Goal: Communication & Community: Share content

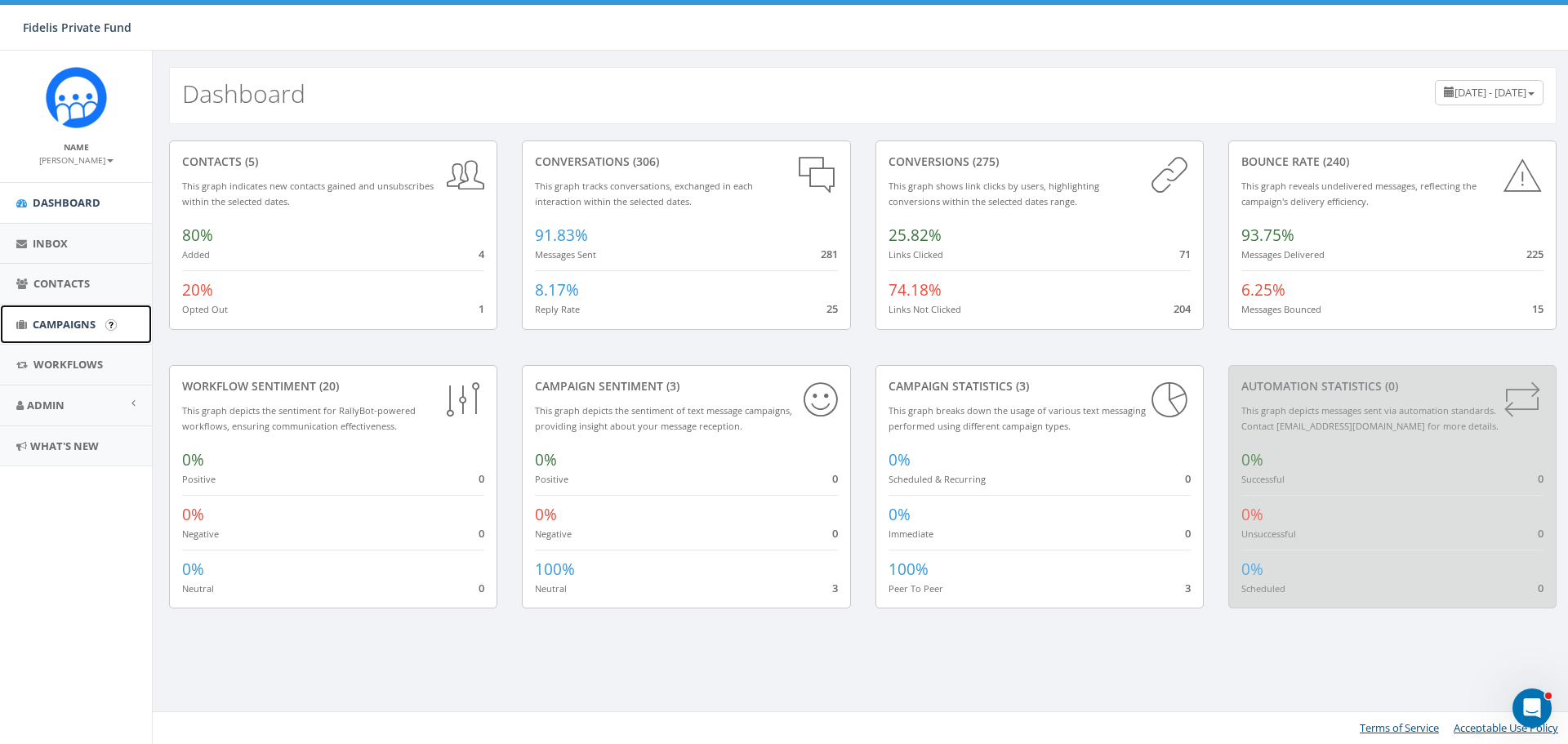
click at [63, 321] on span "Campaigns" at bounding box center [64, 324] width 63 height 15
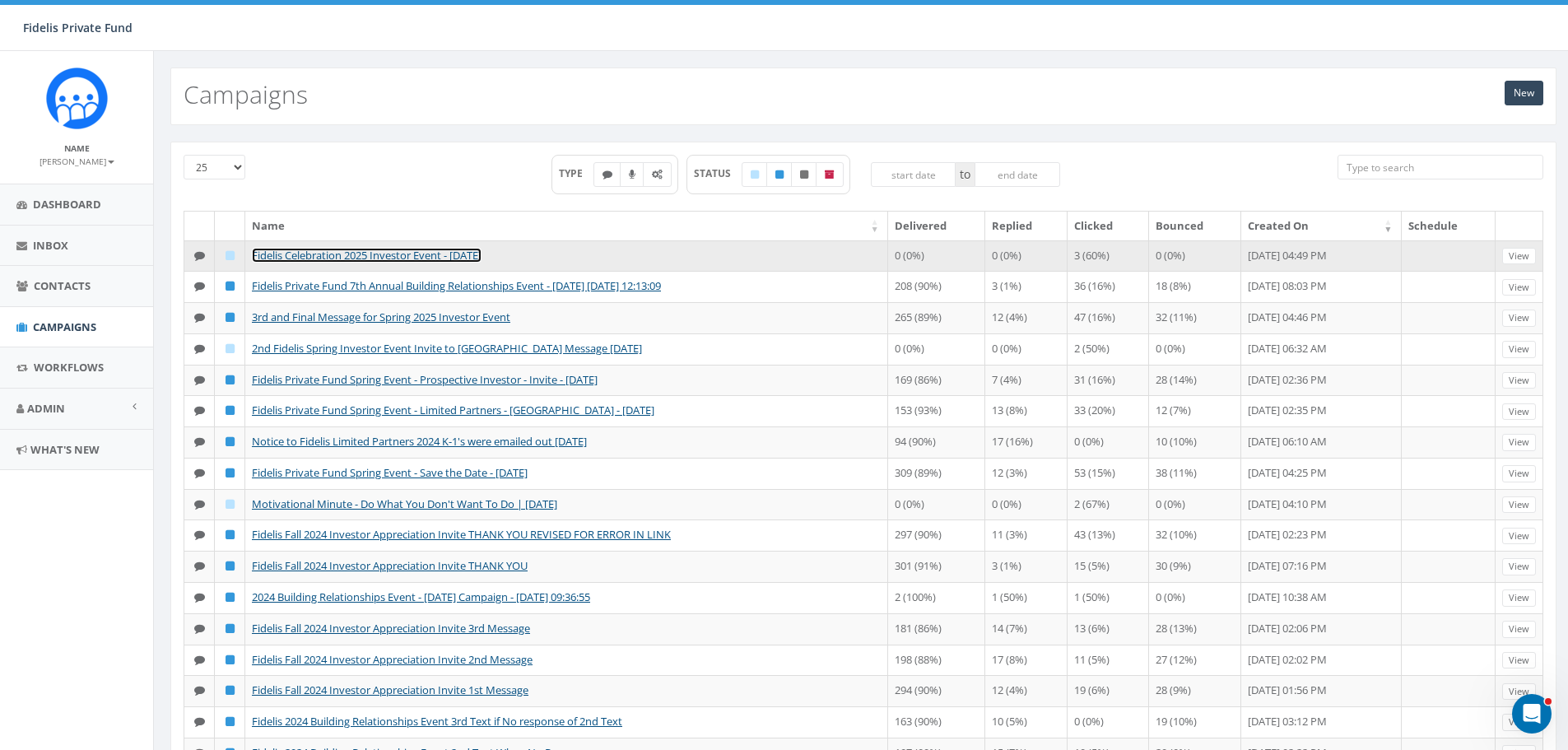
click at [481, 259] on link "Fidelis Celebration 2025 Investor Event - Thursday, Nov 13, 2025" at bounding box center [366, 256] width 230 height 15
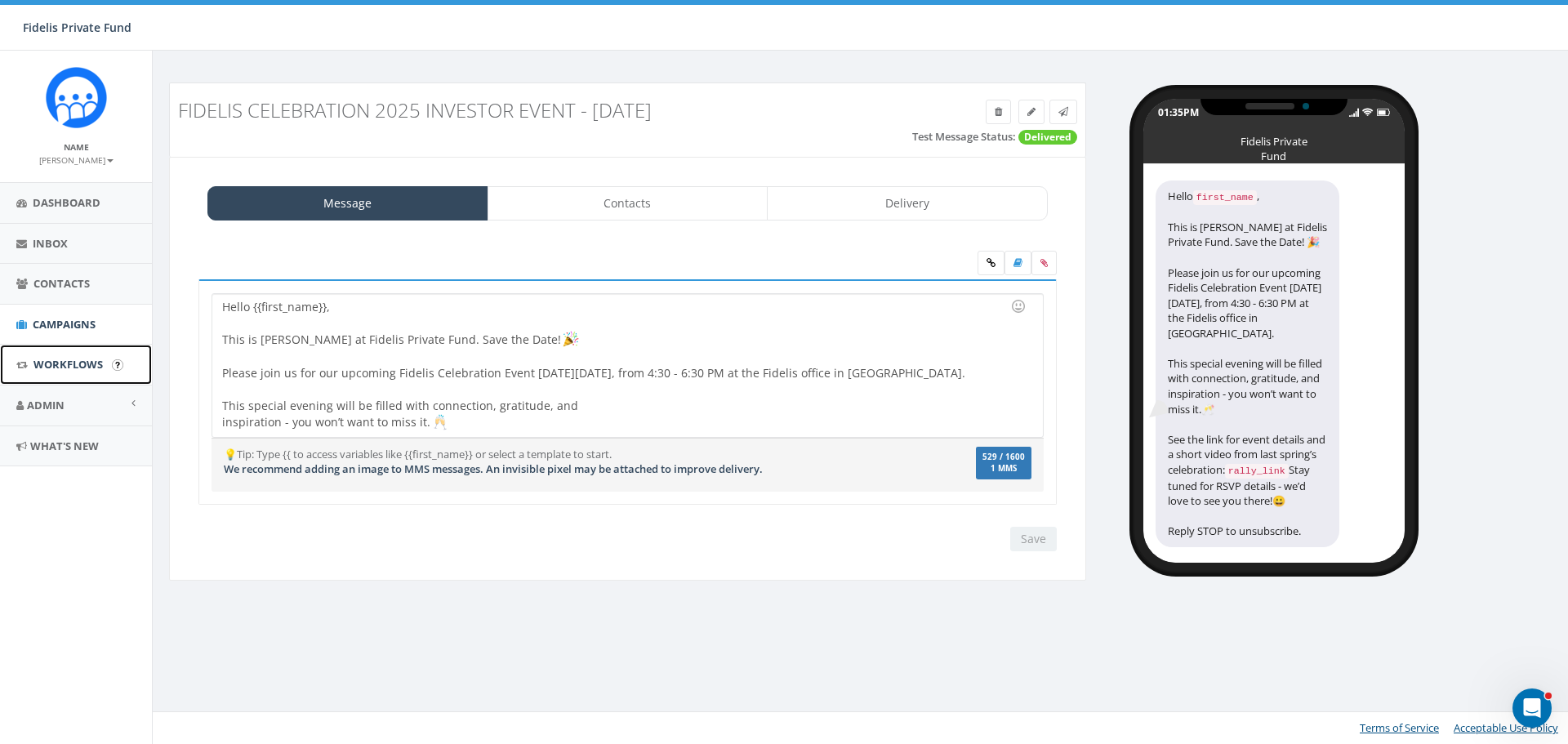
click at [80, 369] on span "Workflows" at bounding box center [68, 365] width 70 height 15
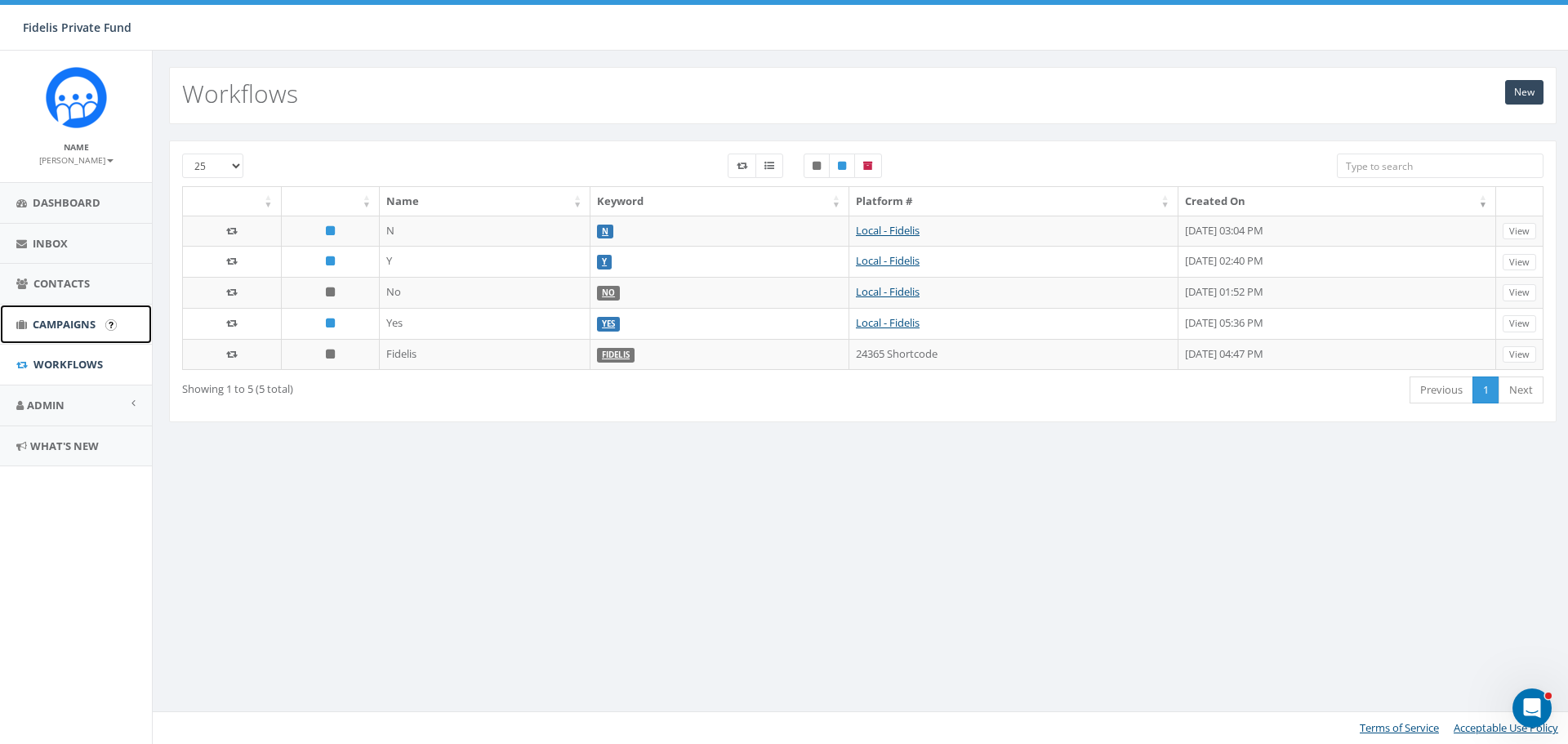
click at [88, 321] on span "Campaigns" at bounding box center [64, 324] width 63 height 15
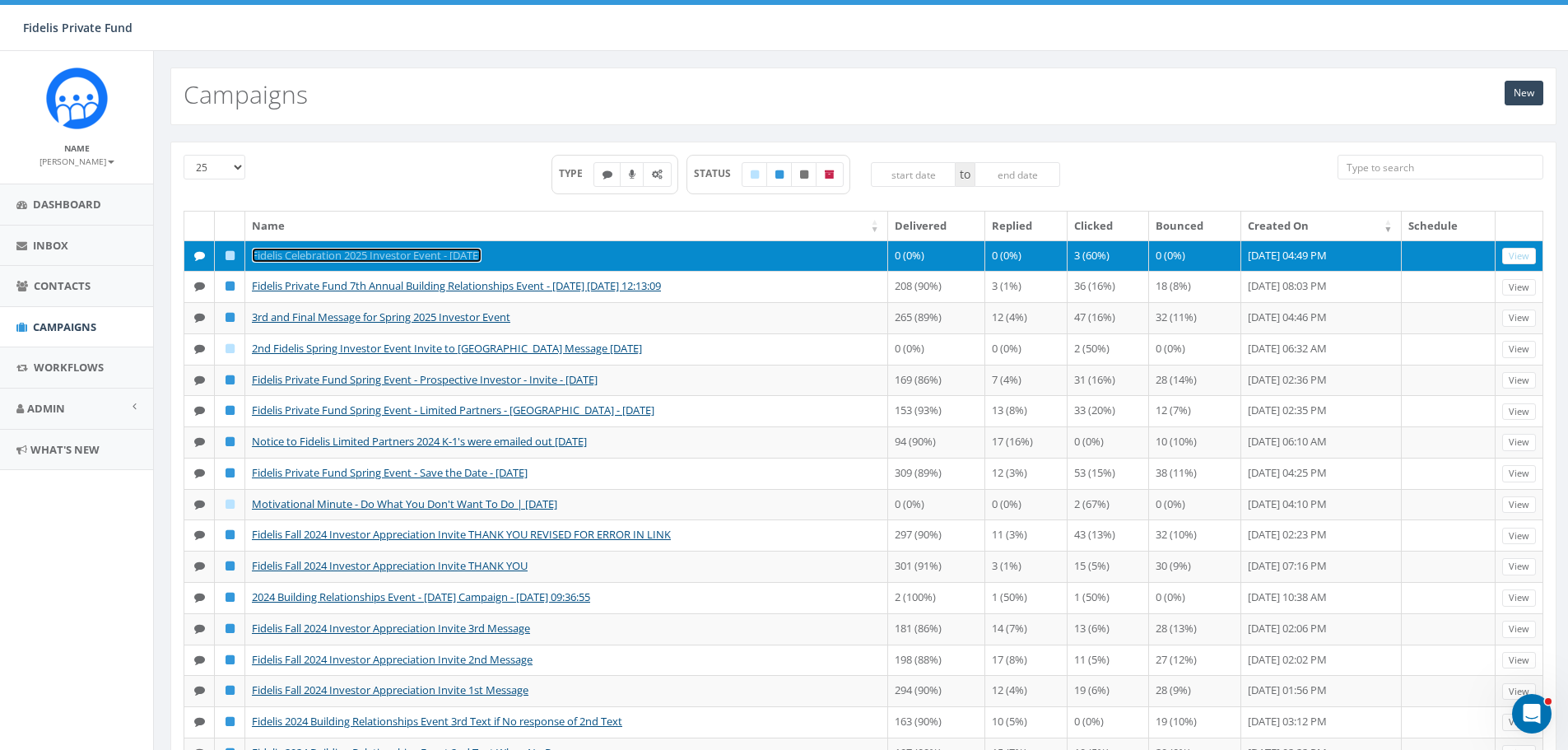
click at [420, 253] on link "Fidelis Celebration 2025 Investor Event - [DATE]" at bounding box center [366, 256] width 230 height 15
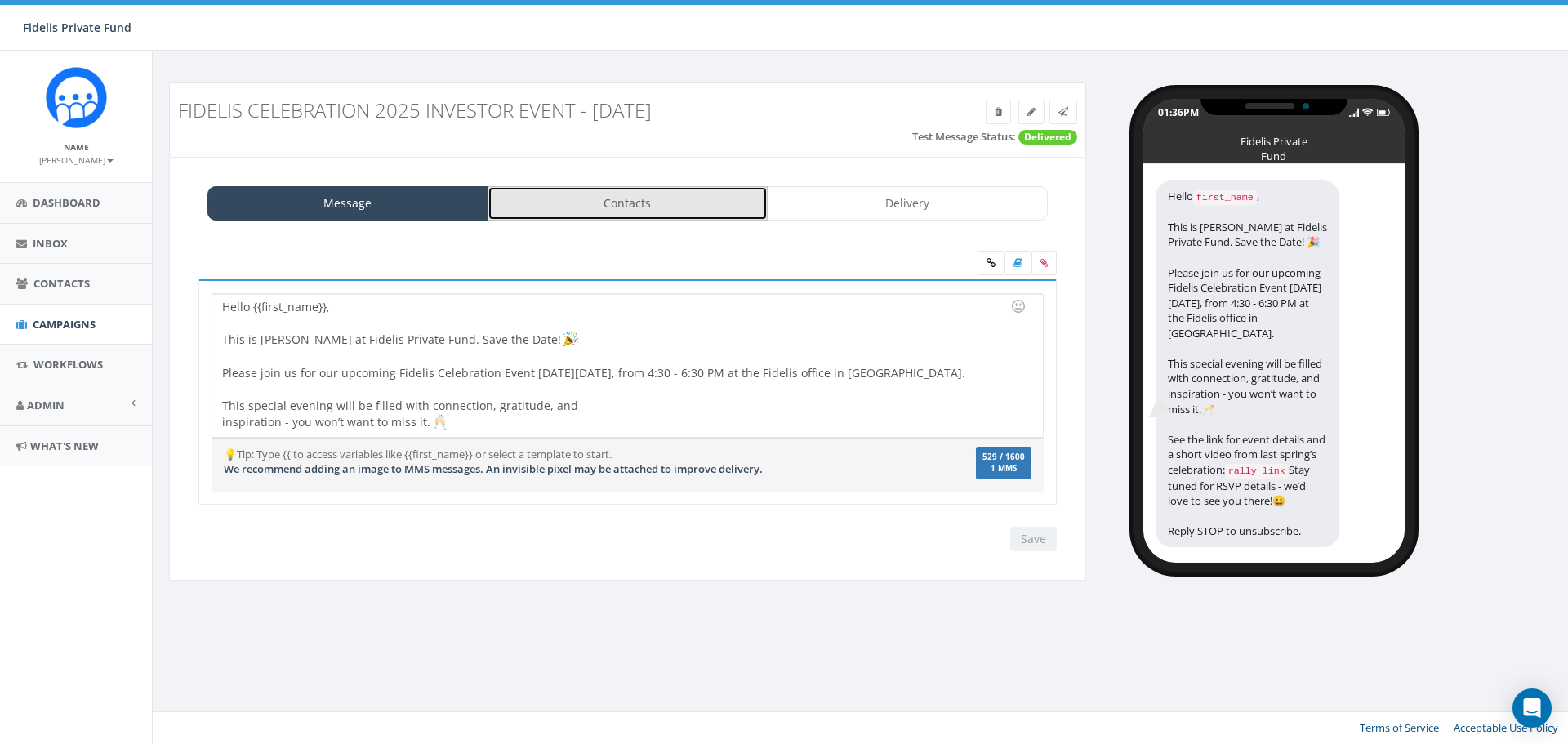
click at [684, 202] on link "Contacts" at bounding box center [627, 203] width 281 height 34
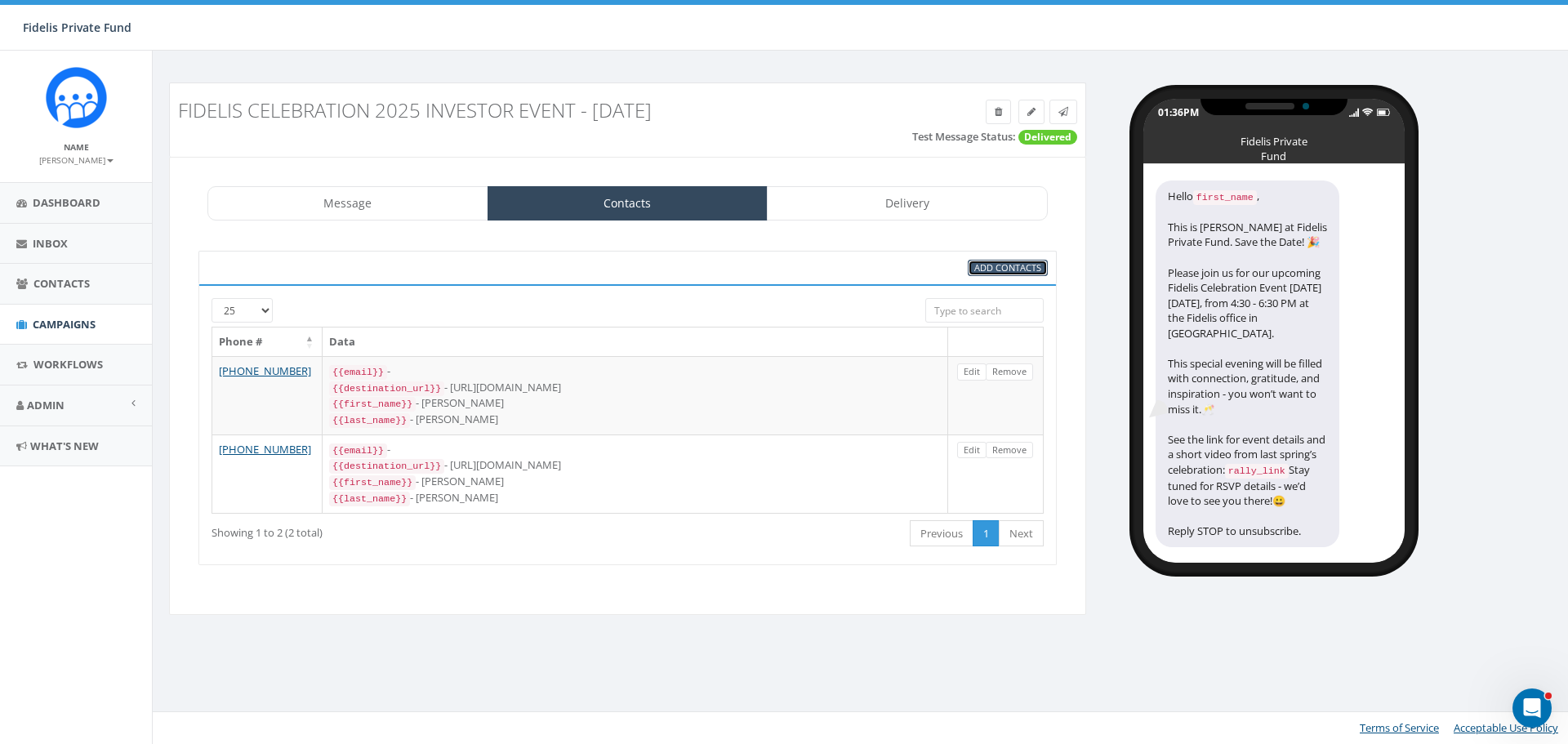
click at [984, 268] on span "Add Contacts" at bounding box center [1007, 267] width 67 height 12
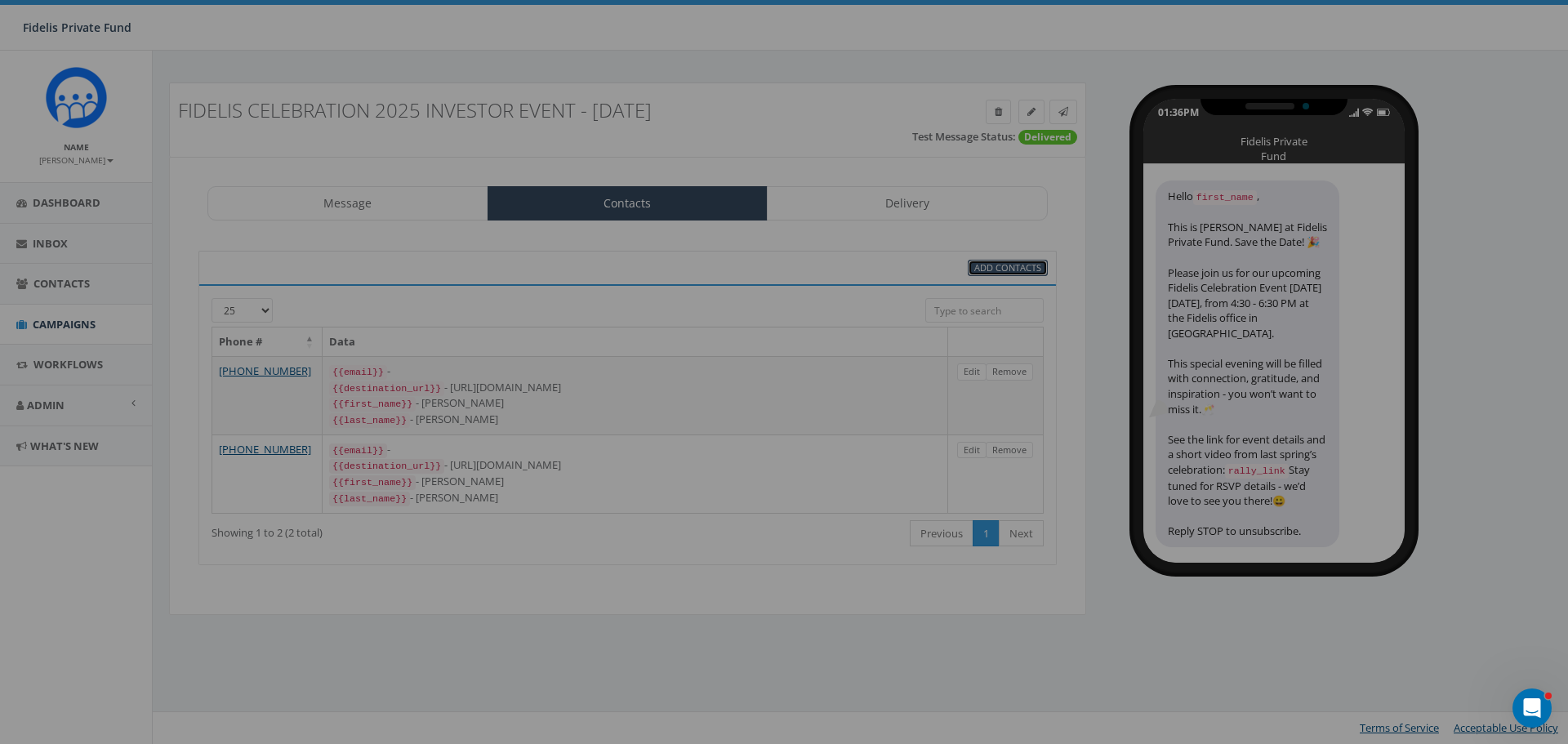
select select
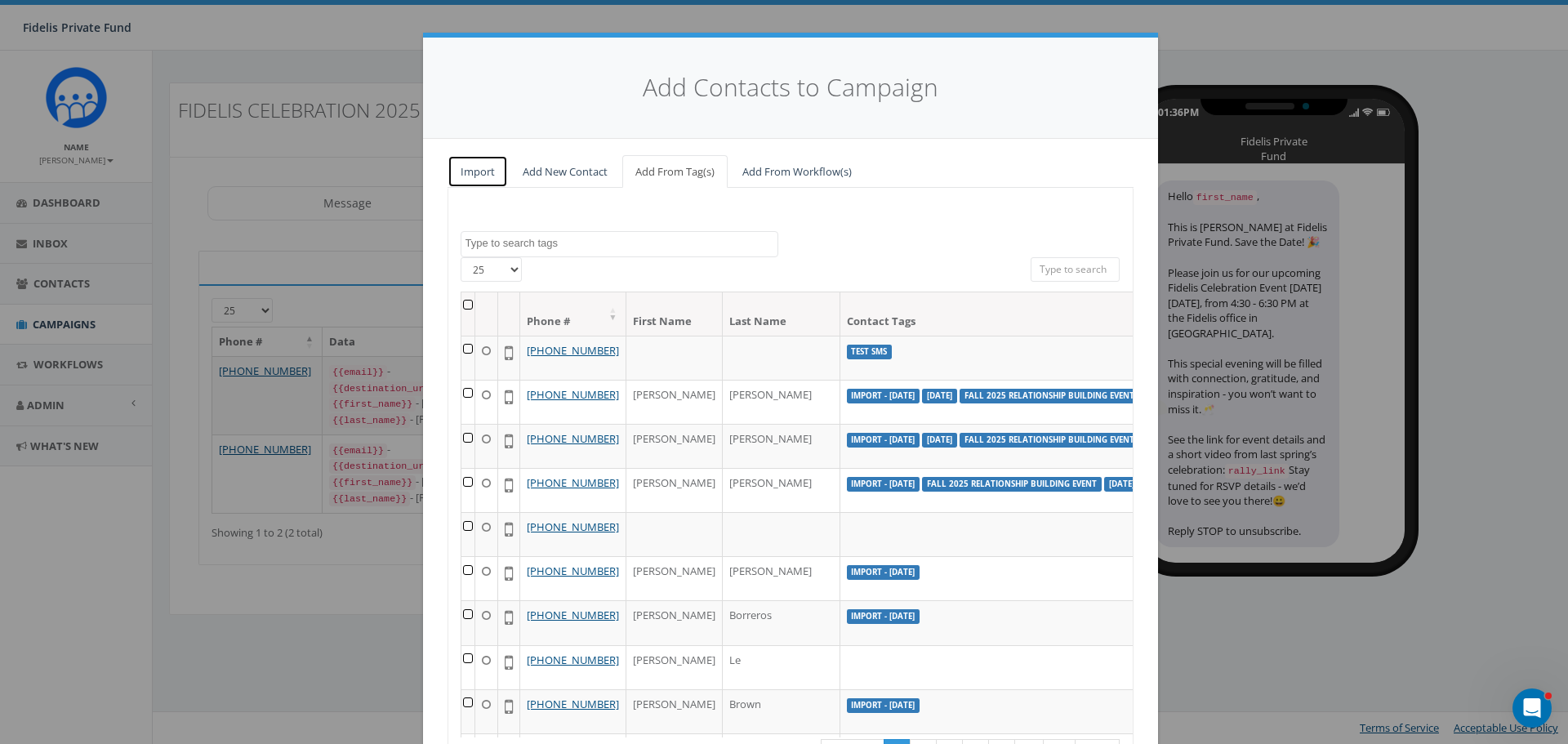
click at [476, 171] on link "Import" at bounding box center [477, 172] width 60 height 33
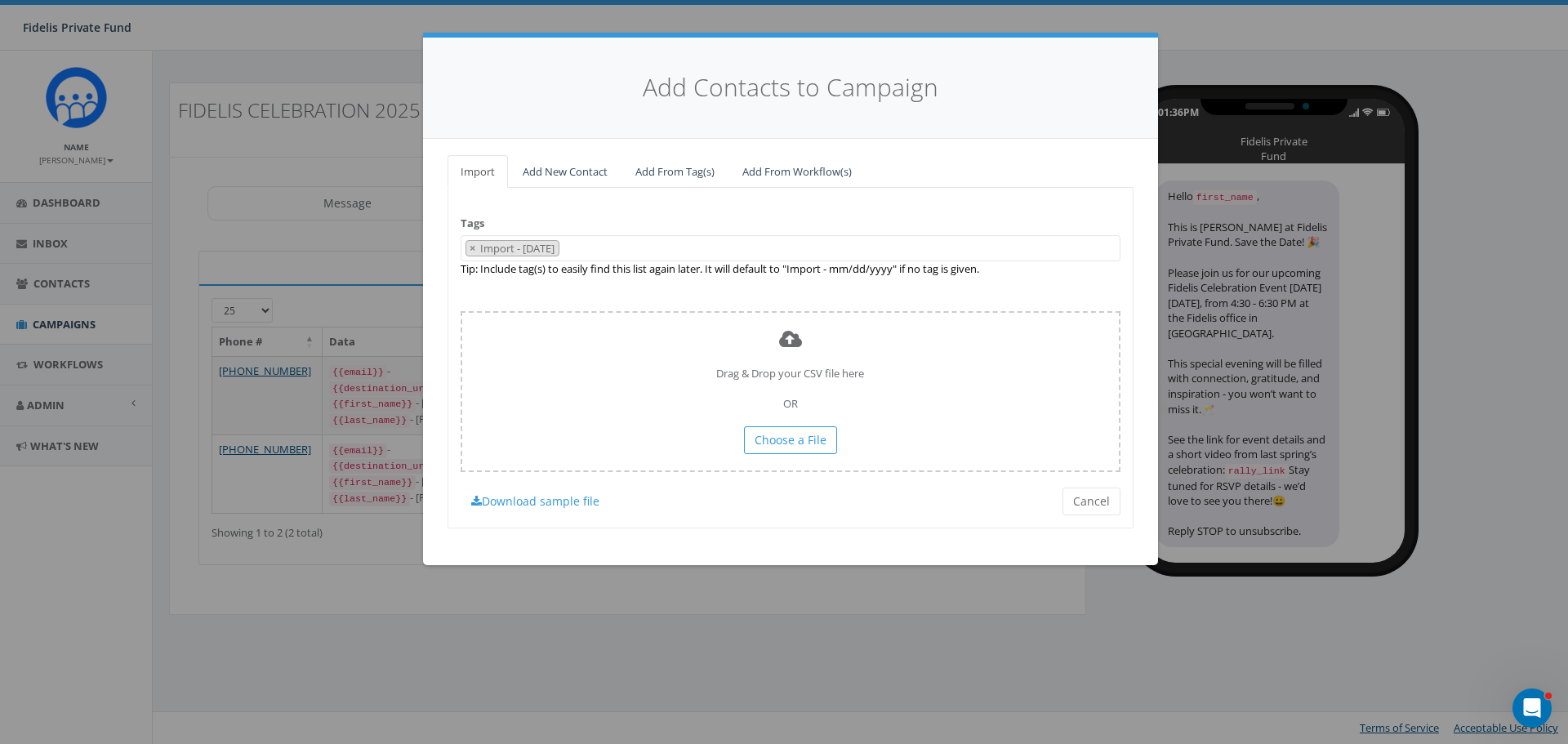
click at [605, 250] on span "× Import - 09/30/2025" at bounding box center [791, 249] width 660 height 27
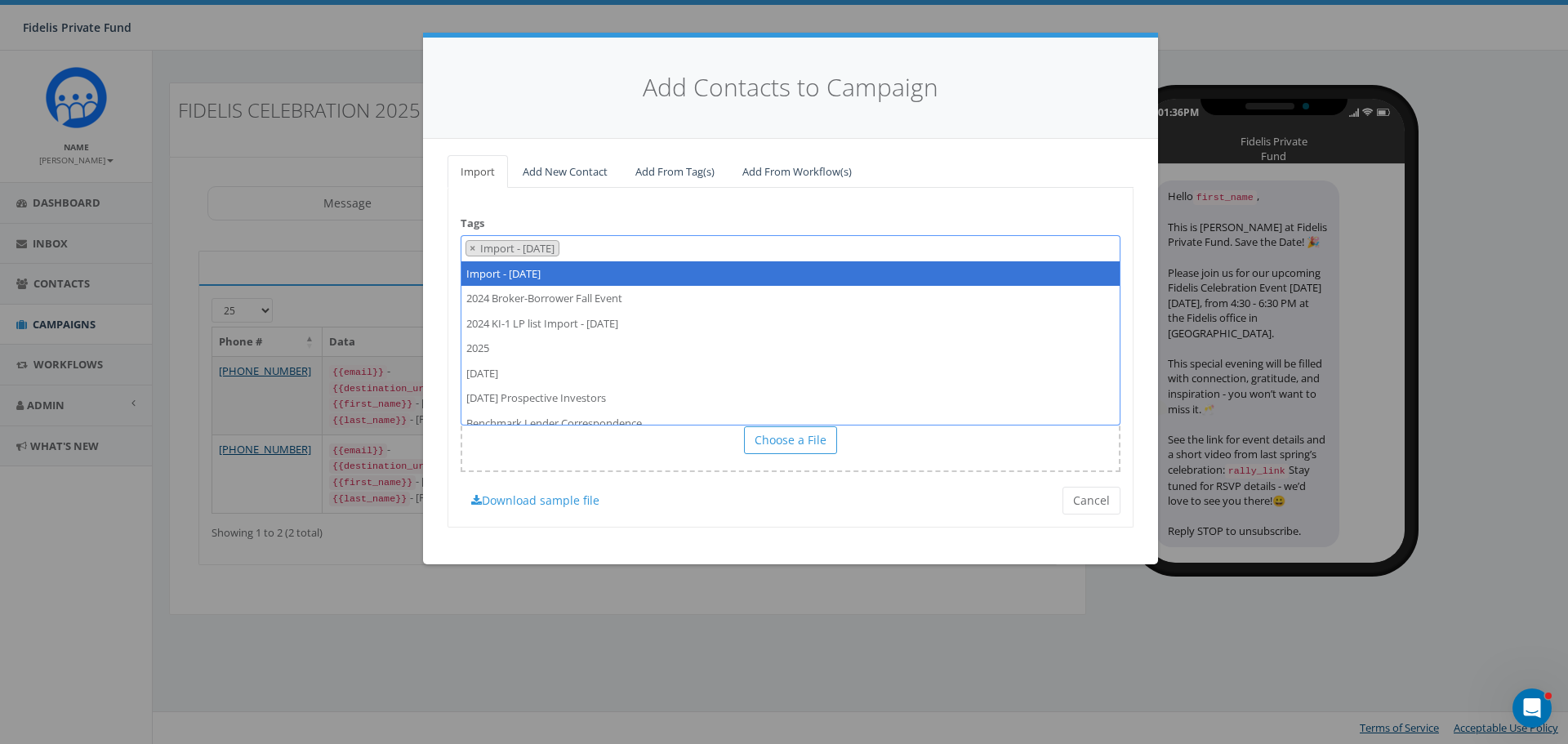
select select
type textarea "I"
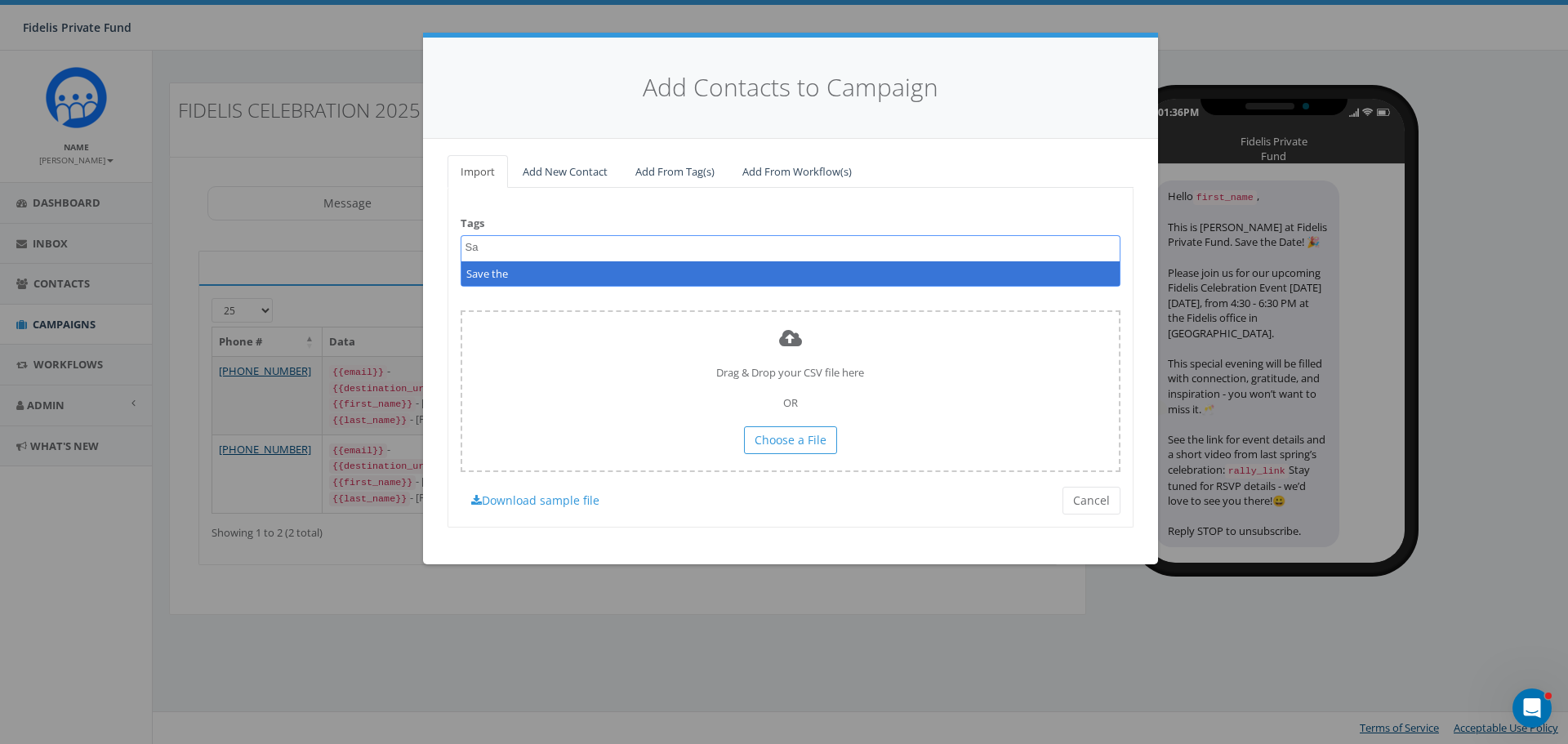
type textarea "S"
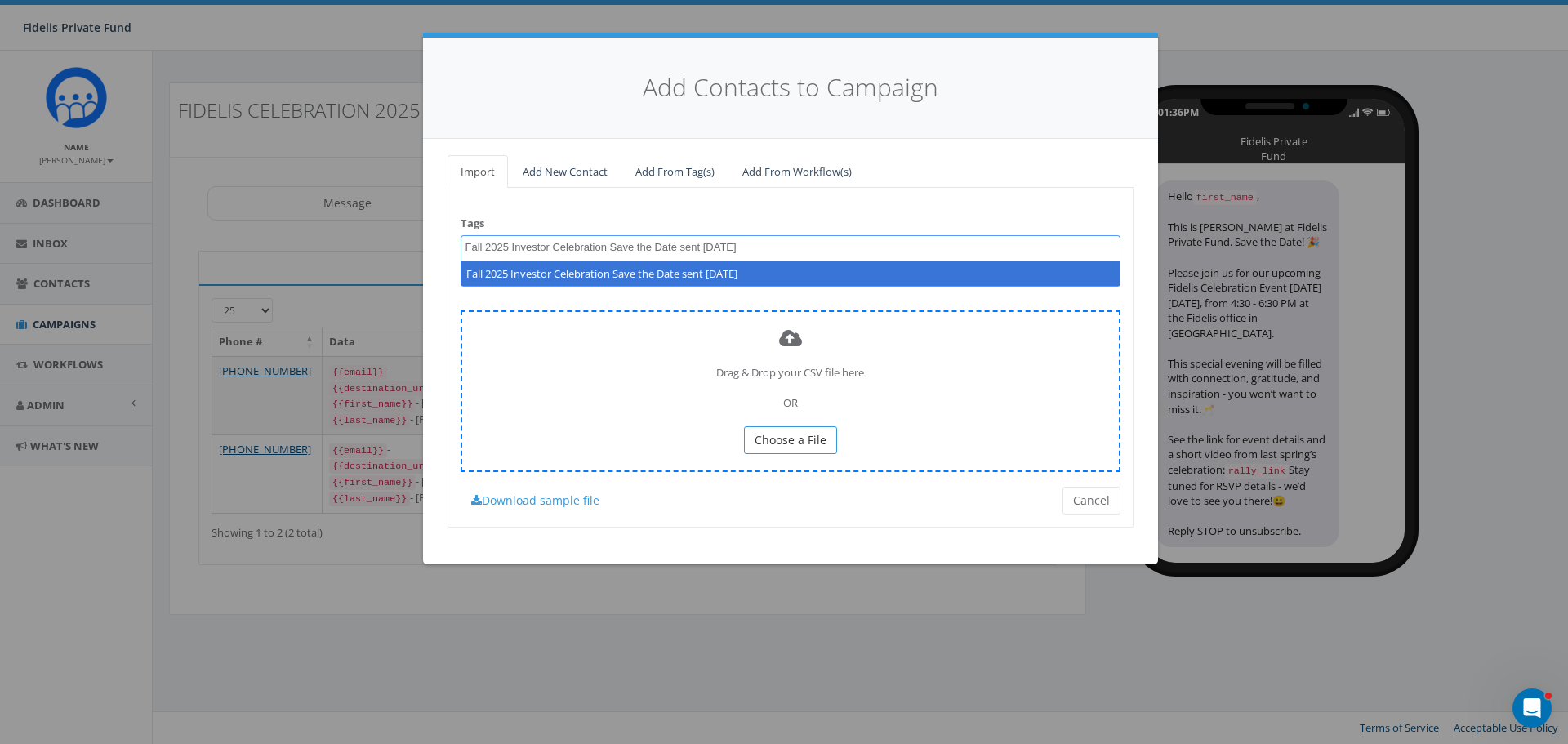
type textarea "Fall 2025 Investor Celebration Save the Date sent 9-30-25"
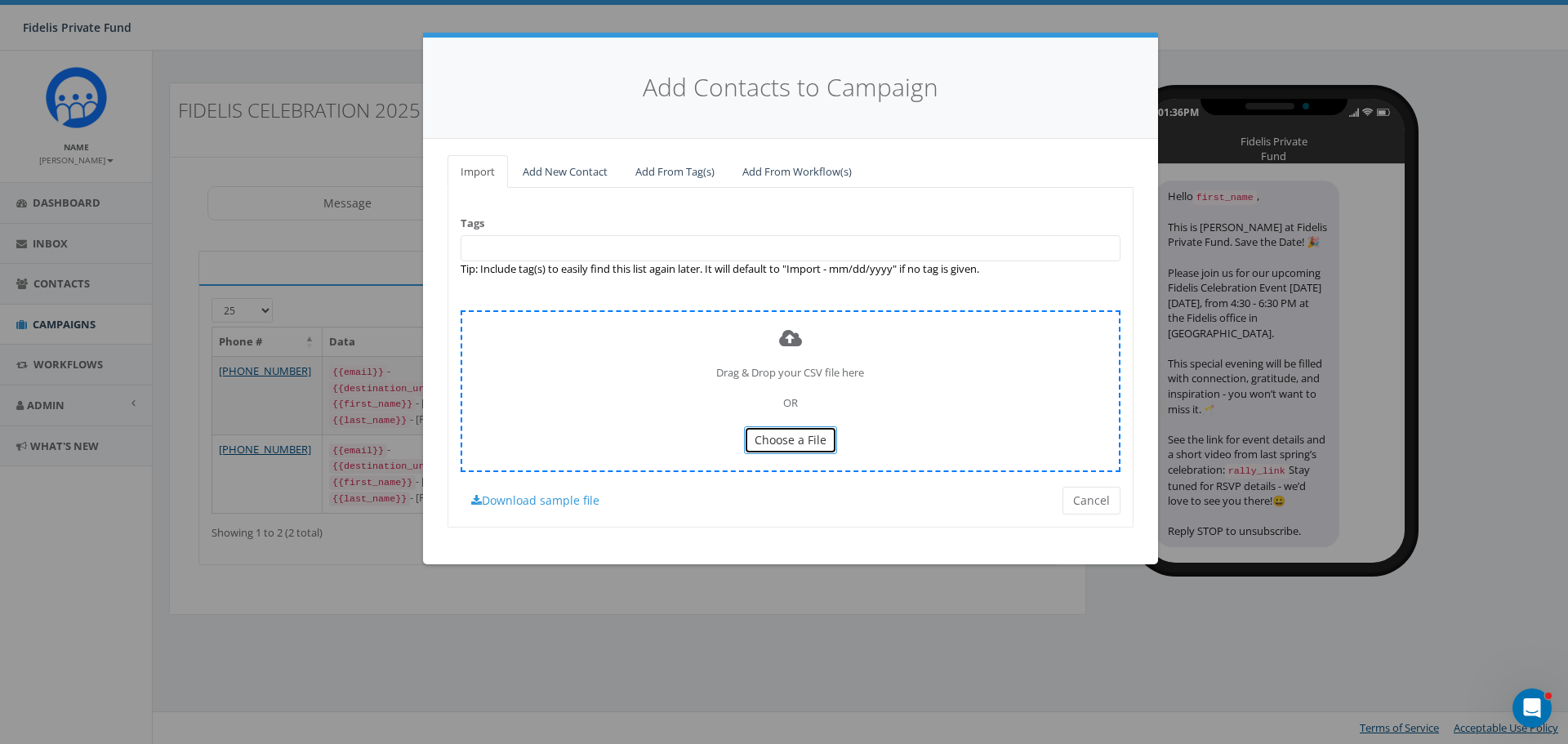
click at [805, 435] on span "Choose a File" at bounding box center [790, 439] width 72 height 16
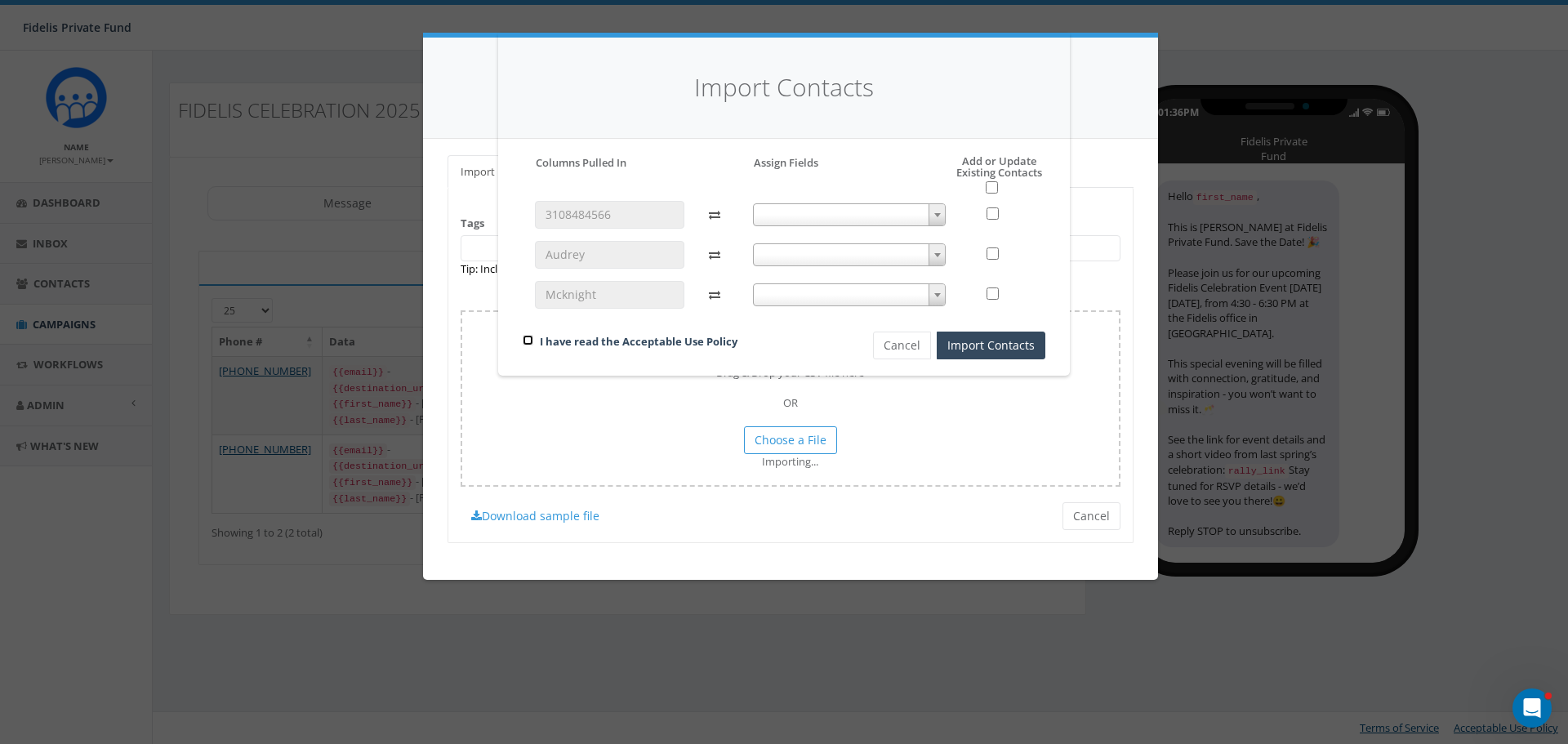
click at [529, 340] on input "checkbox" at bounding box center [528, 340] width 11 height 11
checkbox input "true"
click at [933, 217] on span at bounding box center [936, 215] width 17 height 22
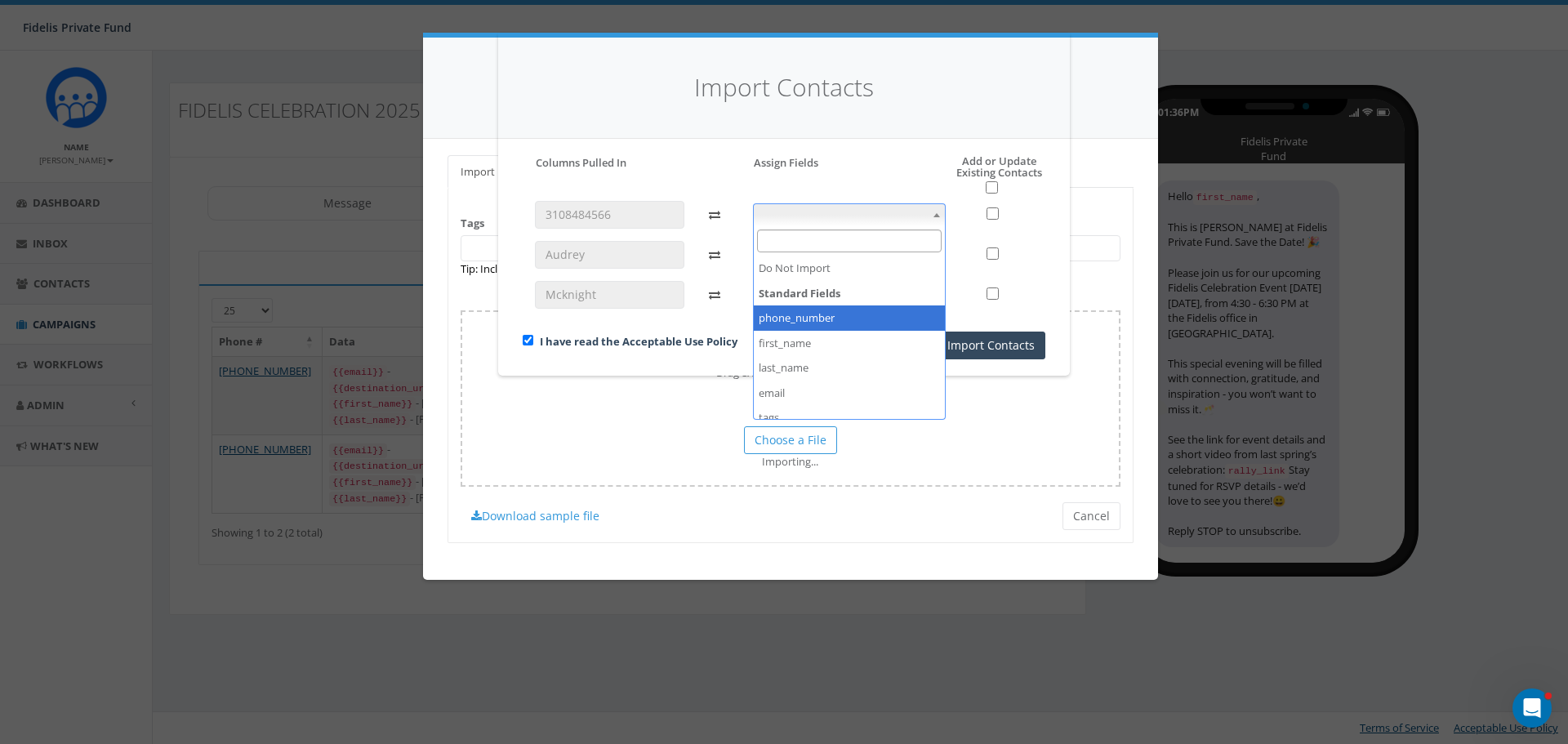
select select "phone_number"
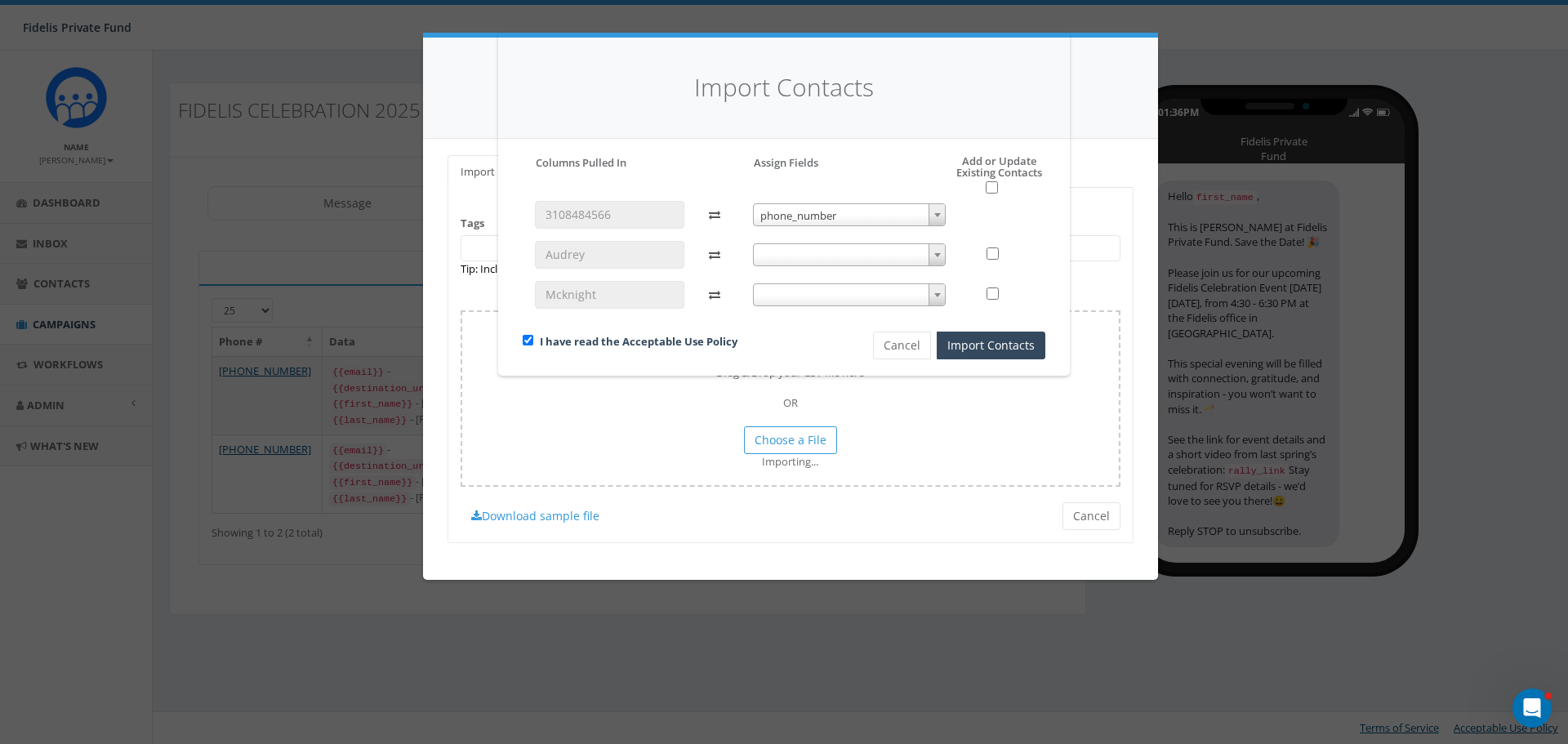
click at [936, 254] on b at bounding box center [937, 254] width 7 height 4
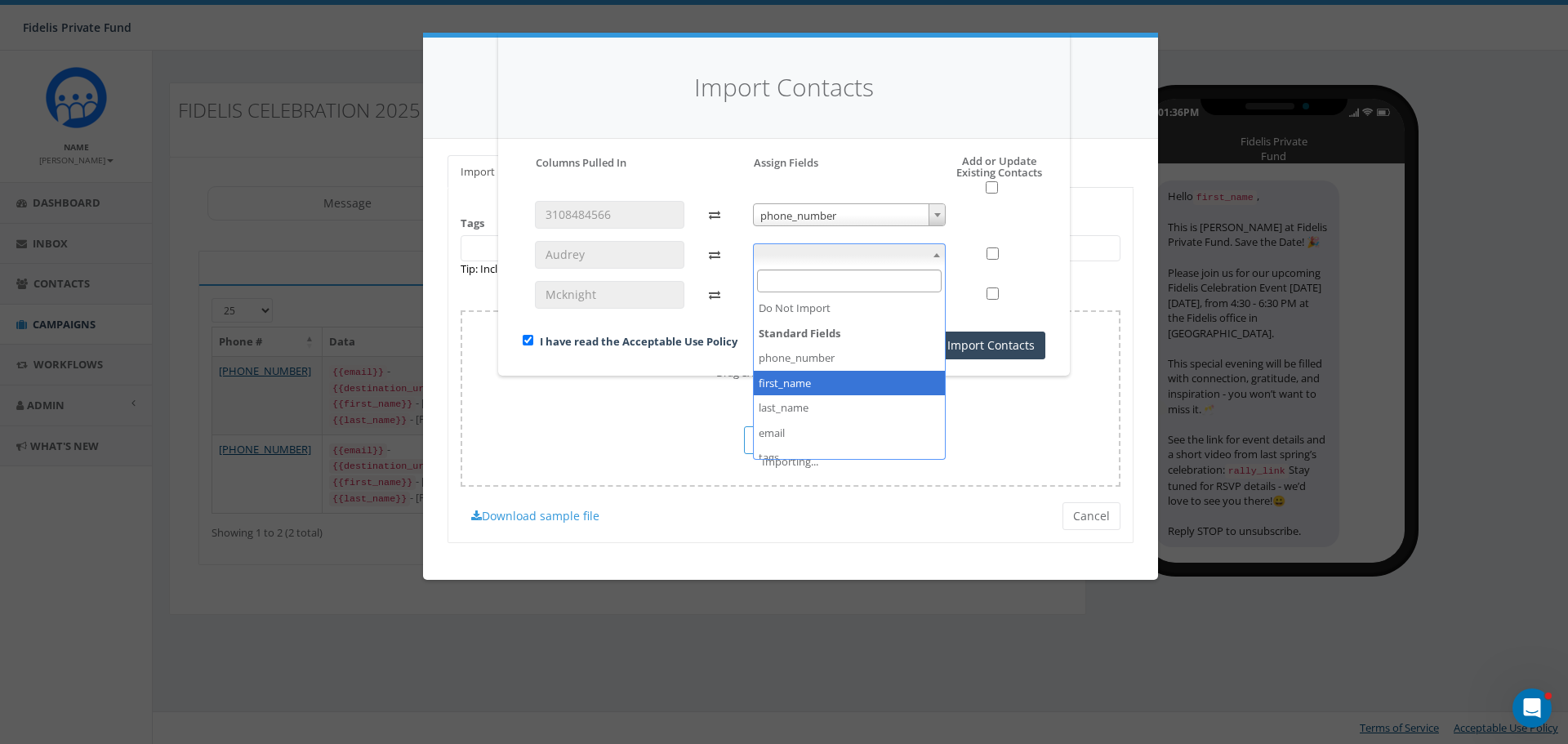
select select "first_name"
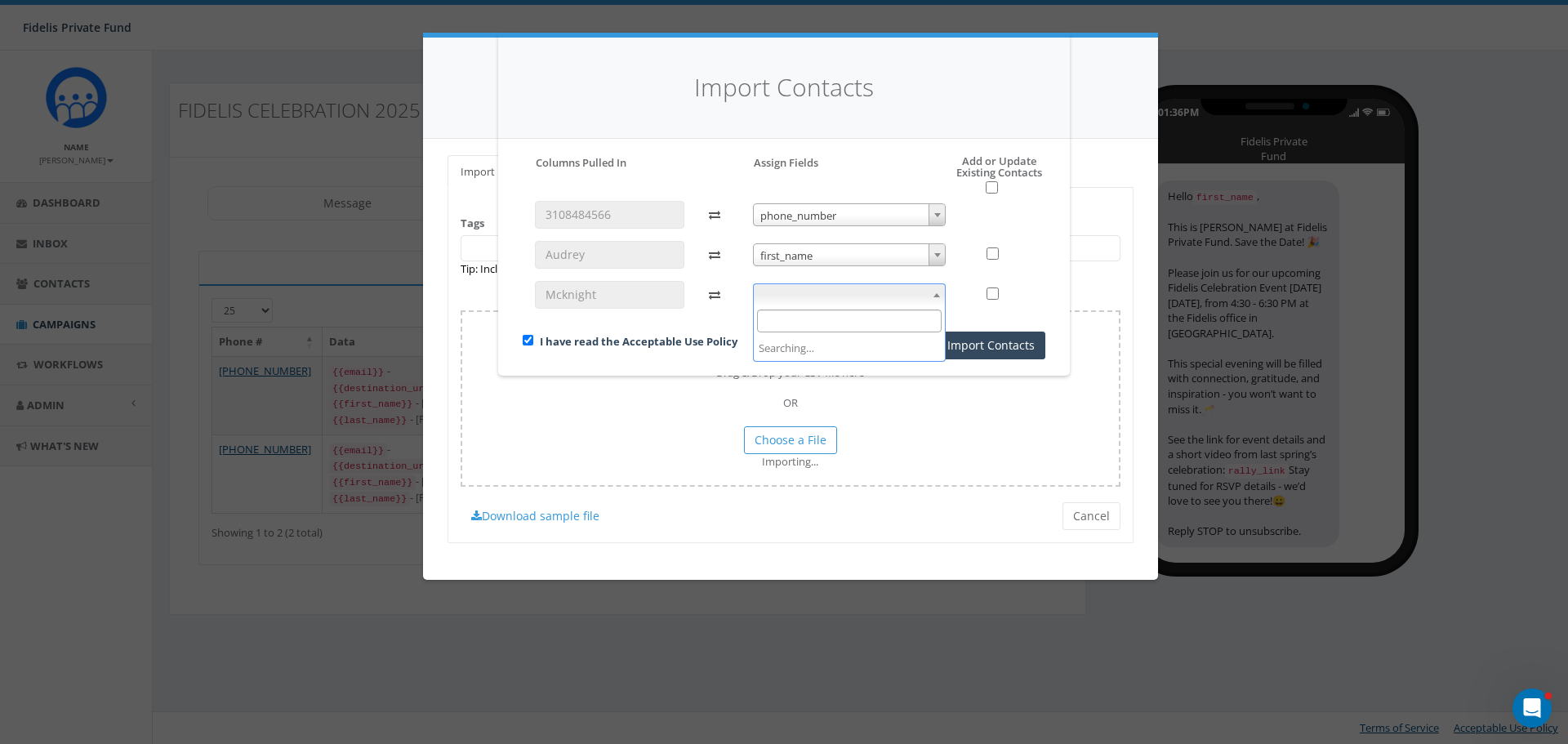
click at [939, 296] on b at bounding box center [936, 295] width 7 height 4
select select "last_name"
click at [990, 189] on input "checkbox" at bounding box center [991, 187] width 12 height 12
checkbox input "true"
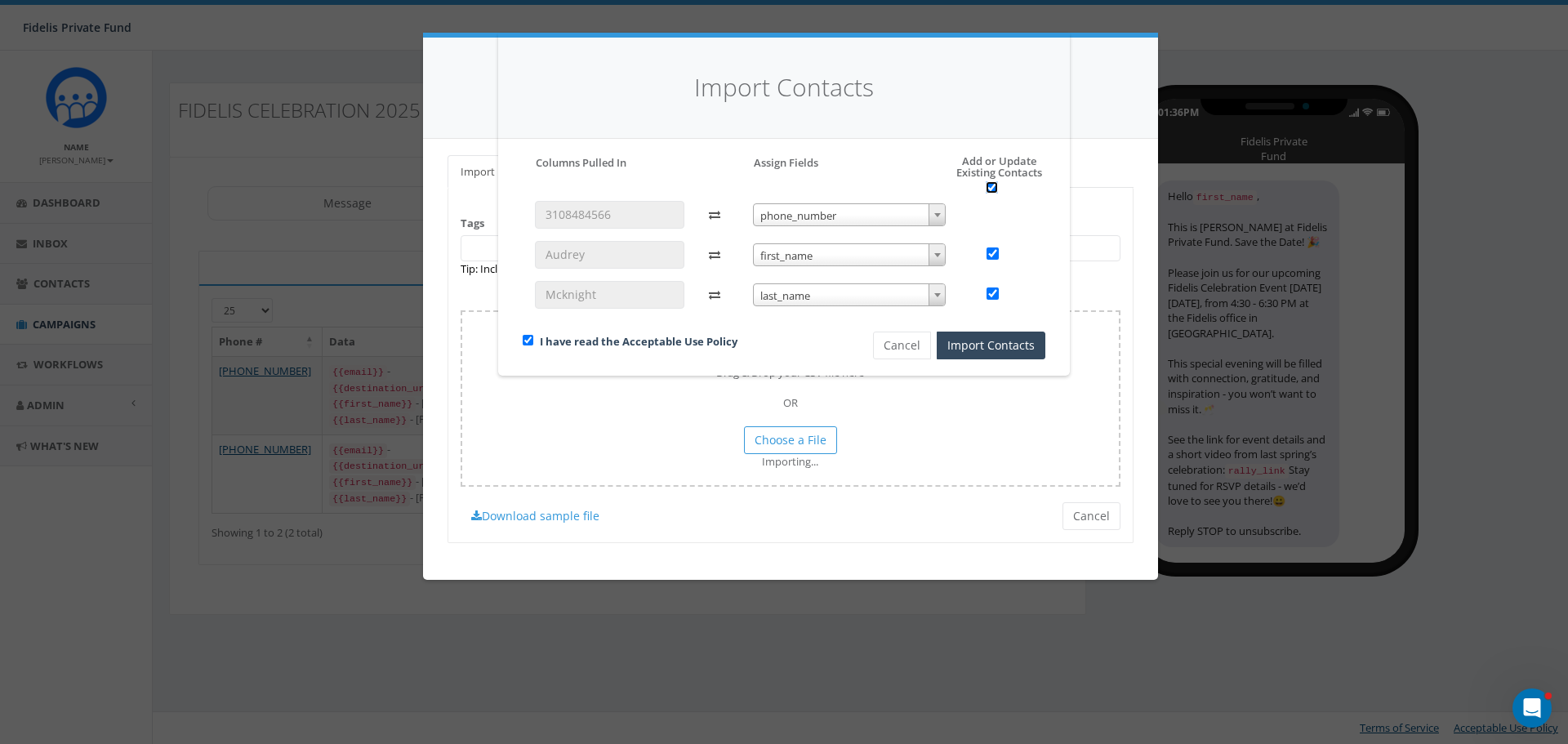
checkbox input "true"
click at [1000, 350] on button "Import Contacts" at bounding box center [990, 345] width 109 height 27
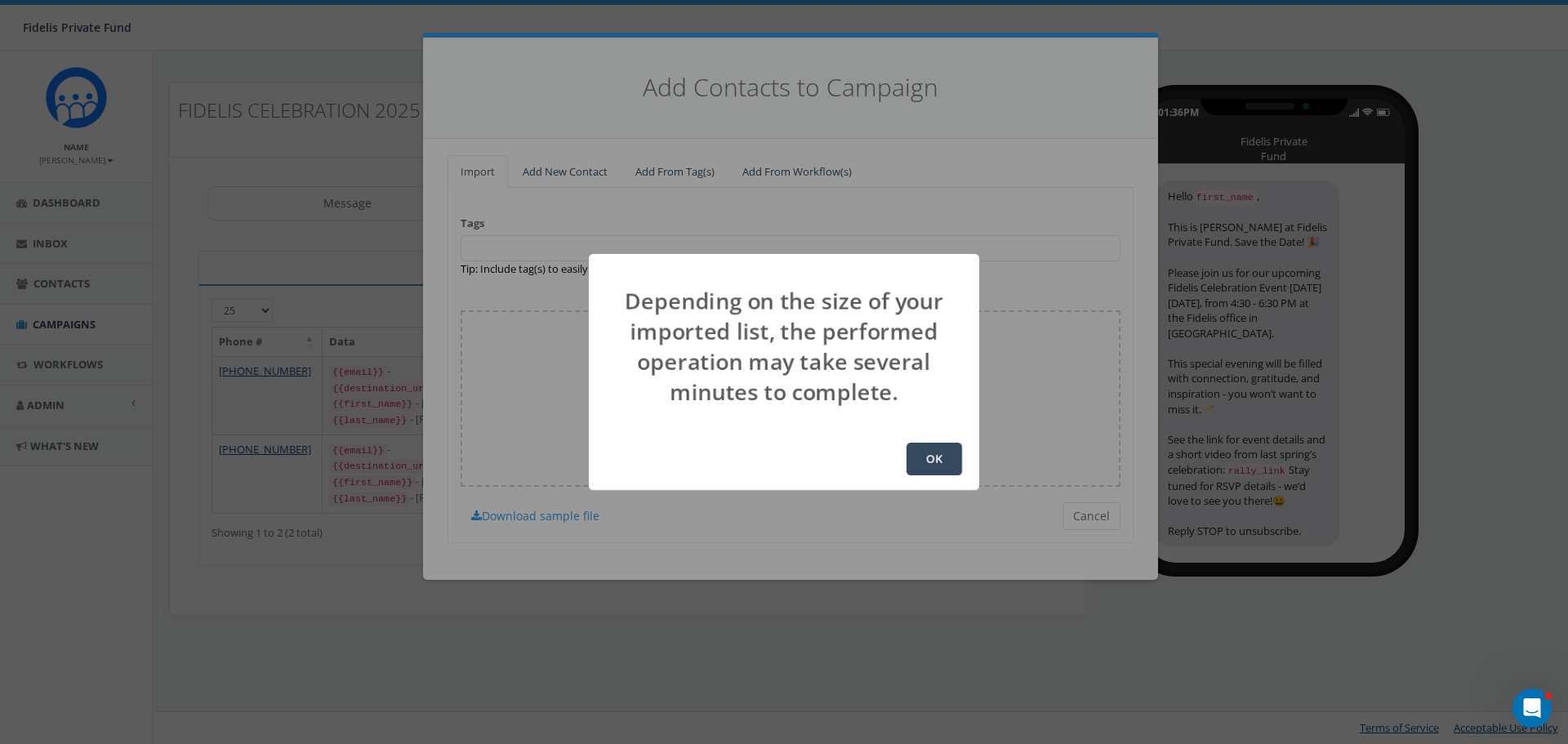
click at [941, 459] on button "OK" at bounding box center [934, 458] width 56 height 32
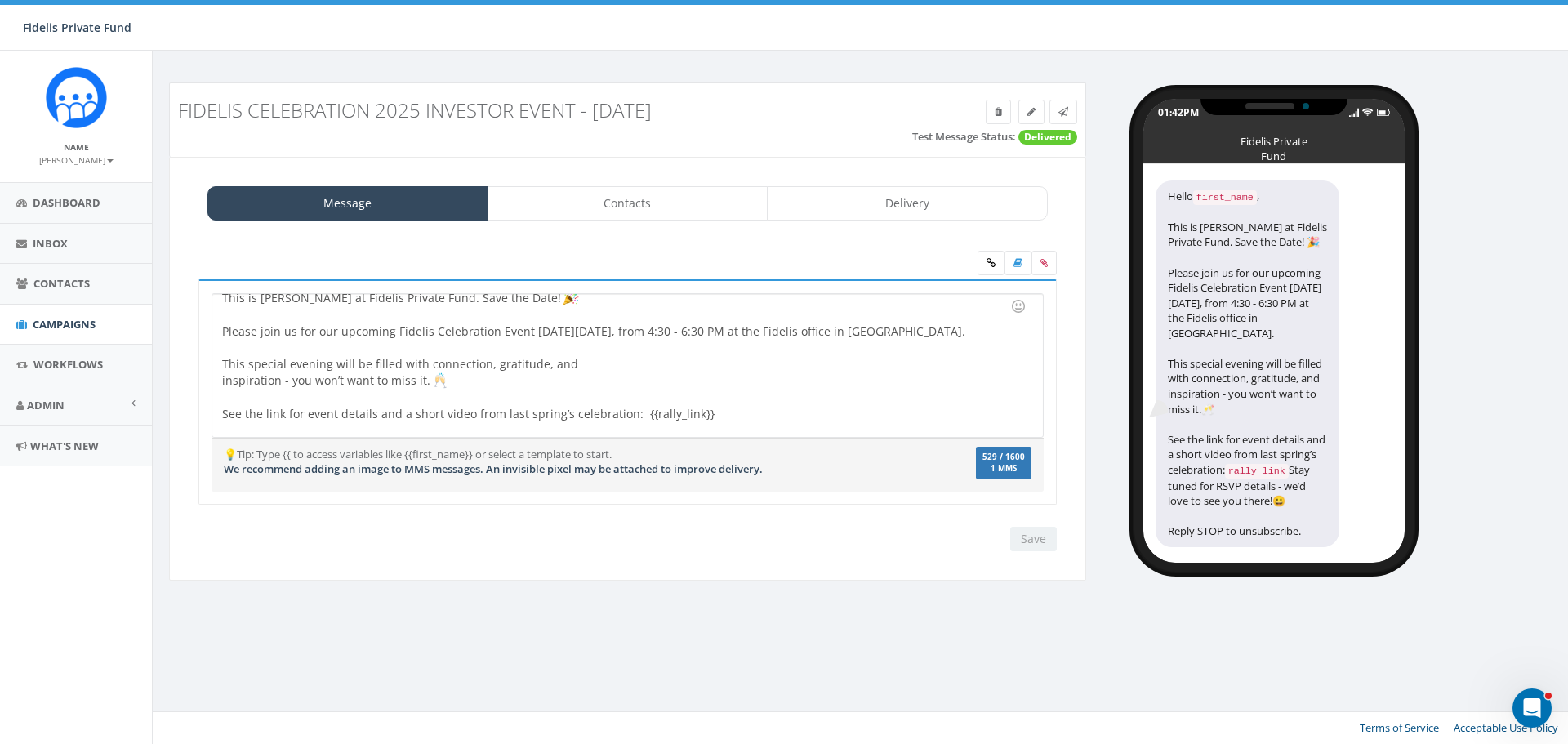
scroll to position [65, 0]
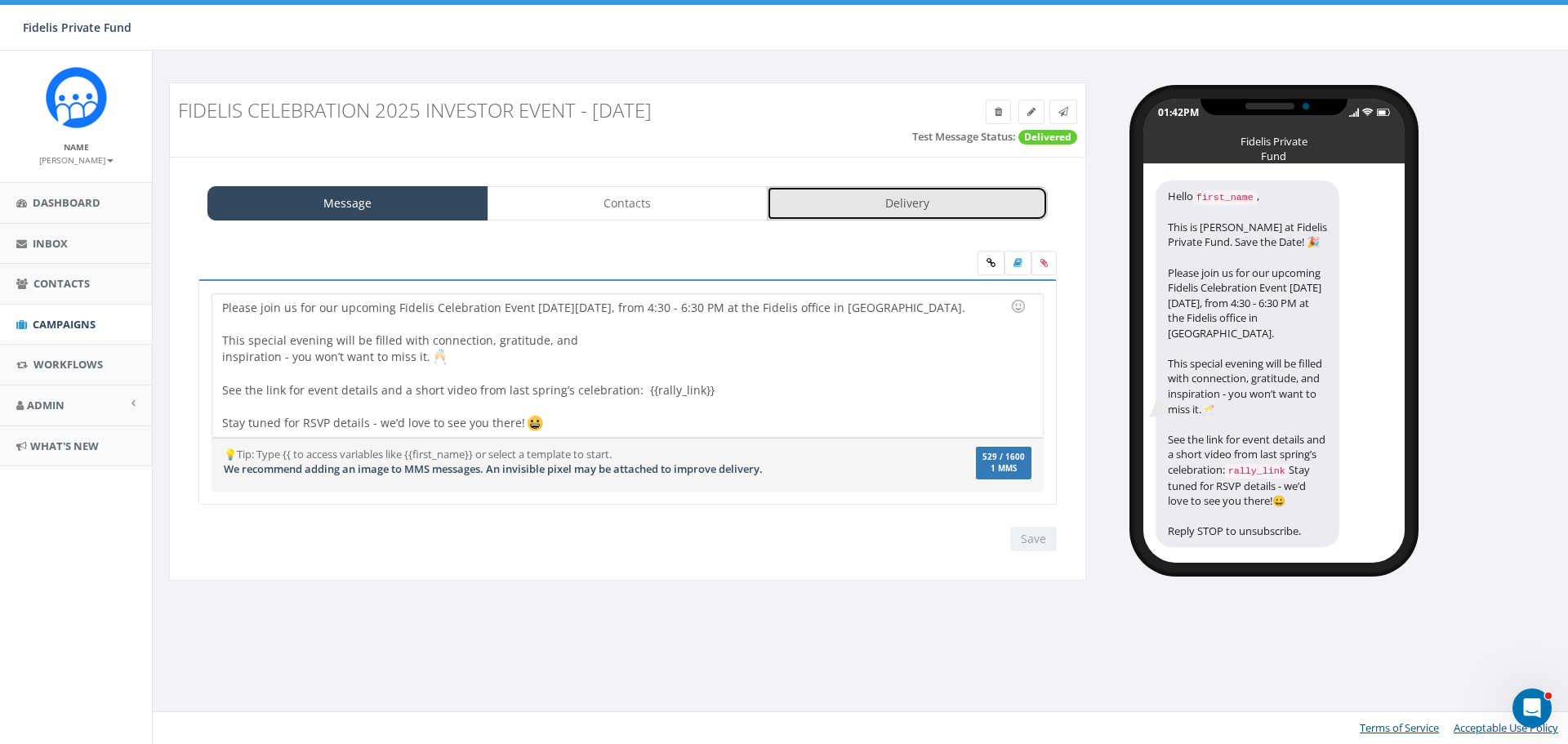
click at [893, 203] on link "Delivery" at bounding box center [907, 203] width 281 height 34
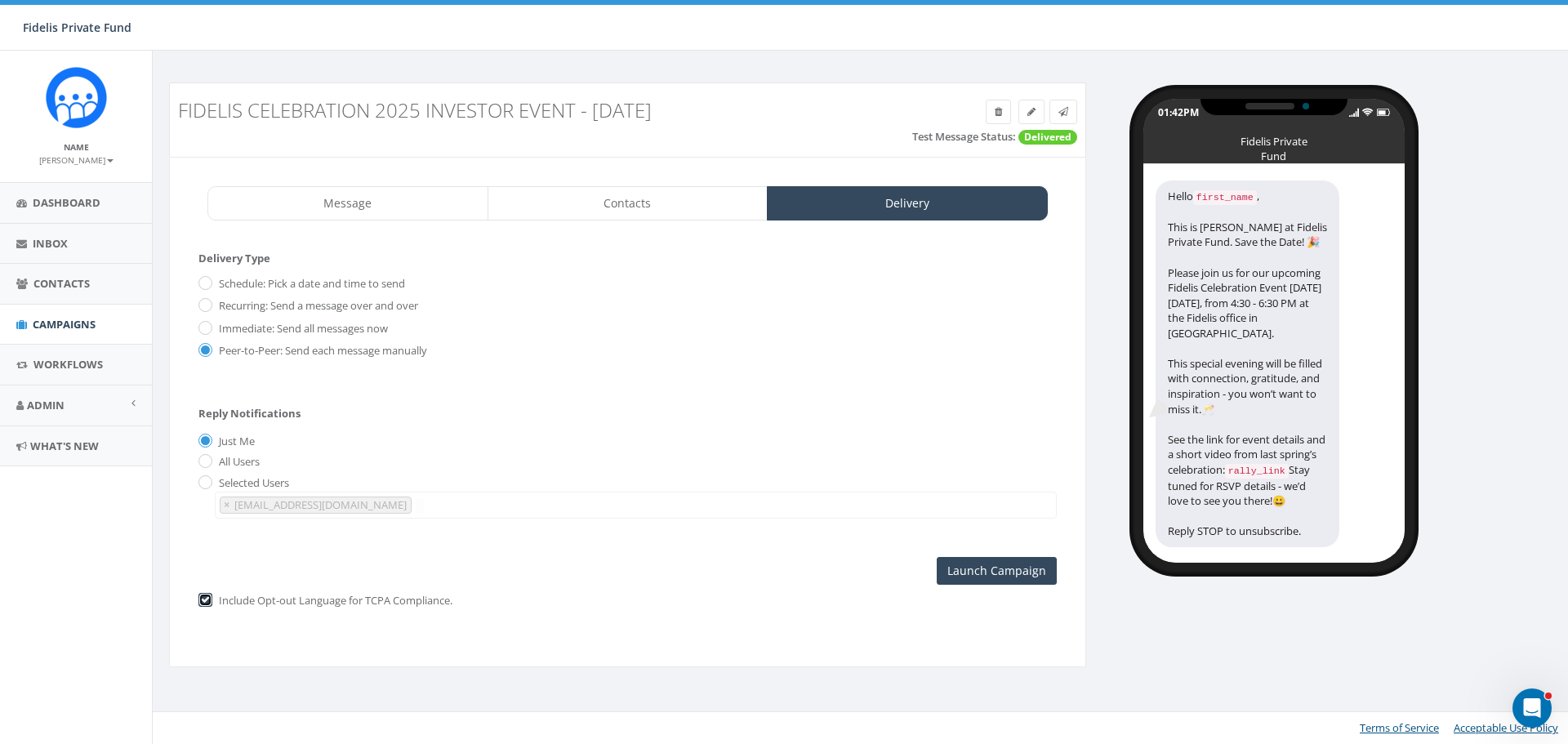
click at [208, 601] on input "checkbox" at bounding box center [203, 601] width 11 height 11
checkbox input "false"
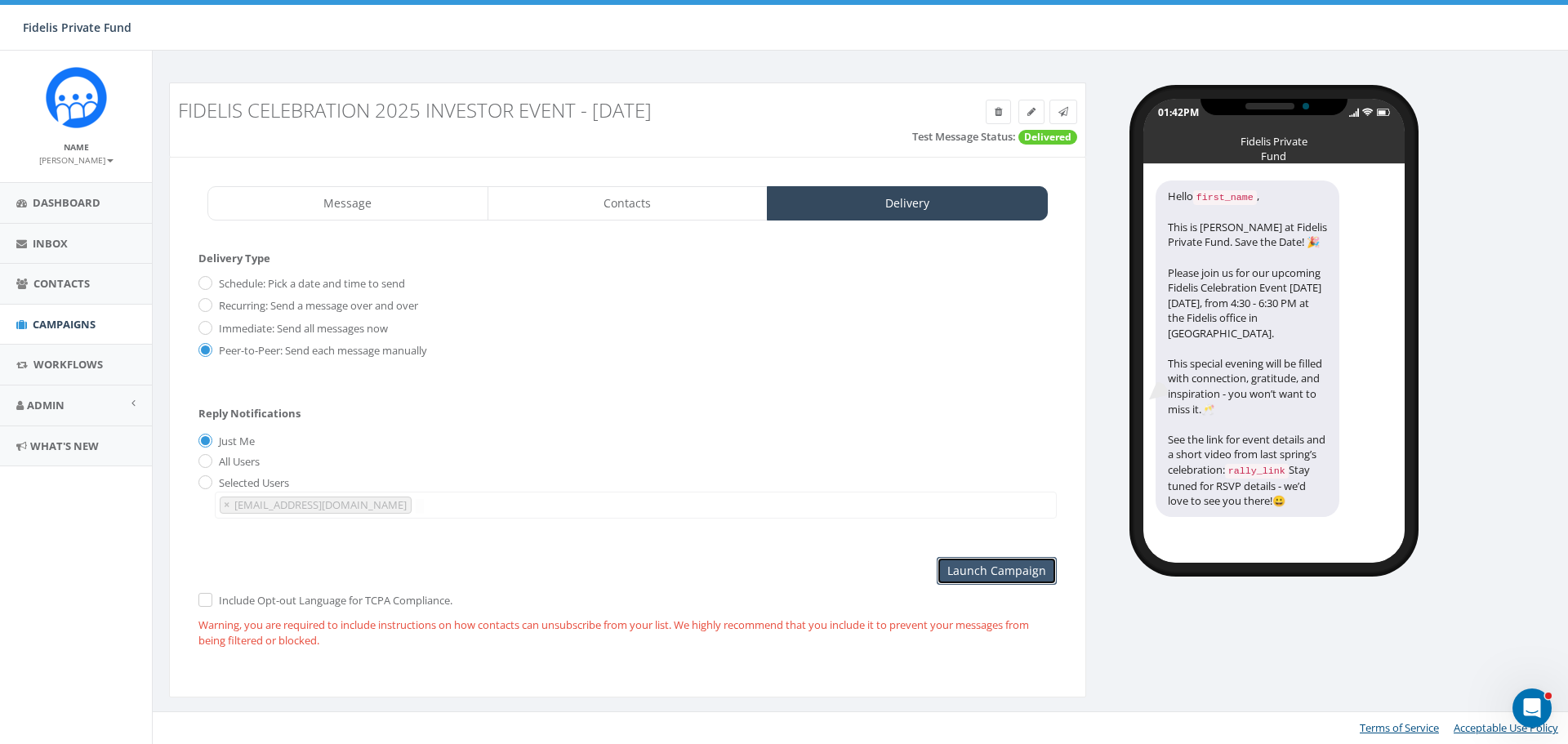
click at [1016, 570] on input "Launch Campaign" at bounding box center [996, 570] width 120 height 27
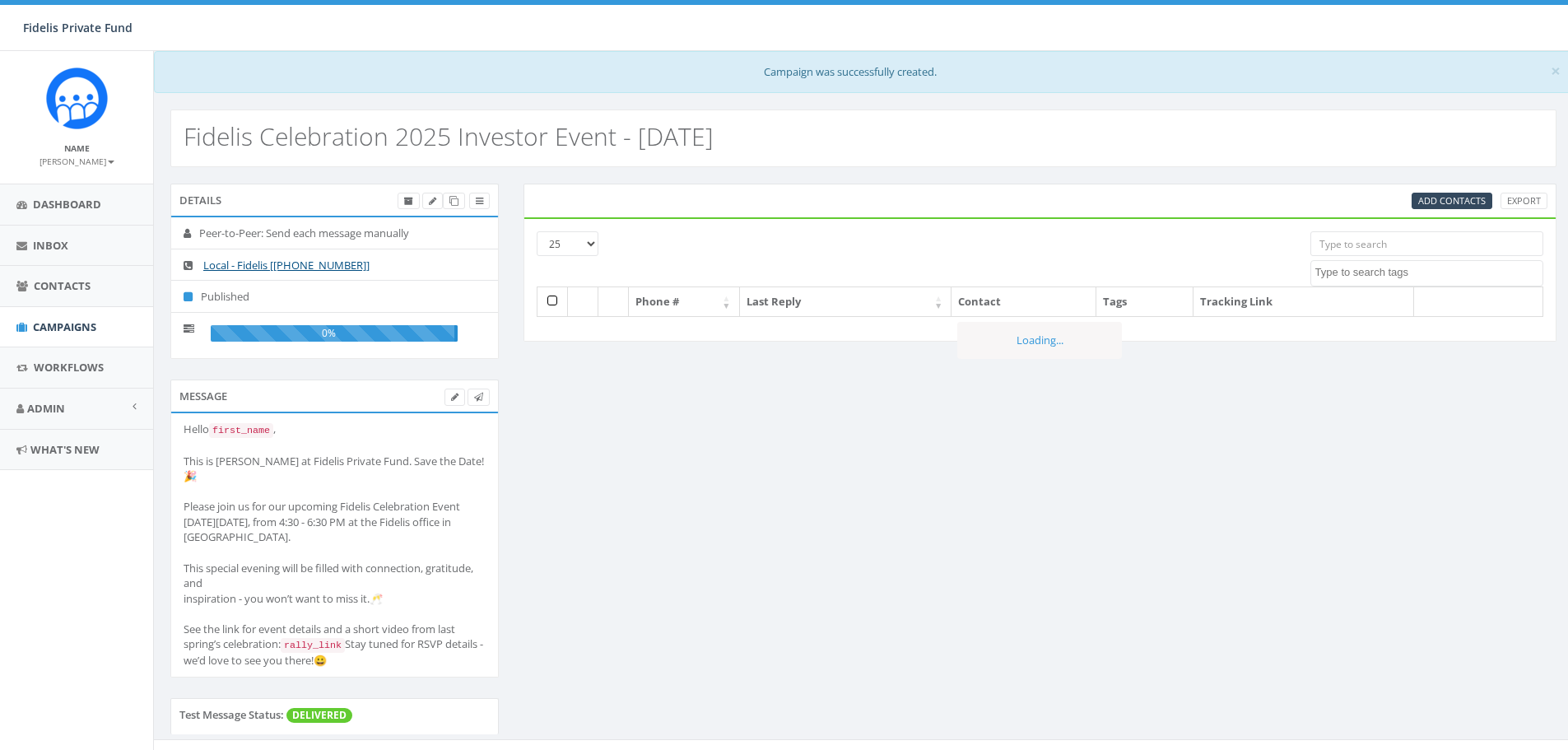
select select
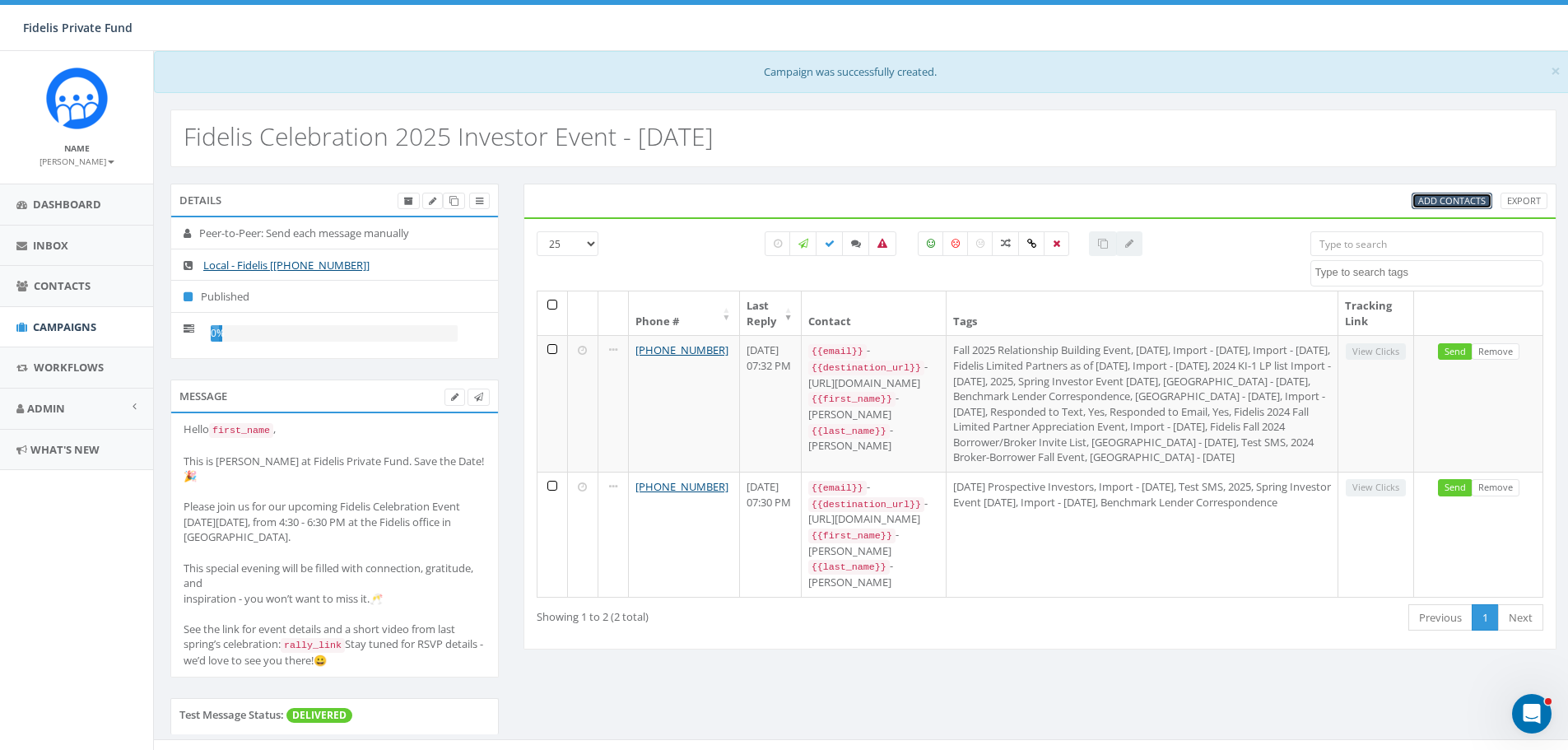
click at [1445, 200] on span "Add Contacts" at bounding box center [1452, 200] width 68 height 13
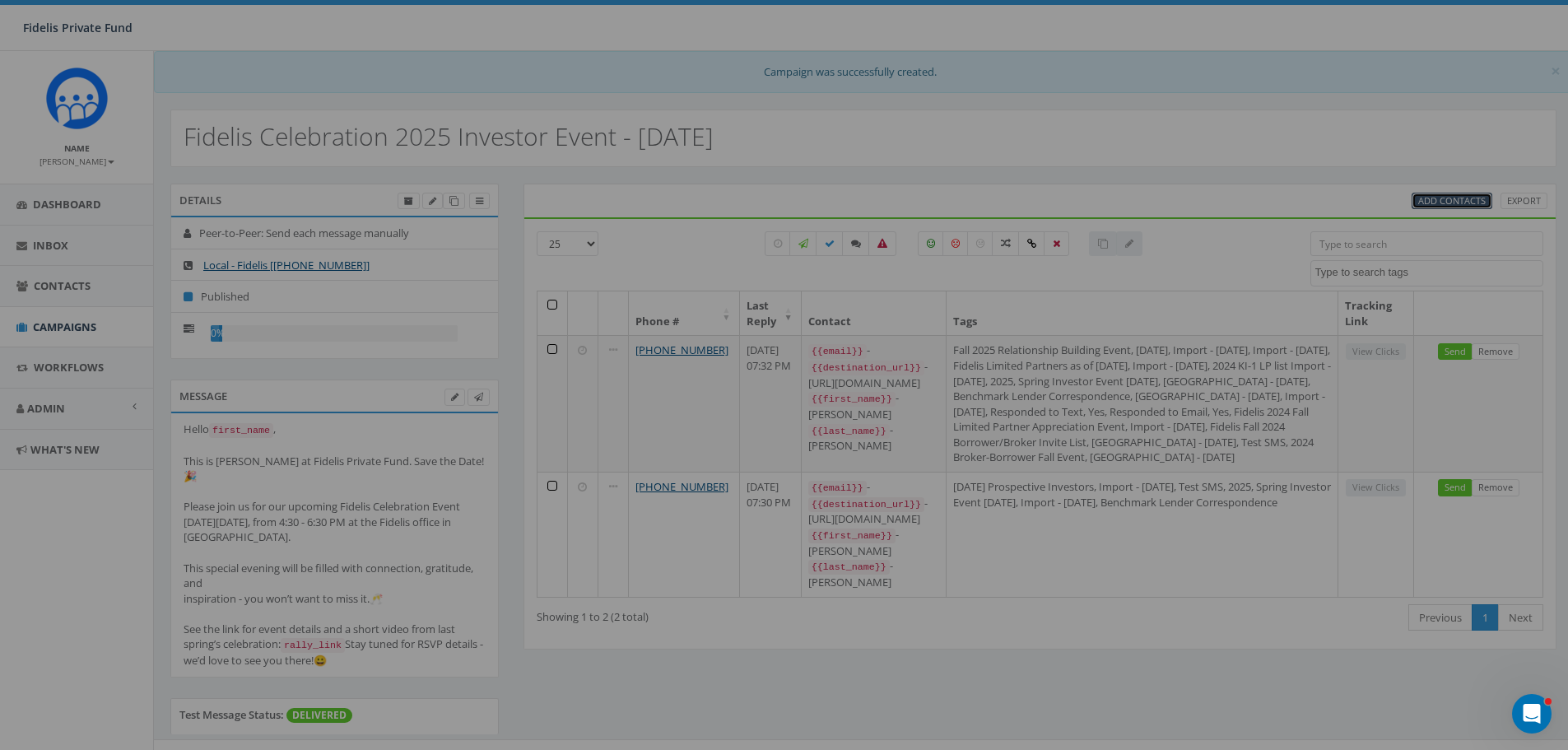
select select
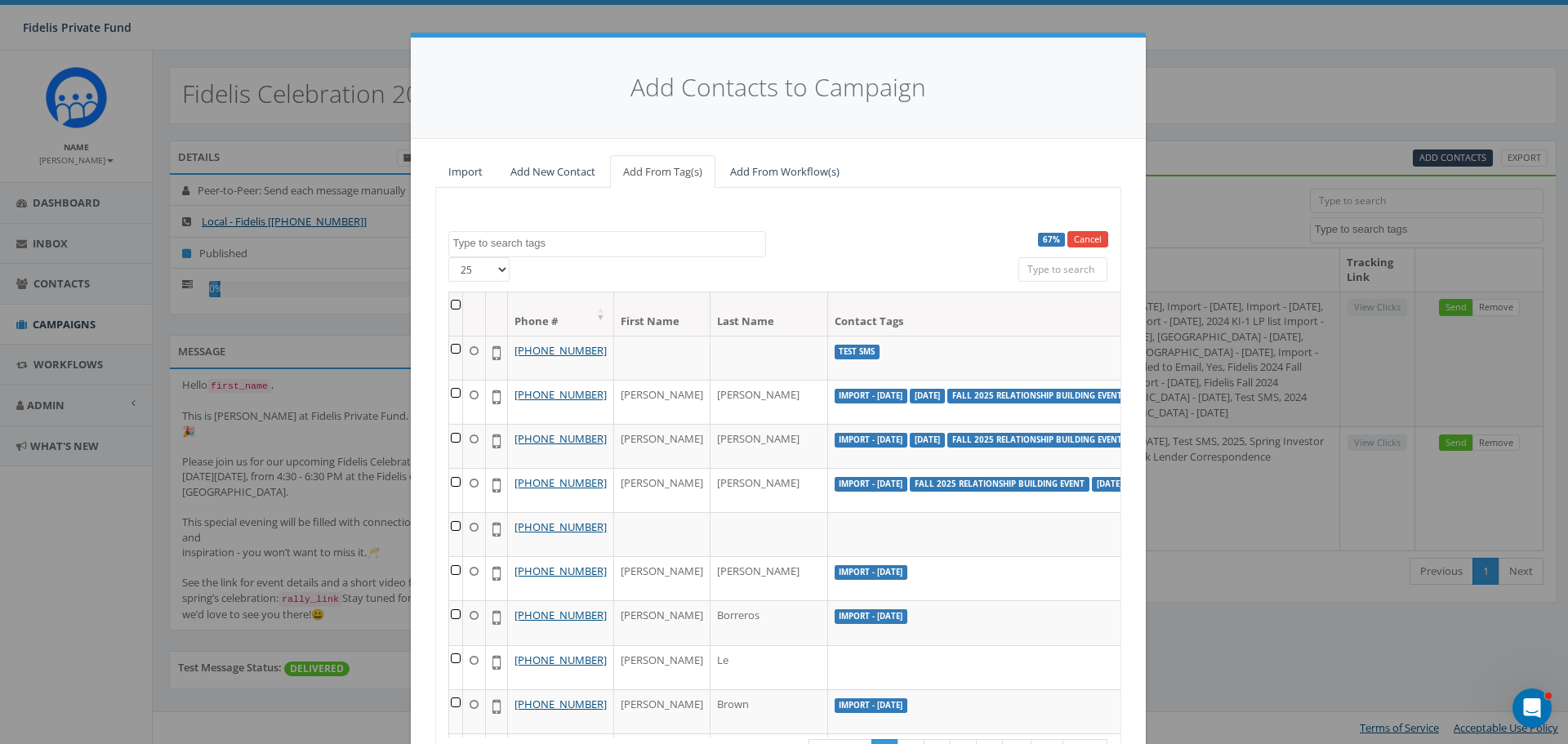
click at [504, 245] on textarea "Search" at bounding box center [609, 244] width 312 height 15
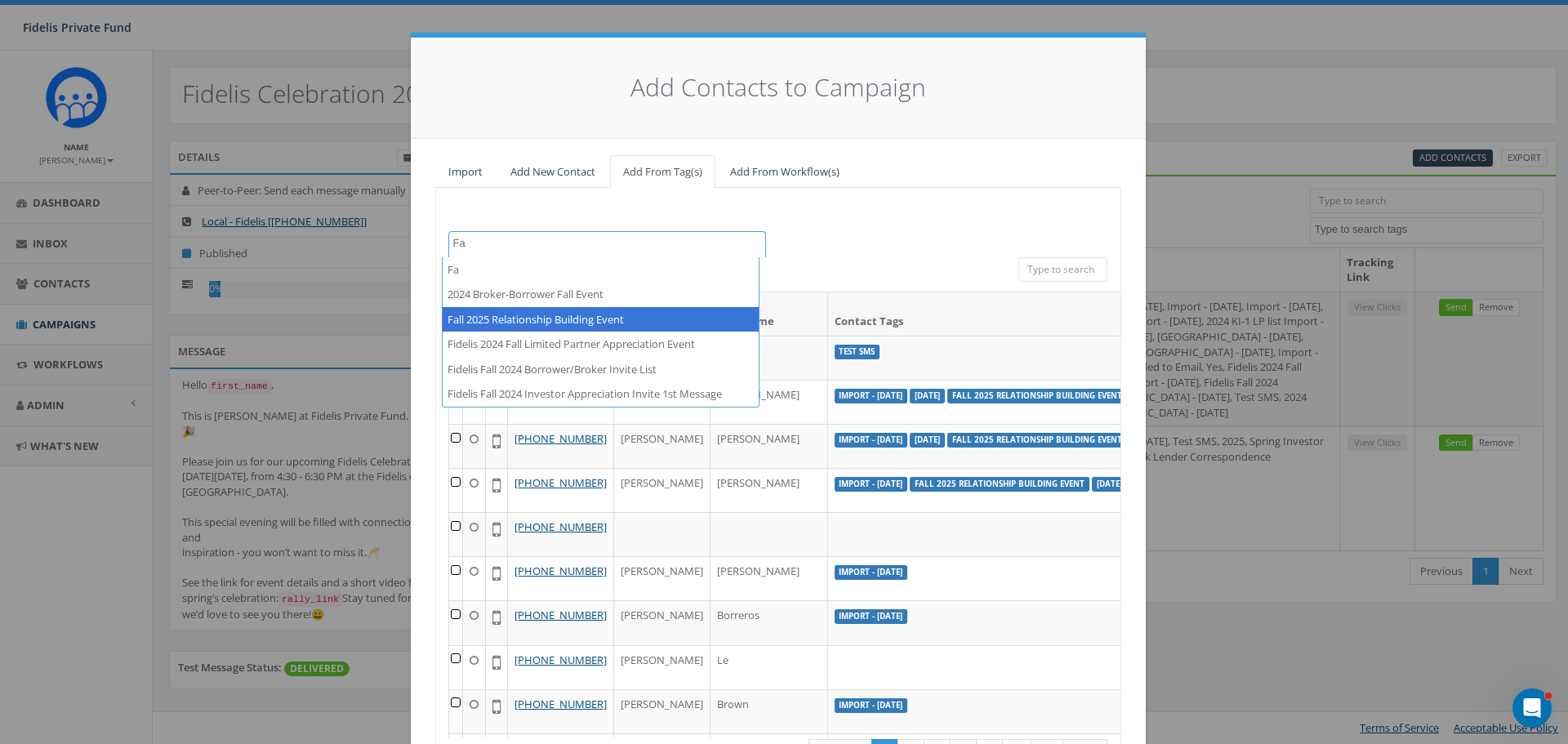
type textarea "F"
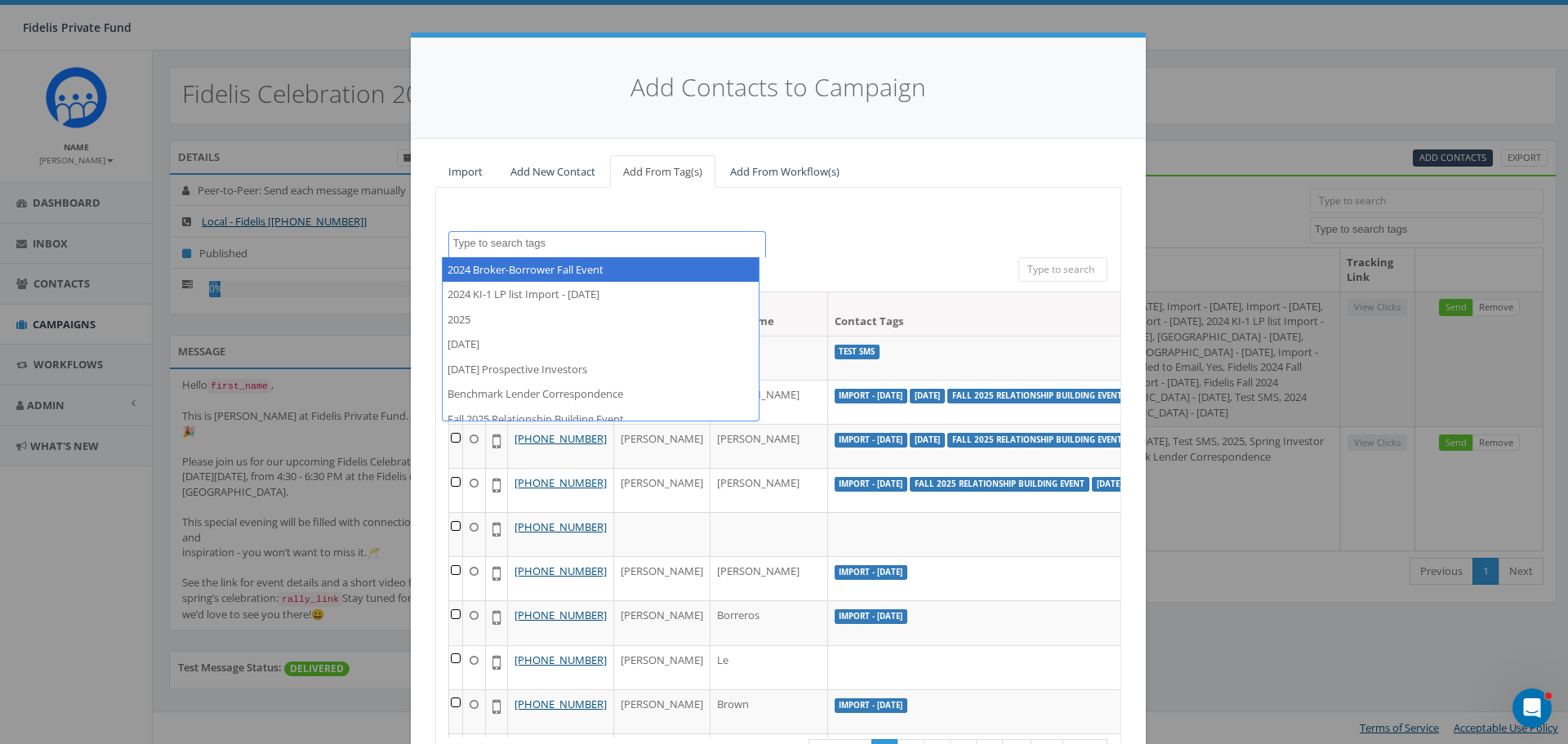
click at [880, 220] on div "100% Cancel 2024 Broker-Borrower Fall Event 2024 KI-1 LP list Import - 03/16/20…" at bounding box center [778, 500] width 686 height 624
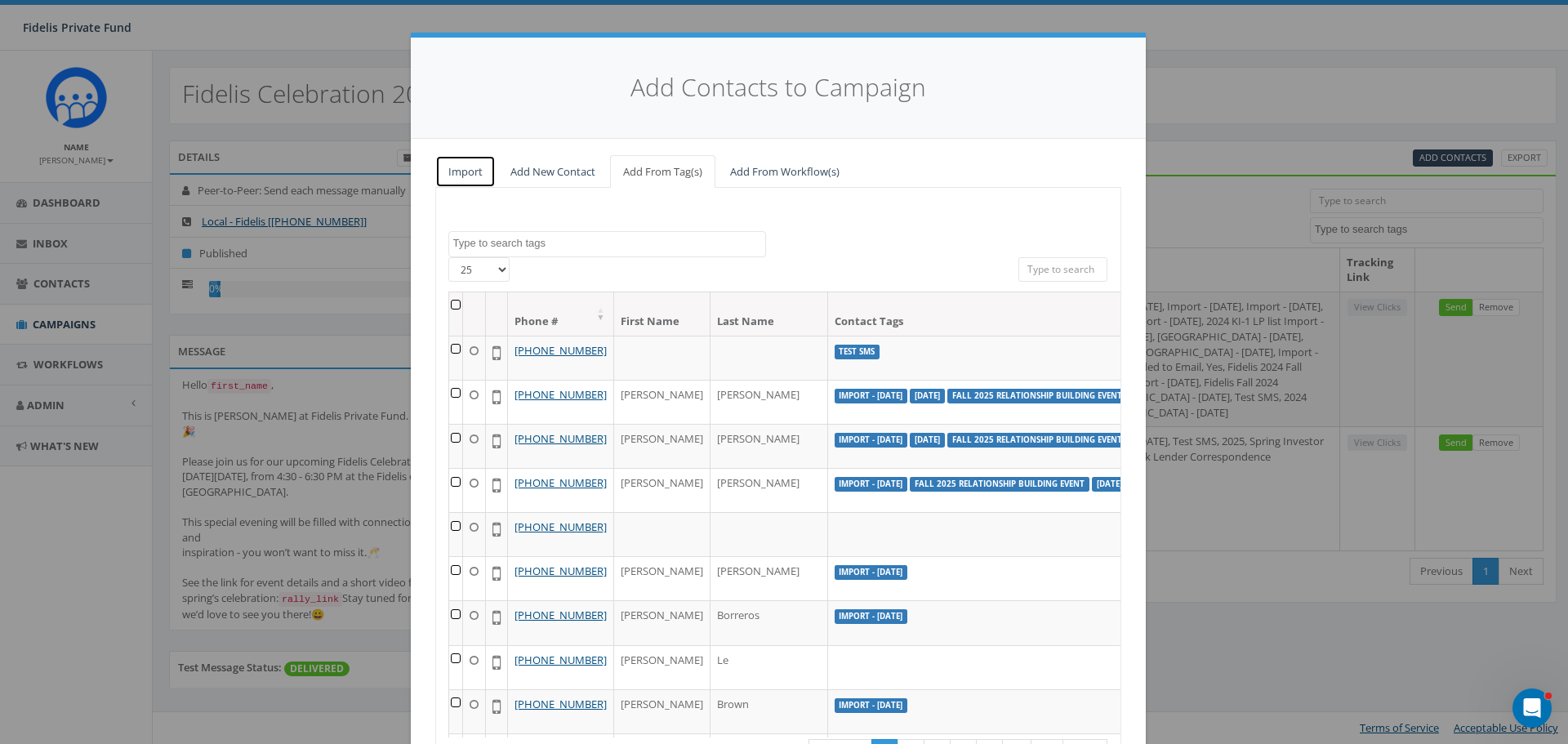
click at [472, 182] on link "Import" at bounding box center [465, 172] width 60 height 33
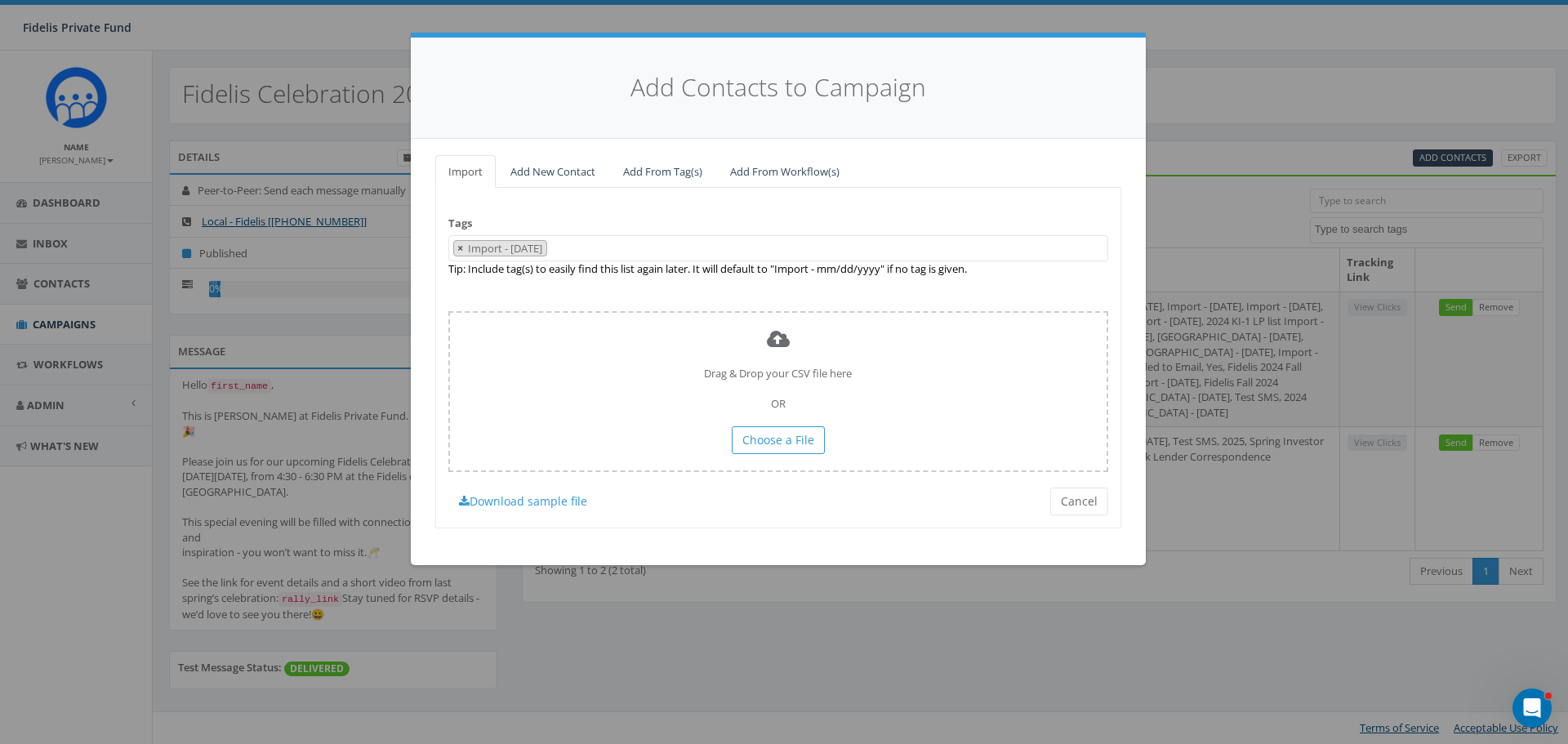
click at [461, 253] on span "×" at bounding box center [460, 249] width 6 height 15
select select
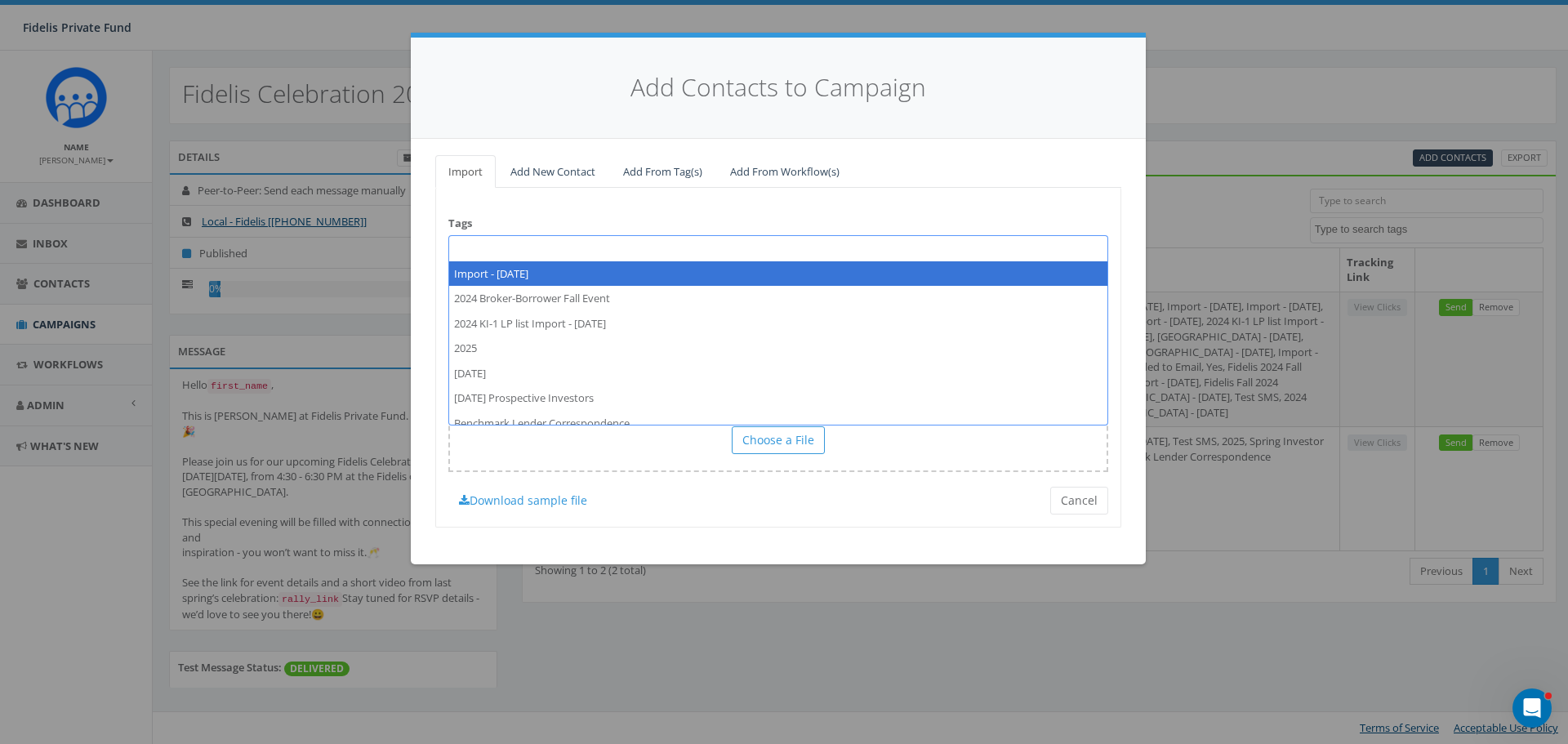
click at [566, 248] on span at bounding box center [778, 249] width 660 height 27
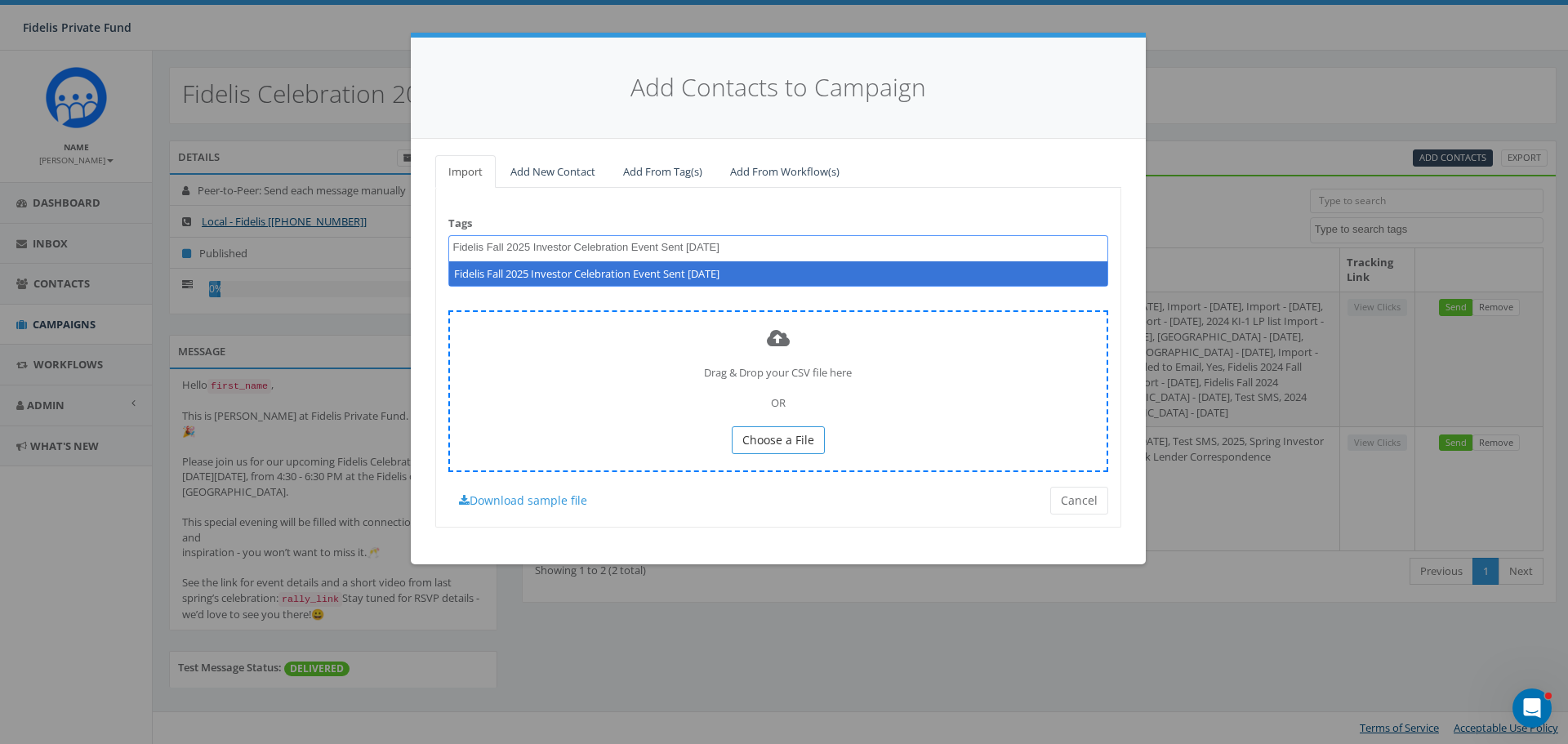
type textarea "Fidelis Fall 2025 Investor Celebration Event Sent 9-30-25"
click at [789, 443] on span "Choose a File" at bounding box center [778, 439] width 72 height 16
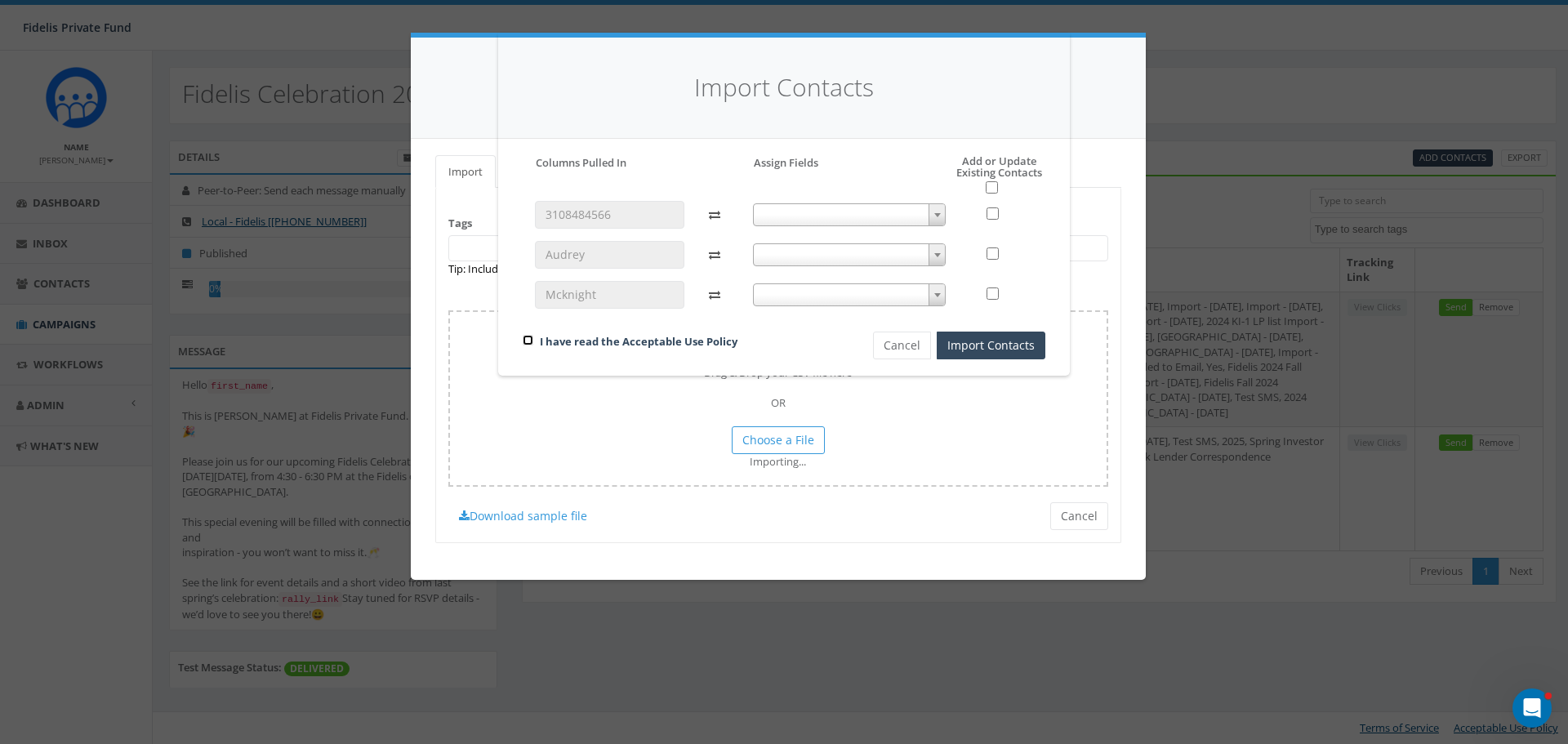
click at [527, 344] on input "checkbox" at bounding box center [528, 340] width 11 height 11
checkbox input "true"
click at [940, 219] on span at bounding box center [936, 215] width 17 height 22
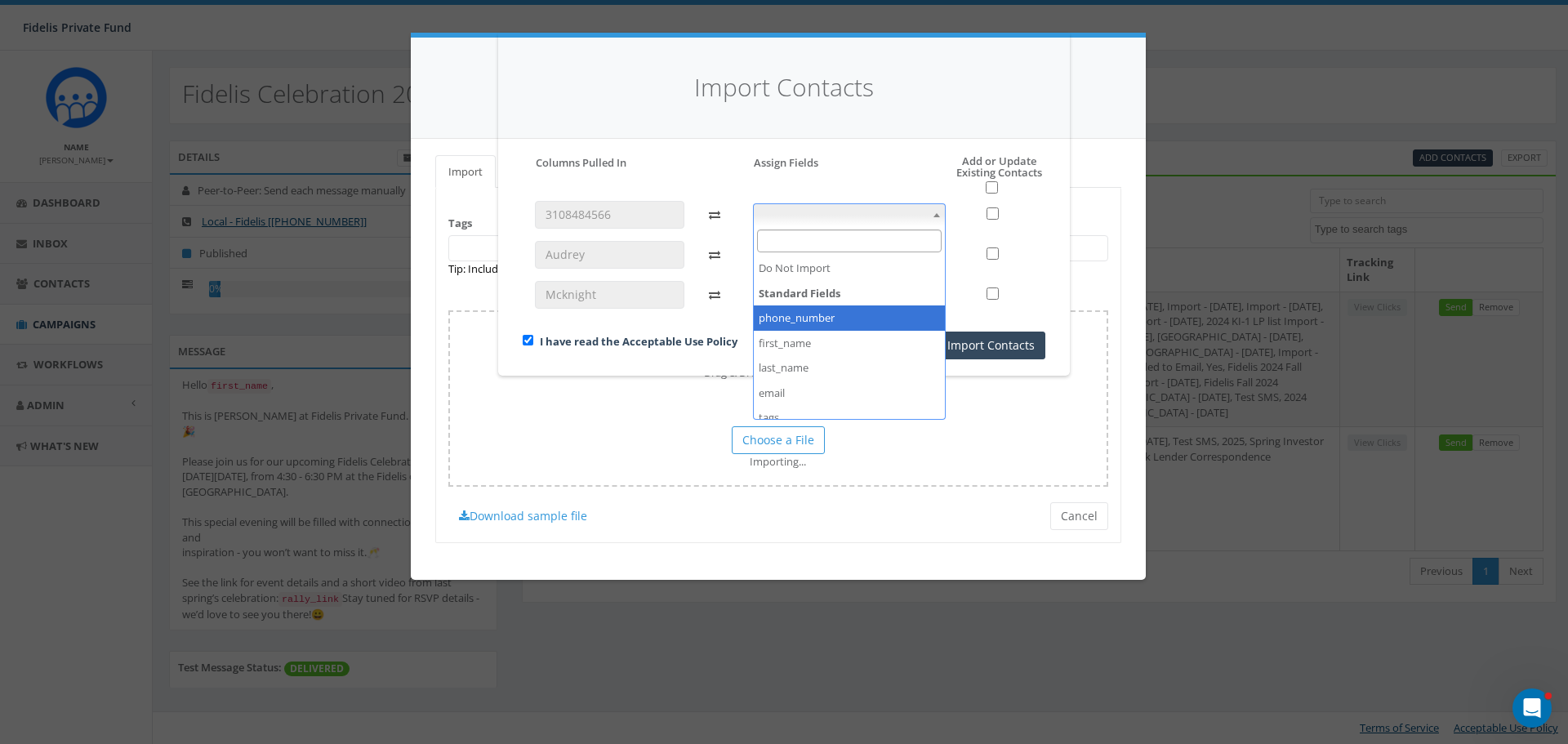
select select "phone_number"
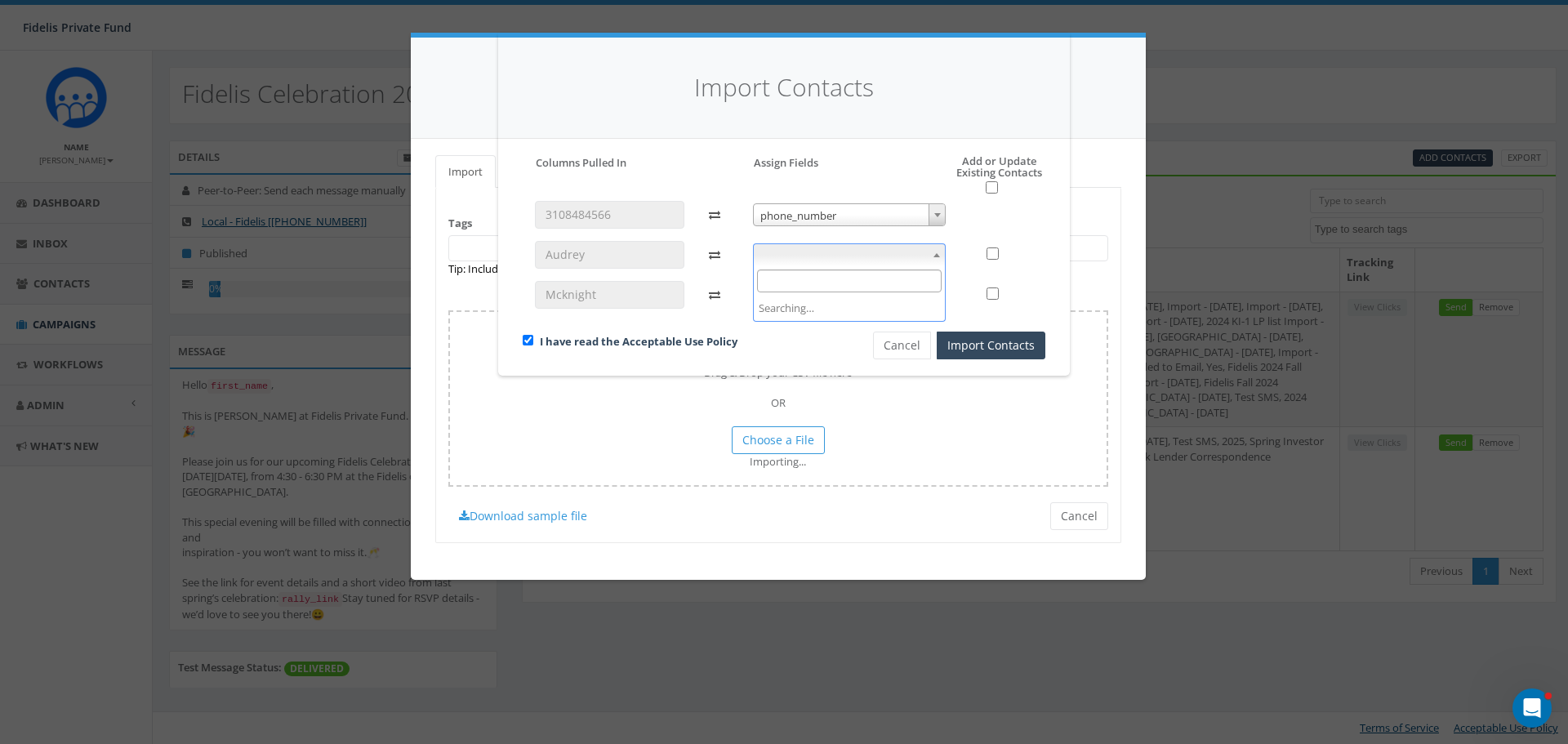
click at [937, 254] on b at bounding box center [936, 254] width 7 height 4
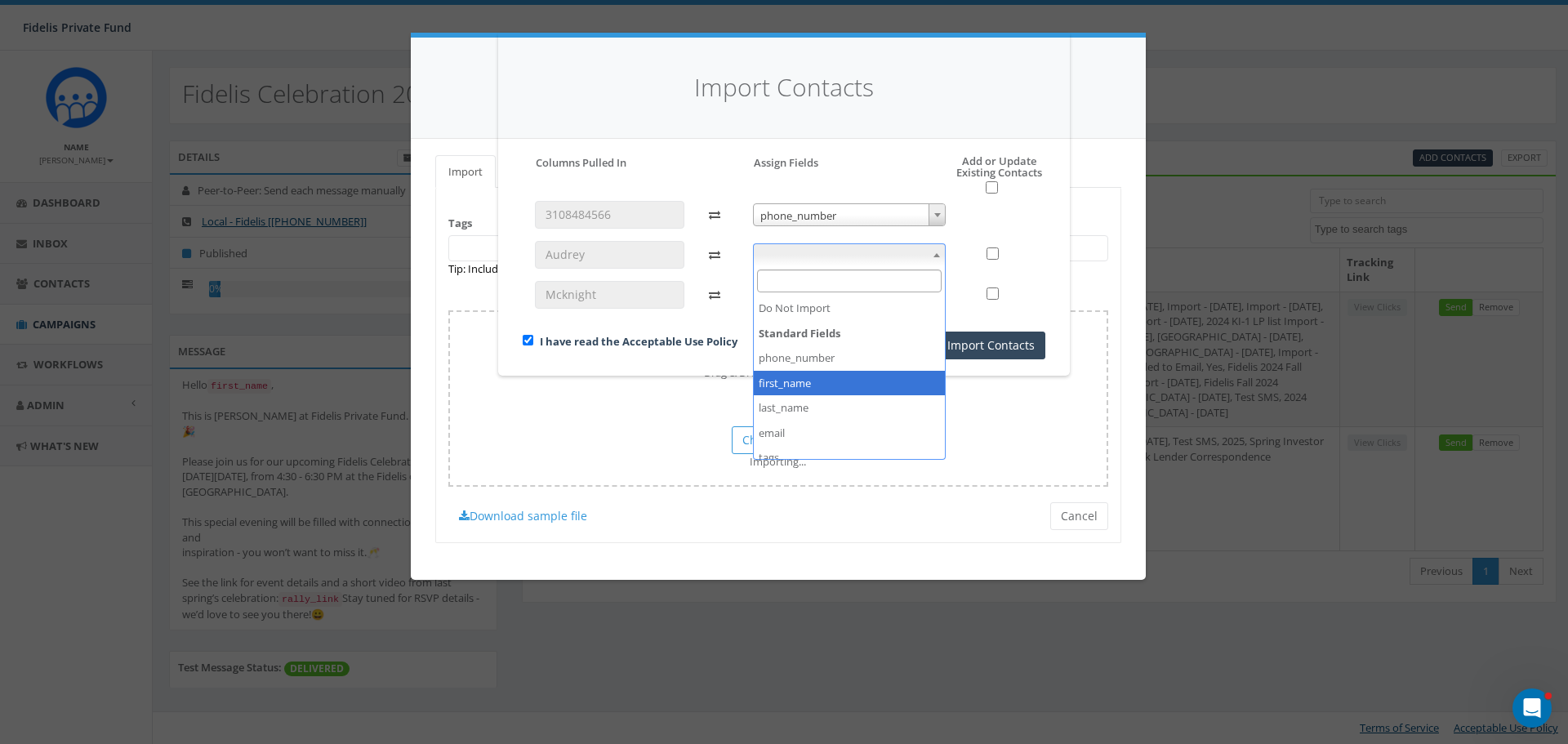
select select "first_name"
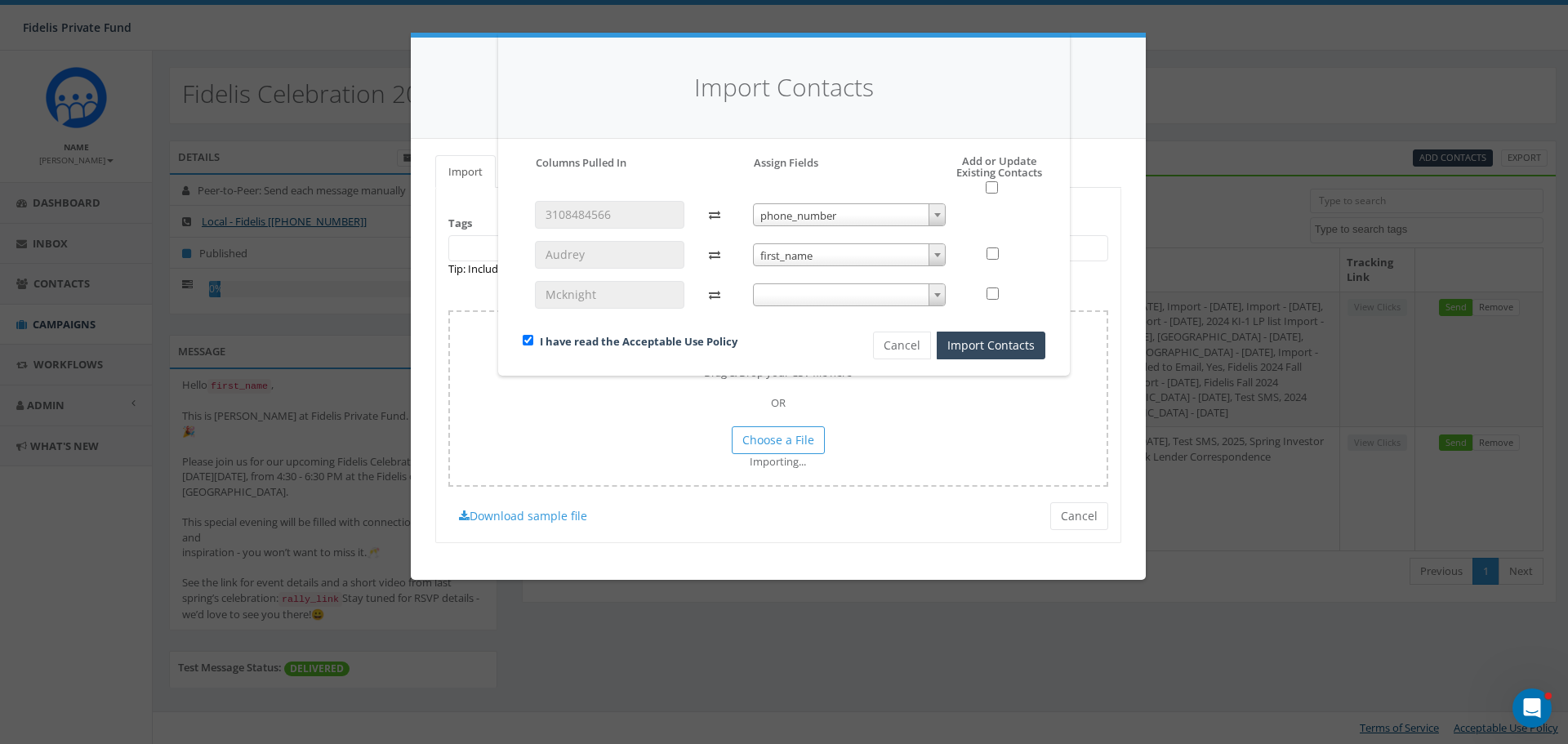
click at [936, 293] on b at bounding box center [937, 295] width 7 height 4
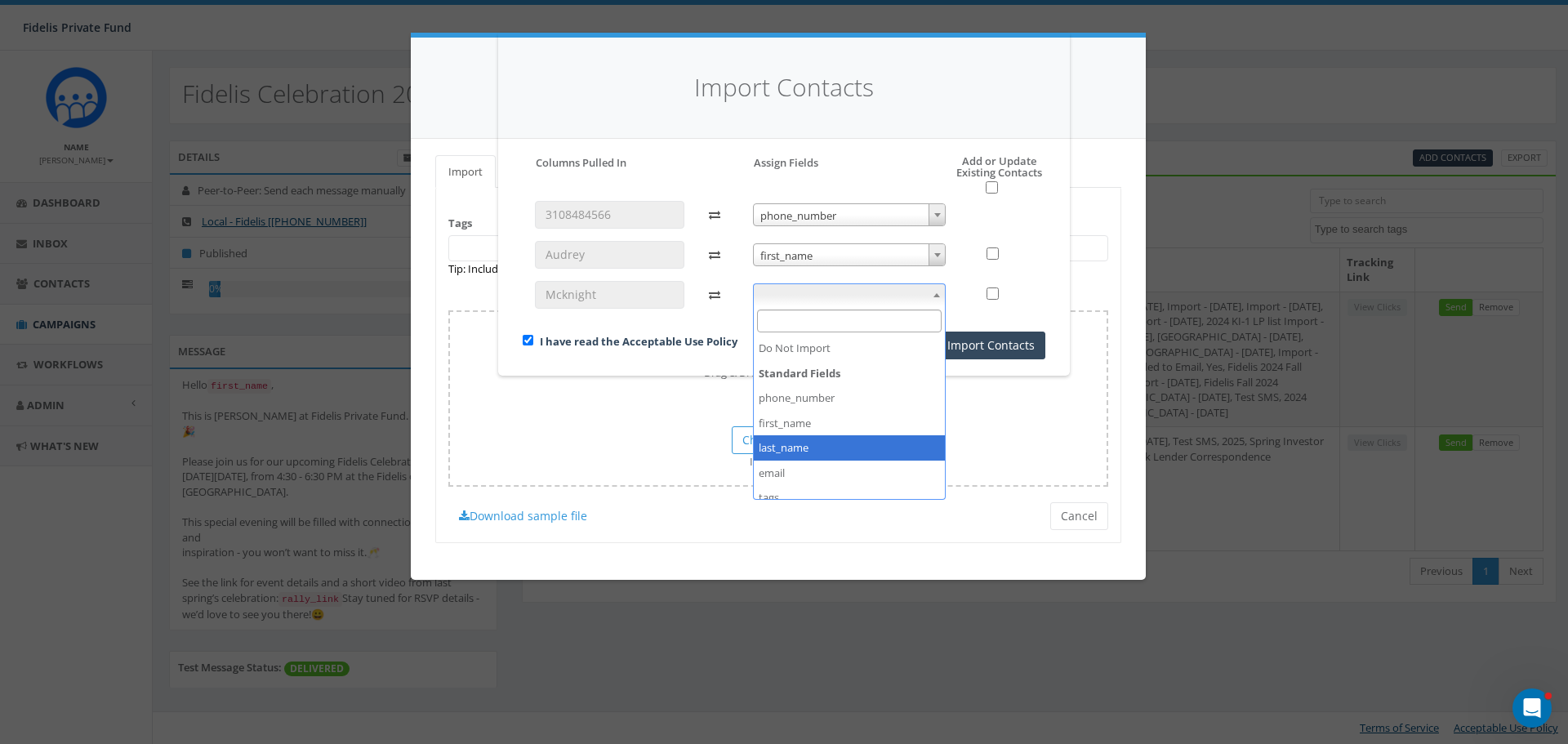
select select "last_name"
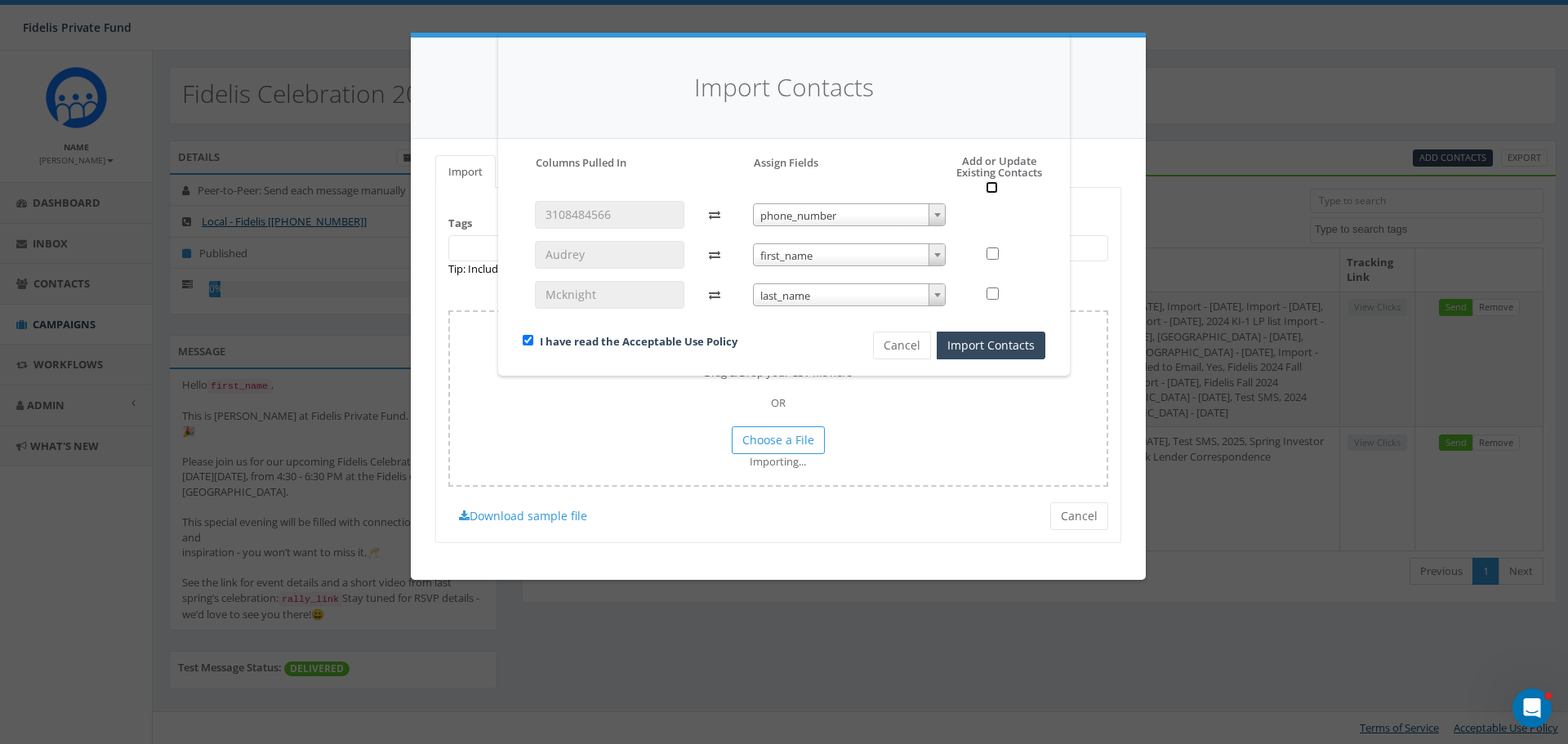
click at [988, 185] on input "checkbox" at bounding box center [991, 187] width 12 height 12
checkbox input "true"
click at [979, 349] on button "Import Contacts" at bounding box center [990, 345] width 109 height 27
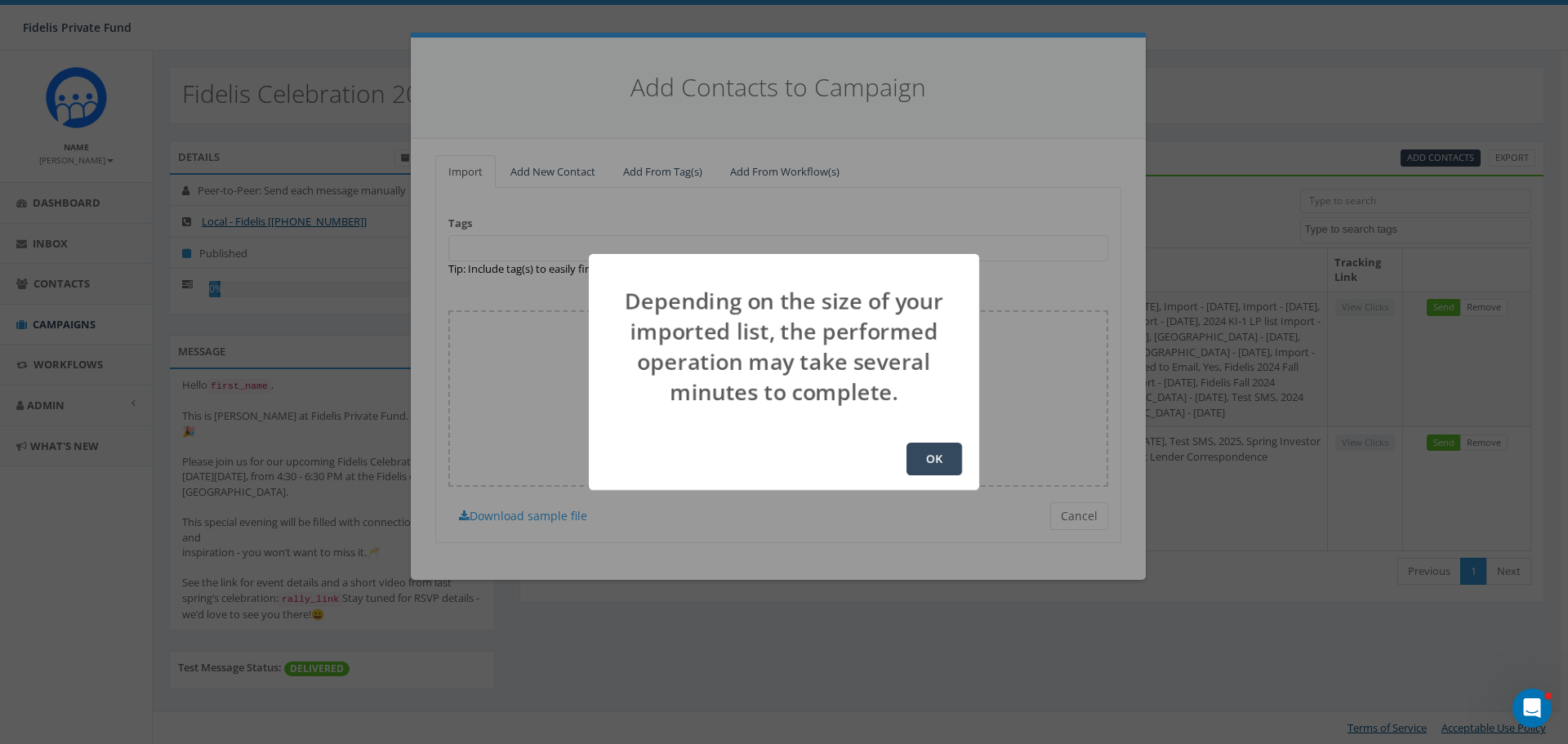
click at [939, 462] on button "OK" at bounding box center [934, 458] width 56 height 32
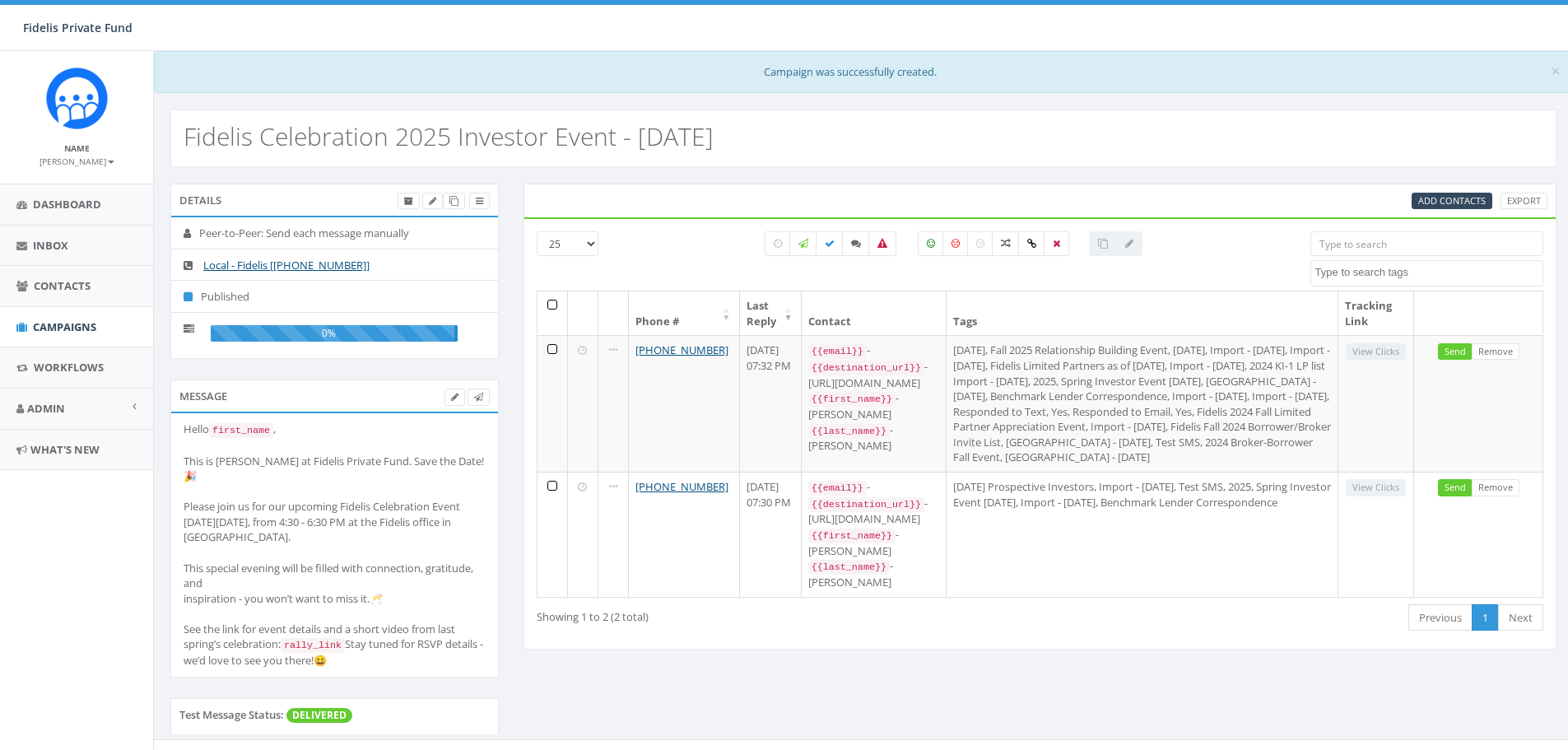
select select
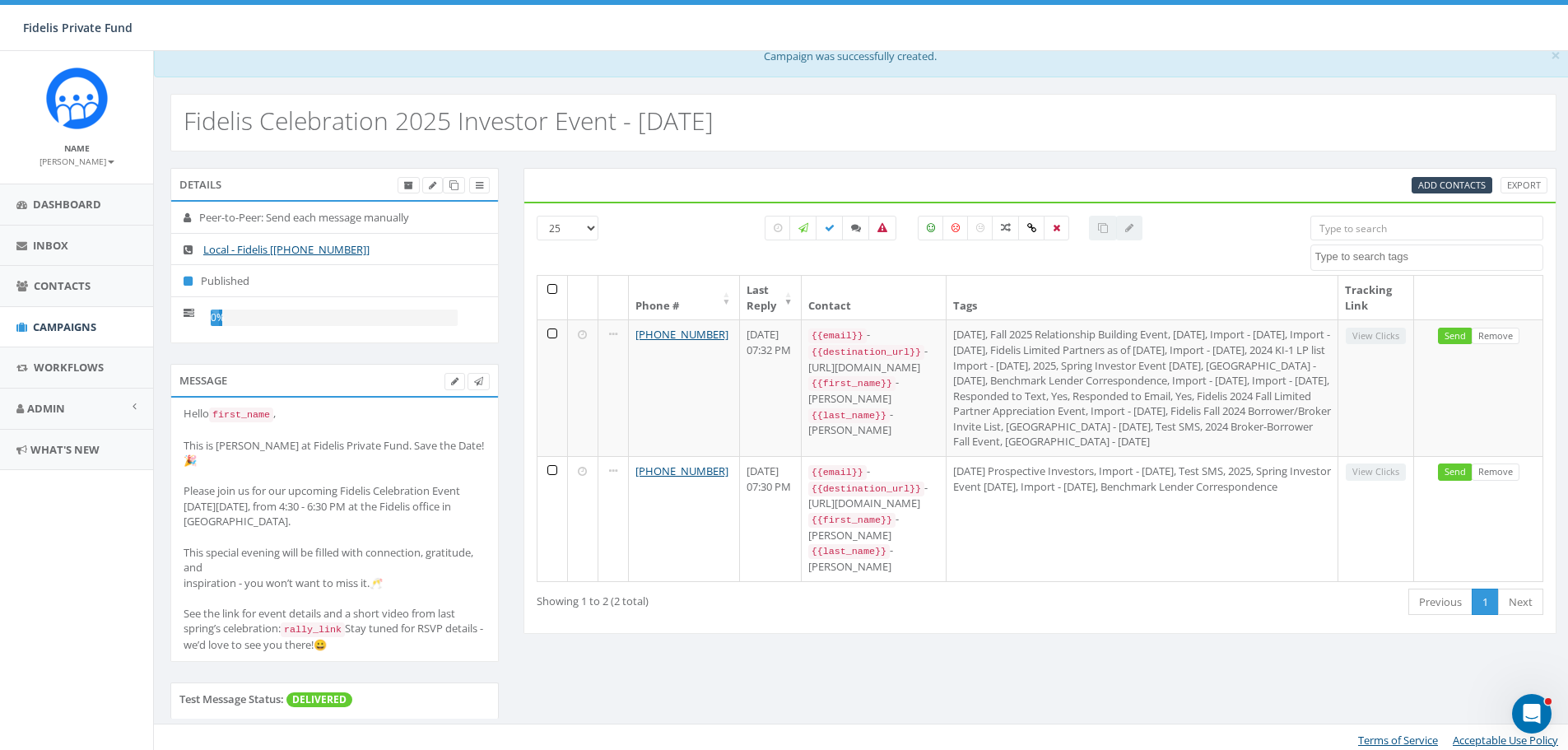
scroll to position [20, 0]
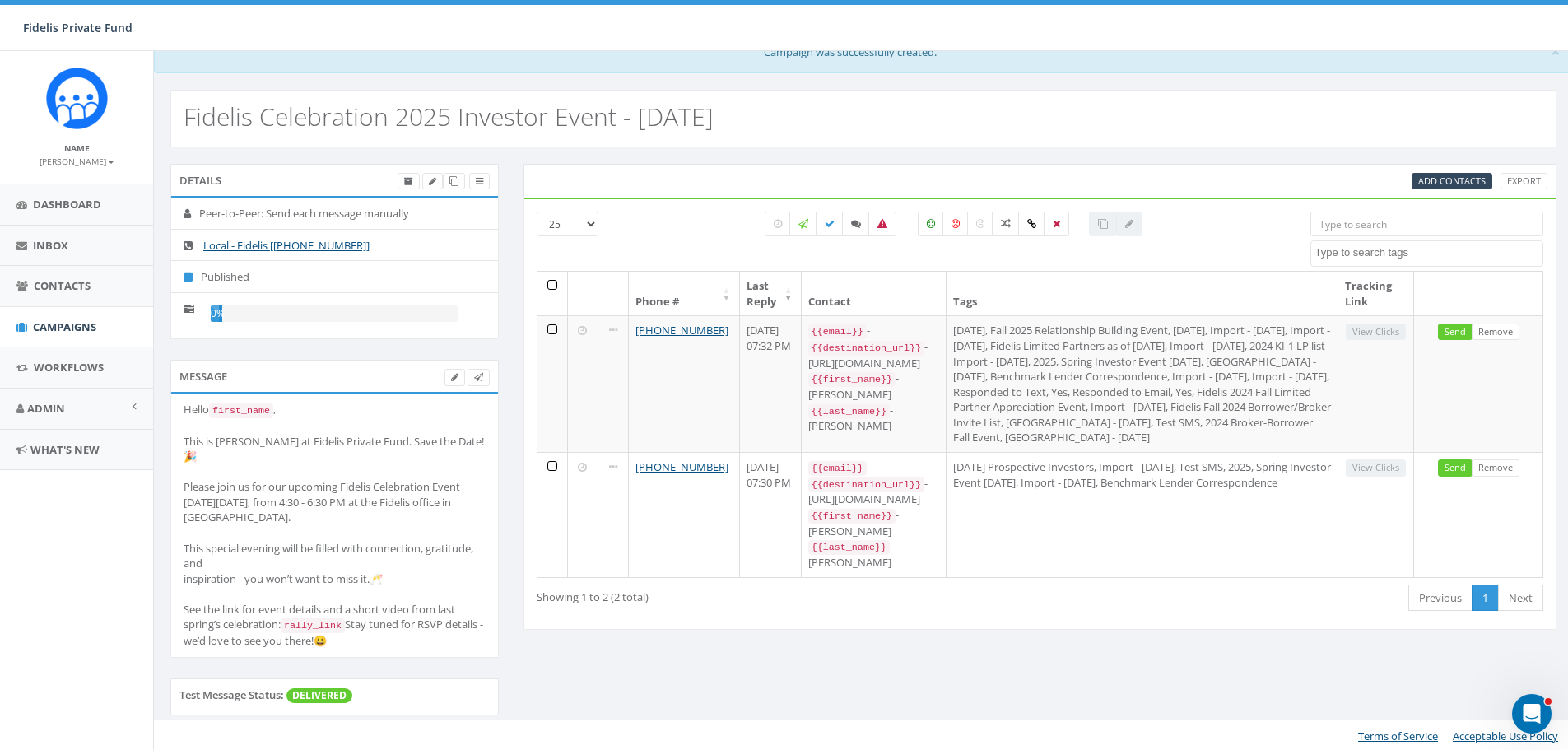
click at [587, 225] on select "25 50 100" at bounding box center [567, 224] width 62 height 25
select select "100"
click at [536, 211] on select "25 50 100" at bounding box center [567, 224] width 62 height 25
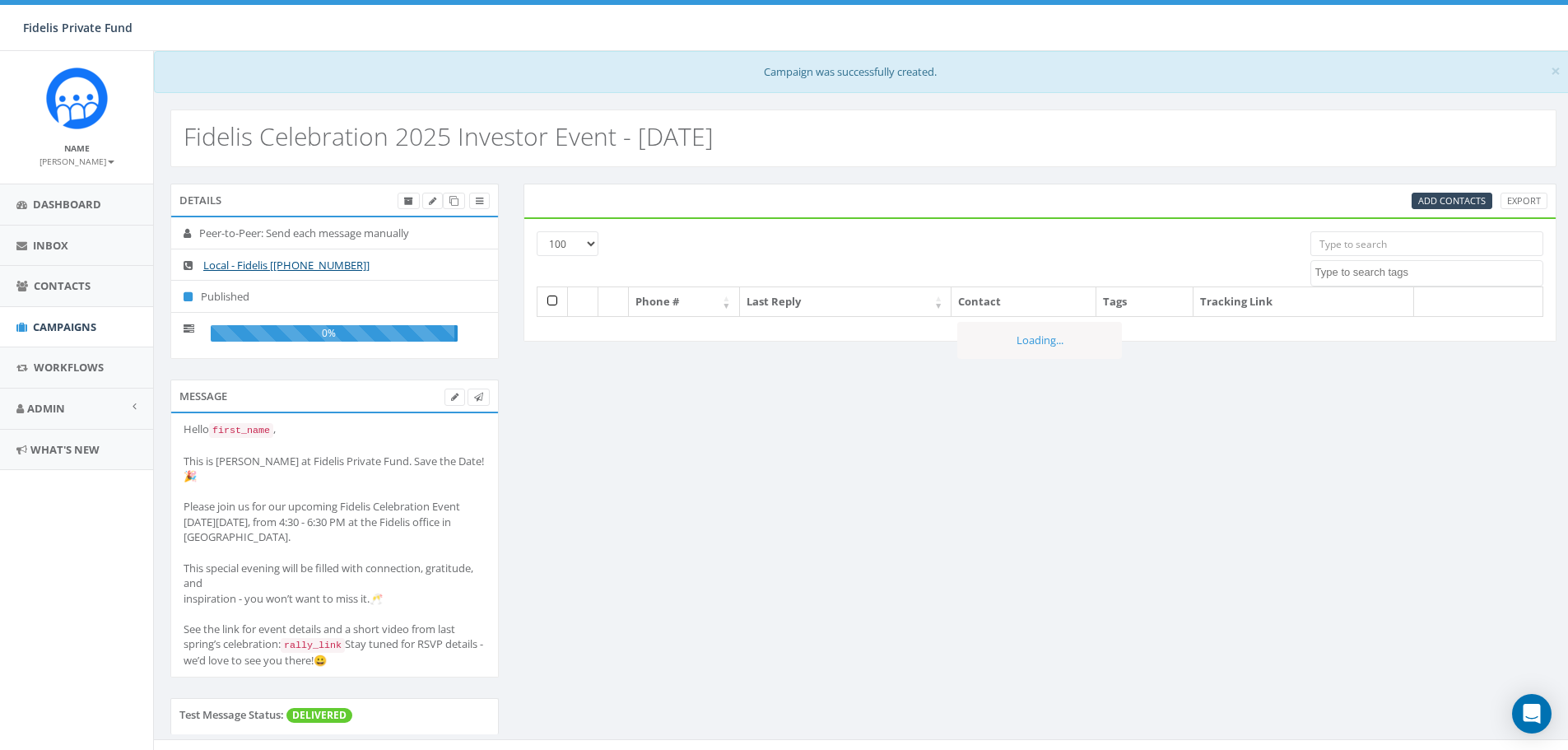
select select "100"
select select
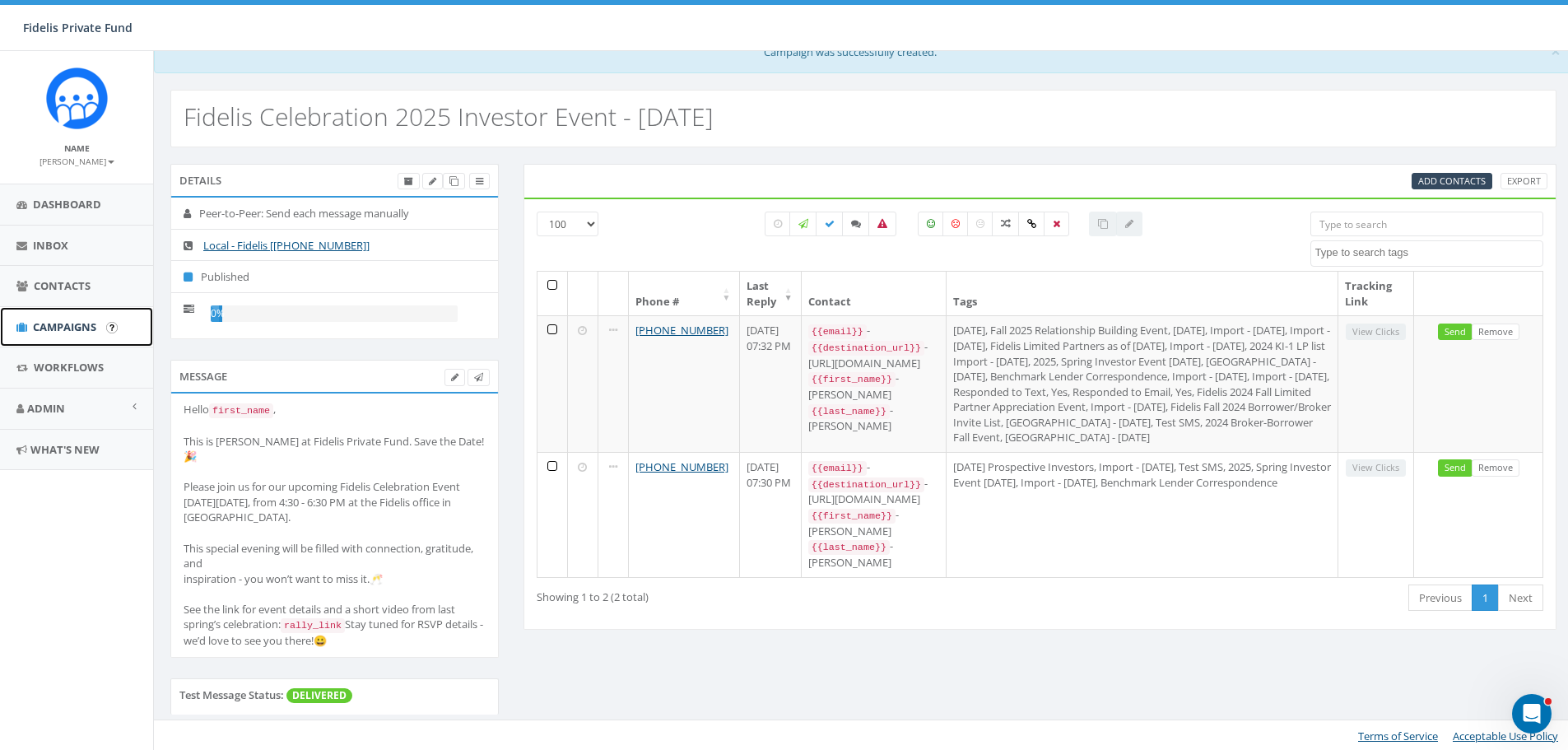
click at [89, 327] on span "Campaigns" at bounding box center [64, 327] width 63 height 15
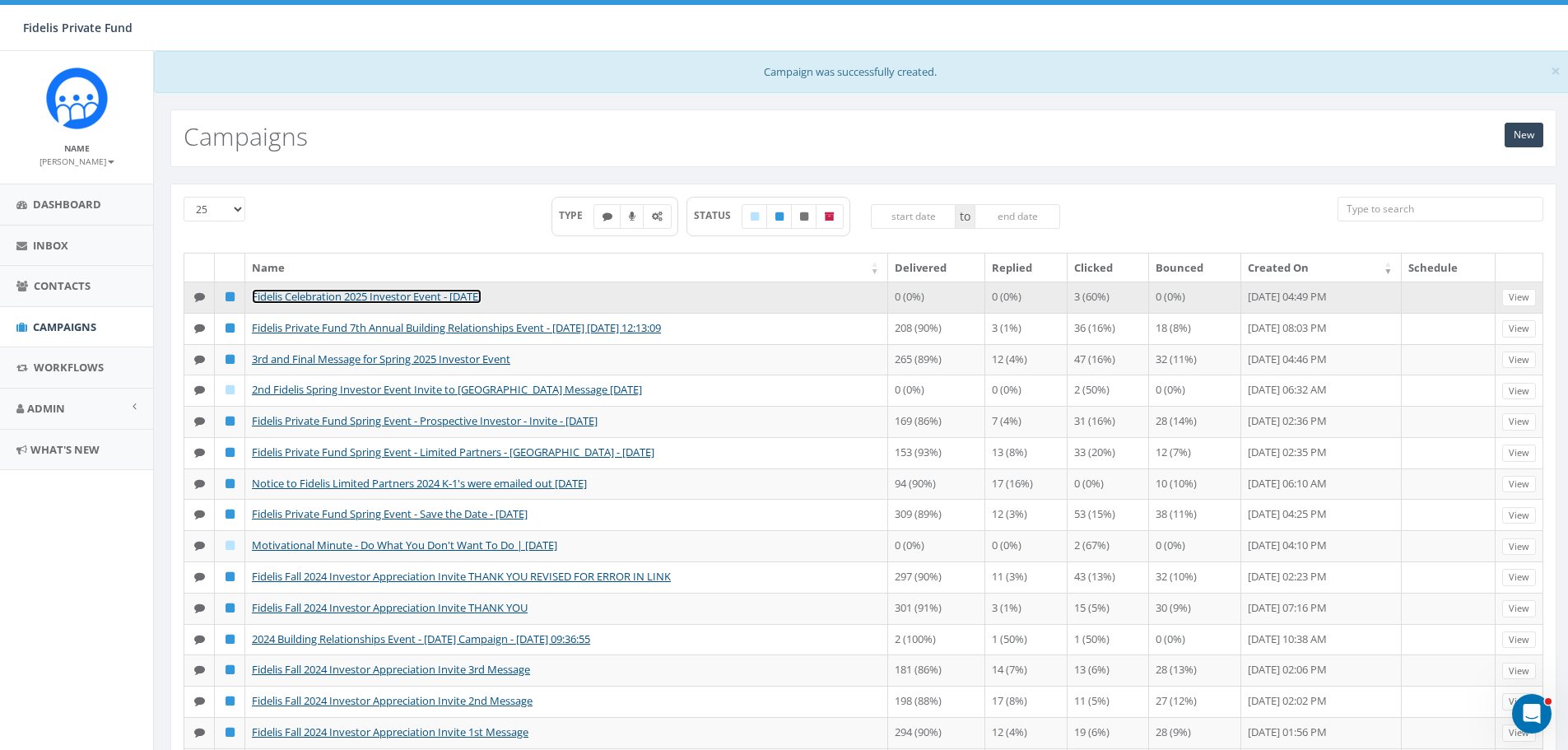
click at [481, 296] on link "Fidelis Celebration 2025 Investor Event - [DATE]" at bounding box center [366, 296] width 230 height 15
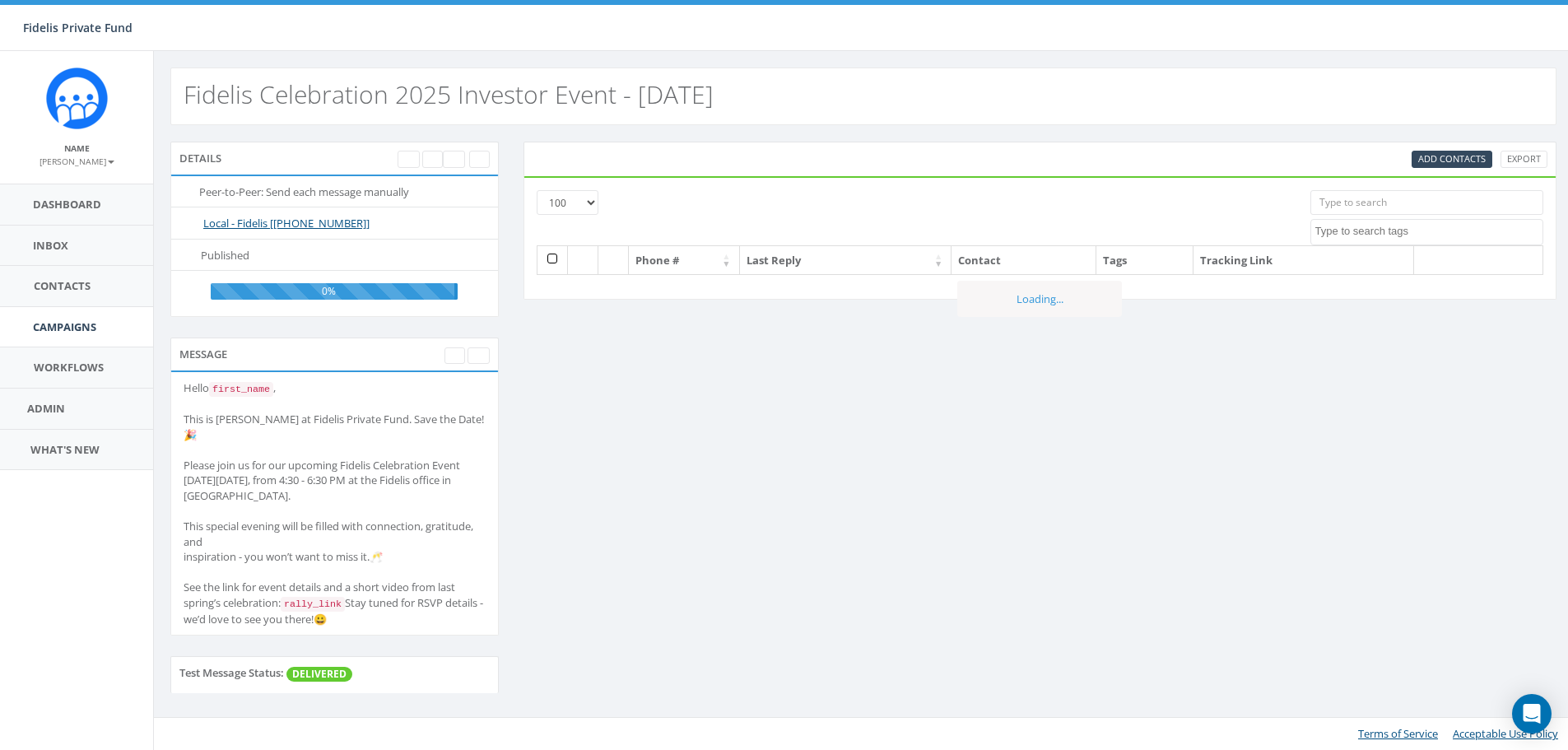
select select "100"
select select
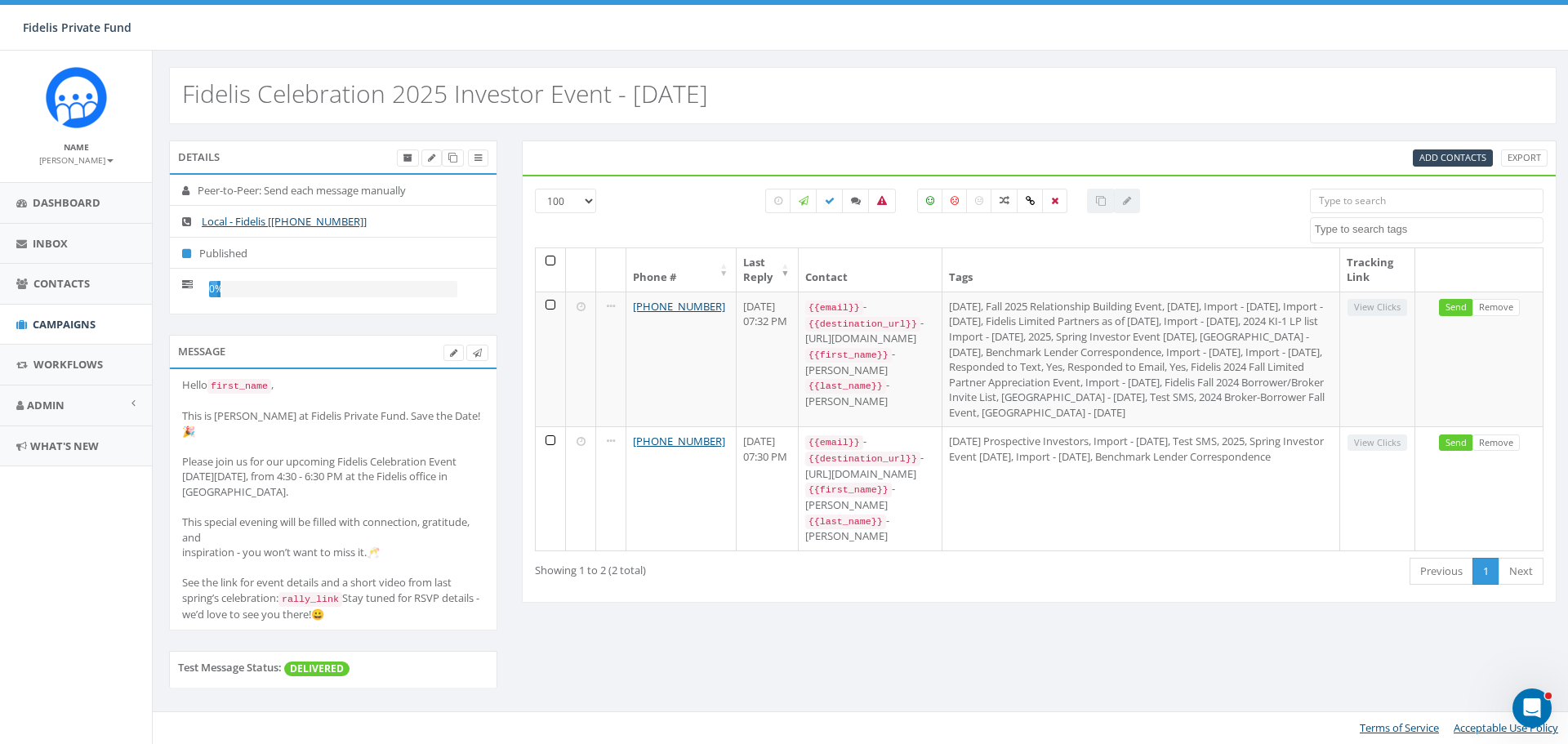
click at [549, 260] on th at bounding box center [550, 270] width 30 height 43
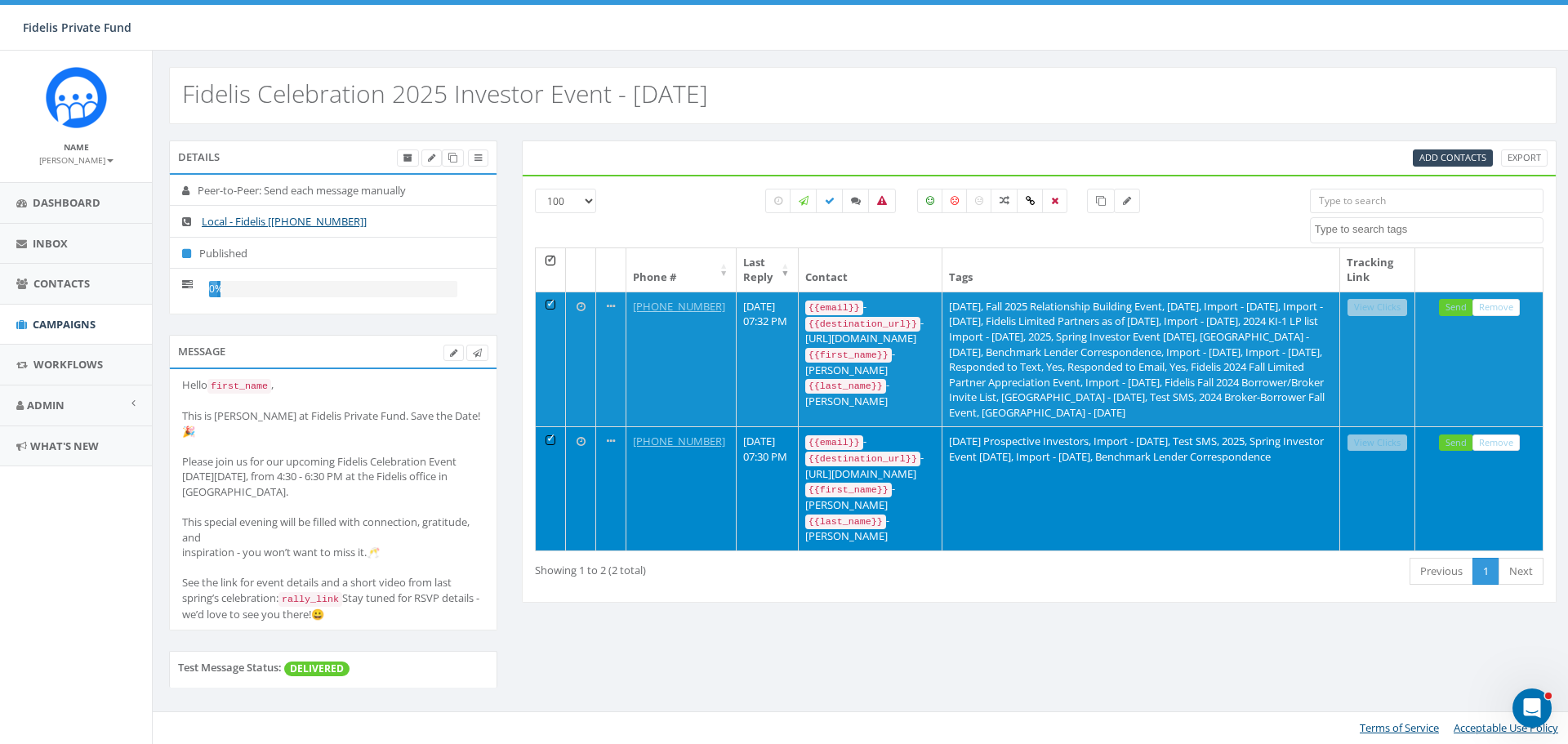
click at [549, 260] on th at bounding box center [550, 270] width 30 height 43
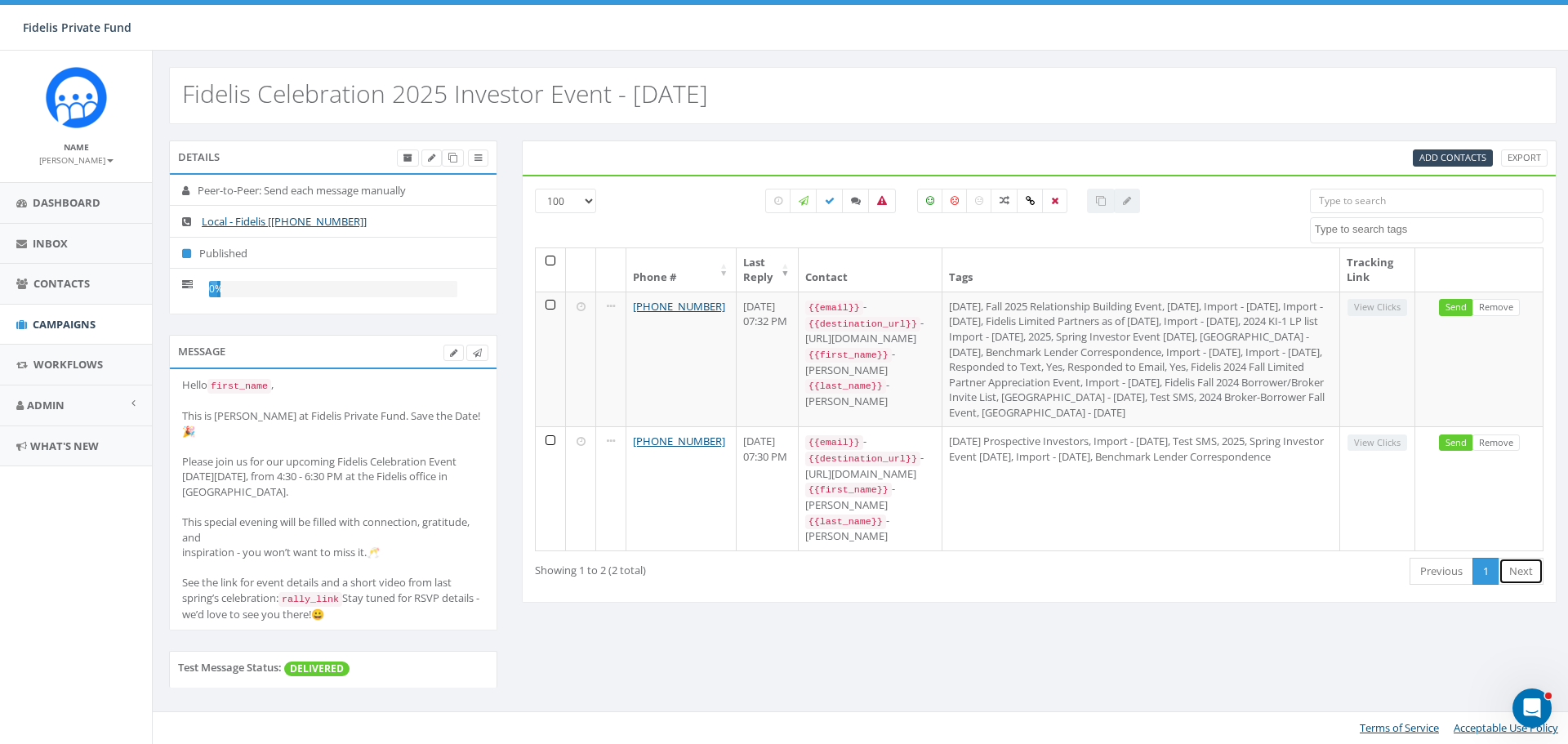
click at [1515, 559] on link "Next" at bounding box center [1521, 571] width 45 height 27
click at [1522, 558] on link "Next" at bounding box center [1521, 571] width 45 height 27
click at [802, 198] on icon at bounding box center [804, 200] width 10 height 10
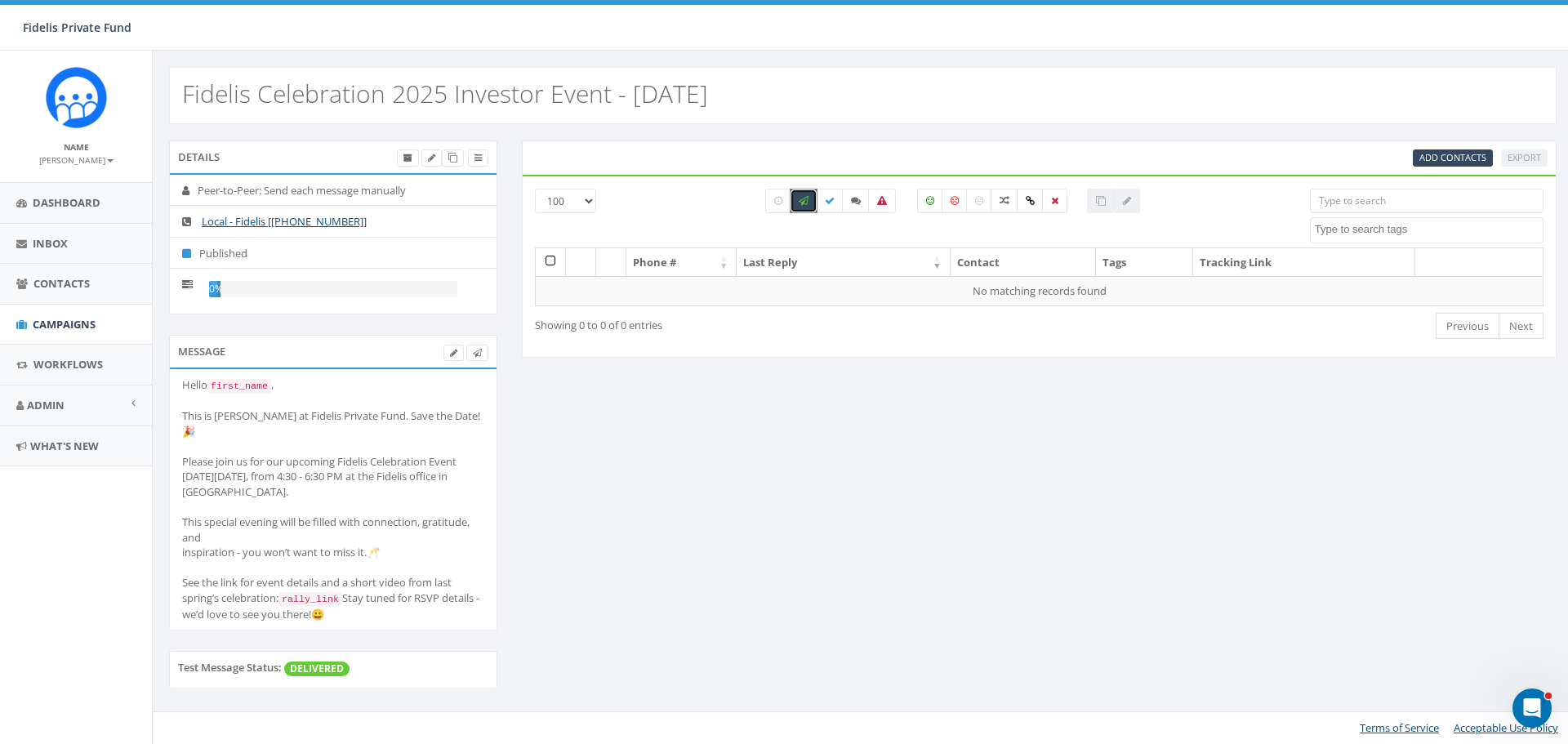
click at [805, 206] on label at bounding box center [803, 201] width 27 height 25
checkbox input "false"
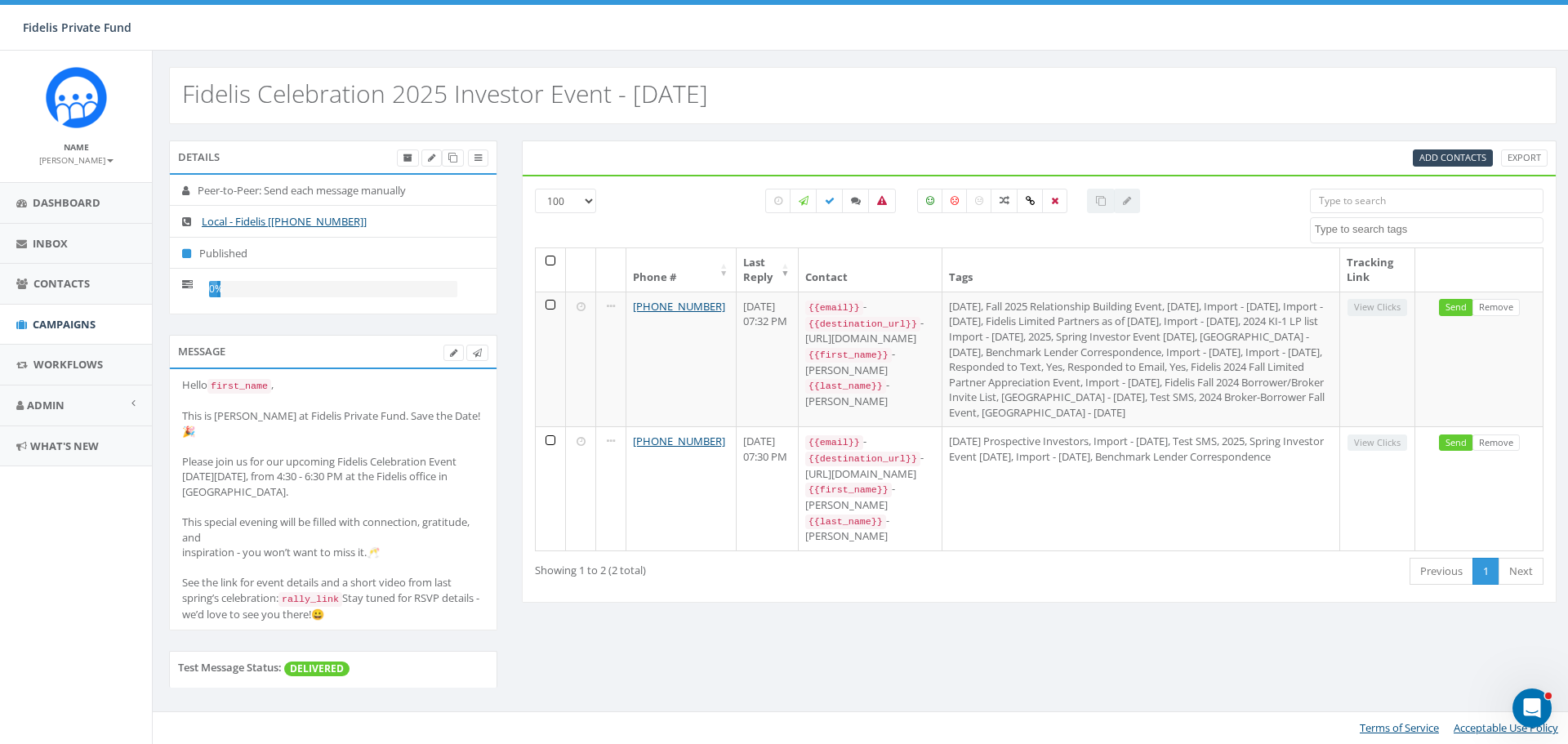
click at [709, 476] on div "Details Peer-to-Peer: Send each message manually Local - Fidelis [+1 619-369-58…" at bounding box center [863, 423] width 1412 height 568
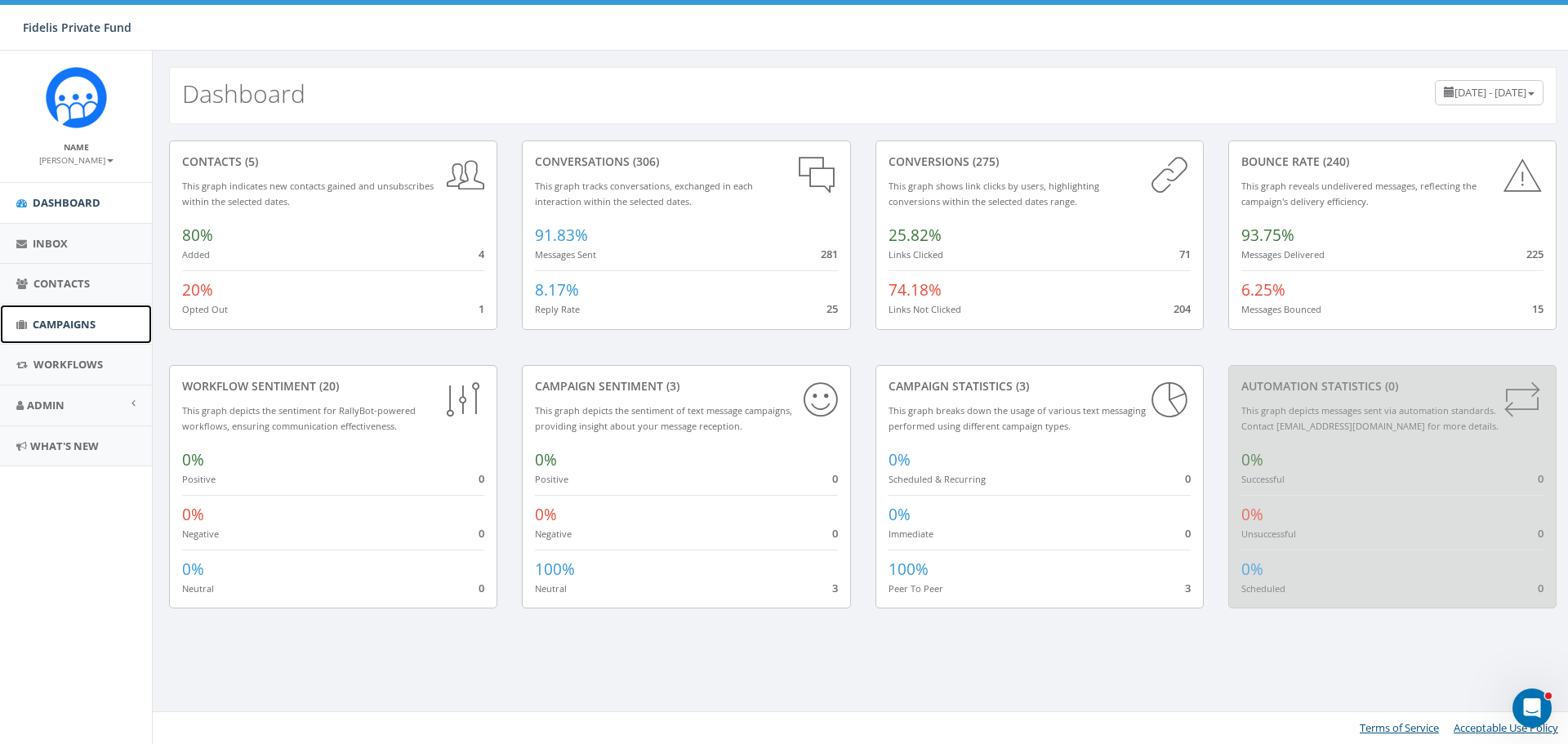
drag, startPoint x: 0, startPoint y: 0, endPoint x: 69, endPoint y: 323, distance: 330.3
click at [69, 323] on span "Campaigns" at bounding box center [64, 324] width 63 height 15
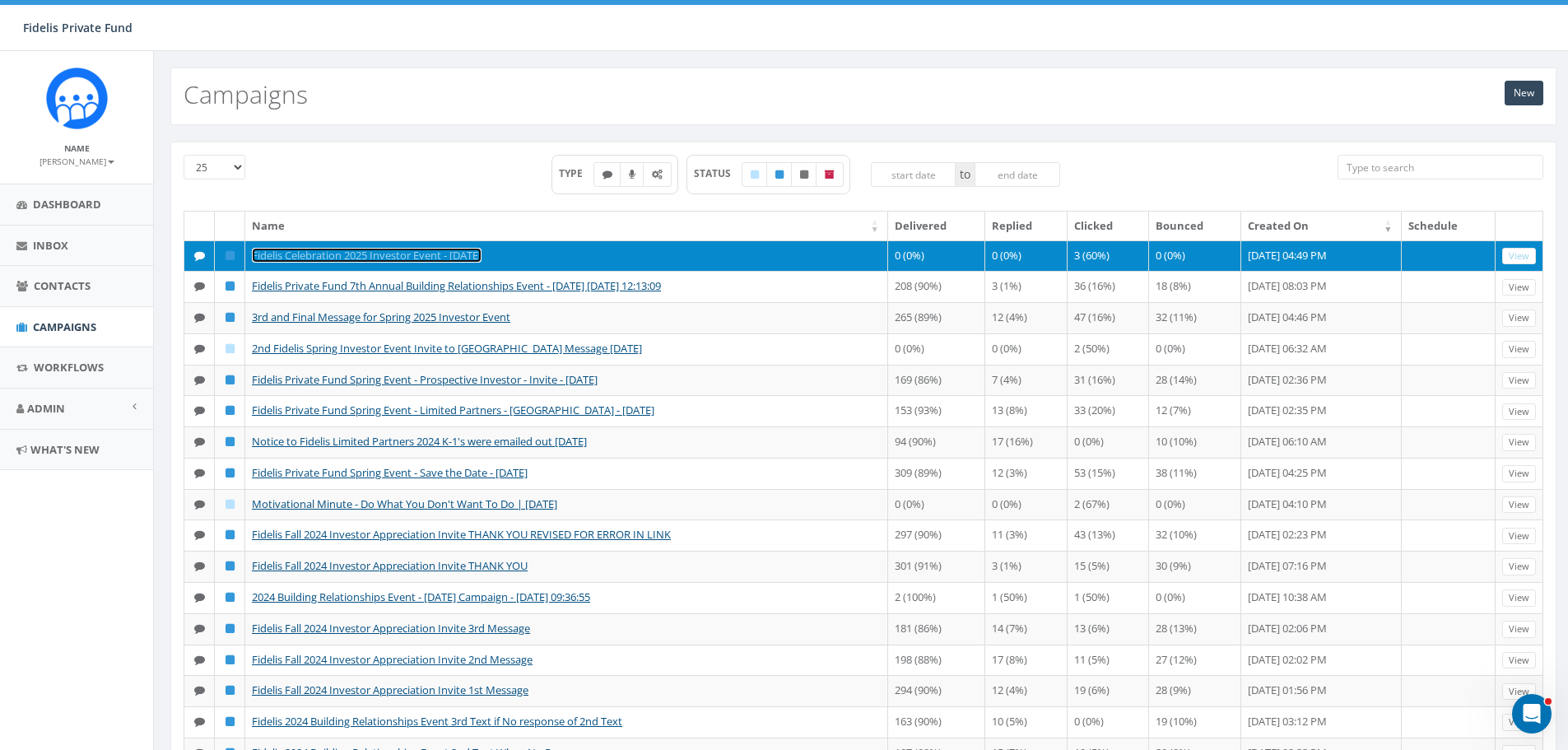
click at [481, 256] on link "Fidelis Celebration 2025 Investor Event - [DATE]" at bounding box center [366, 256] width 230 height 15
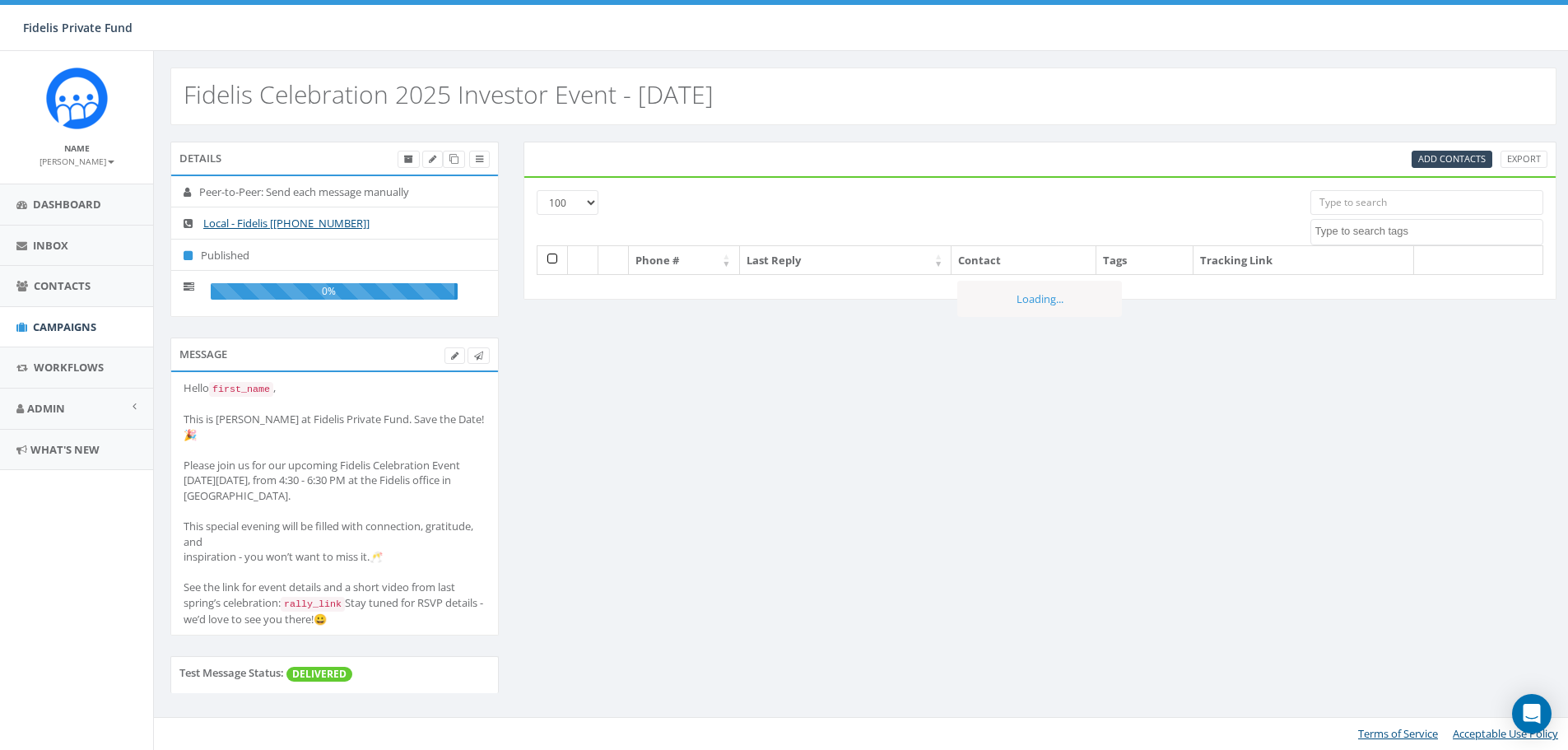
select select "100"
select select
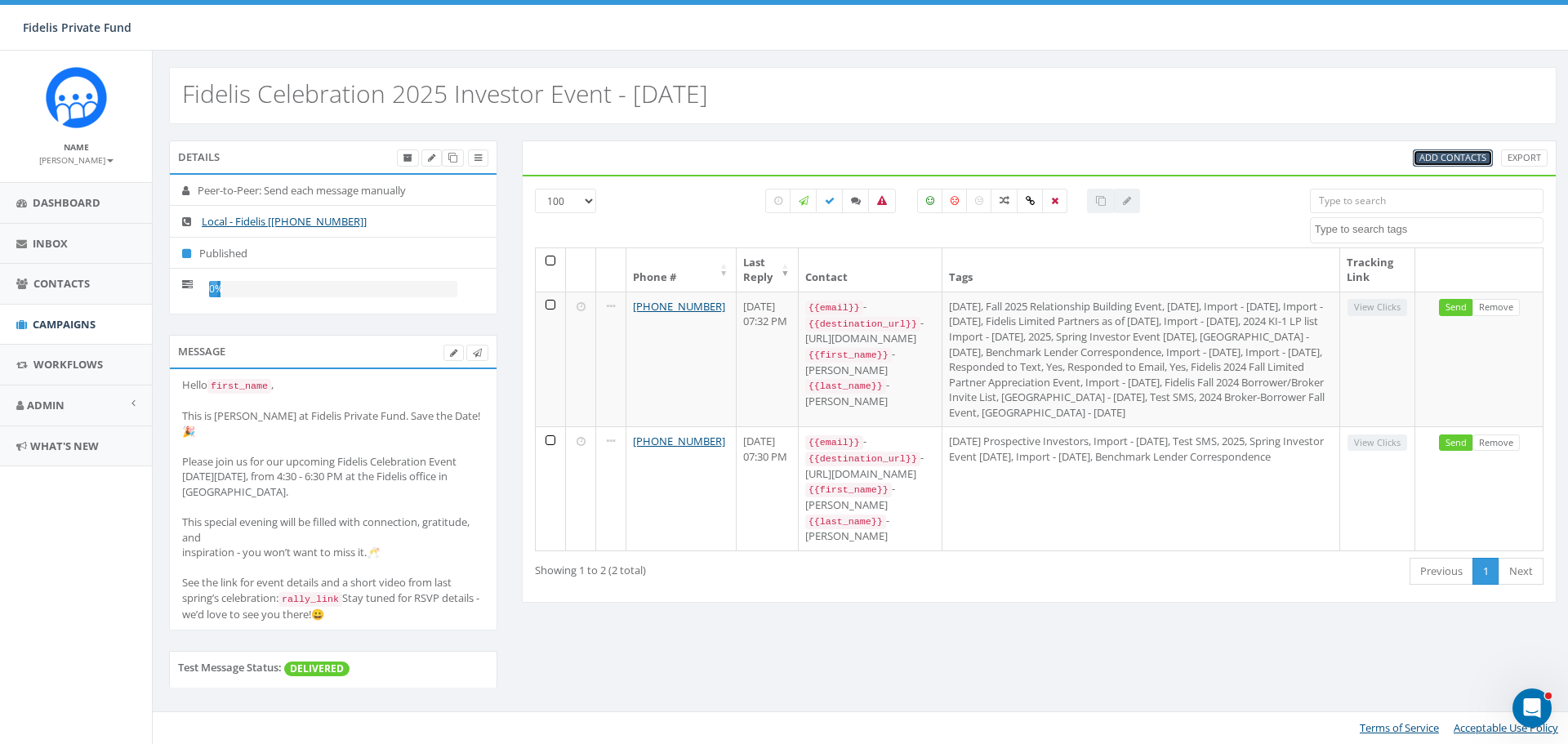
click at [1456, 158] on span "Add Contacts" at bounding box center [1452, 157] width 67 height 12
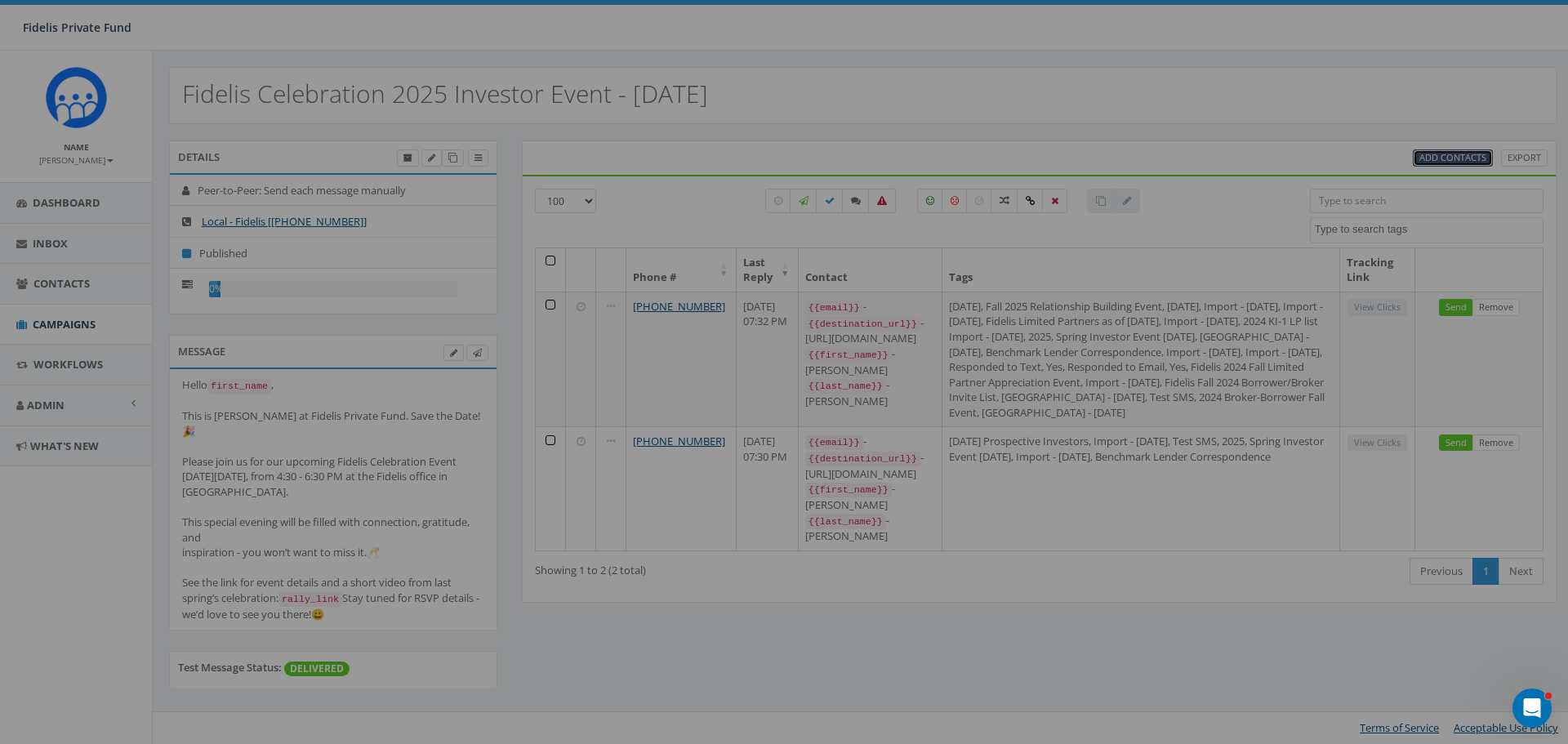
select select
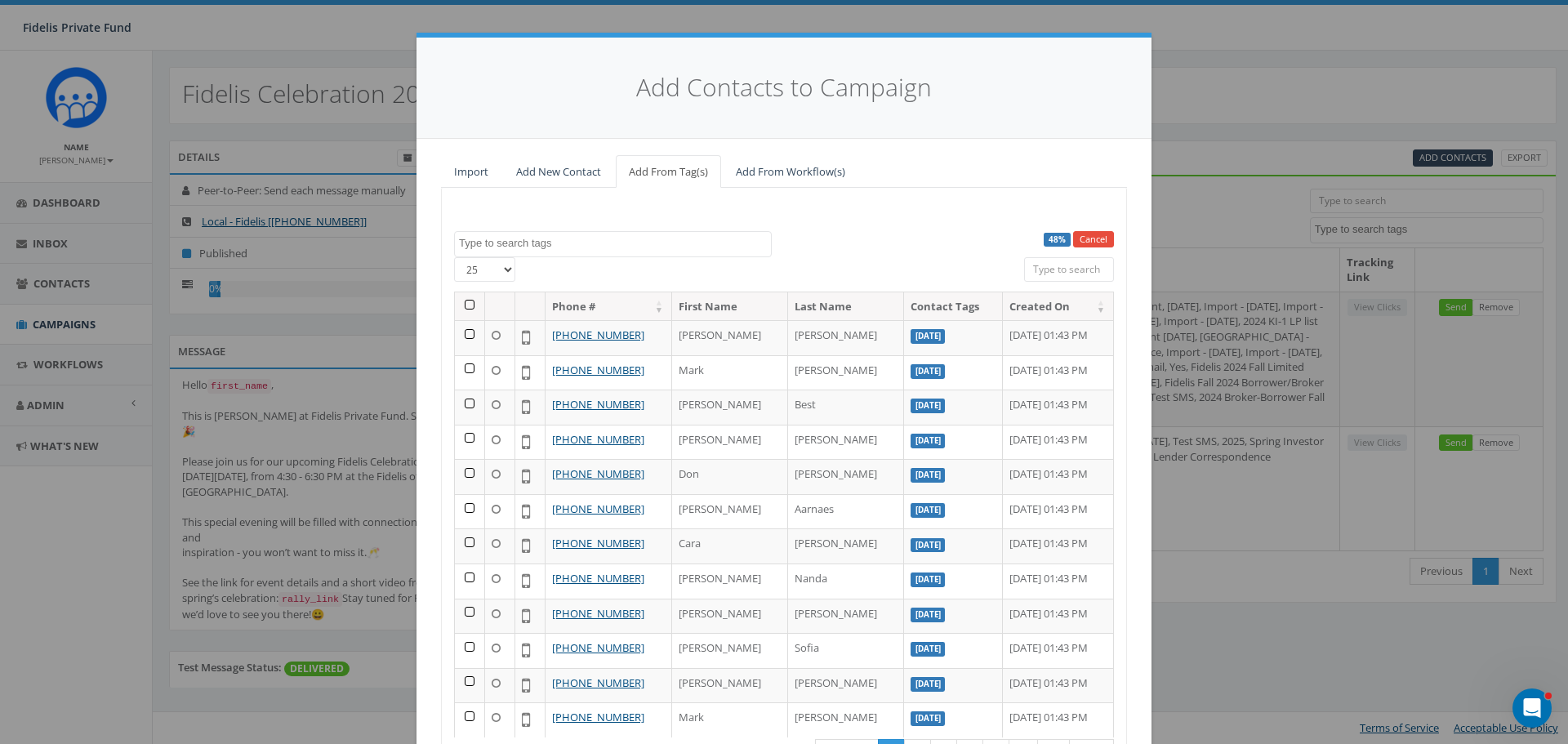
click at [494, 238] on textarea "Search" at bounding box center [615, 244] width 312 height 15
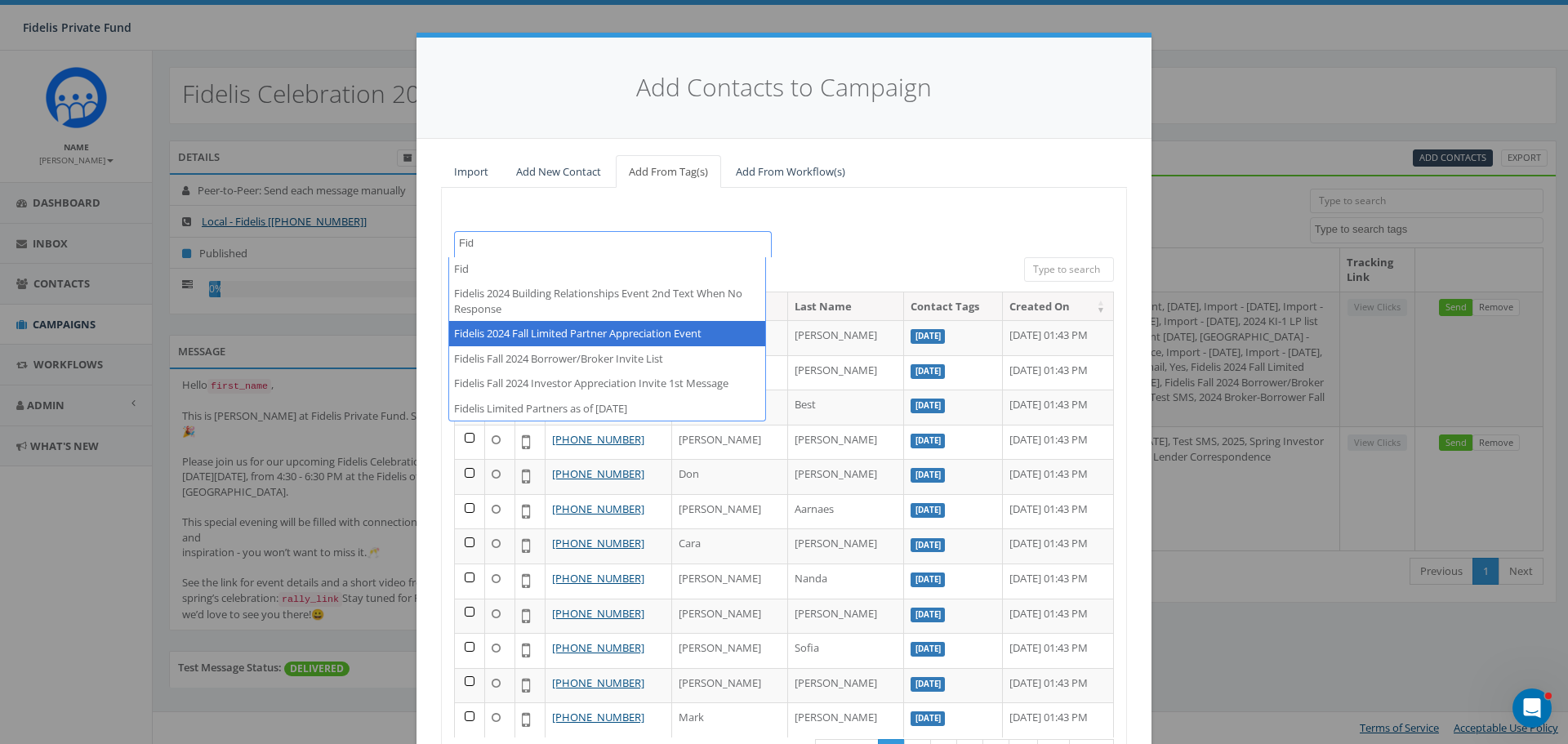
scroll to position [2, 0]
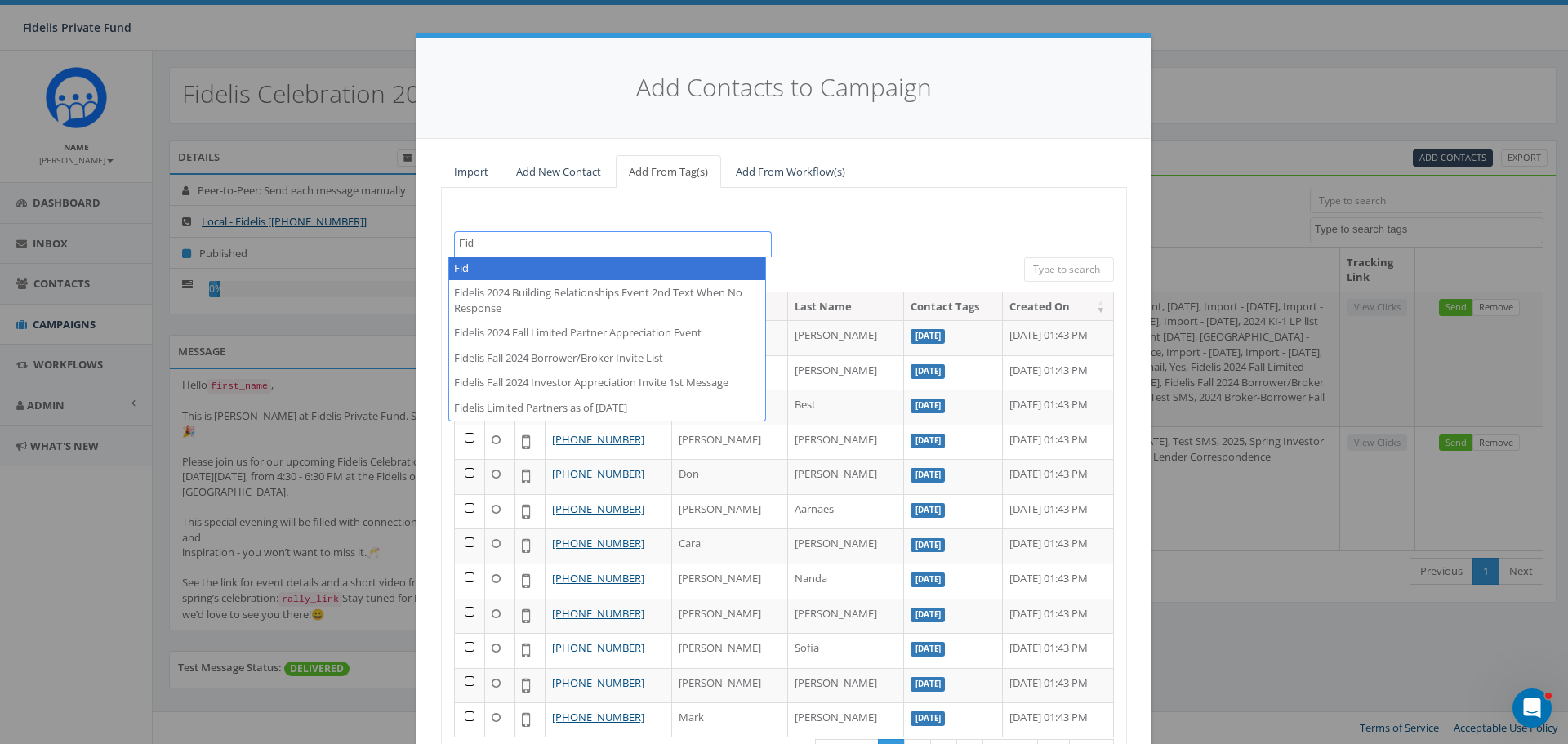
type textarea "Fid"
click at [851, 220] on div "100% Cancel 2024 Broker-Borrower Fall Event 2024 KI-1 LP list Import - 03/16/20…" at bounding box center [784, 500] width 686 height 624
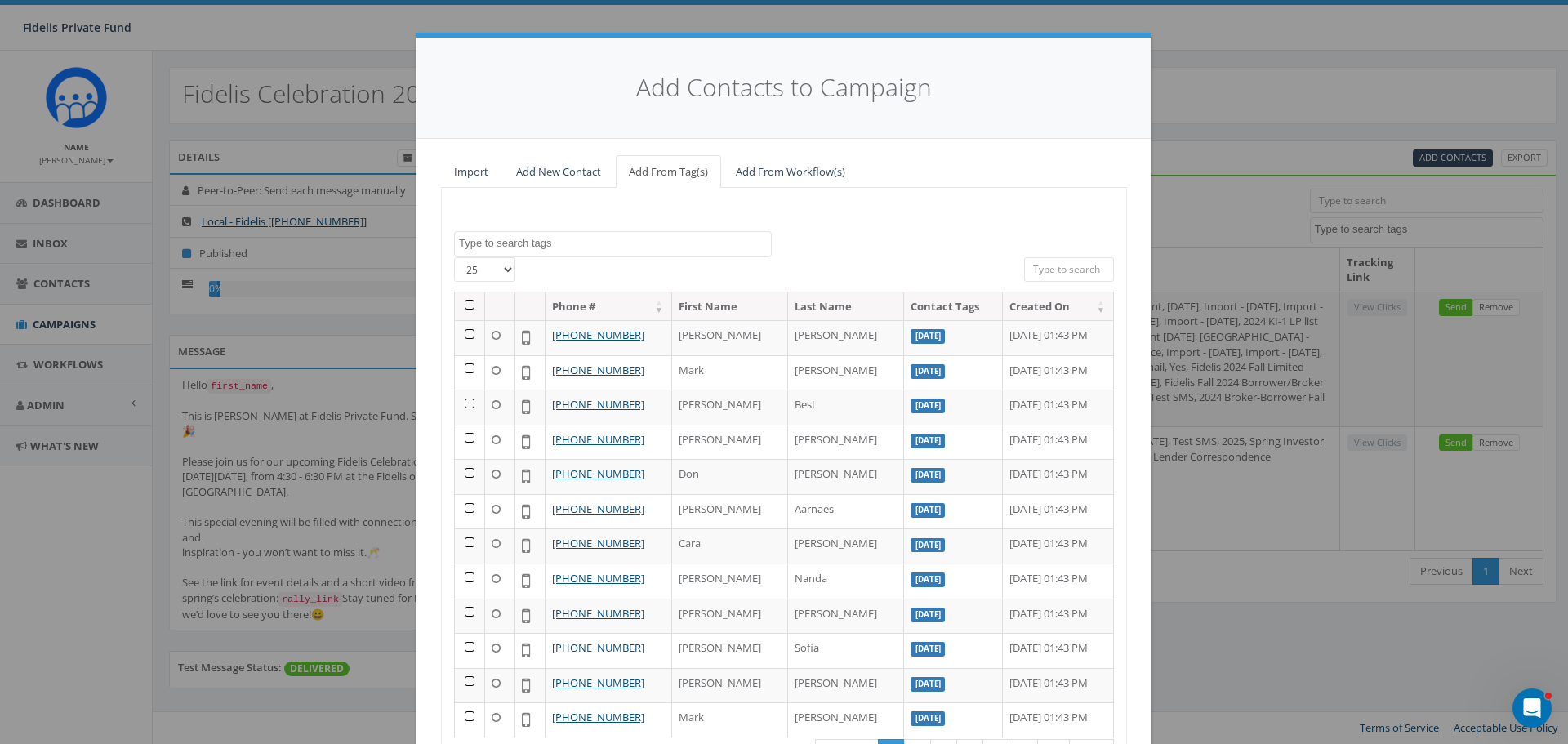
click at [503, 268] on select "25 50 100" at bounding box center [485, 269] width 61 height 25
select select "100"
click at [454, 257] on select "25 50 100" at bounding box center [485, 269] width 61 height 25
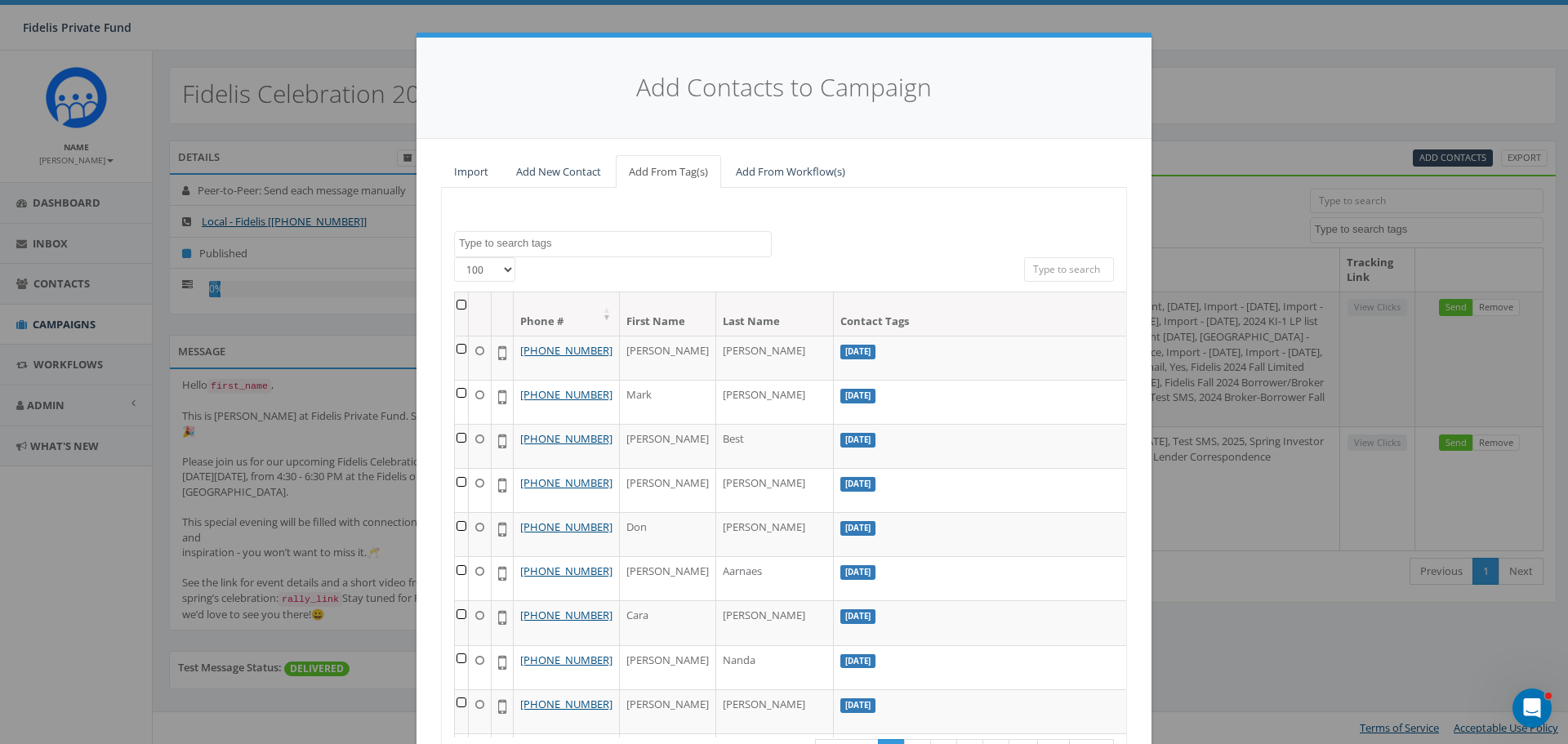
click at [541, 246] on textarea "Search" at bounding box center [615, 244] width 312 height 15
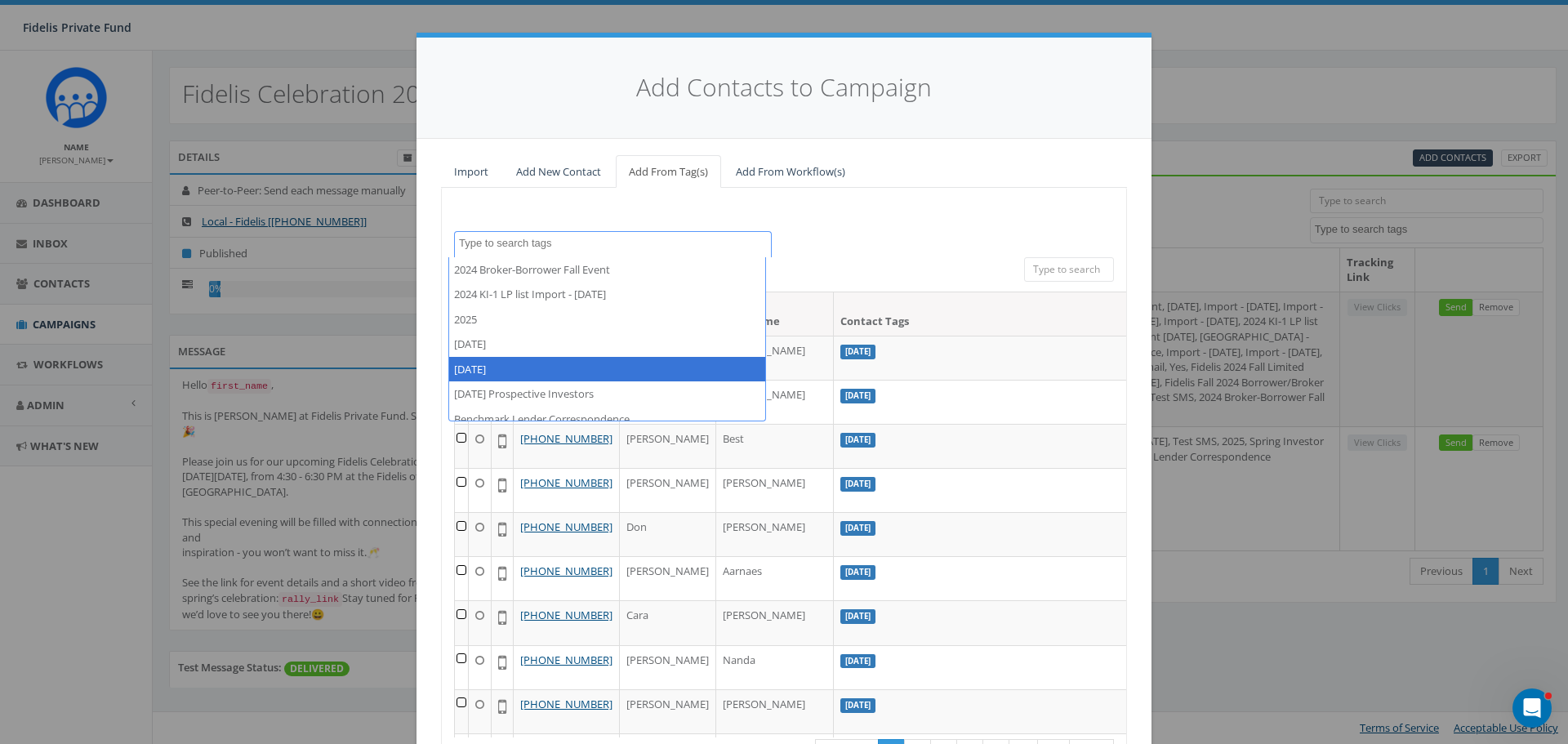
select select "[DATE]"
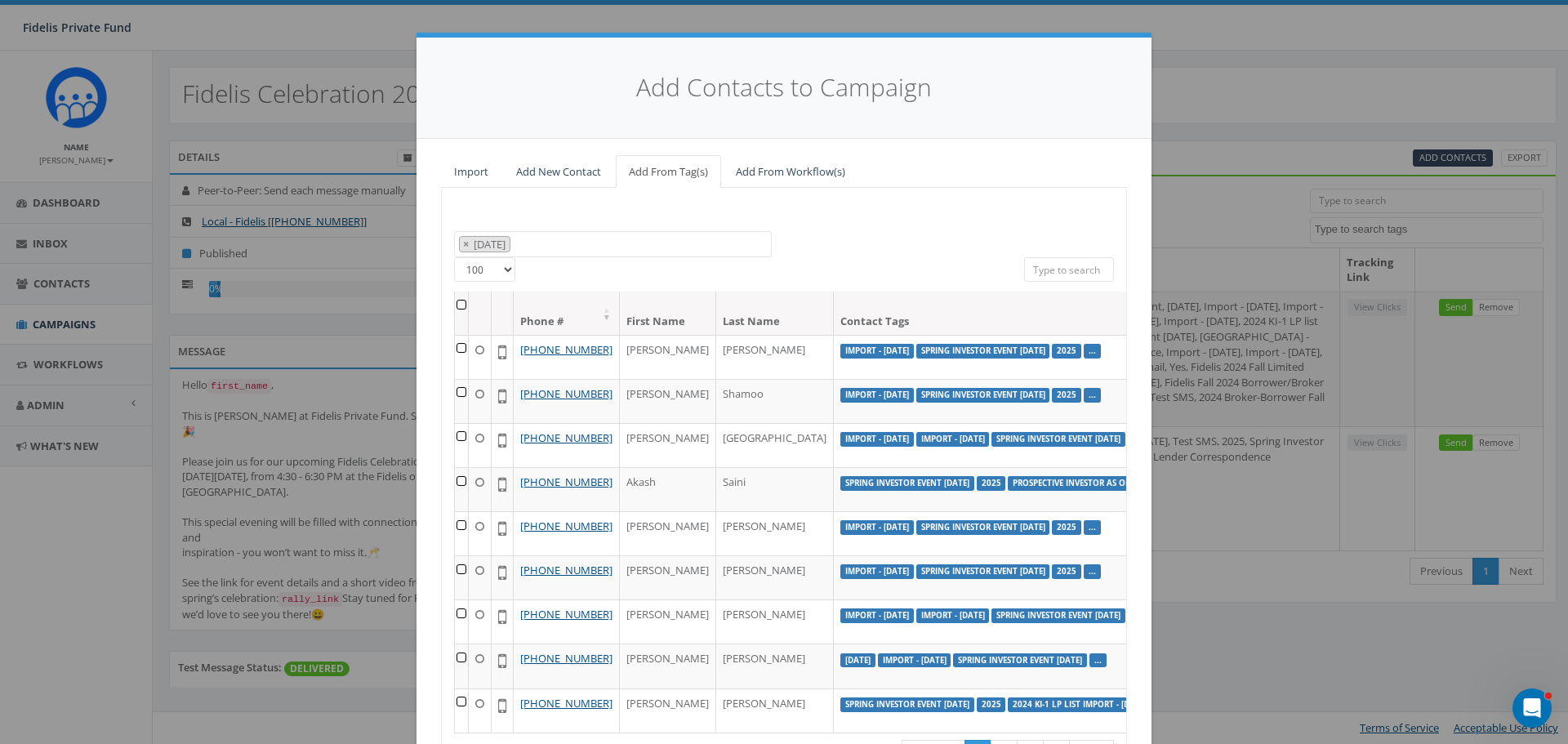
scroll to position [5171, 0]
click at [1083, 269] on label "..." at bounding box center [1091, 262] width 17 height 15
click at [1088, 267] on link "..." at bounding box center [1091, 261] width 7 height 11
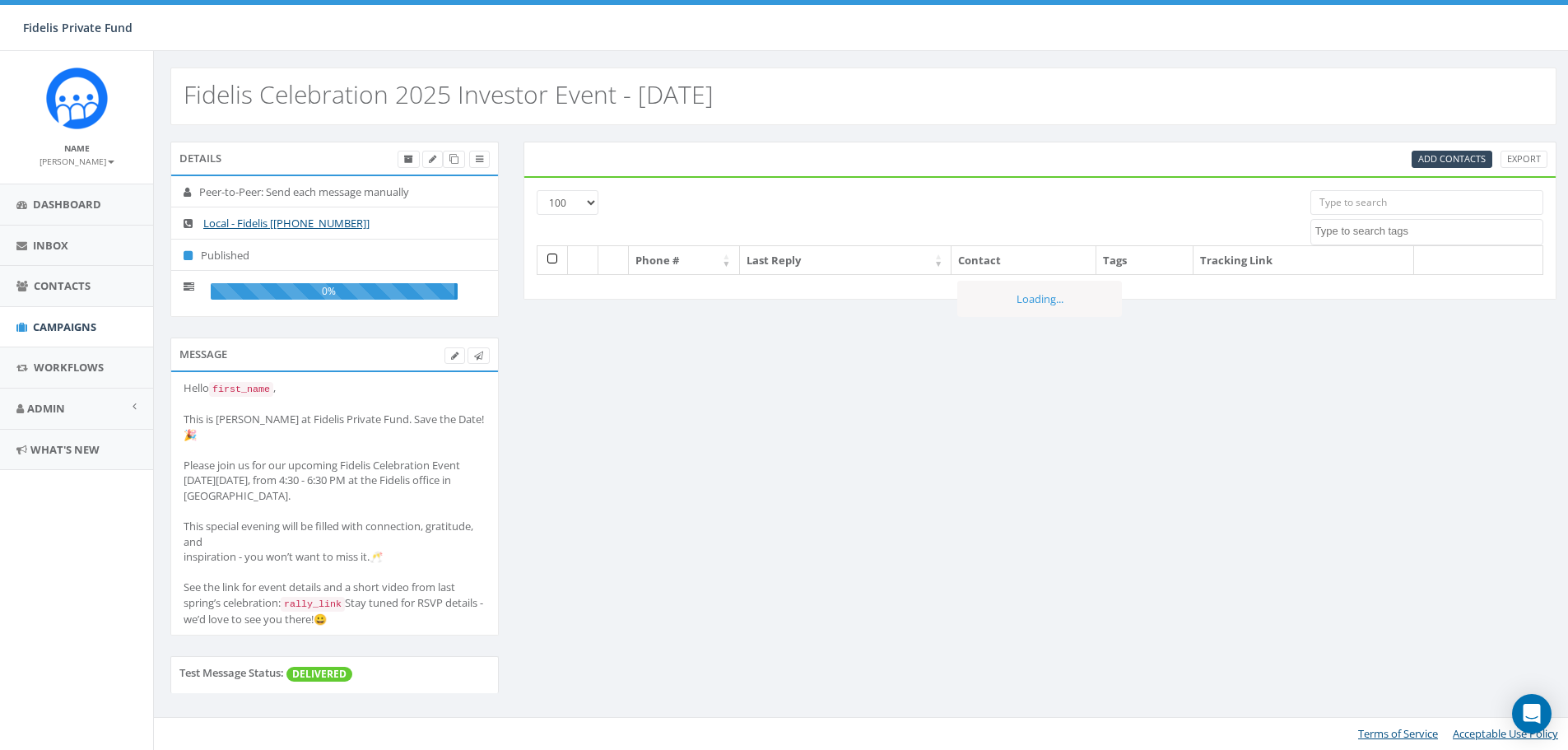
select select "100"
select select
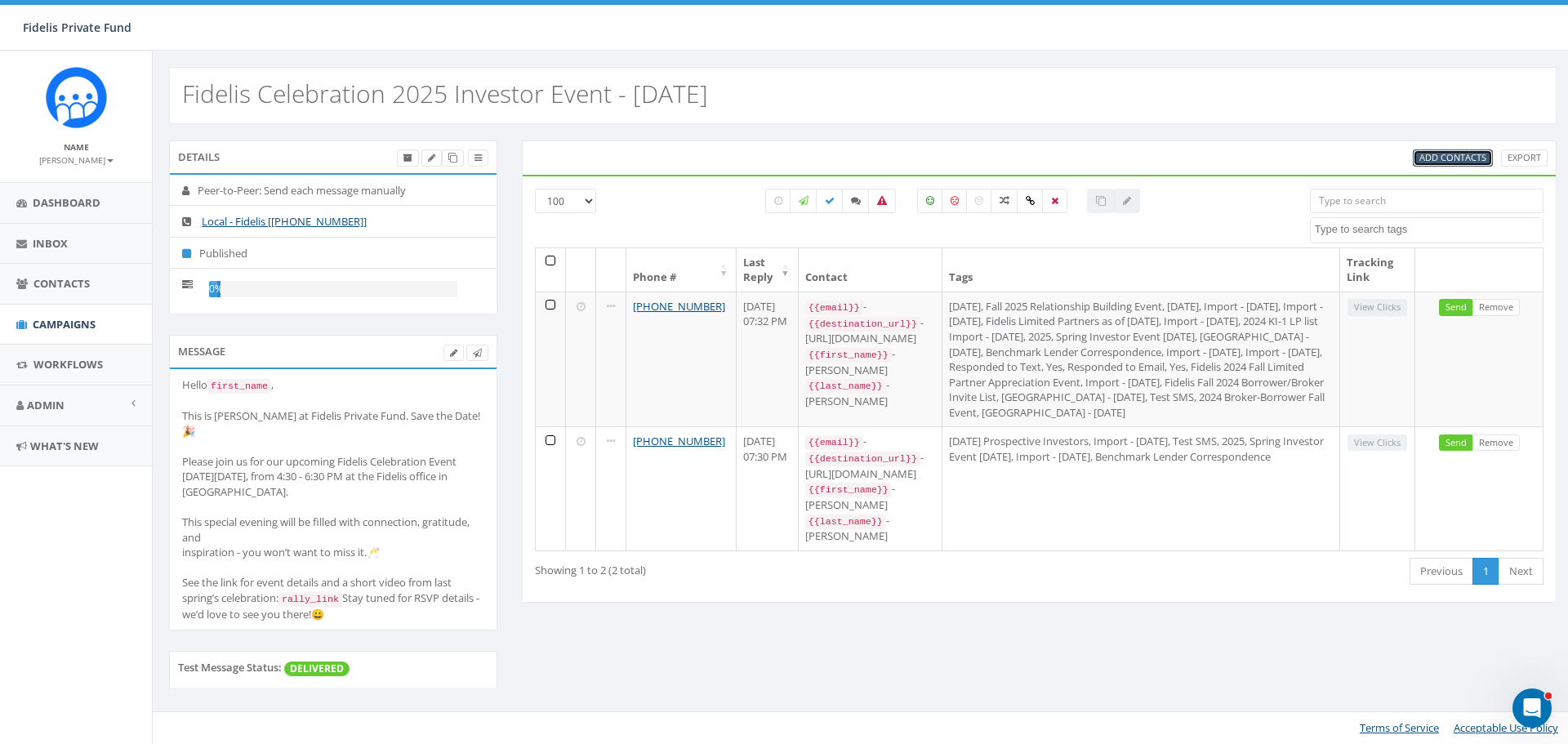
click at [1454, 165] on link "Add Contacts" at bounding box center [1453, 157] width 80 height 17
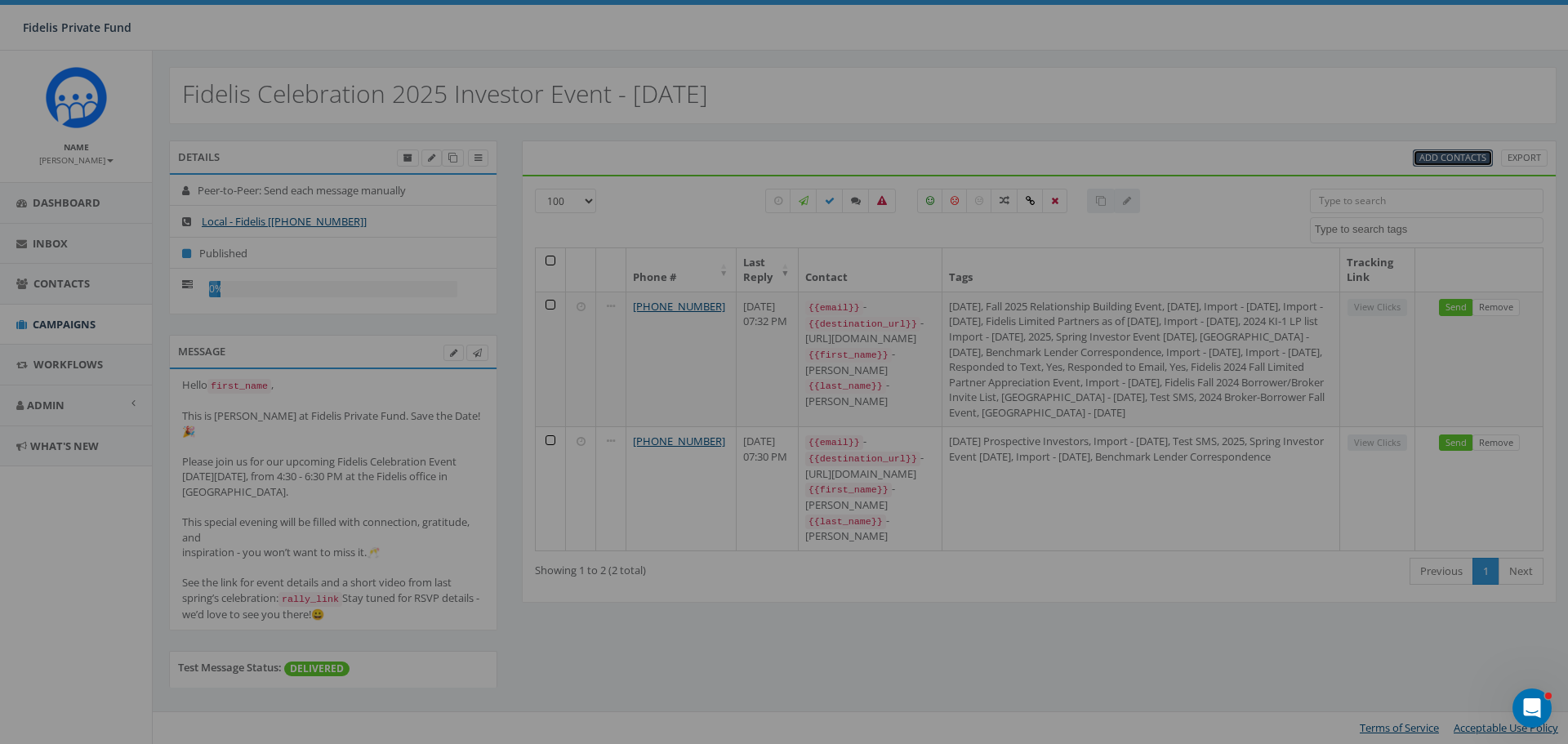
select select
select select "100"
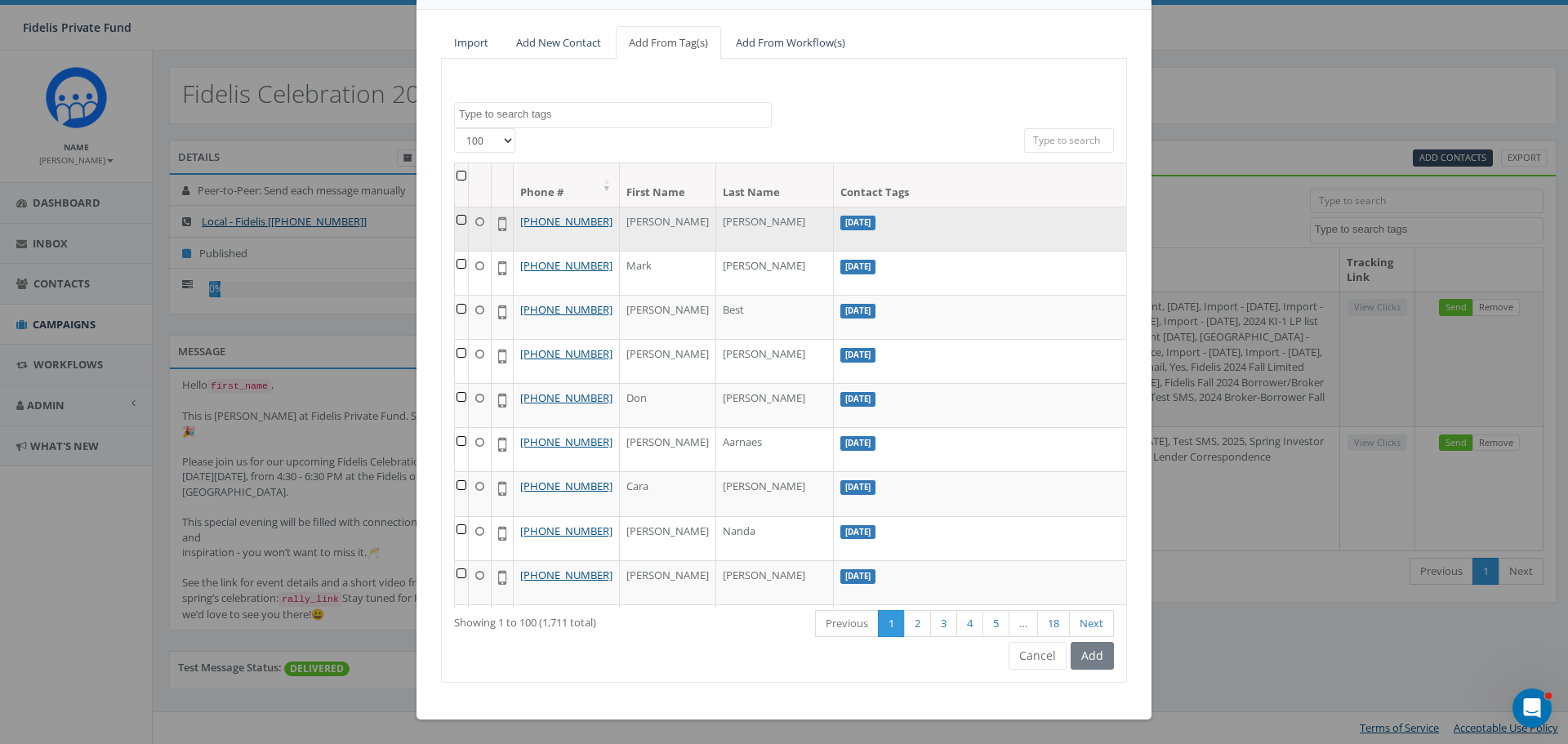
click at [455, 220] on td at bounding box center [462, 228] width 14 height 44
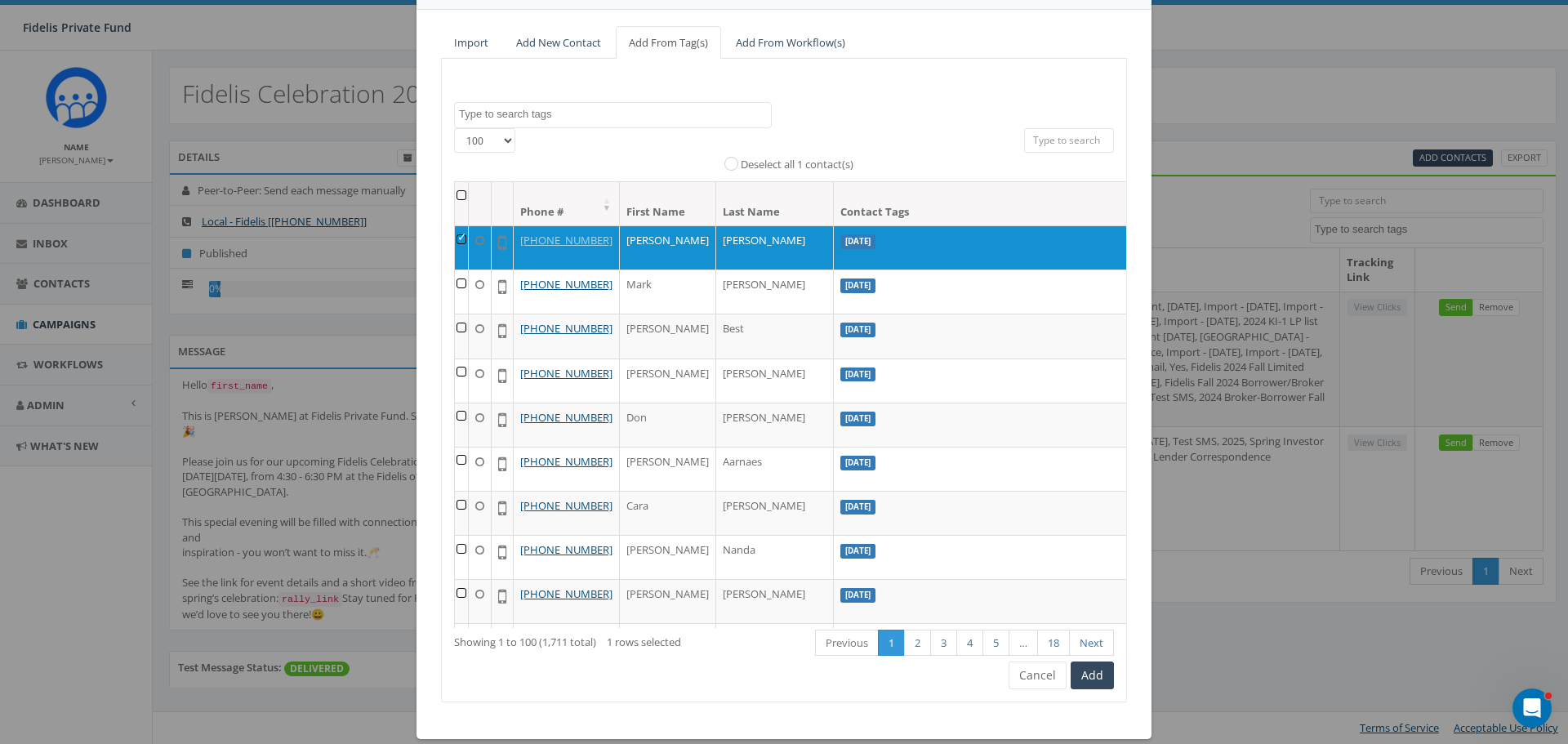
click at [456, 200] on th at bounding box center [462, 204] width 14 height 43
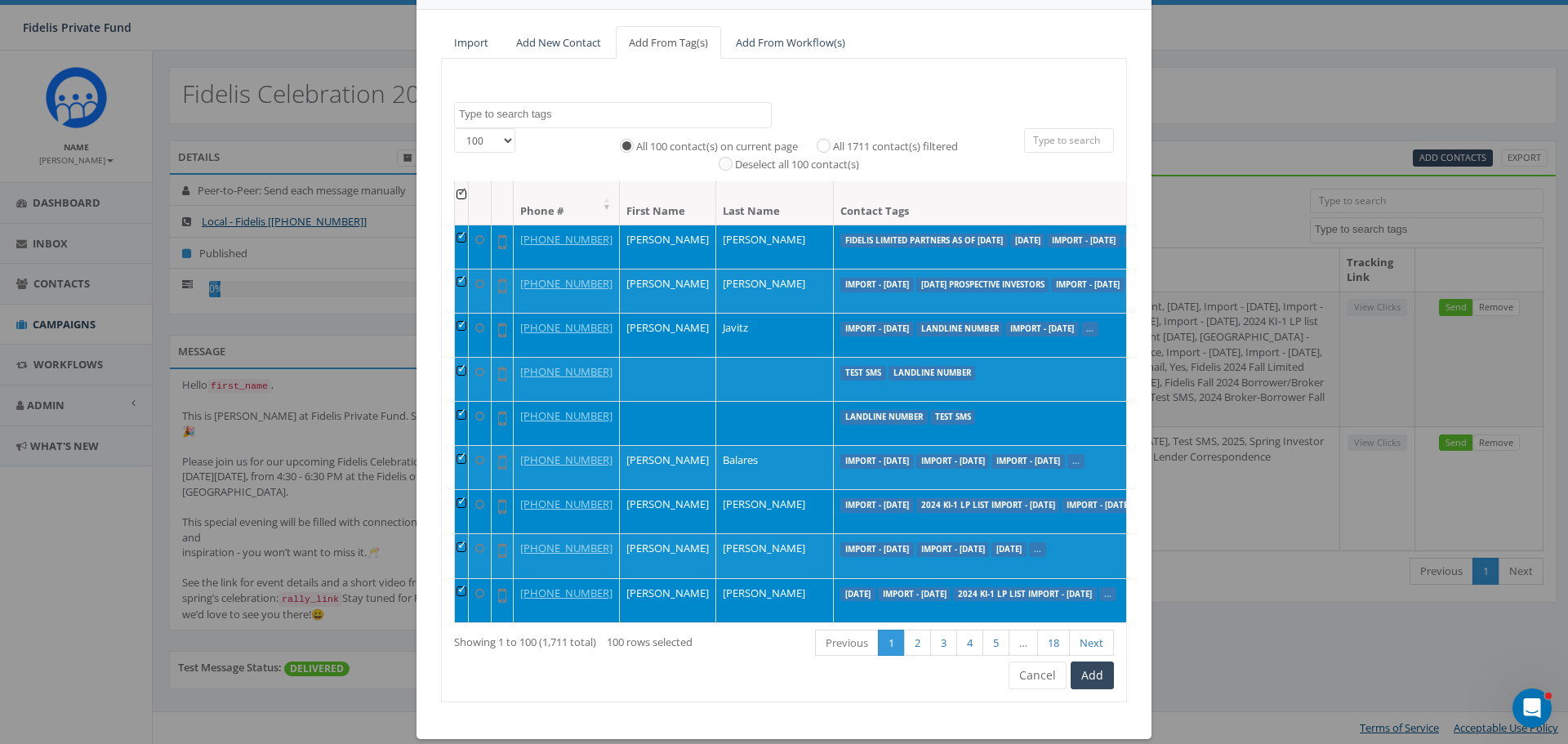
scroll to position [5469, 0]
click at [455, 191] on th at bounding box center [462, 203] width 14 height 43
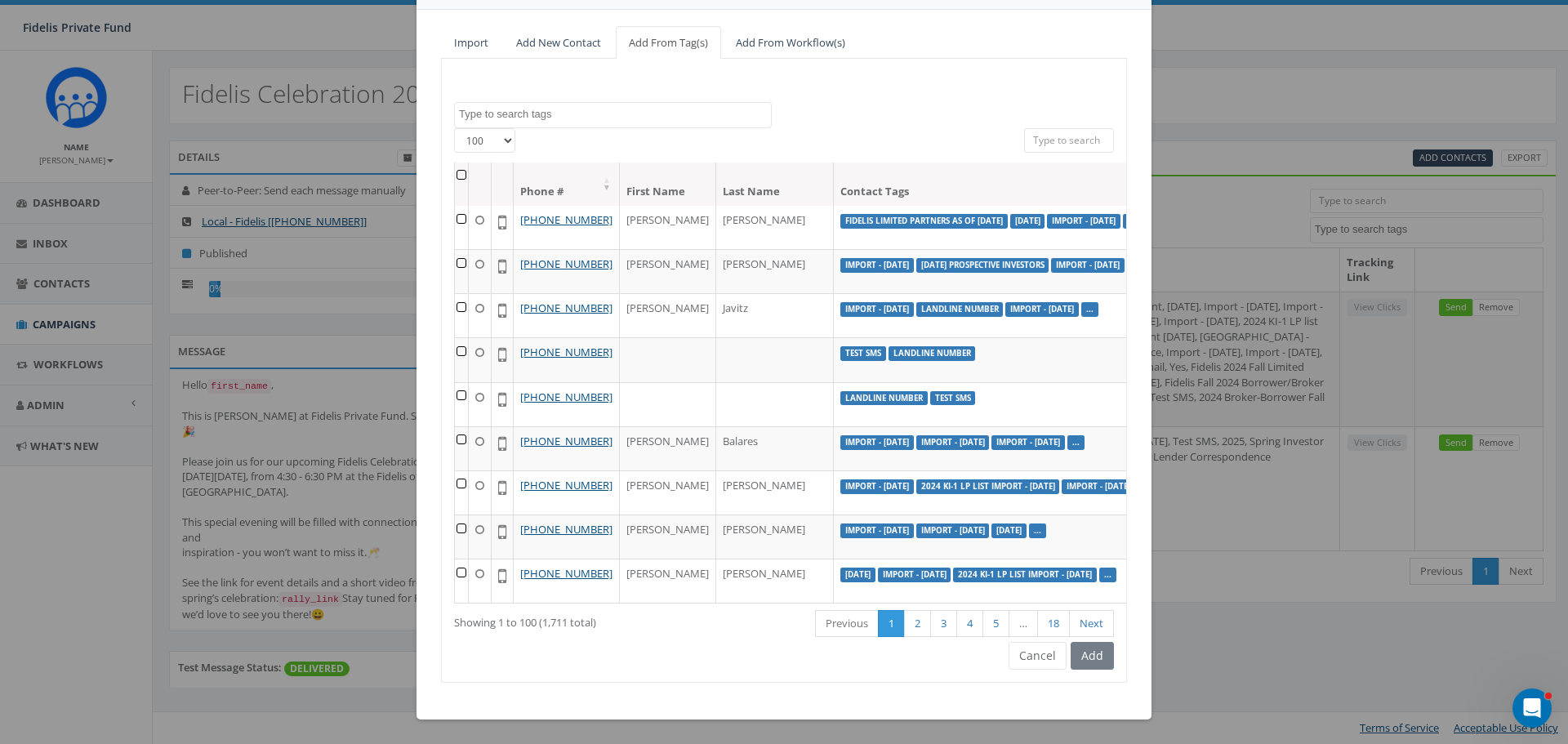
click at [550, 114] on textarea "Search" at bounding box center [615, 114] width 312 height 15
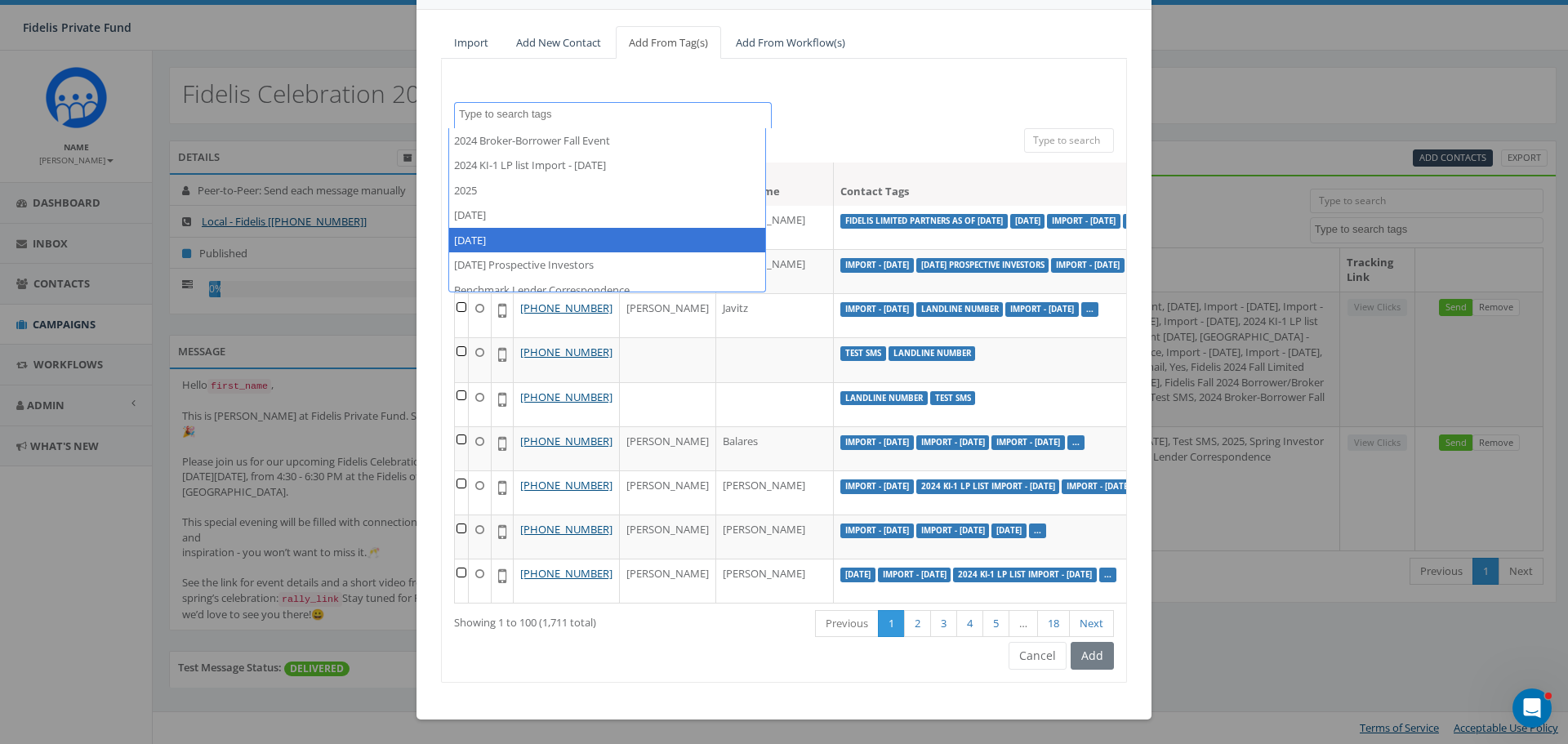
select select "[DATE]"
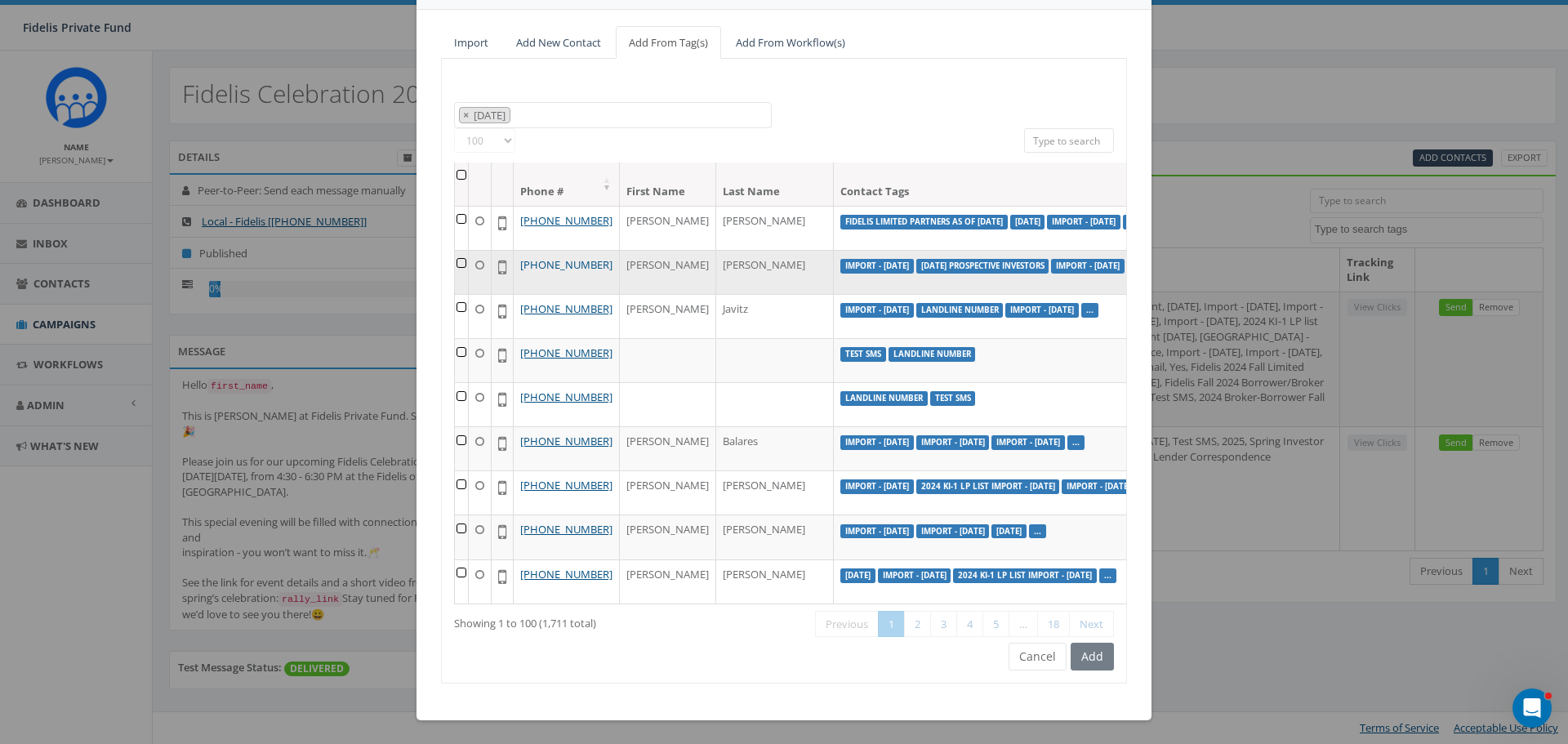
scroll to position [59, 0]
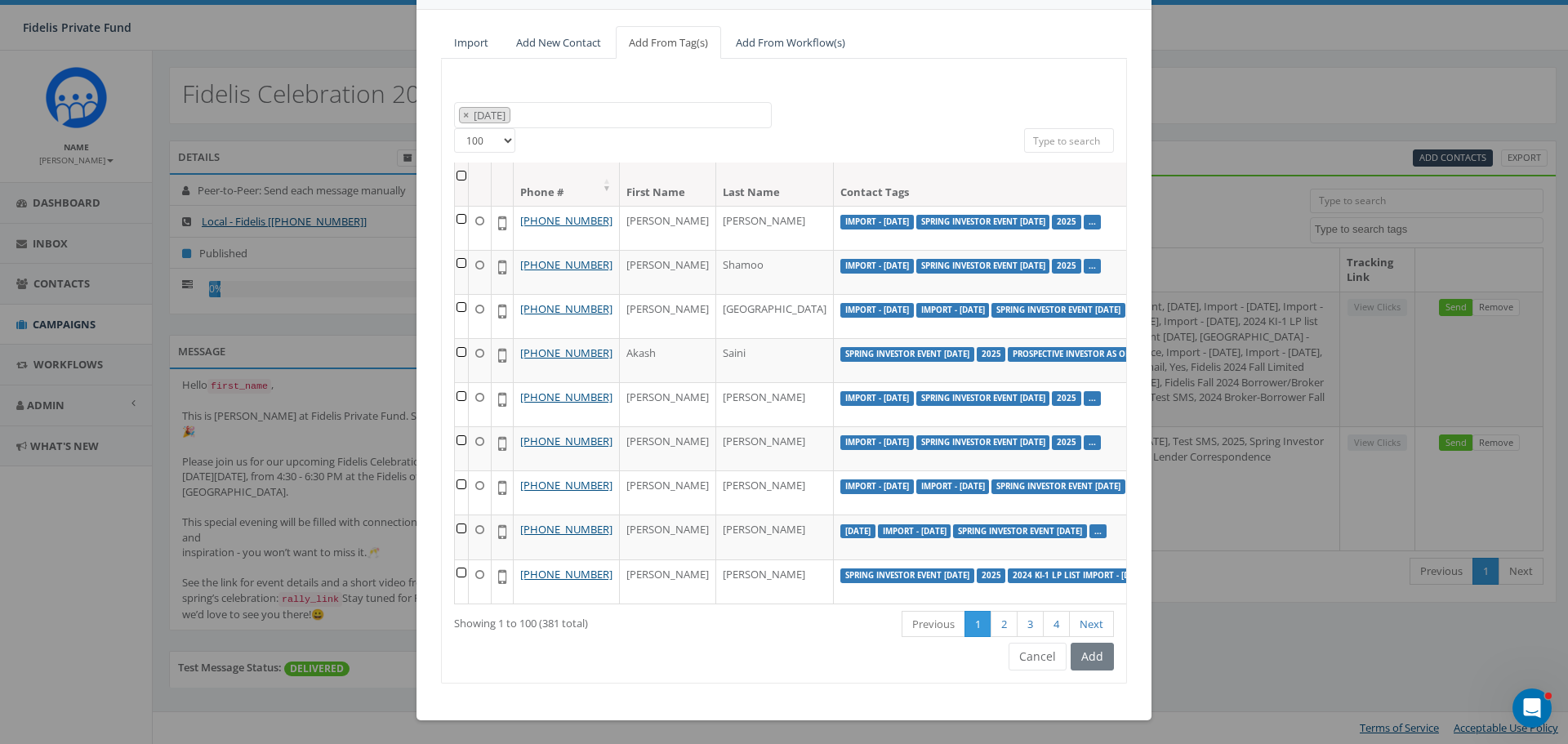
click at [455, 176] on th at bounding box center [462, 184] width 14 height 43
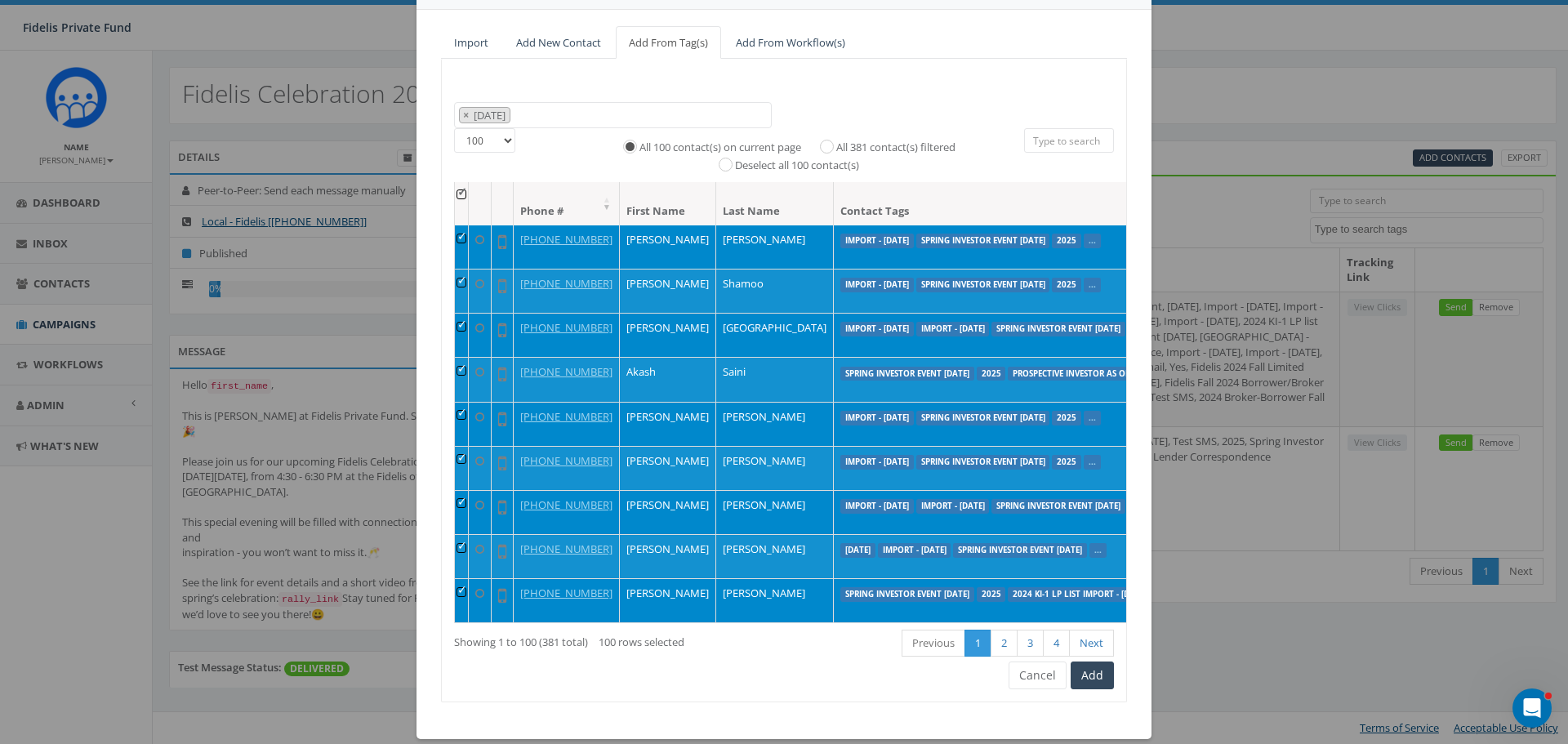
click at [836, 147] on label "All 381 contact(s) filtered" at bounding box center [896, 147] width 119 height 17
click at [825, 147] on input "All 381 contact(s) filtered" at bounding box center [830, 144] width 11 height 11
radio input "true"
click at [1086, 678] on button "Add" at bounding box center [1092, 674] width 43 height 27
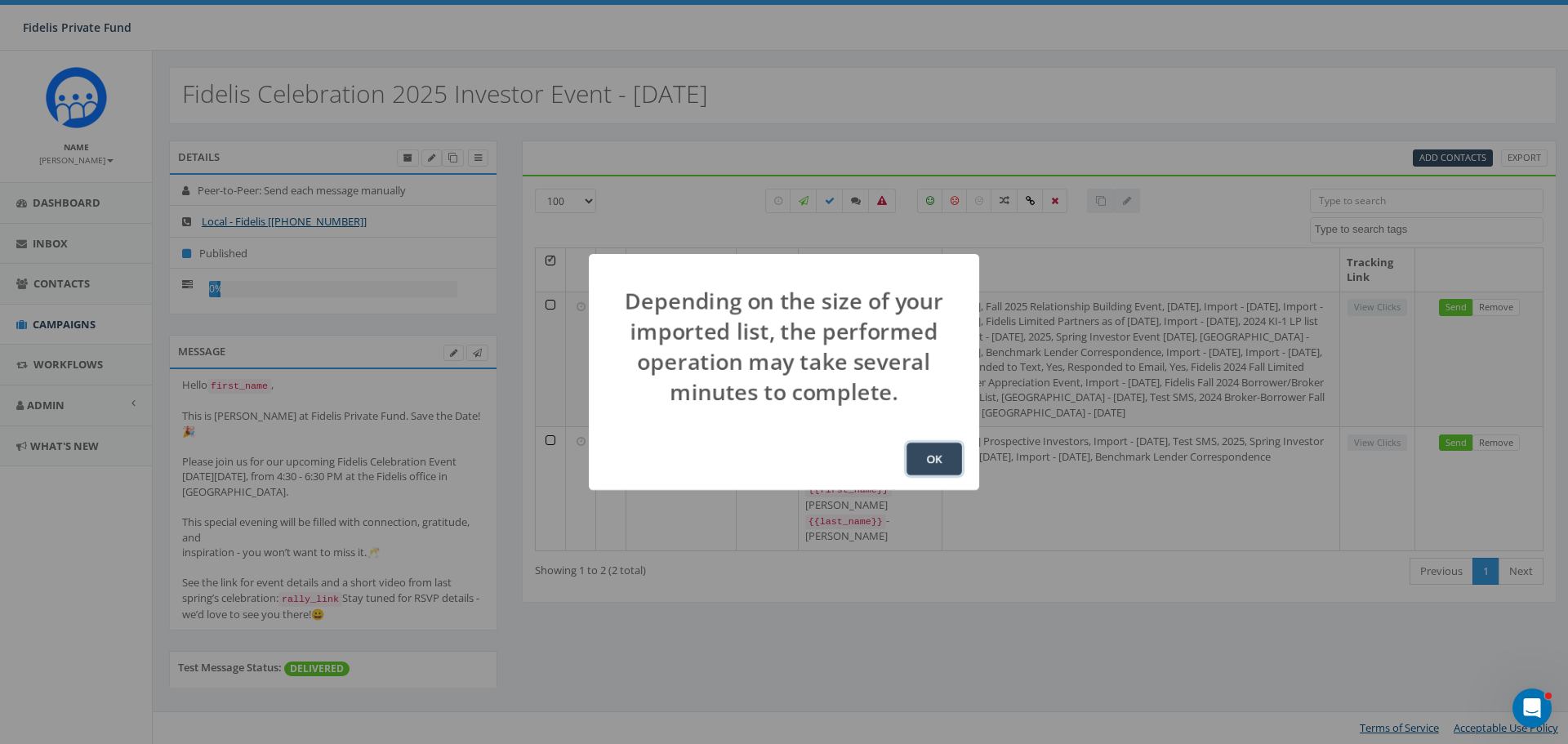
click at [931, 457] on button "OK" at bounding box center [934, 458] width 56 height 32
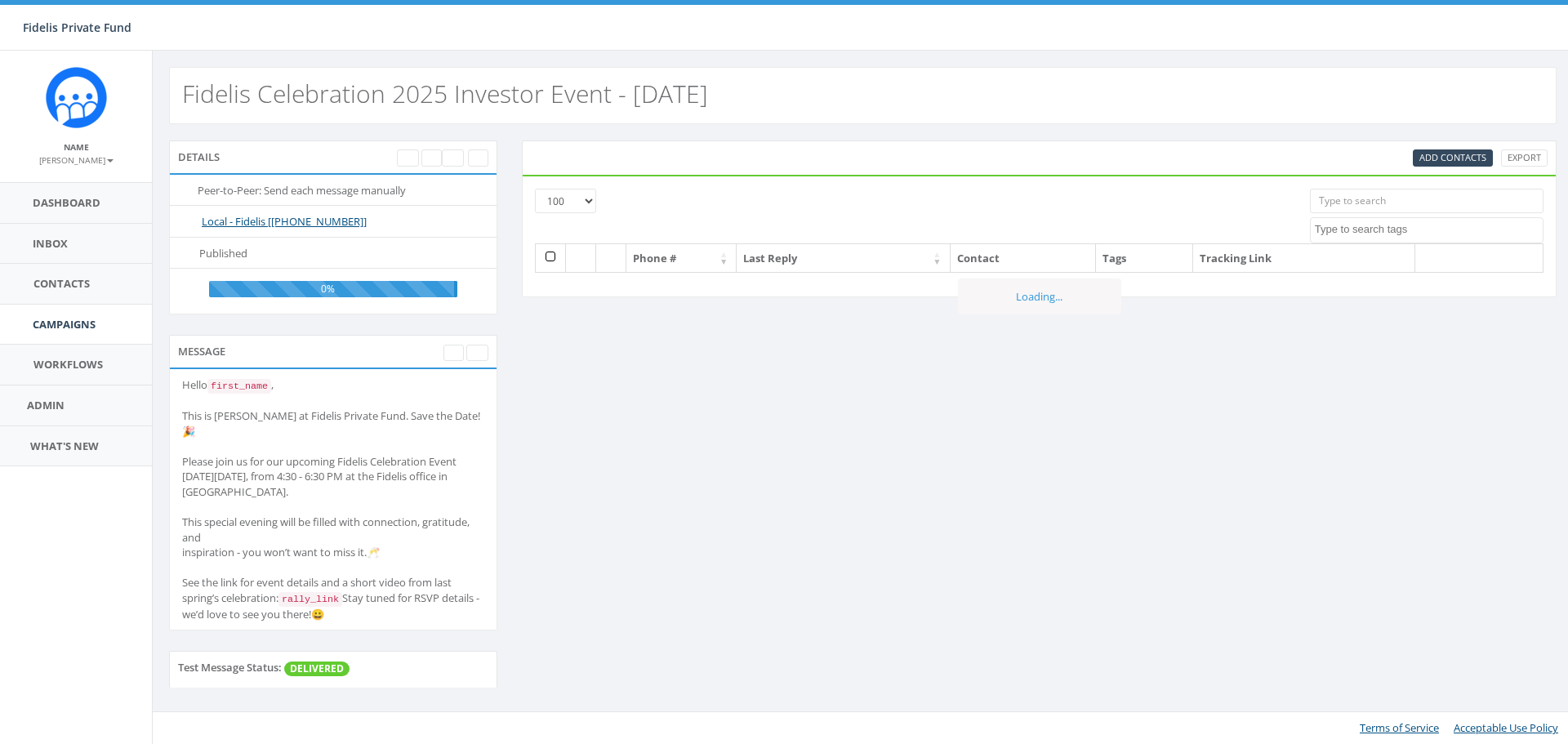
select select "100"
select select
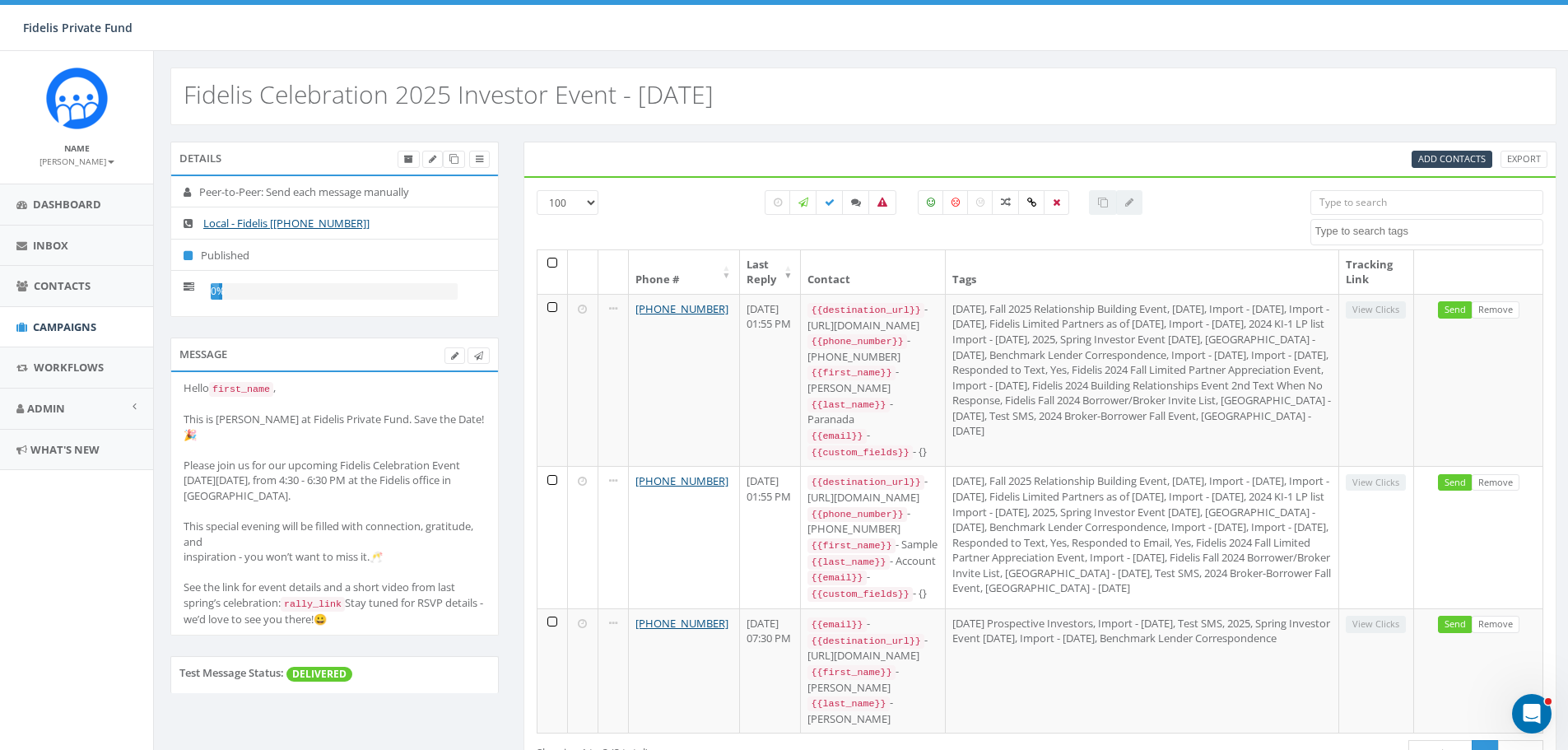
click at [552, 266] on th at bounding box center [552, 272] width 30 height 43
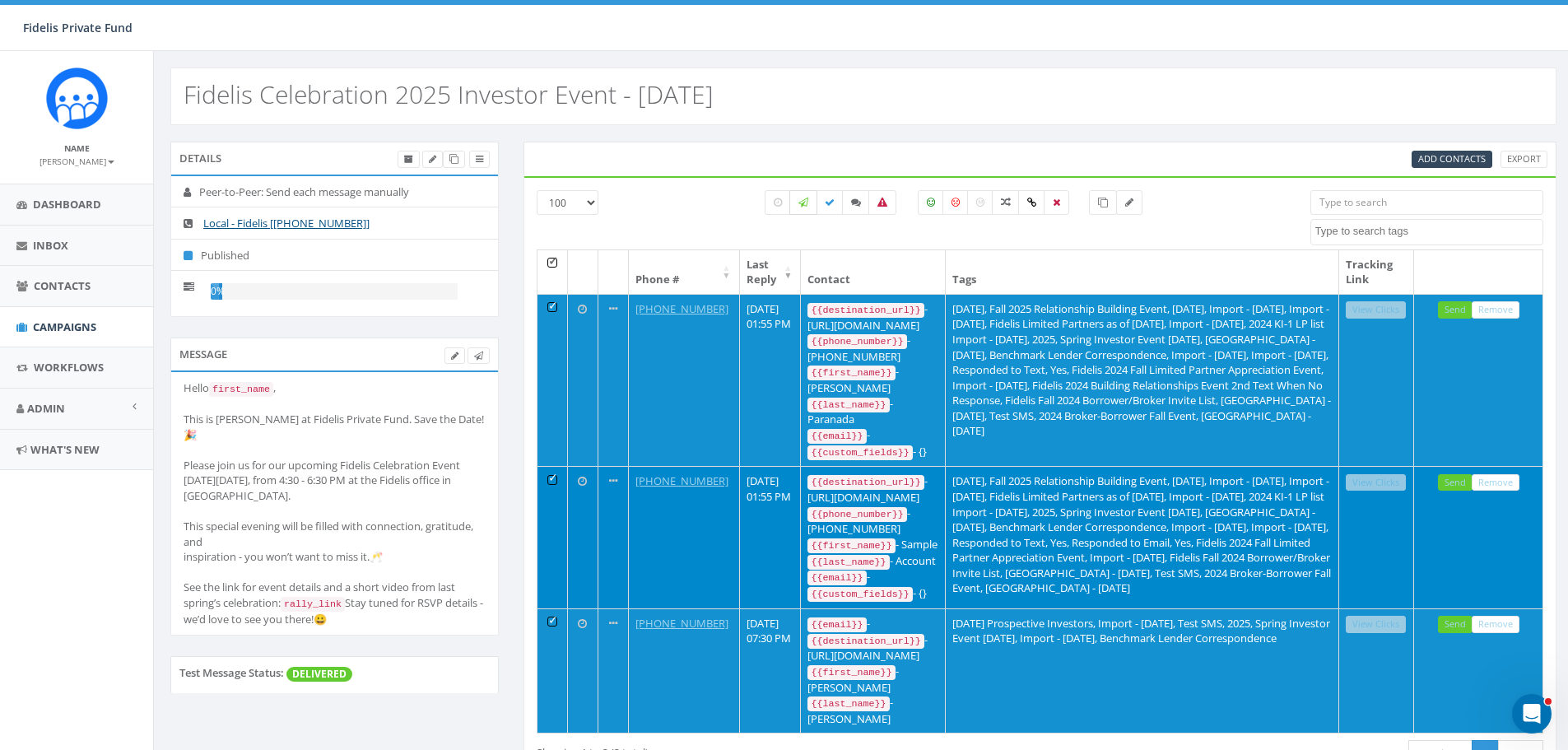
click at [802, 201] on icon at bounding box center [804, 202] width 10 height 10
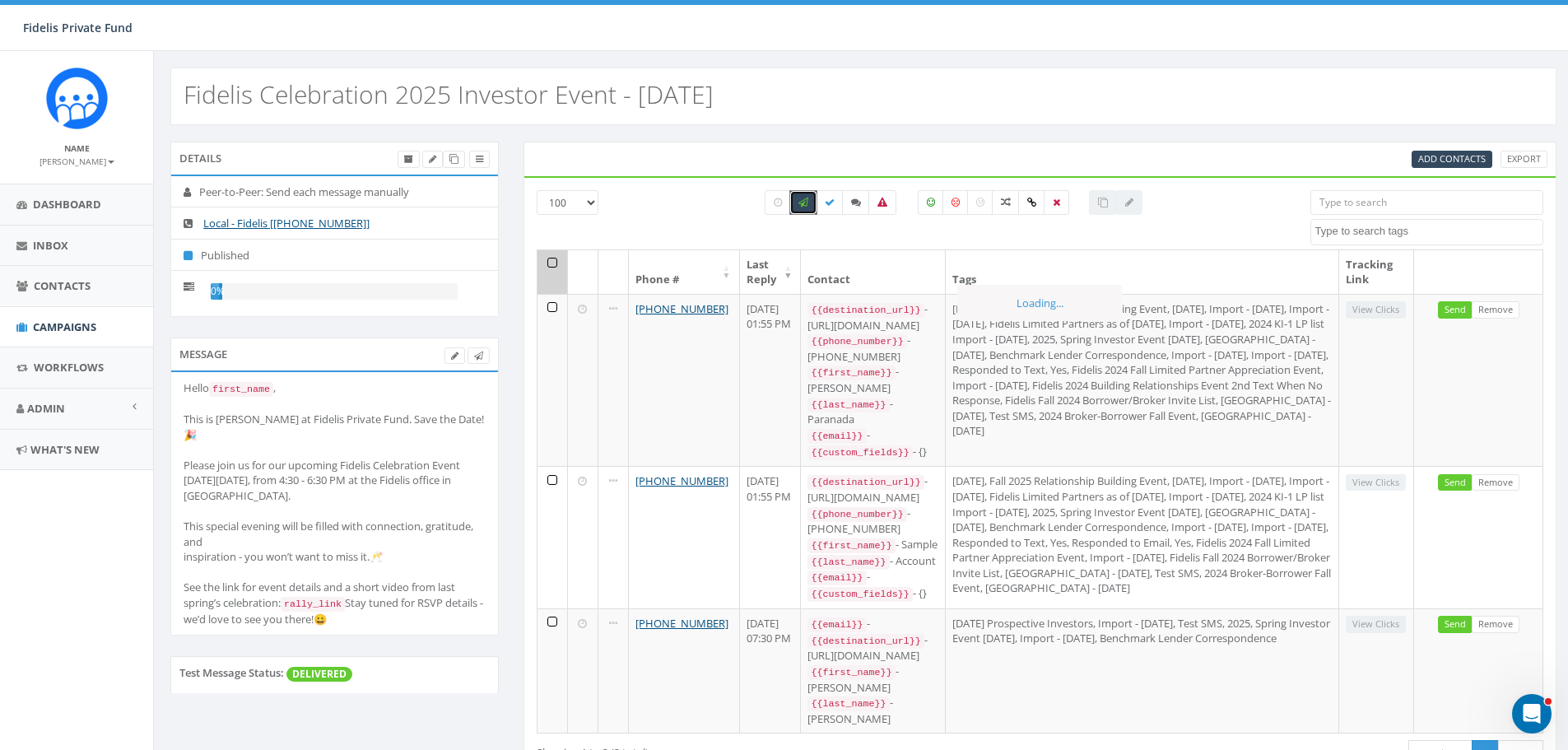
checkbox input "true"
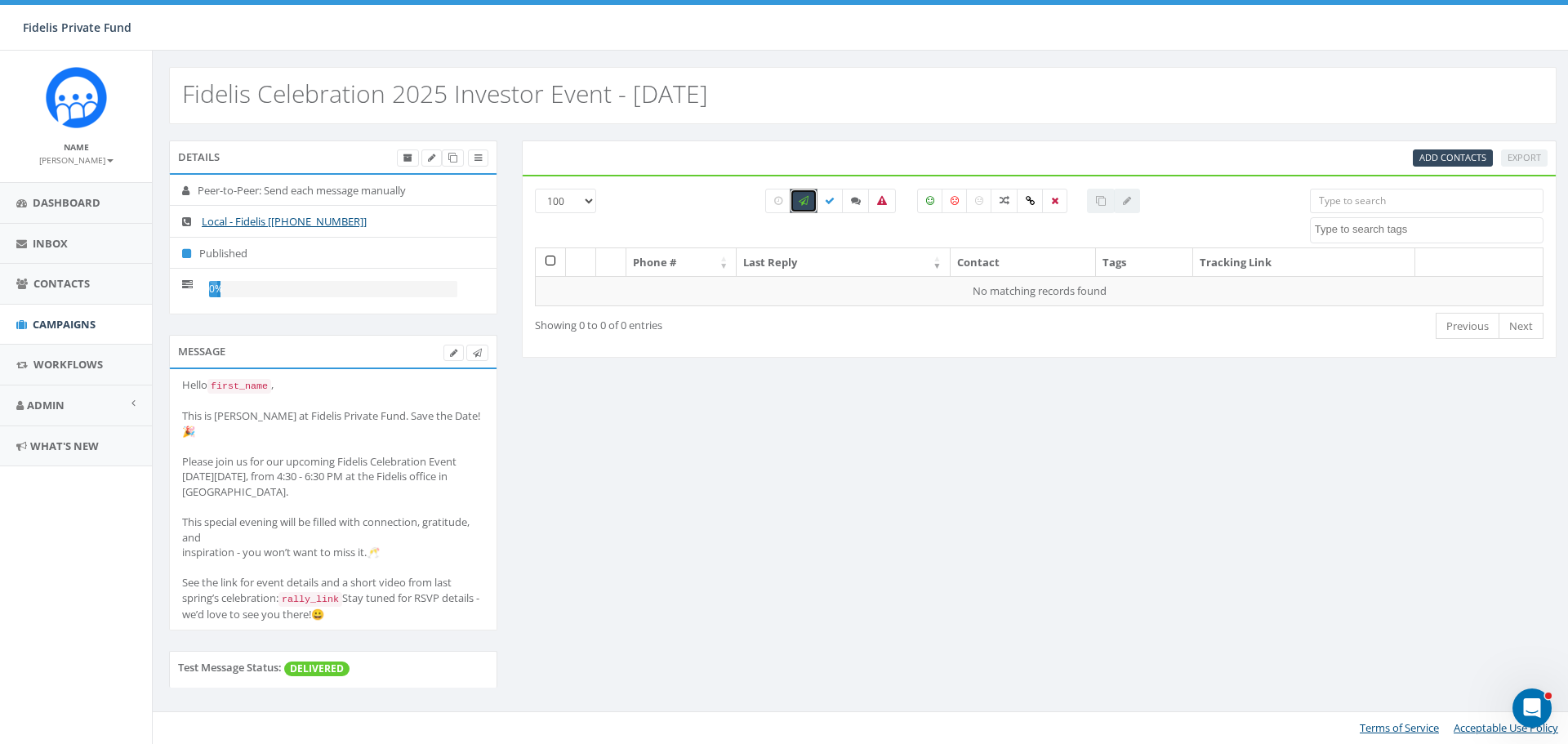
click at [554, 263] on th at bounding box center [550, 263] width 30 height 28
click at [1454, 332] on link "Previous" at bounding box center [1467, 326] width 64 height 27
click at [547, 259] on th at bounding box center [550, 263] width 30 height 28
click at [550, 261] on th at bounding box center [550, 263] width 30 height 28
click at [1437, 158] on span "Add Contacts" at bounding box center [1452, 157] width 67 height 12
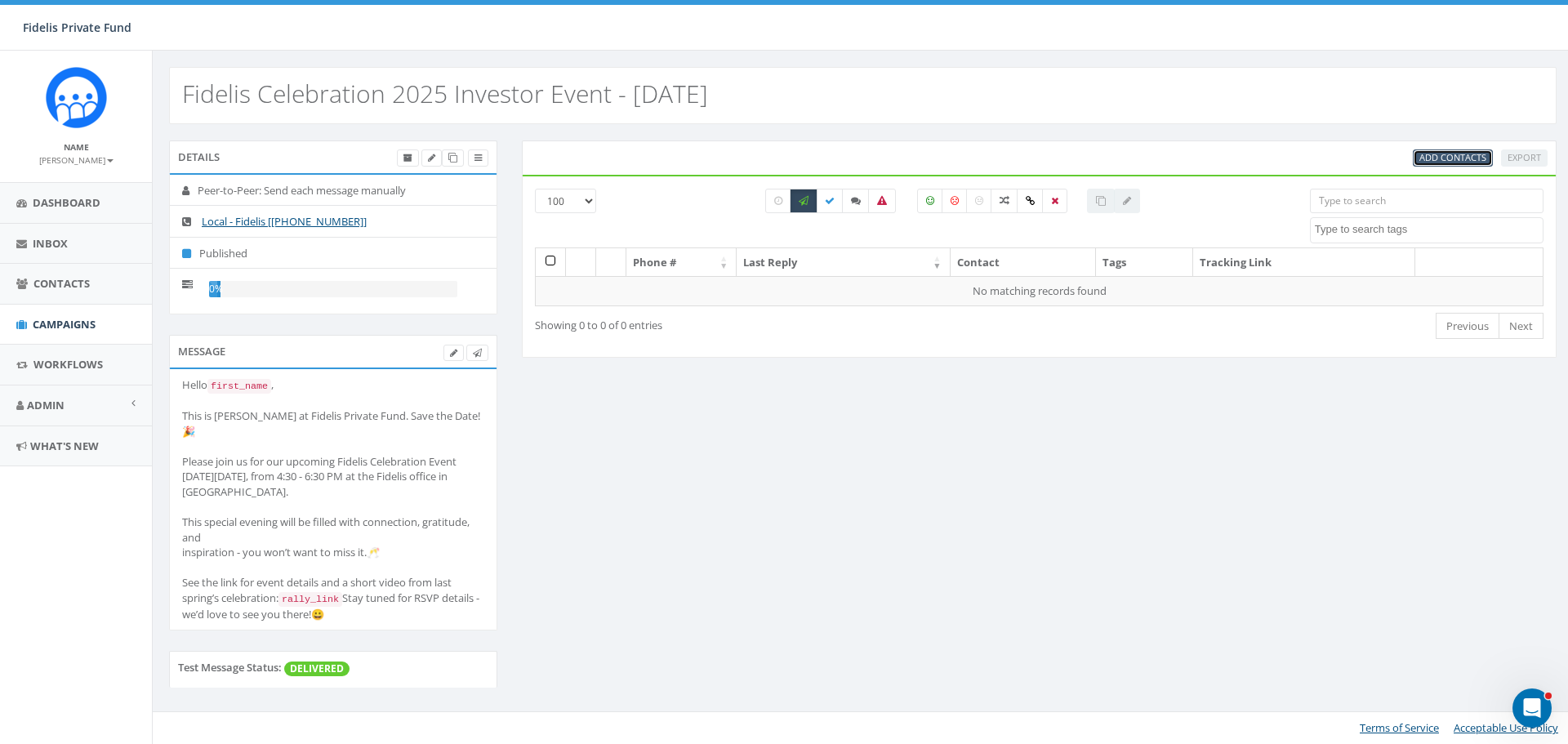
select select
select select "100"
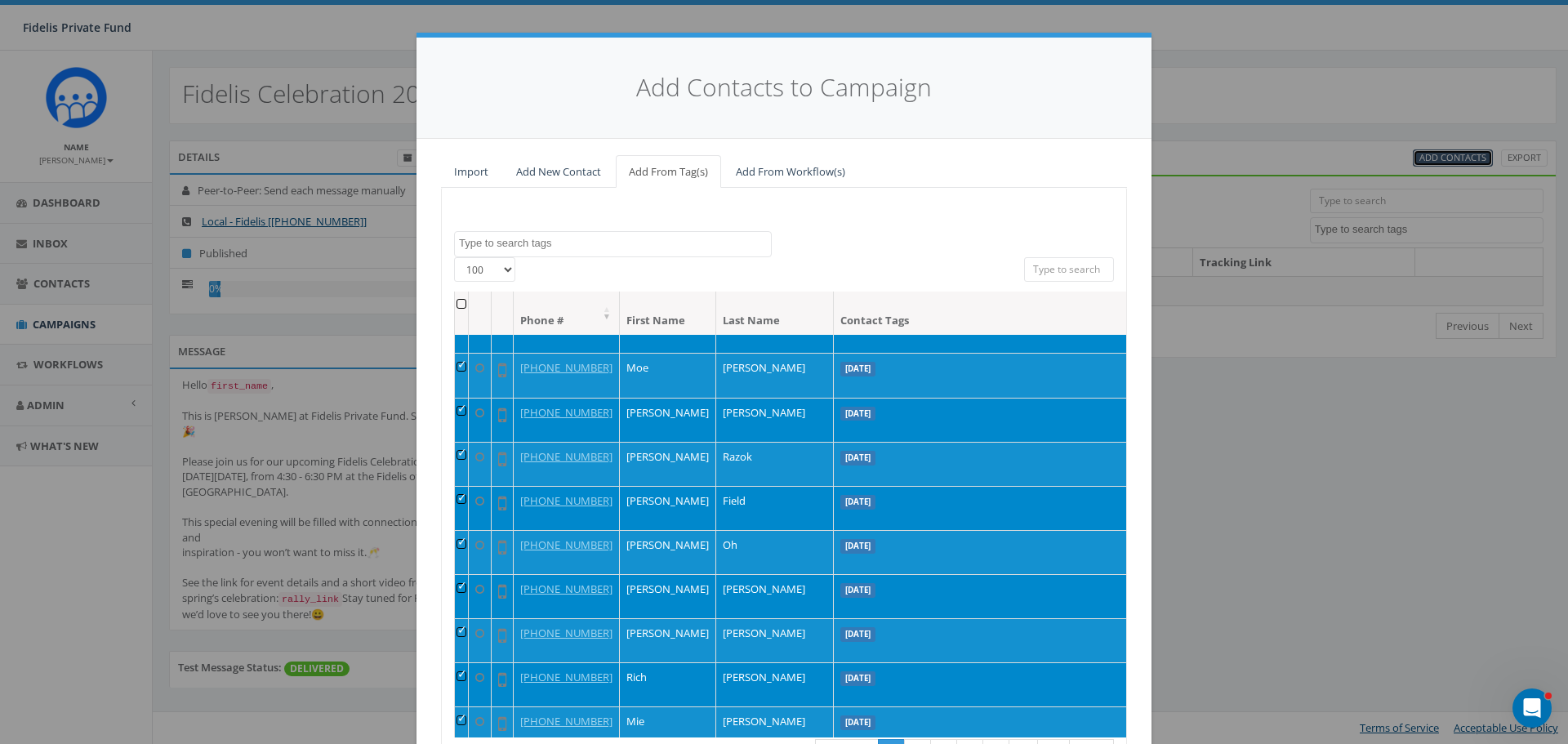
scroll to position [735, 0]
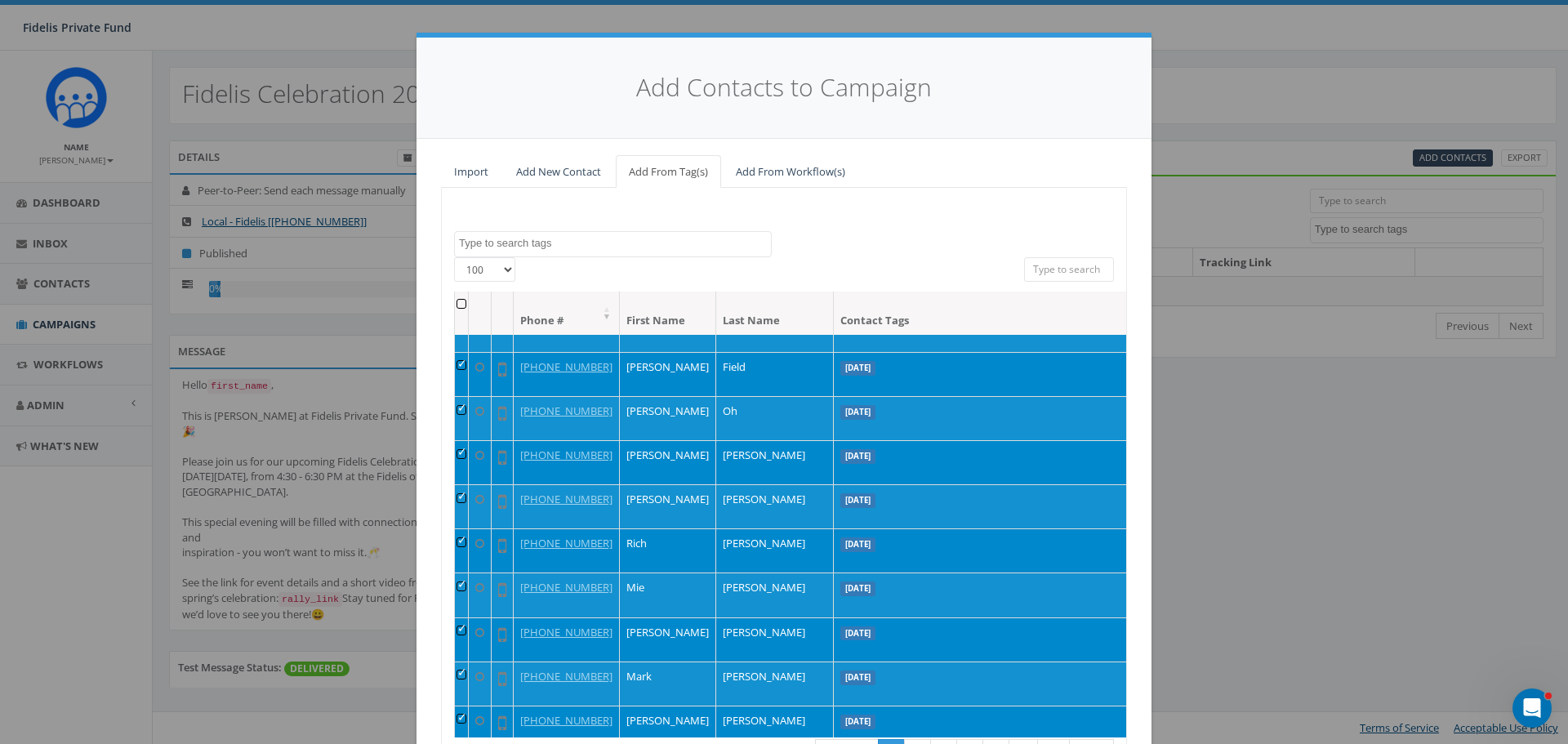
click at [1253, 65] on div "Add Contacts to Campaign Import Add New Contact Add From Tag(s) Add From Workfl…" at bounding box center [784, 372] width 1568 height 744
click at [1259, 44] on div "Add Contacts to Campaign Import Add New Contact Add From Tag(s) Add From Workfl…" at bounding box center [784, 372] width 1568 height 744
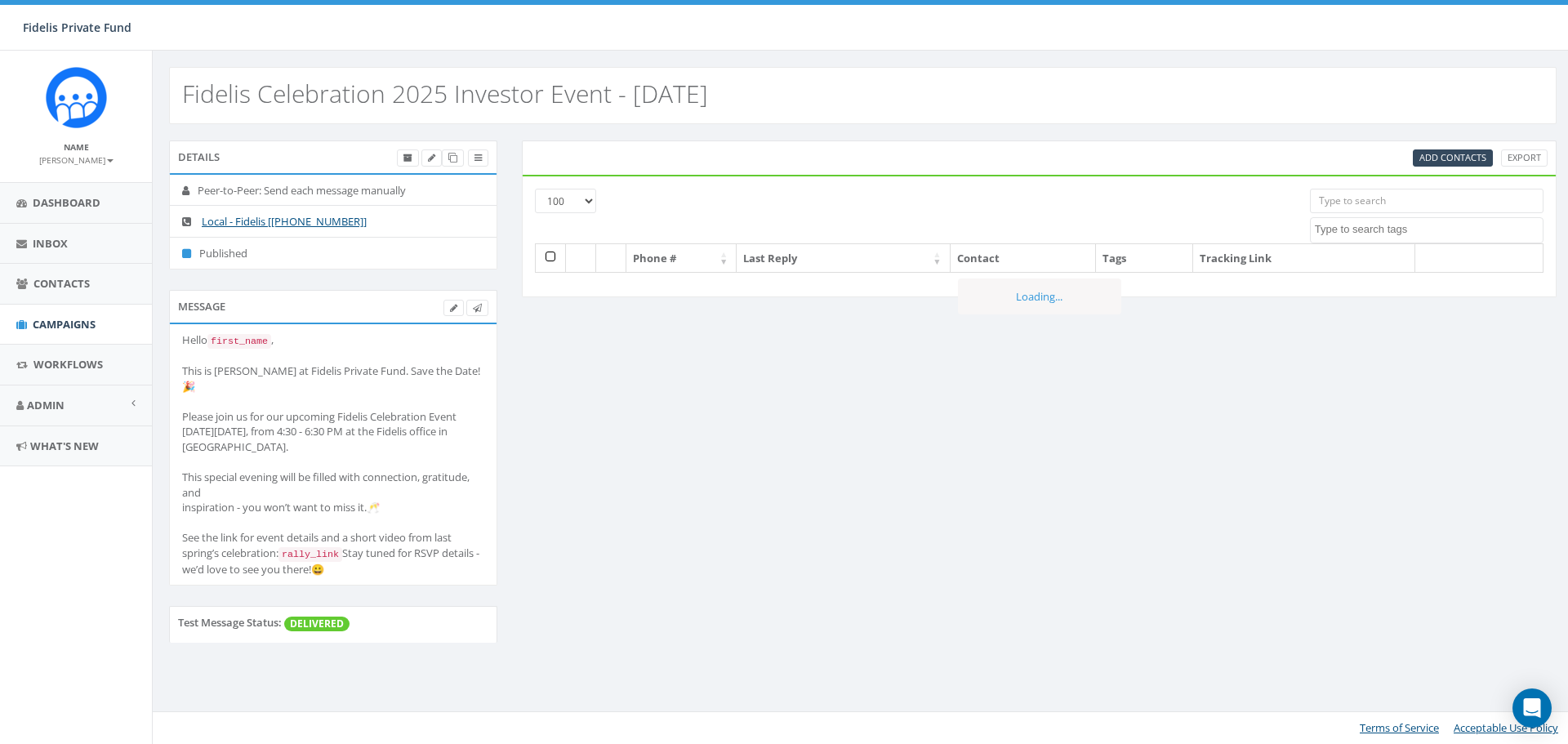
select select "100"
select select
click at [74, 332] on link "Campaigns" at bounding box center [75, 325] width 152 height 40
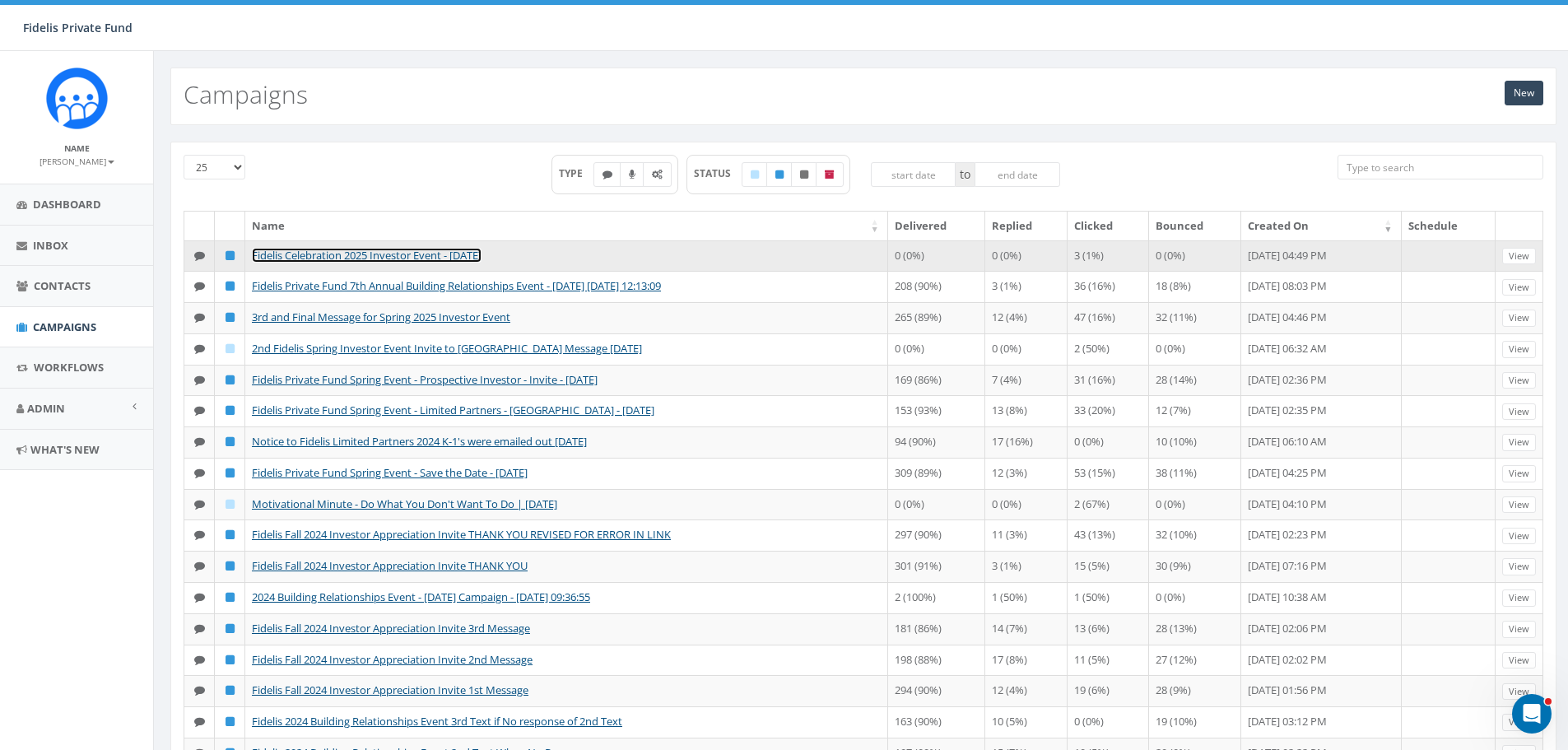
click at [481, 254] on link "Fidelis Celebration 2025 Investor Event - [DATE]" at bounding box center [366, 256] width 230 height 15
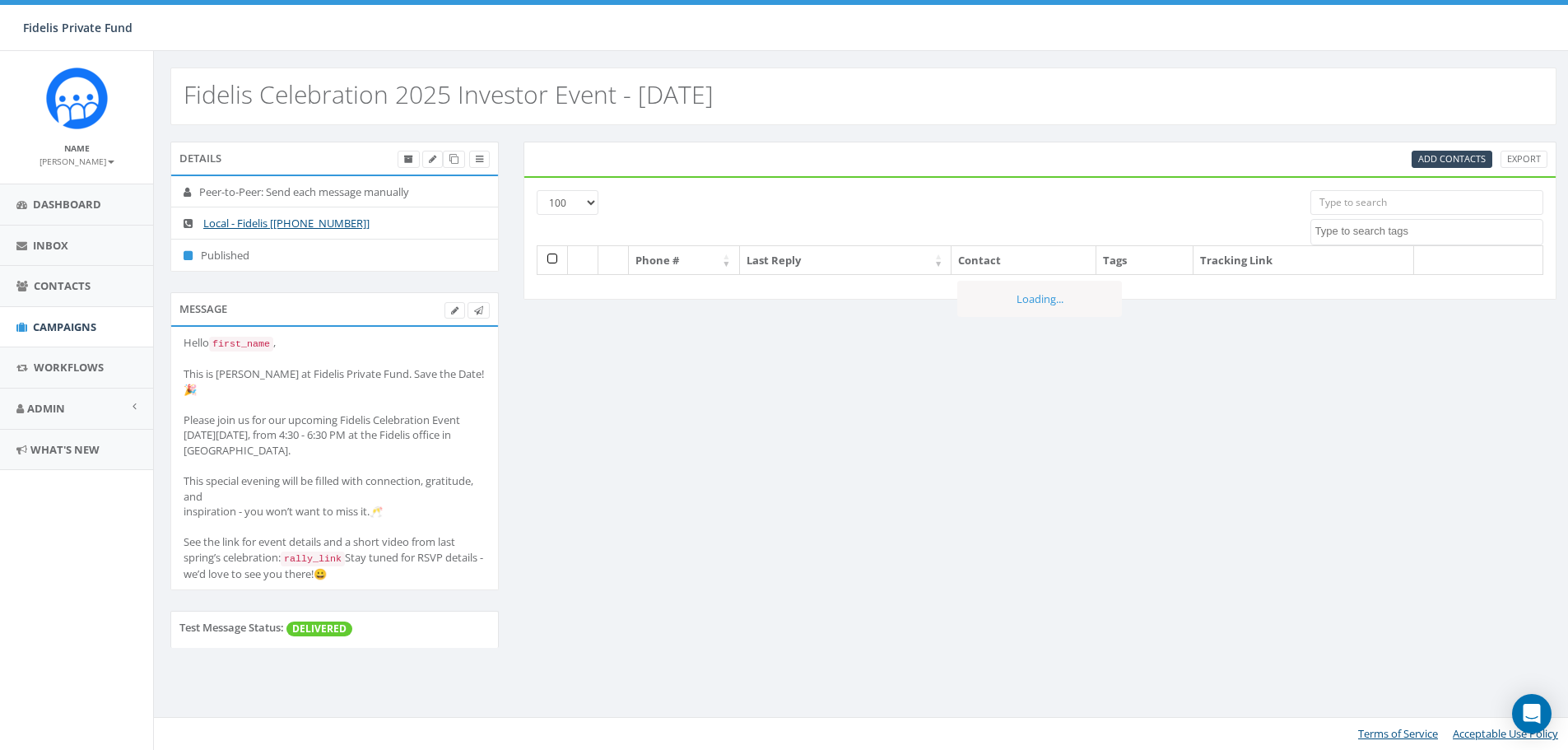
select select "100"
select select
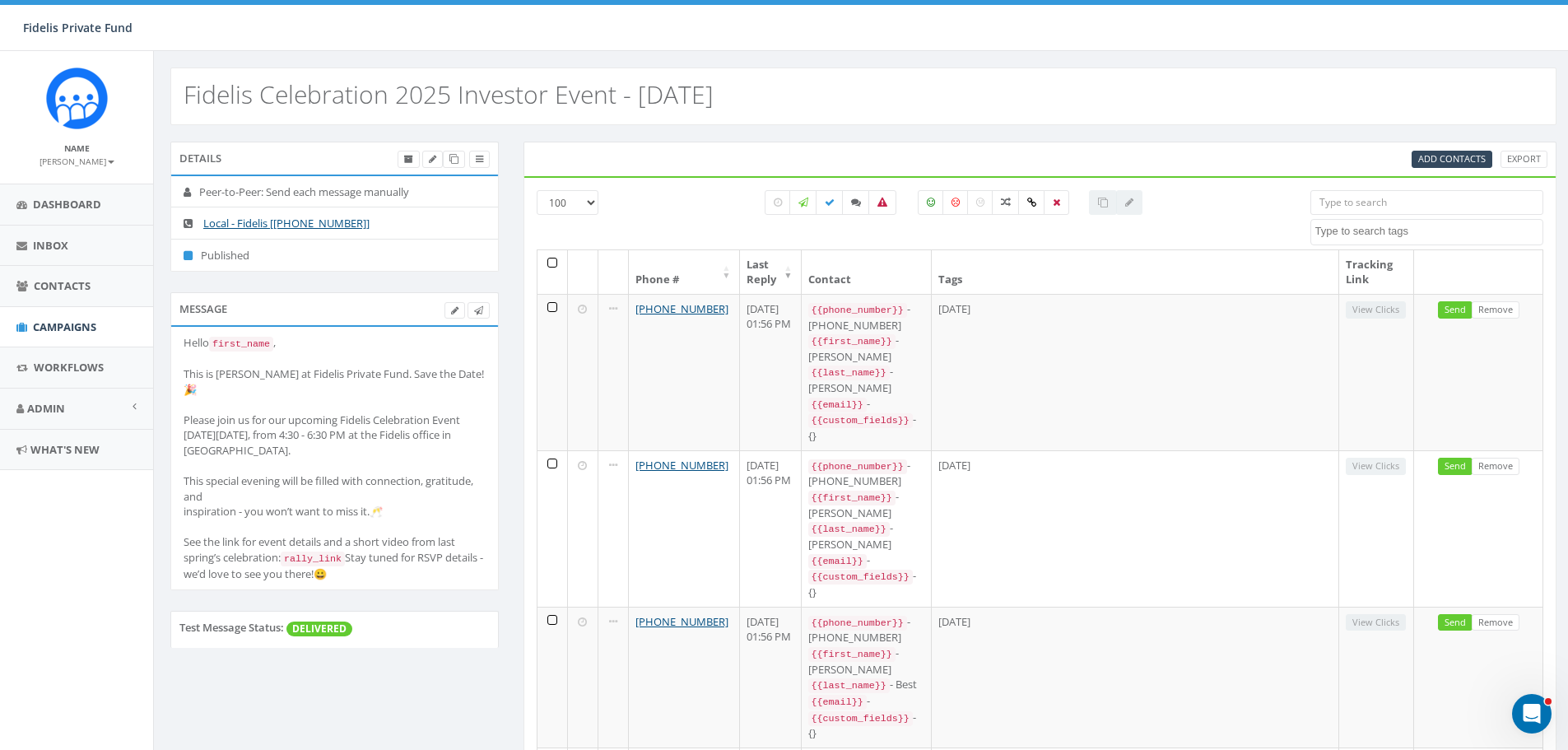
click at [555, 263] on th at bounding box center [552, 272] width 30 height 43
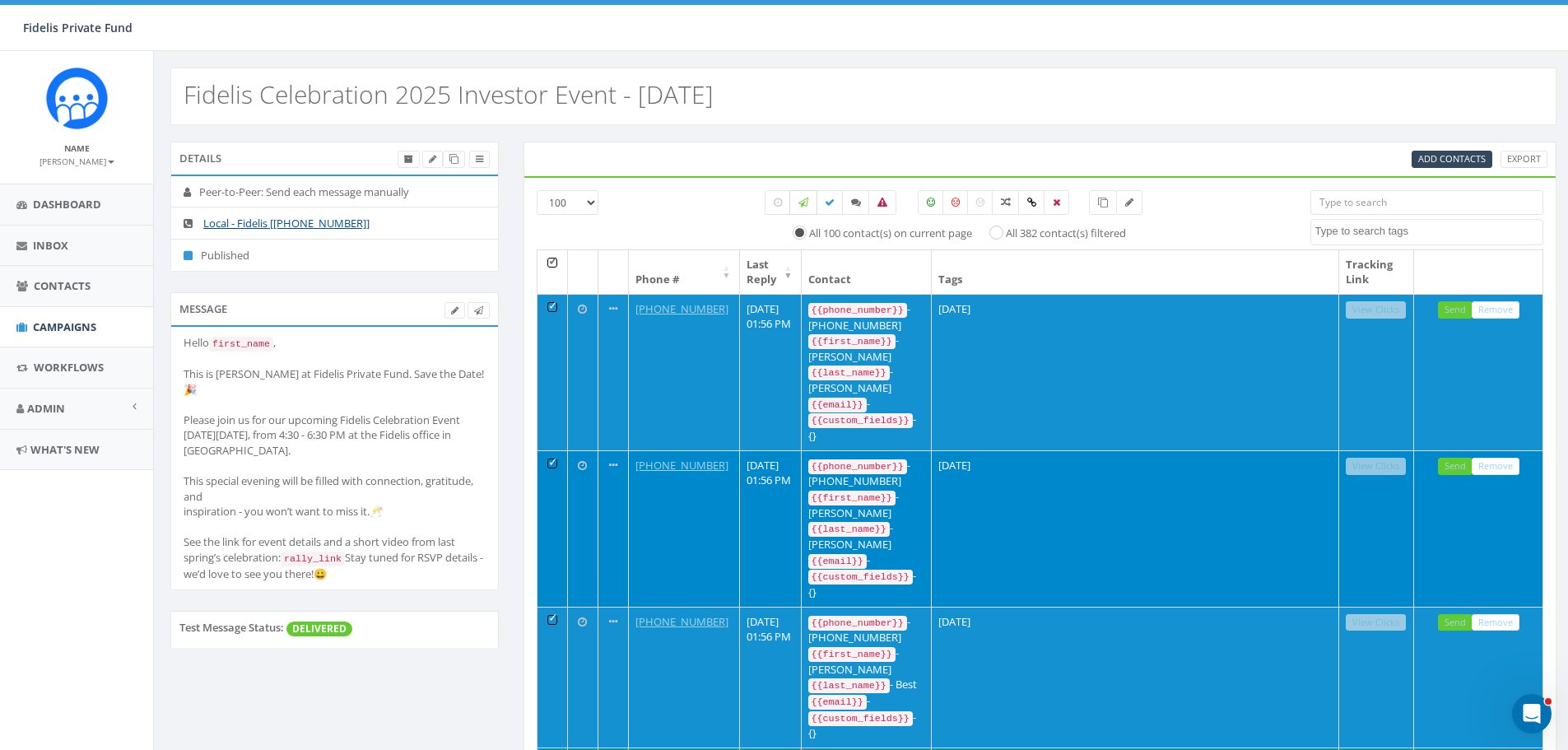
click at [806, 207] on label at bounding box center [803, 203] width 28 height 25
checkbox input "true"
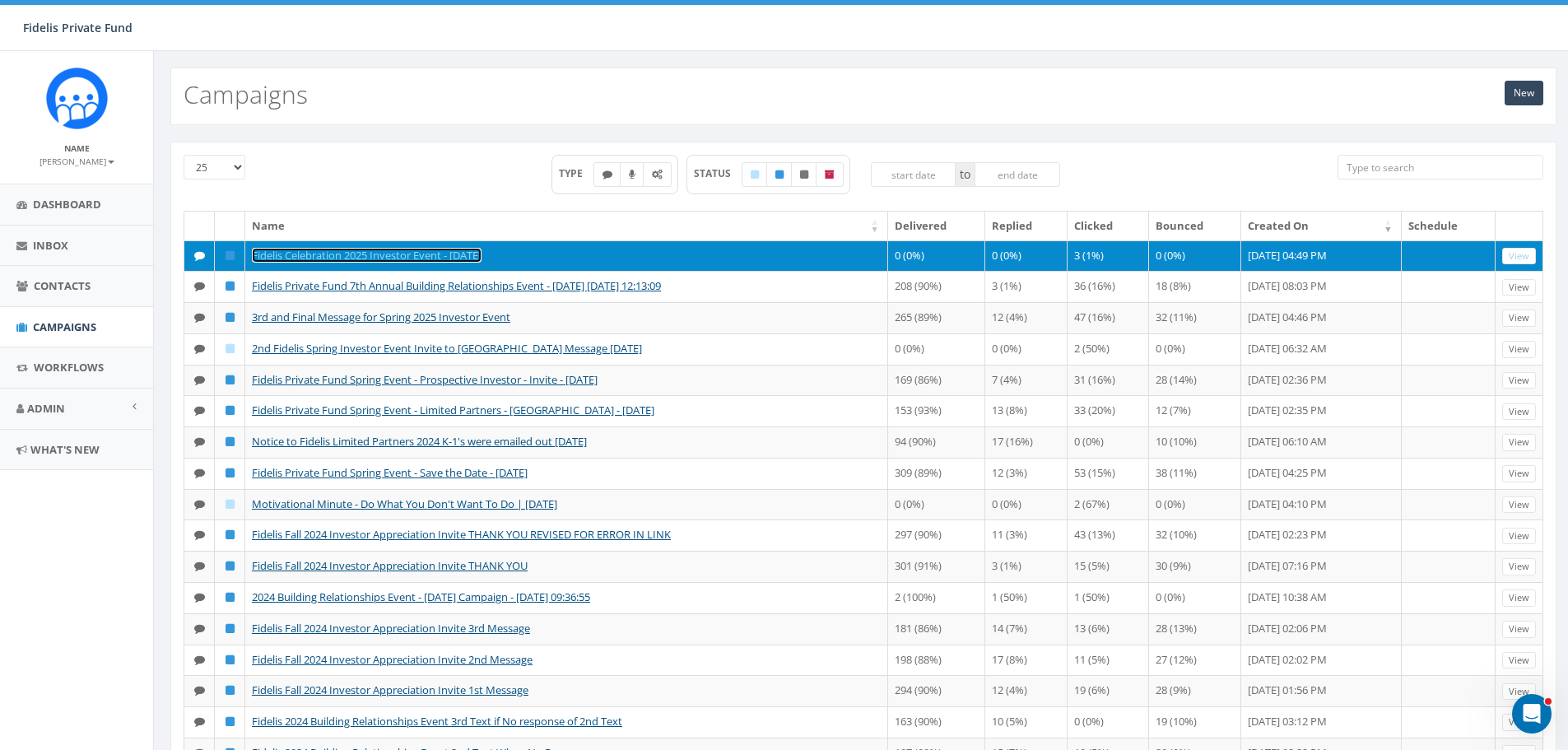
click at [477, 250] on link "Fidelis Celebration 2025 Investor Event - [DATE]" at bounding box center [366, 256] width 230 height 15
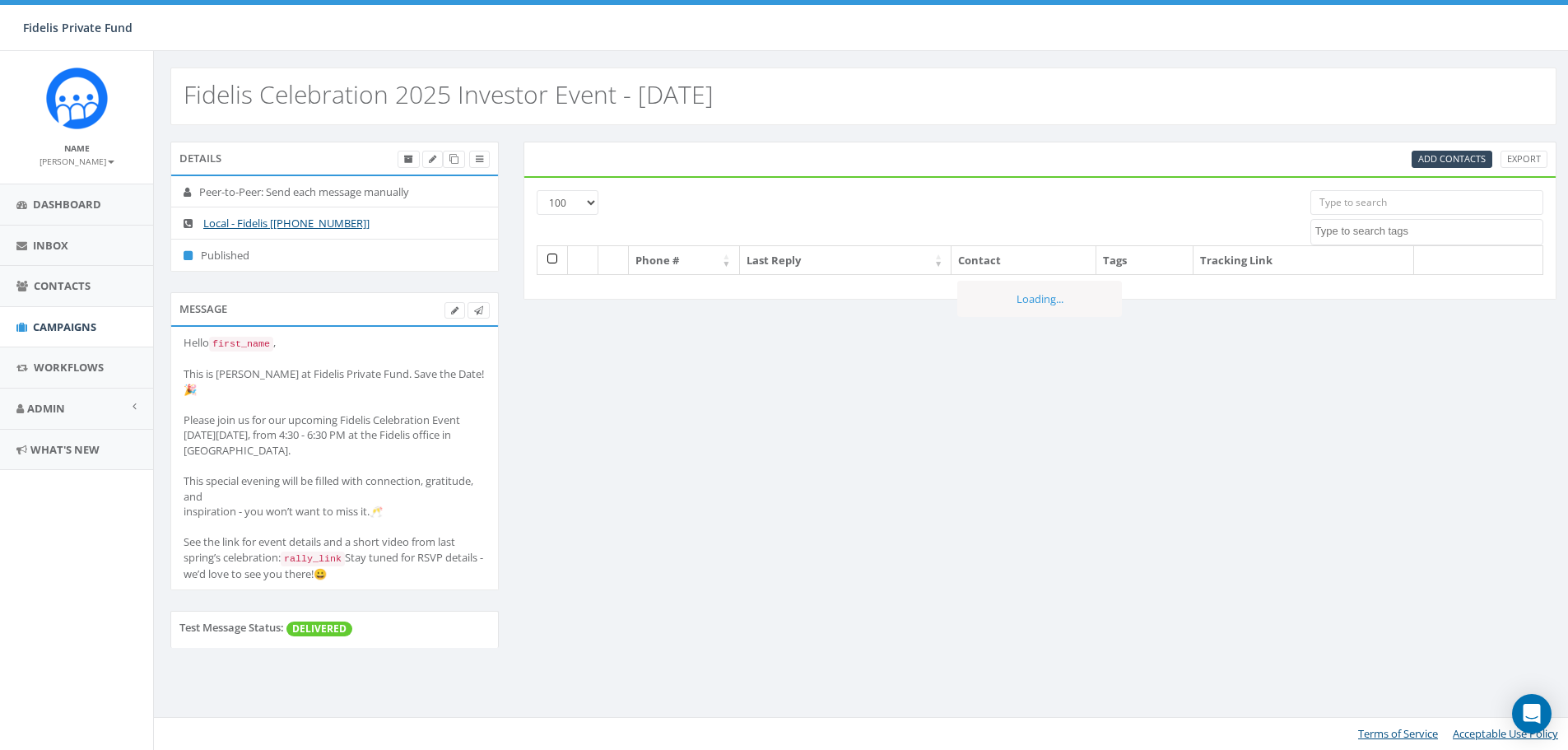
select select "100"
select select
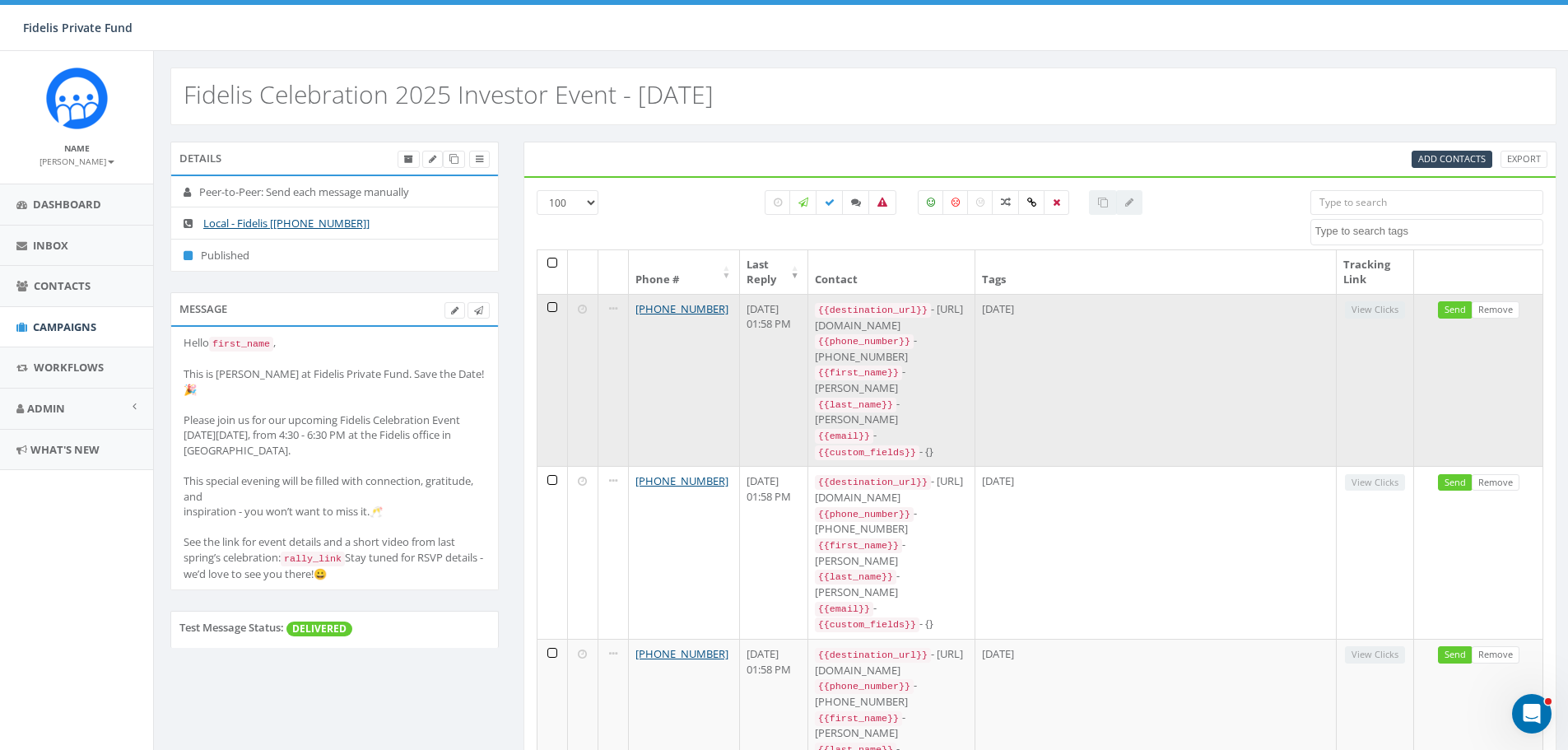
click at [554, 307] on td at bounding box center [552, 380] width 30 height 173
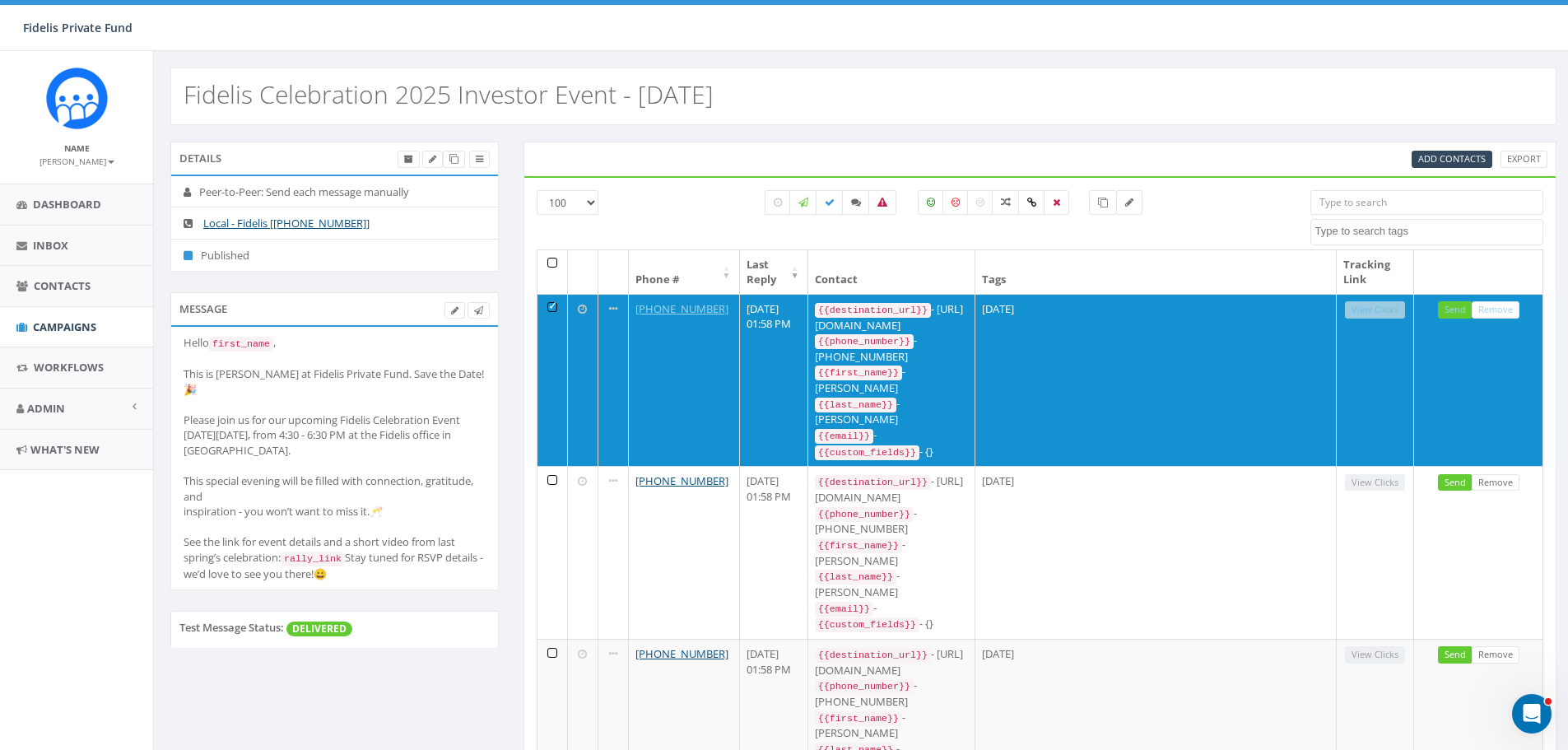
click at [588, 204] on select "25 50 100" at bounding box center [567, 203] width 62 height 25
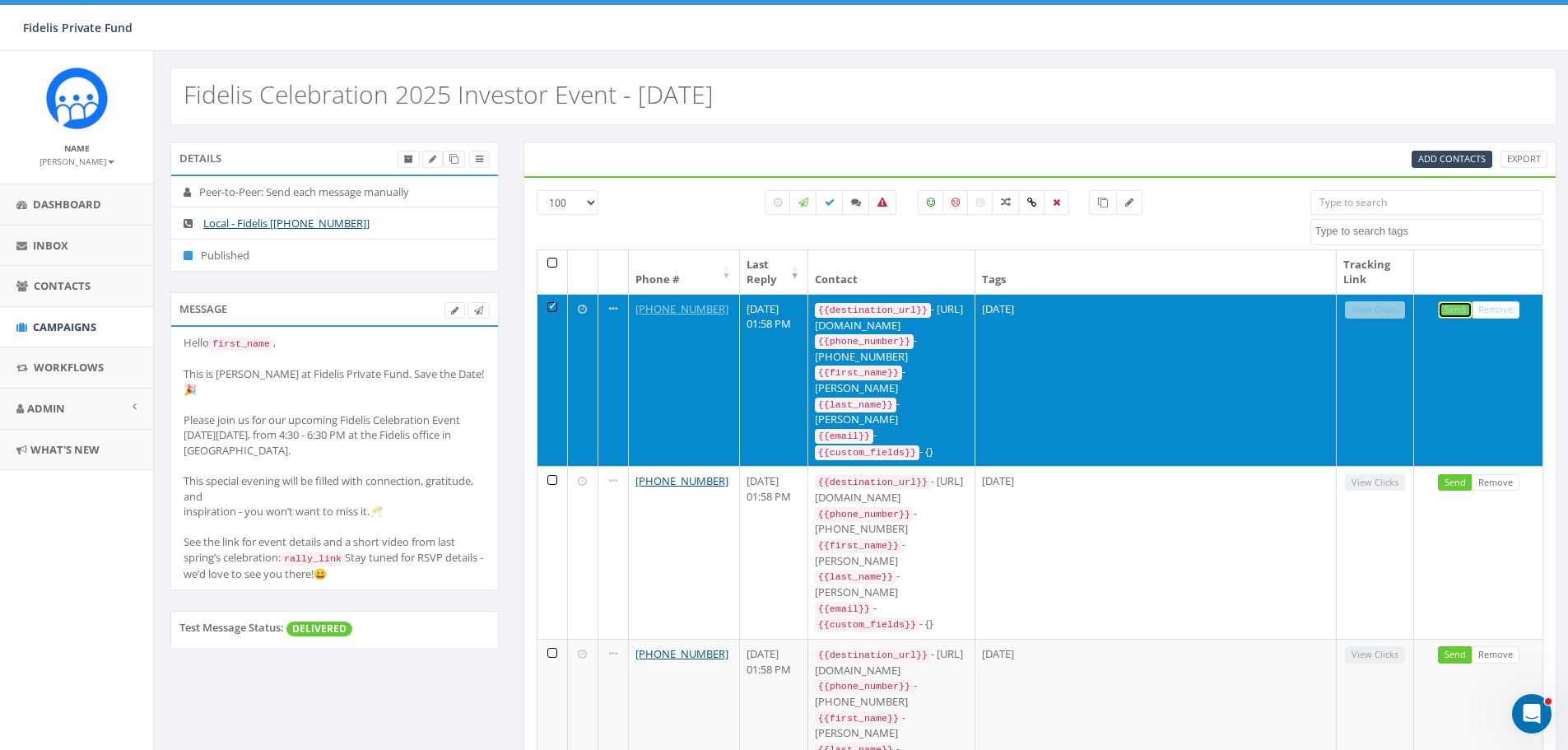
click at [1453, 308] on link "Send" at bounding box center [1454, 310] width 34 height 18
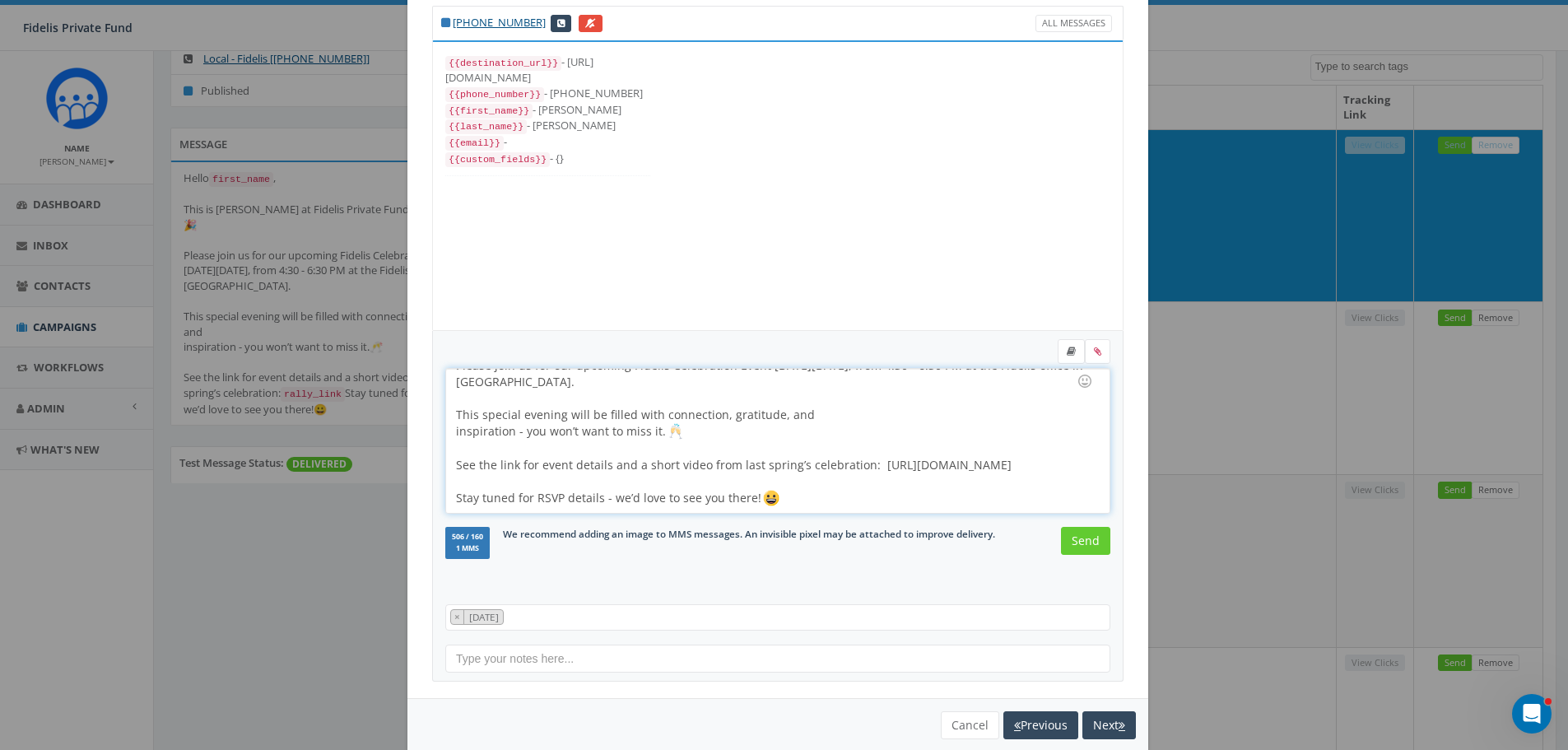
scroll to position [75, 0]
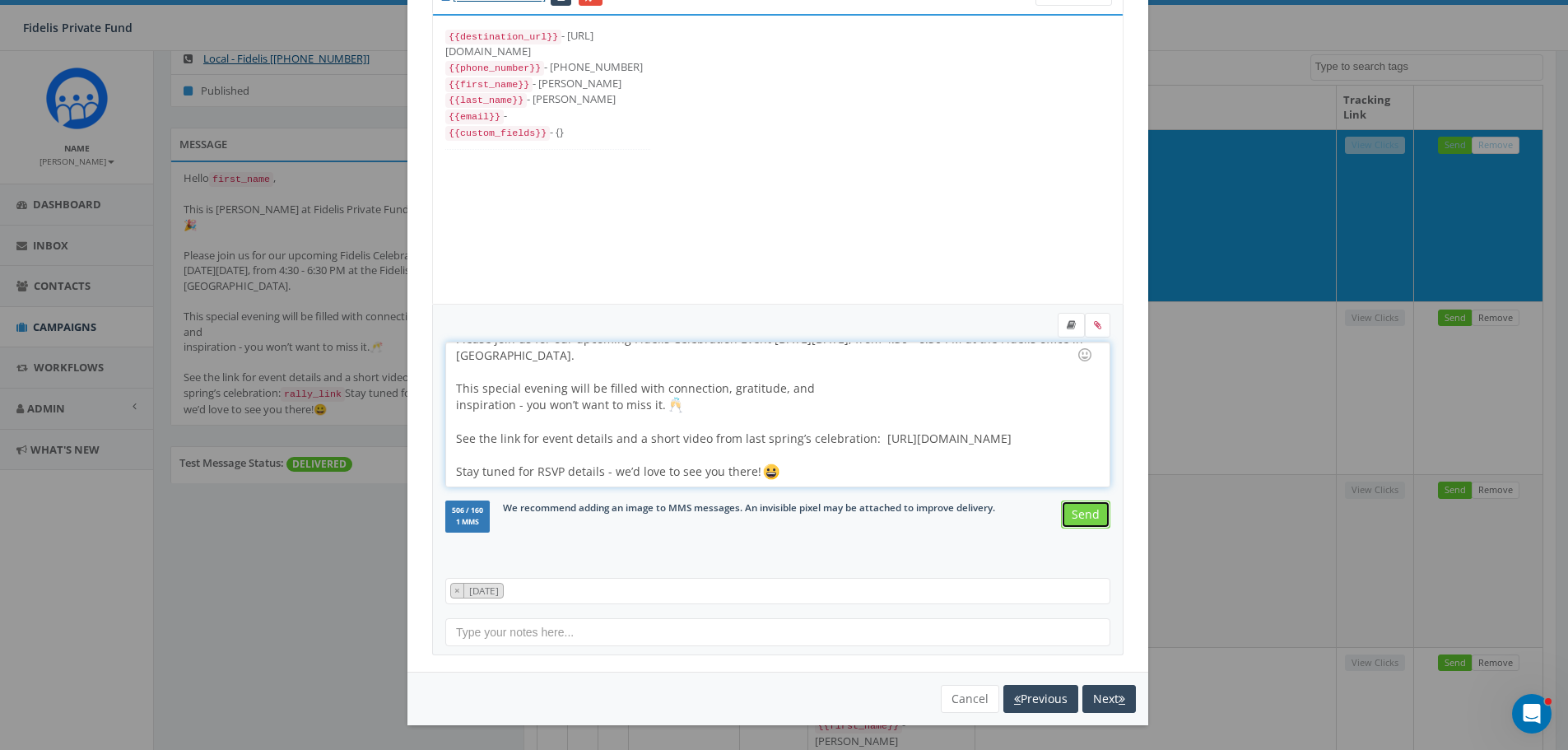
click at [1087, 519] on input "Send" at bounding box center [1085, 514] width 49 height 28
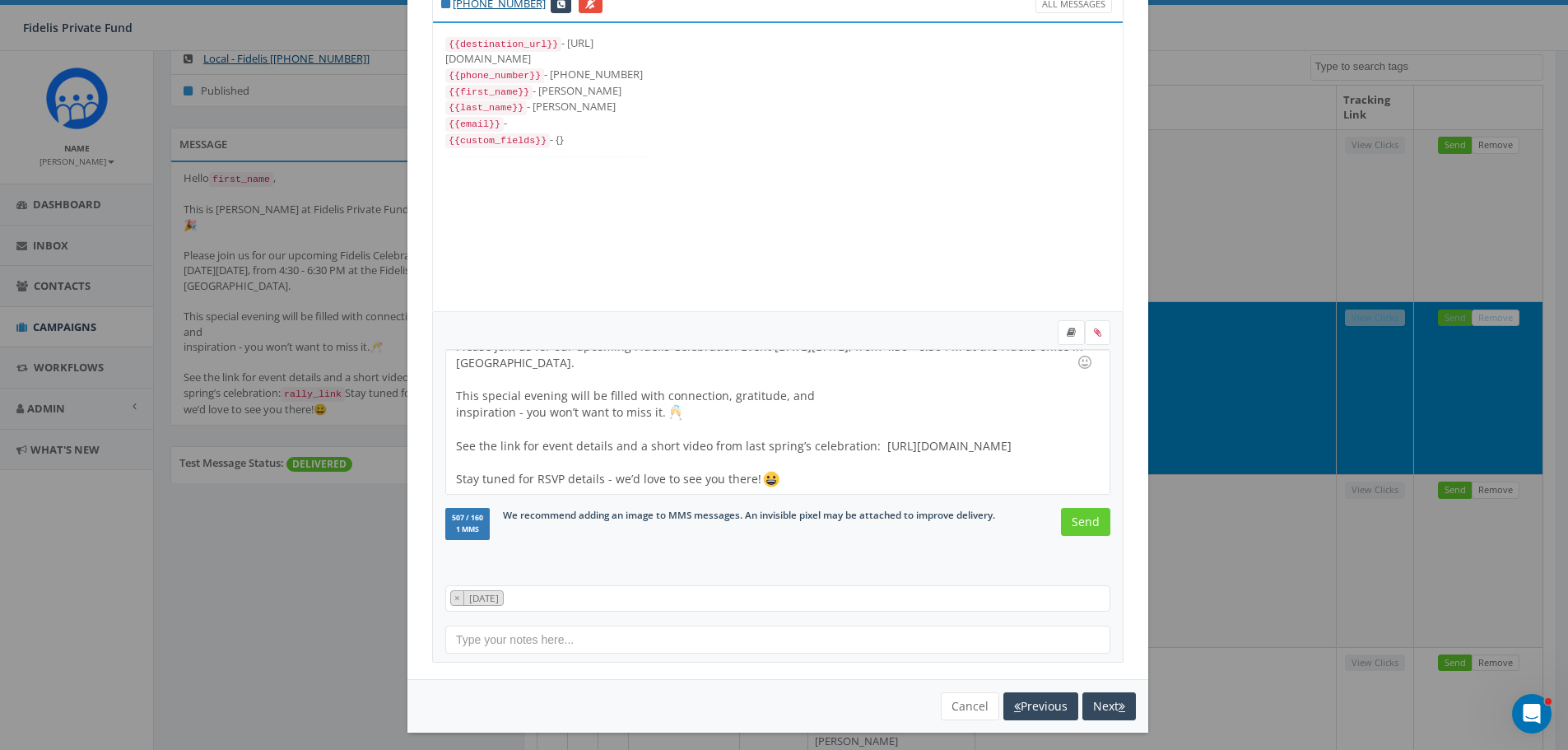
scroll to position [0, 0]
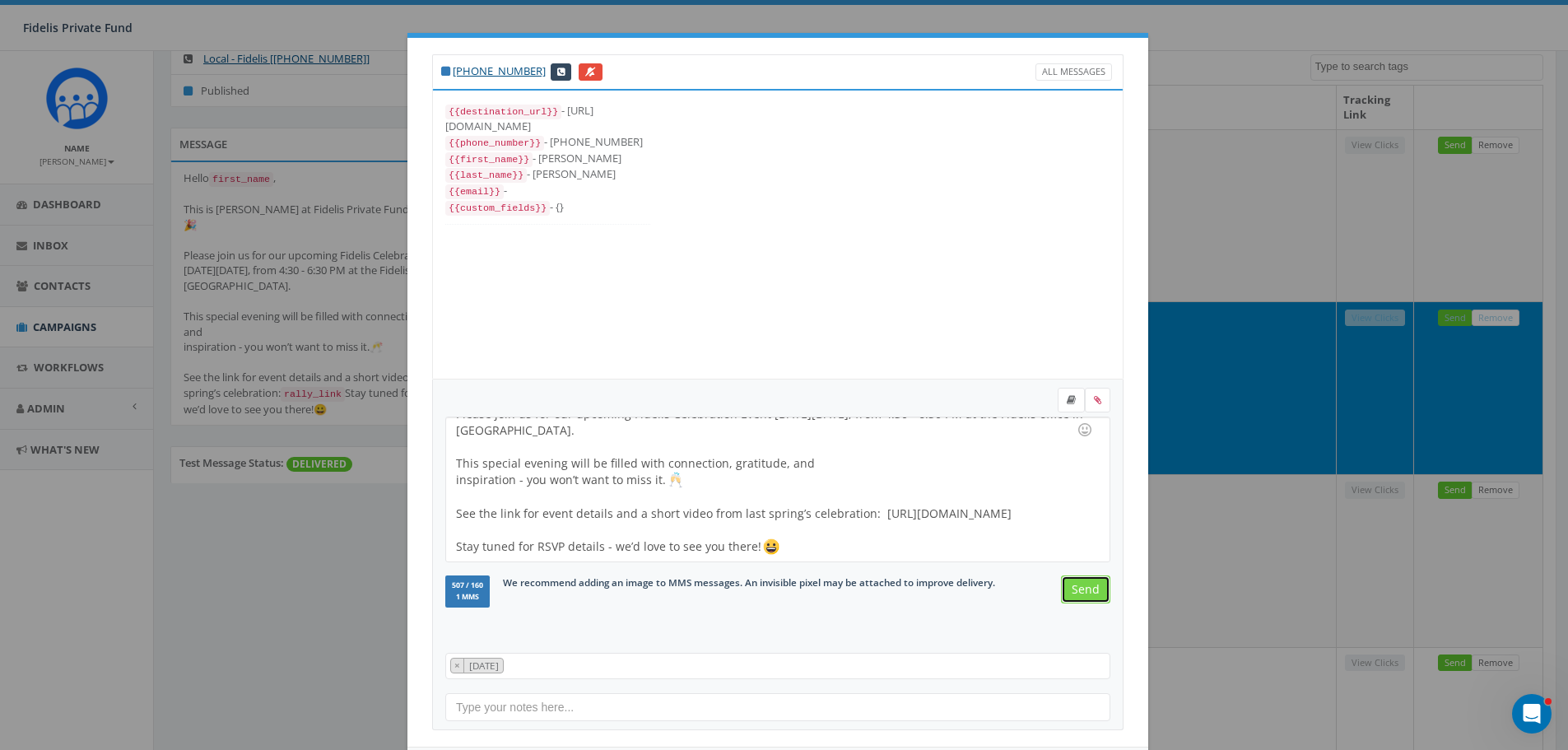
click at [1075, 589] on input "Send" at bounding box center [1085, 589] width 49 height 28
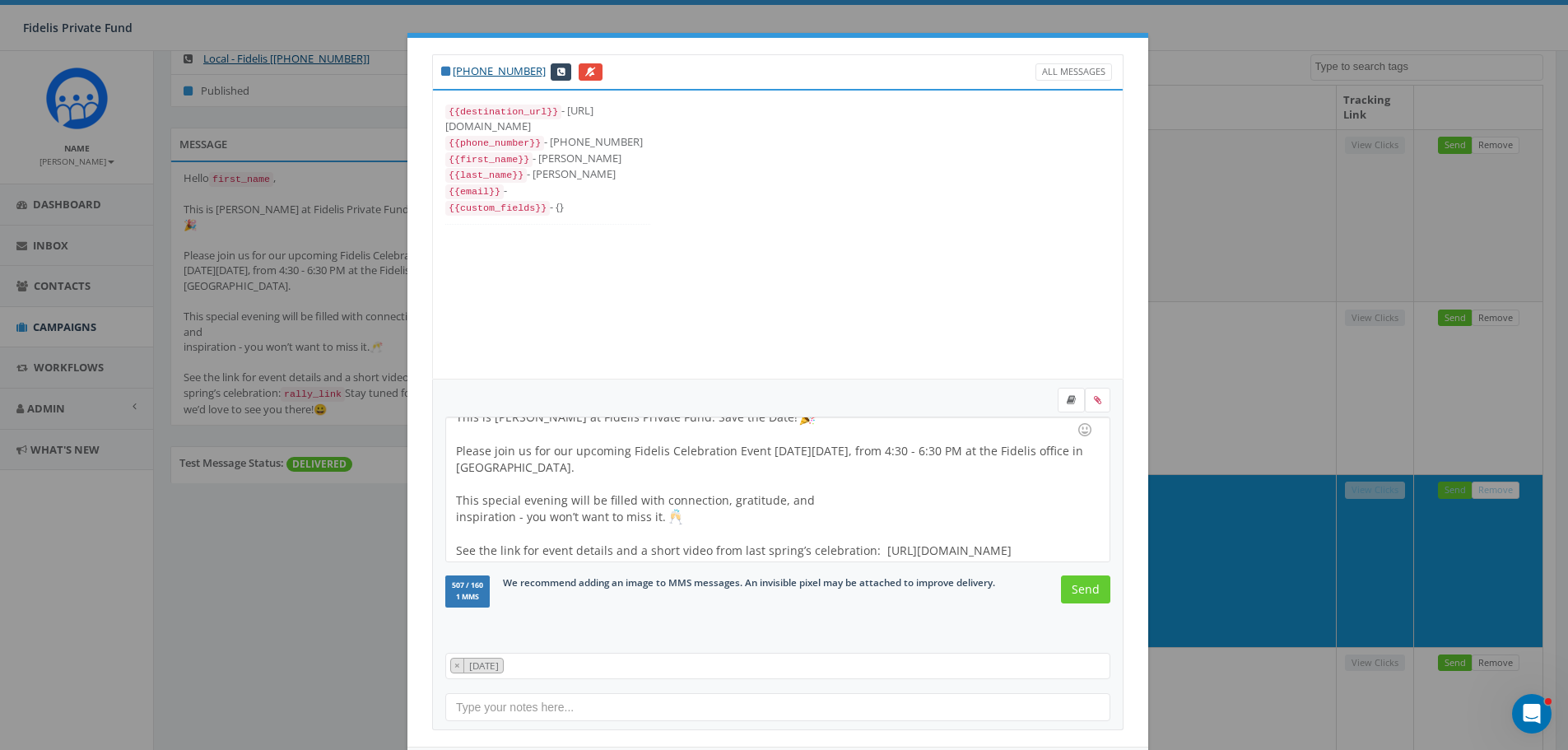
scroll to position [84, 0]
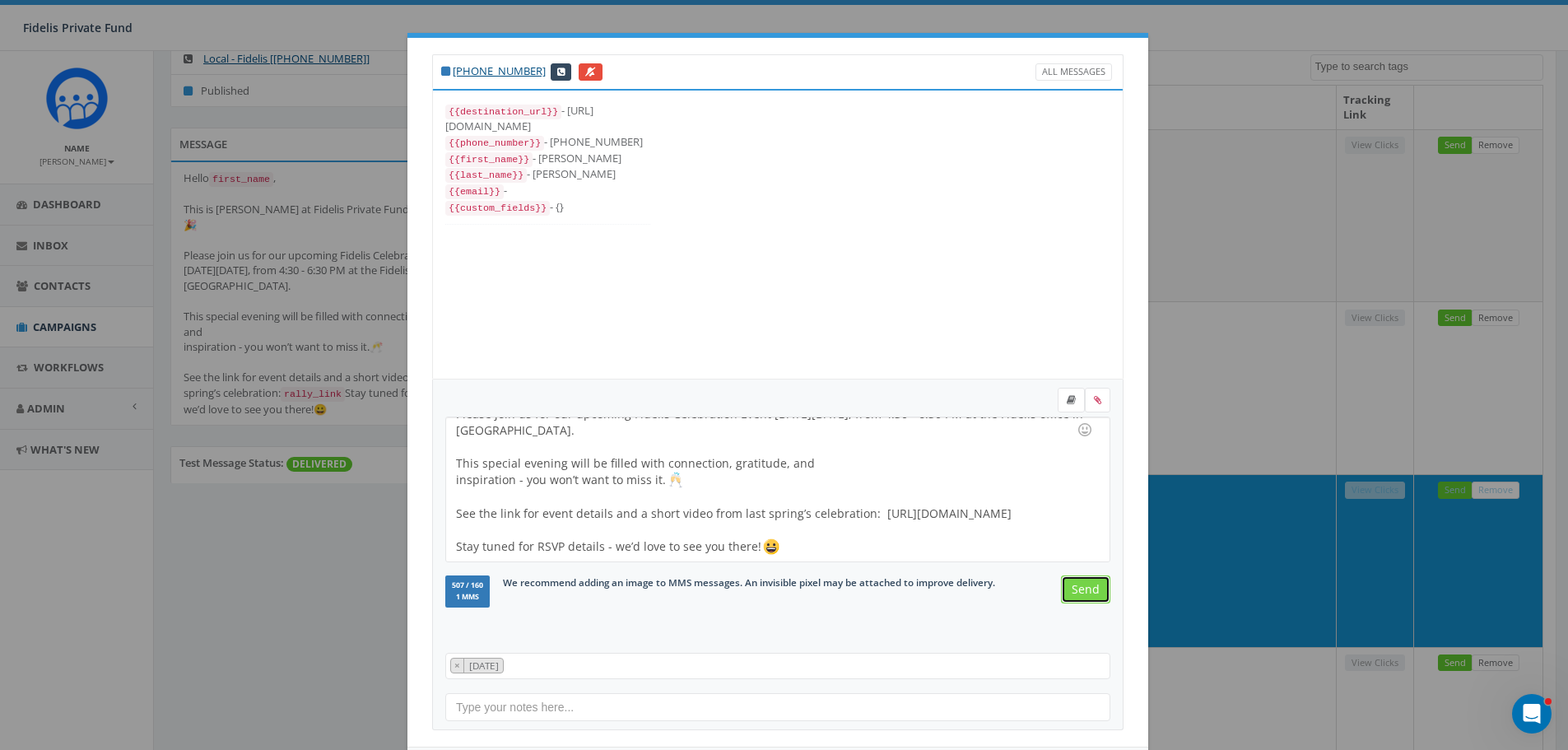
click at [1073, 589] on input "Send" at bounding box center [1085, 589] width 49 height 28
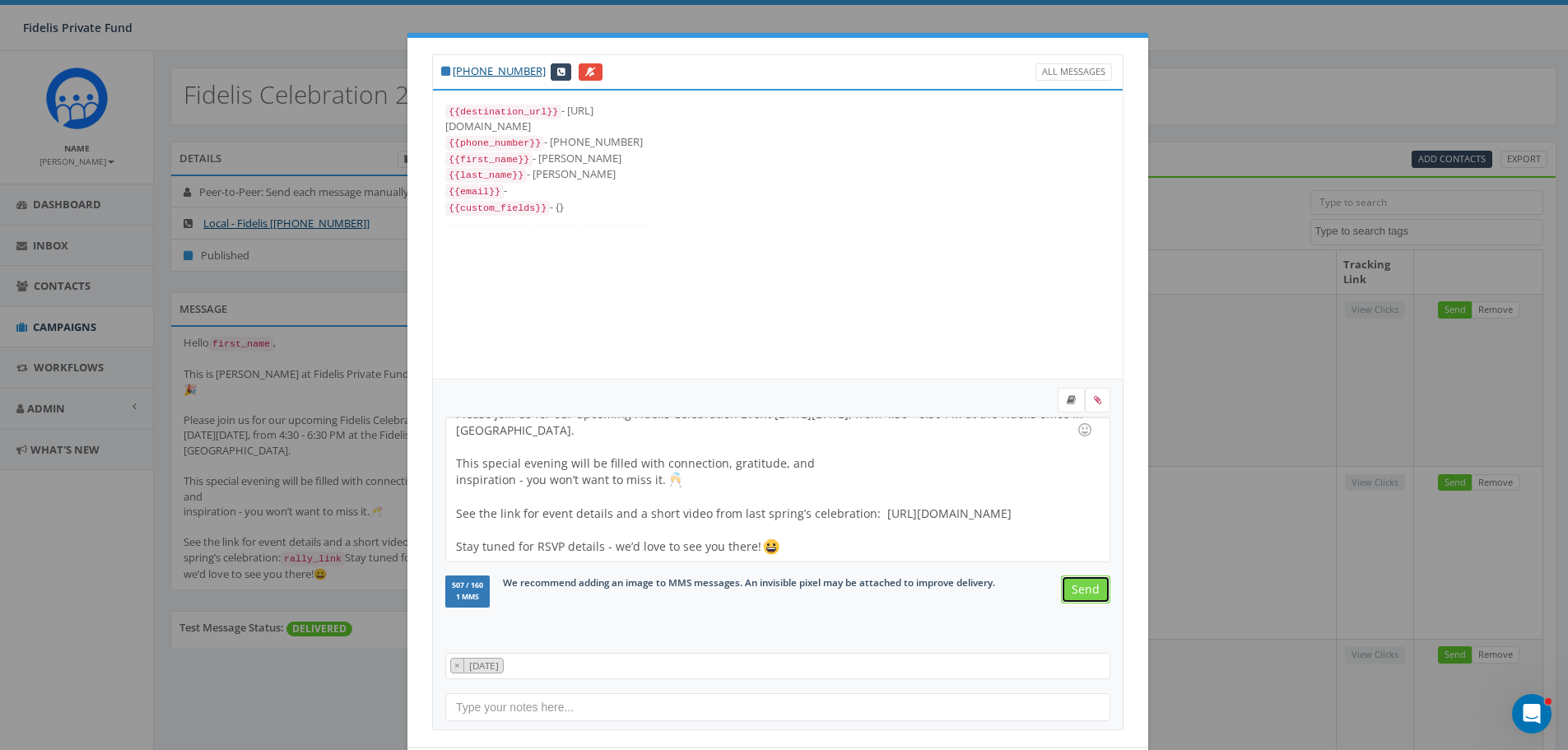
click at [1063, 589] on input "Send" at bounding box center [1085, 589] width 49 height 28
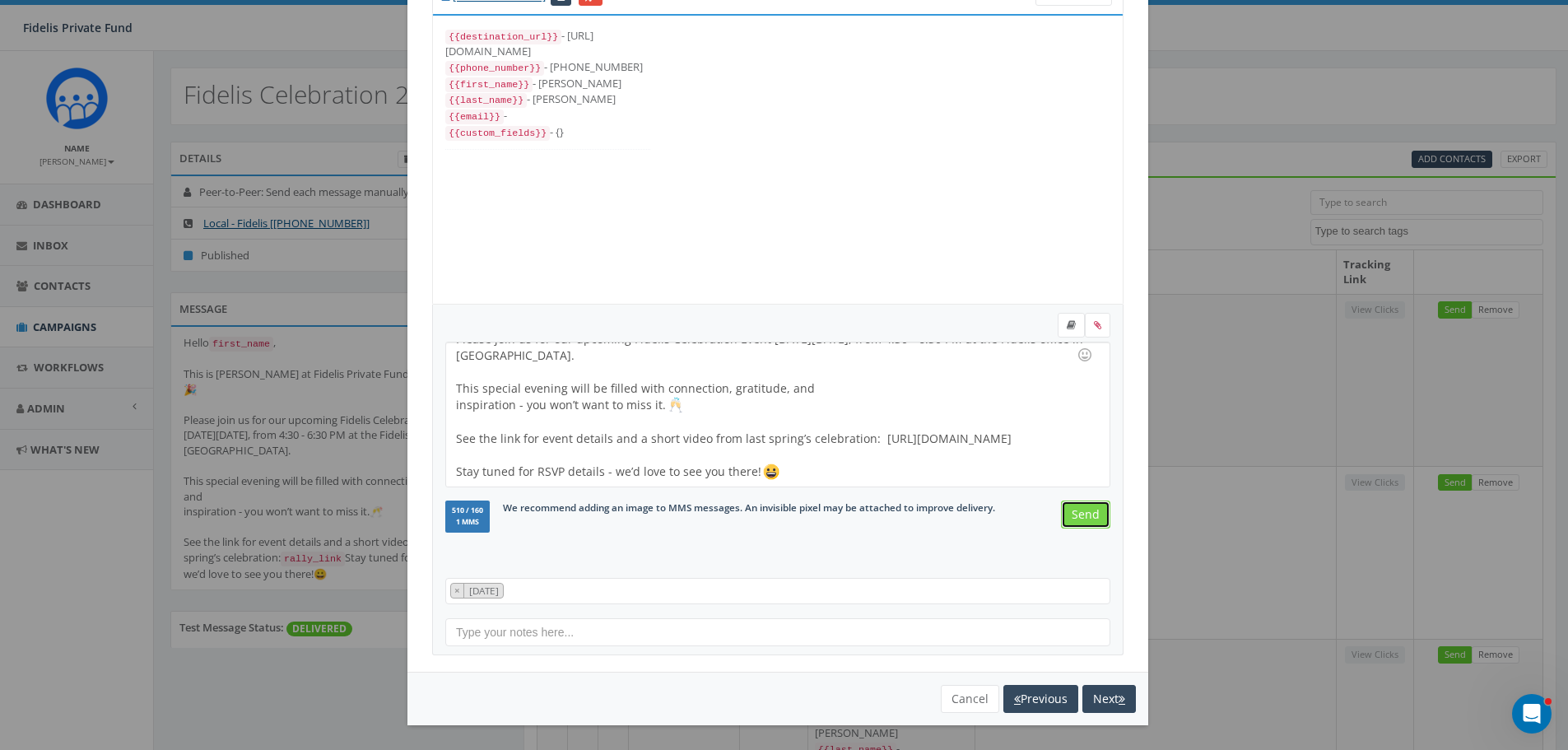
click at [1068, 510] on input "Send" at bounding box center [1085, 514] width 49 height 28
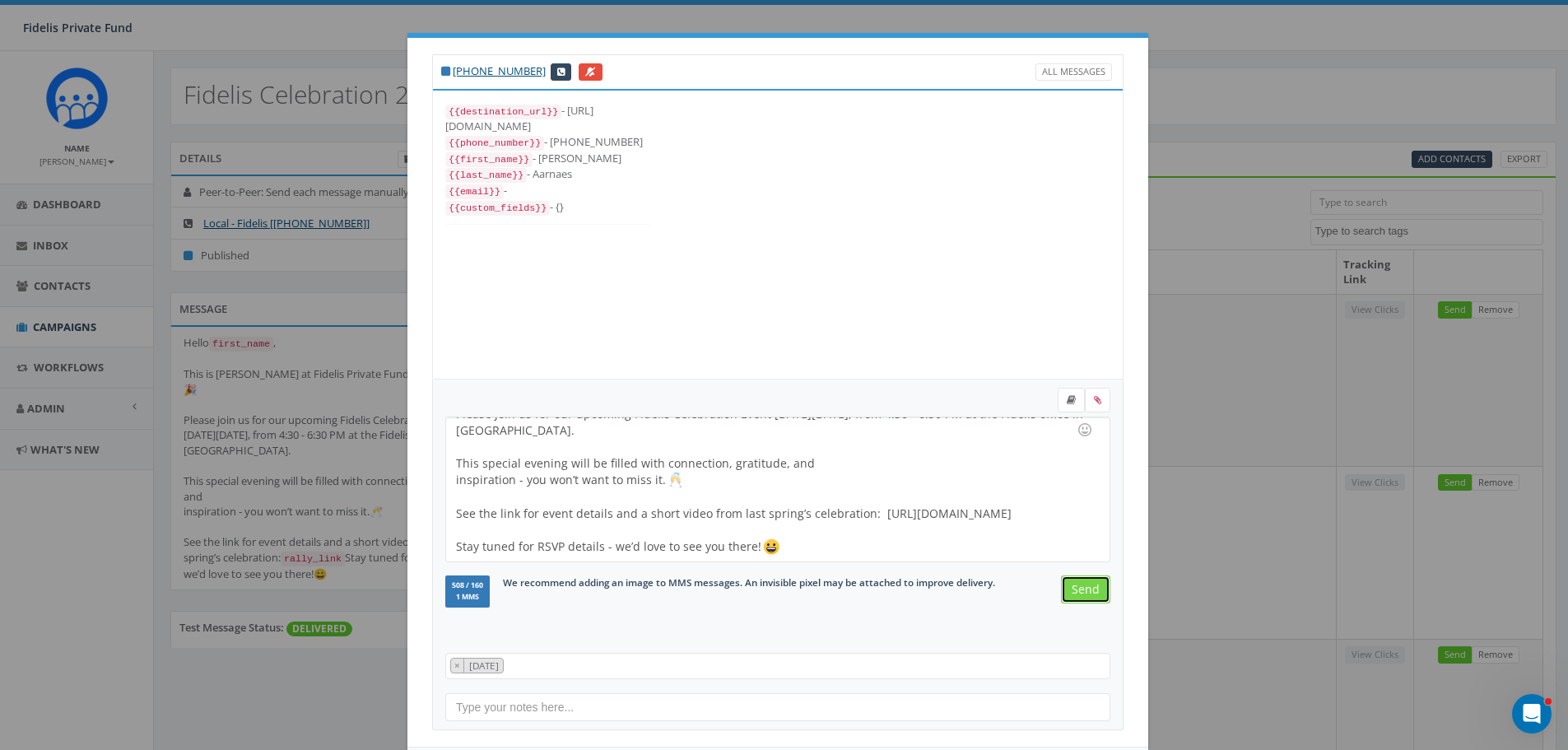
click at [1072, 594] on input "Send" at bounding box center [1085, 589] width 49 height 28
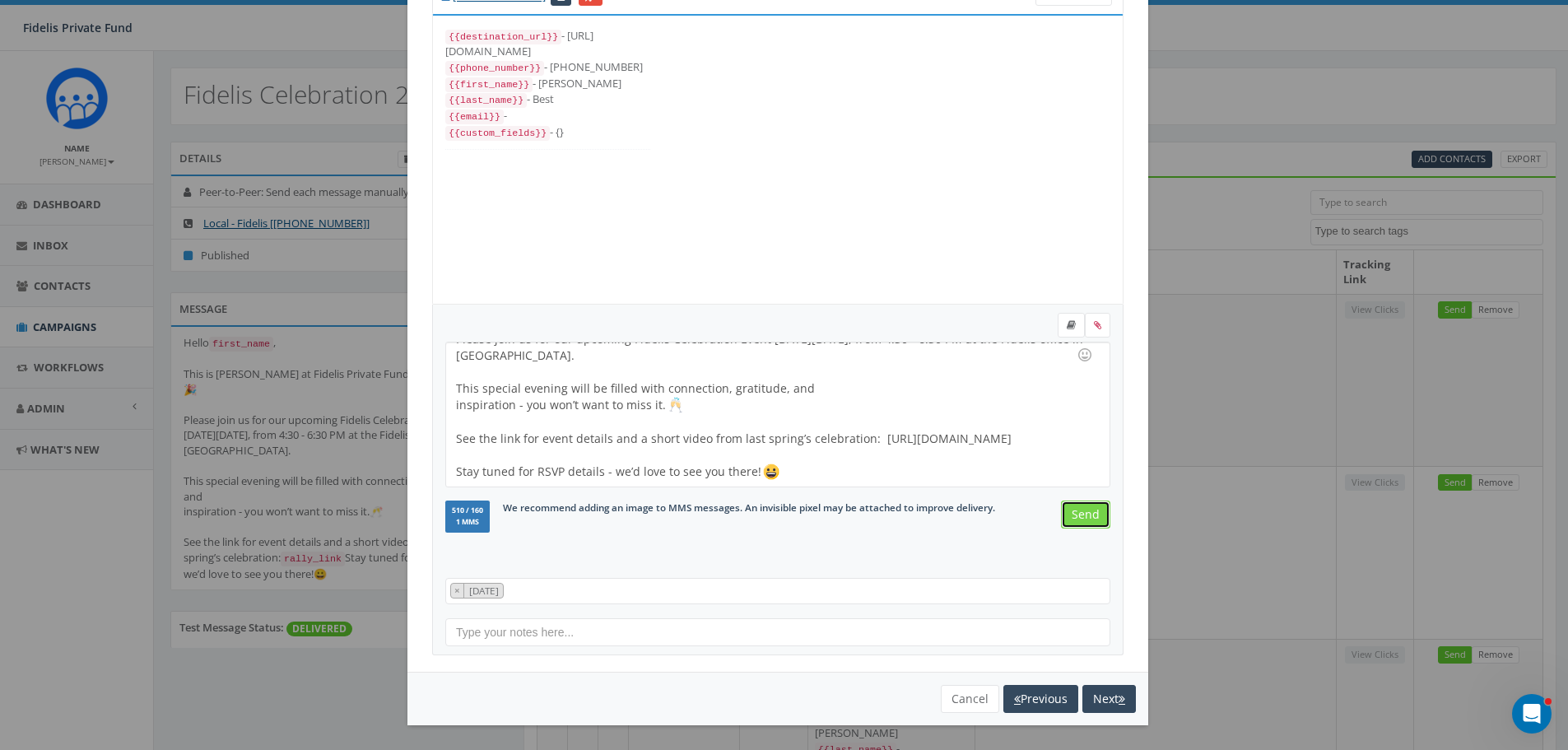
click at [1075, 521] on input "Send" at bounding box center [1085, 514] width 49 height 28
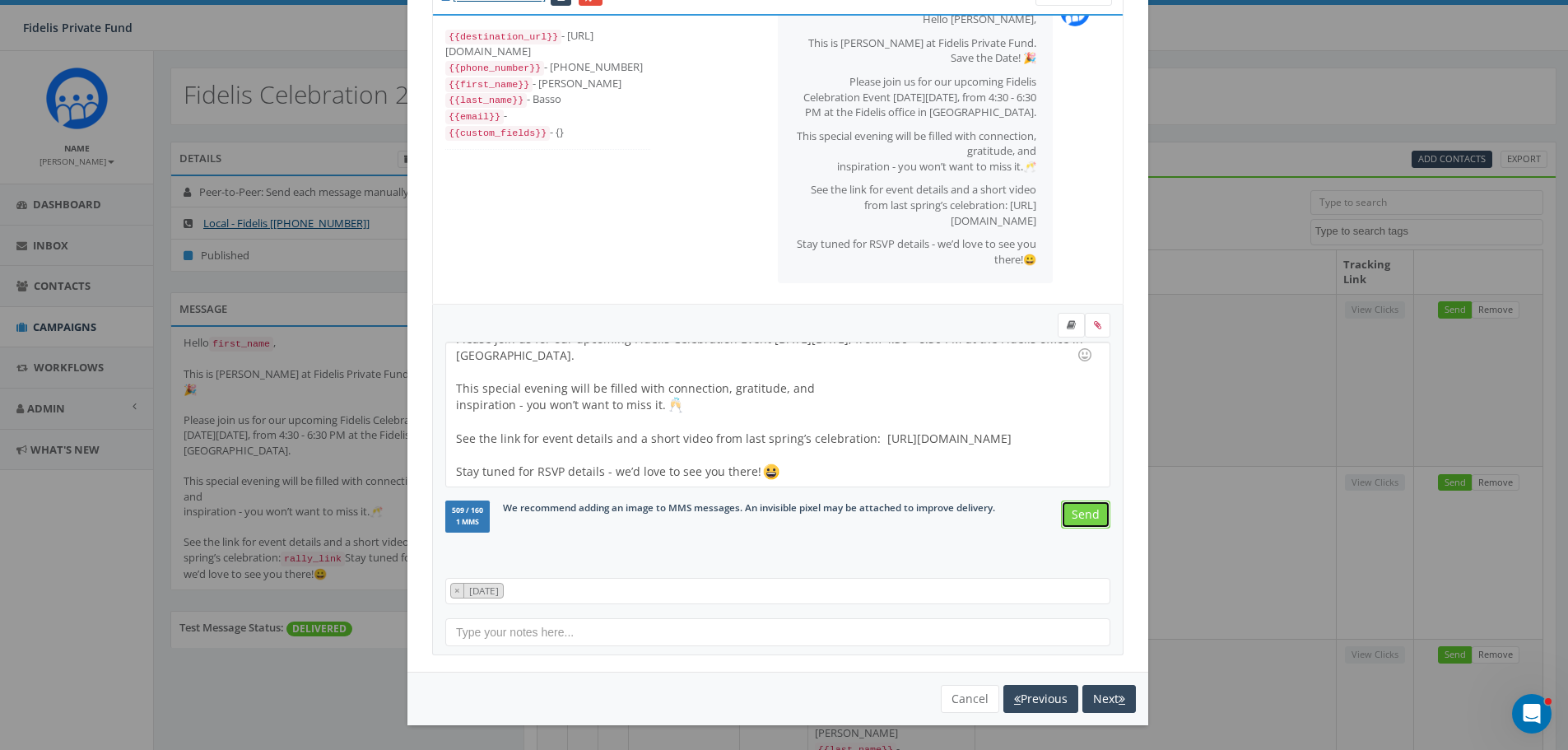
click at [1091, 515] on input "Send" at bounding box center [1085, 514] width 49 height 28
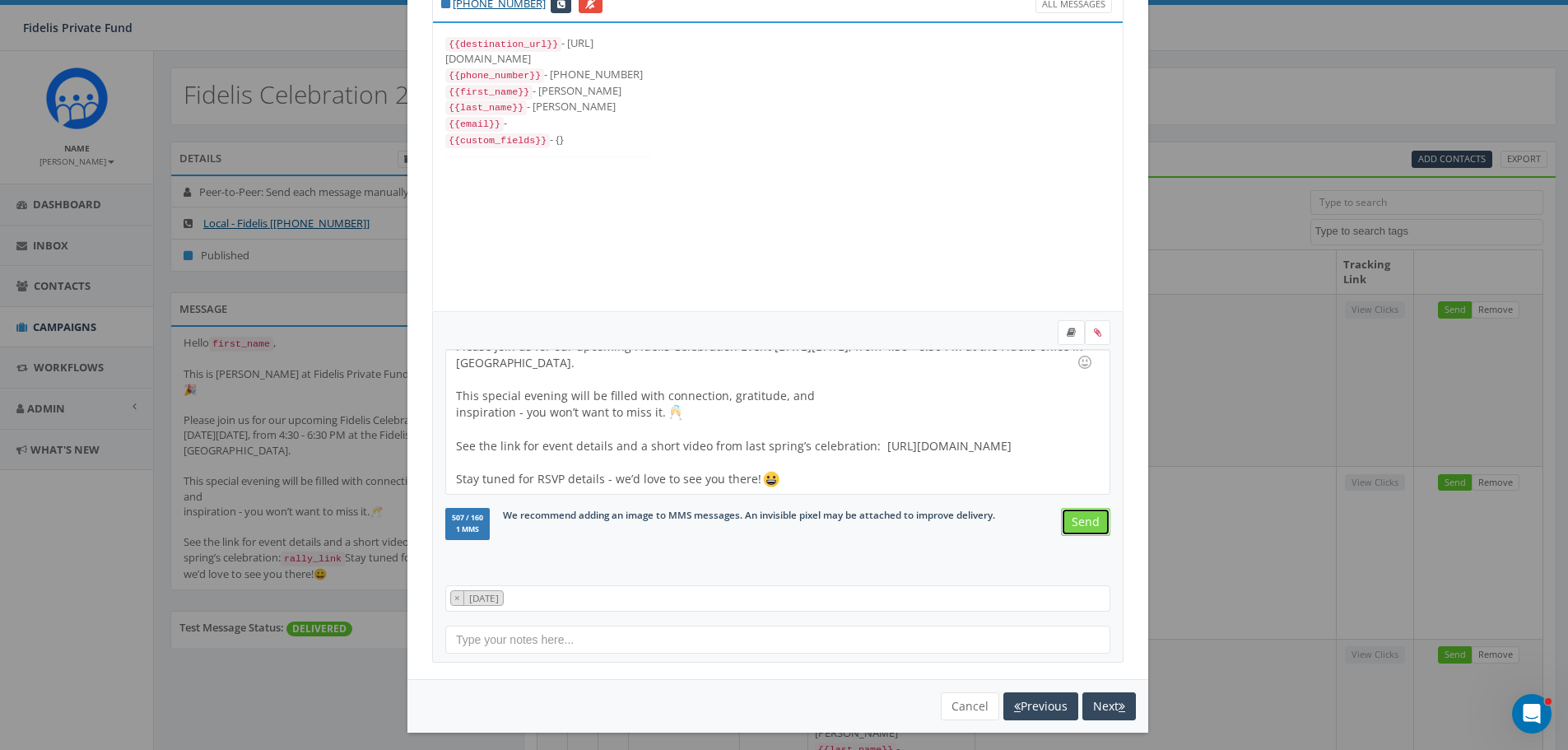
click at [1079, 518] on input "Send" at bounding box center [1085, 521] width 49 height 28
click at [1078, 523] on input "Send" at bounding box center [1085, 521] width 49 height 28
click at [1064, 525] on input "Send" at bounding box center [1085, 521] width 49 height 28
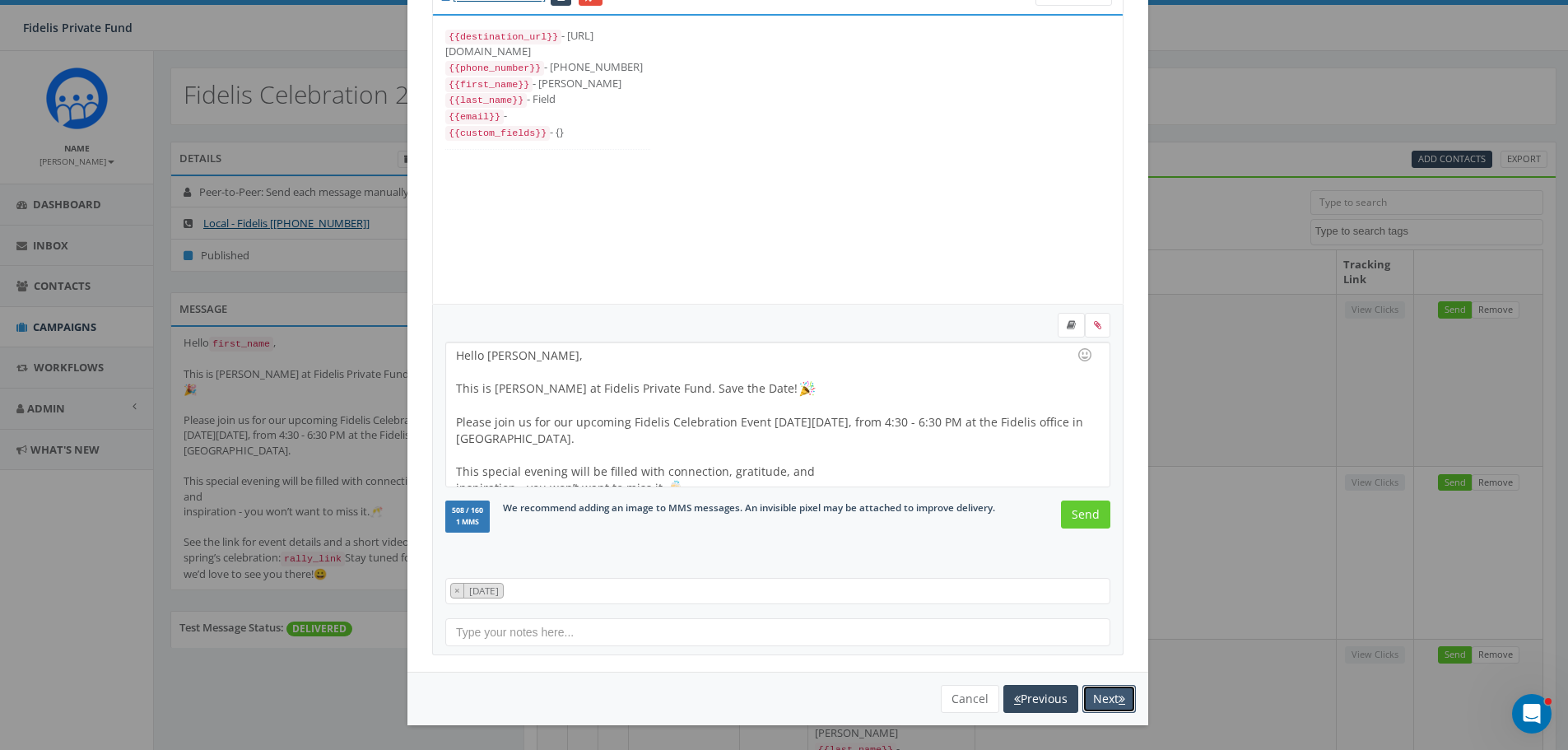
click at [1103, 697] on button "Next" at bounding box center [1109, 698] width 53 height 28
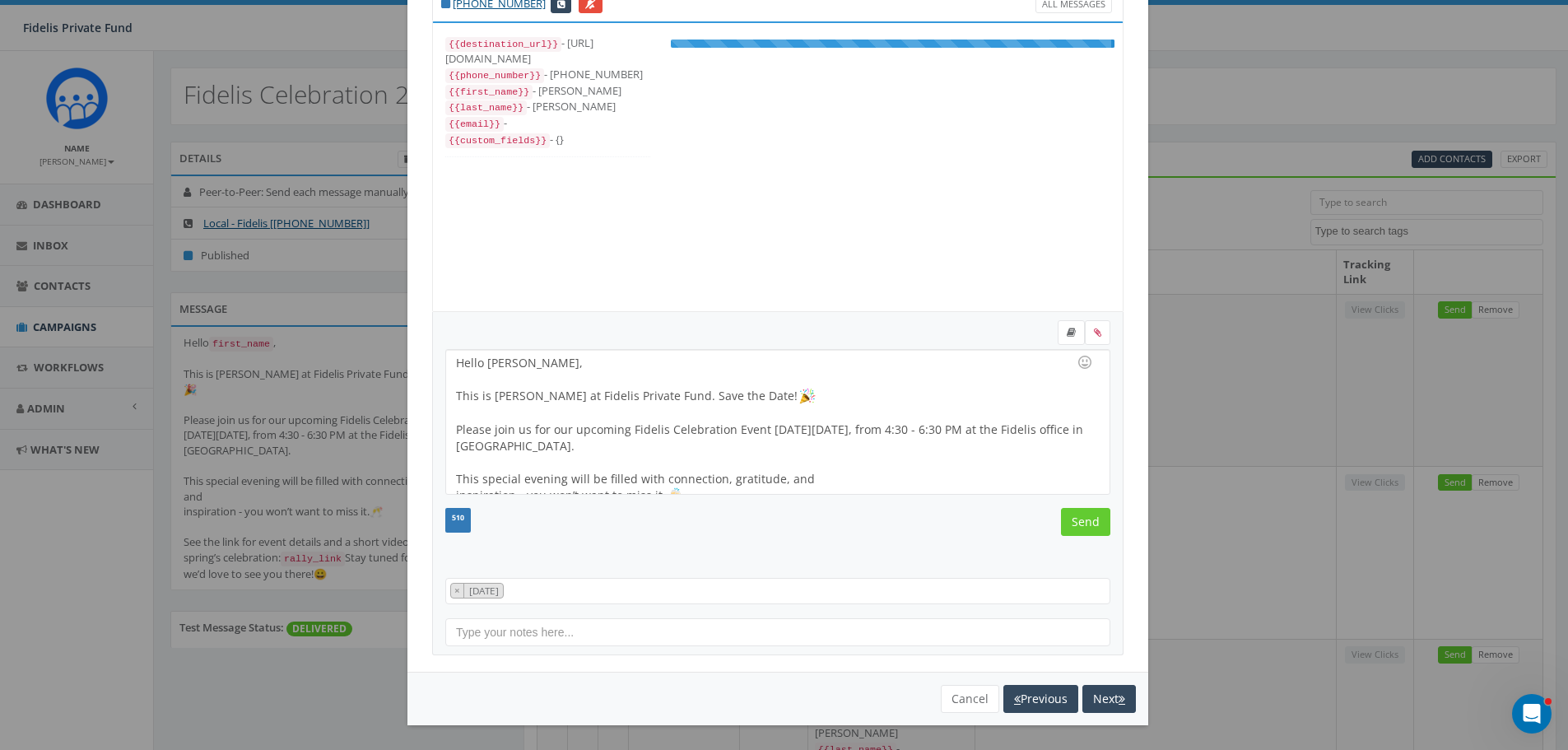
scroll to position [68, 0]
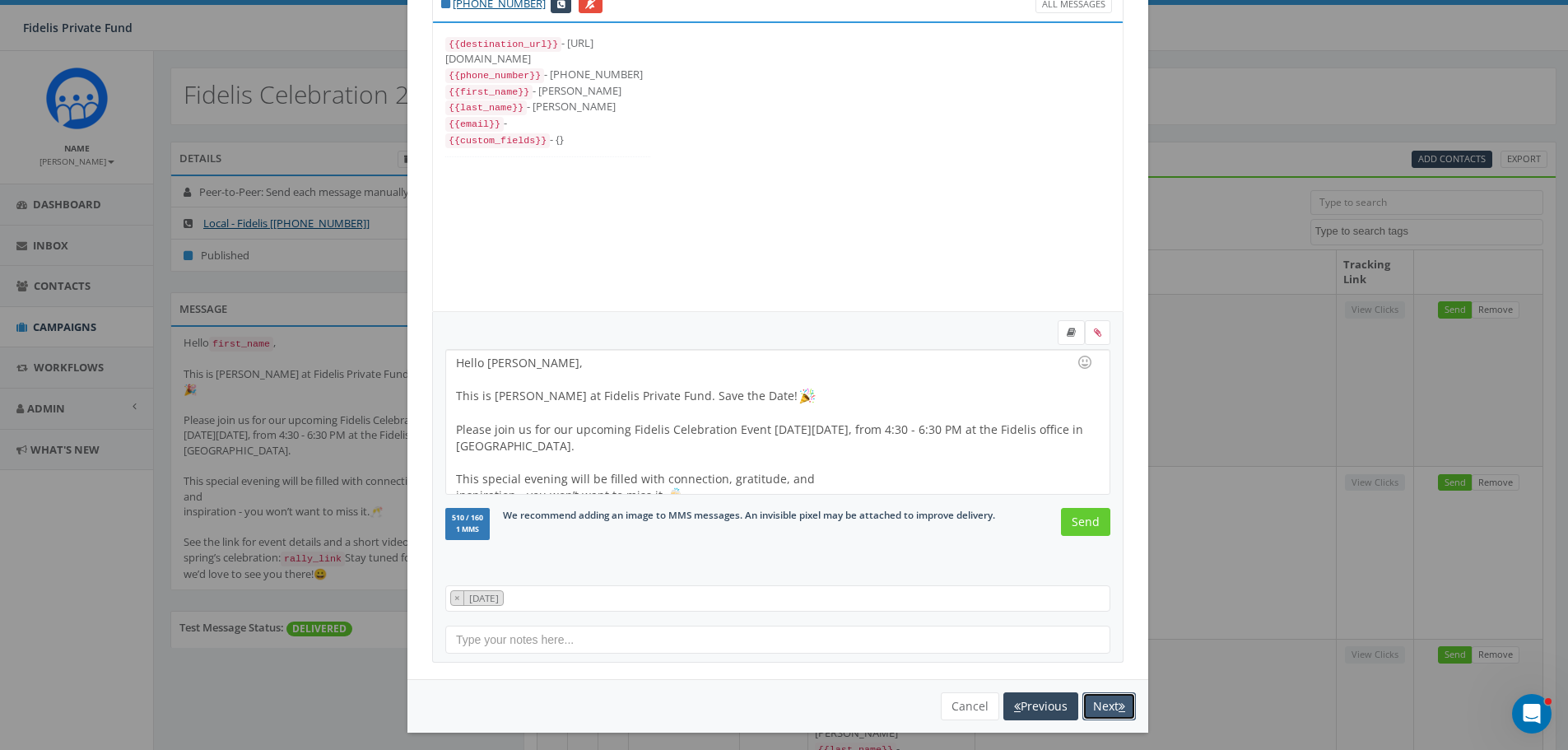
click at [1095, 707] on button "Next" at bounding box center [1109, 706] width 53 height 28
click at [1095, 702] on button "Next" at bounding box center [1109, 706] width 53 height 28
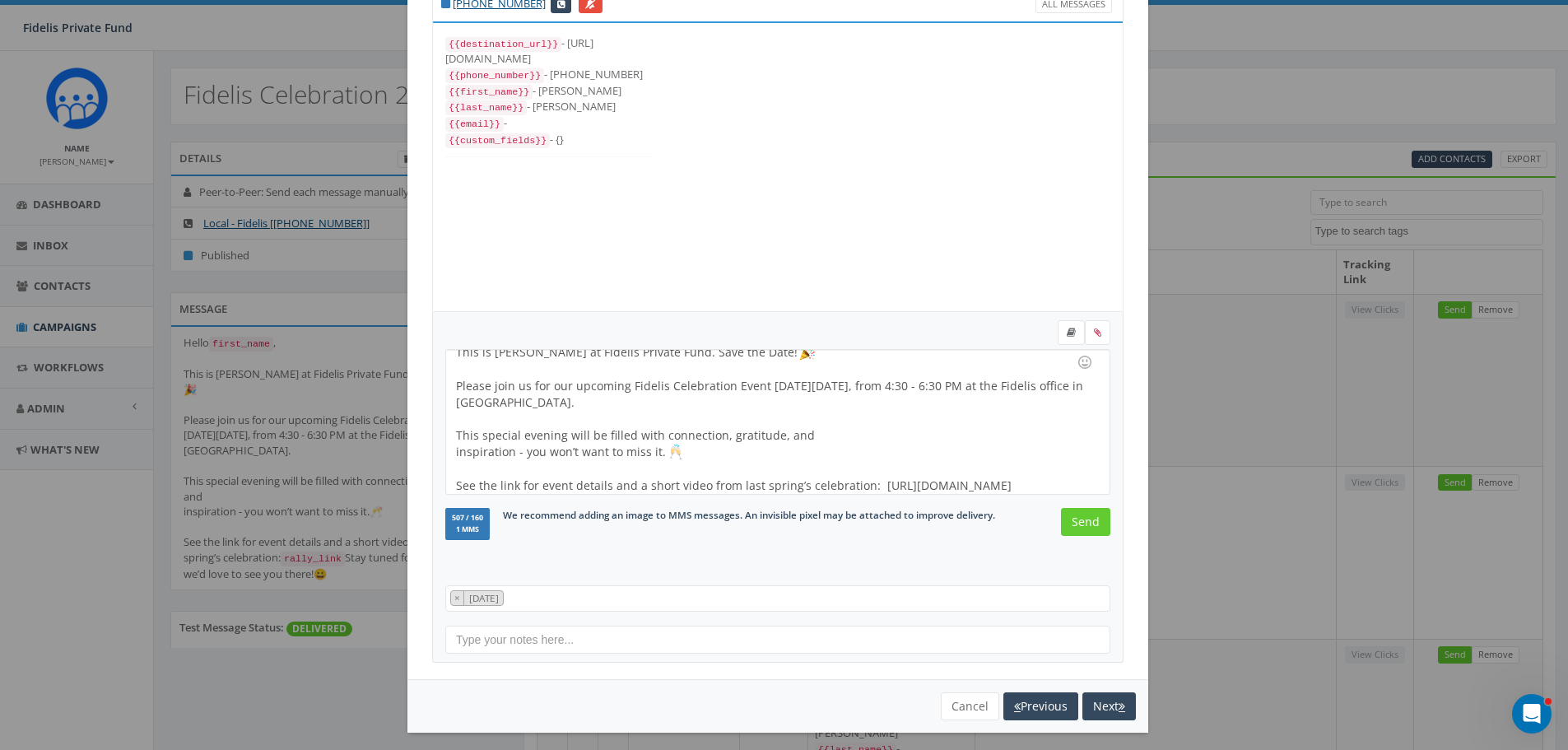
scroll to position [84, 0]
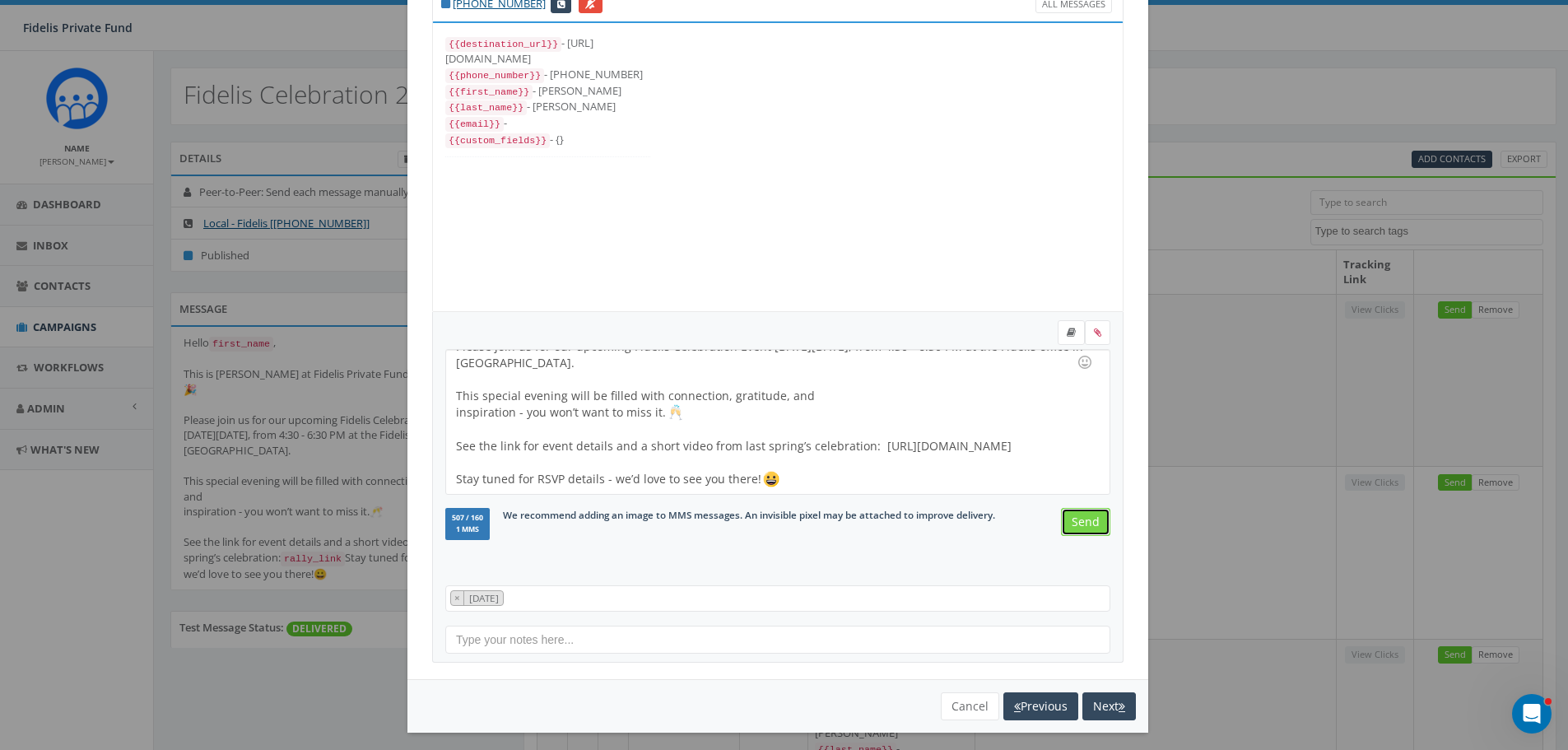
click at [1085, 526] on input "Send" at bounding box center [1085, 521] width 49 height 28
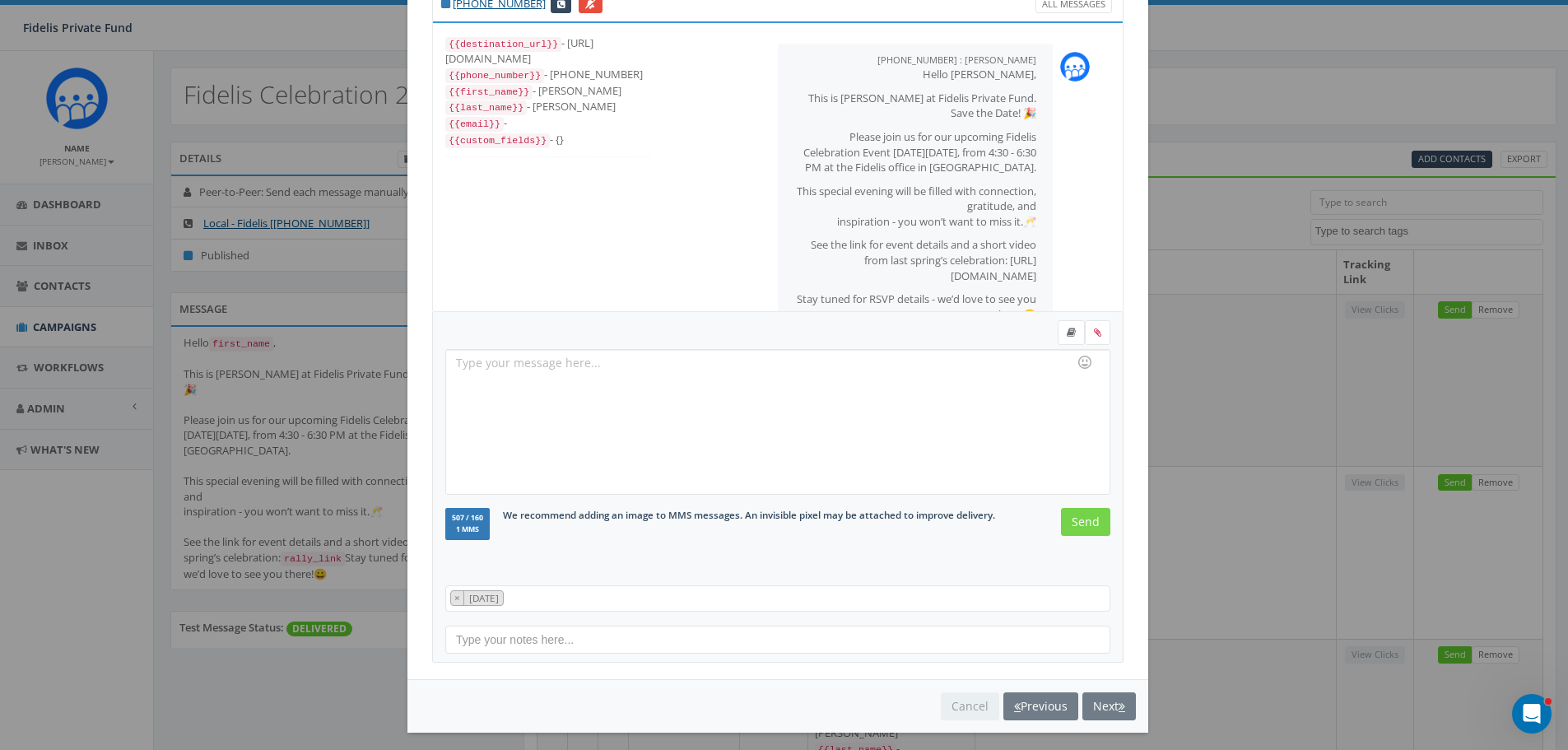
scroll to position [63, 0]
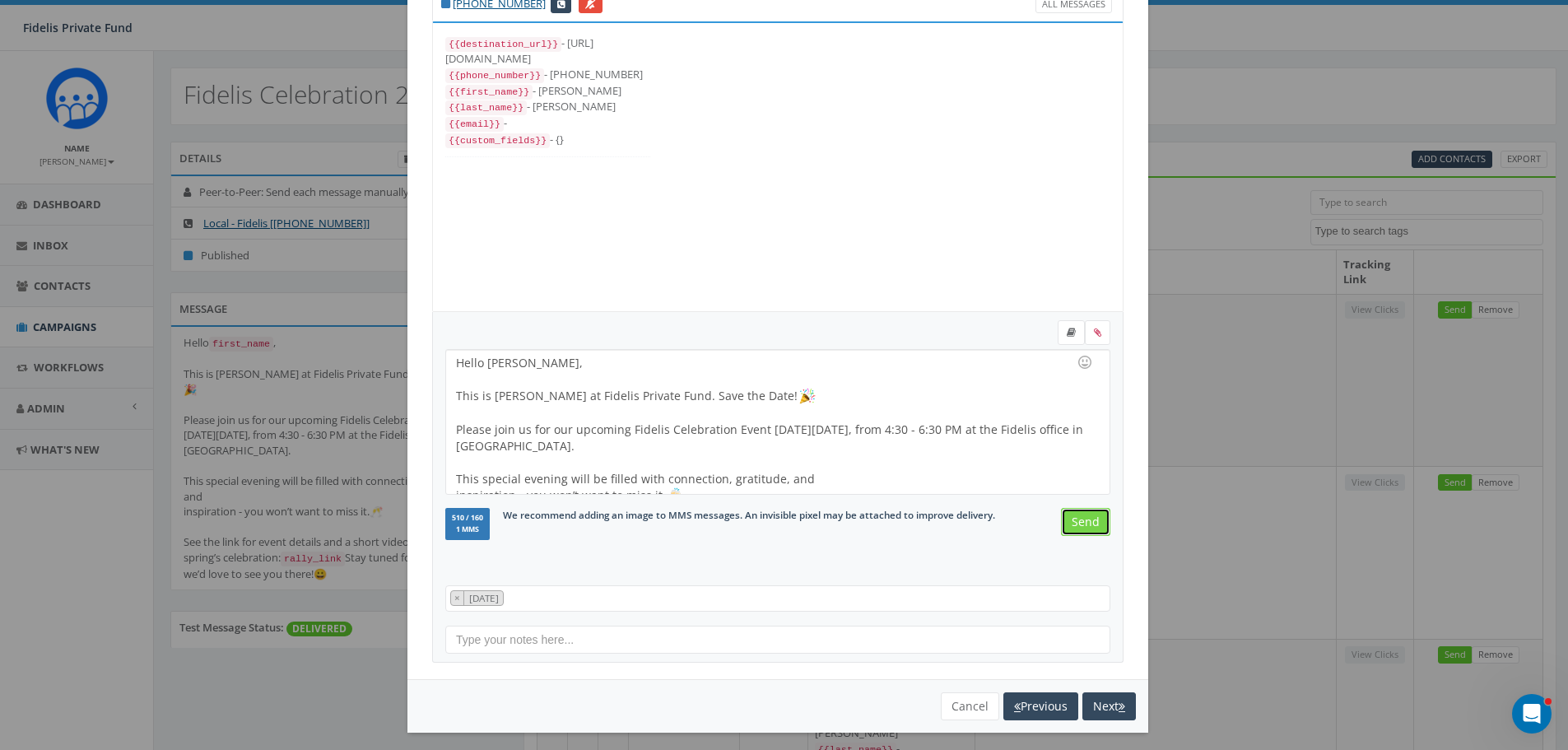
click at [1081, 527] on input "Send" at bounding box center [1085, 521] width 49 height 28
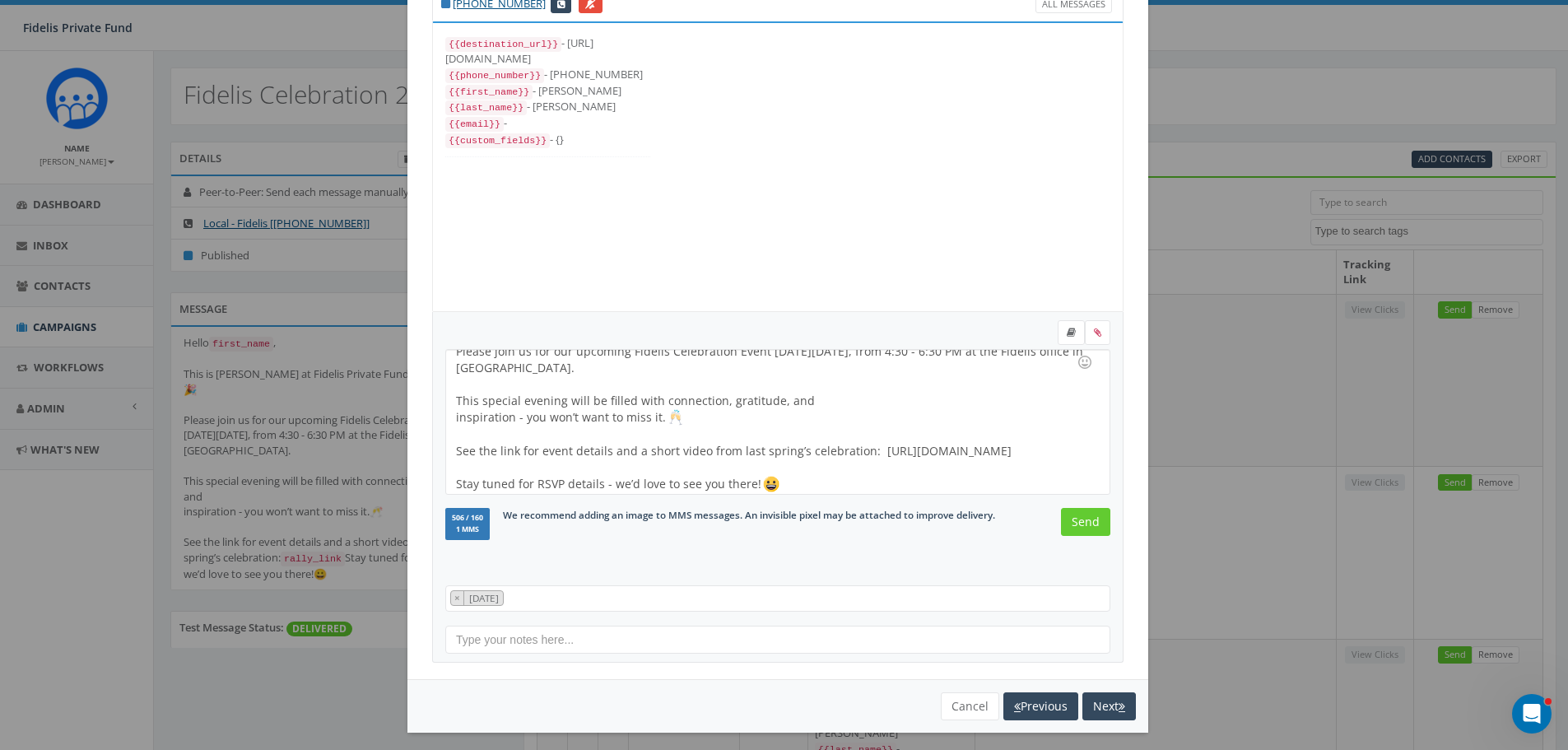
scroll to position [84, 0]
click at [1079, 523] on input "Send" at bounding box center [1085, 521] width 49 height 28
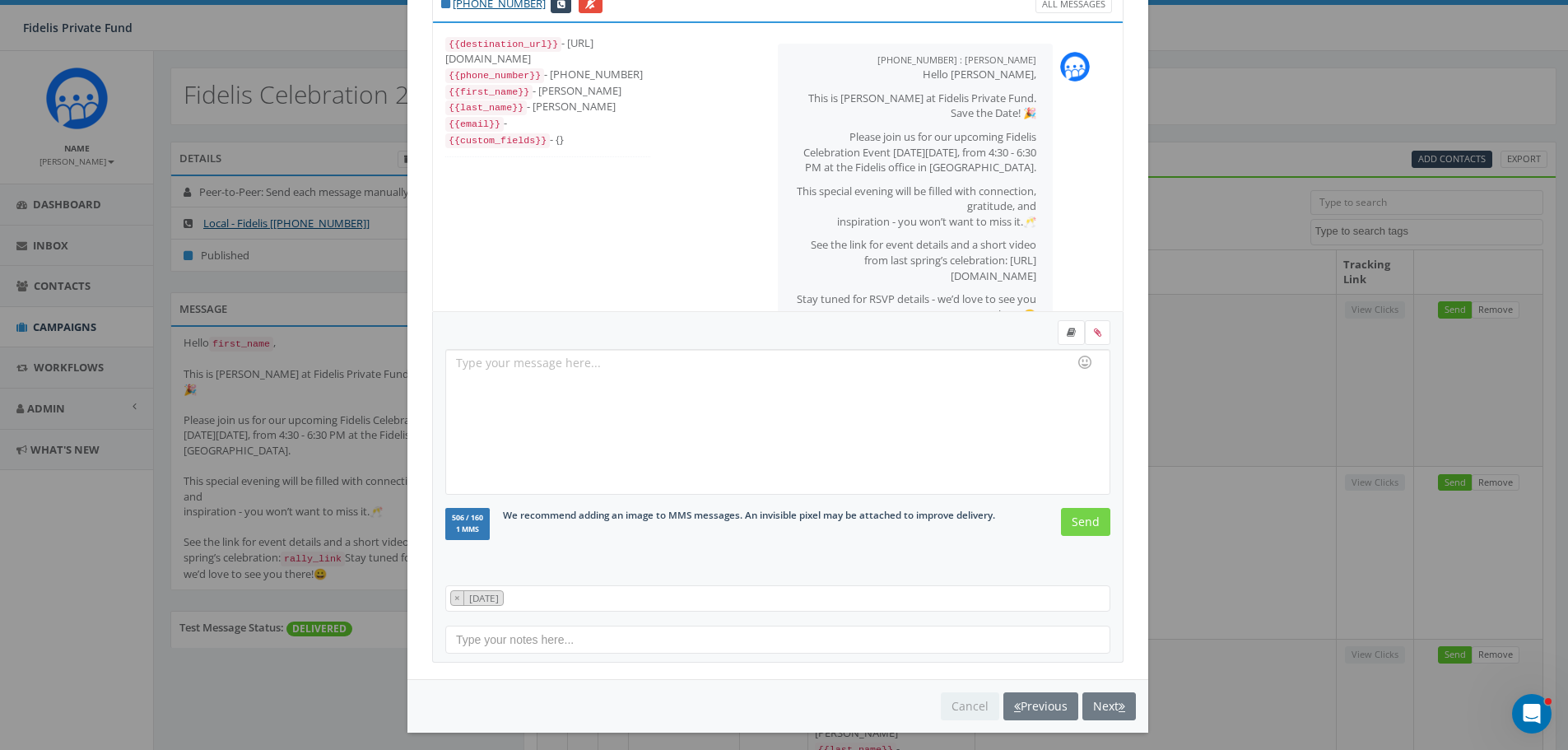
scroll to position [63, 0]
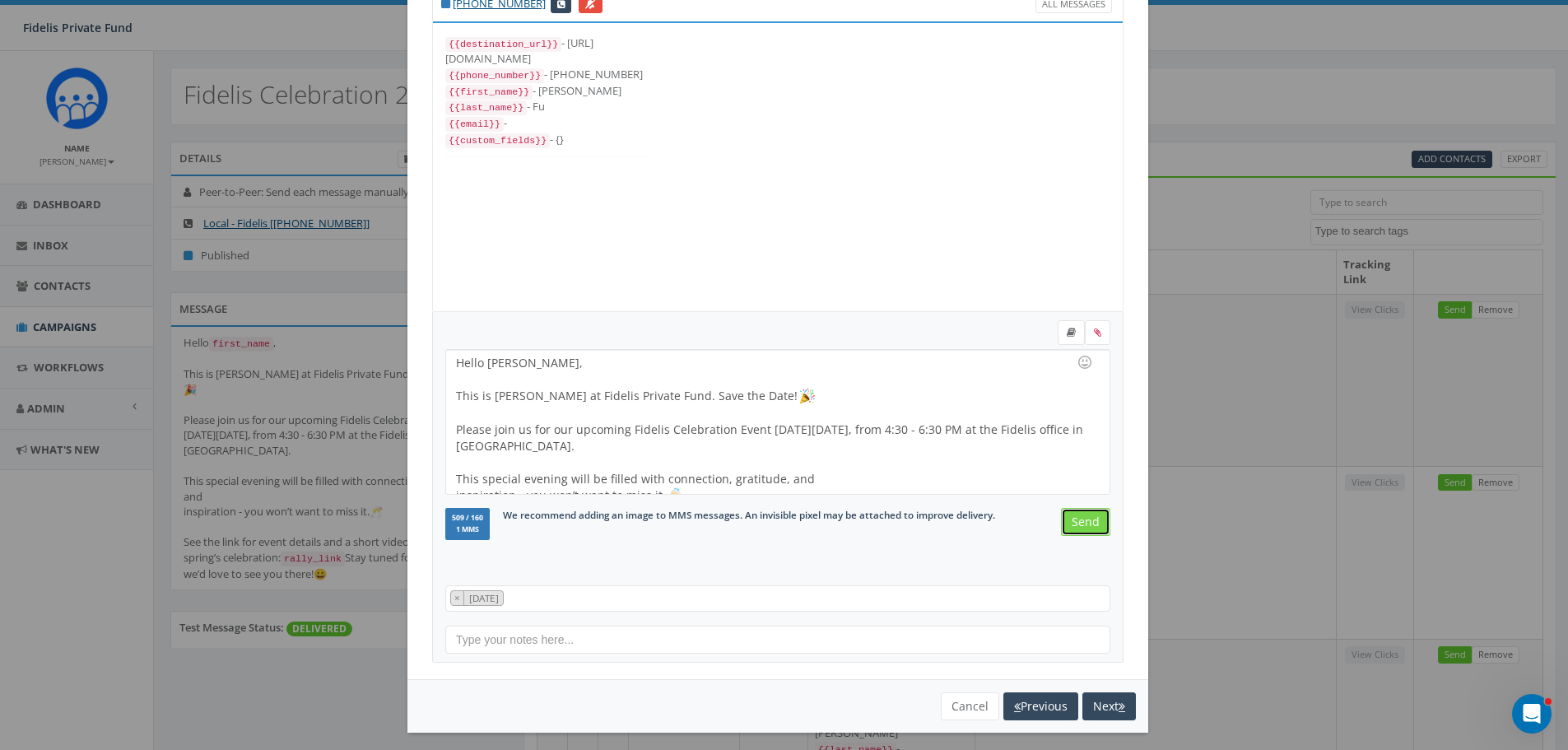
click at [1079, 523] on input "Send" at bounding box center [1085, 521] width 49 height 28
click at [1077, 519] on input "Send" at bounding box center [1085, 521] width 49 height 28
click at [1077, 524] on input "Send" at bounding box center [1085, 521] width 49 height 28
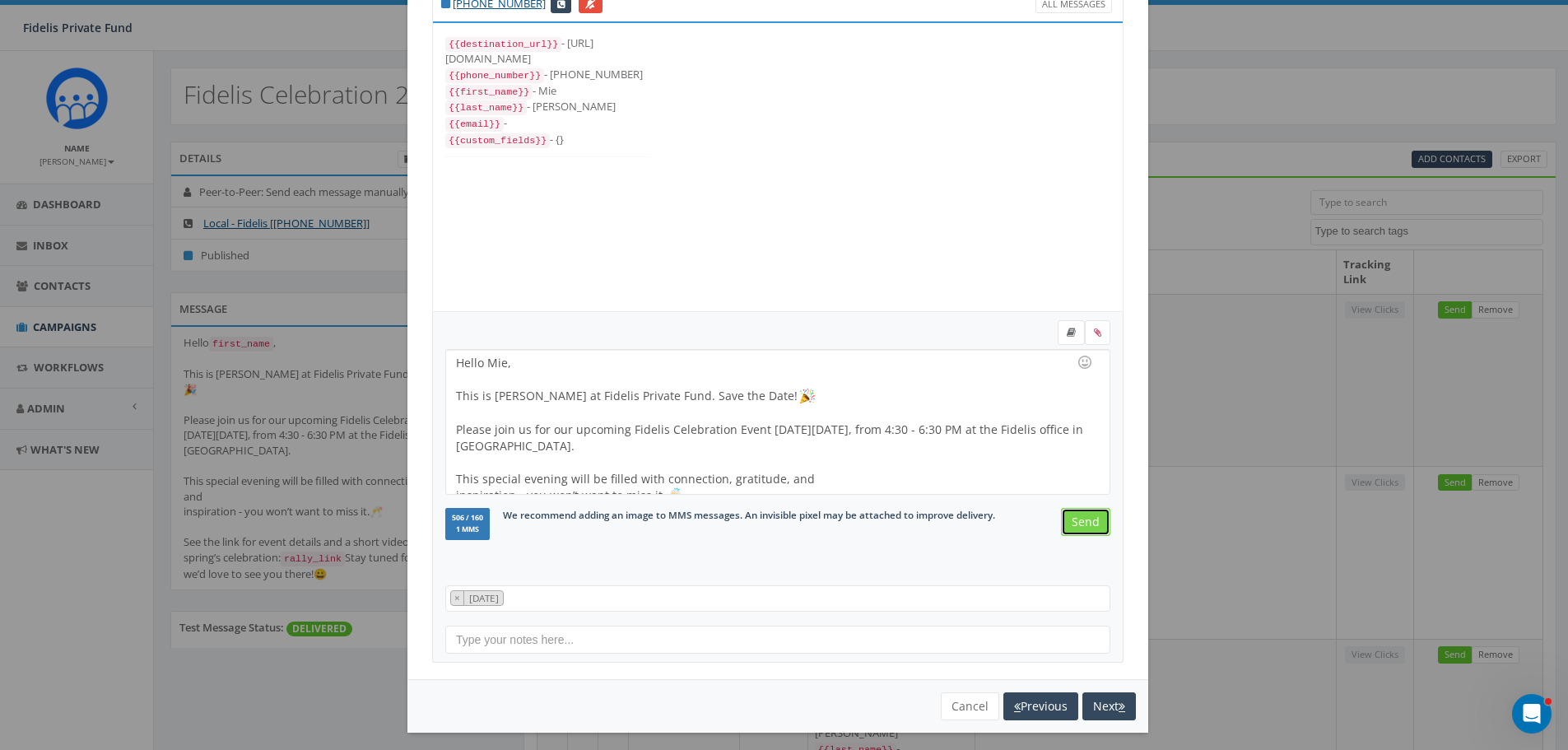
click at [1077, 524] on input "Send" at bounding box center [1085, 521] width 49 height 28
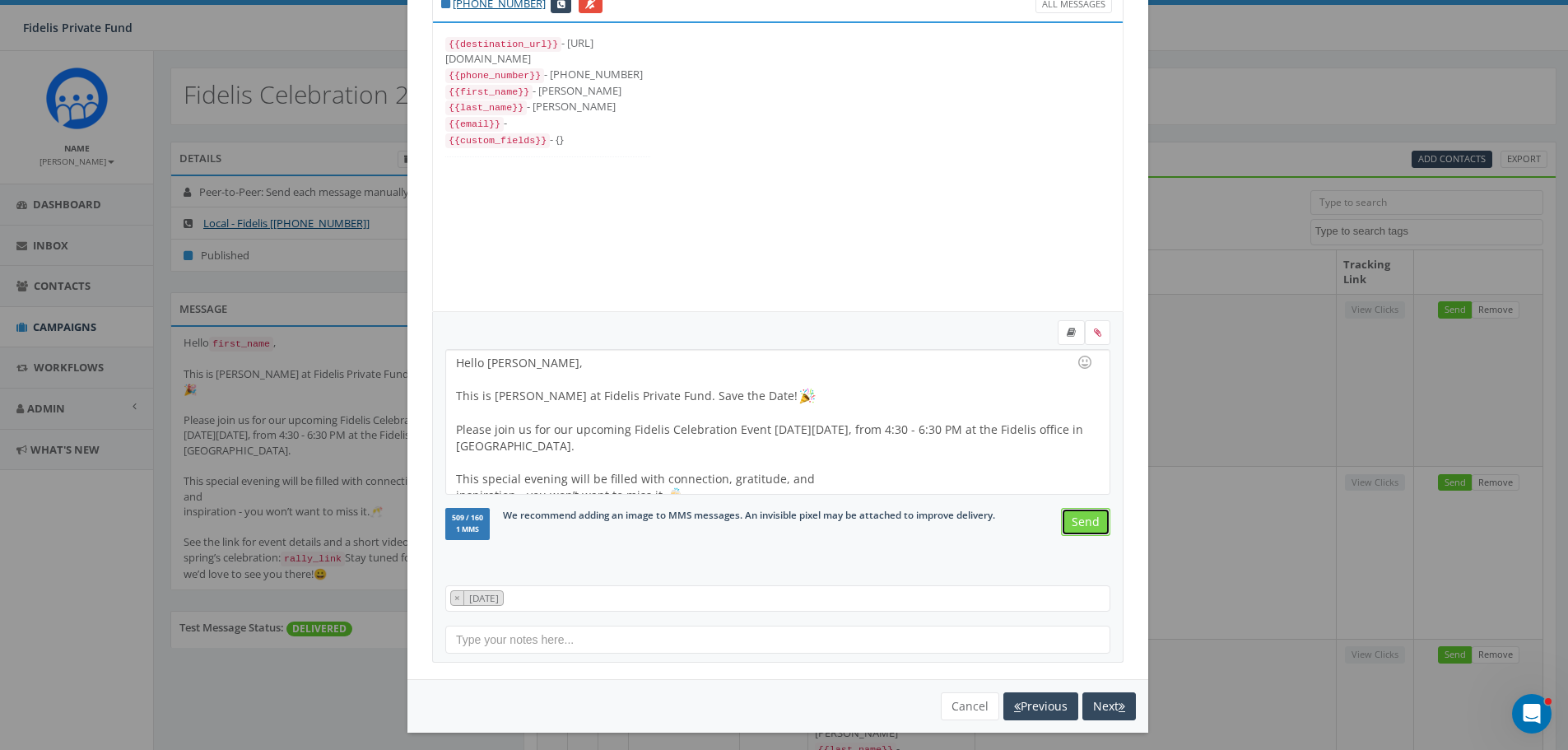
click at [1077, 524] on input "Send" at bounding box center [1085, 521] width 49 height 28
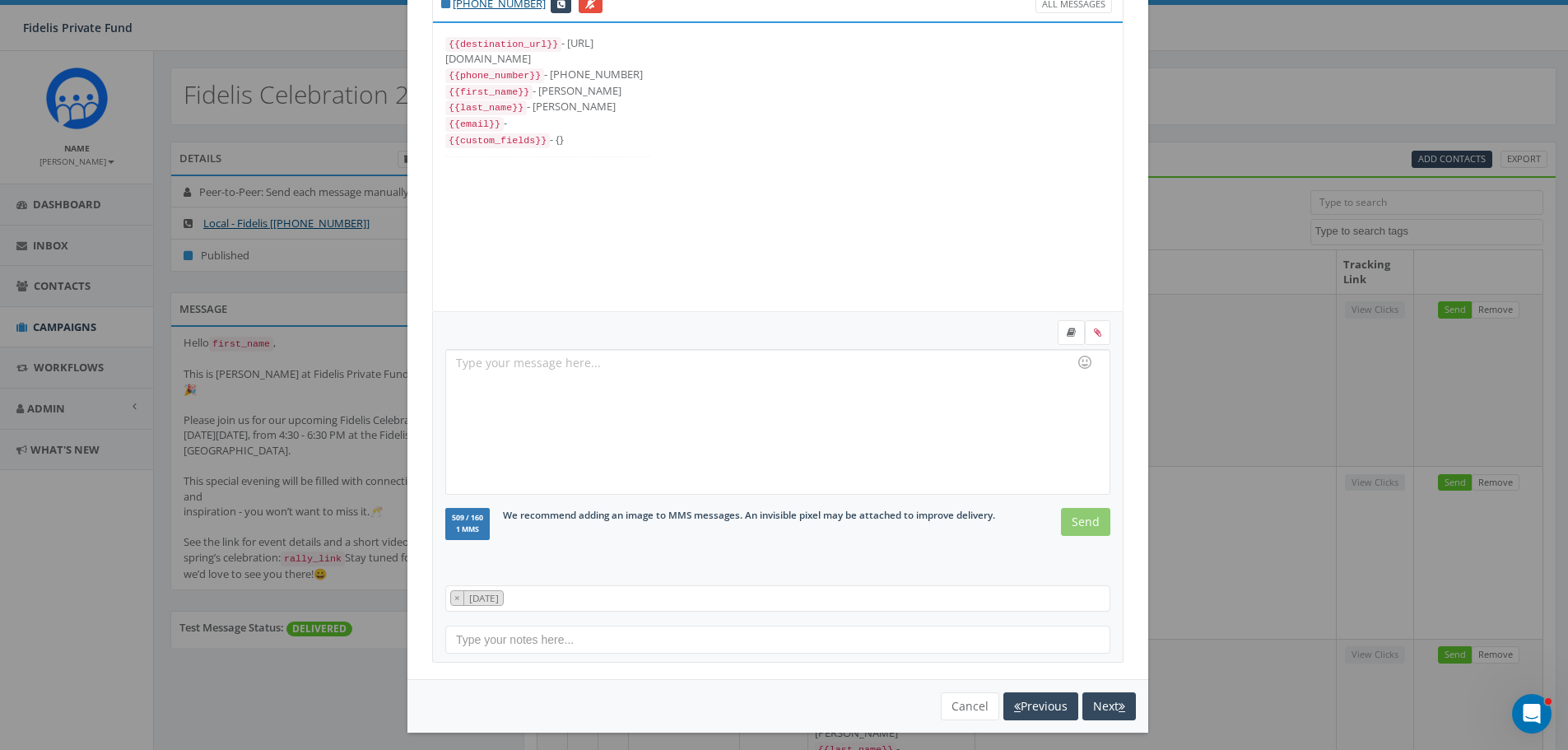
scroll to position [183, 0]
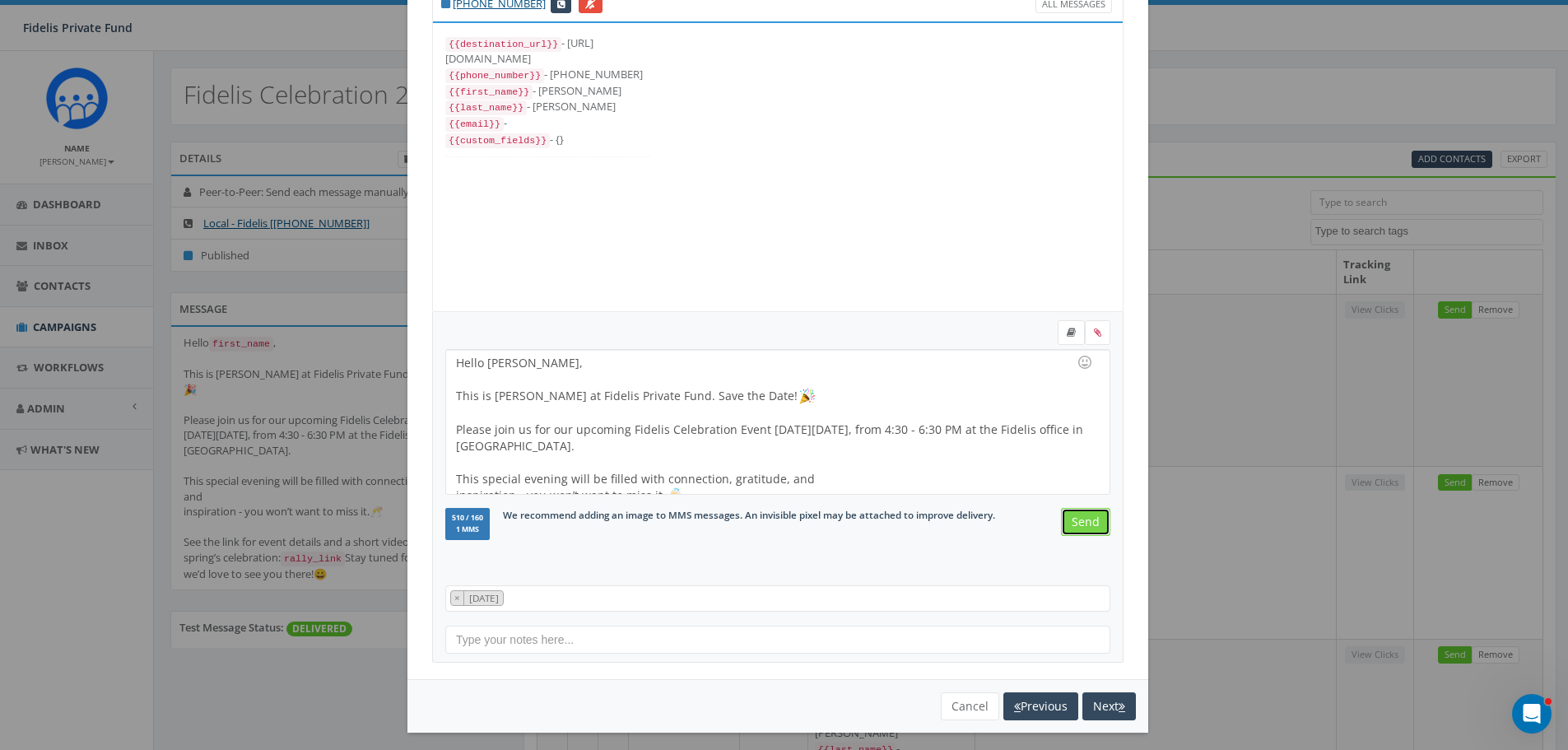
click at [1077, 524] on input "Send" at bounding box center [1085, 521] width 49 height 28
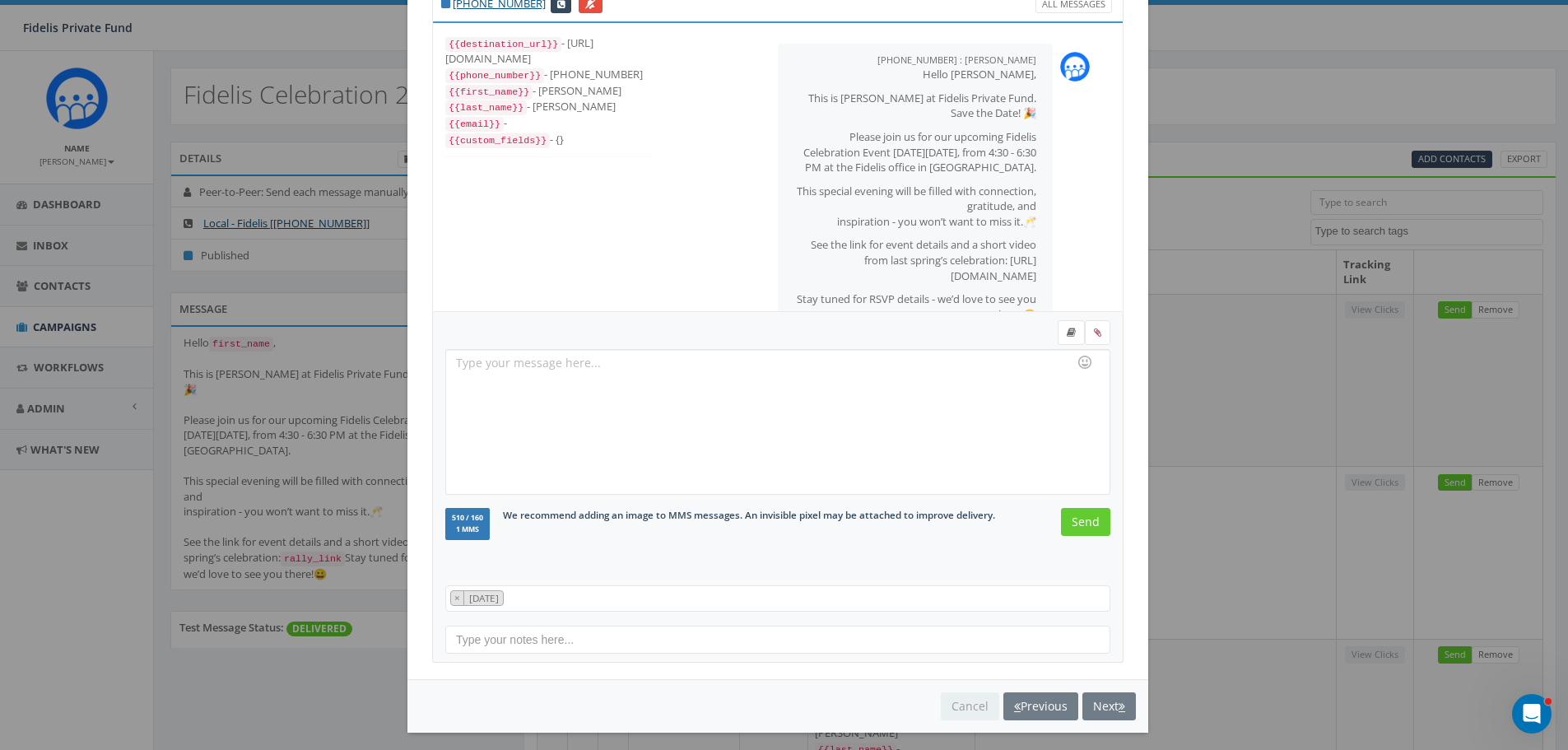
scroll to position [63, 0]
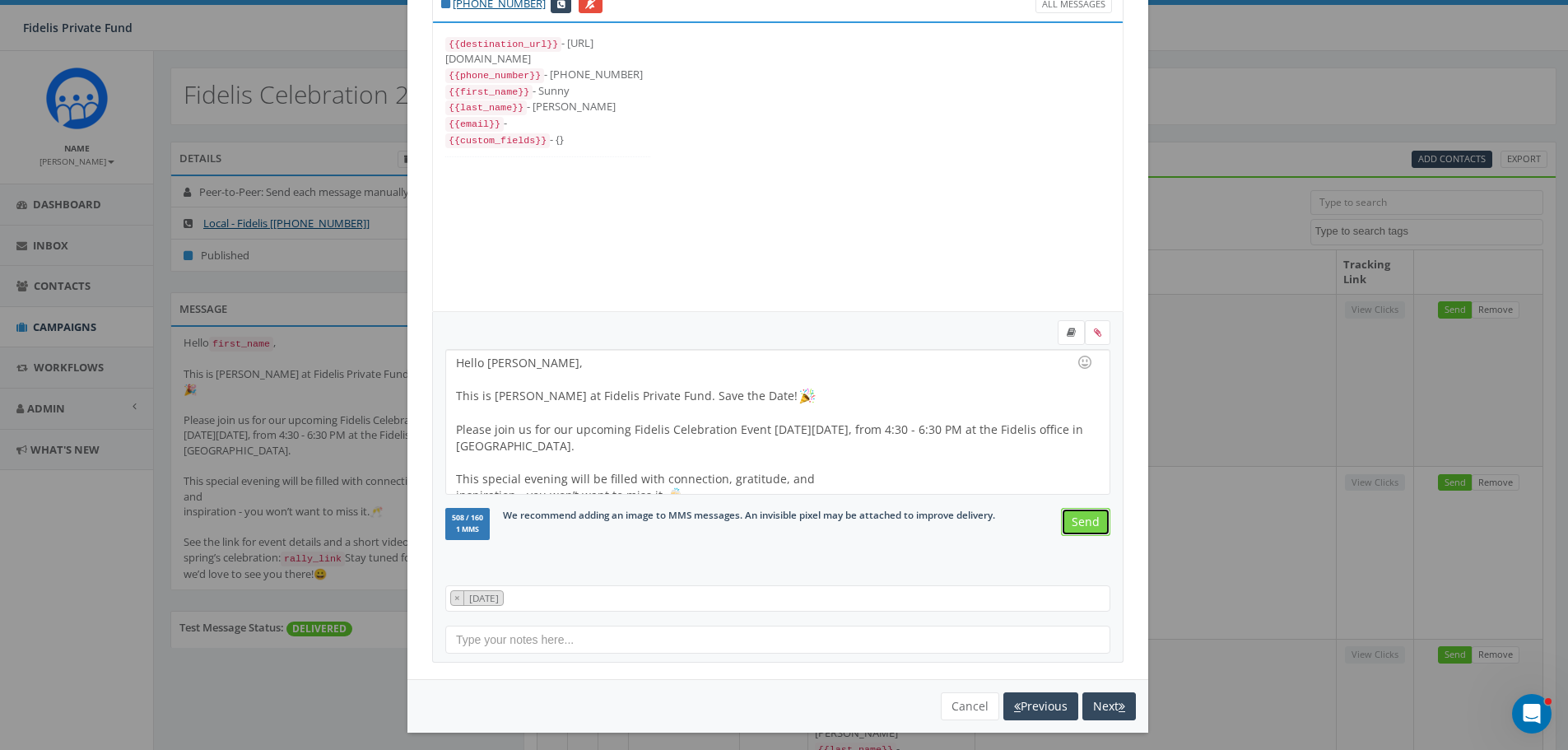
click at [1077, 524] on input "Send" at bounding box center [1085, 521] width 49 height 28
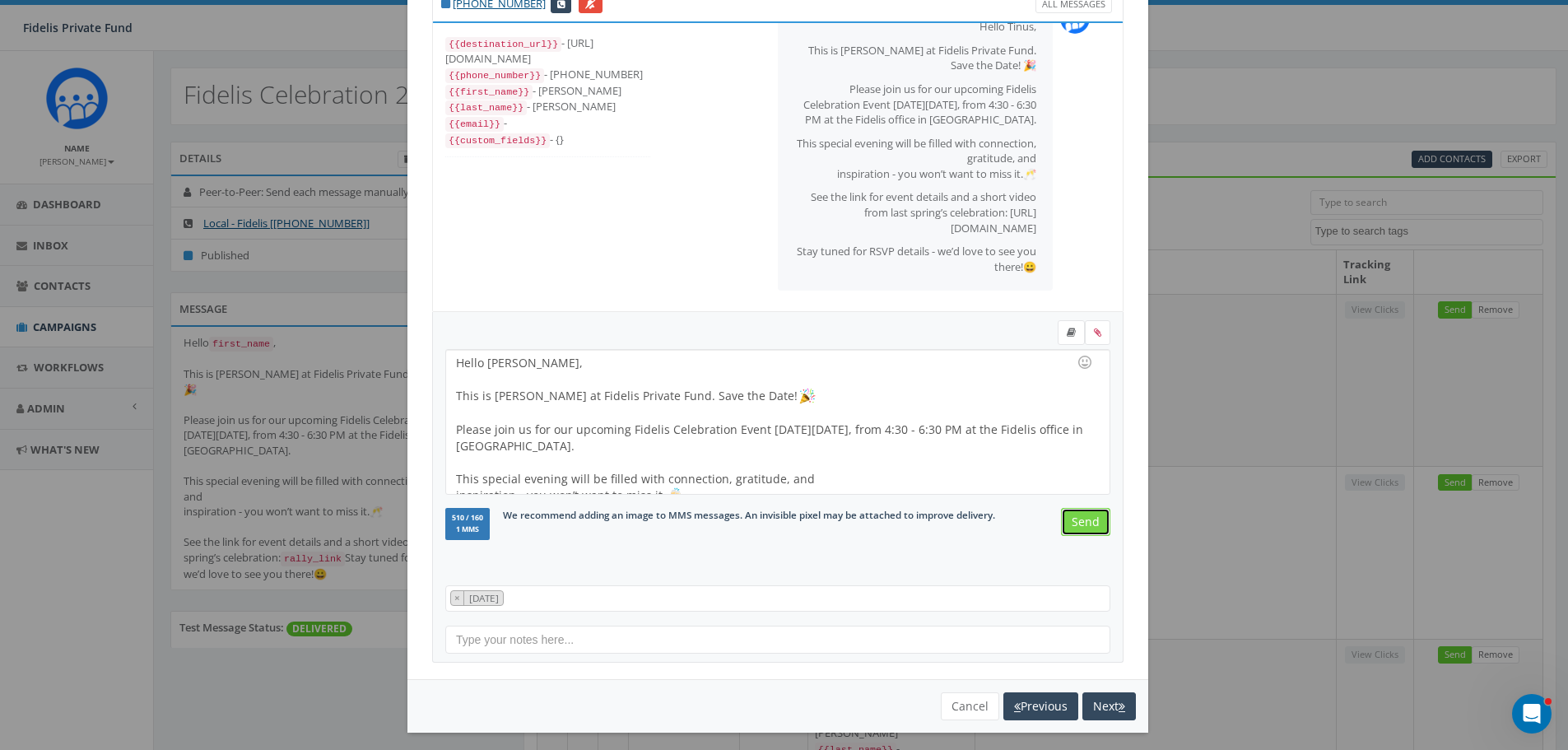
click at [1077, 524] on input "Send" at bounding box center [1085, 521] width 49 height 28
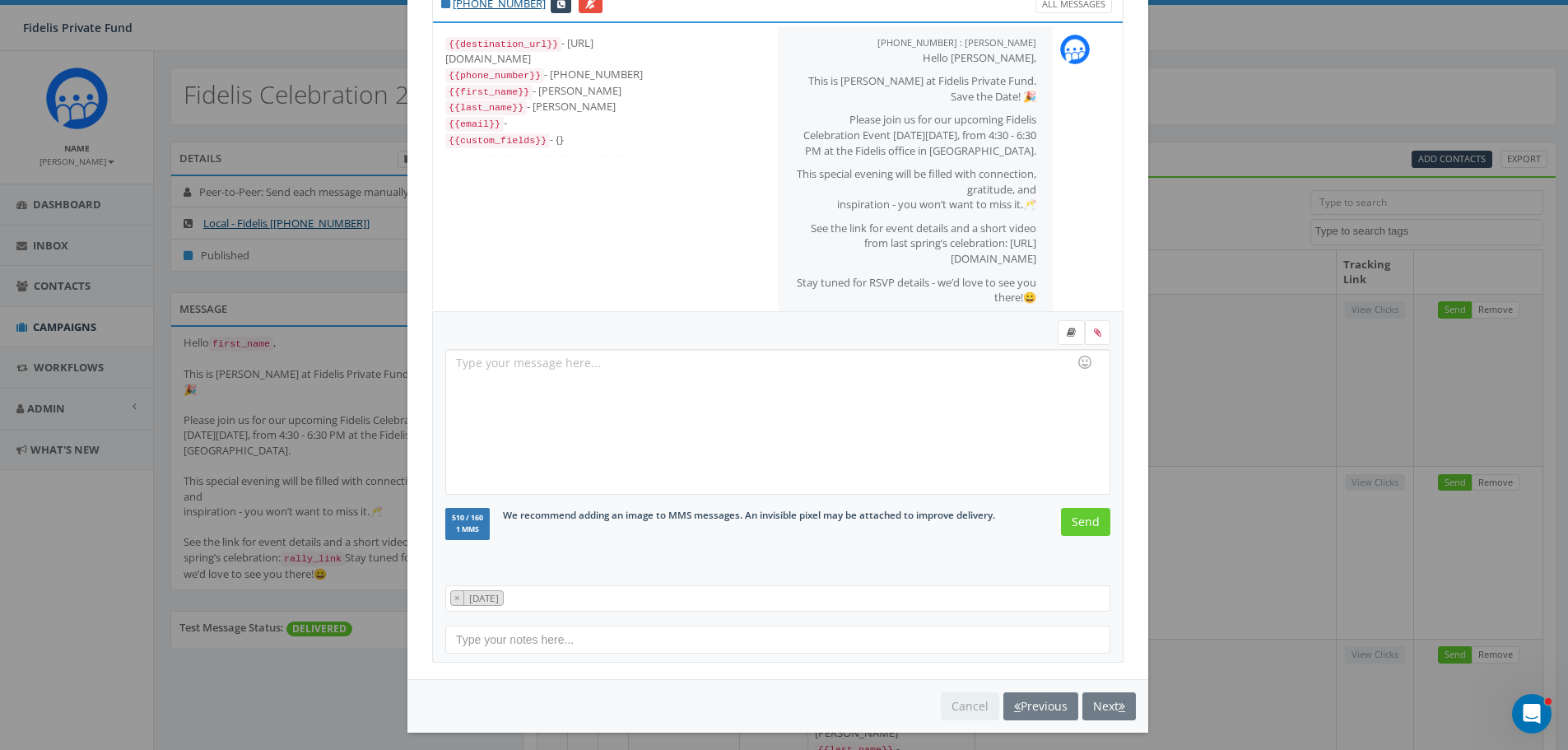
scroll to position [0, 0]
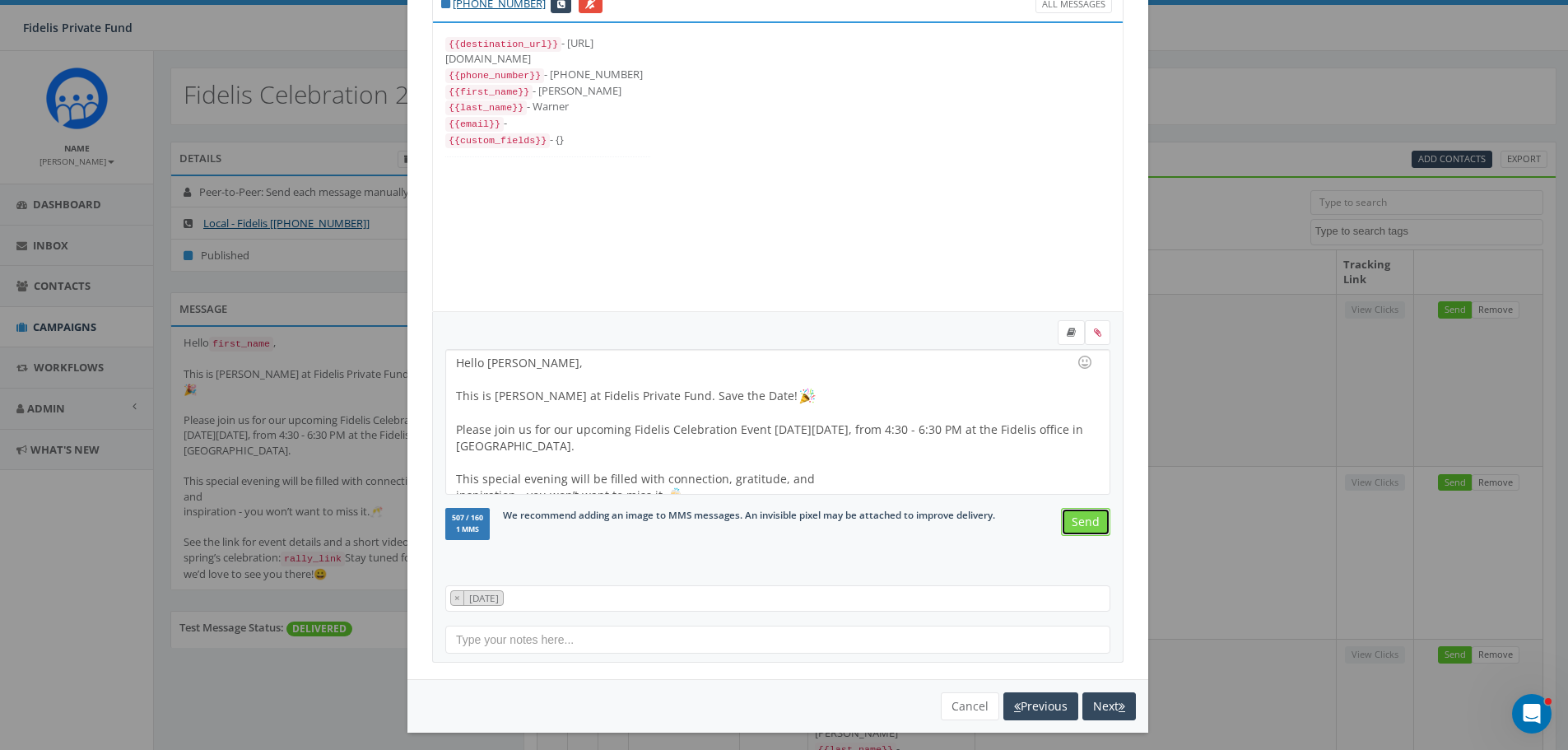
click at [1077, 524] on input "Send" at bounding box center [1085, 521] width 49 height 28
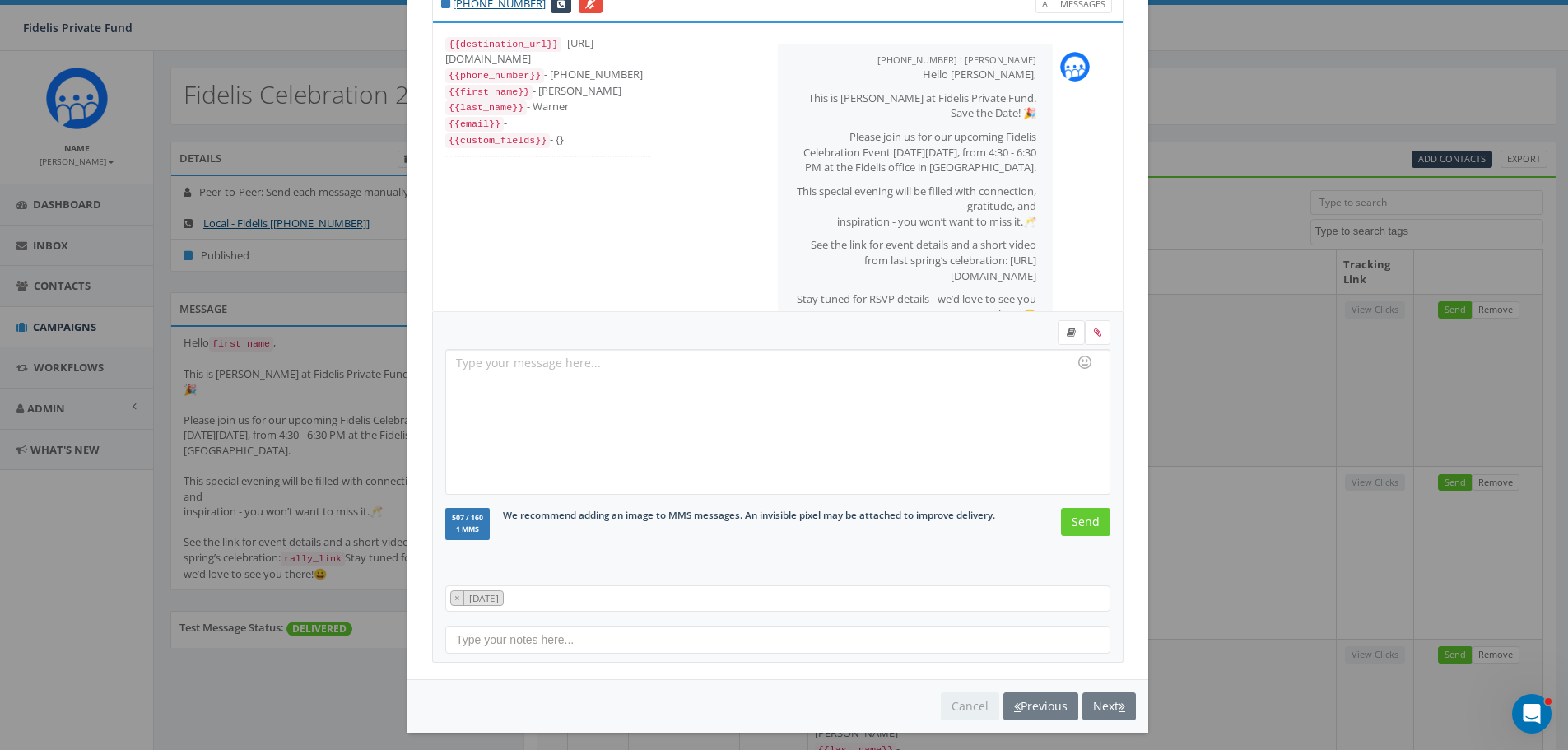
scroll to position [63, 0]
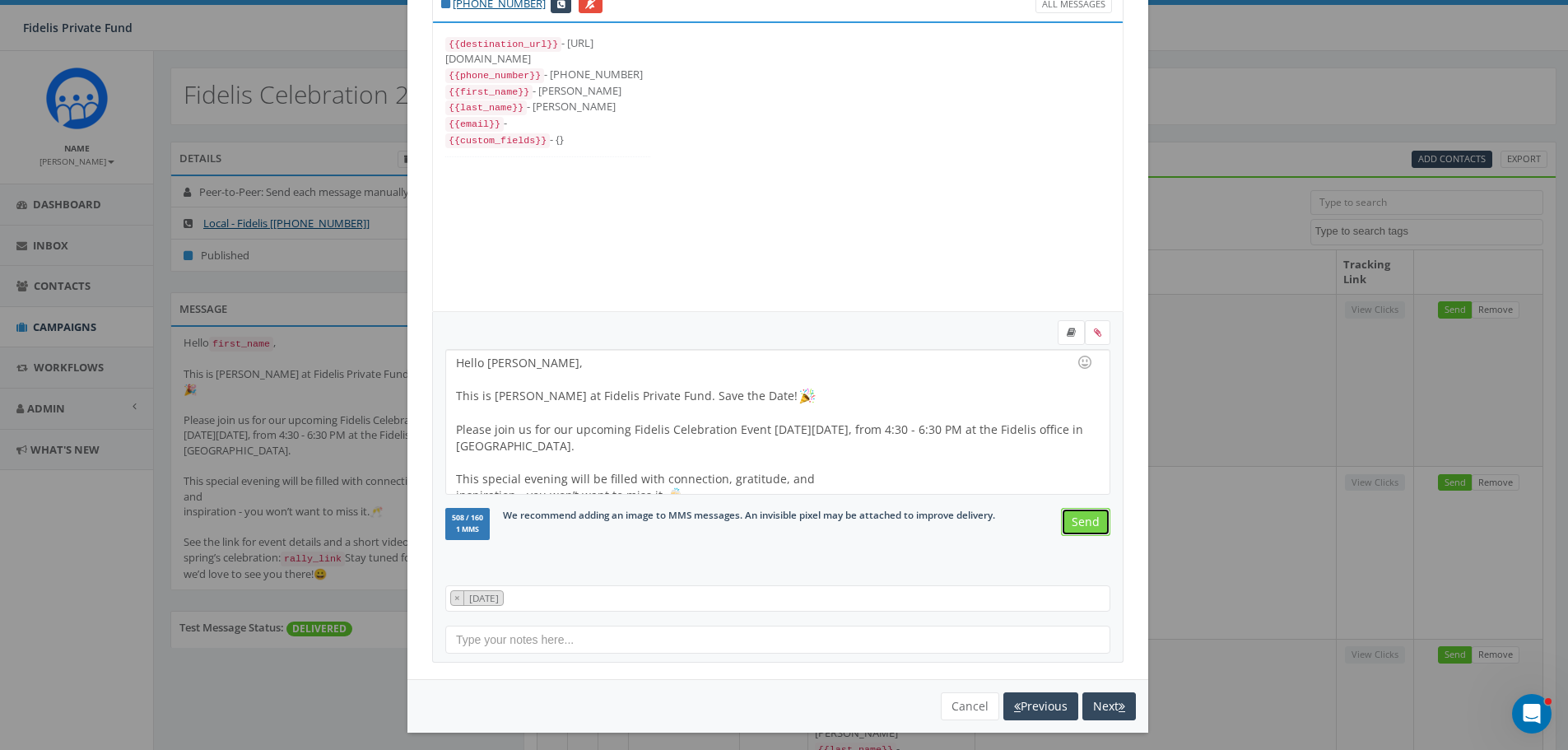
click at [1077, 524] on input "Send" at bounding box center [1085, 521] width 49 height 28
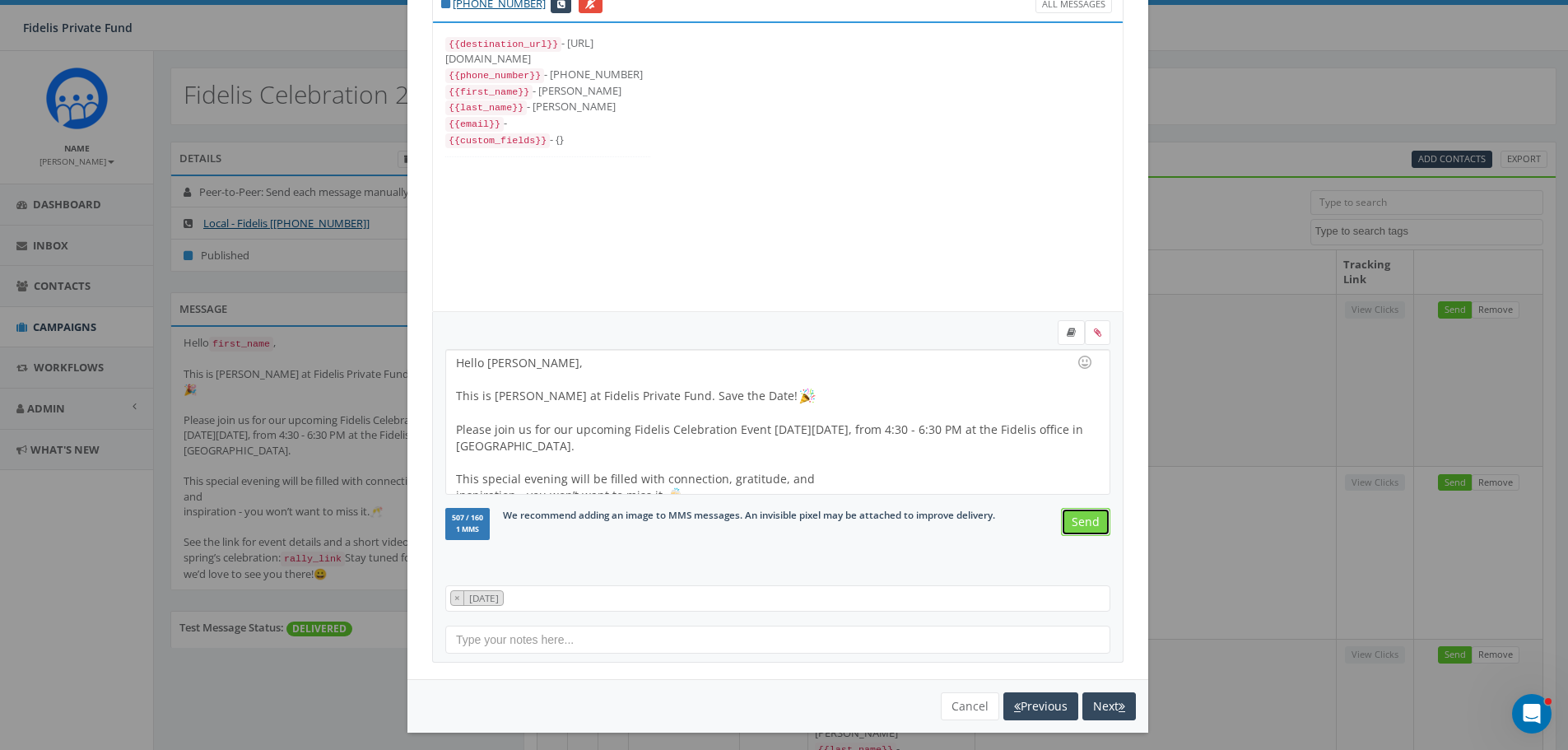
click at [1077, 524] on input "Send" at bounding box center [1085, 521] width 49 height 28
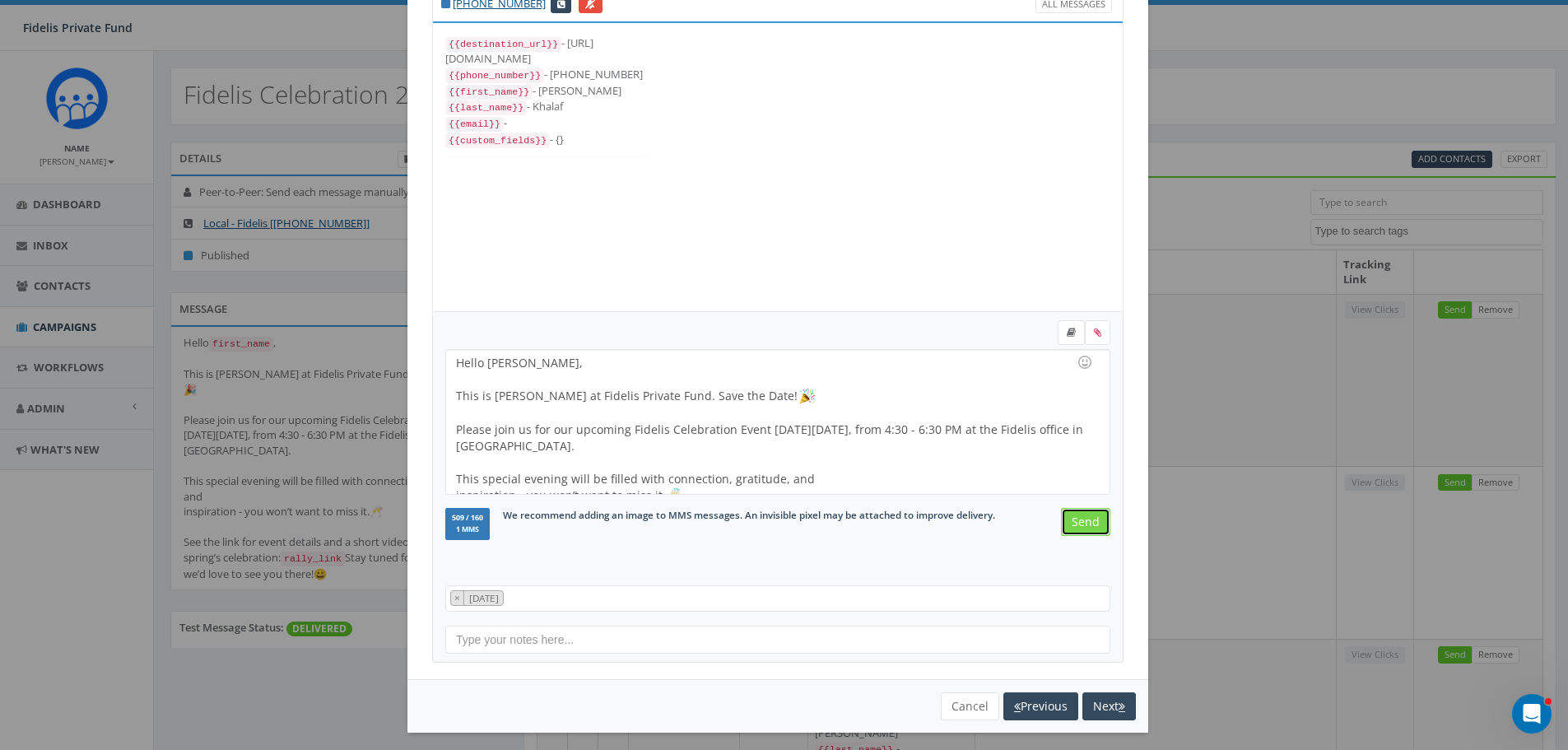
click at [1077, 524] on input "Send" at bounding box center [1085, 521] width 49 height 28
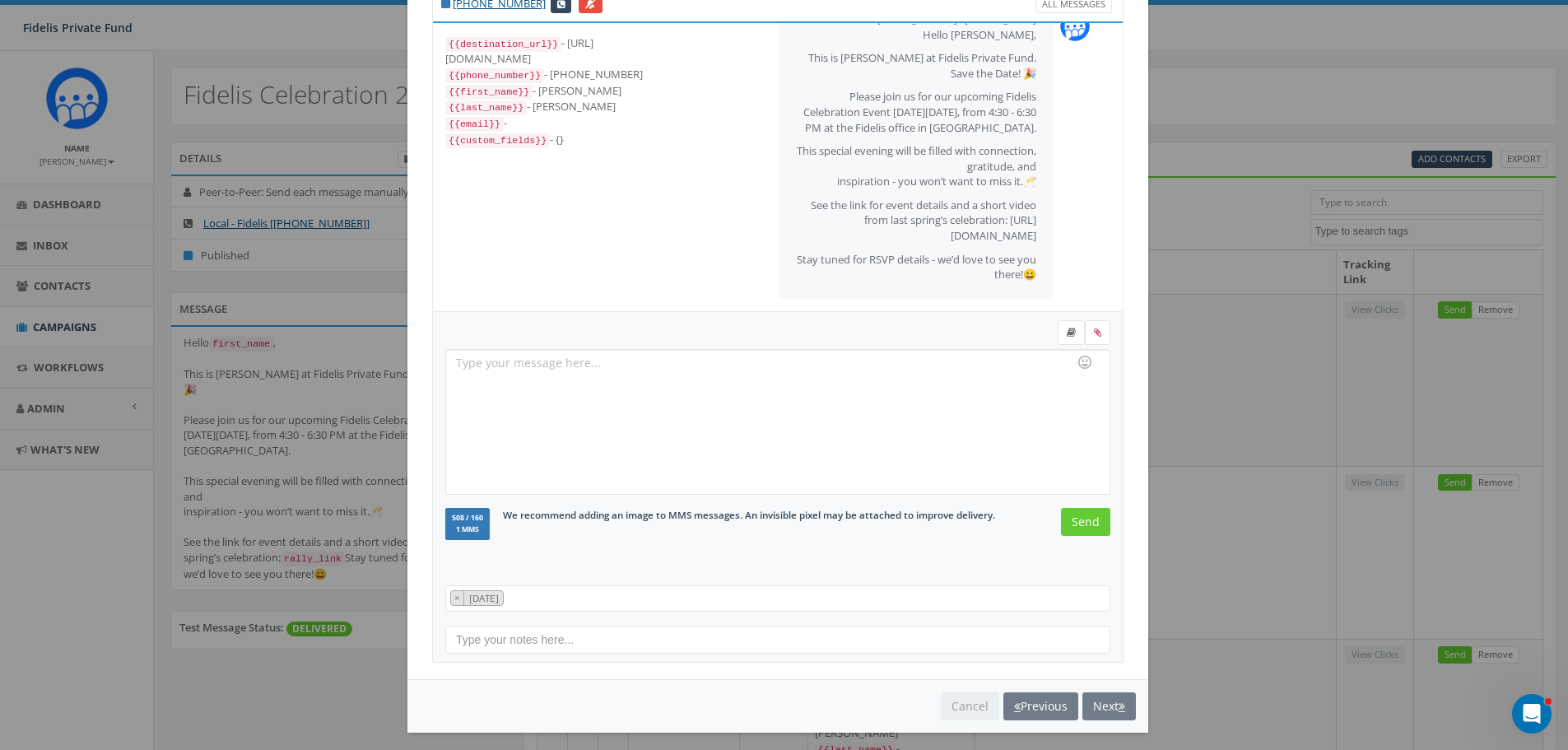
scroll to position [0, 0]
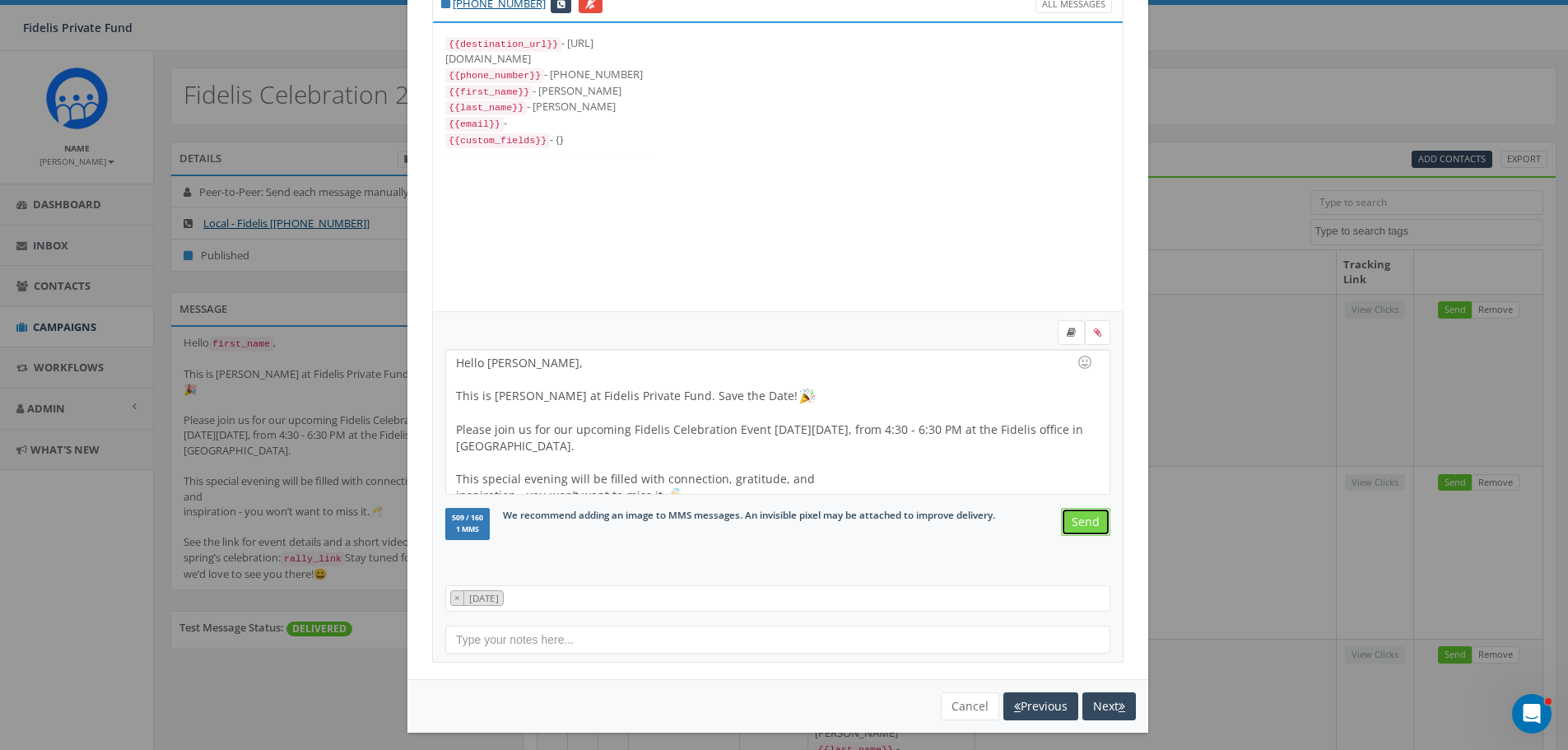
click at [1077, 524] on input "Send" at bounding box center [1085, 521] width 49 height 28
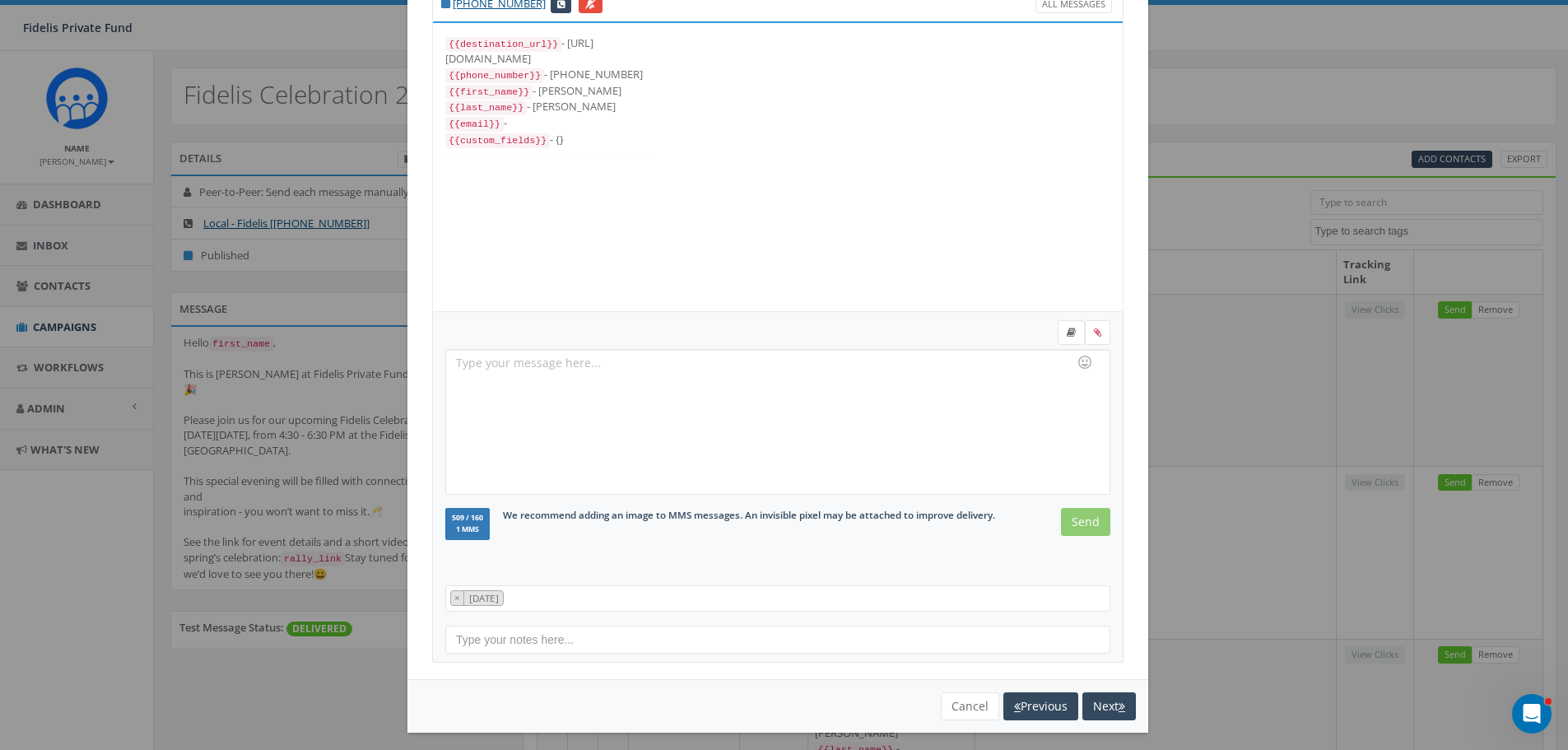
scroll to position [63, 0]
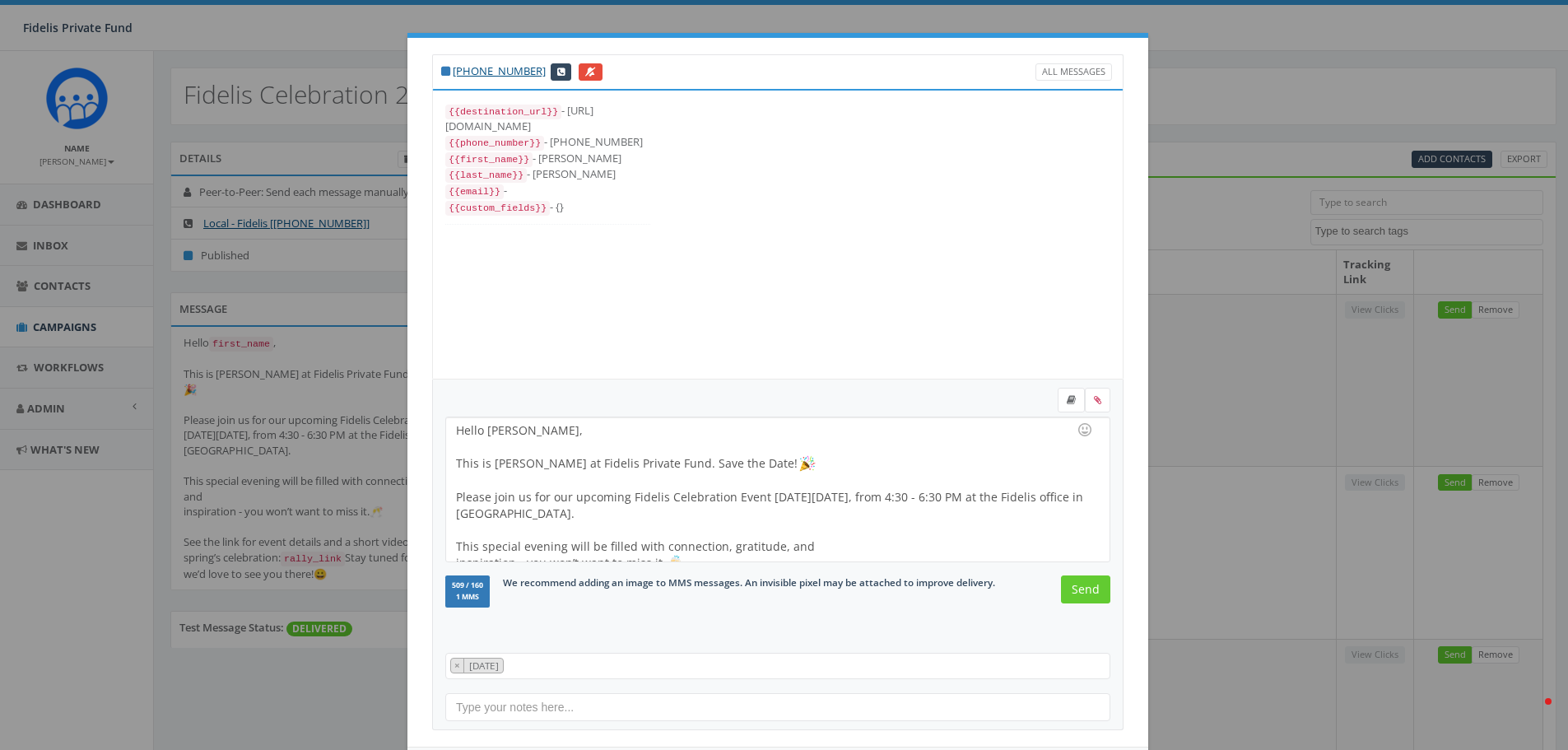
select select "100"
select select
click at [1068, 589] on input "Send" at bounding box center [1085, 589] width 49 height 28
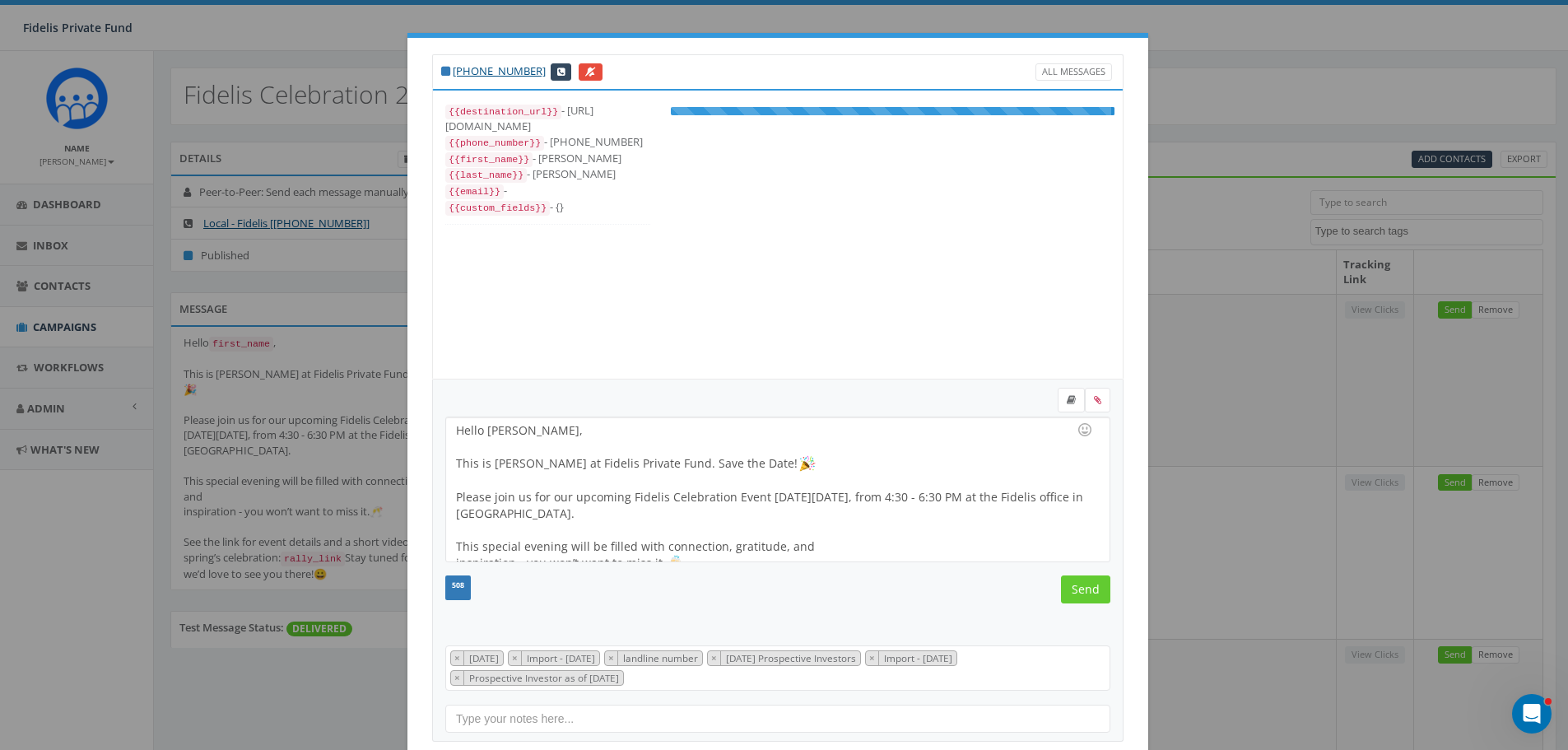
scroll to position [83, 0]
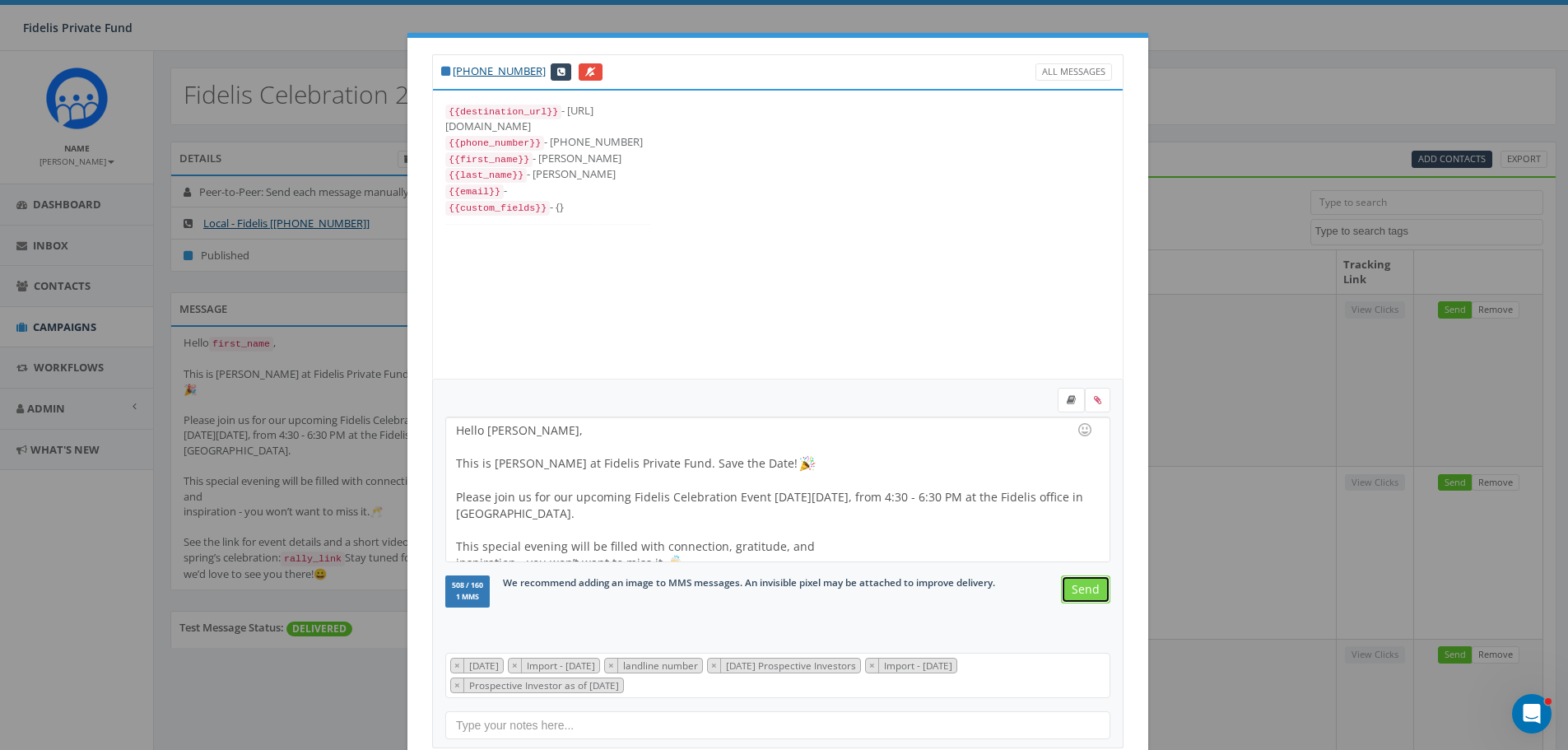
click at [1071, 590] on input "Send" at bounding box center [1085, 589] width 49 height 28
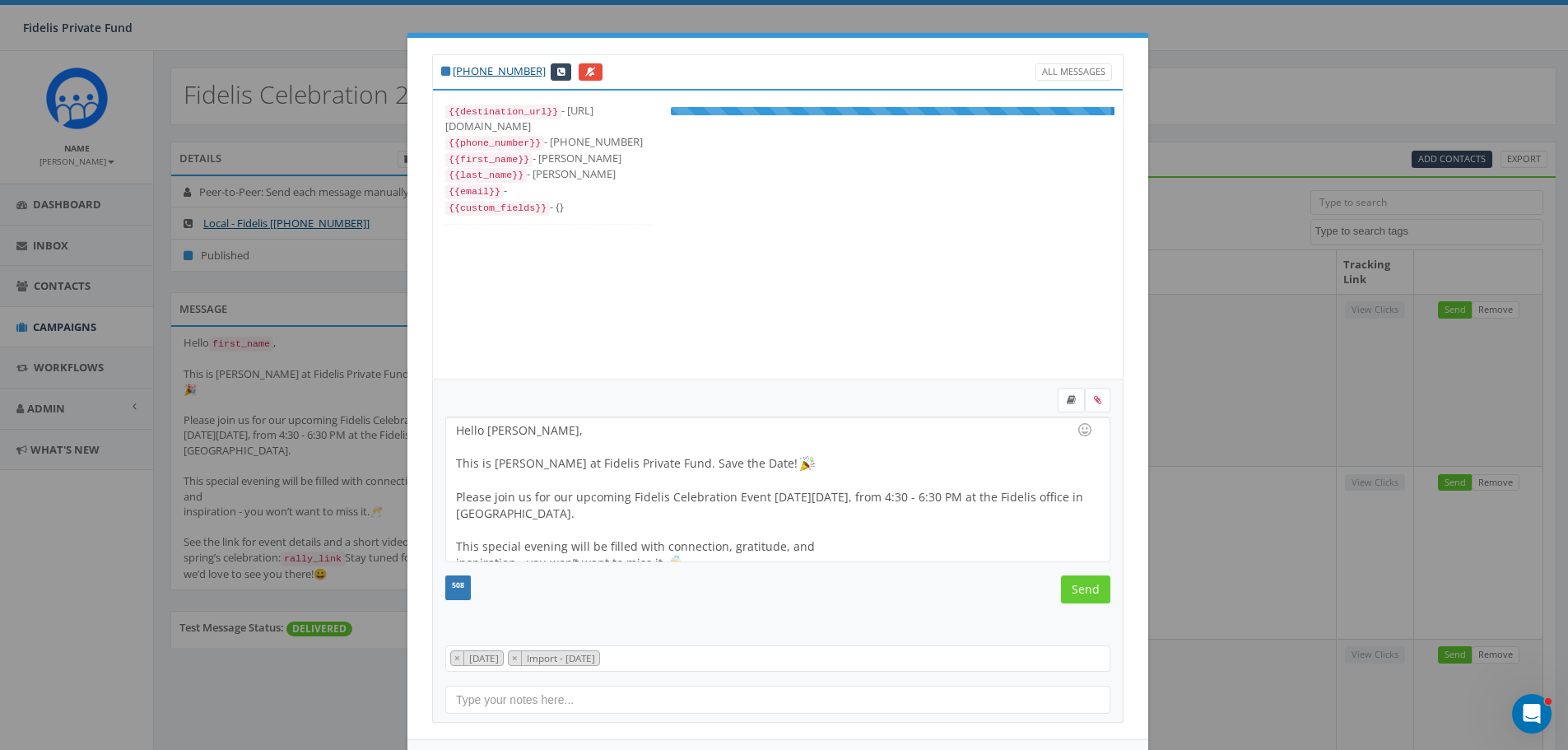
scroll to position [17, 0]
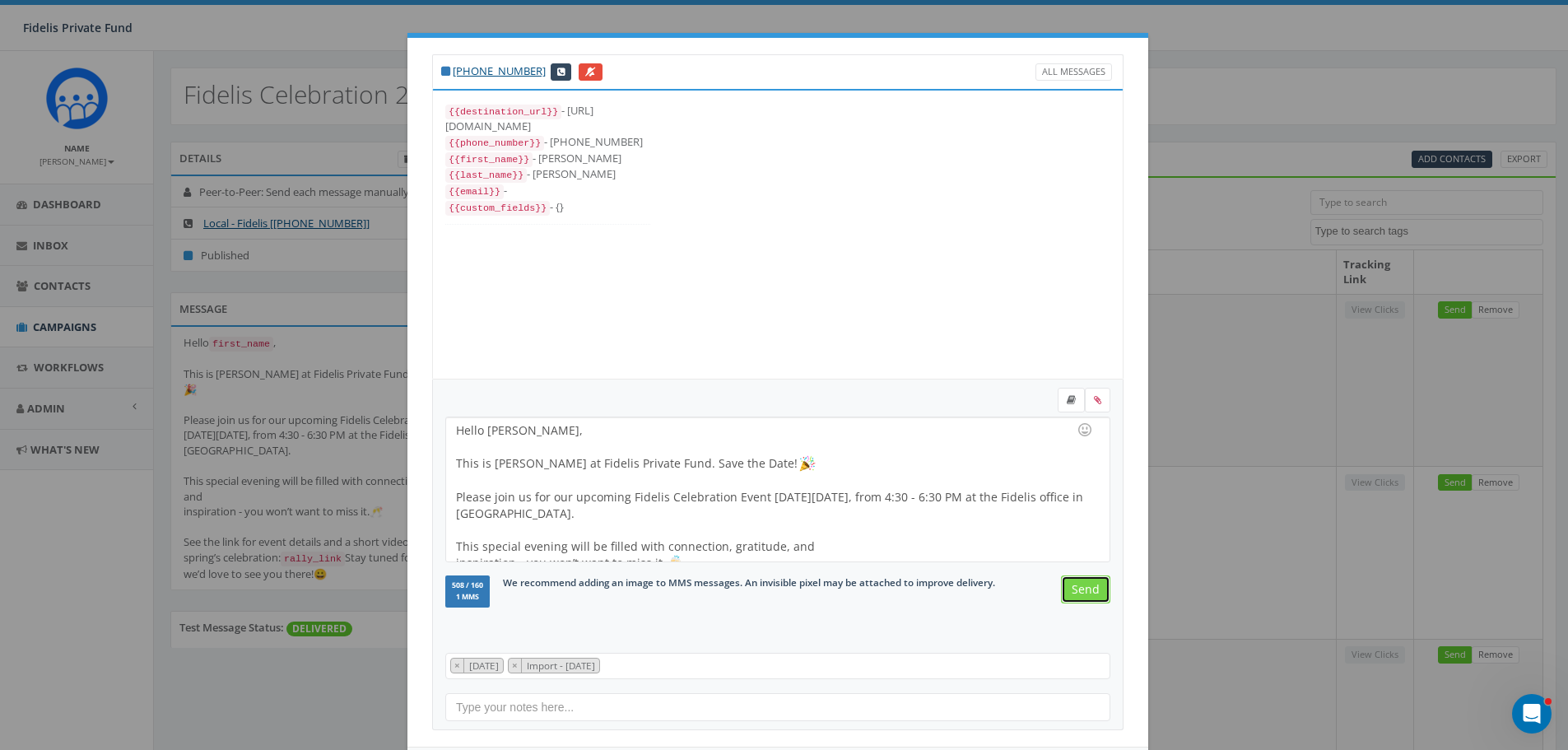
click at [1073, 587] on input "Send" at bounding box center [1085, 589] width 49 height 28
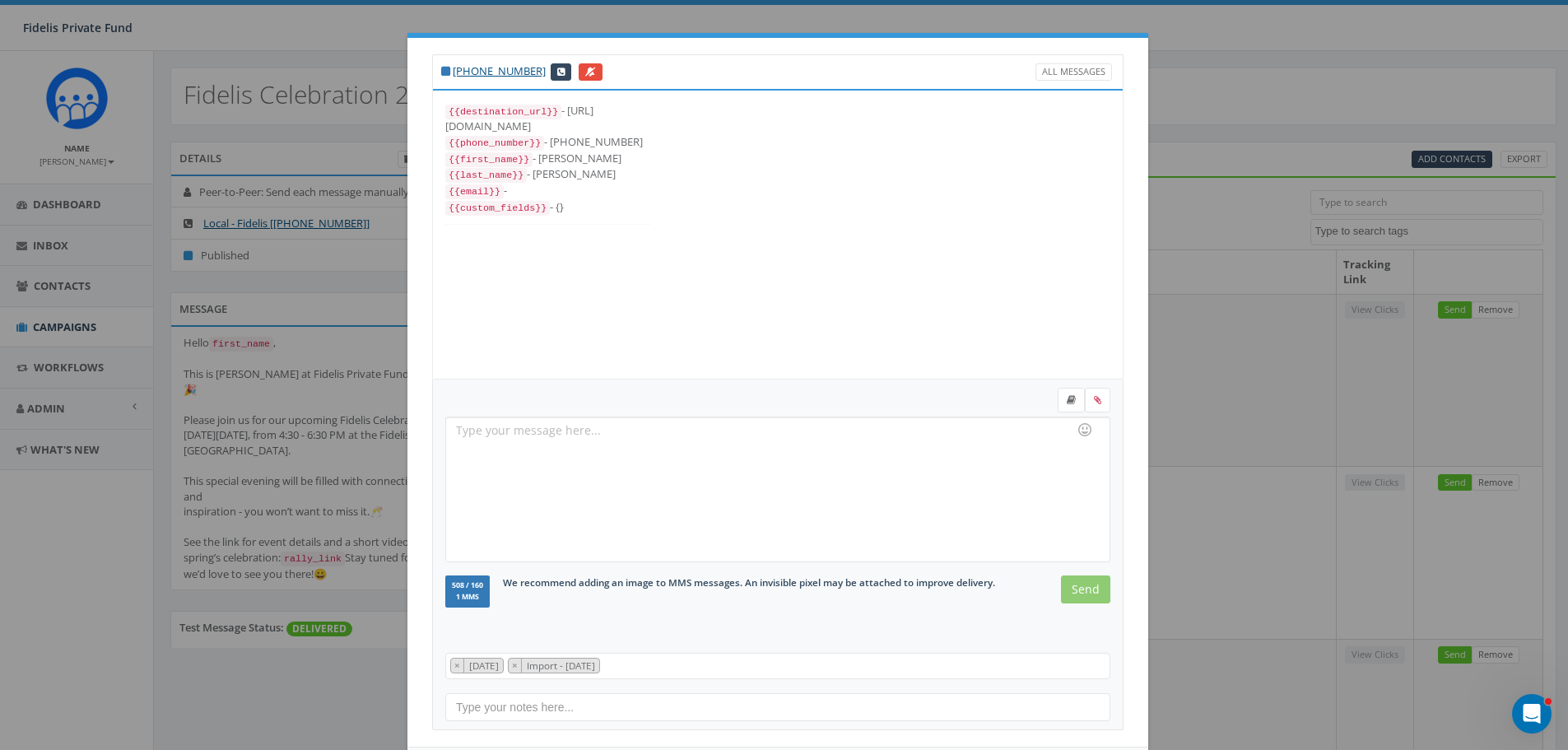
scroll to position [63, 0]
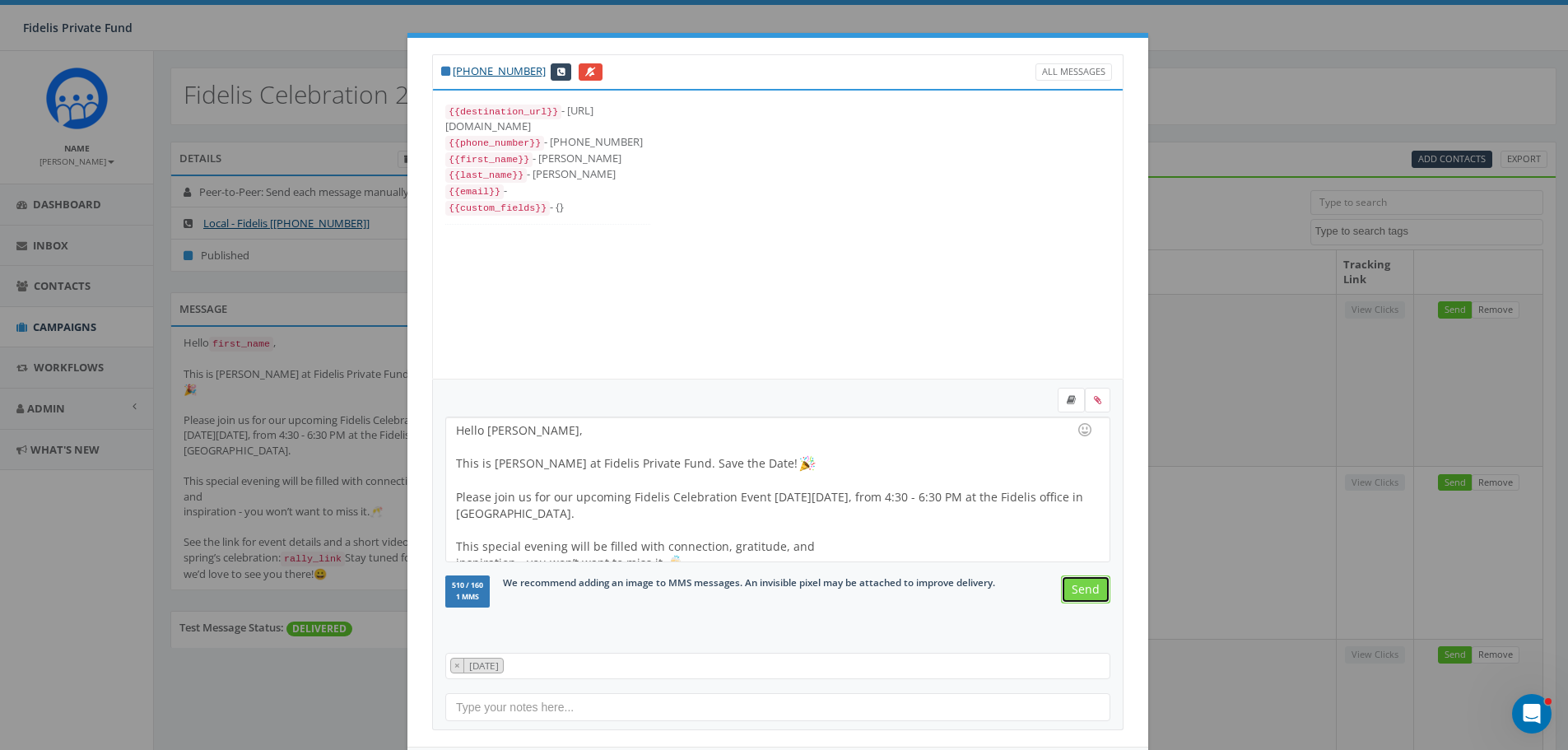
click at [1078, 593] on input "Send" at bounding box center [1085, 589] width 49 height 28
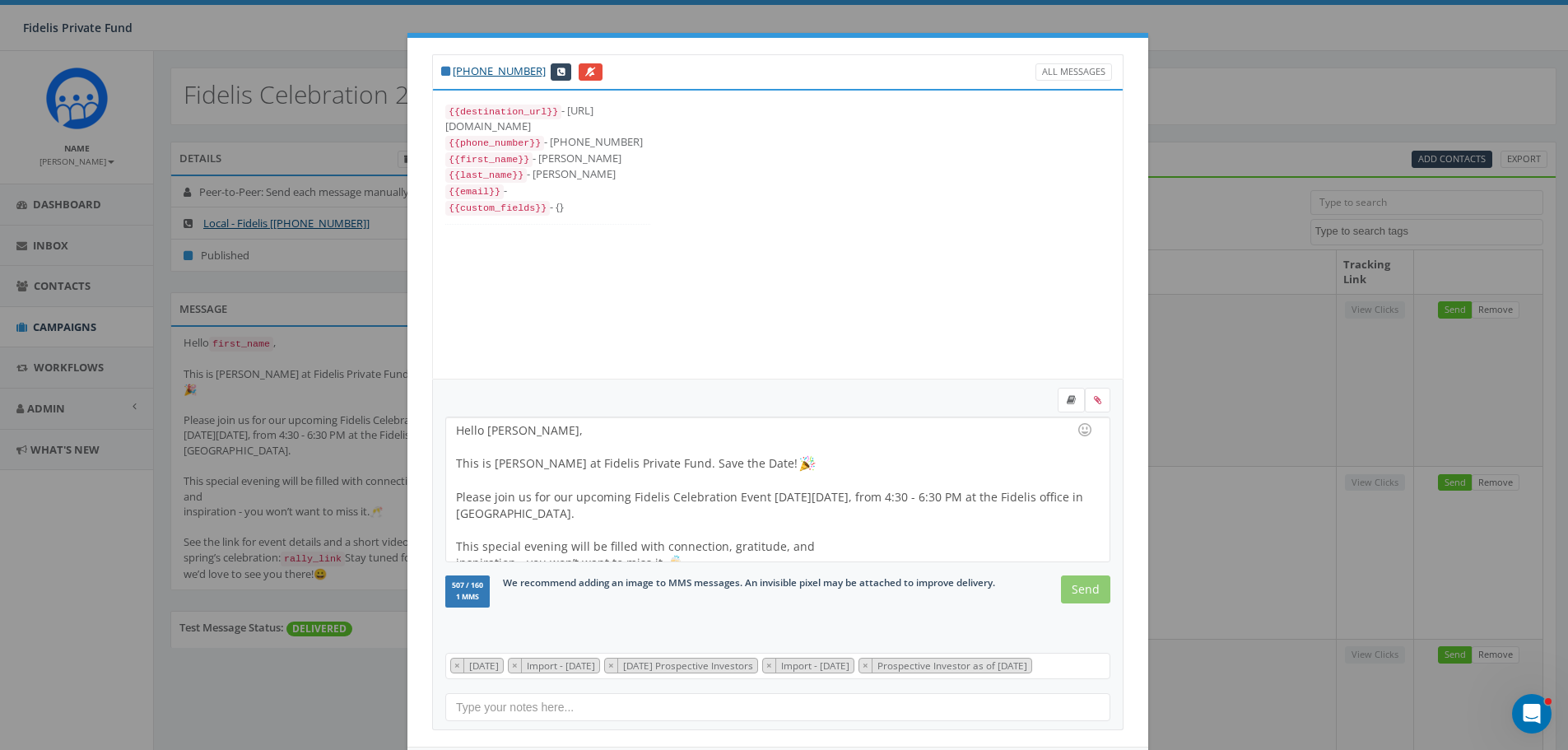
scroll to position [66, 0]
click at [1078, 593] on input "Send" at bounding box center [1085, 589] width 49 height 28
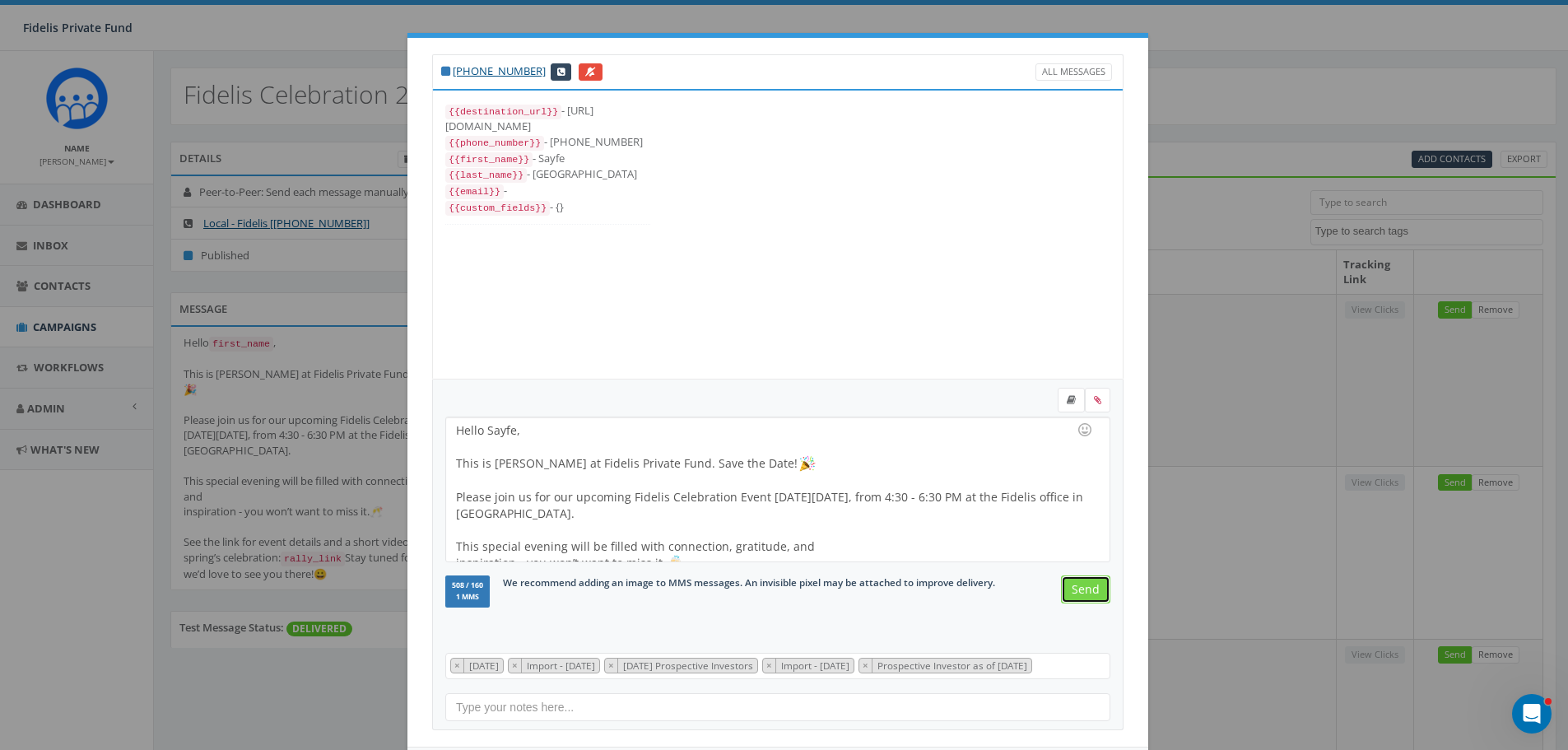
click at [1078, 593] on input "Send" at bounding box center [1085, 589] width 49 height 28
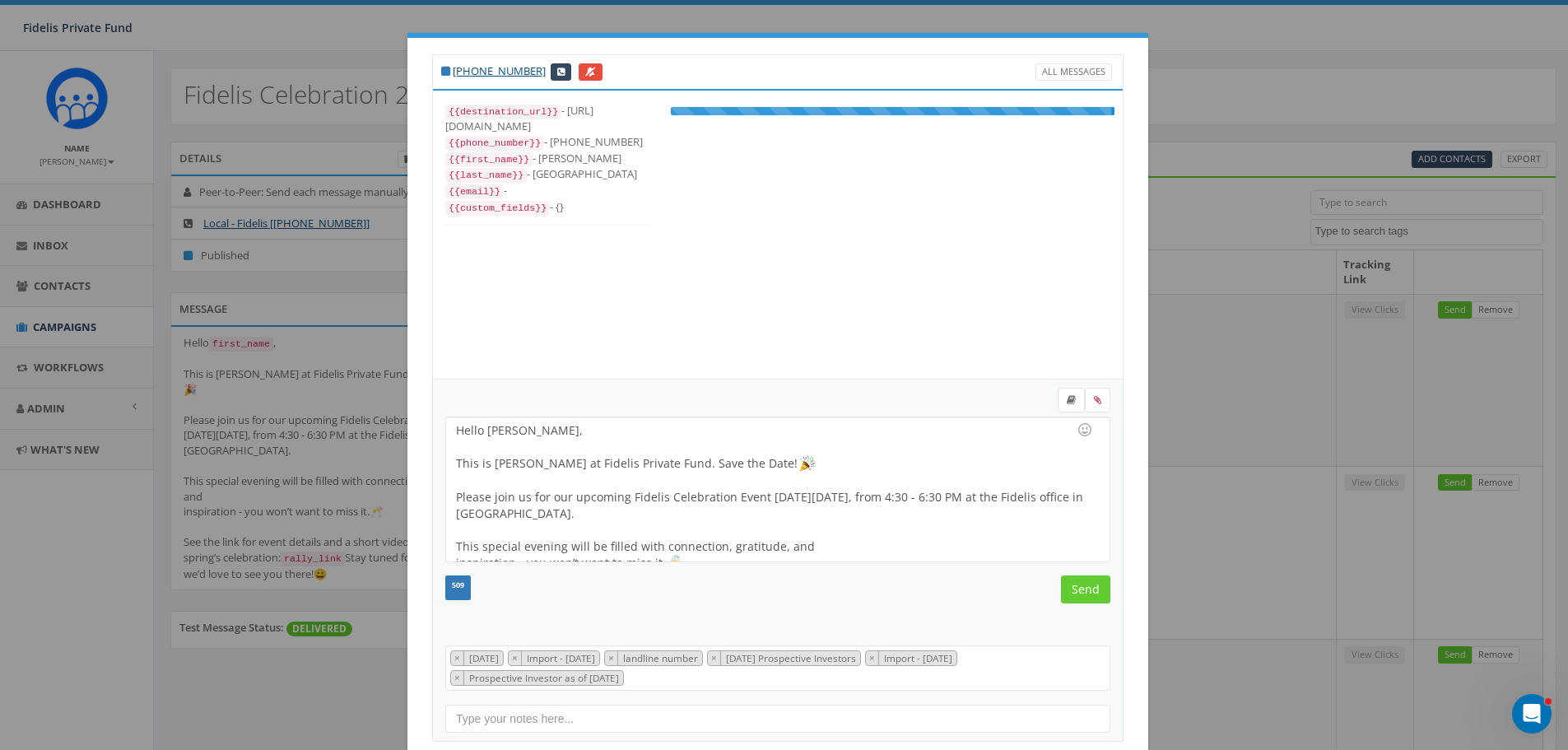
scroll to position [83, 0]
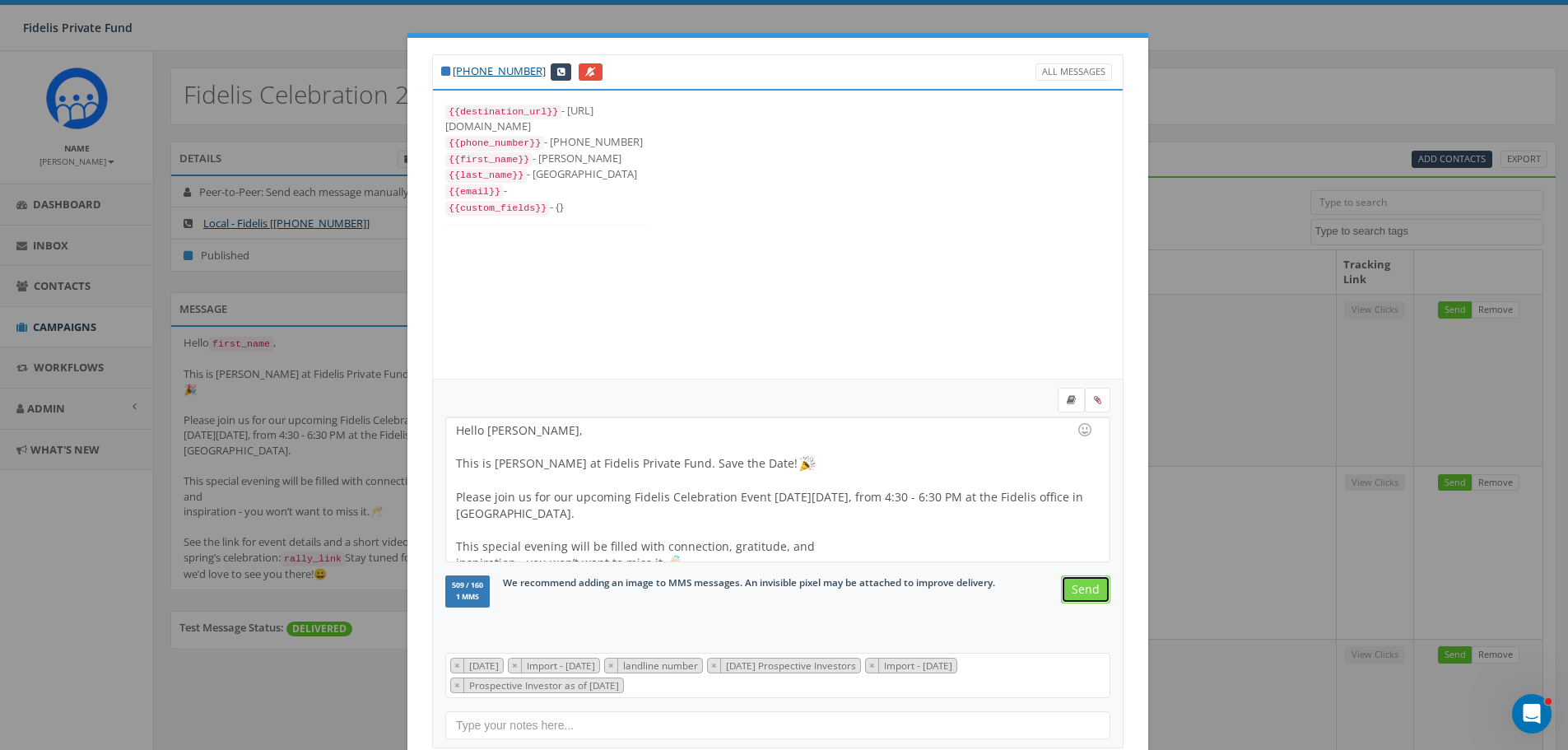
click at [1078, 593] on input "Send" at bounding box center [1085, 589] width 49 height 28
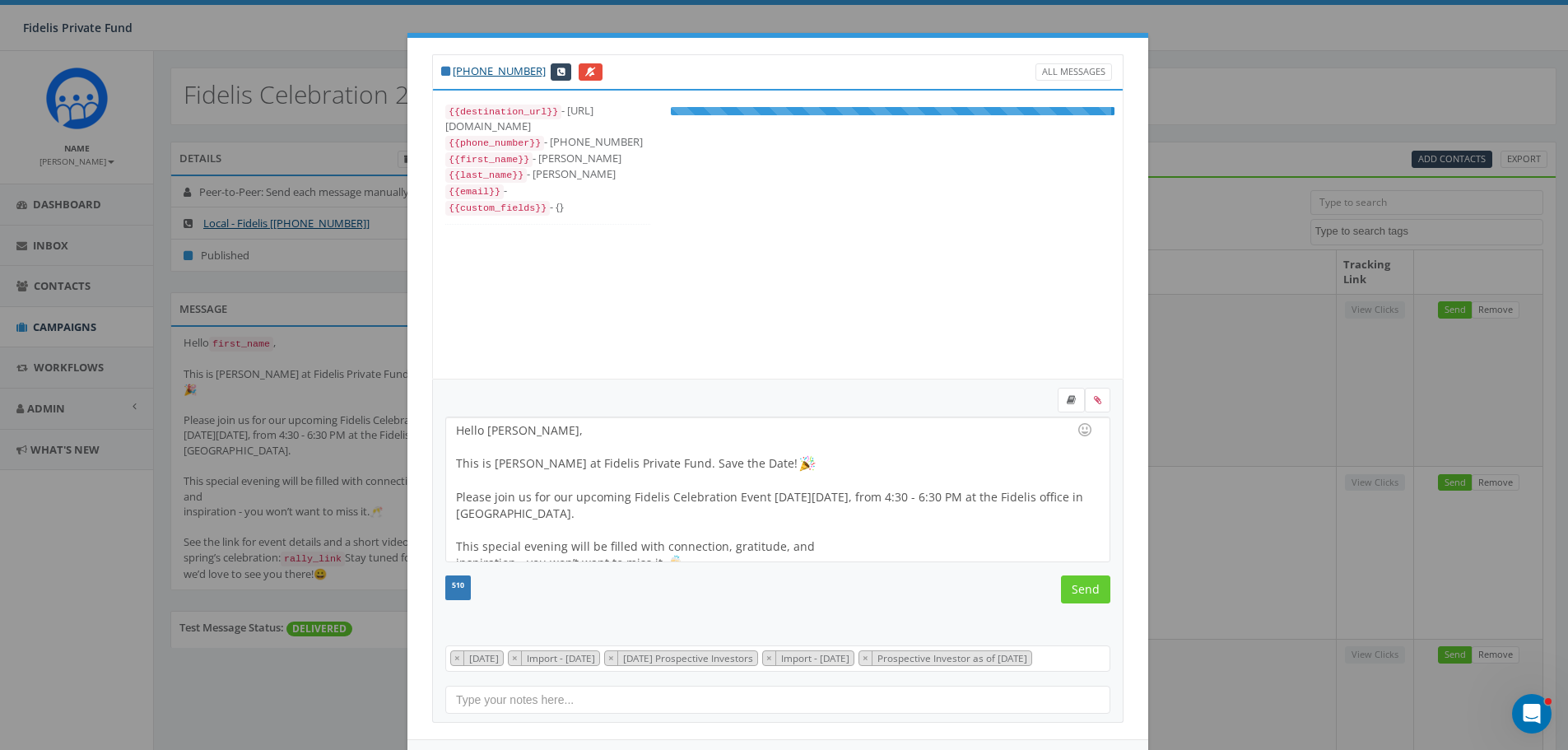
scroll to position [66, 0]
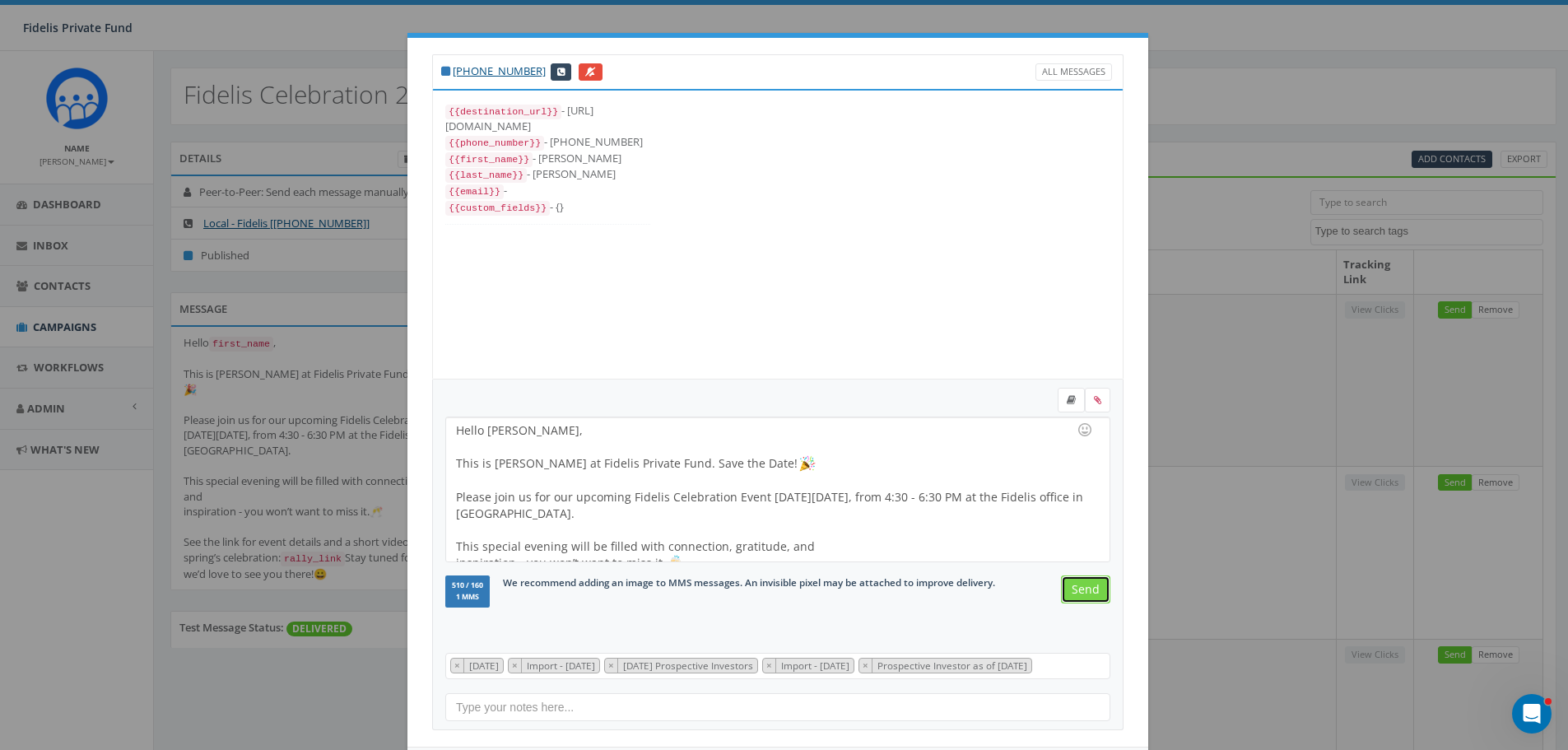
click at [1078, 593] on input "Send" at bounding box center [1085, 589] width 49 height 28
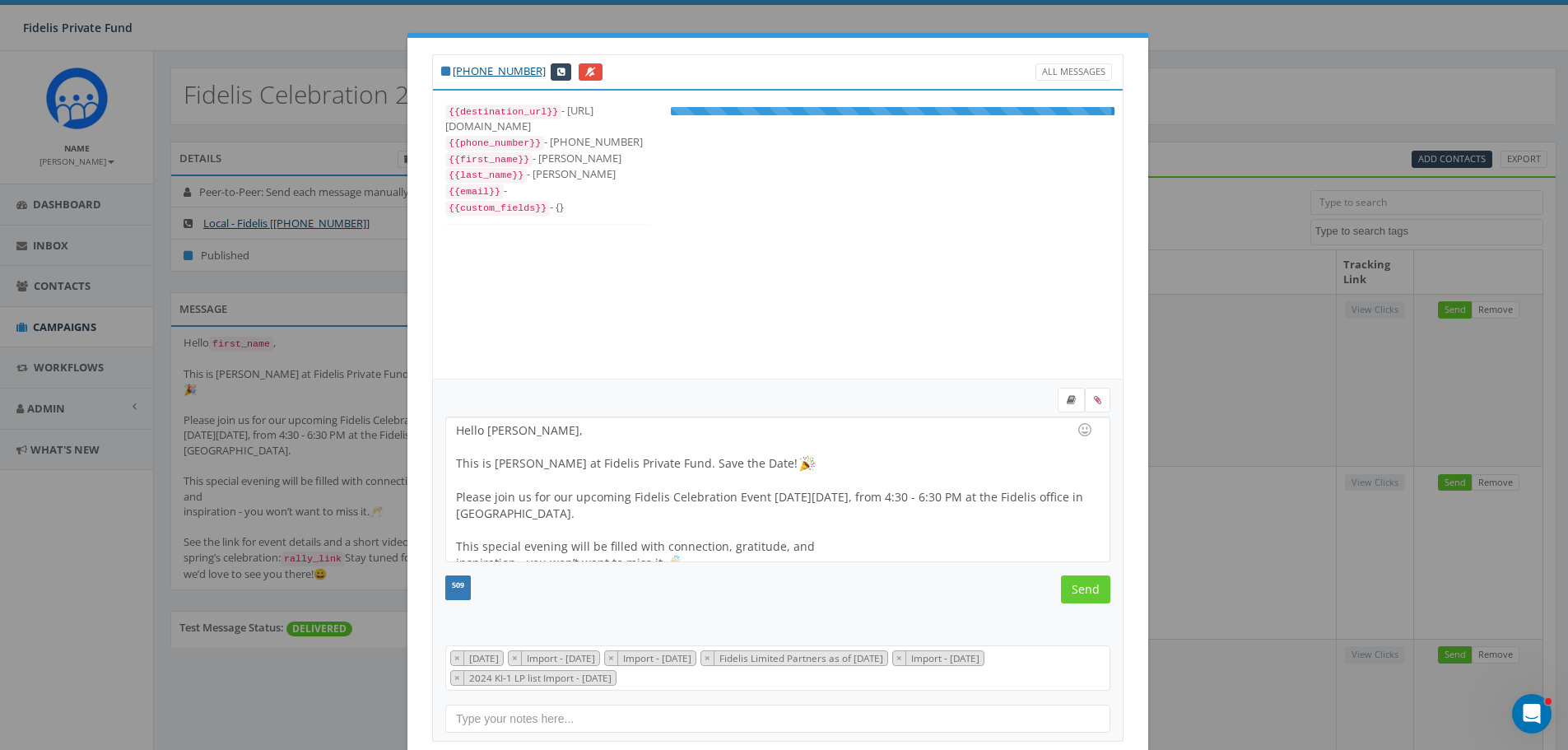
scroll to position [83, 0]
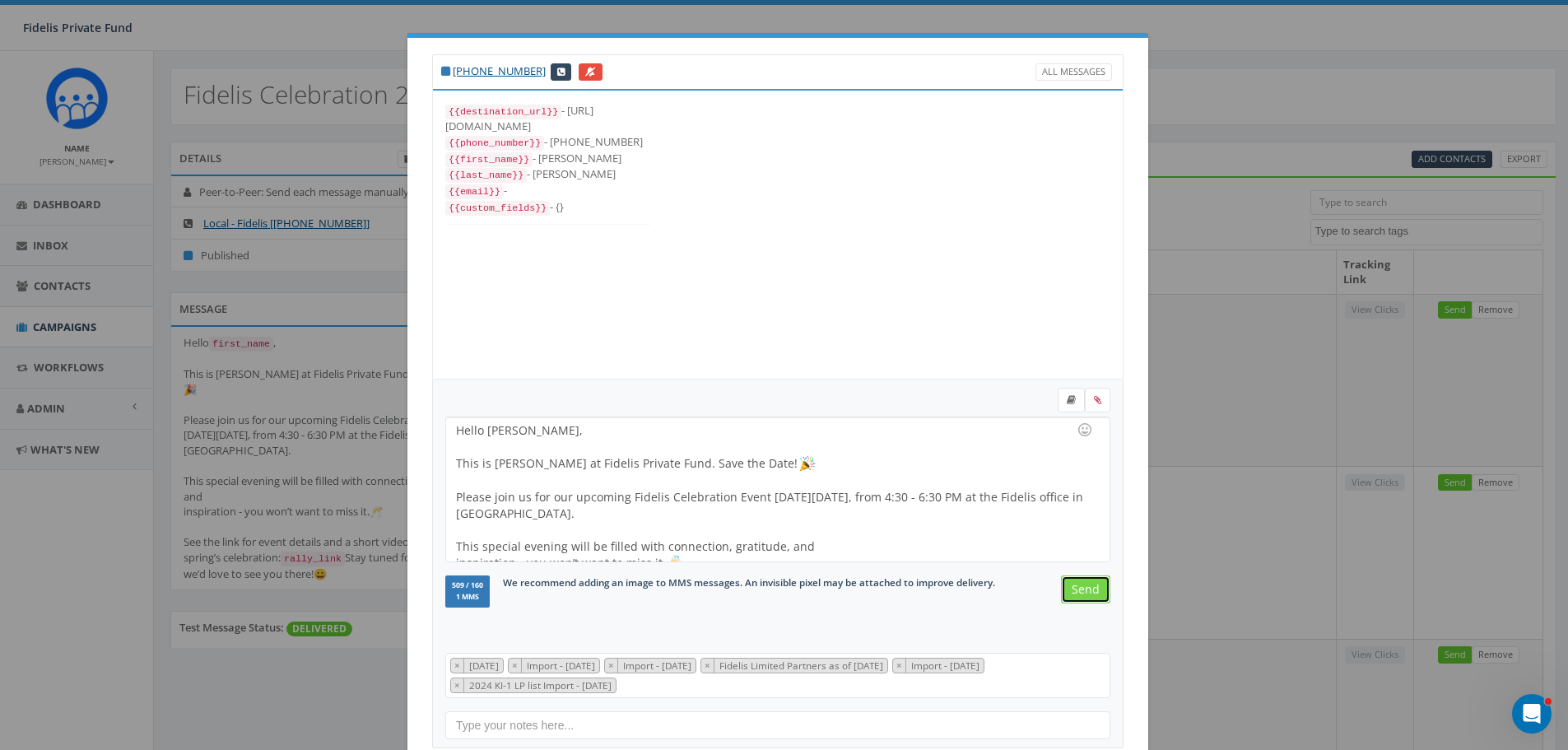
click at [1078, 593] on input "Send" at bounding box center [1085, 589] width 49 height 28
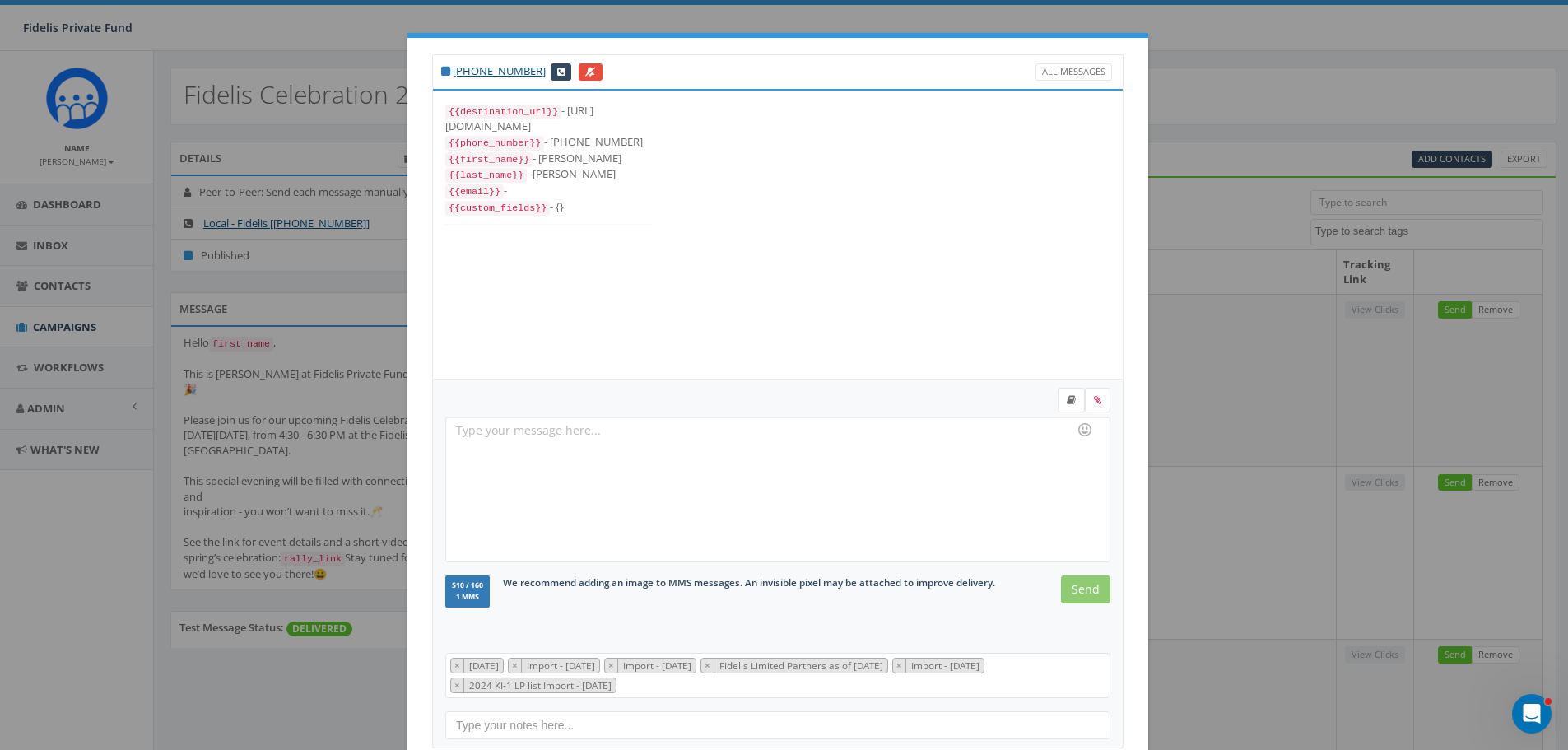
scroll to position [0, 0]
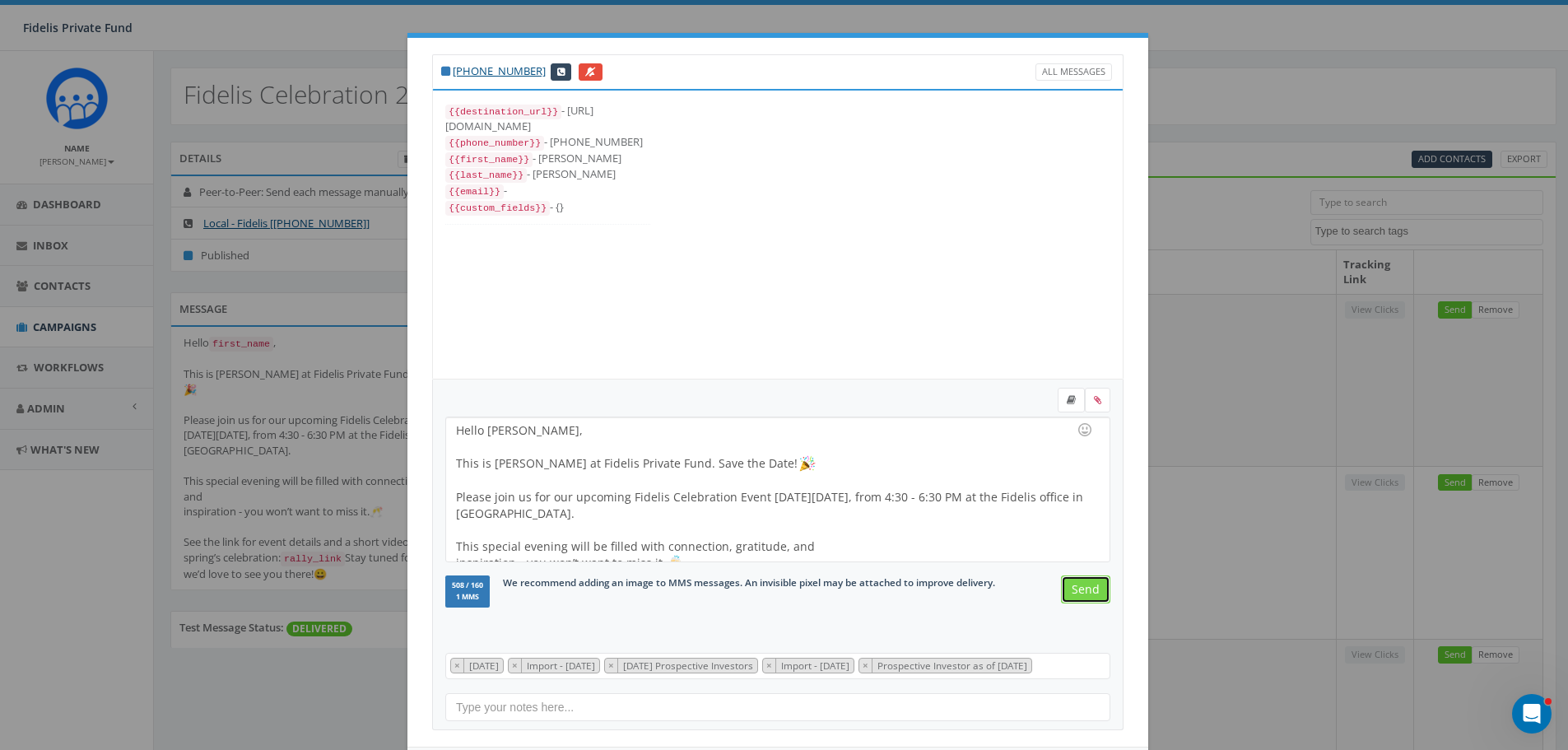
click at [1078, 593] on input "Send" at bounding box center [1085, 589] width 49 height 28
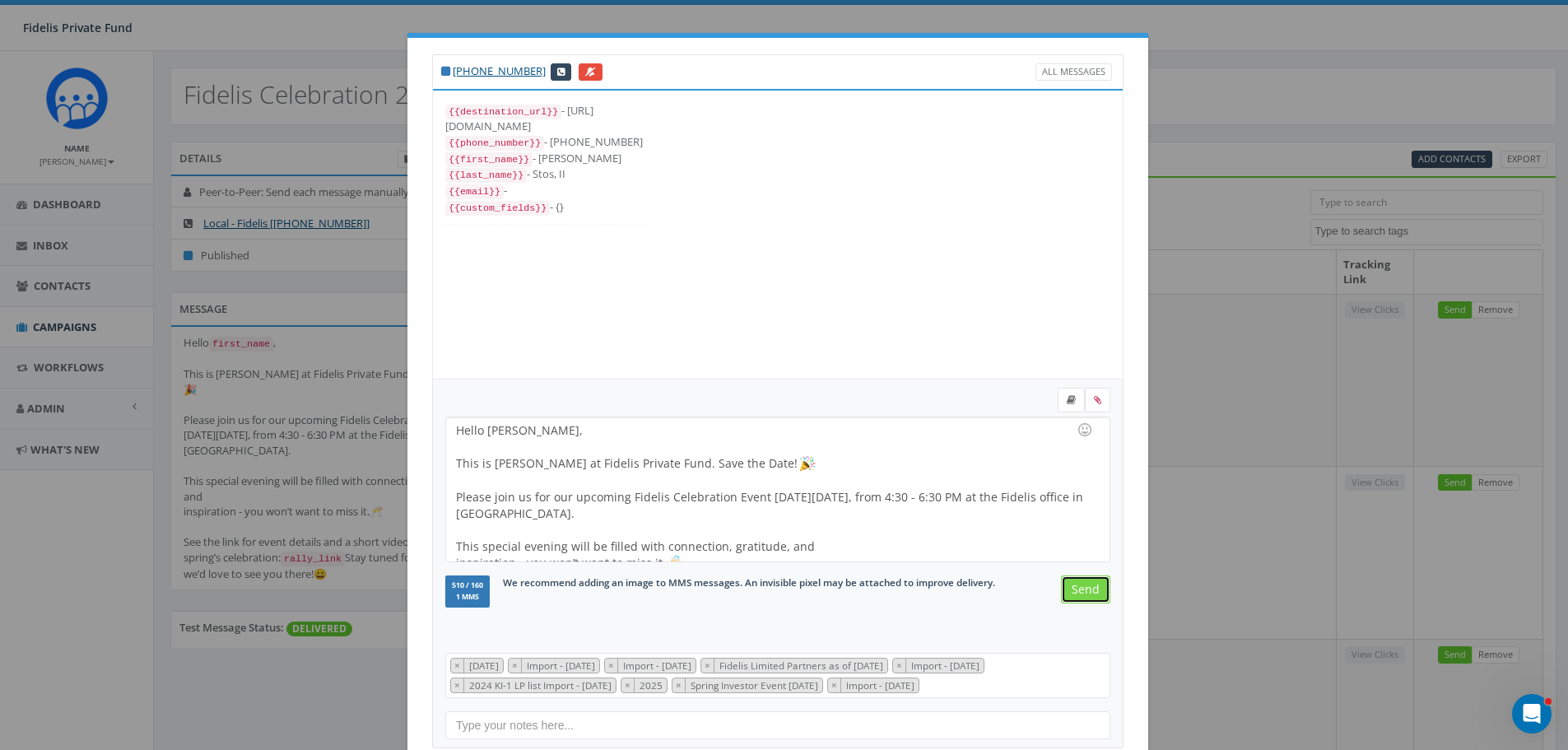
click at [1078, 593] on input "Send" at bounding box center [1085, 589] width 49 height 28
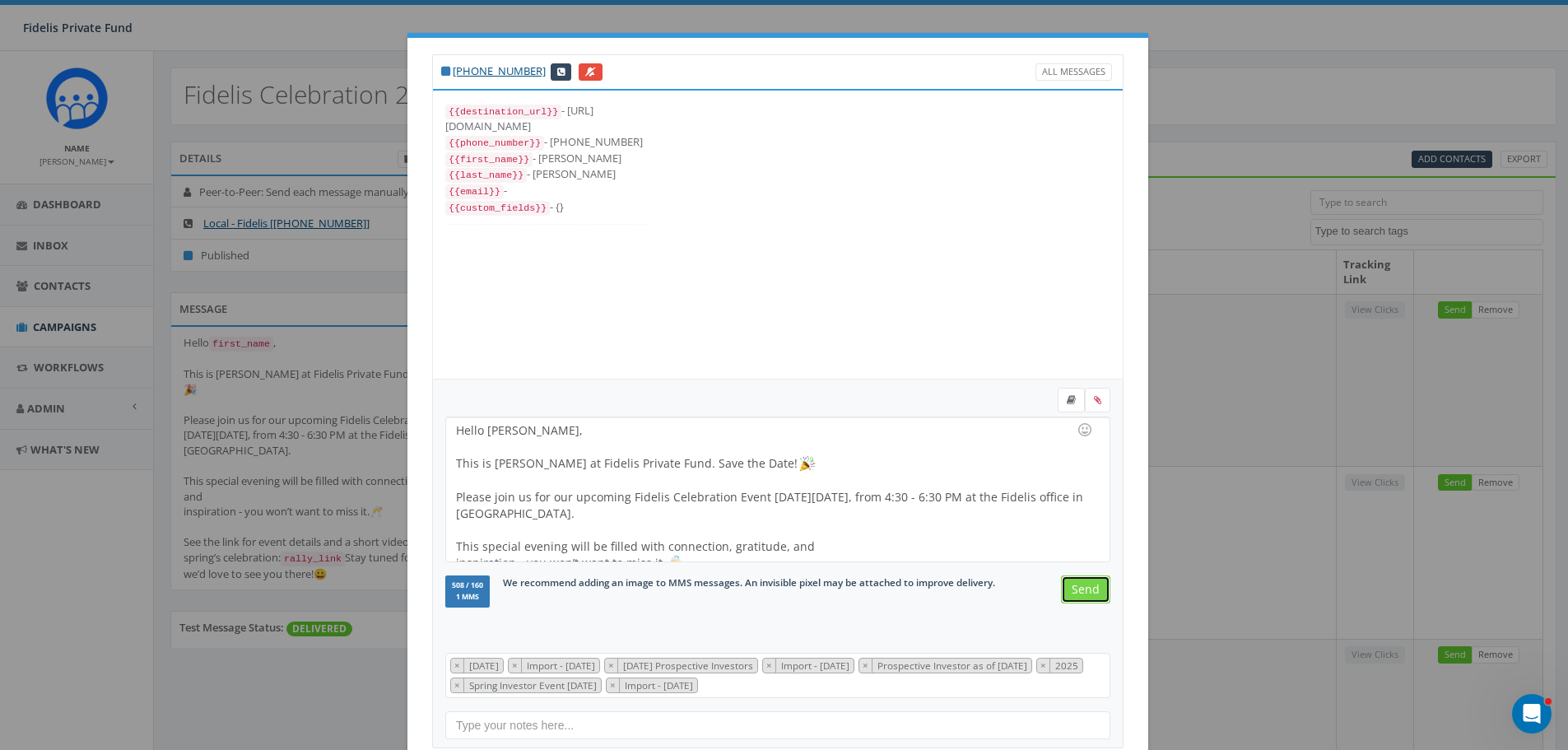
click at [1078, 593] on input "Send" at bounding box center [1085, 589] width 49 height 28
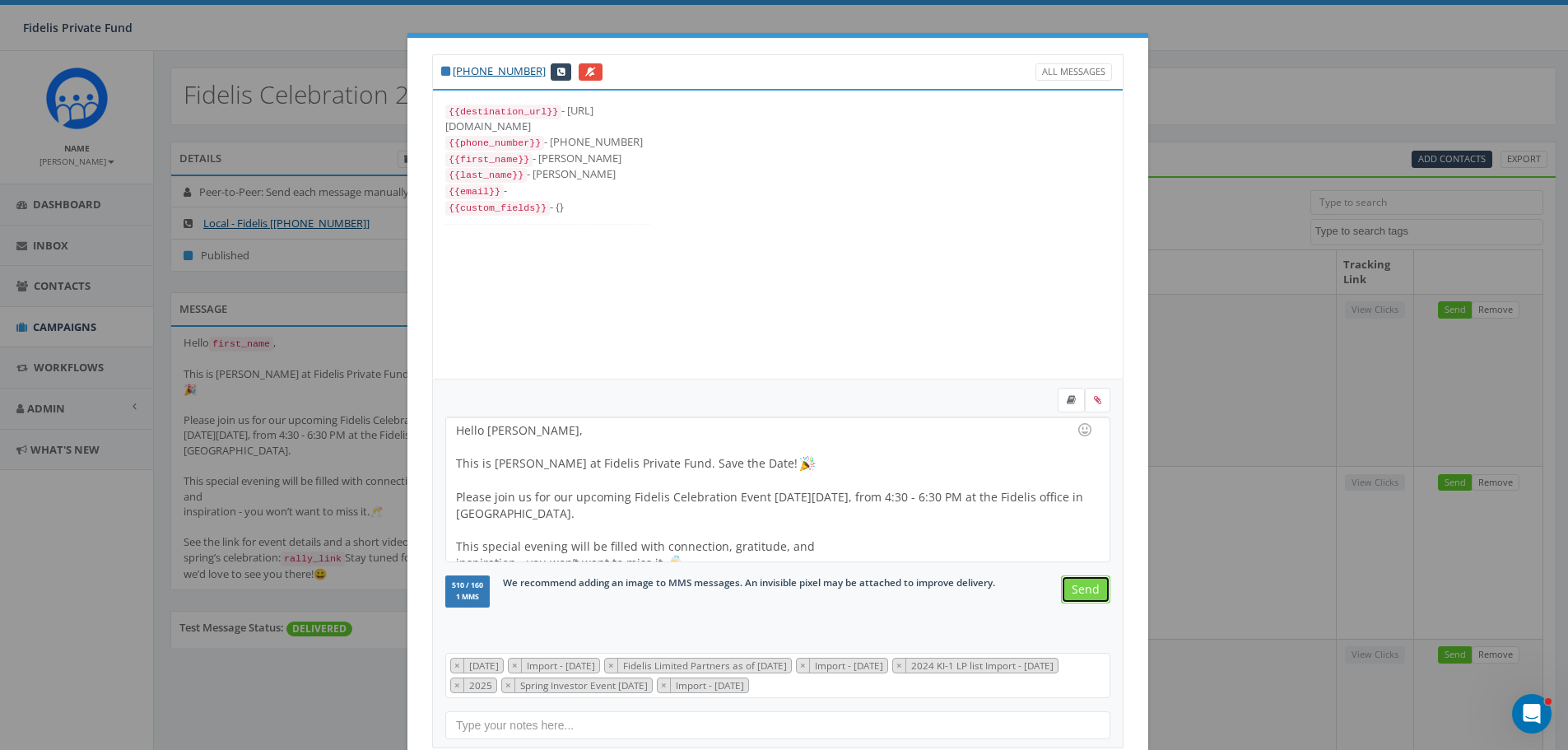
click at [1078, 593] on input "Send" at bounding box center [1085, 589] width 49 height 28
click at [514, 429] on div "Hello Ted A., This is John Lloyd at Fidelis Private Fund. Save the Date! Please…" at bounding box center [777, 489] width 662 height 144
click at [1082, 586] on input "Send" at bounding box center [1085, 589] width 49 height 28
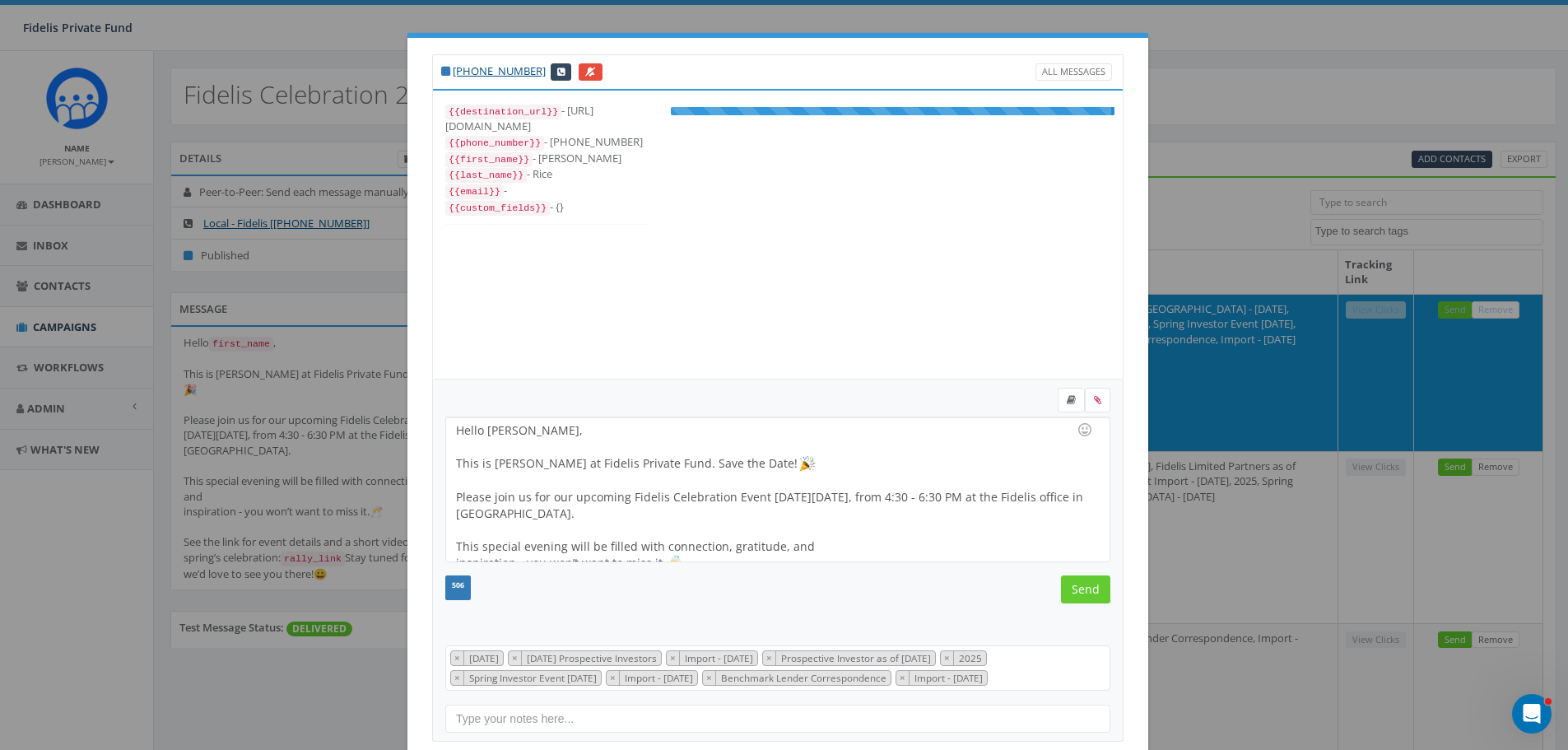
scroll to position [132, 0]
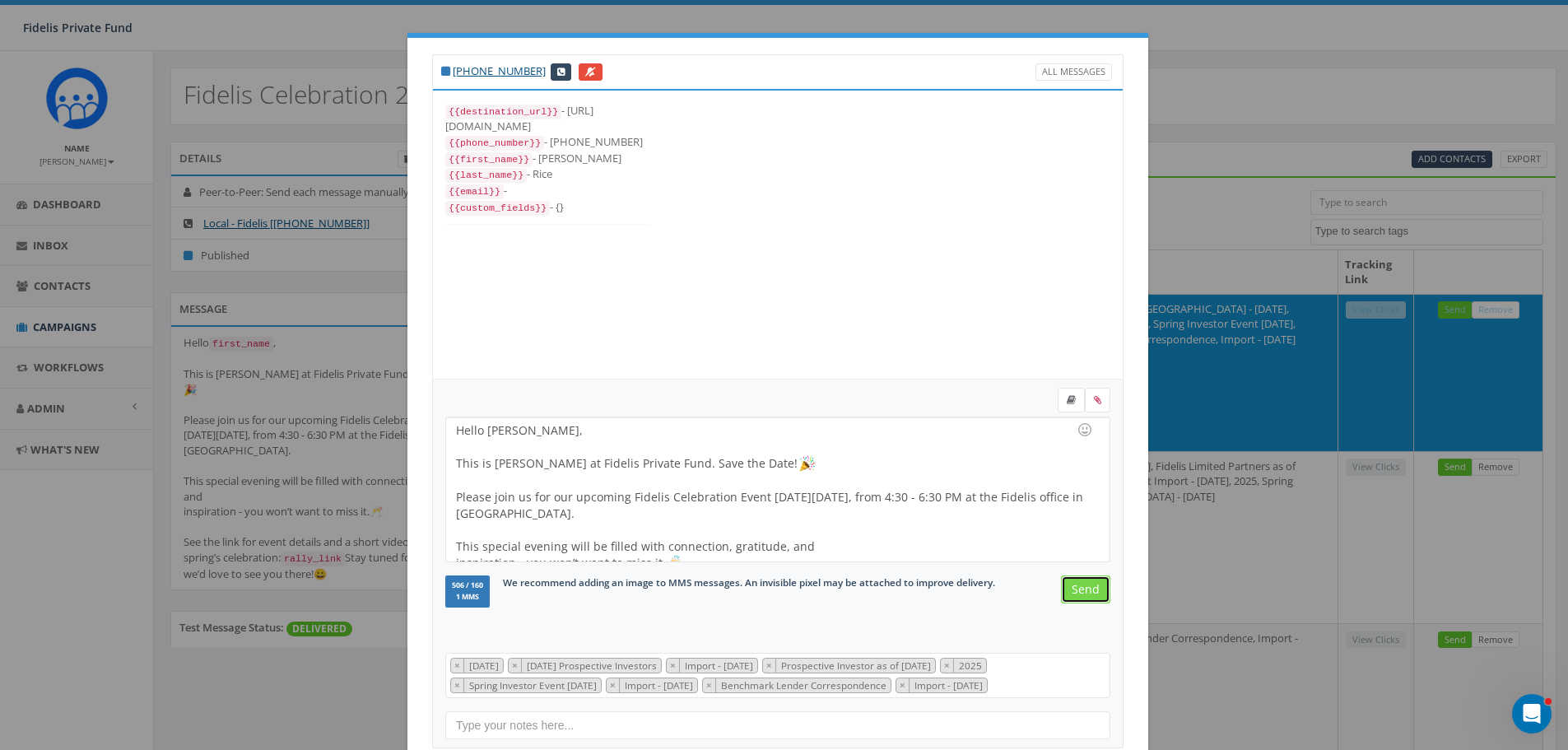
click at [1072, 589] on input "Send" at bounding box center [1085, 589] width 49 height 28
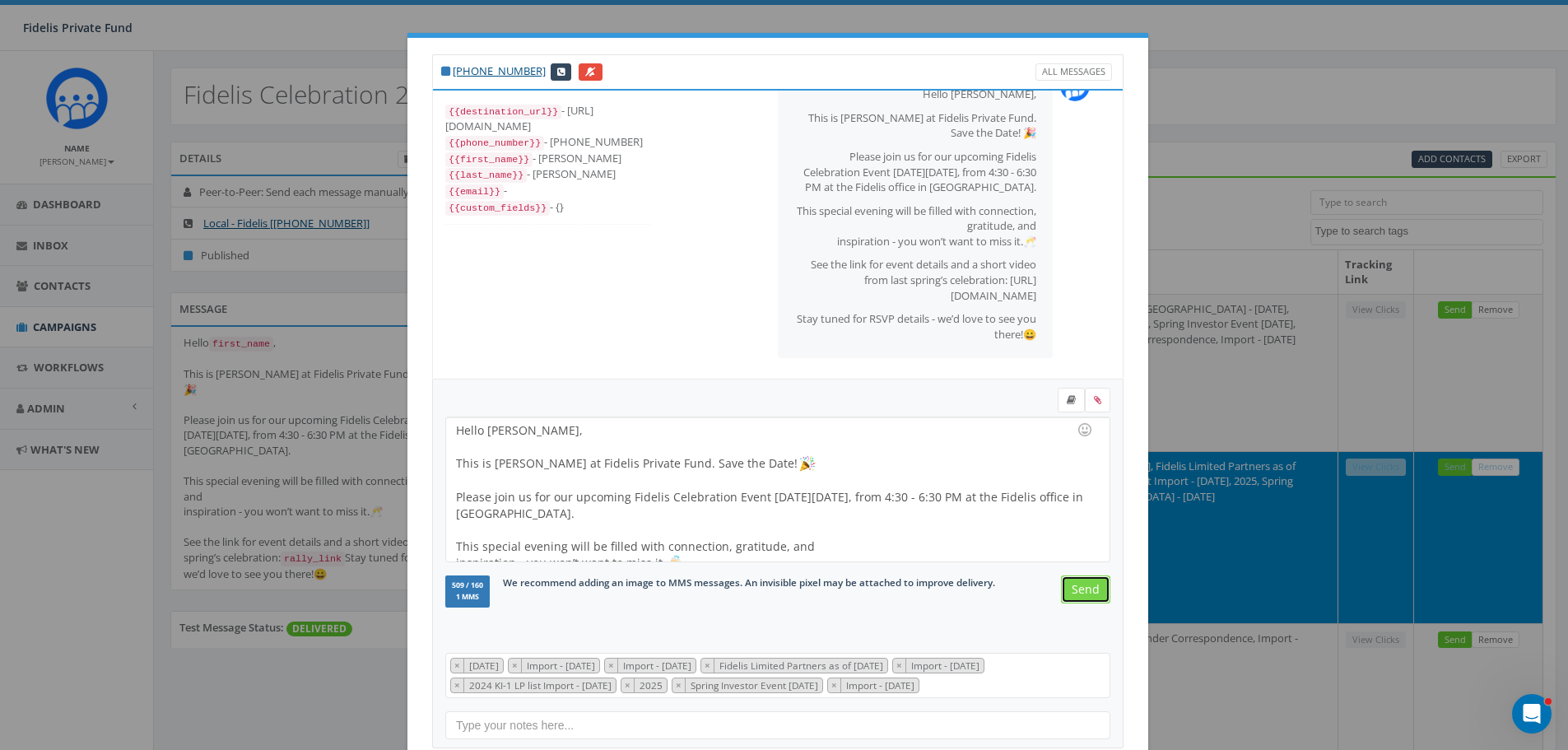
click at [1068, 587] on input "Send" at bounding box center [1085, 589] width 49 height 28
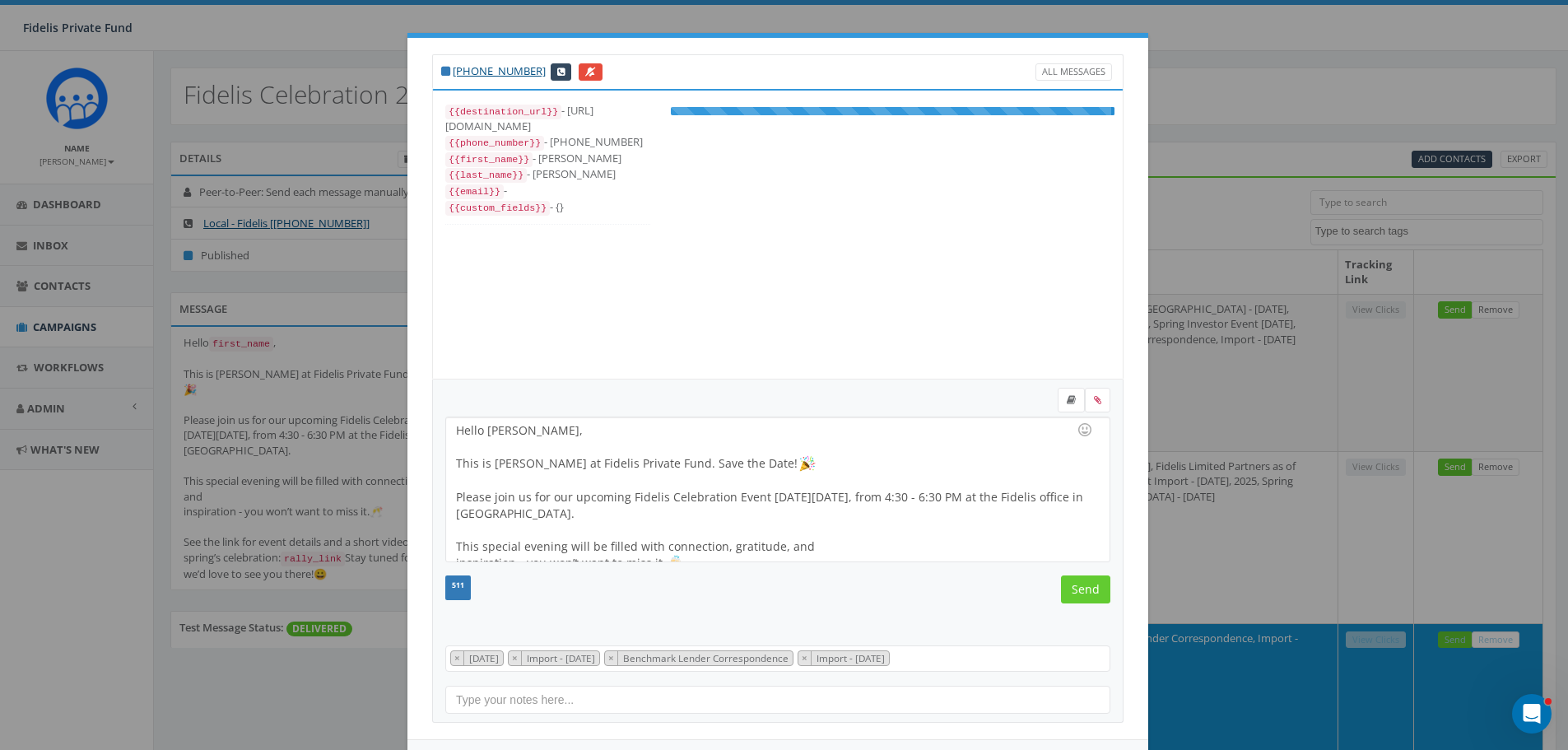
scroll to position [49, 0]
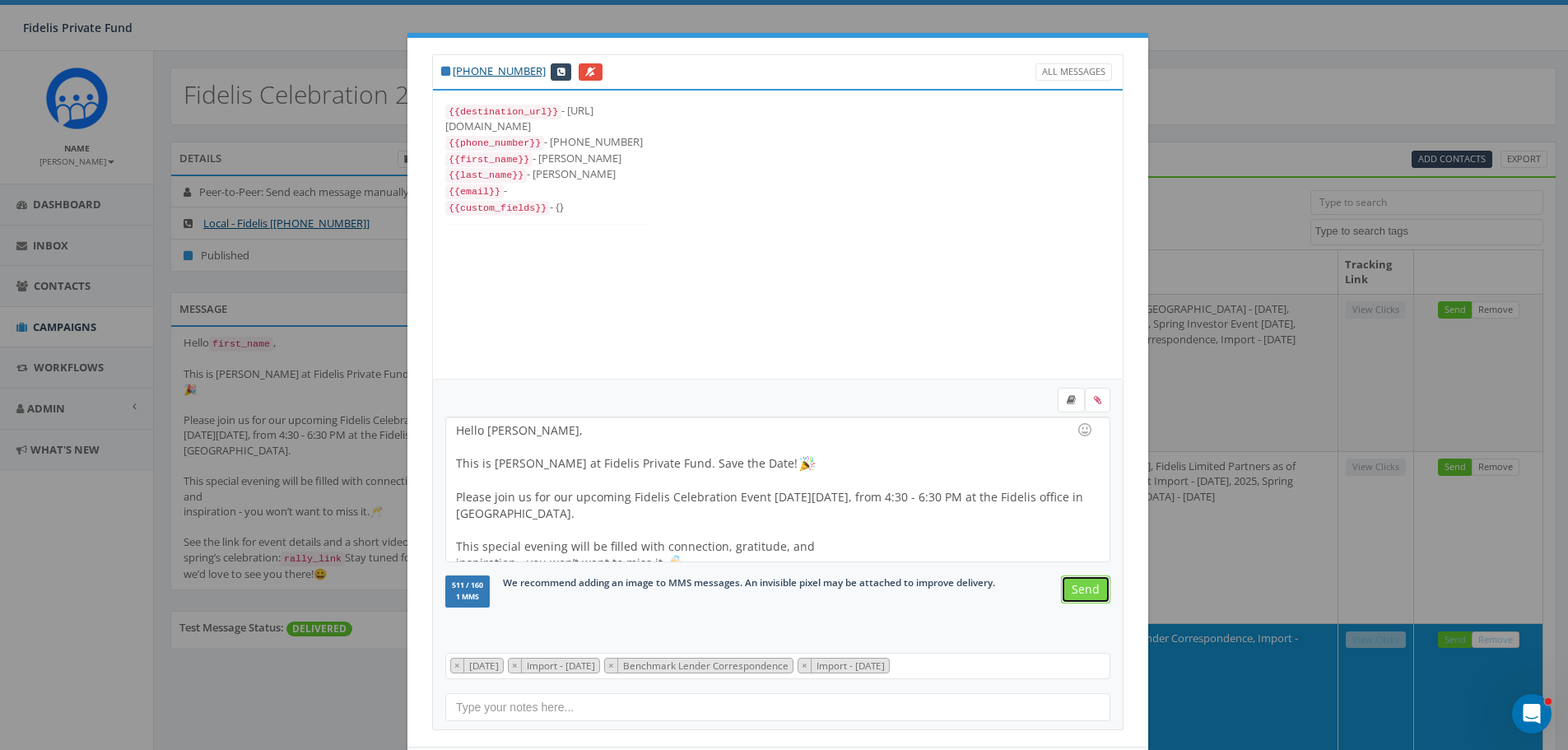
click at [1083, 589] on input "Send" at bounding box center [1085, 589] width 49 height 28
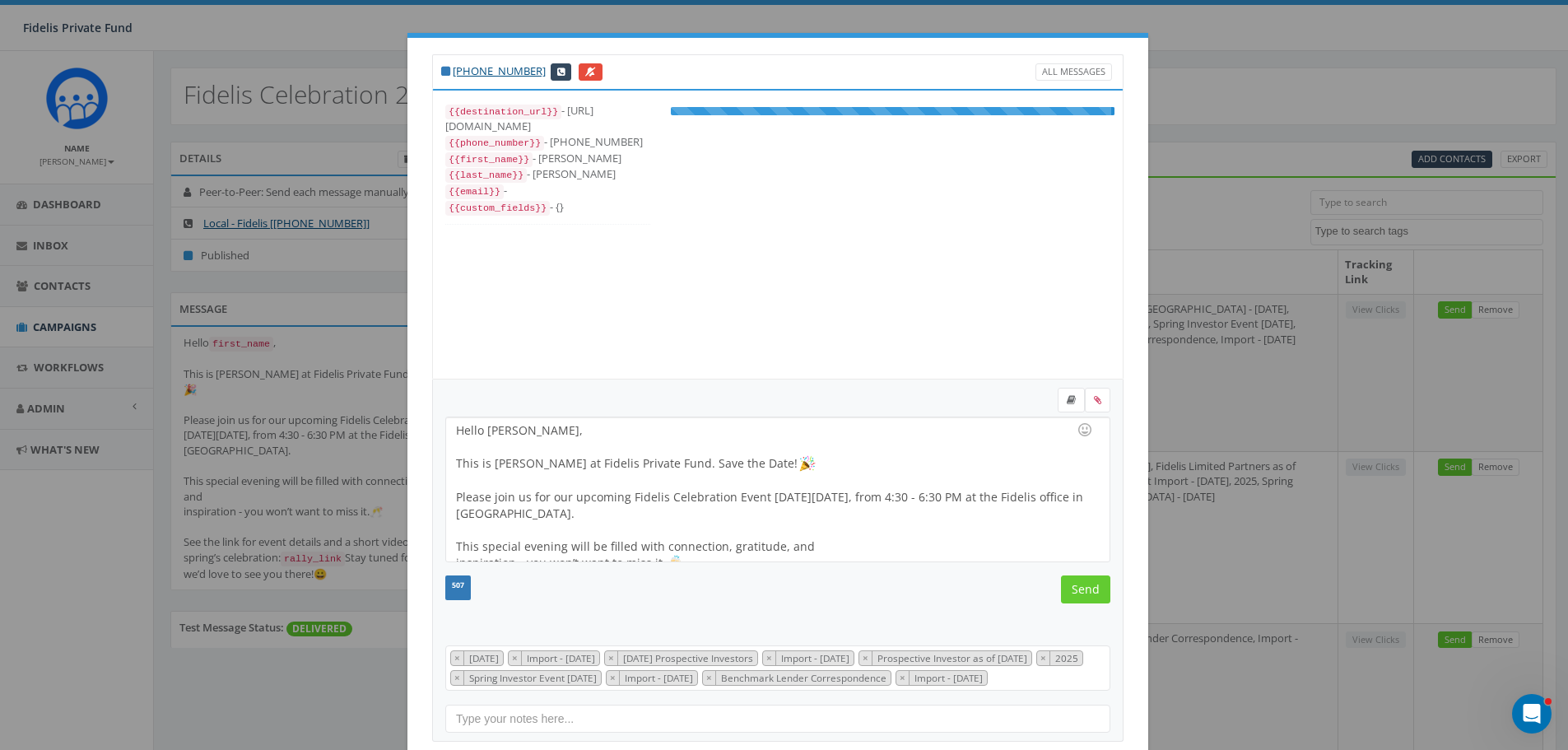
scroll to position [148, 0]
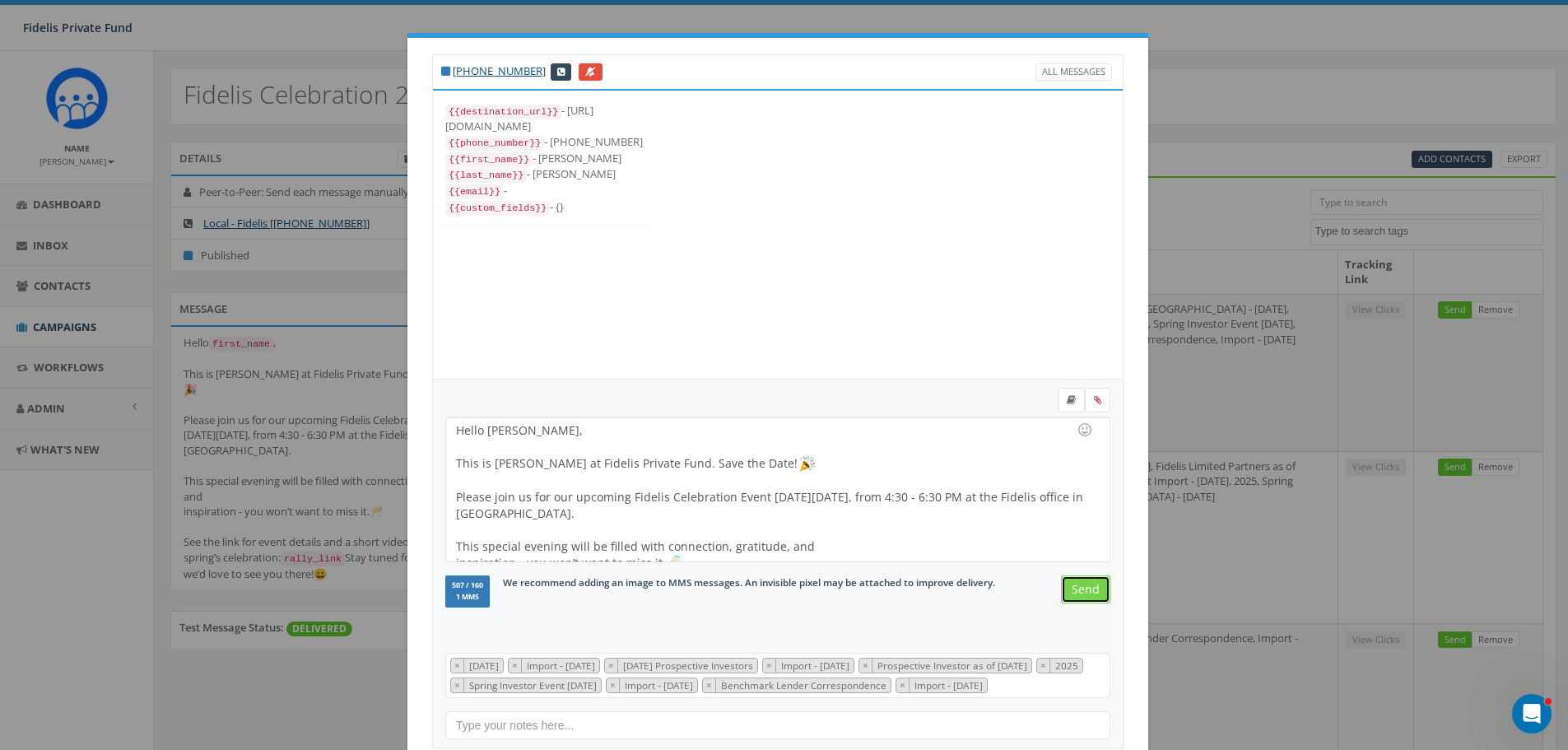
click at [1083, 589] on input "Send" at bounding box center [1085, 589] width 49 height 28
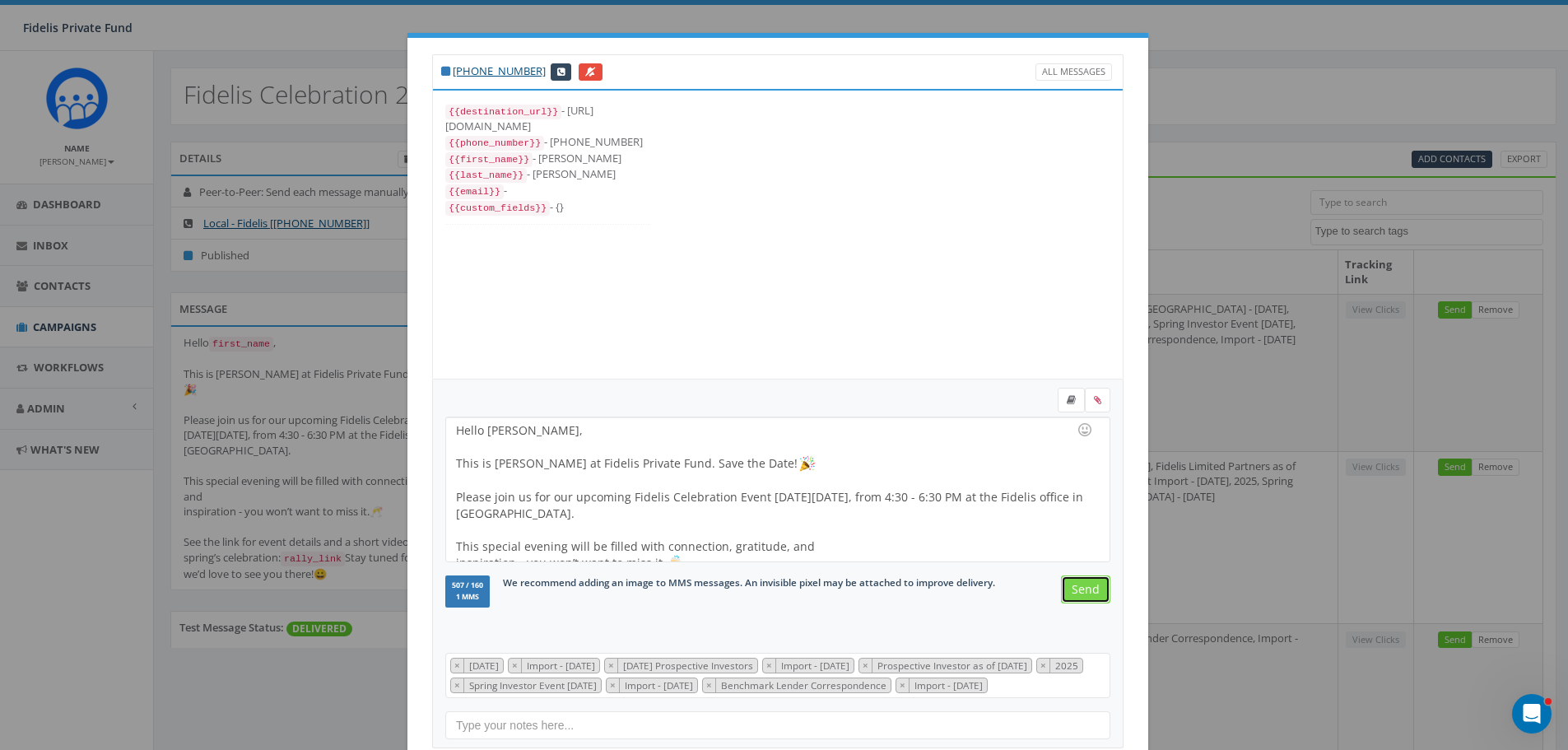
click at [1083, 589] on input "Send" at bounding box center [1085, 589] width 49 height 28
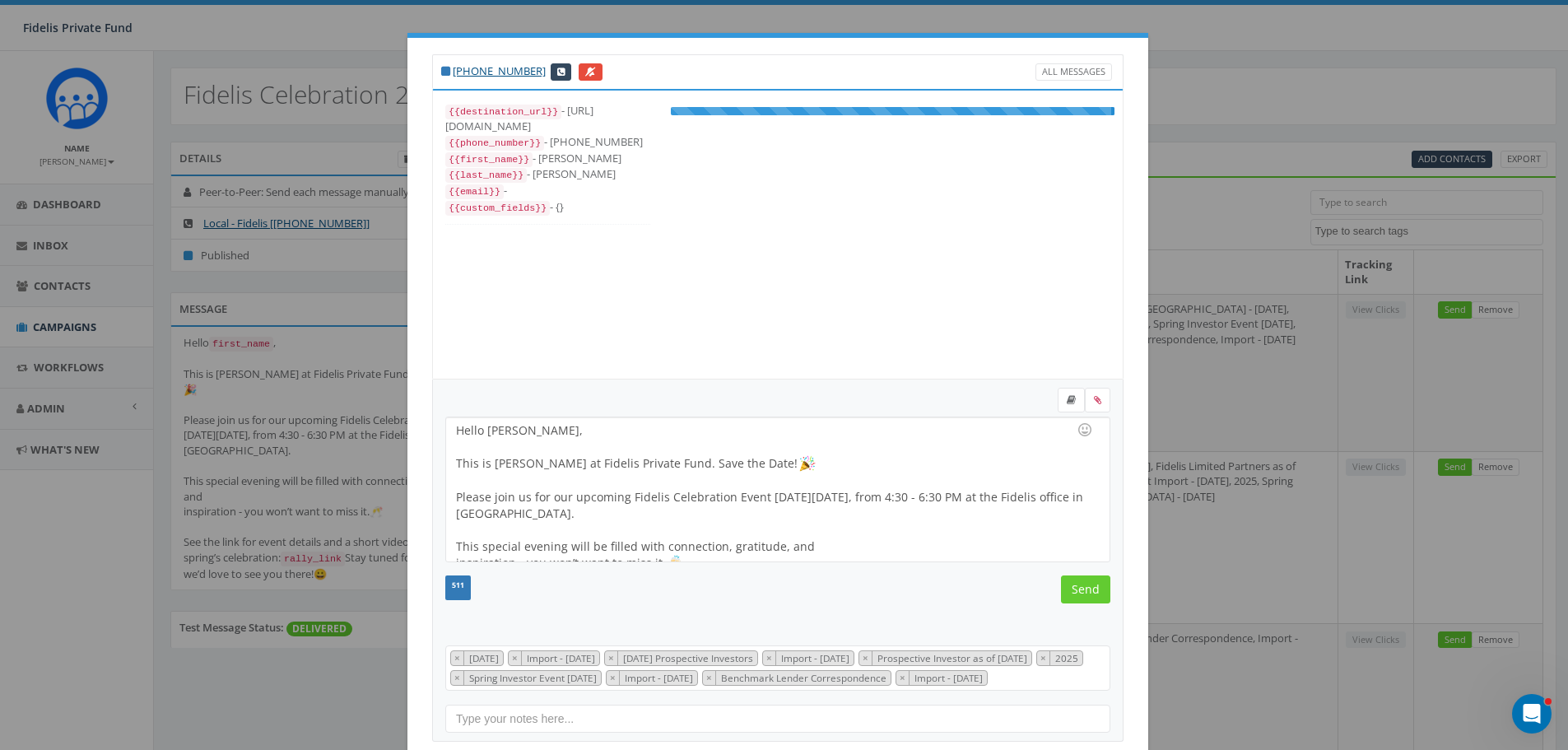
scroll to position [148, 0]
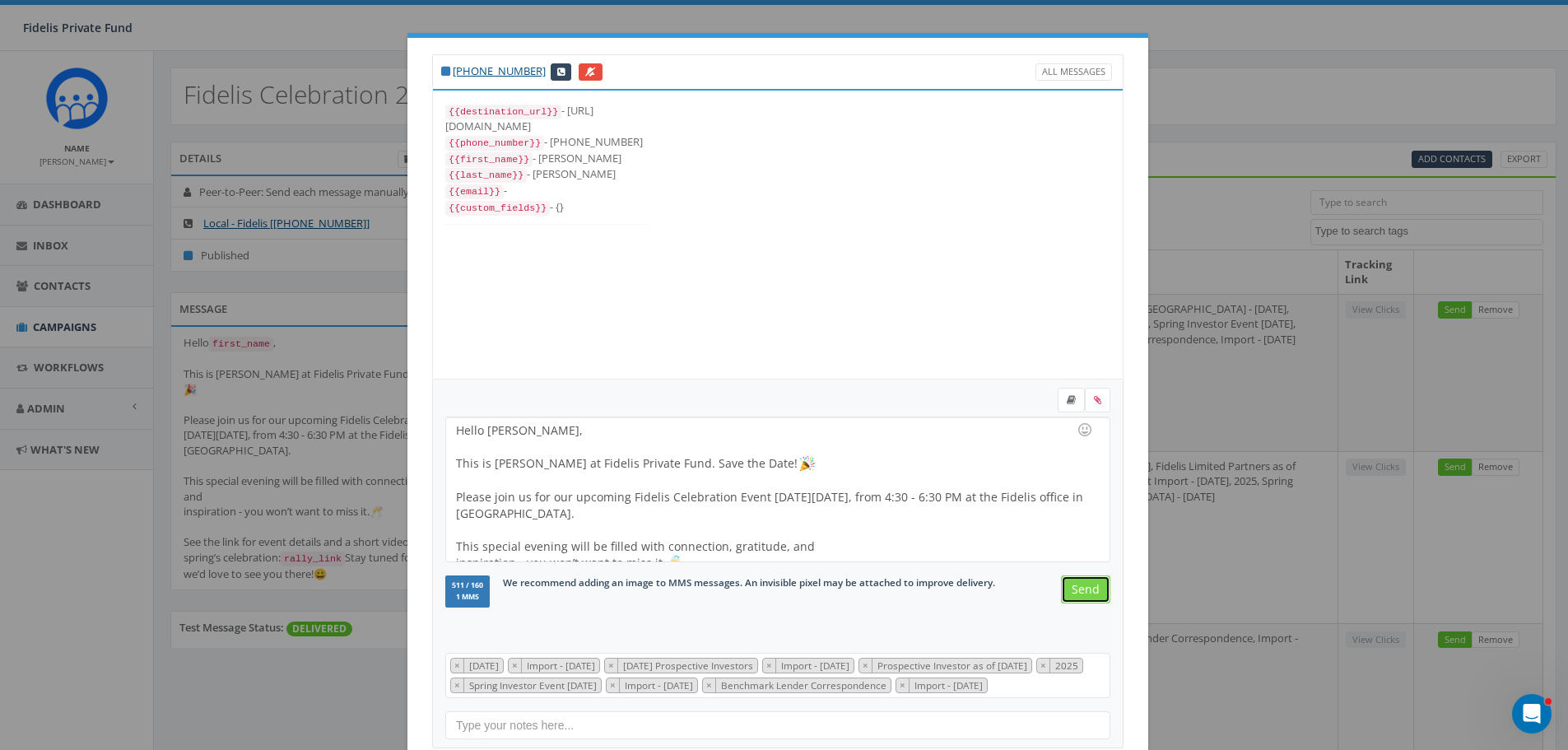
click at [1083, 589] on input "Send" at bounding box center [1085, 589] width 49 height 28
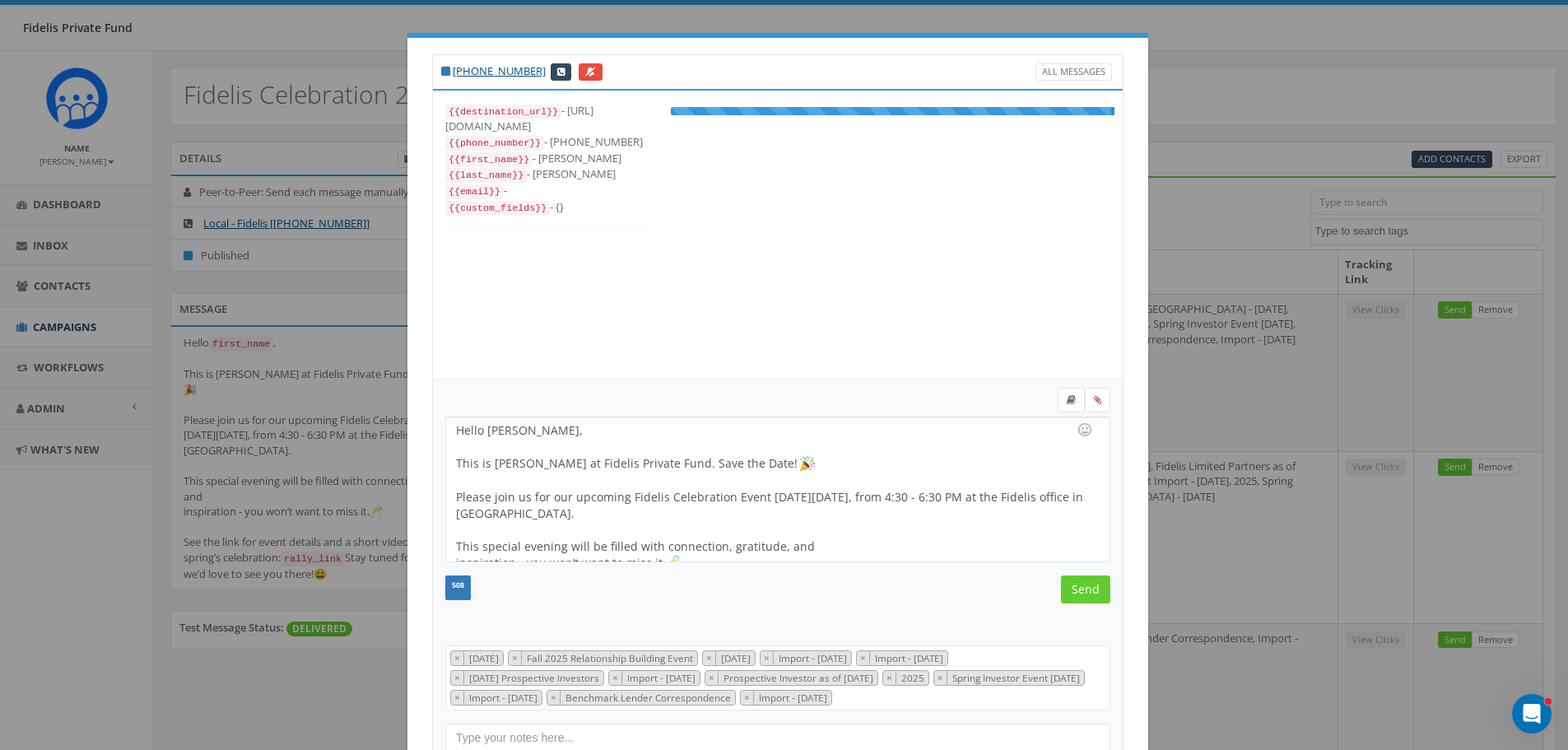
scroll to position [197, 0]
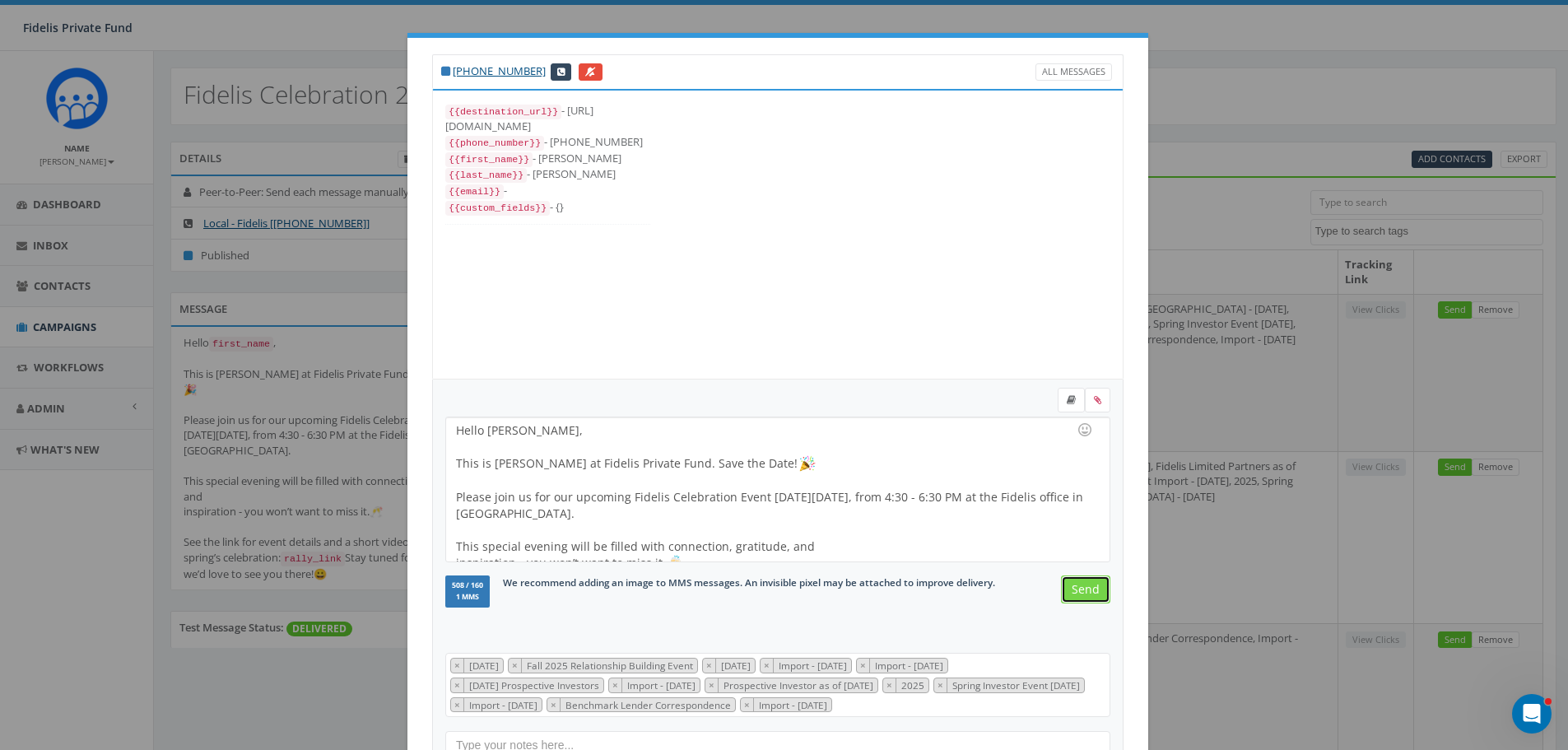
click at [1083, 589] on input "Send" at bounding box center [1085, 589] width 49 height 28
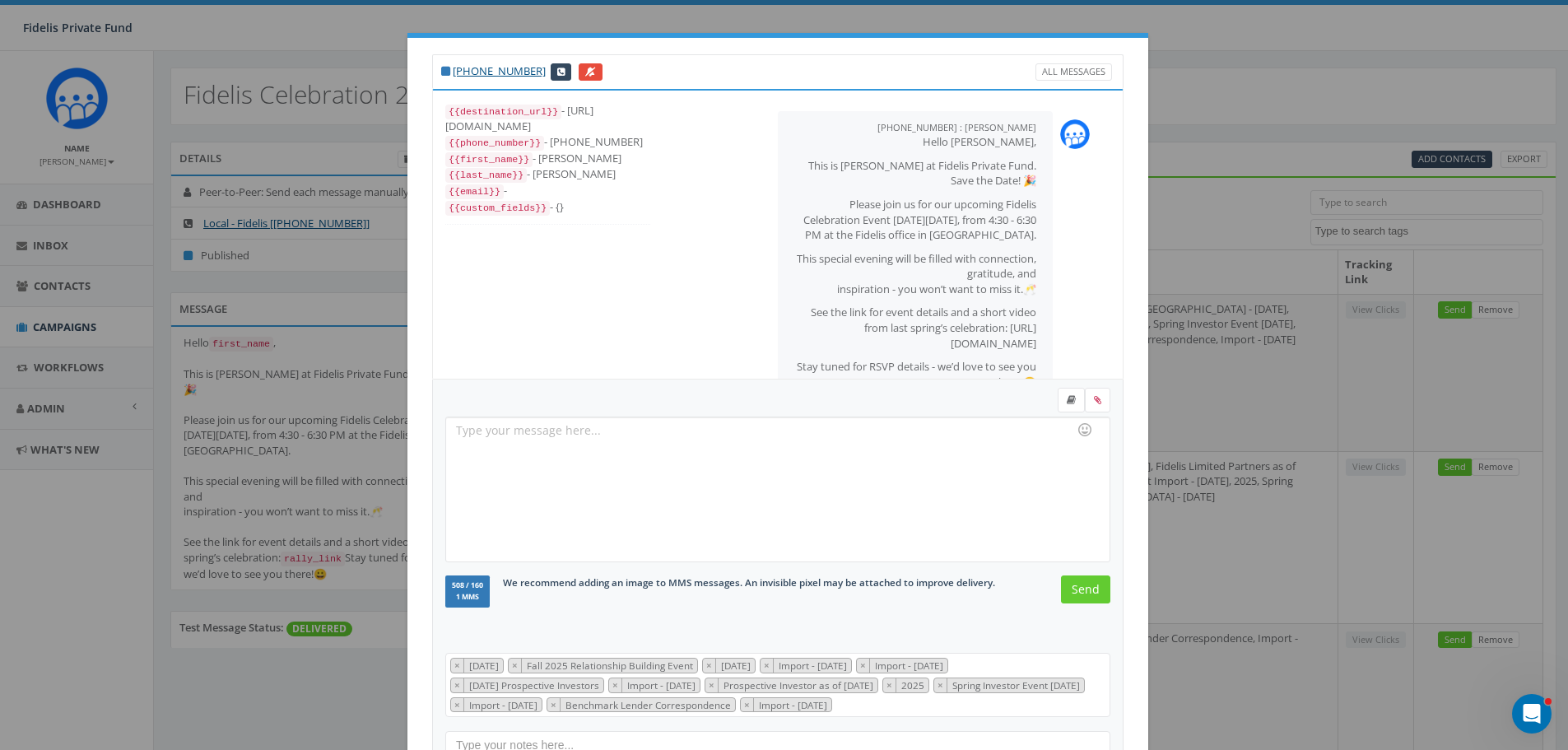
scroll to position [63, 0]
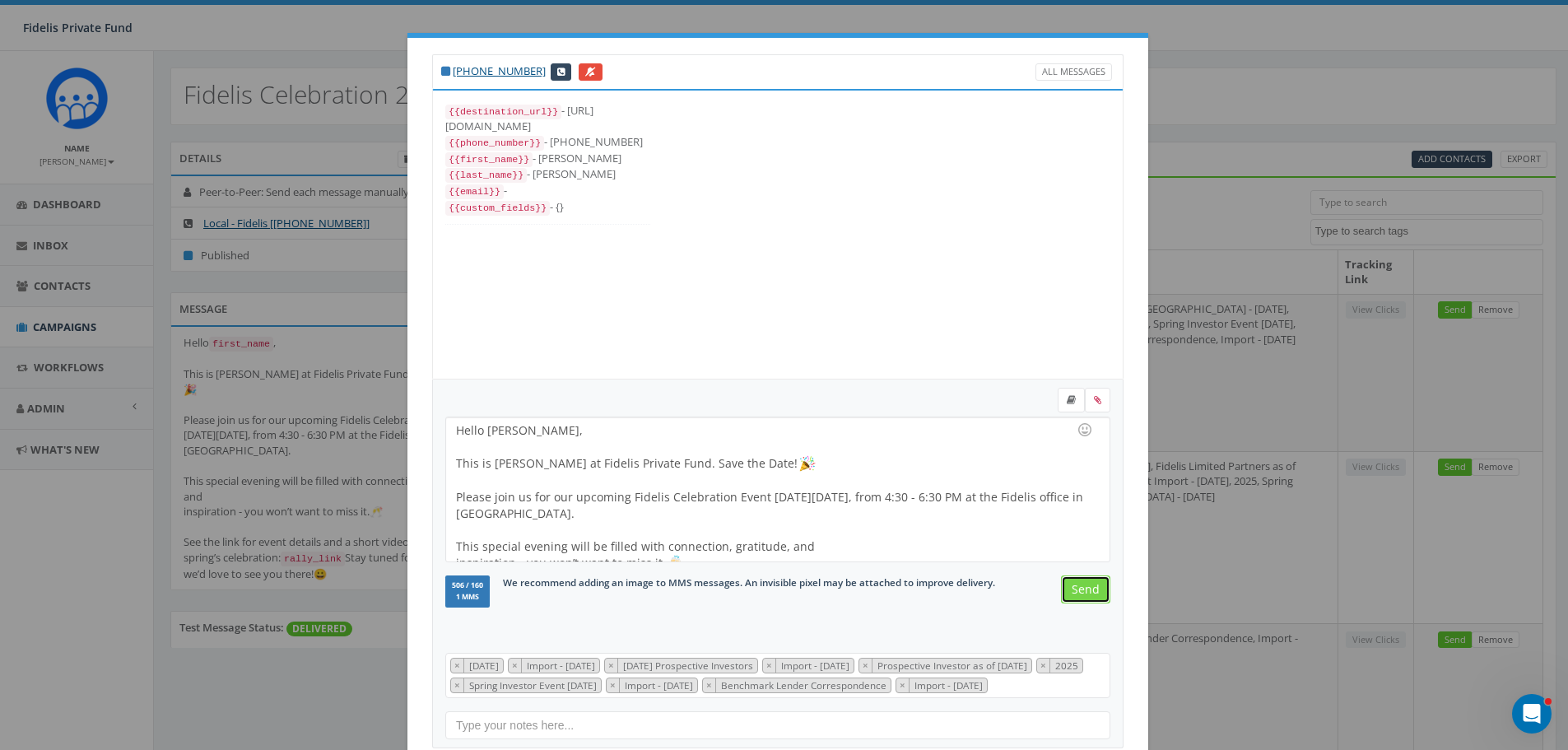
click at [1083, 589] on input "Send" at bounding box center [1085, 589] width 49 height 28
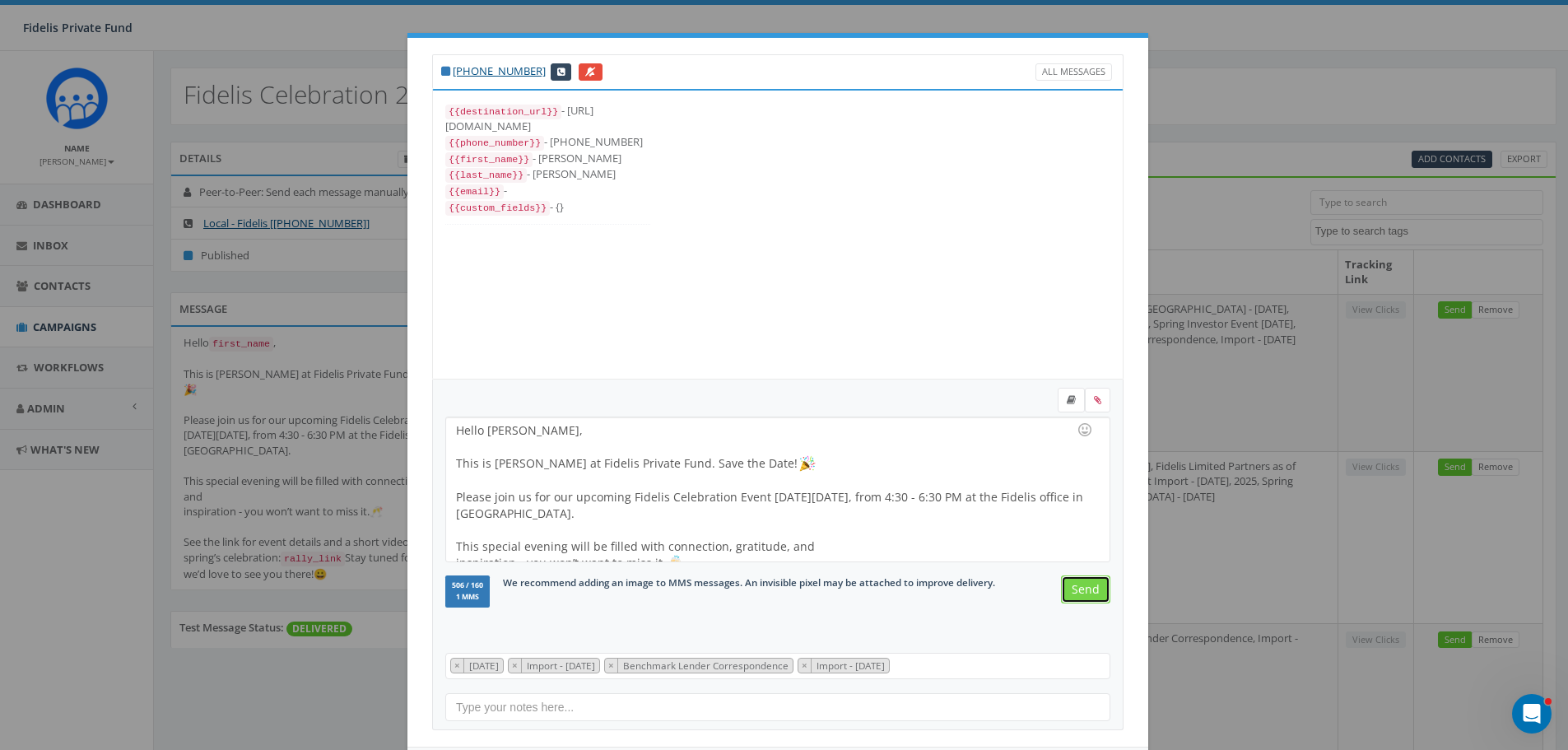
click at [1083, 589] on input "Send" at bounding box center [1085, 589] width 49 height 28
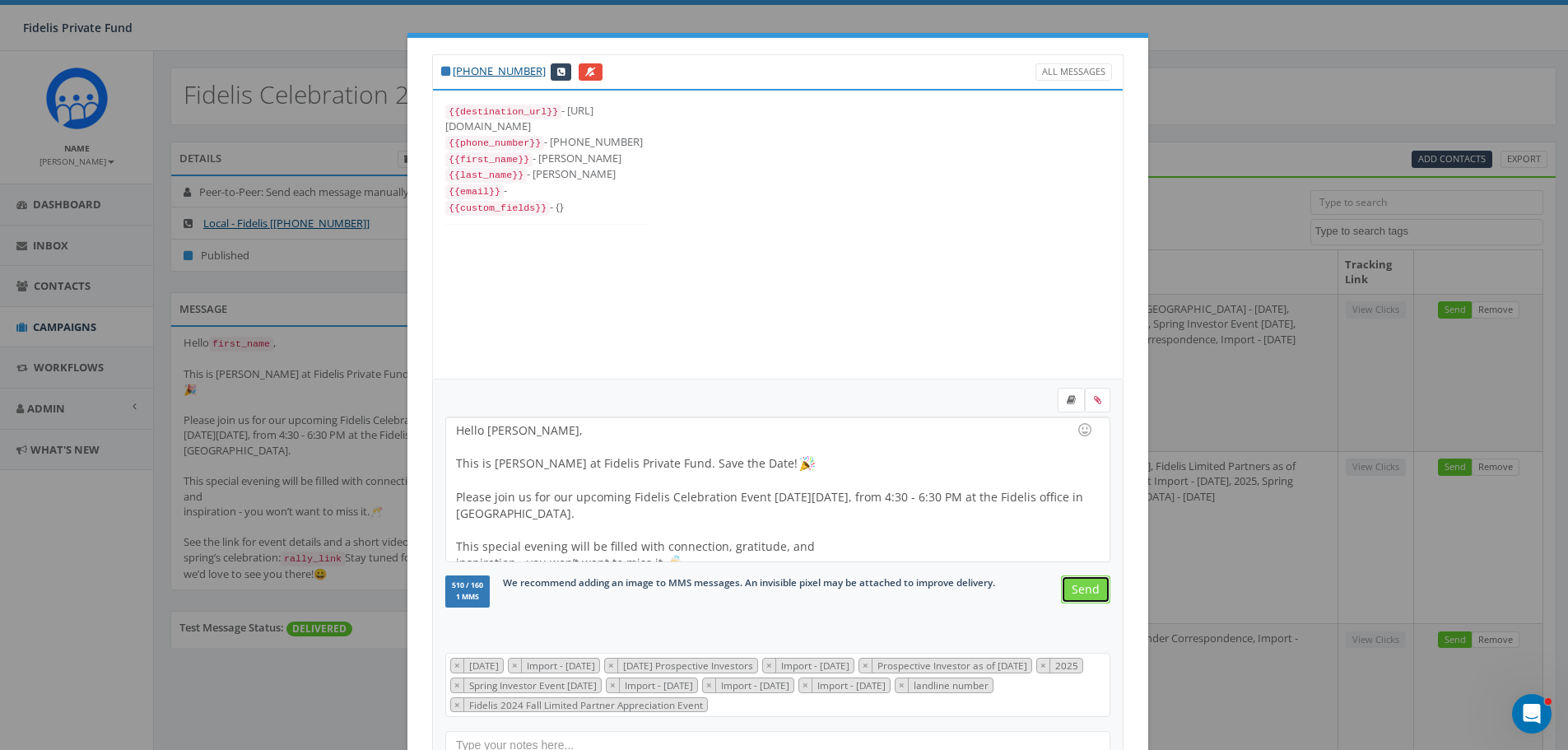
click at [1083, 589] on input "Send" at bounding box center [1085, 589] width 49 height 28
click at [1084, 590] on input "Send" at bounding box center [1085, 589] width 49 height 28
select select "100"
select select
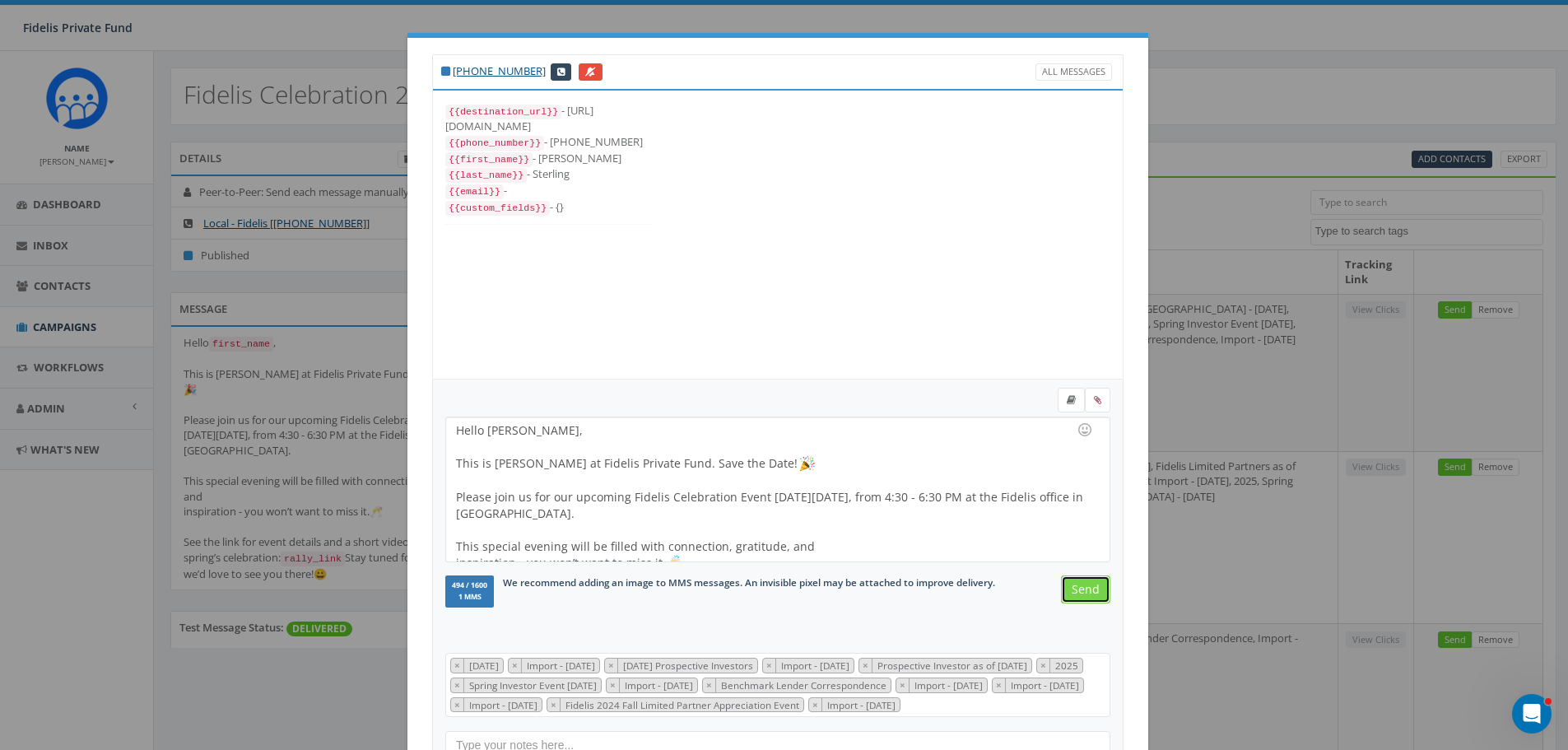
click at [1074, 587] on input "Send" at bounding box center [1085, 589] width 49 height 28
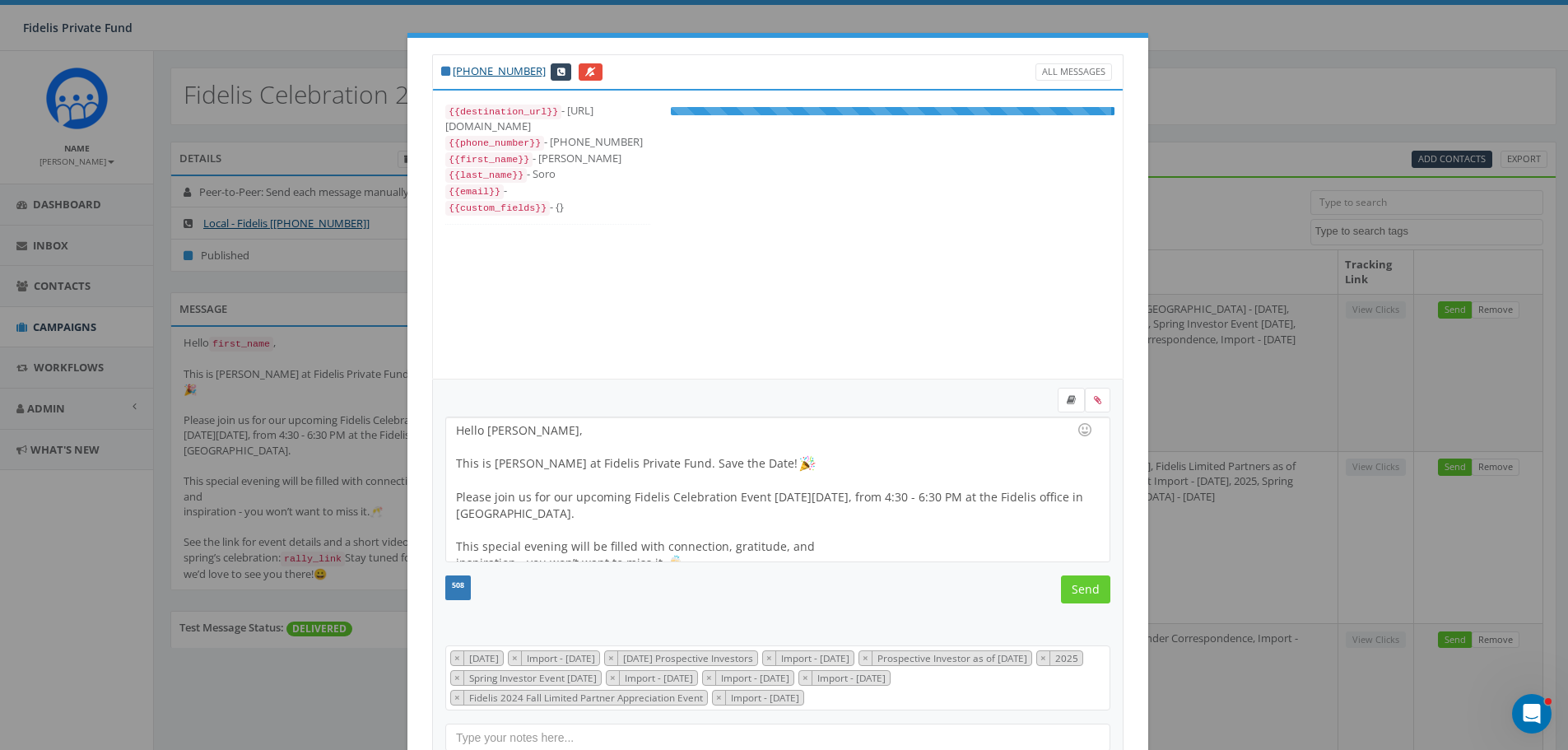
scroll to position [181, 0]
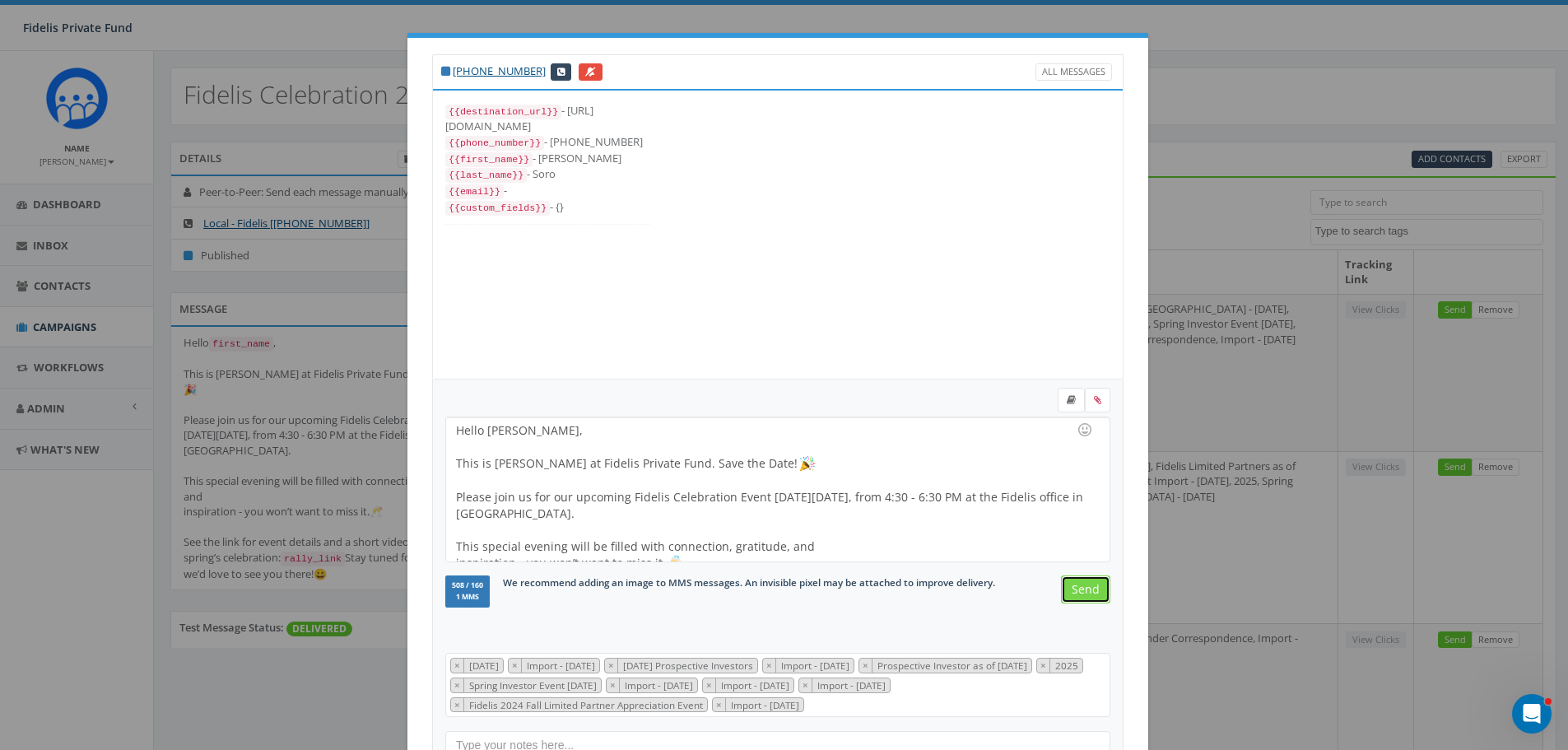
click at [1075, 585] on input "Send" at bounding box center [1085, 589] width 49 height 28
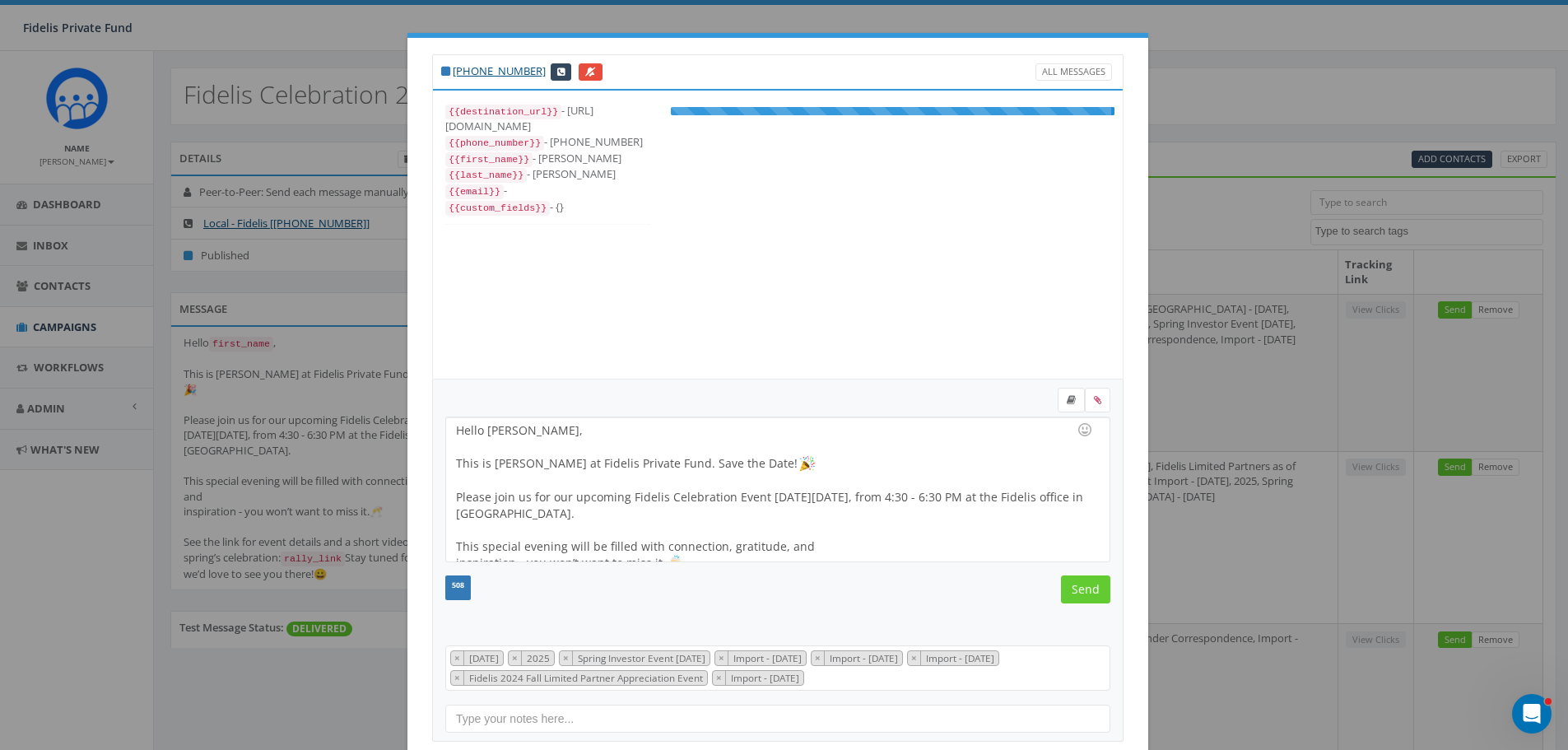
scroll to position [115, 0]
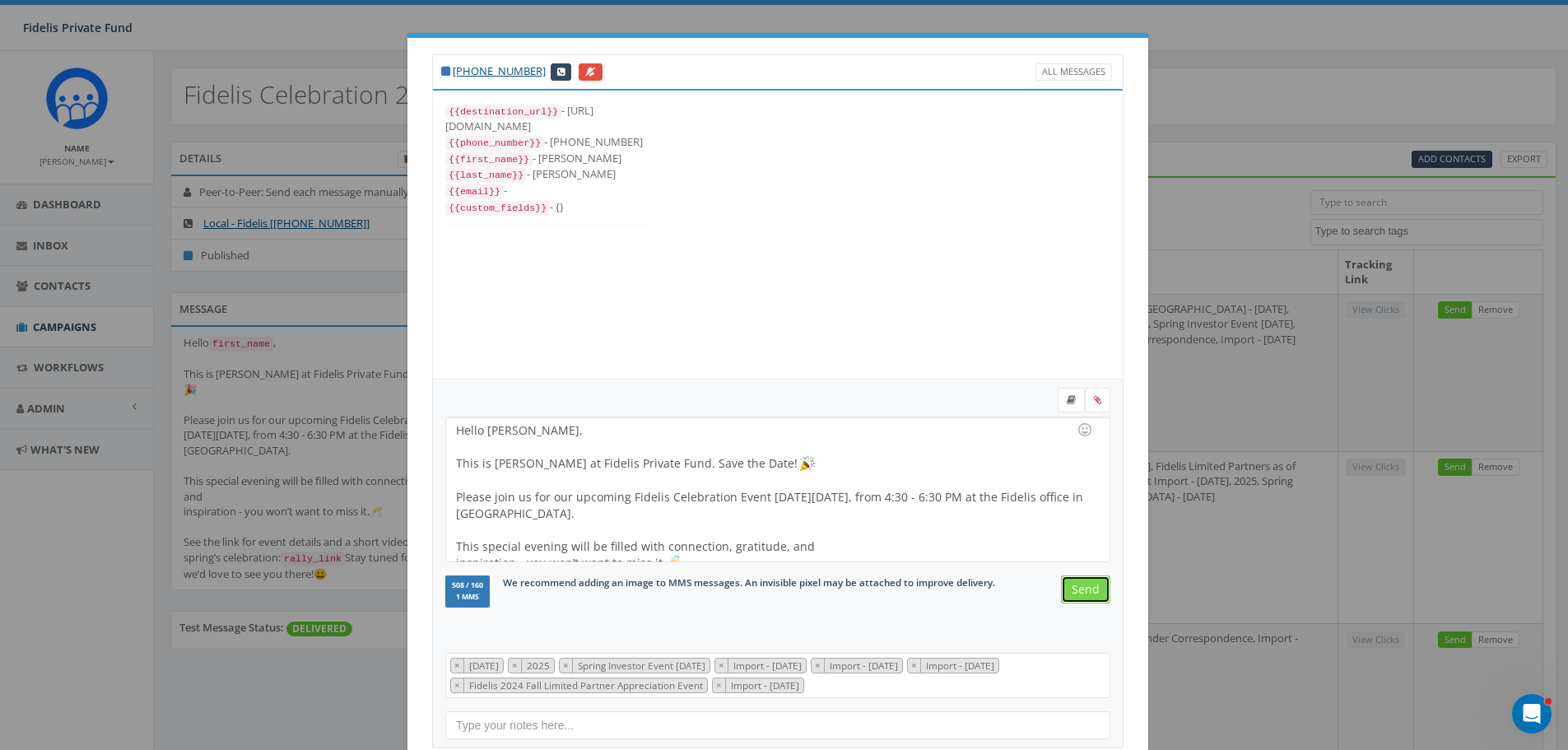
click at [1085, 593] on input "Send" at bounding box center [1085, 589] width 49 height 28
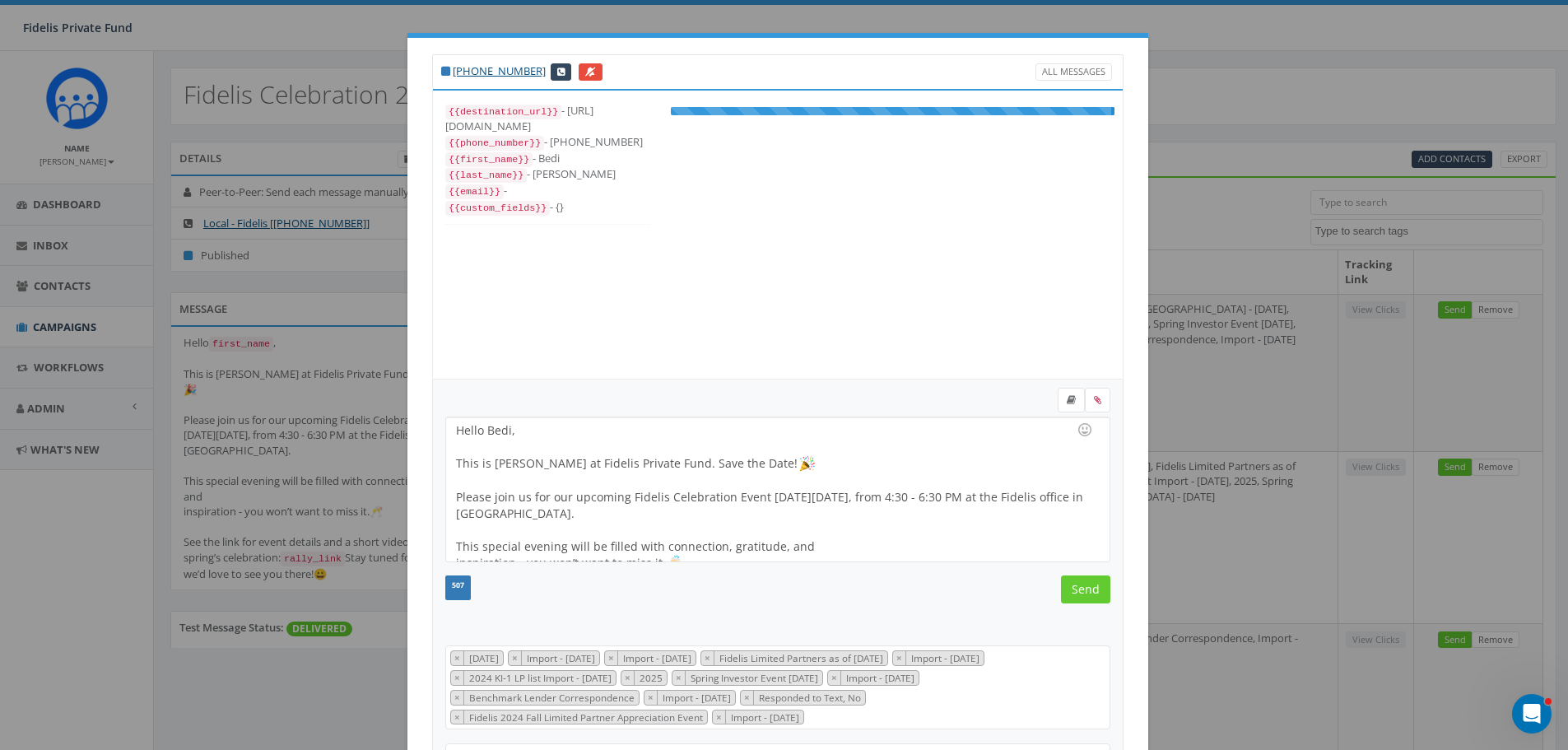
scroll to position [214, 0]
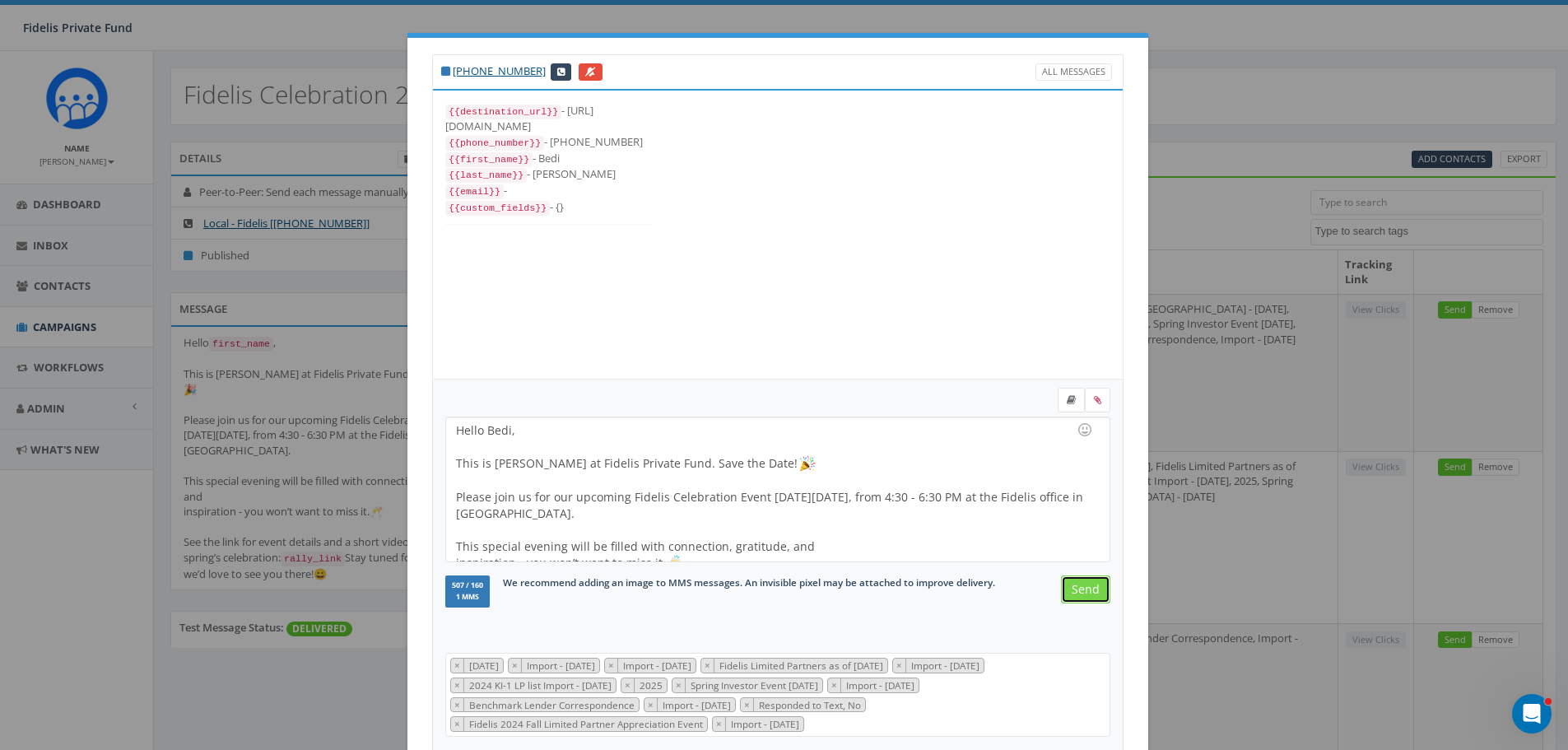
click at [1085, 593] on input "Send" at bounding box center [1085, 589] width 49 height 28
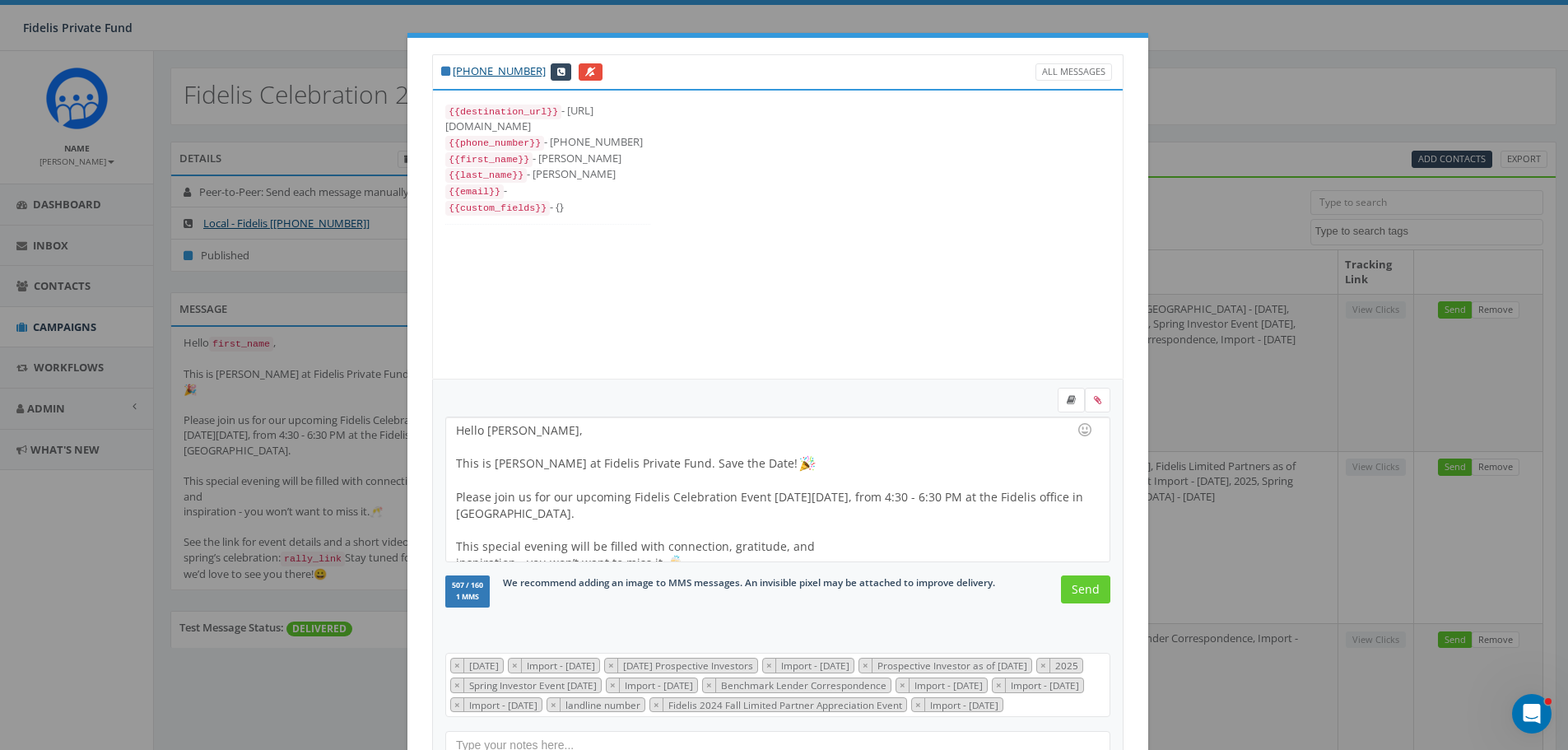
scroll to position [84, 0]
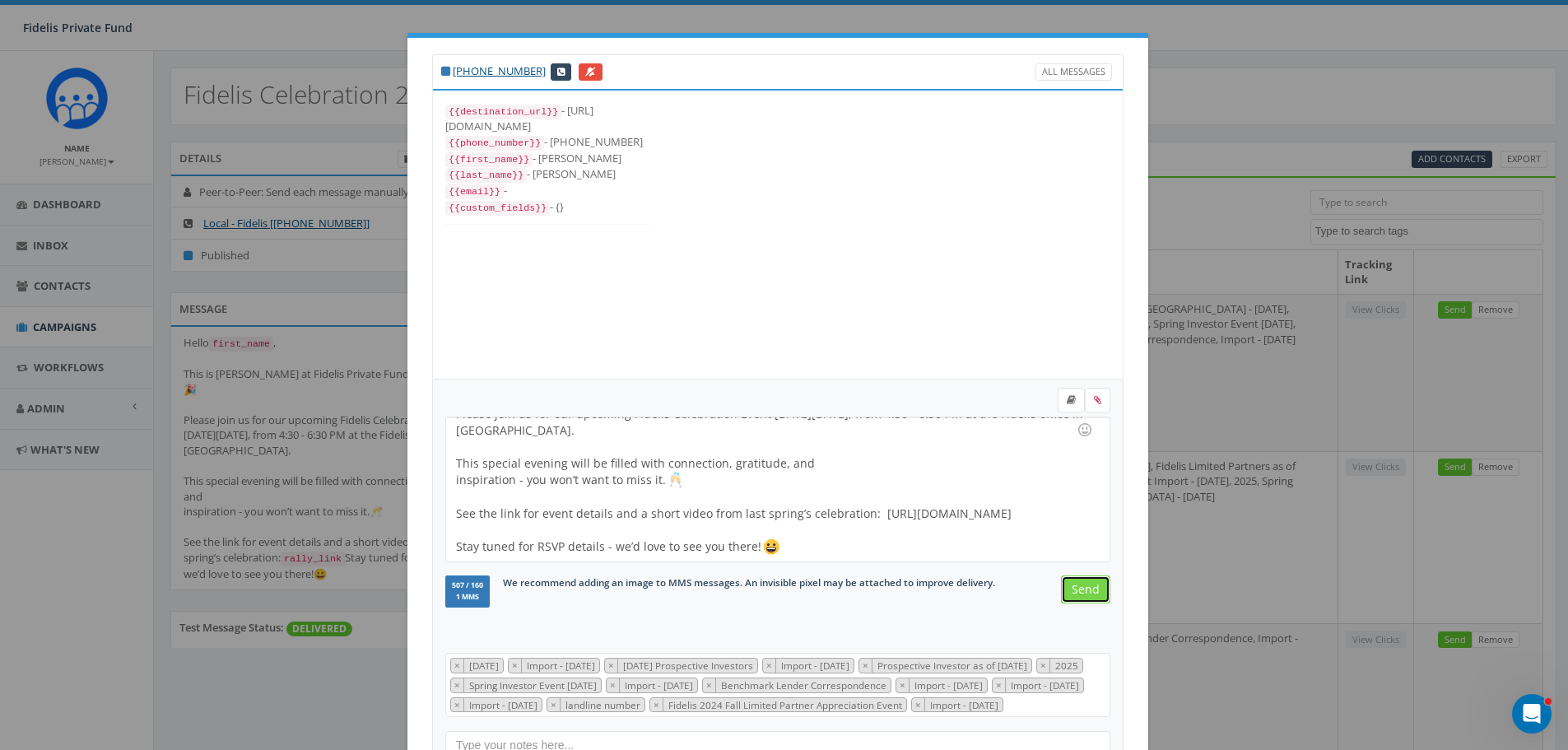
click at [1081, 588] on input "Send" at bounding box center [1085, 589] width 49 height 28
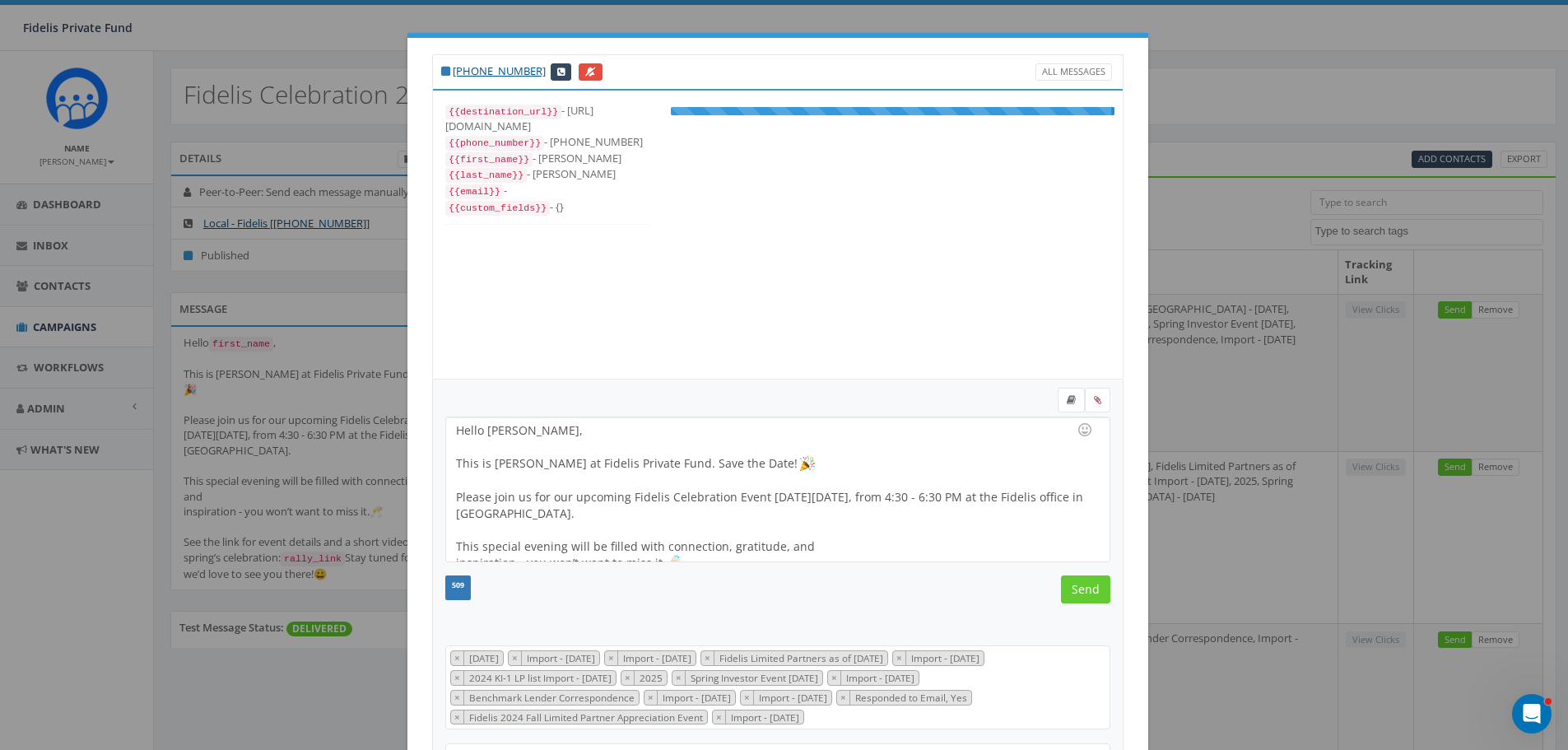
scroll to position [231, 0]
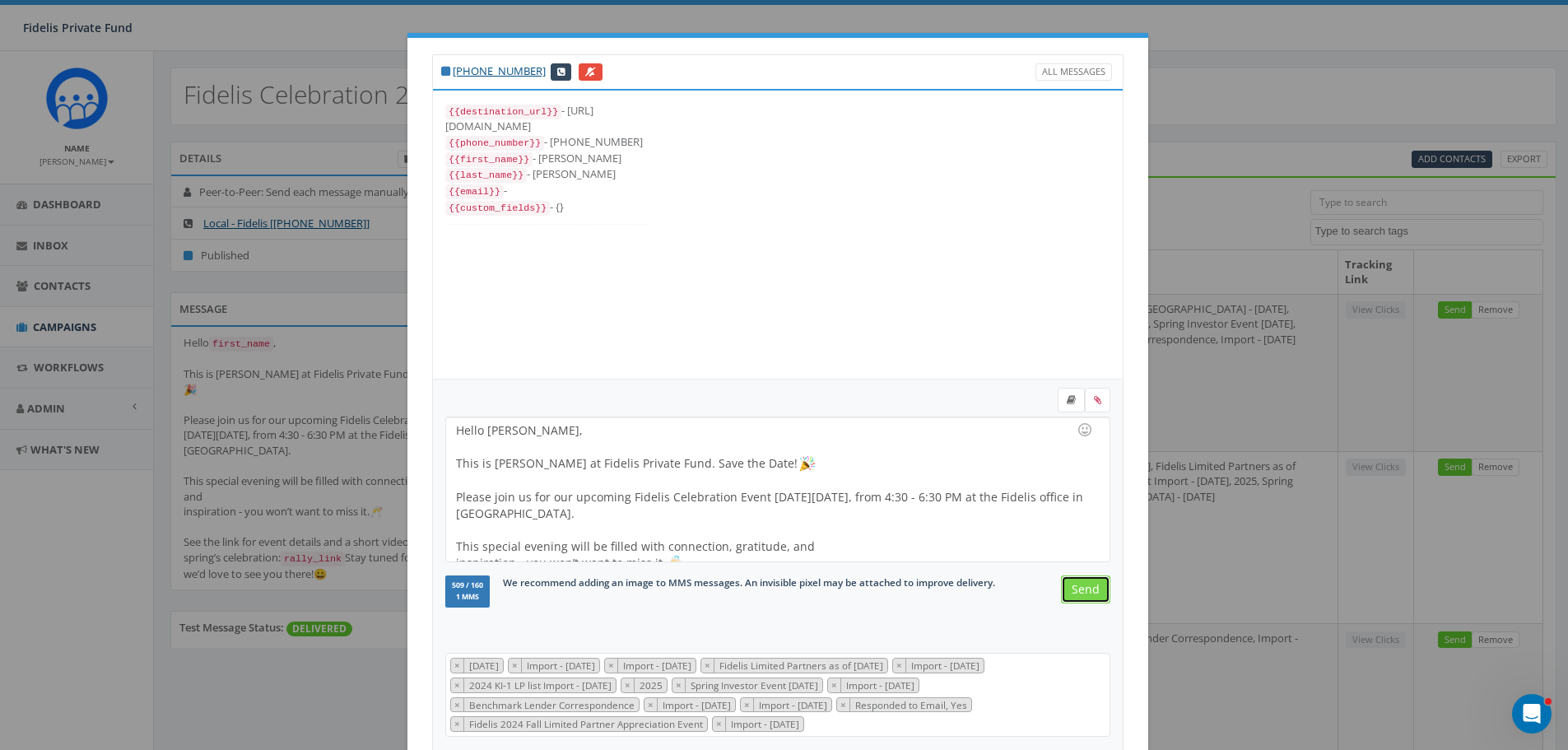
click at [1083, 596] on input "Send" at bounding box center [1085, 589] width 49 height 28
click at [1082, 592] on input "Send" at bounding box center [1085, 589] width 49 height 28
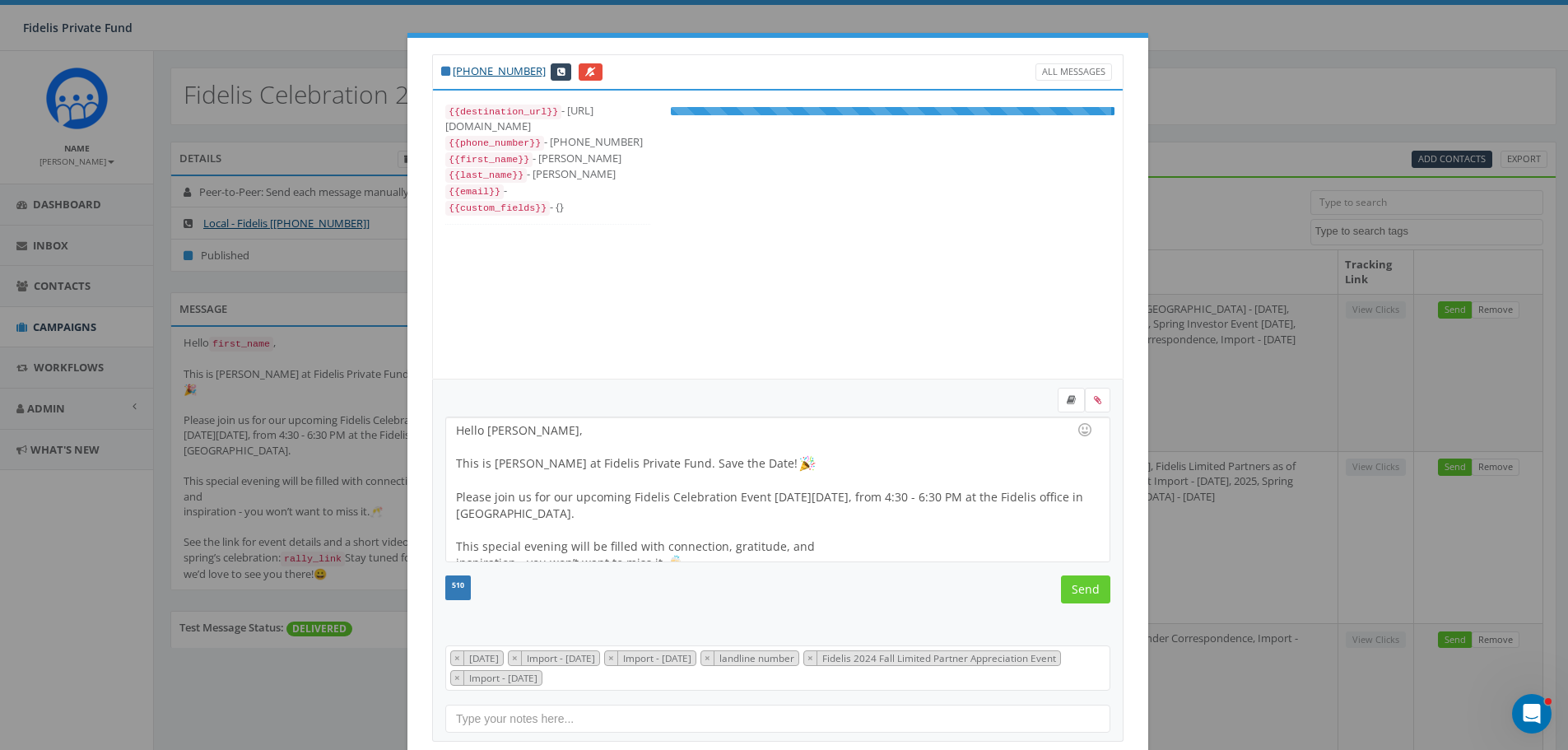
scroll to position [83, 0]
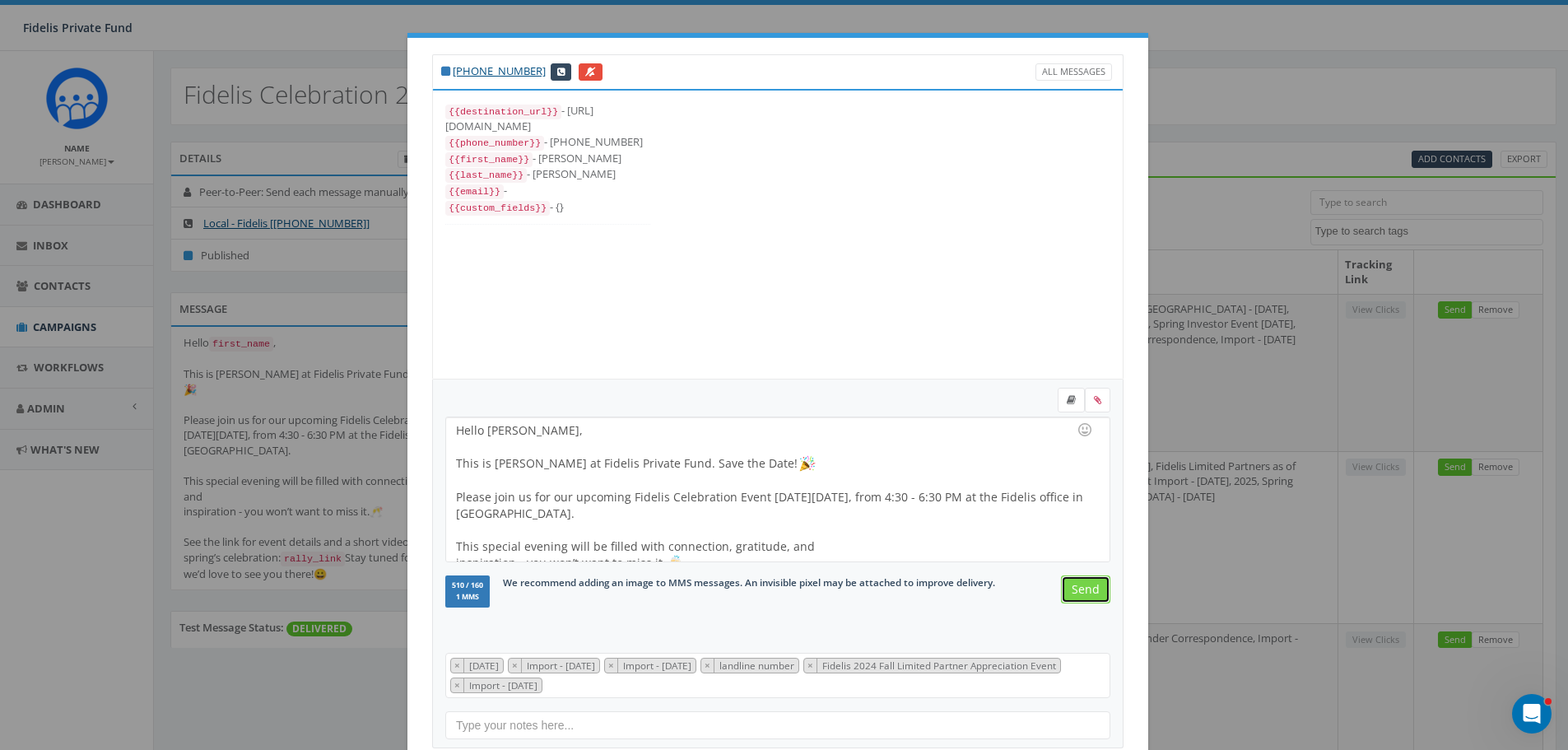
click at [1082, 592] on input "Send" at bounding box center [1085, 589] width 49 height 28
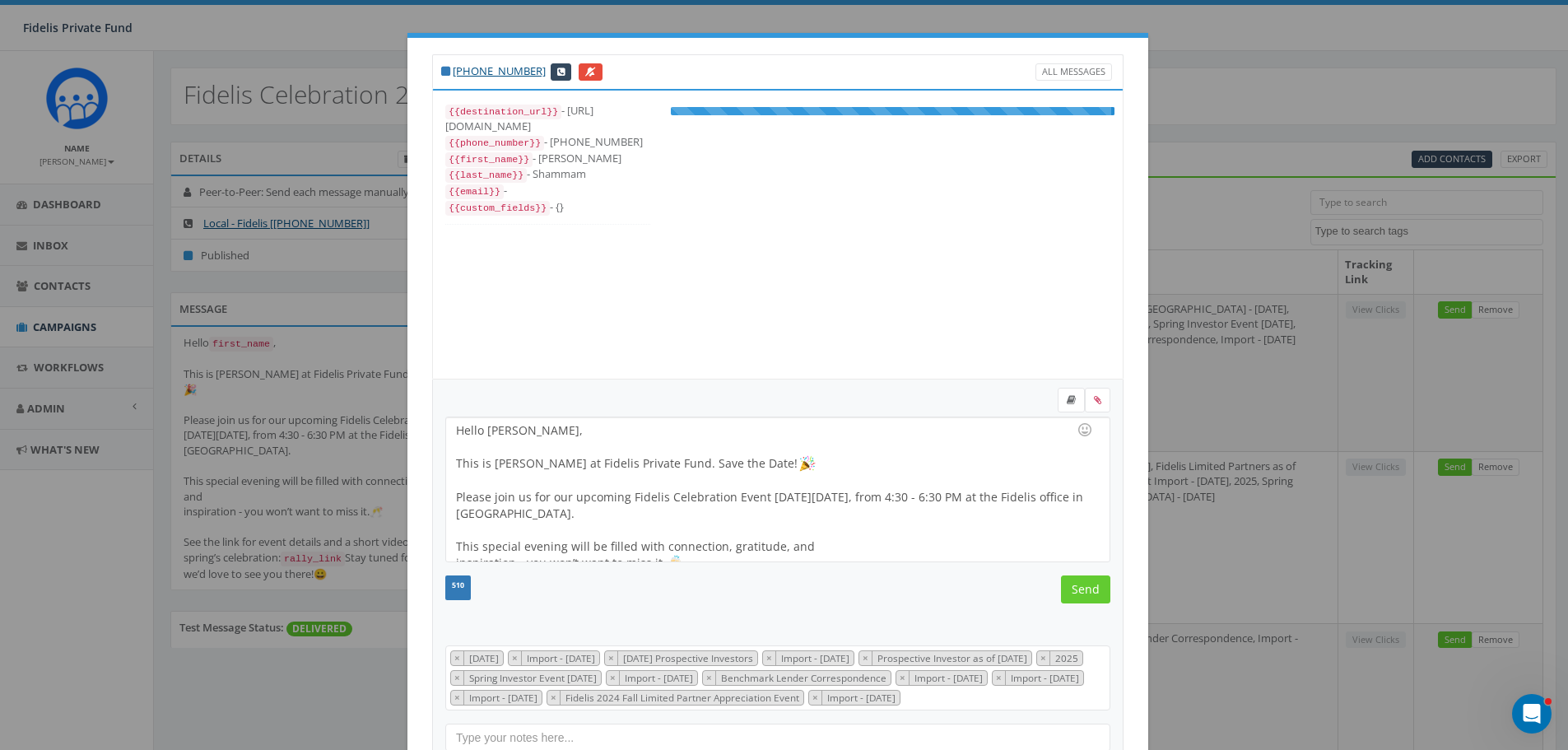
scroll to position [214, 0]
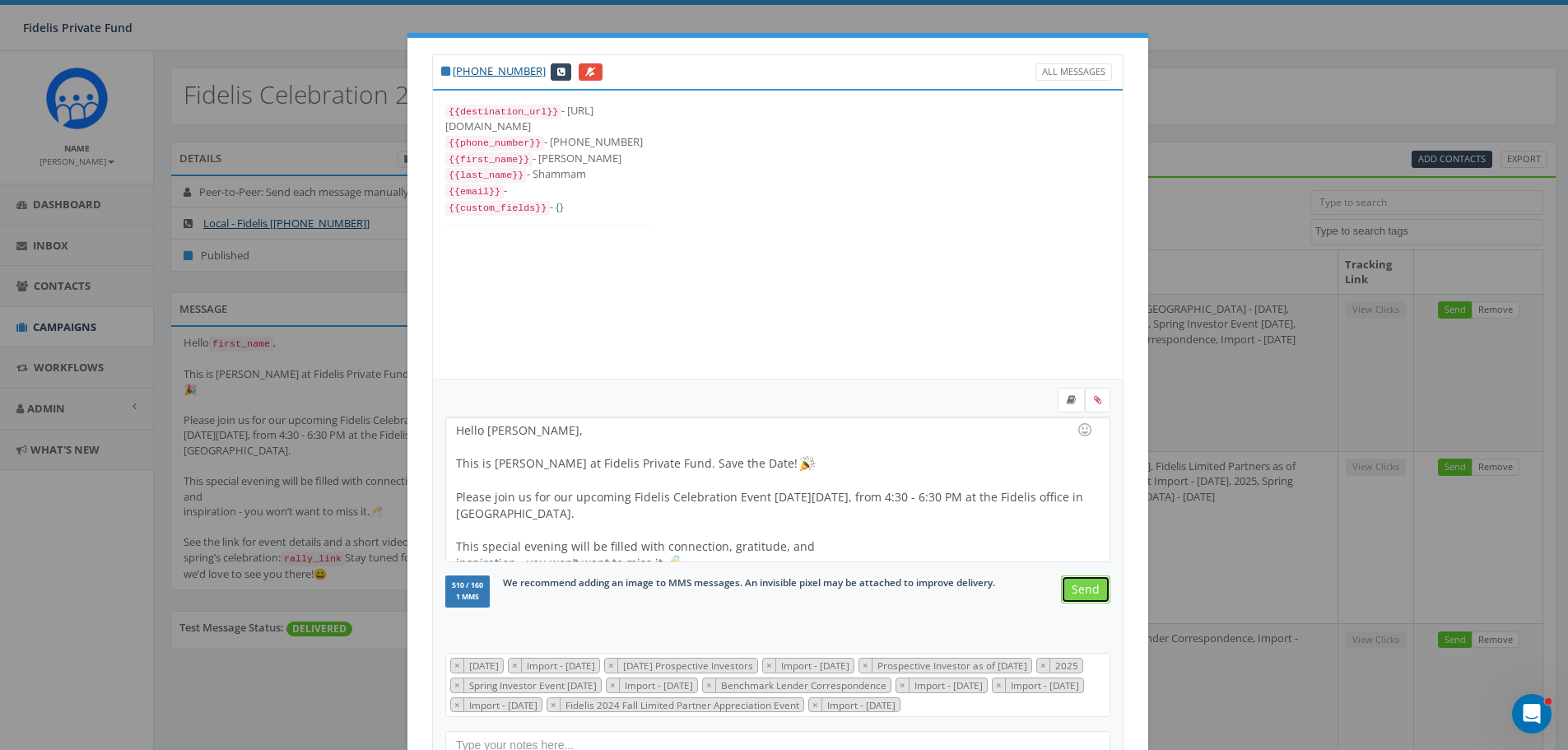
click at [1082, 592] on input "Send" at bounding box center [1085, 589] width 49 height 28
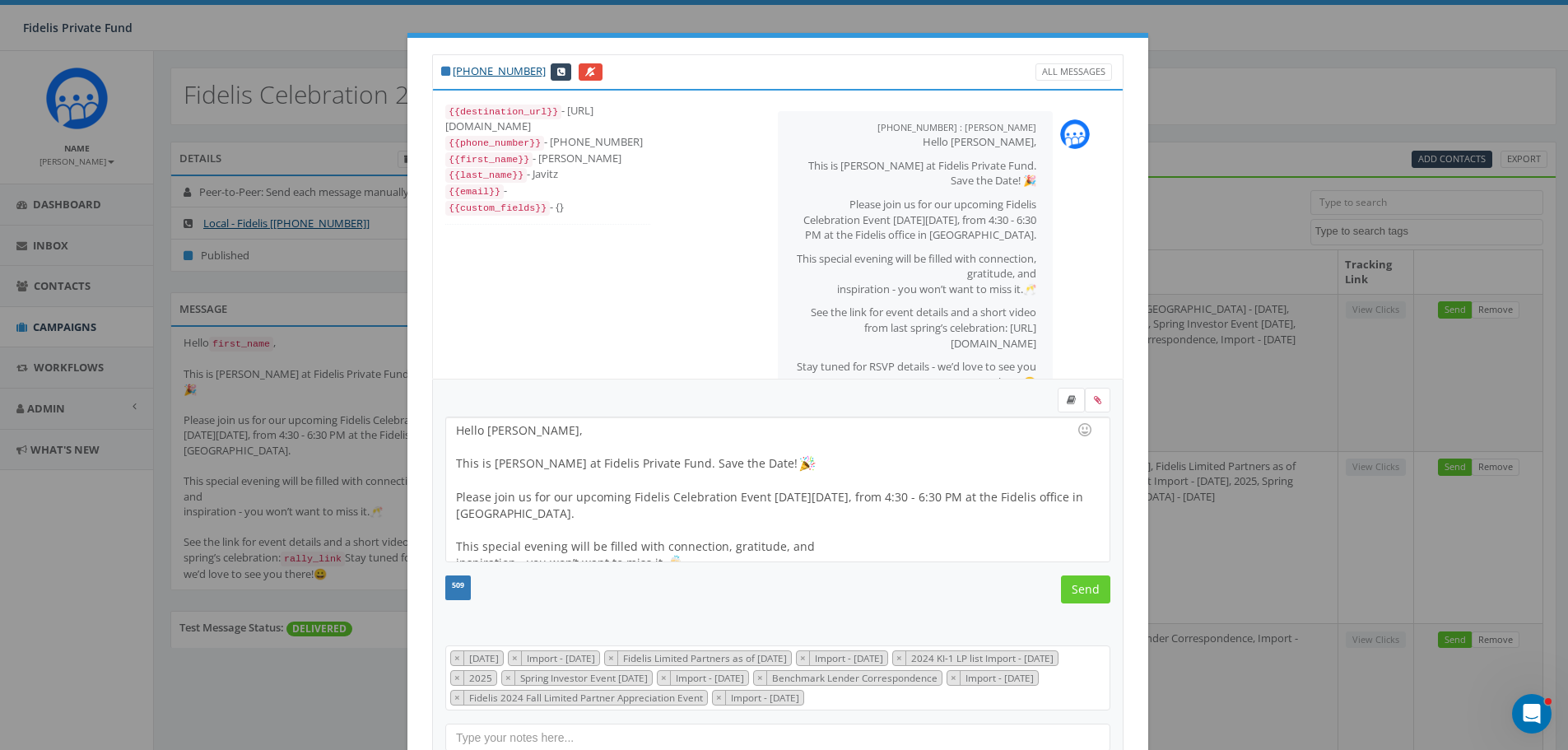
scroll to position [181, 0]
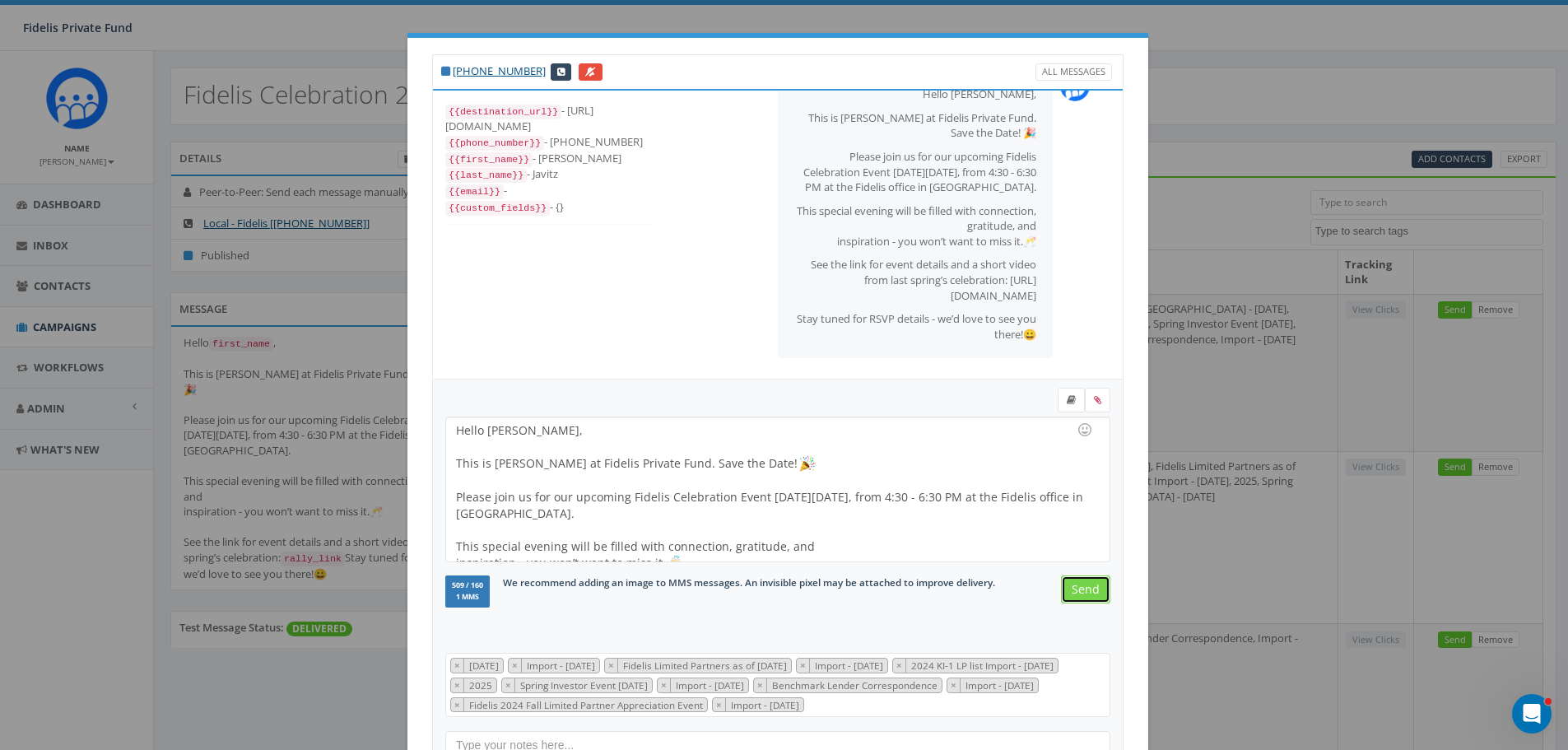
click at [1082, 592] on input "Send" at bounding box center [1085, 589] width 49 height 28
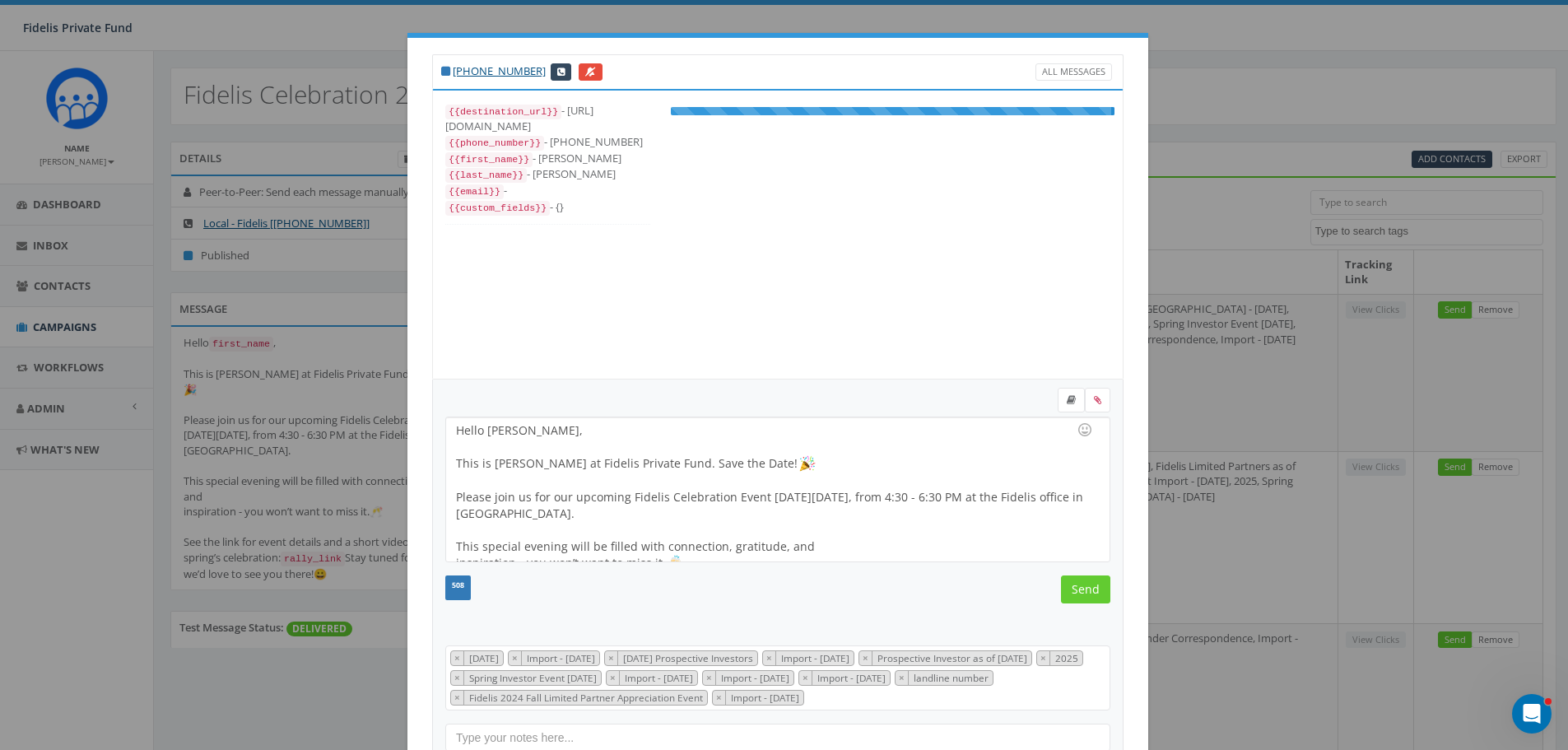
scroll to position [0, 0]
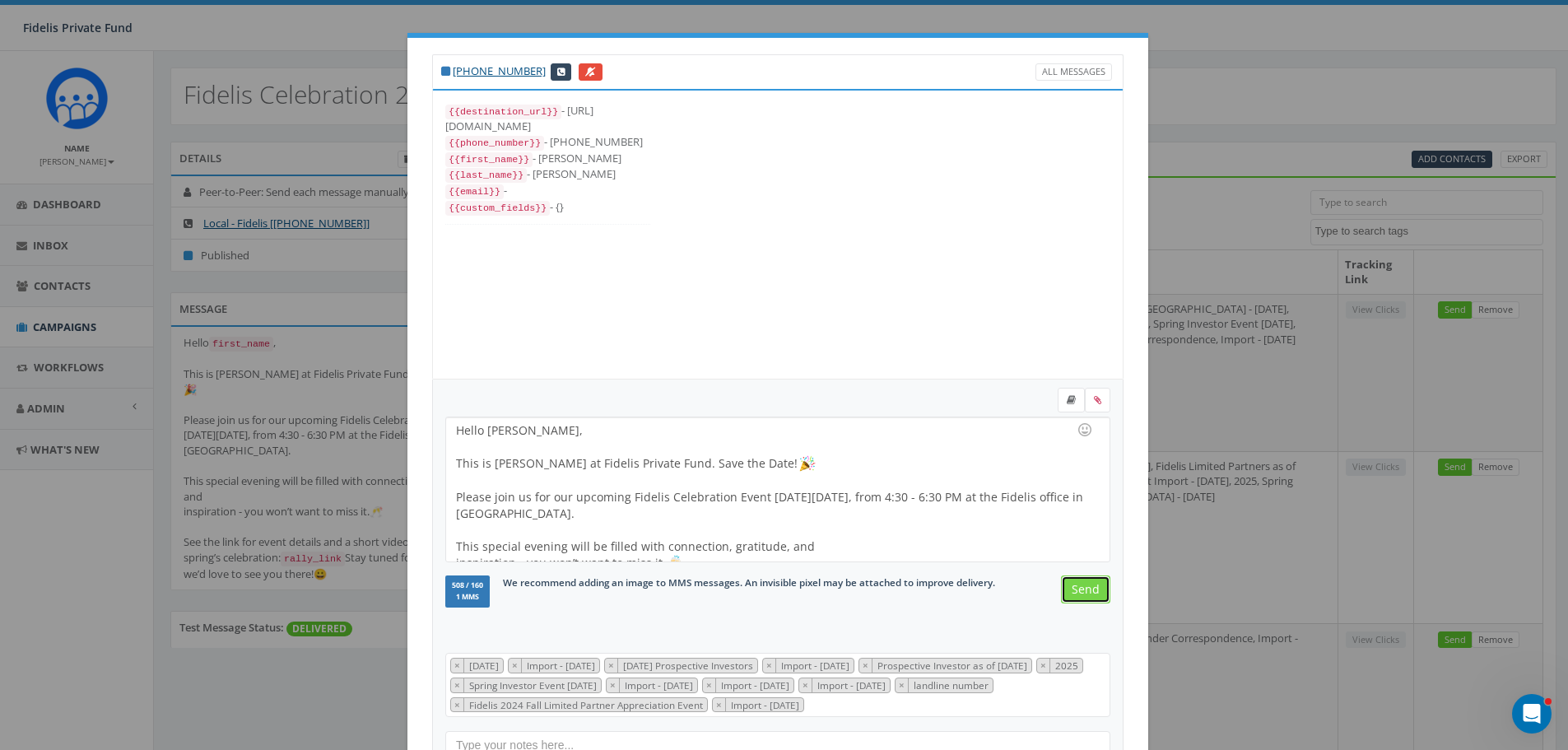
click at [1082, 592] on input "Send" at bounding box center [1085, 589] width 49 height 28
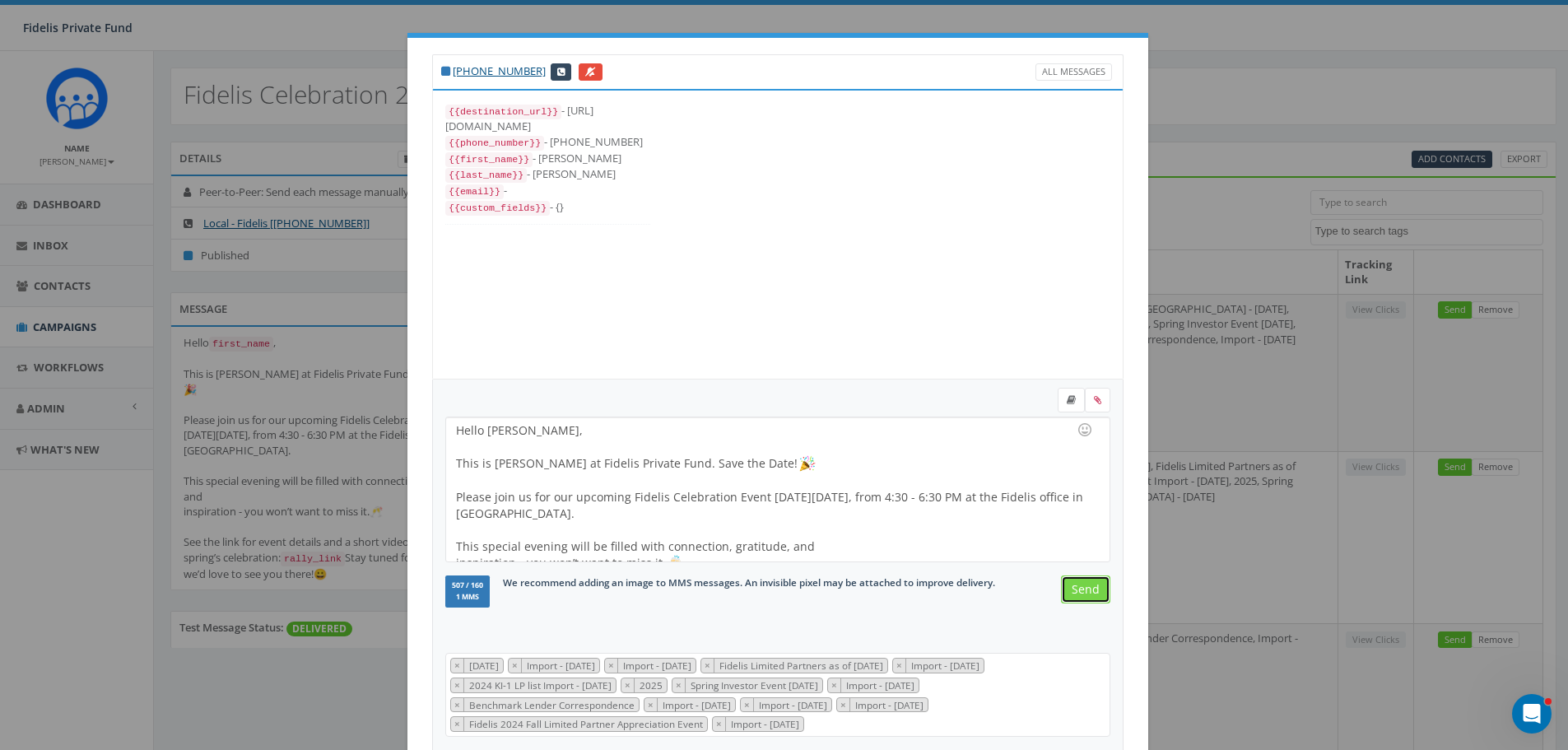
click at [1082, 592] on input "Send" at bounding box center [1085, 589] width 49 height 28
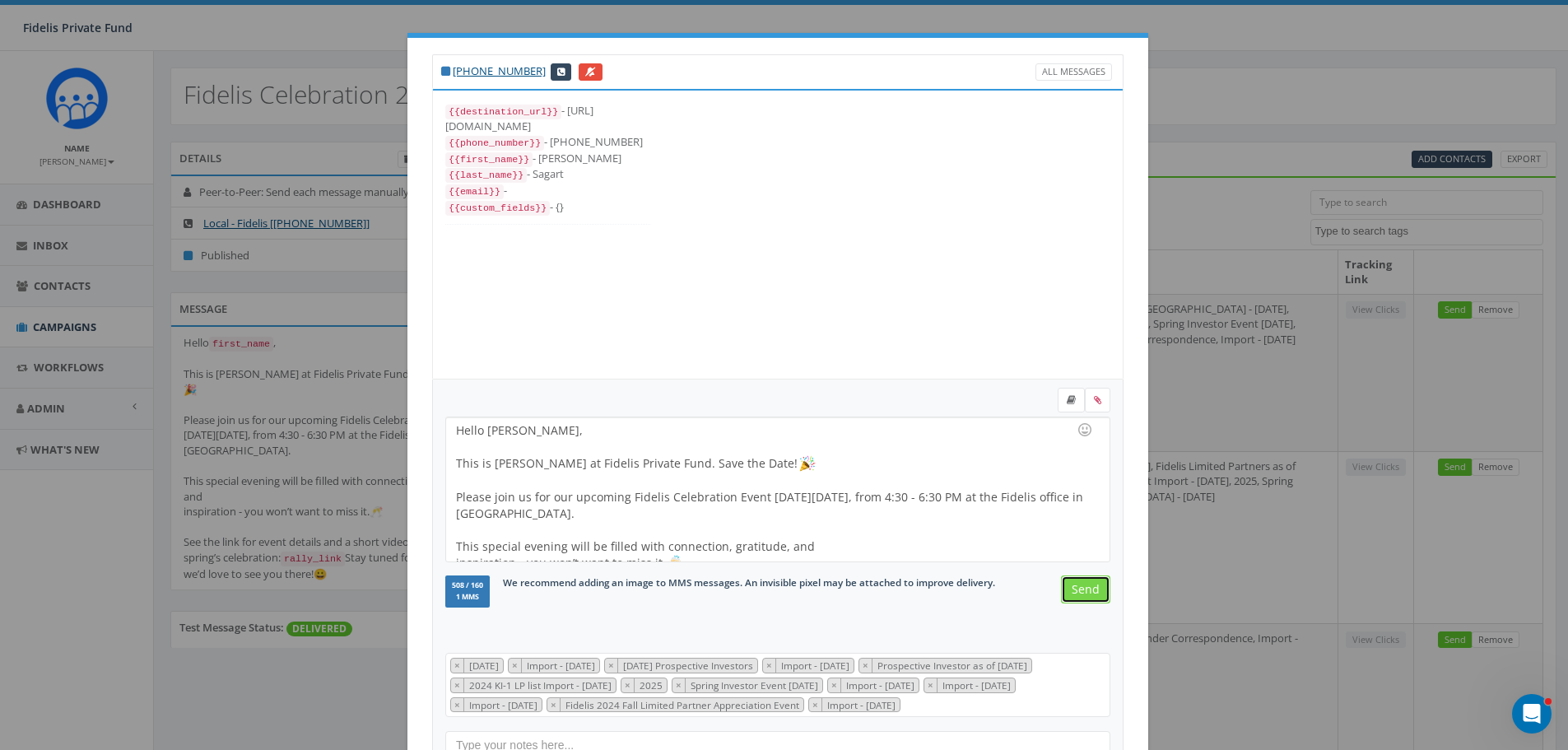
click at [1082, 592] on input "Send" at bounding box center [1085, 589] width 49 height 28
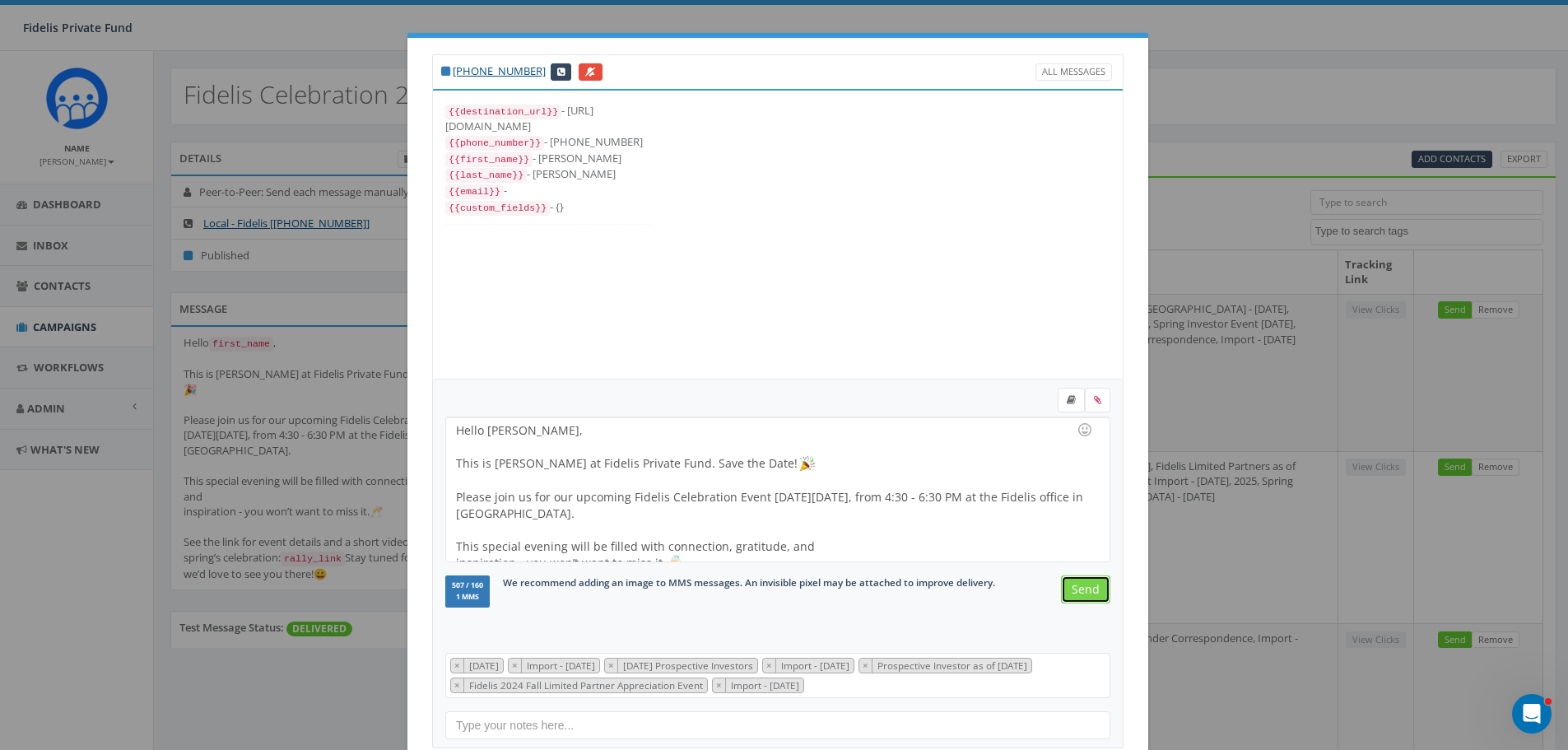
click at [1082, 592] on input "Send" at bounding box center [1085, 589] width 49 height 28
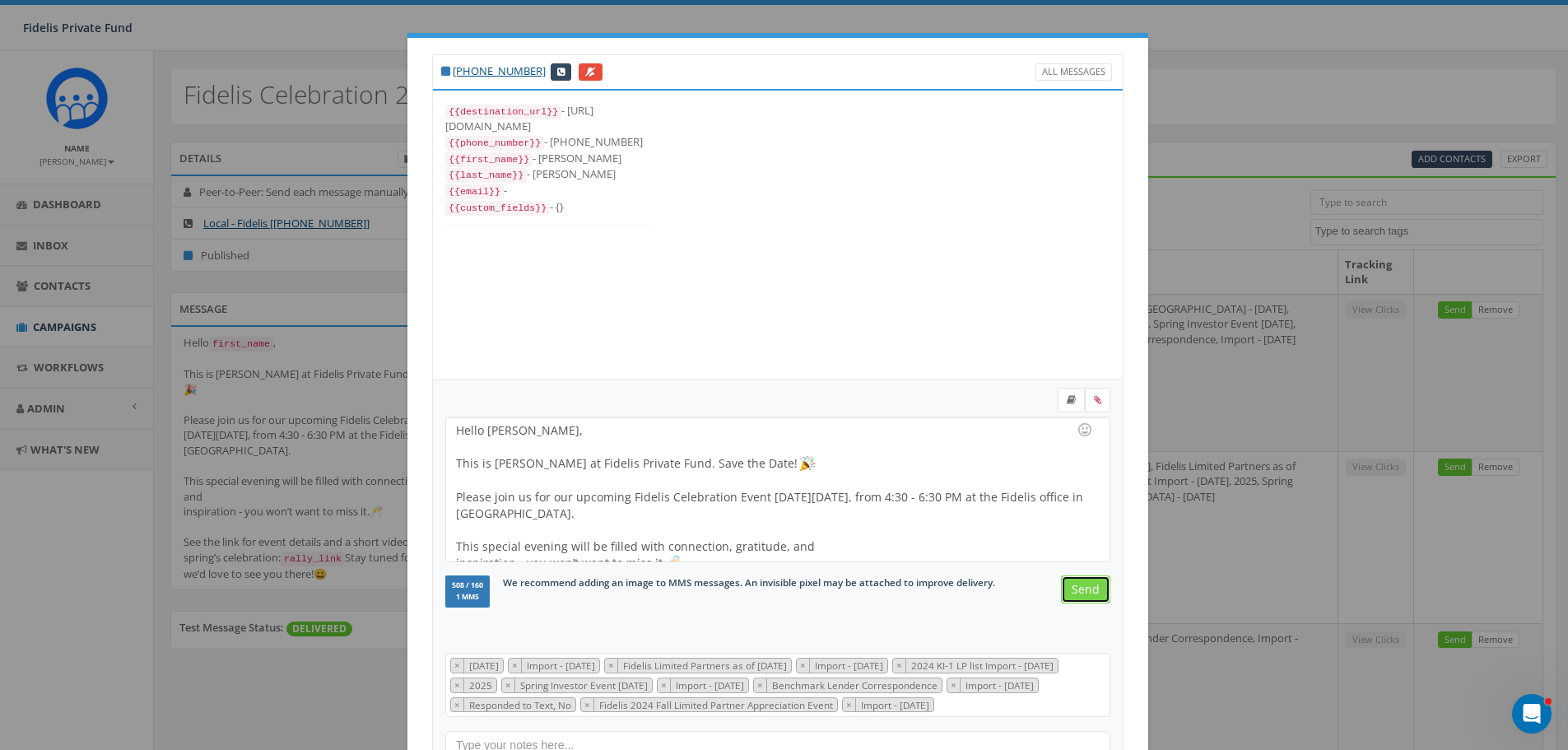
click at [1082, 592] on input "Send" at bounding box center [1085, 589] width 49 height 28
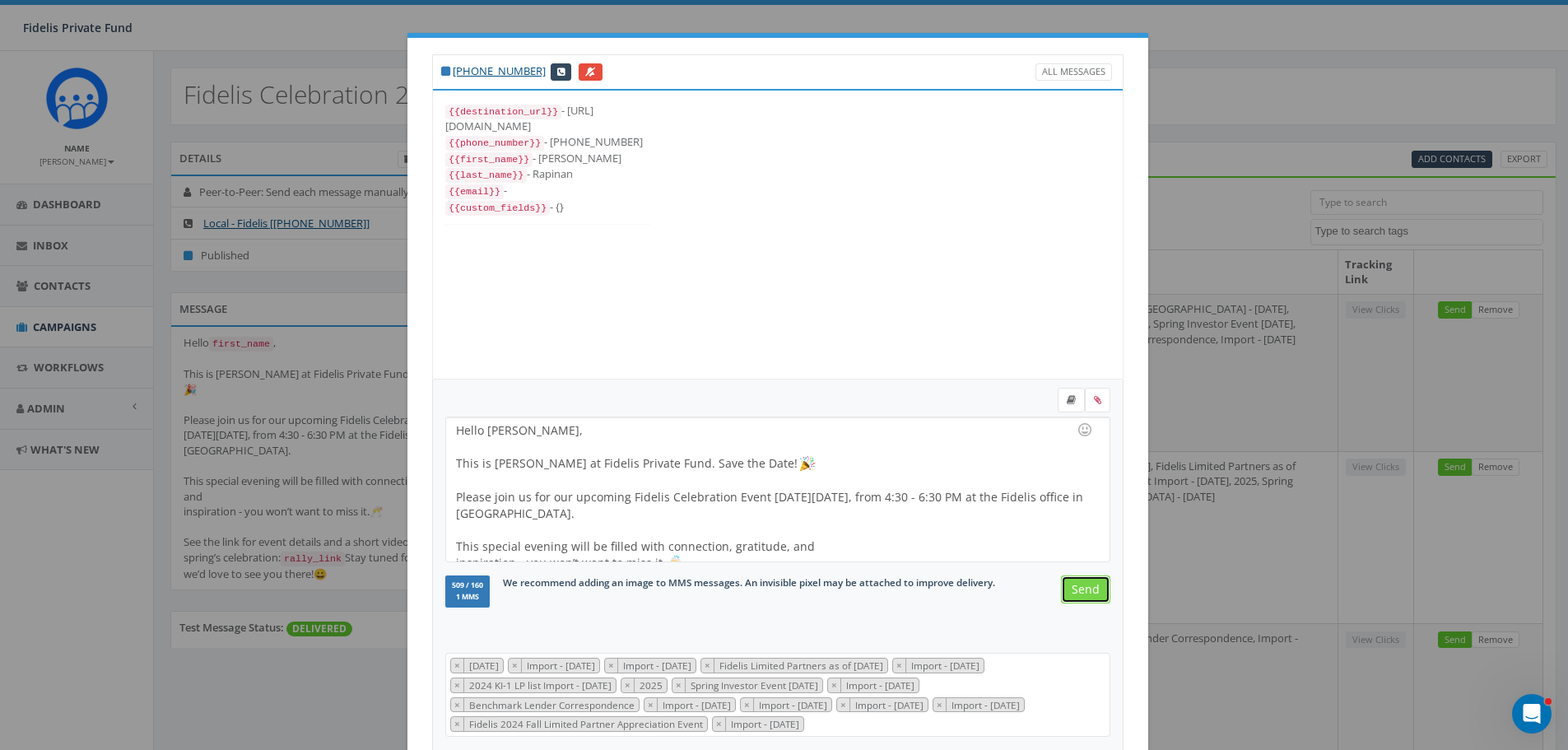
click at [1082, 592] on input "Send" at bounding box center [1085, 589] width 49 height 28
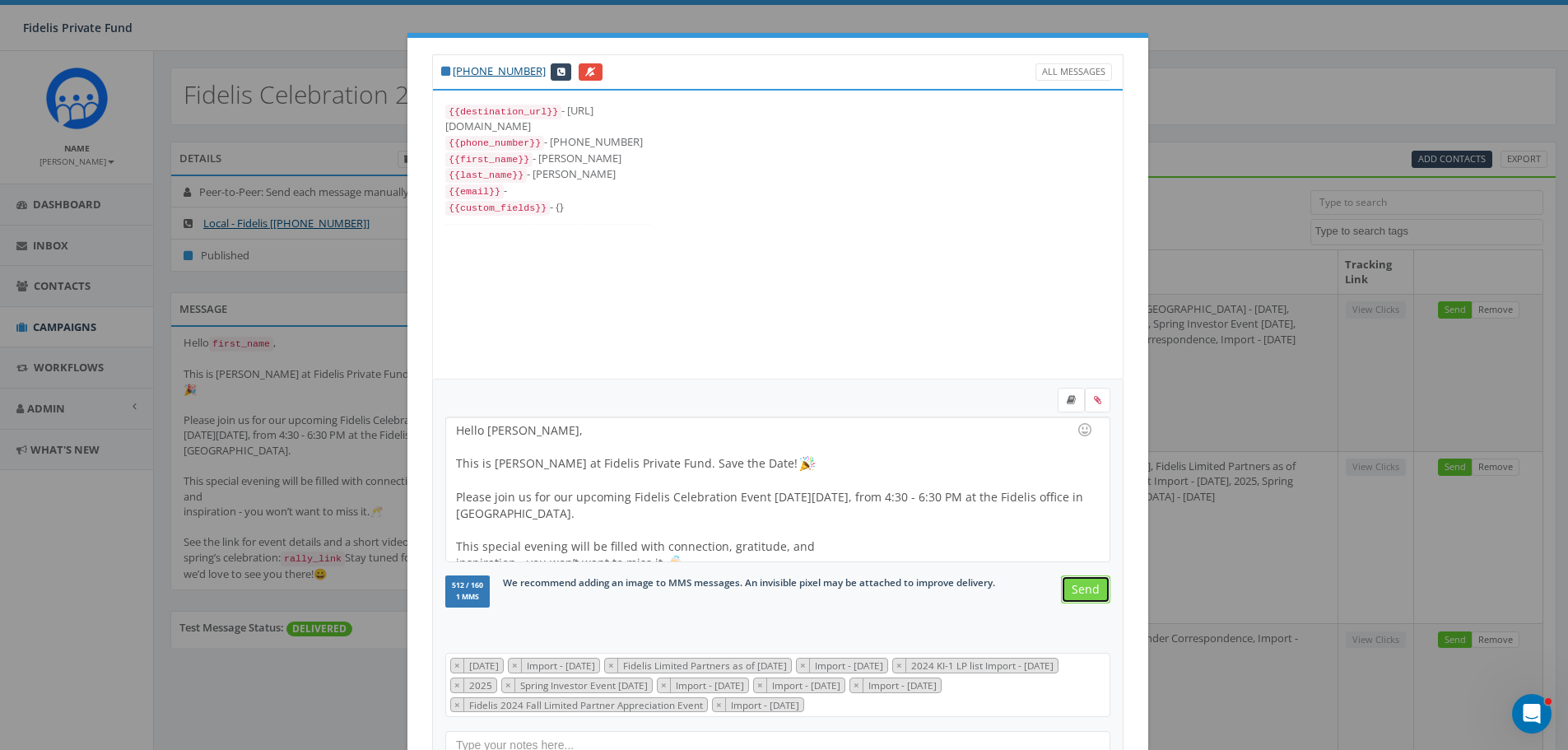
click at [1067, 595] on input "Send" at bounding box center [1085, 589] width 49 height 28
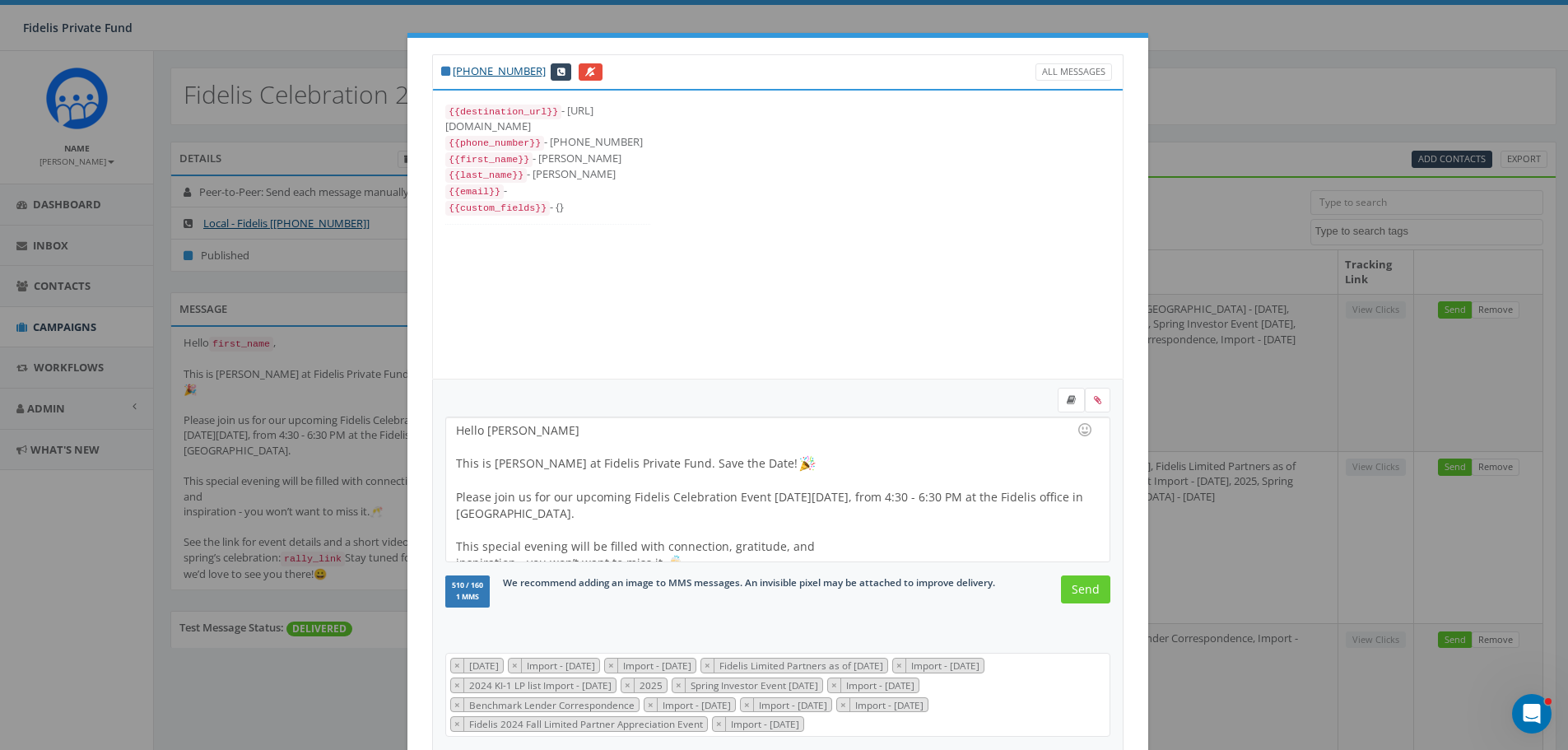
click at [525, 428] on div "Hello Susan D, This is John Lloyd at Fidelis Private Fund. Save the Date! Pleas…" at bounding box center [777, 489] width 662 height 144
click at [1078, 594] on input "Send" at bounding box center [1085, 589] width 49 height 28
click at [1076, 585] on input "Send" at bounding box center [1085, 589] width 49 height 28
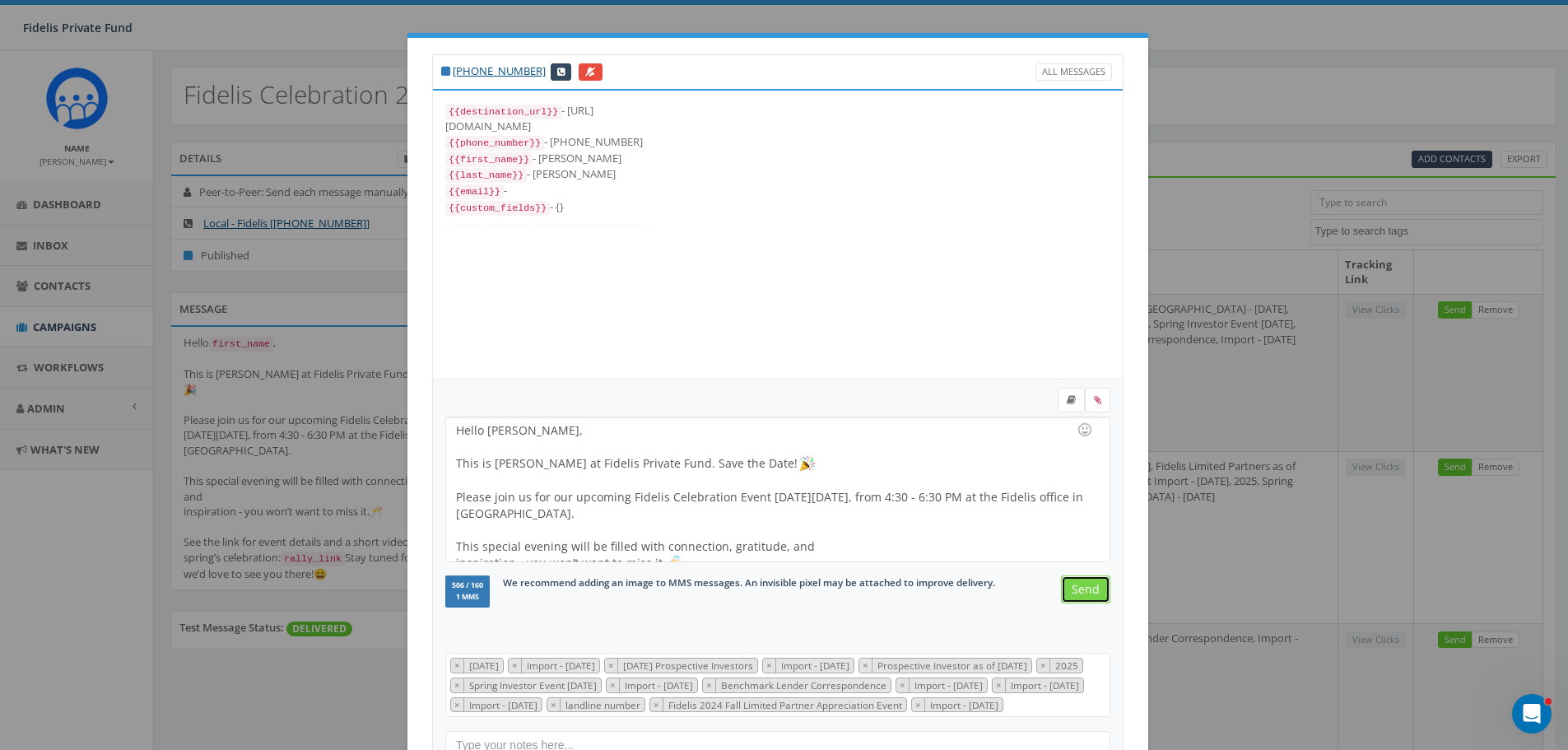
click at [1069, 587] on input "Send" at bounding box center [1085, 589] width 49 height 28
click at [1080, 593] on input "Send" at bounding box center [1085, 589] width 49 height 28
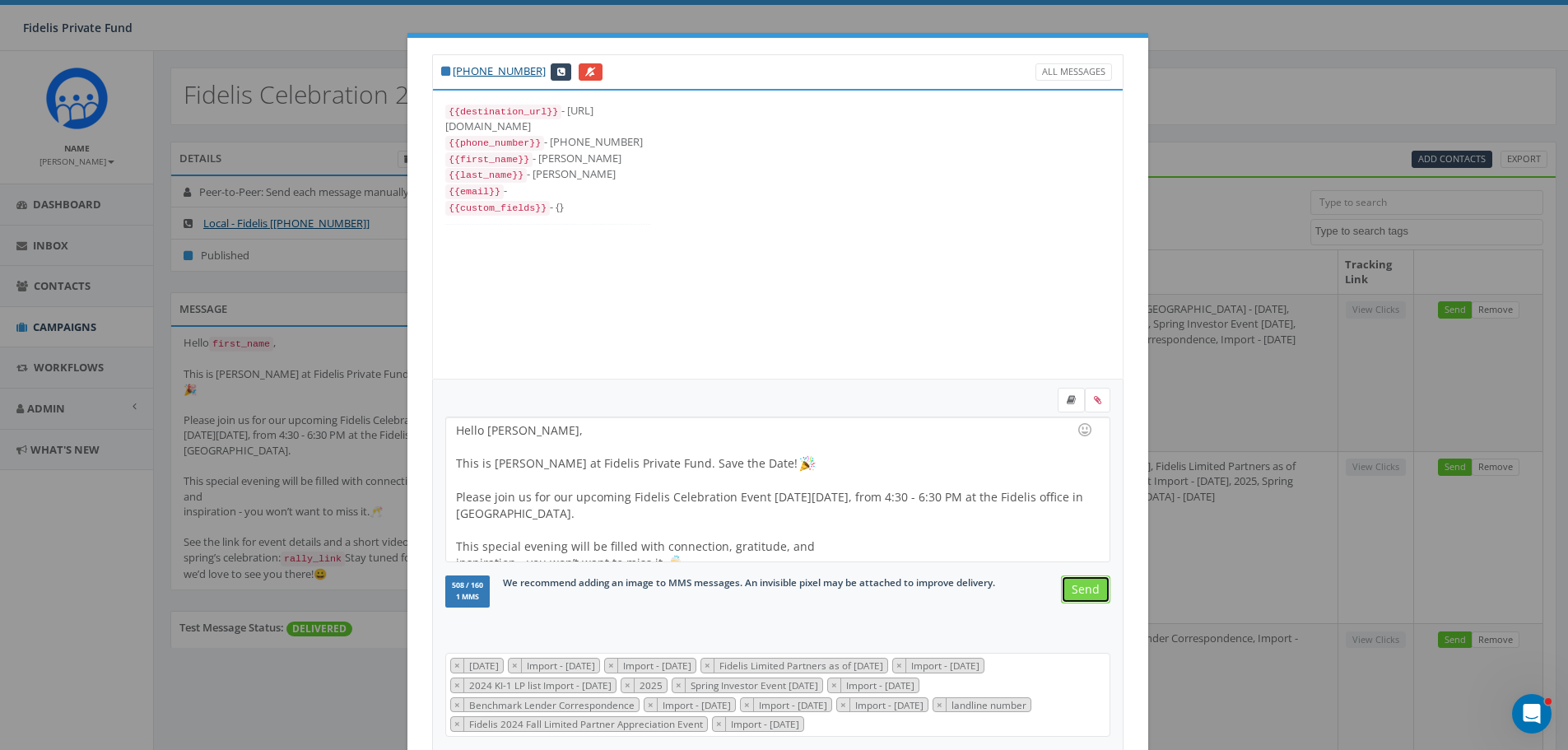
click at [1080, 593] on input "Send" at bounding box center [1085, 589] width 49 height 28
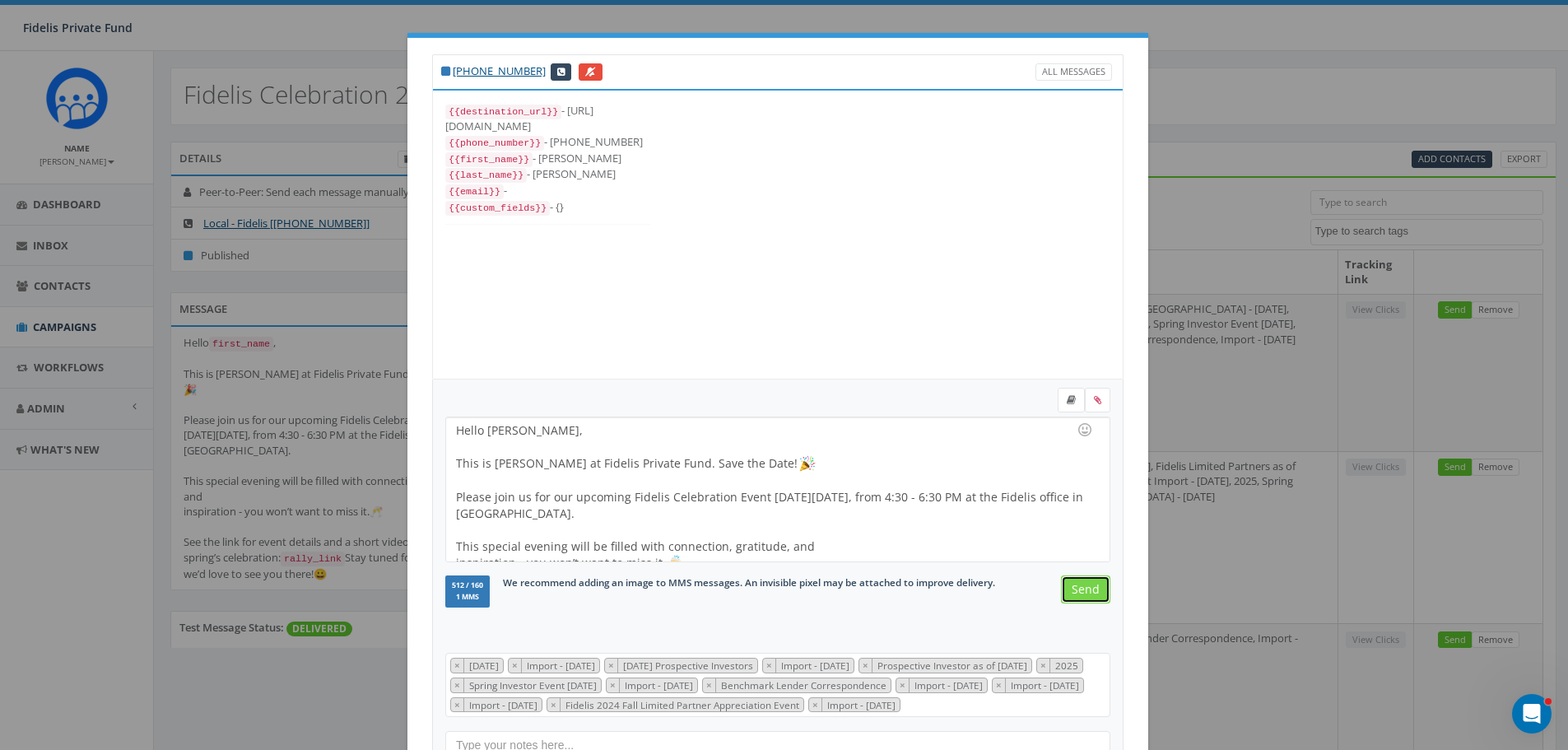
click at [1080, 593] on input "Send" at bounding box center [1085, 589] width 49 height 28
click at [526, 427] on div "Hello DANIELS, This is John Lloyd at Fidelis Private Fund. Save the Date! Pleas…" at bounding box center [777, 489] width 662 height 144
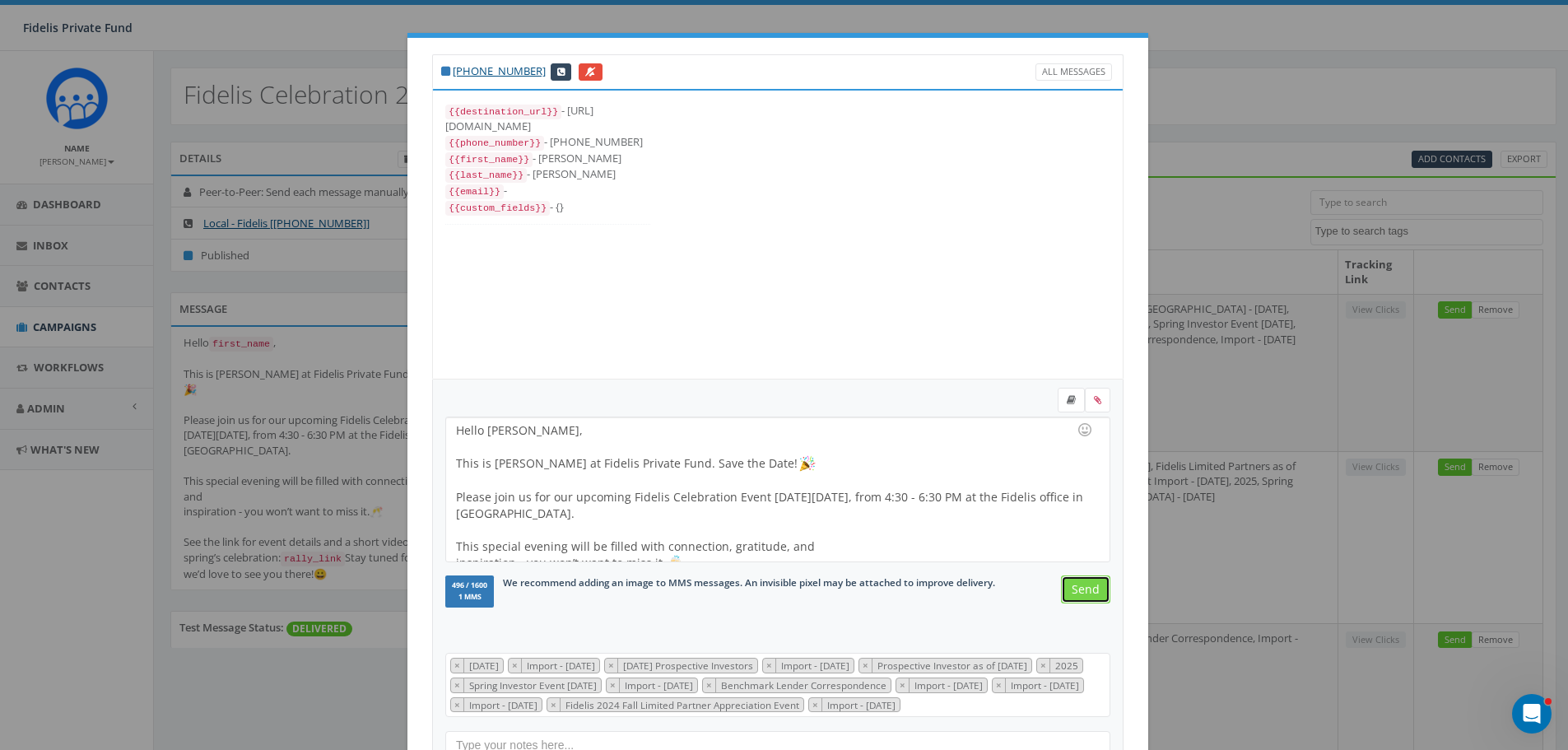
click at [1070, 591] on input "Send" at bounding box center [1085, 589] width 49 height 28
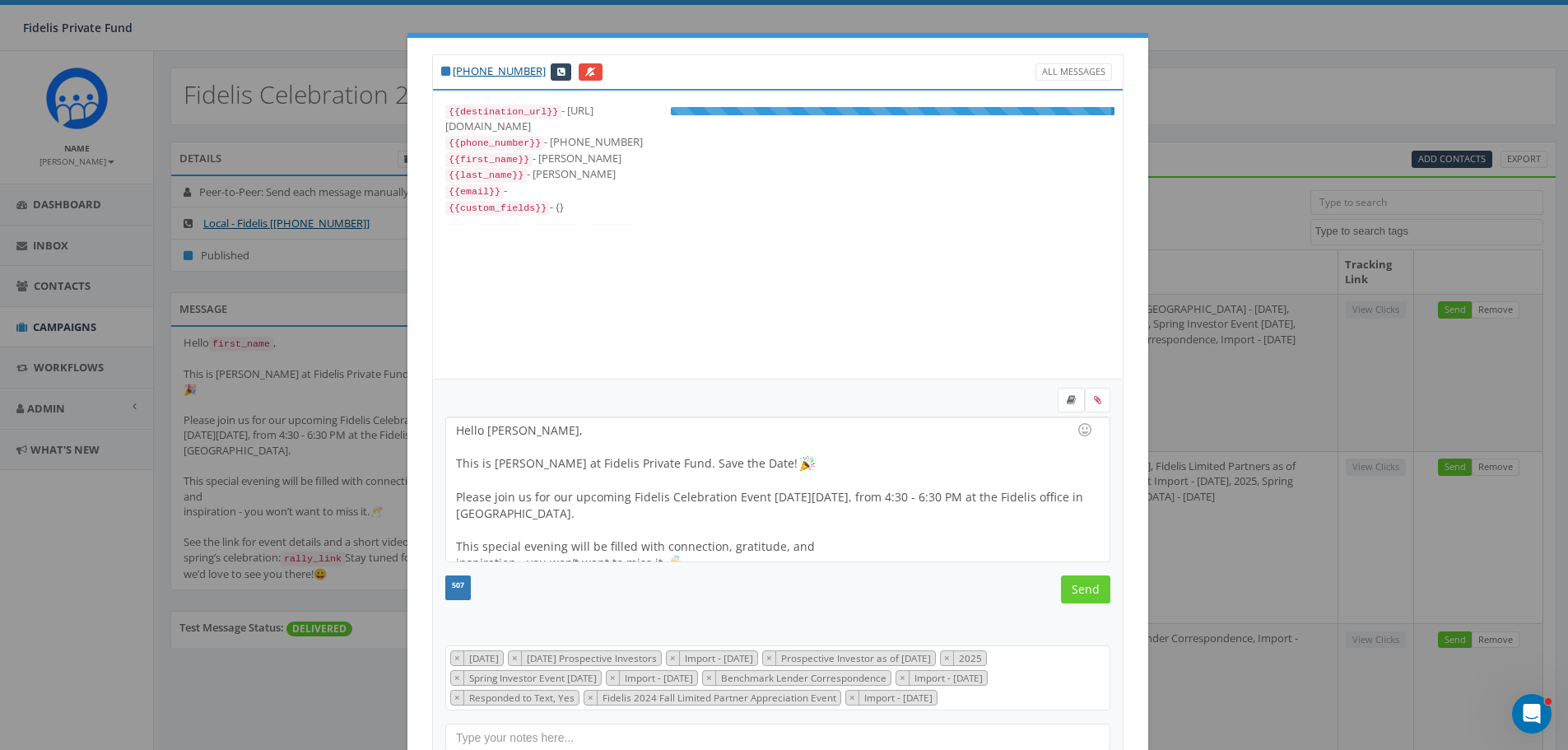
scroll to position [181, 0]
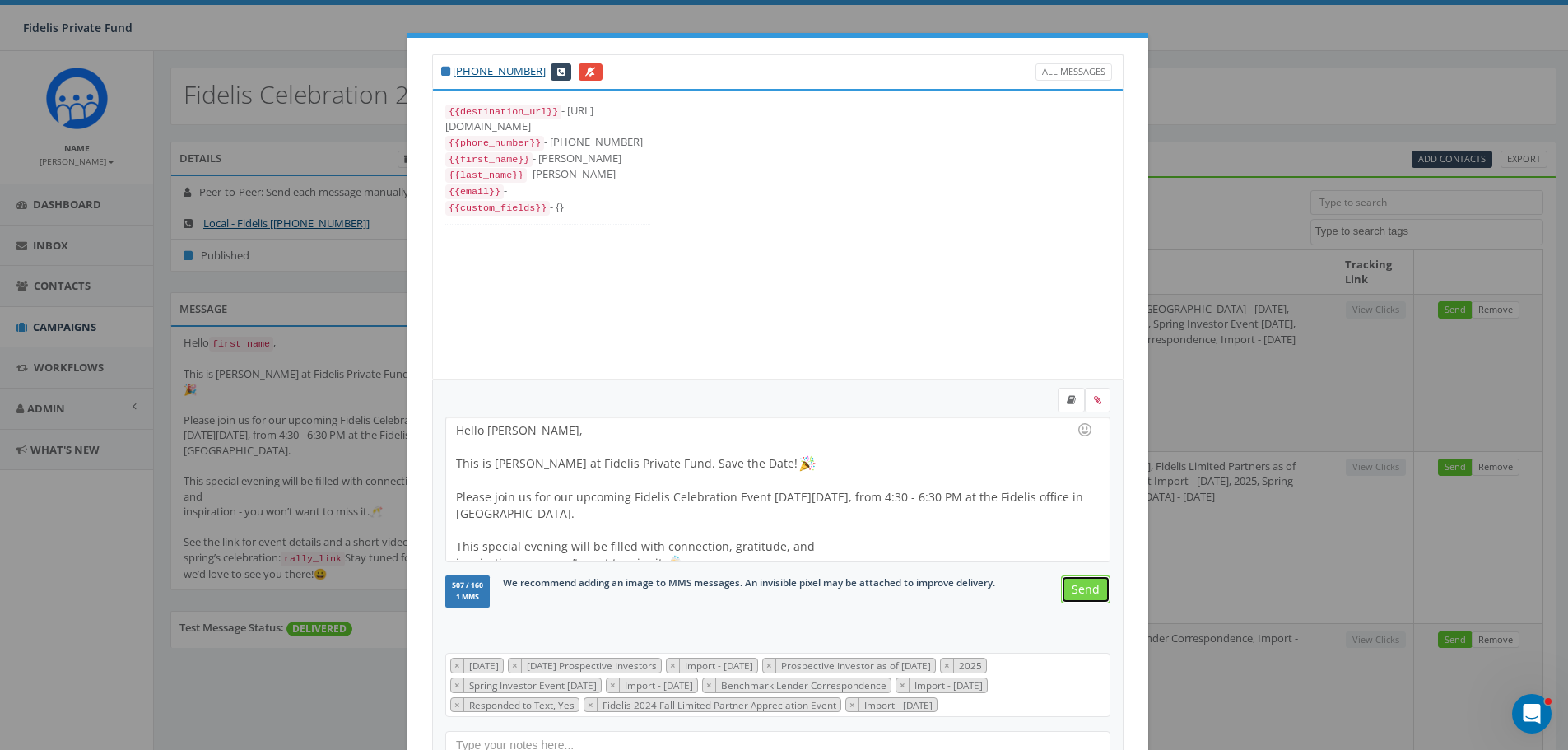
click at [1080, 587] on input "Send" at bounding box center [1085, 589] width 49 height 28
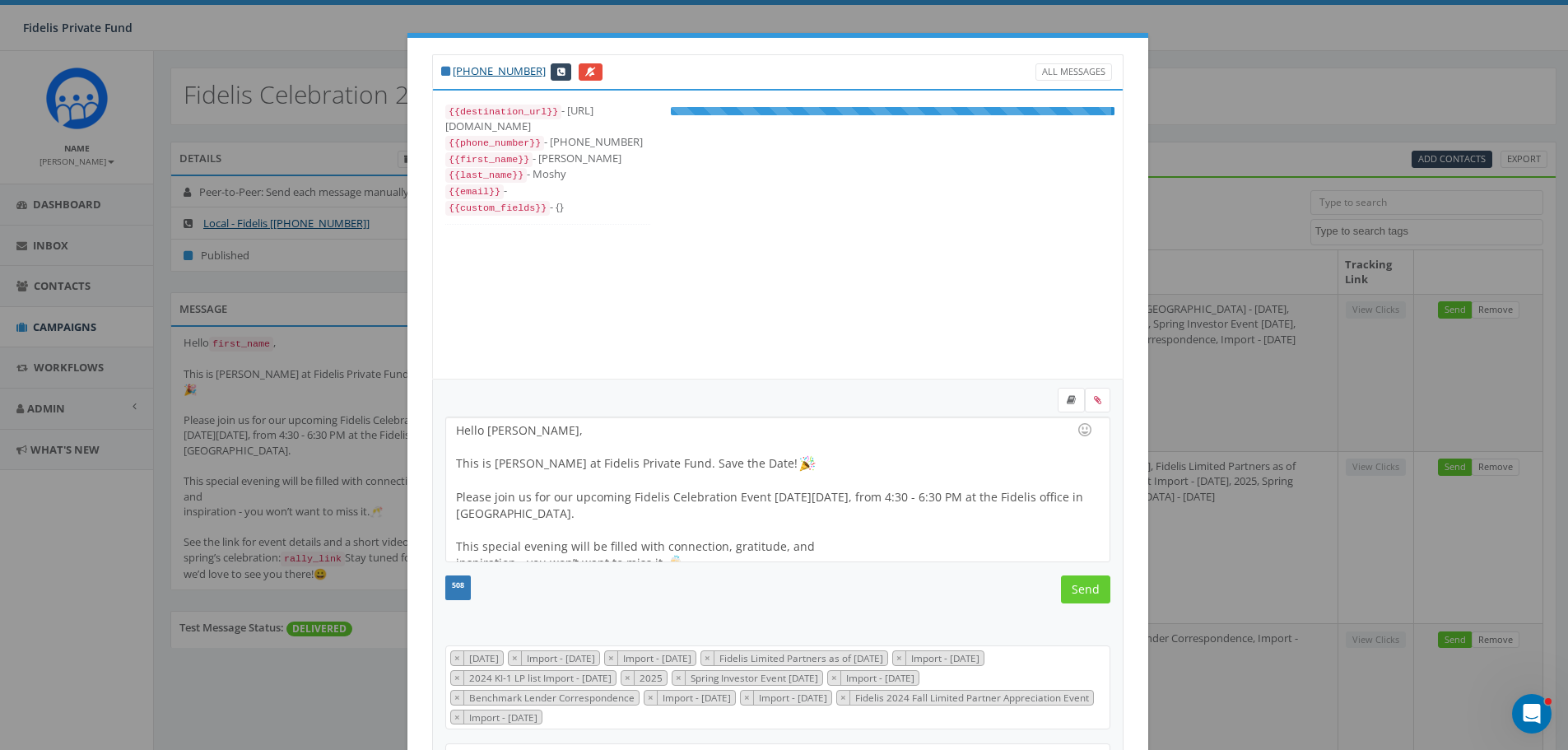
scroll to position [214, 0]
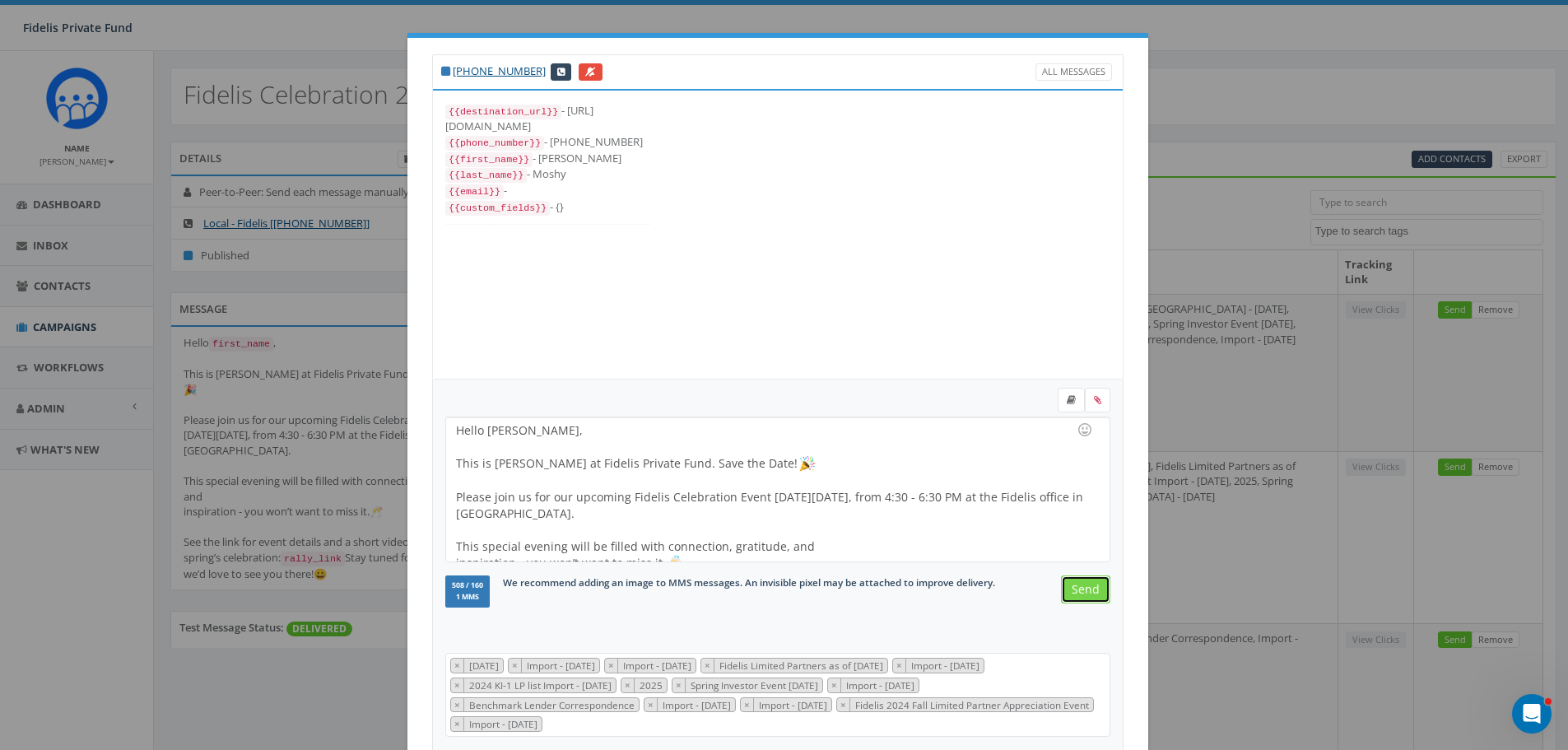
click at [1081, 585] on input "Send" at bounding box center [1085, 589] width 49 height 28
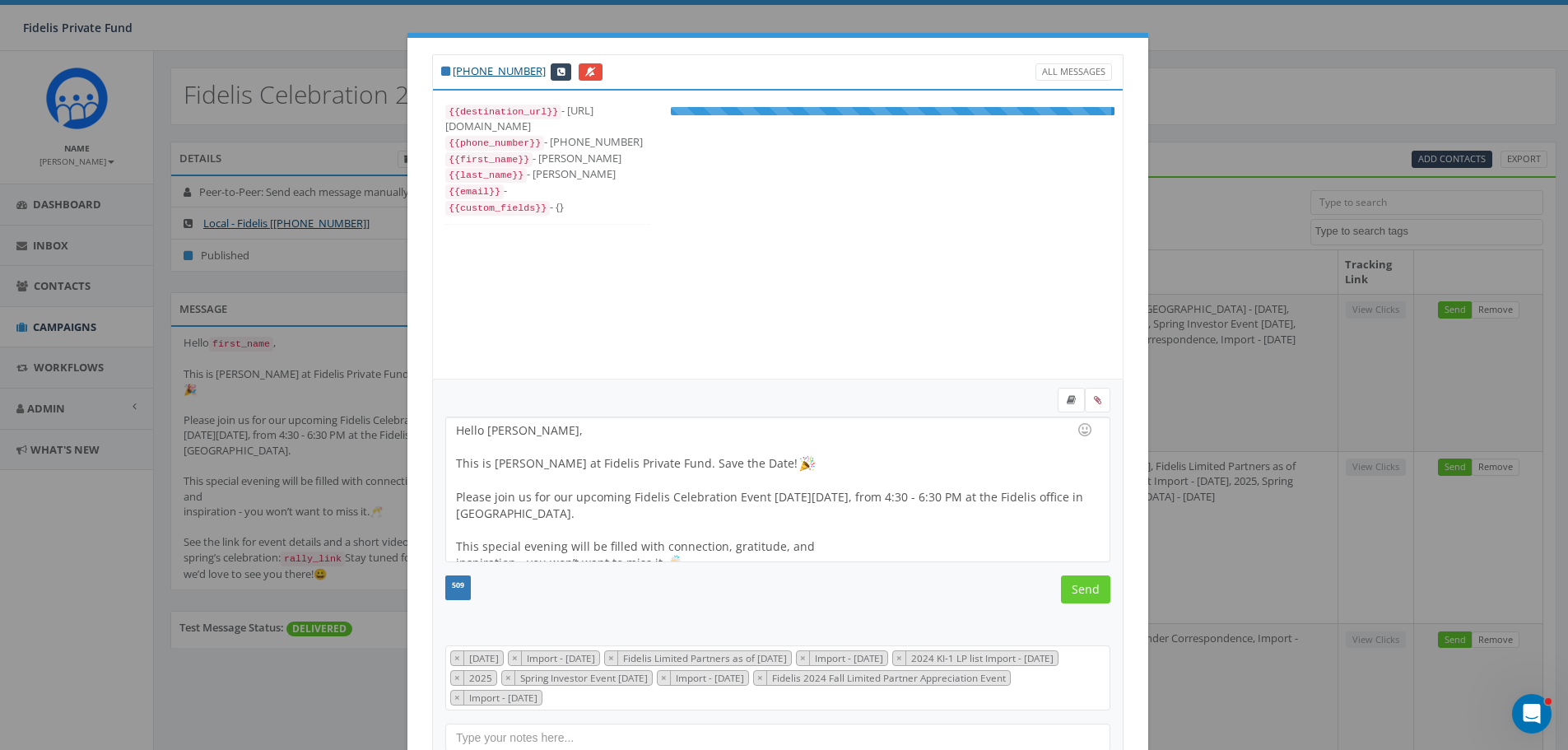
scroll to position [148, 0]
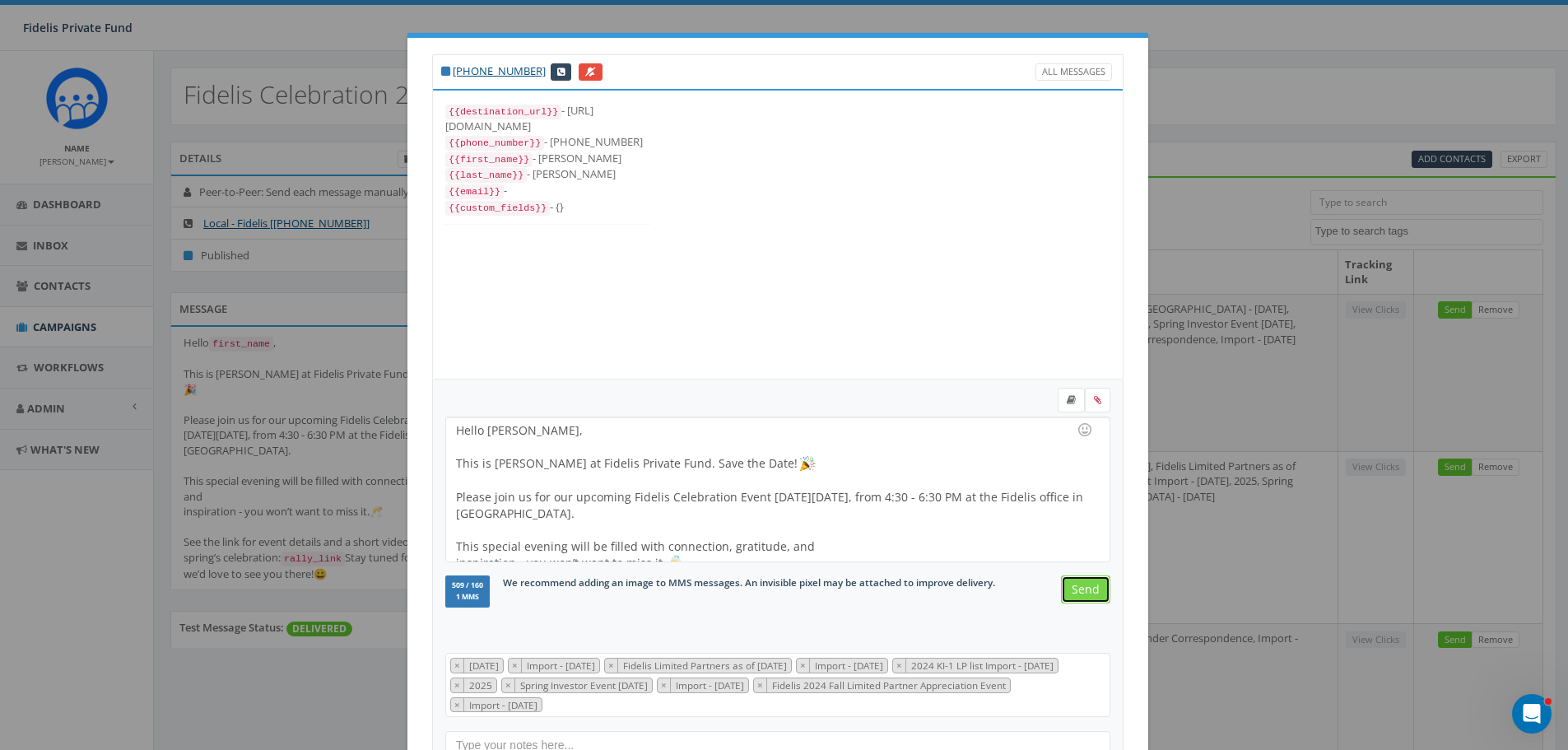
click at [1074, 593] on input "Send" at bounding box center [1085, 589] width 49 height 28
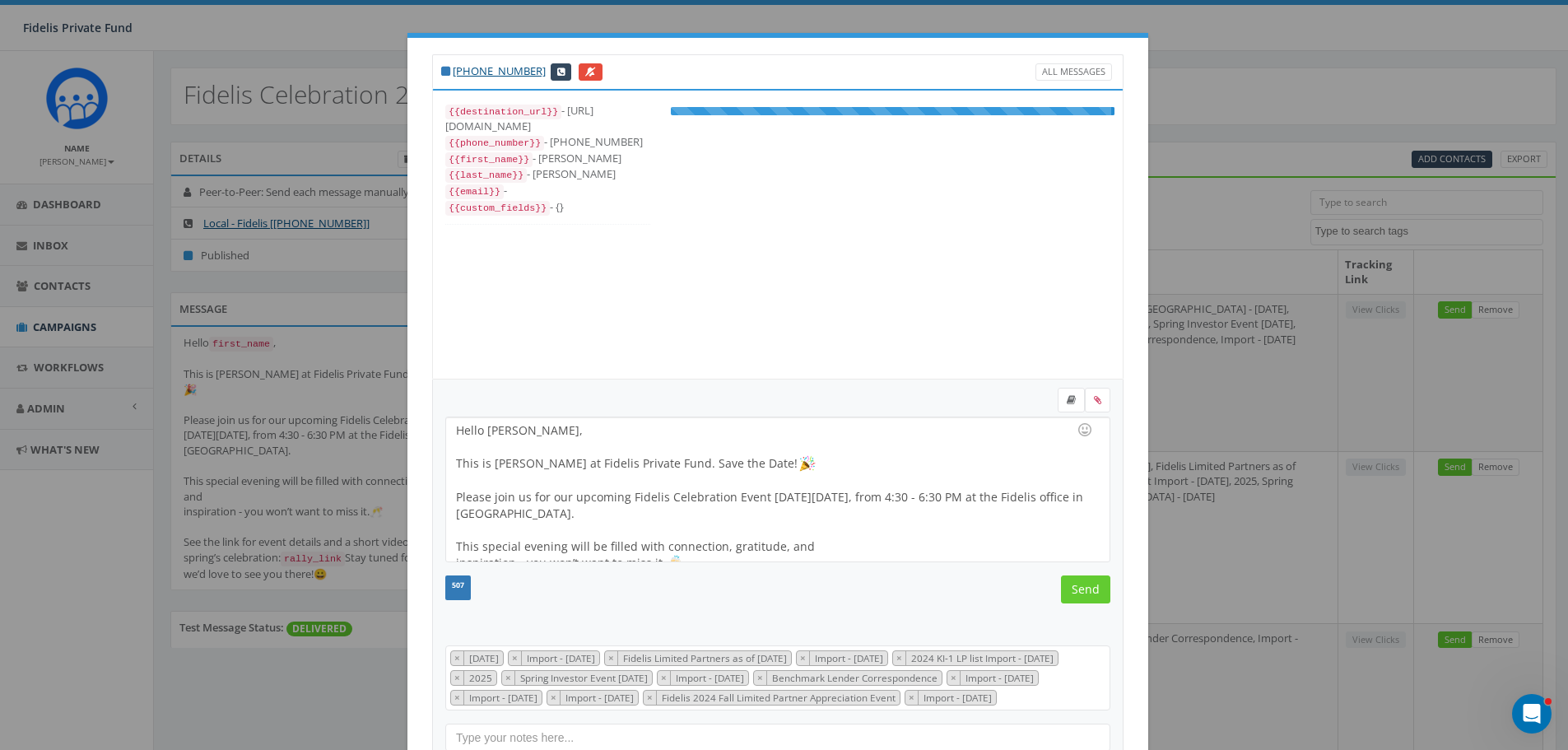
scroll to position [214, 0]
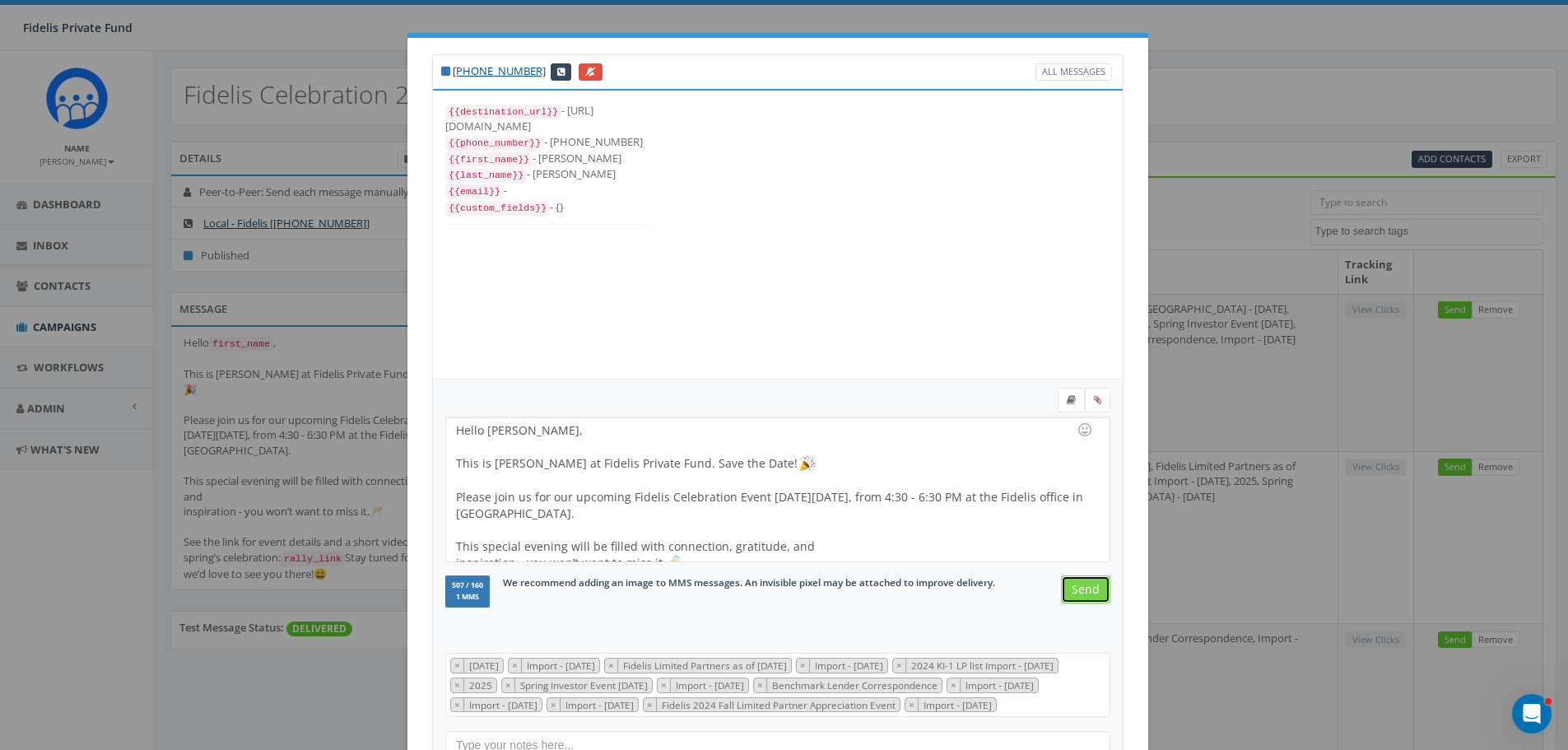
click at [1078, 596] on input "Send" at bounding box center [1085, 589] width 49 height 28
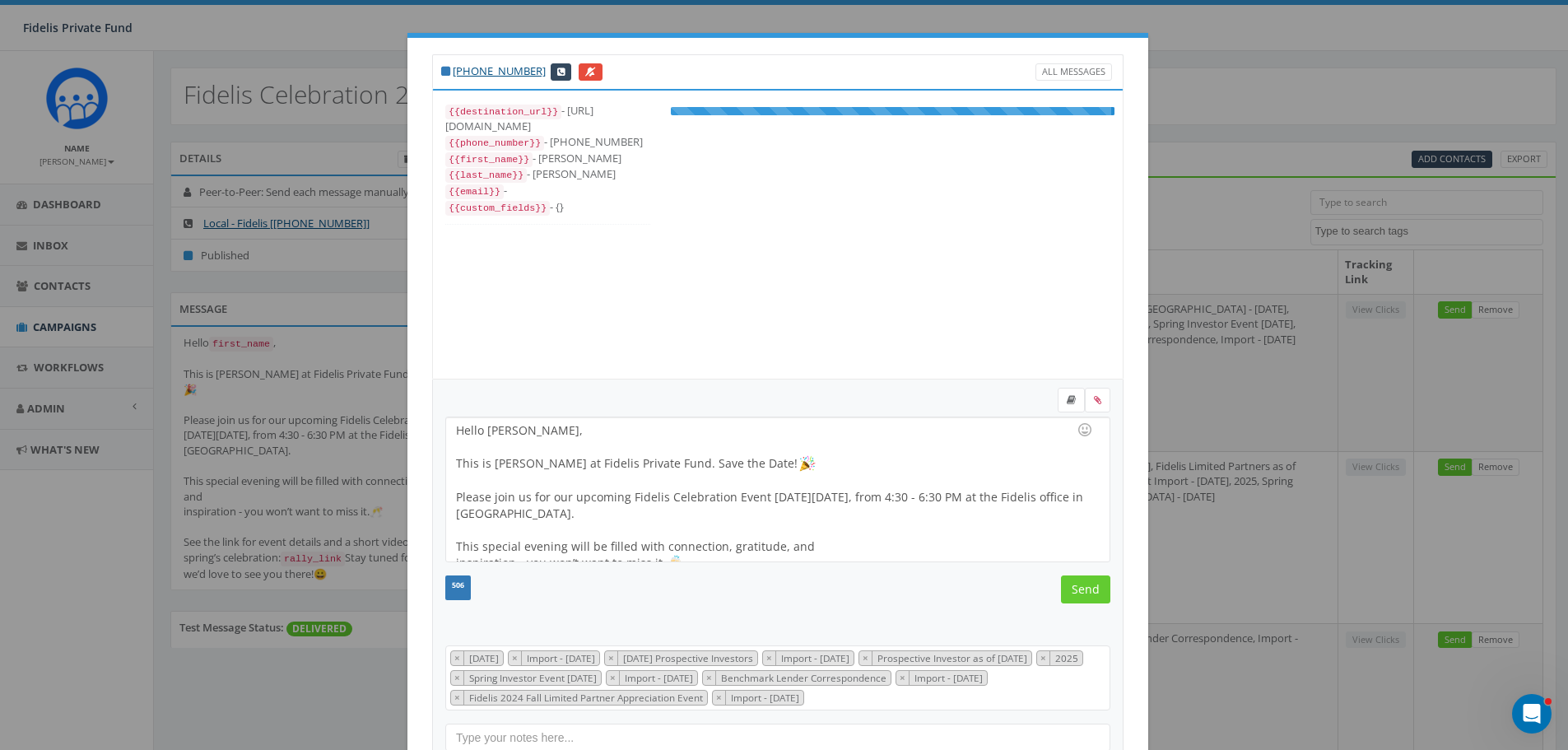
scroll to position [181, 0]
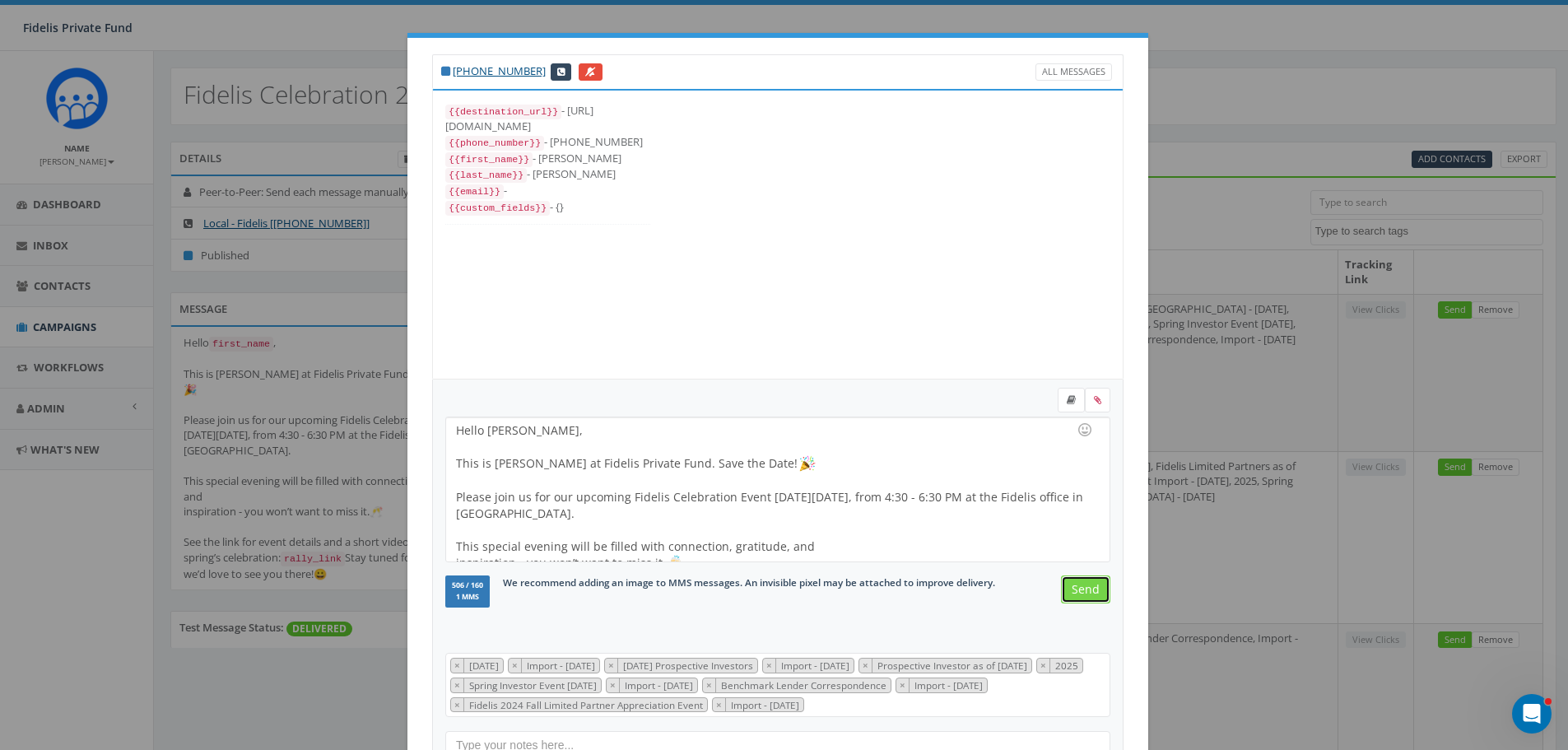
click at [1088, 587] on input "Send" at bounding box center [1085, 589] width 49 height 28
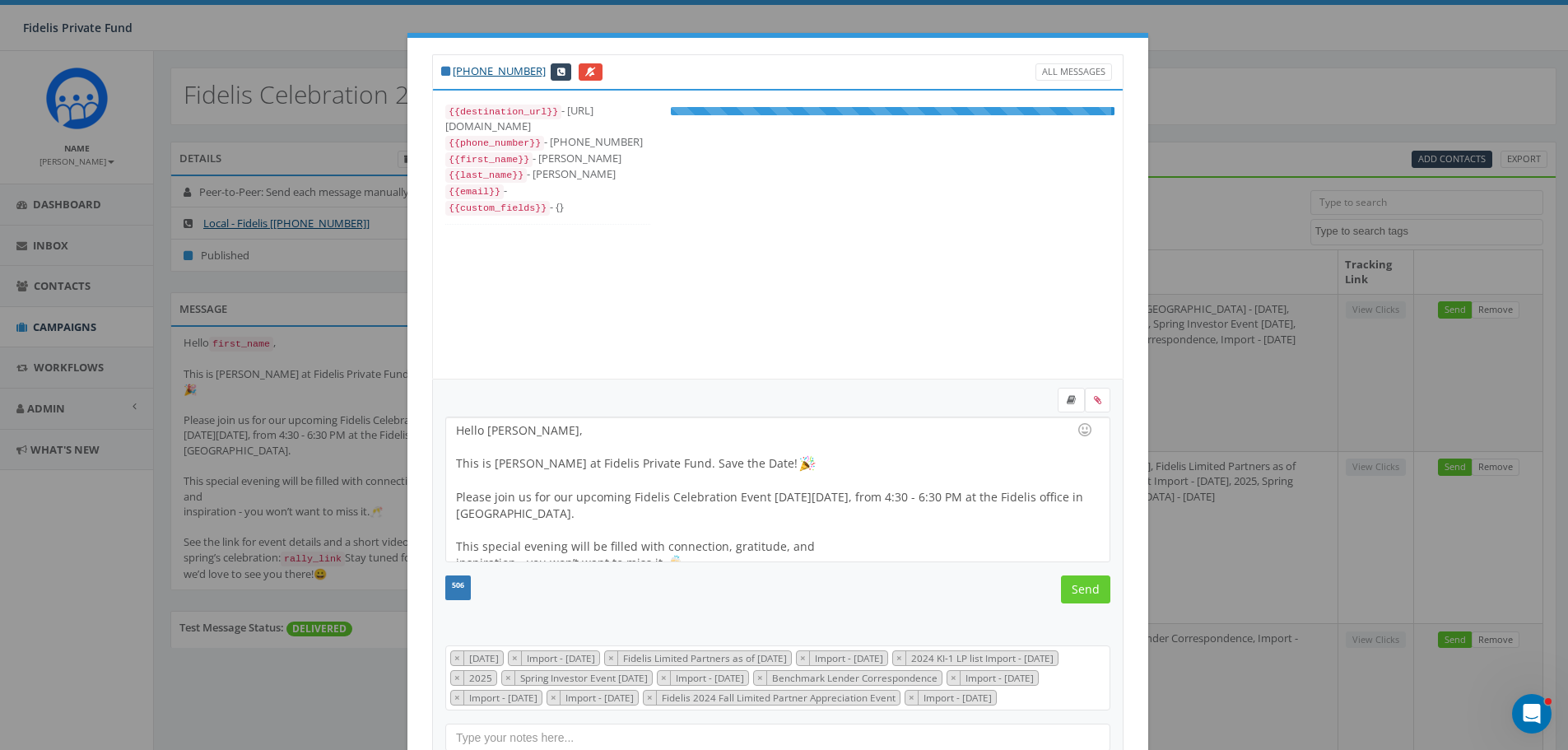
scroll to position [214, 0]
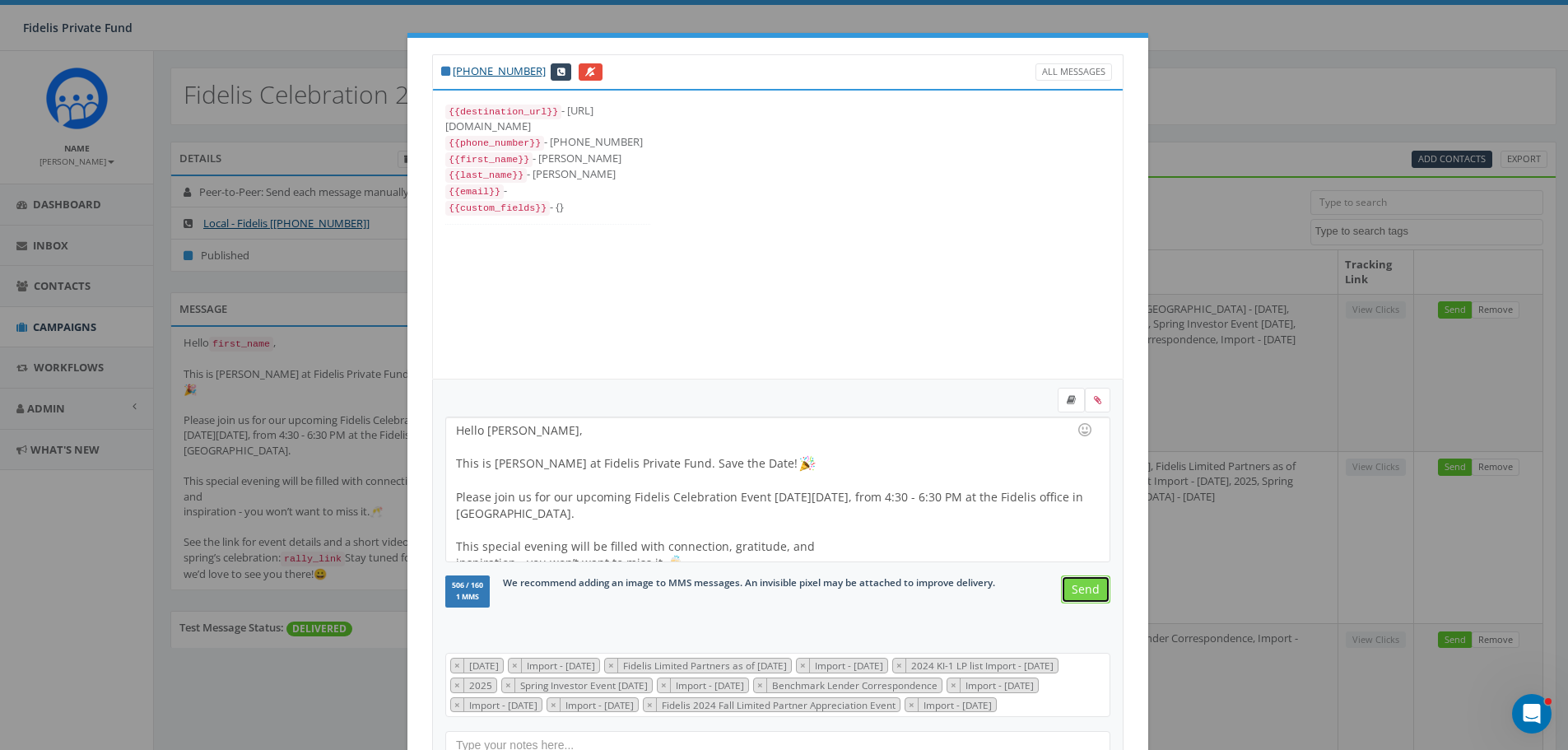
click at [1075, 598] on input "Send" at bounding box center [1085, 589] width 49 height 28
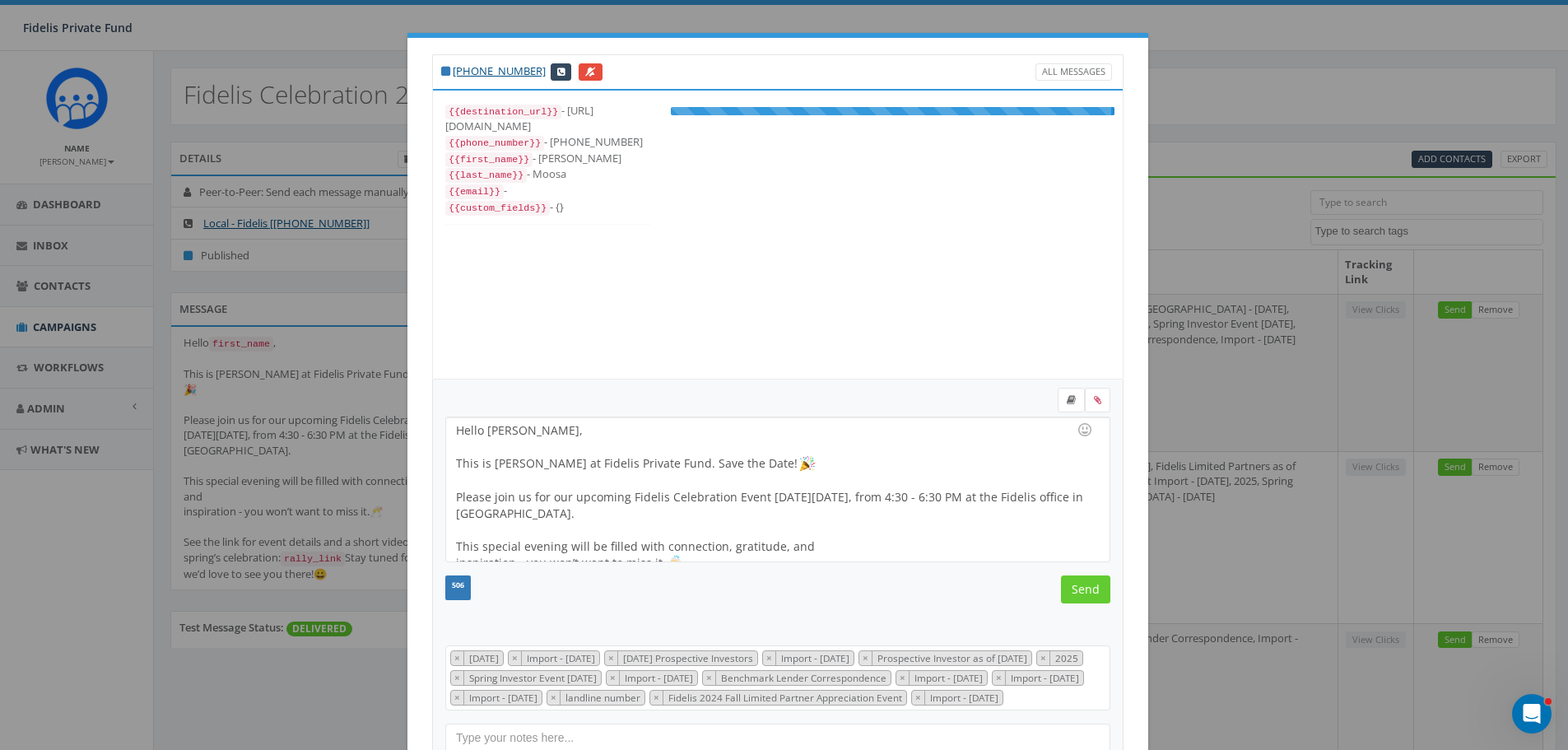
scroll to position [231, 0]
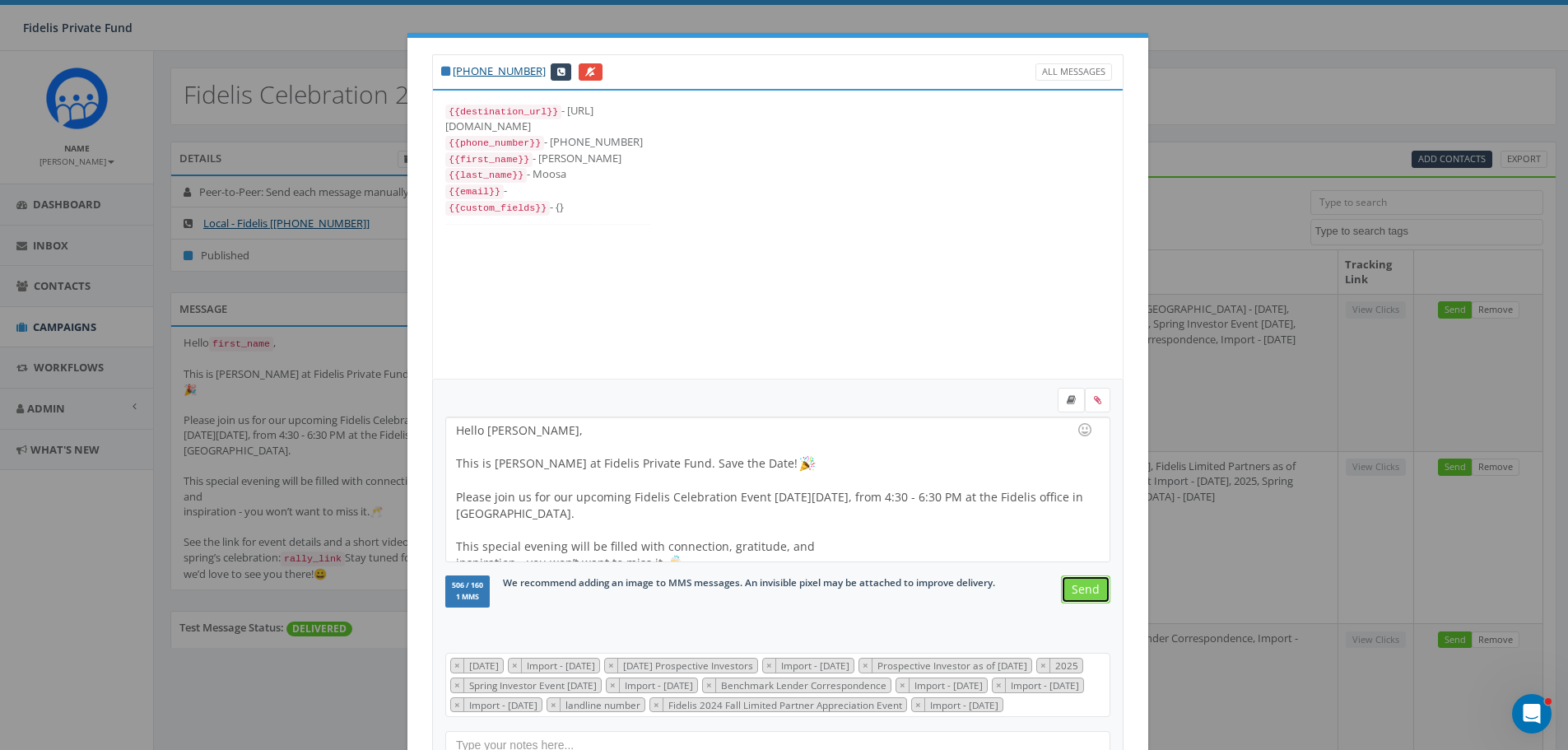
click at [1083, 596] on input "Send" at bounding box center [1085, 589] width 49 height 28
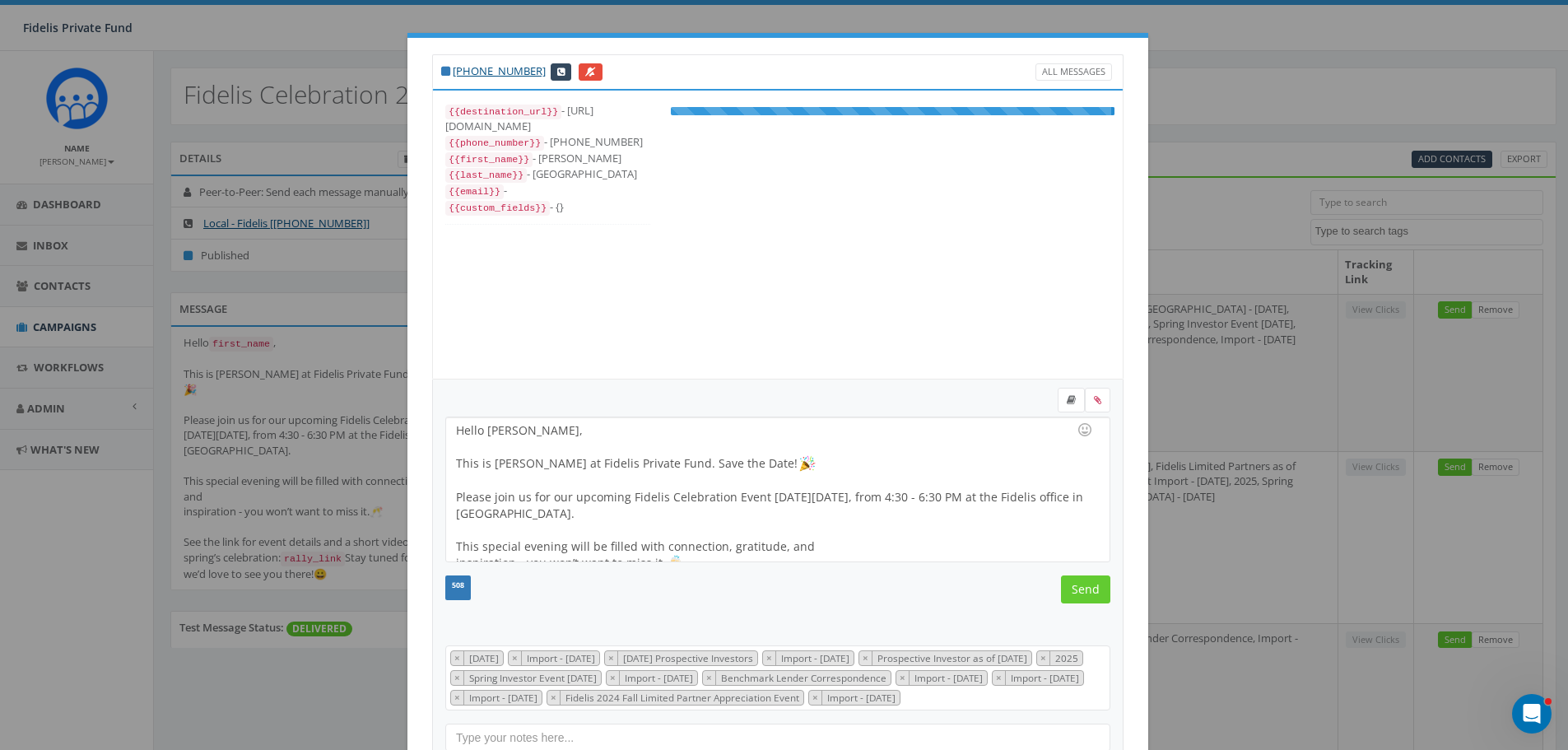
scroll to position [214, 0]
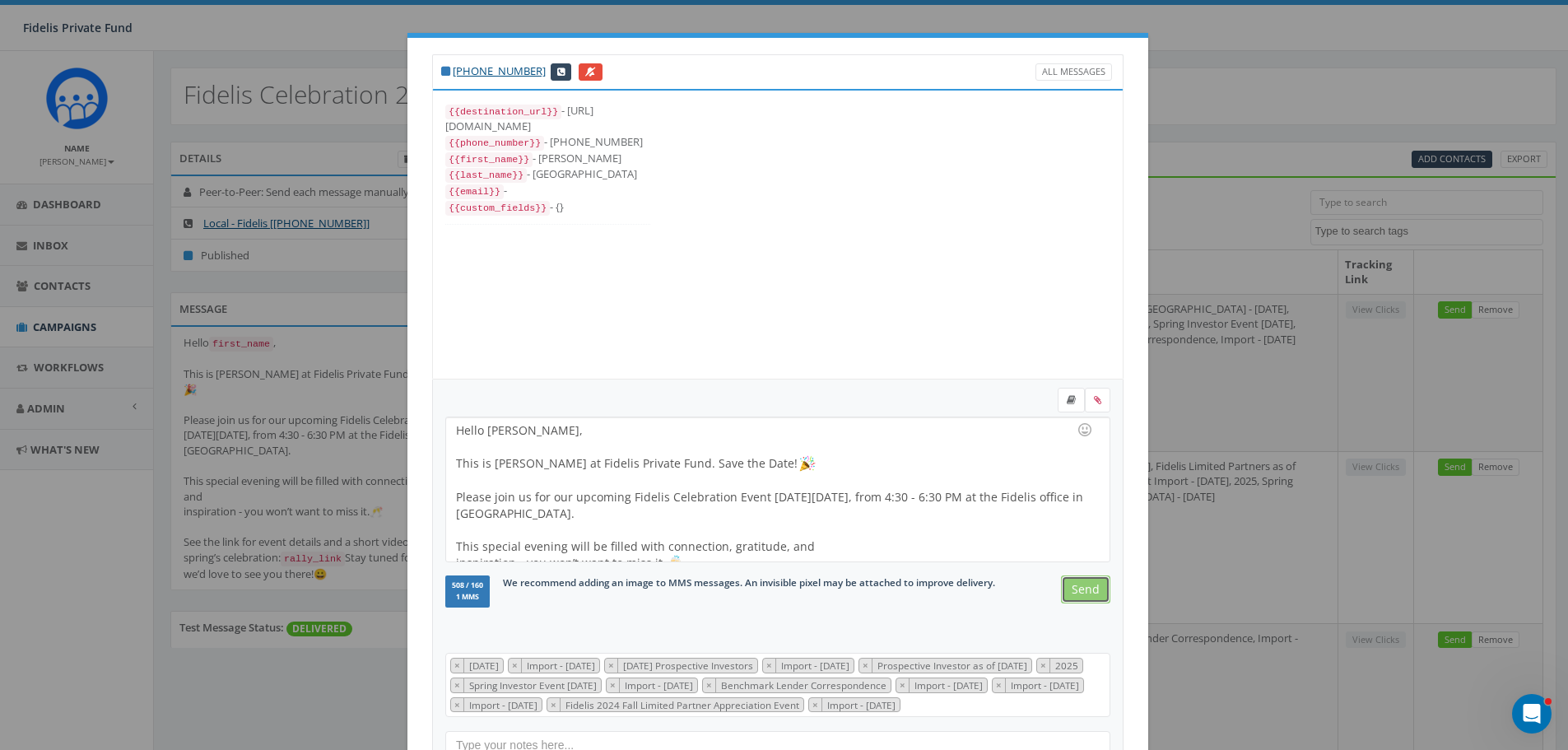
click at [1085, 592] on input "Send" at bounding box center [1085, 589] width 49 height 28
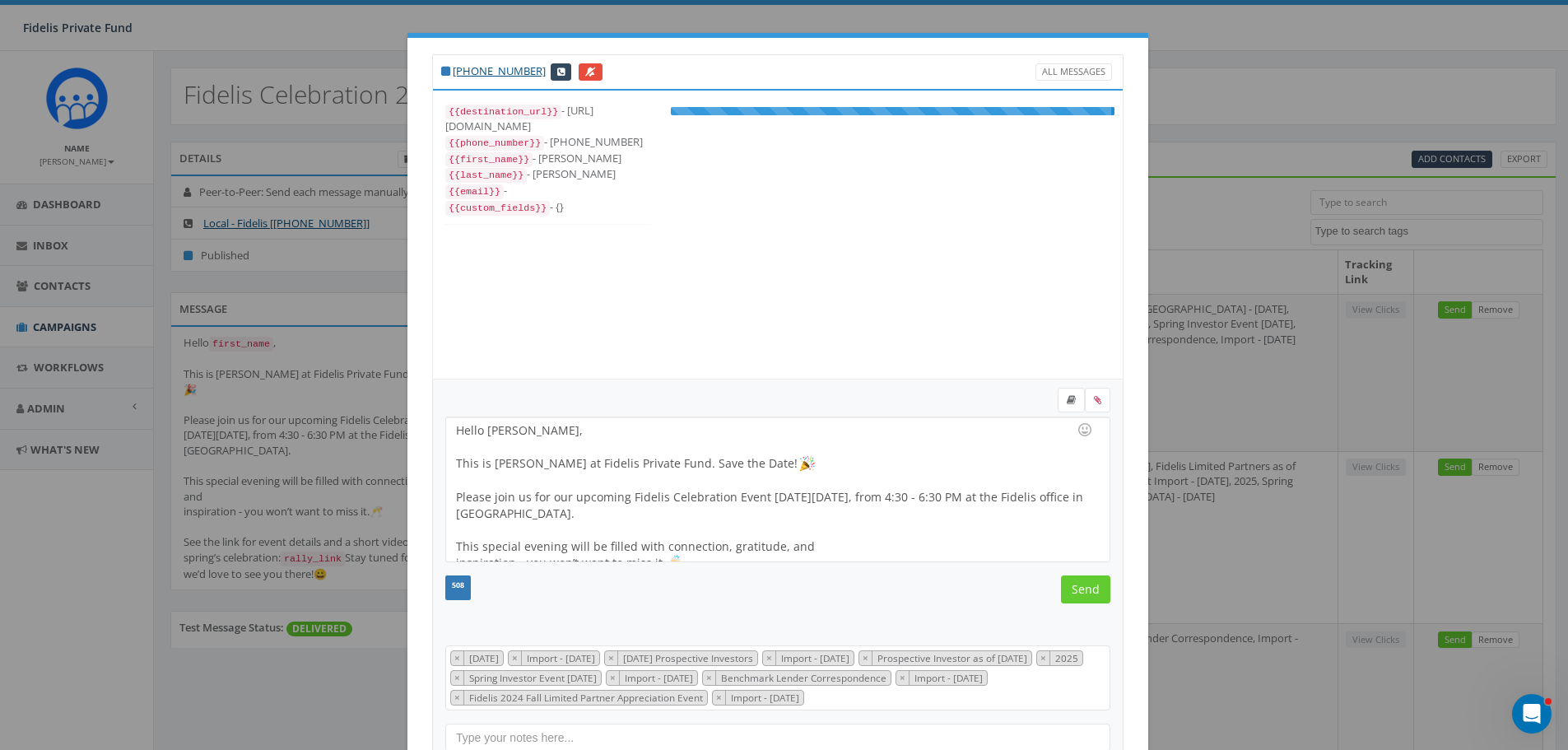
scroll to position [181, 0]
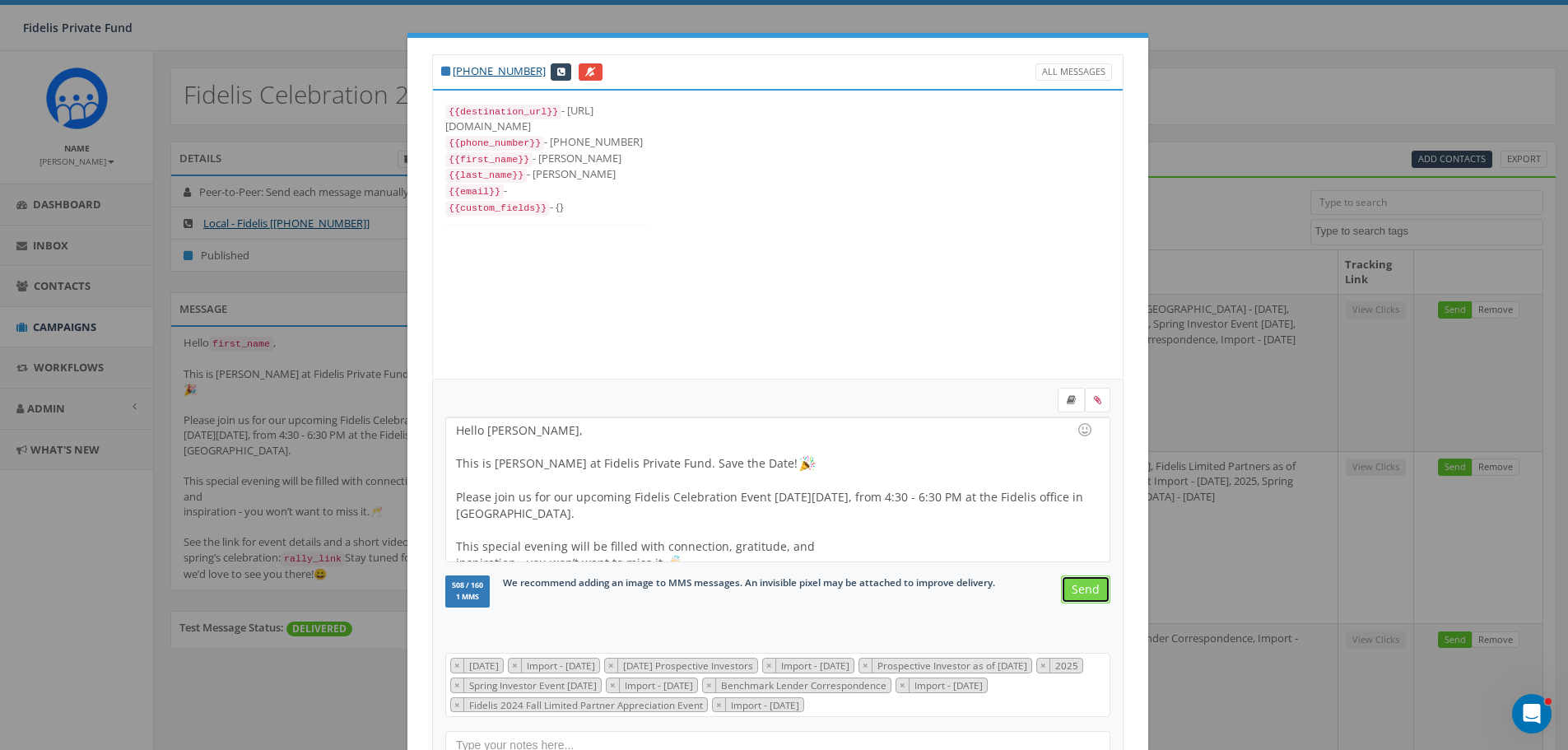
click at [1085, 592] on input "Send" at bounding box center [1085, 589] width 49 height 28
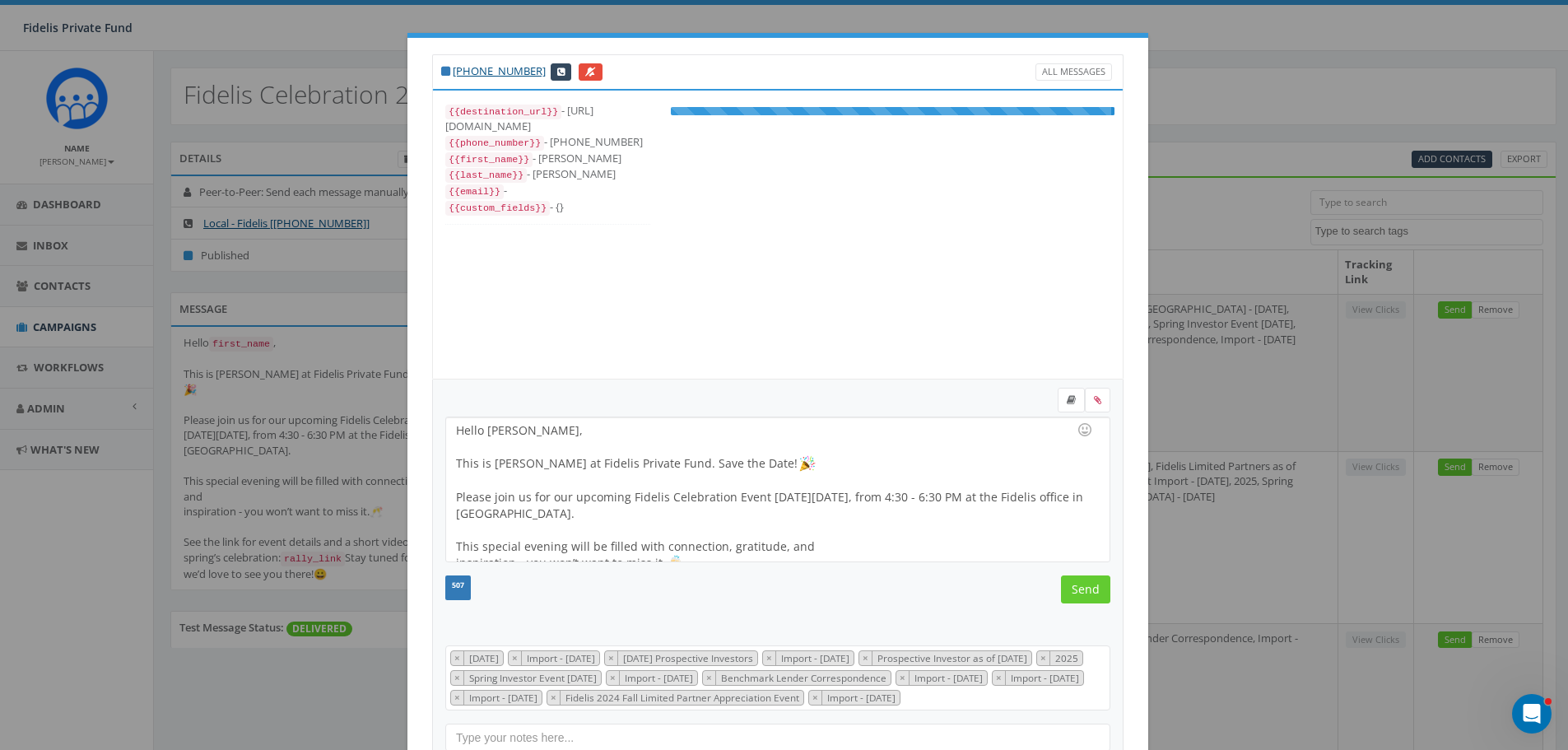
scroll to position [214, 0]
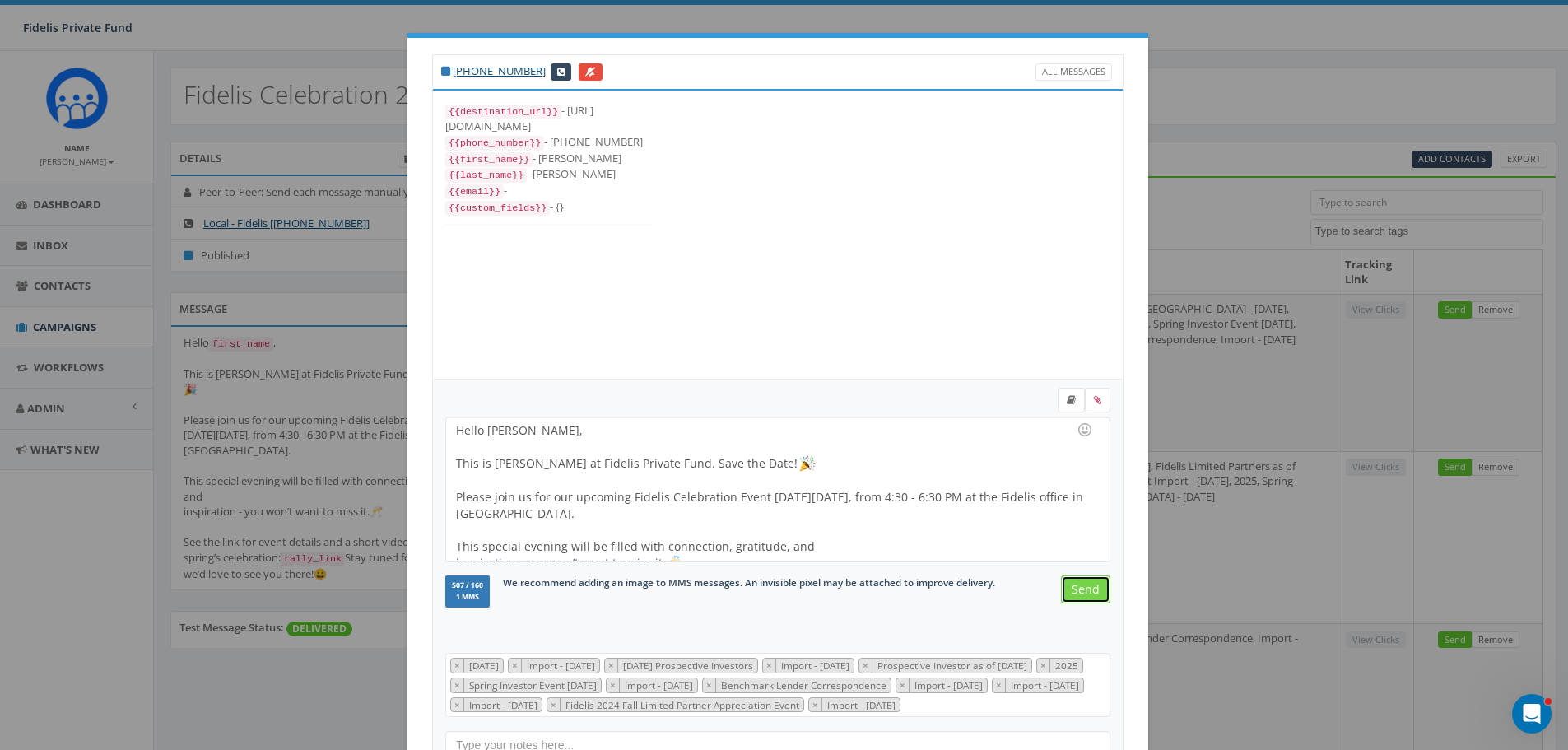
click at [1085, 592] on input "Send" at bounding box center [1085, 589] width 49 height 28
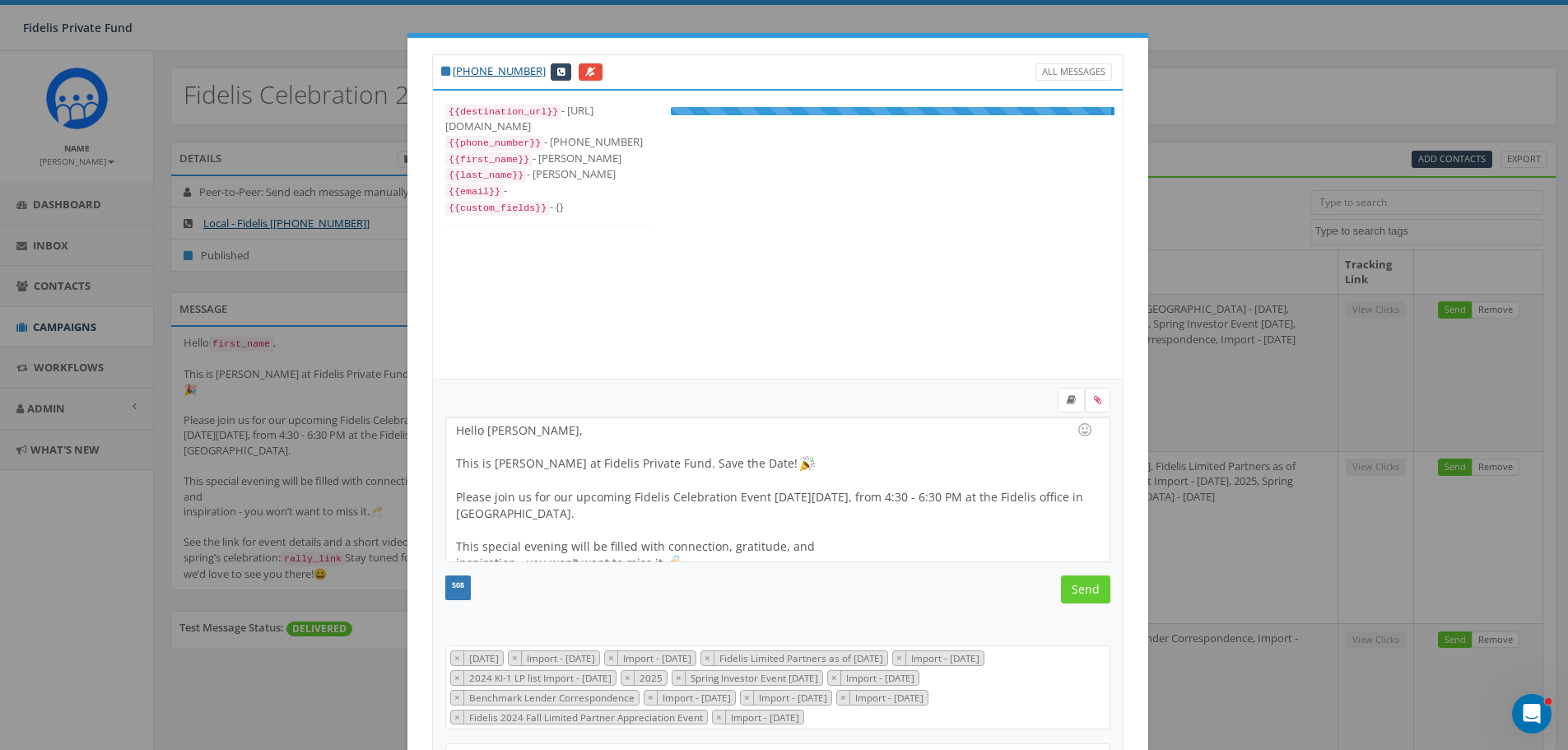
scroll to position [231, 0]
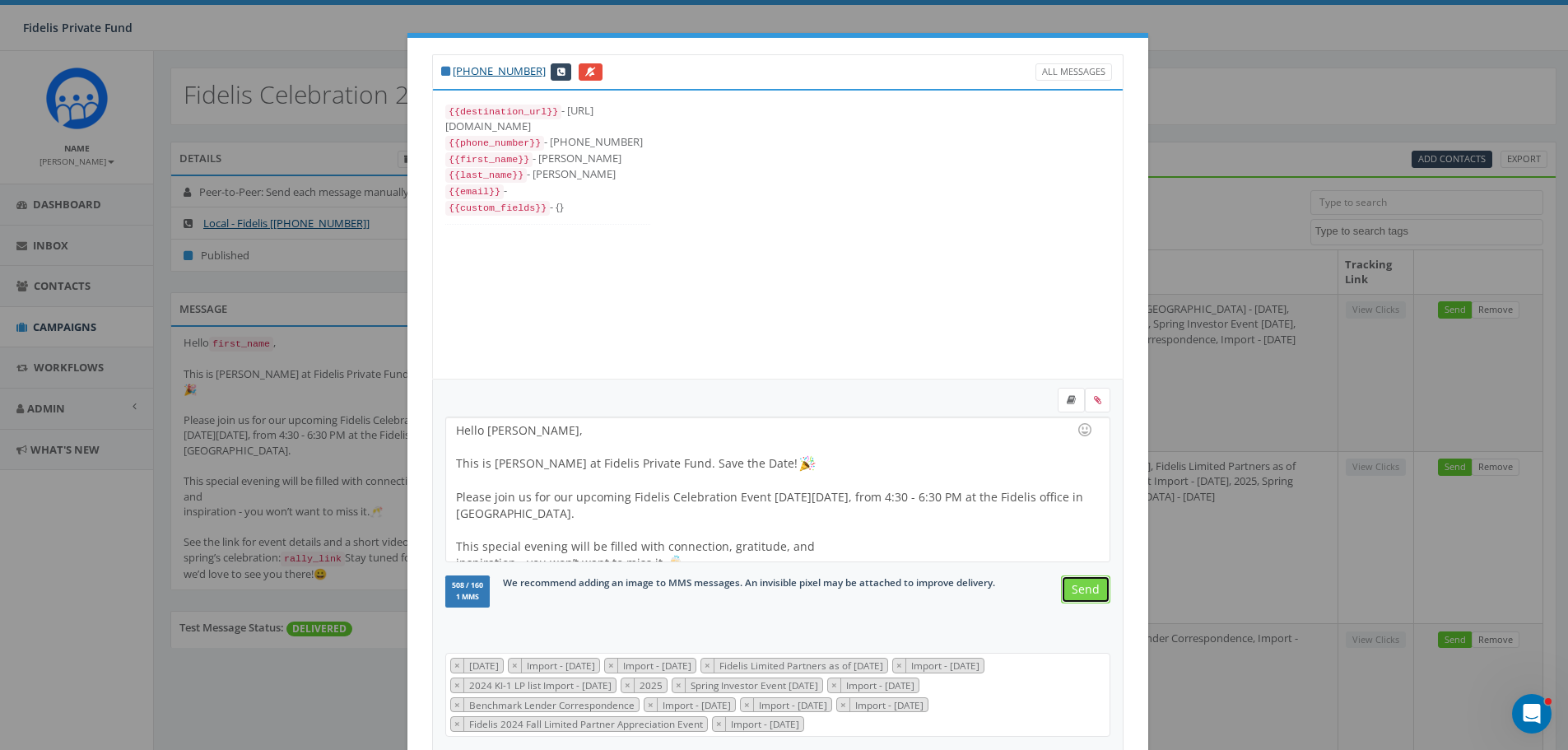
click at [1085, 592] on input "Send" at bounding box center [1085, 589] width 49 height 28
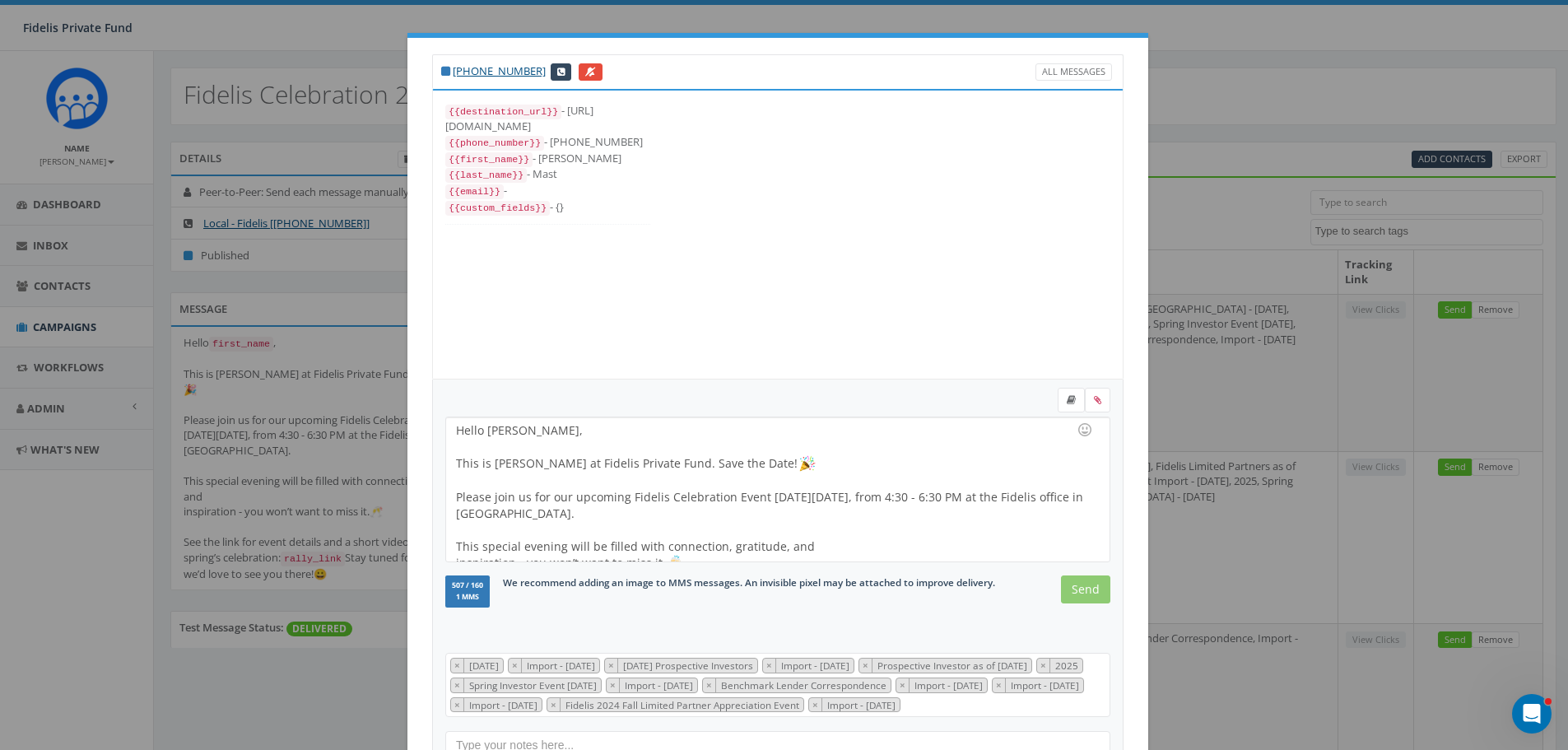
scroll to position [214, 0]
click at [1085, 592] on input "Send" at bounding box center [1085, 589] width 49 height 28
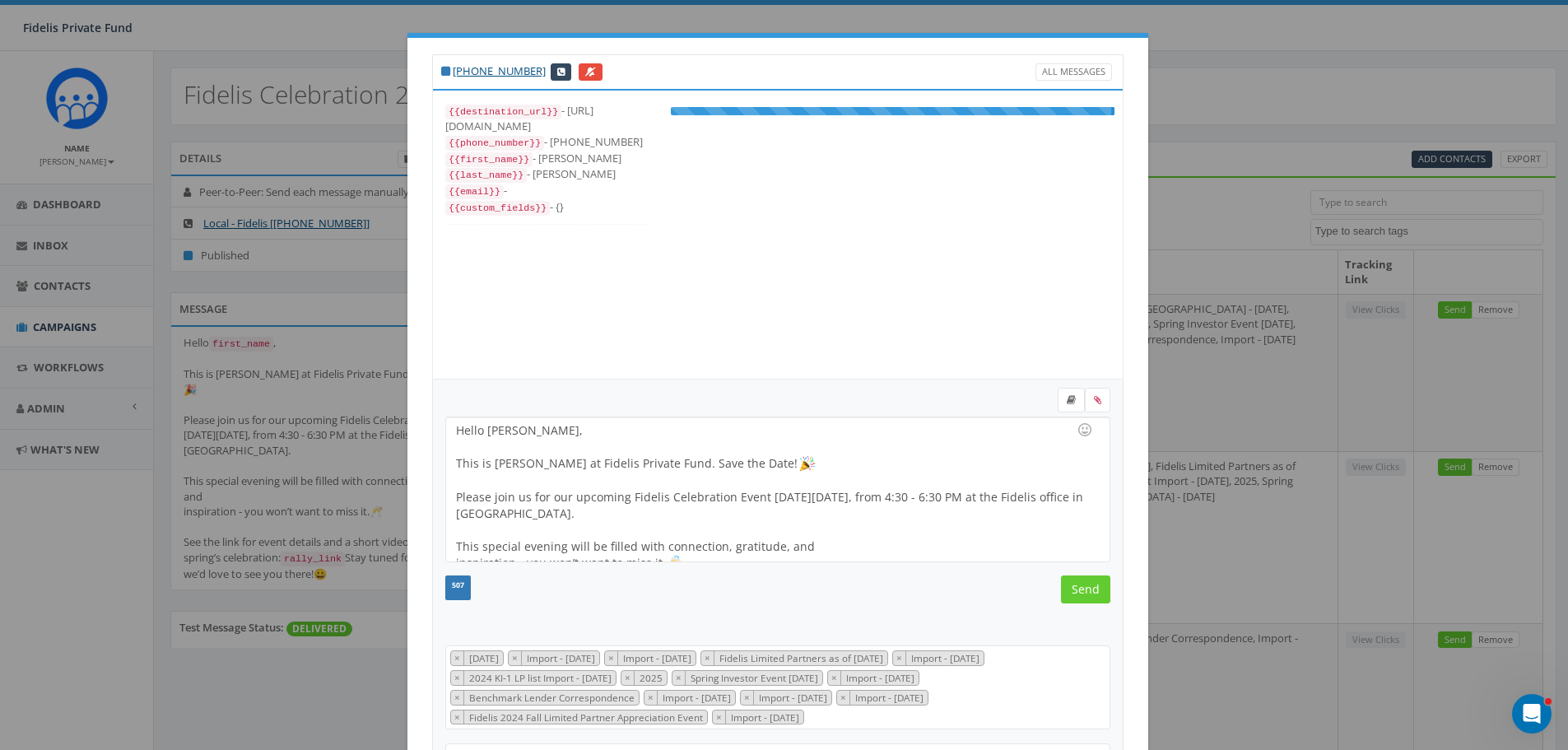
scroll to position [231, 0]
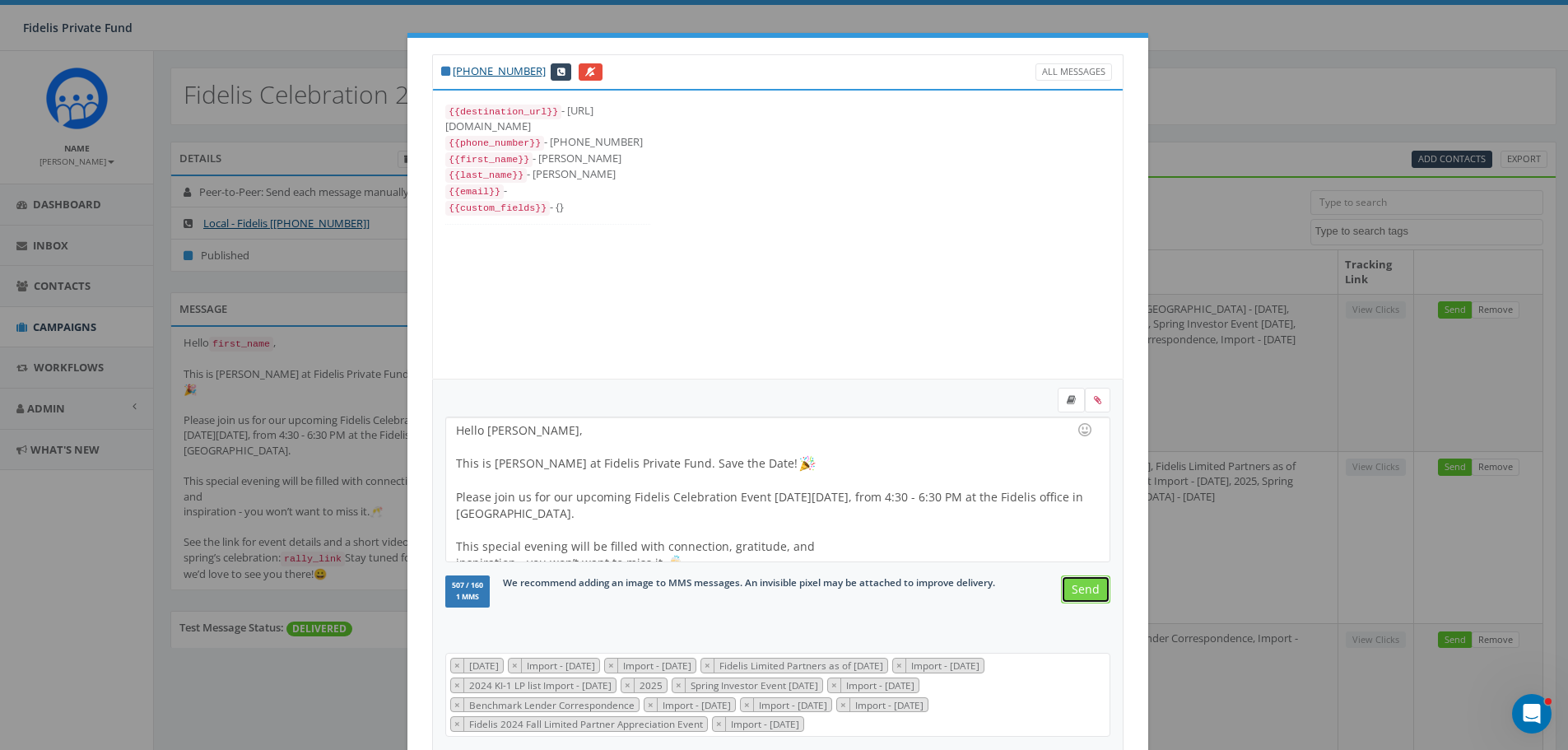
click at [1085, 592] on input "Send" at bounding box center [1085, 589] width 49 height 28
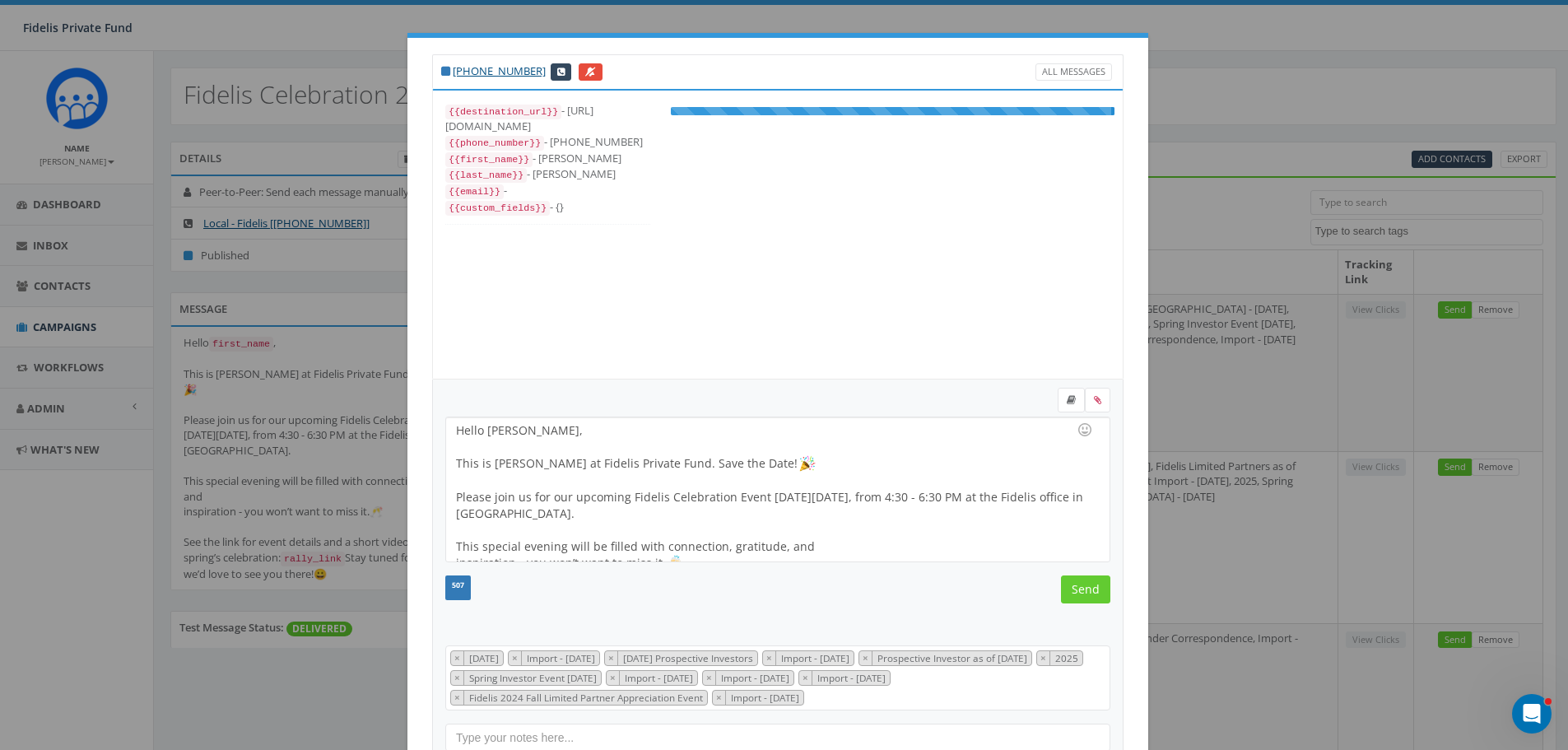
scroll to position [181, 0]
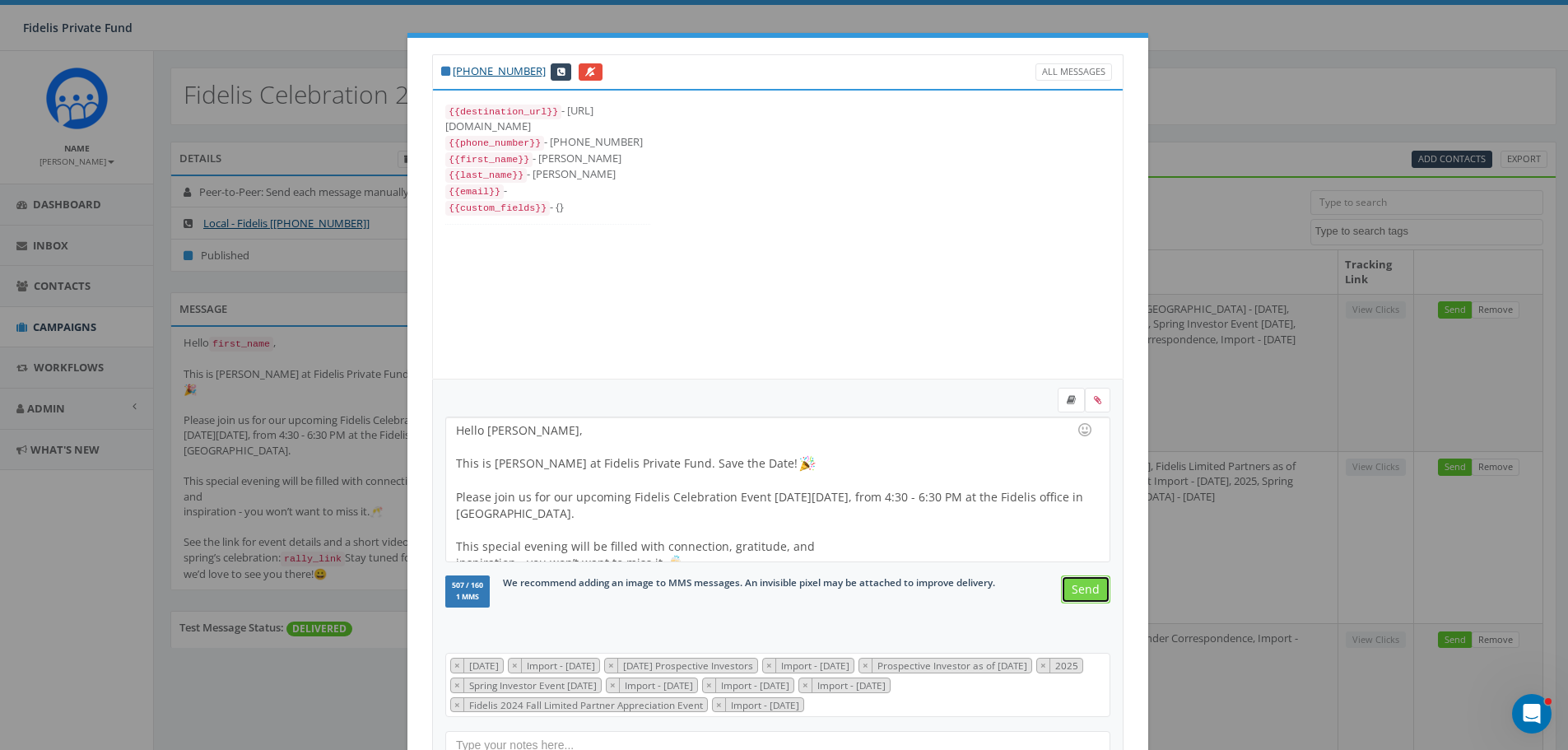
click at [1085, 592] on input "Send" at bounding box center [1085, 589] width 49 height 28
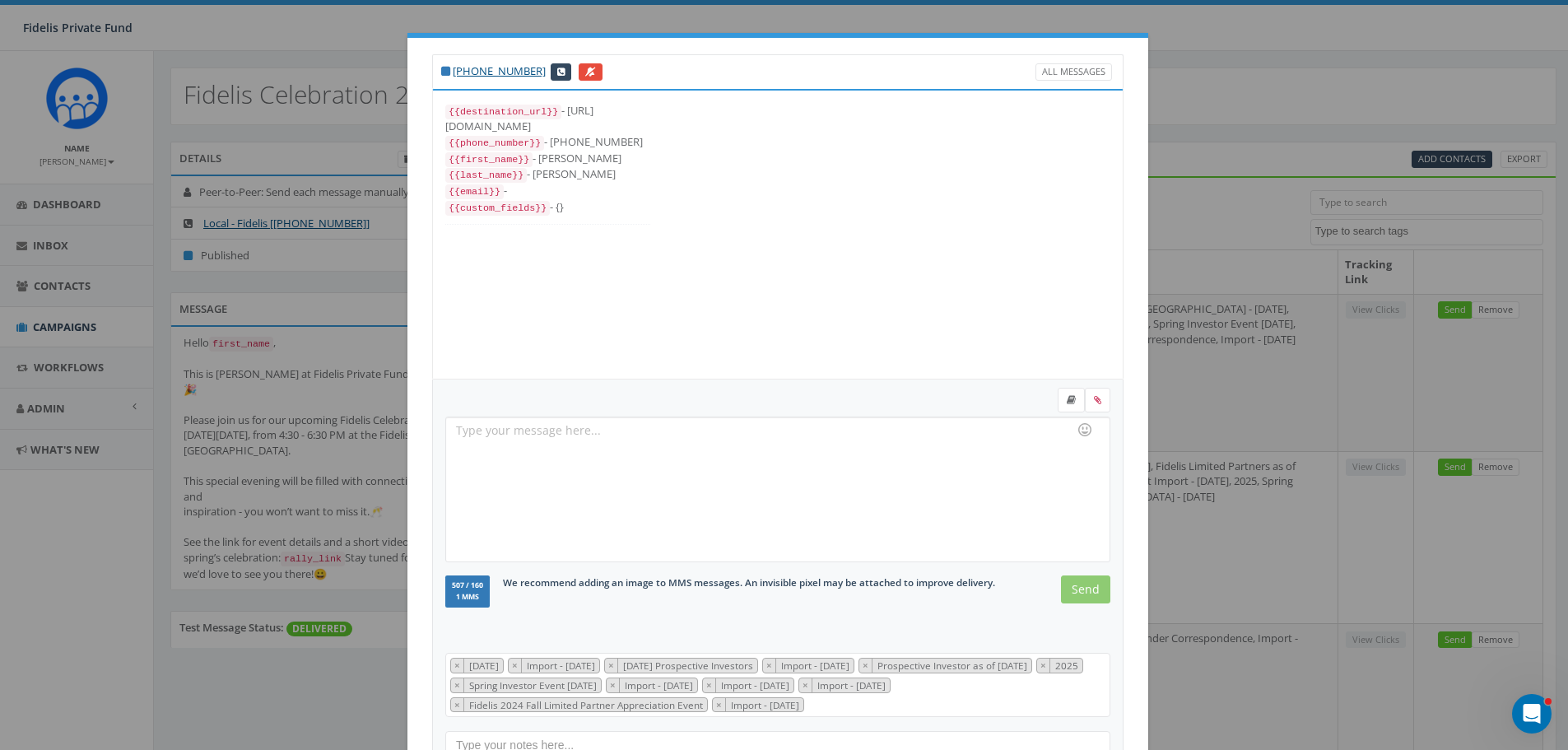
scroll to position [63, 0]
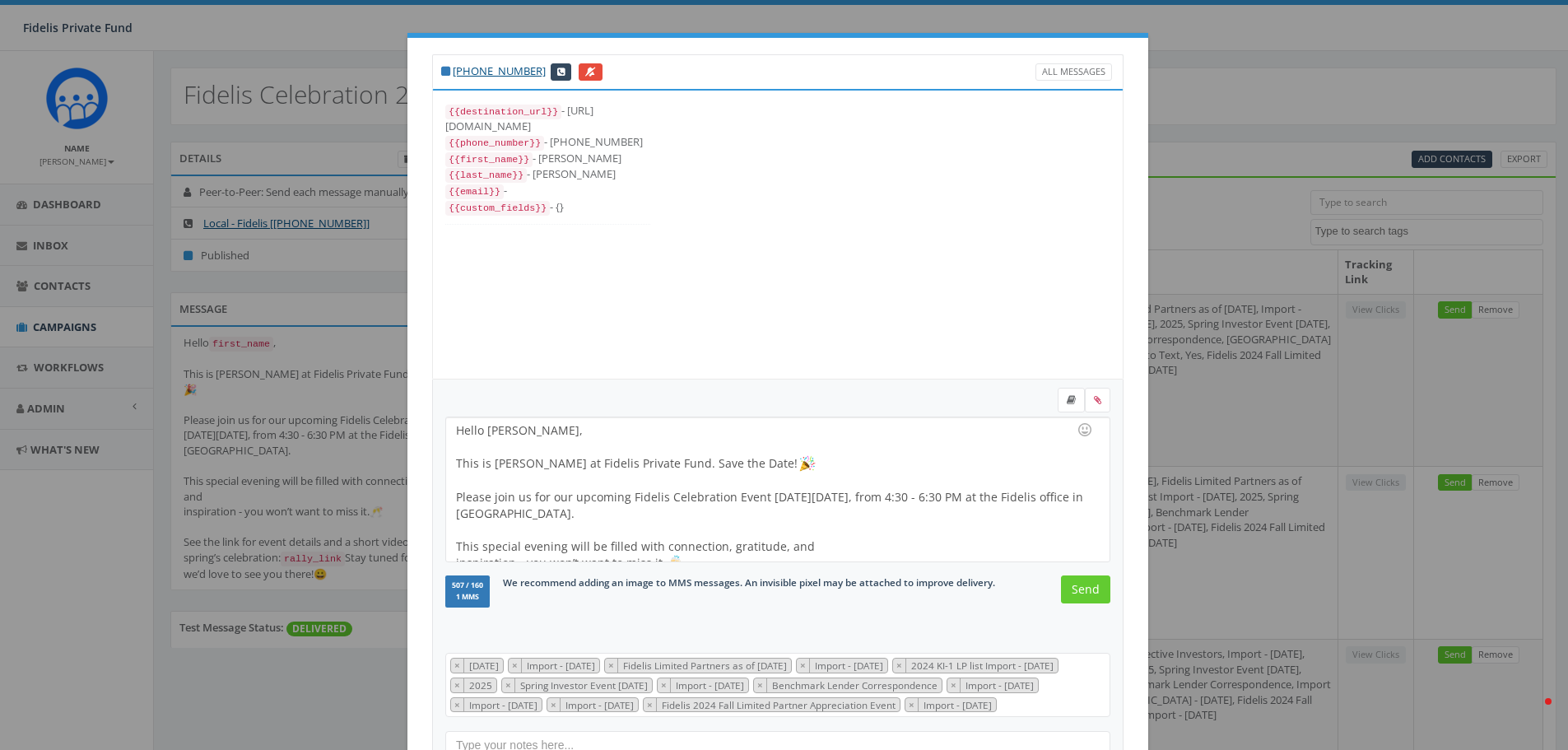
select select "100"
select select
click at [1085, 592] on input "Send" at bounding box center [1085, 589] width 49 height 28
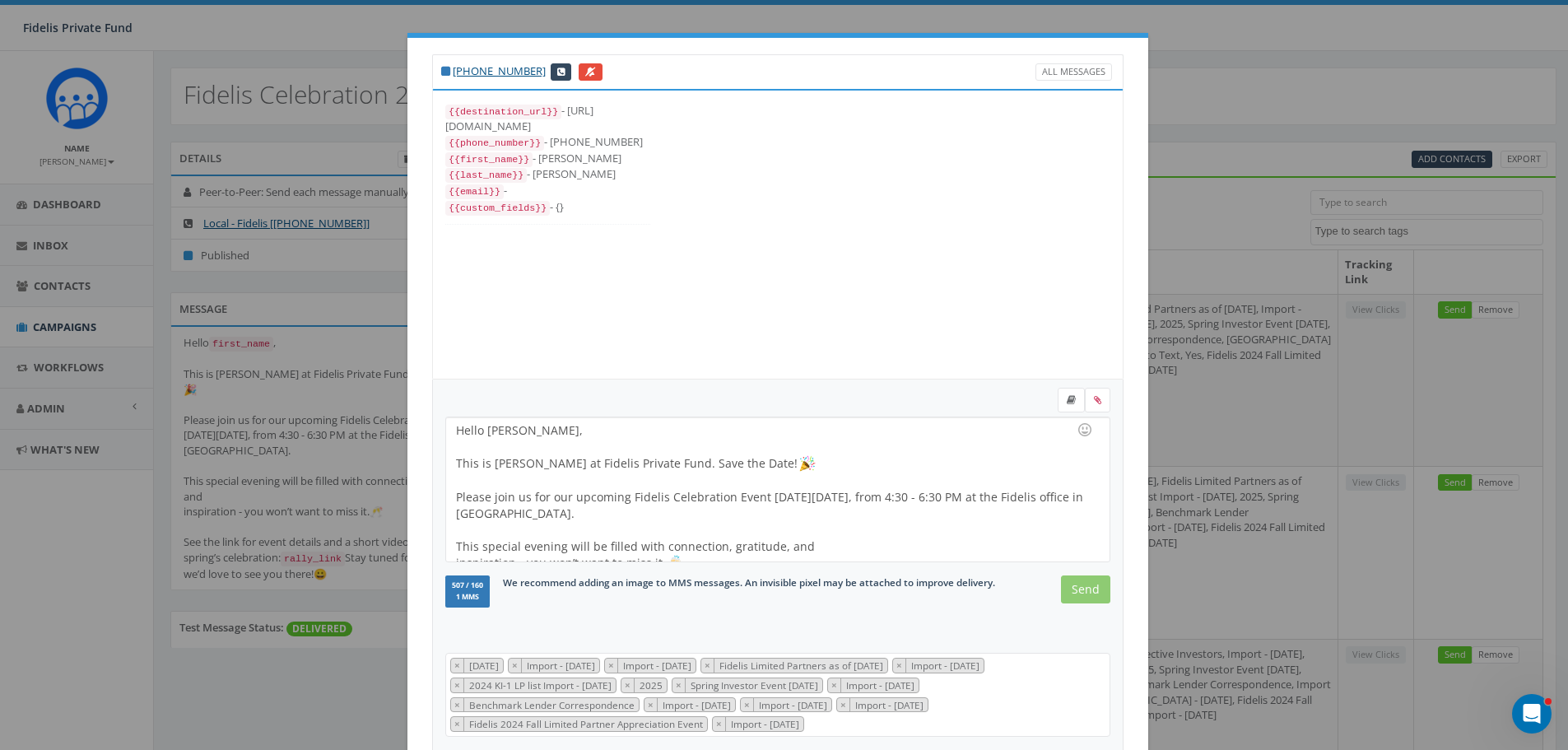
scroll to position [231, 0]
click at [1085, 592] on input "Send" at bounding box center [1085, 589] width 49 height 28
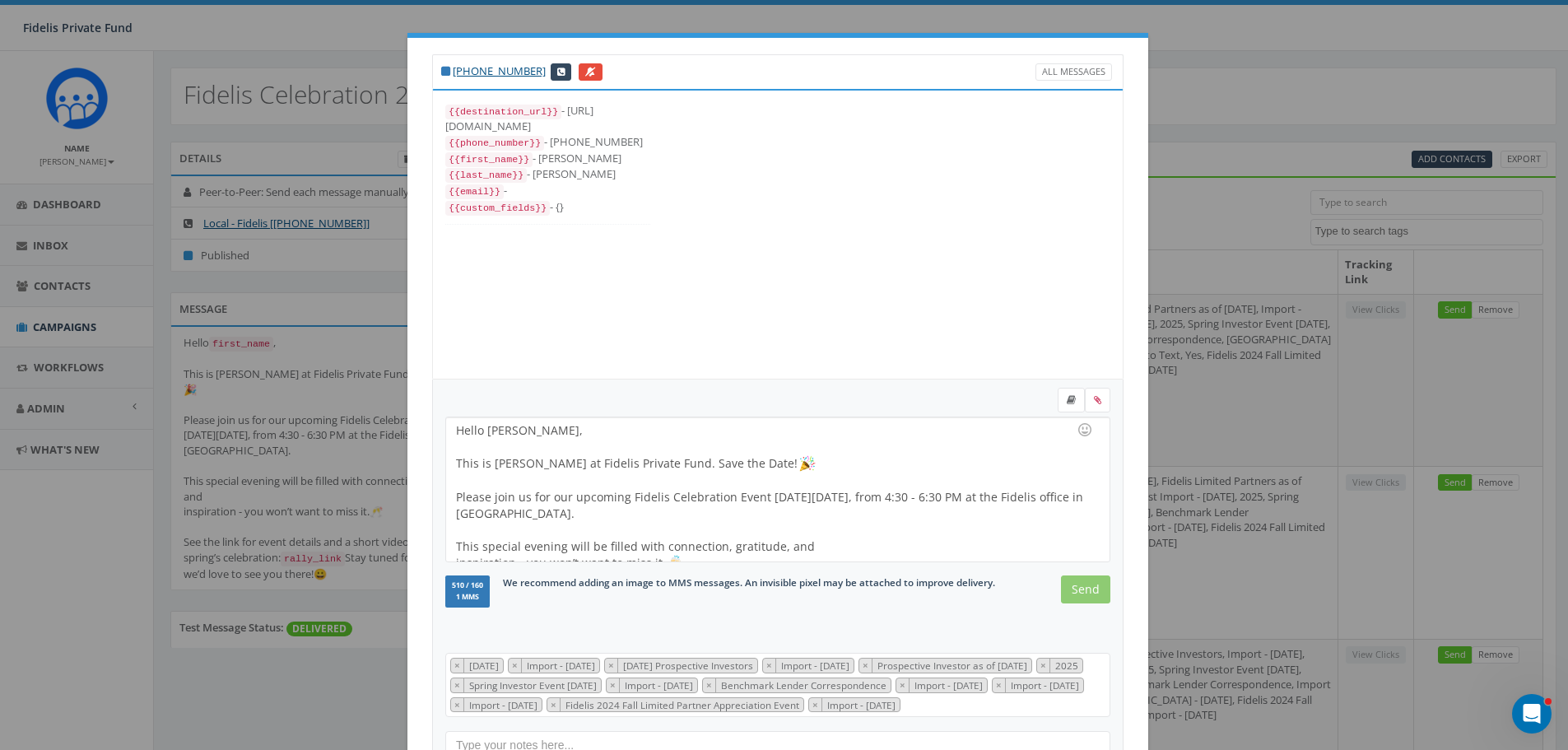
scroll to position [214, 0]
click at [1085, 592] on input "Send" at bounding box center [1085, 589] width 49 height 28
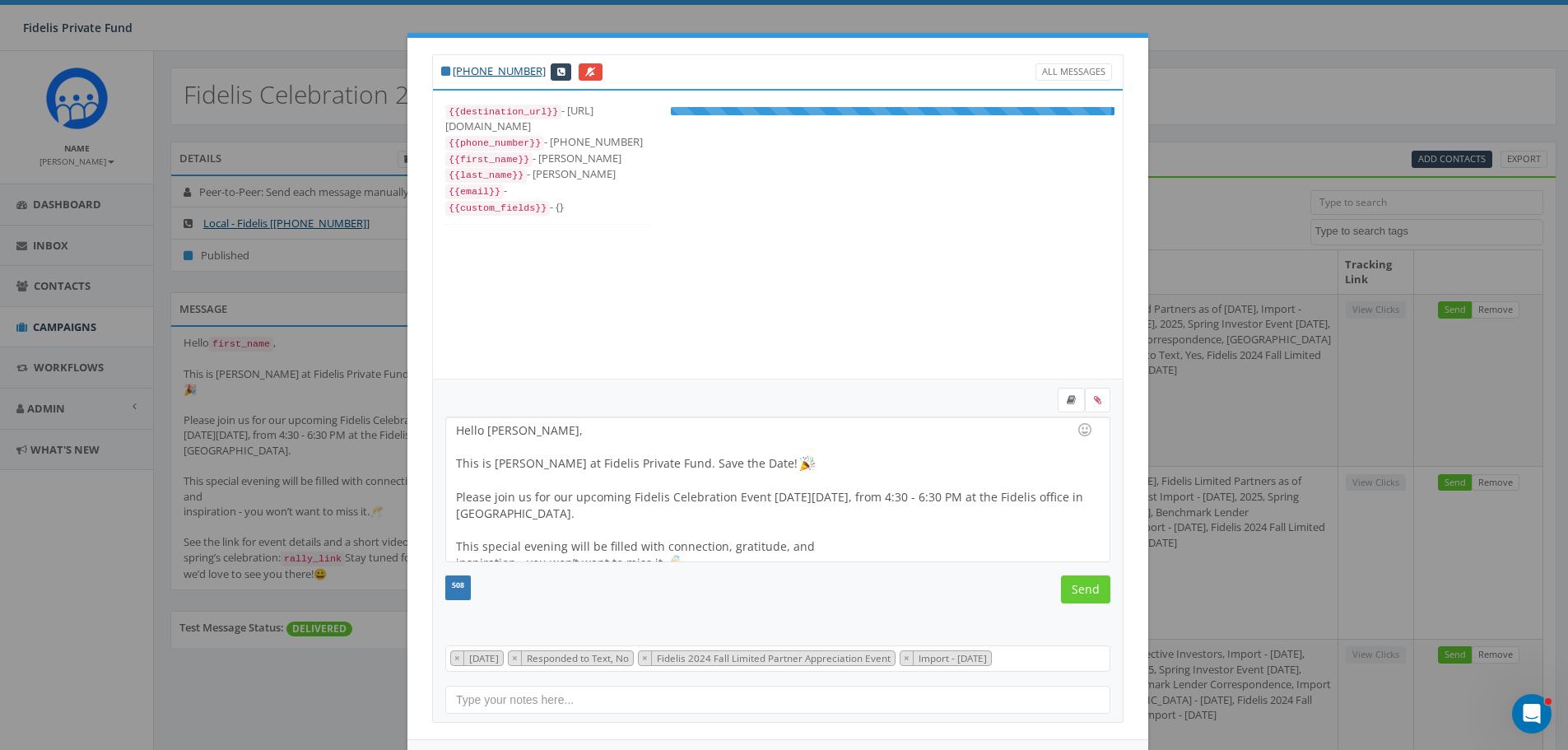
scroll to position [49, 0]
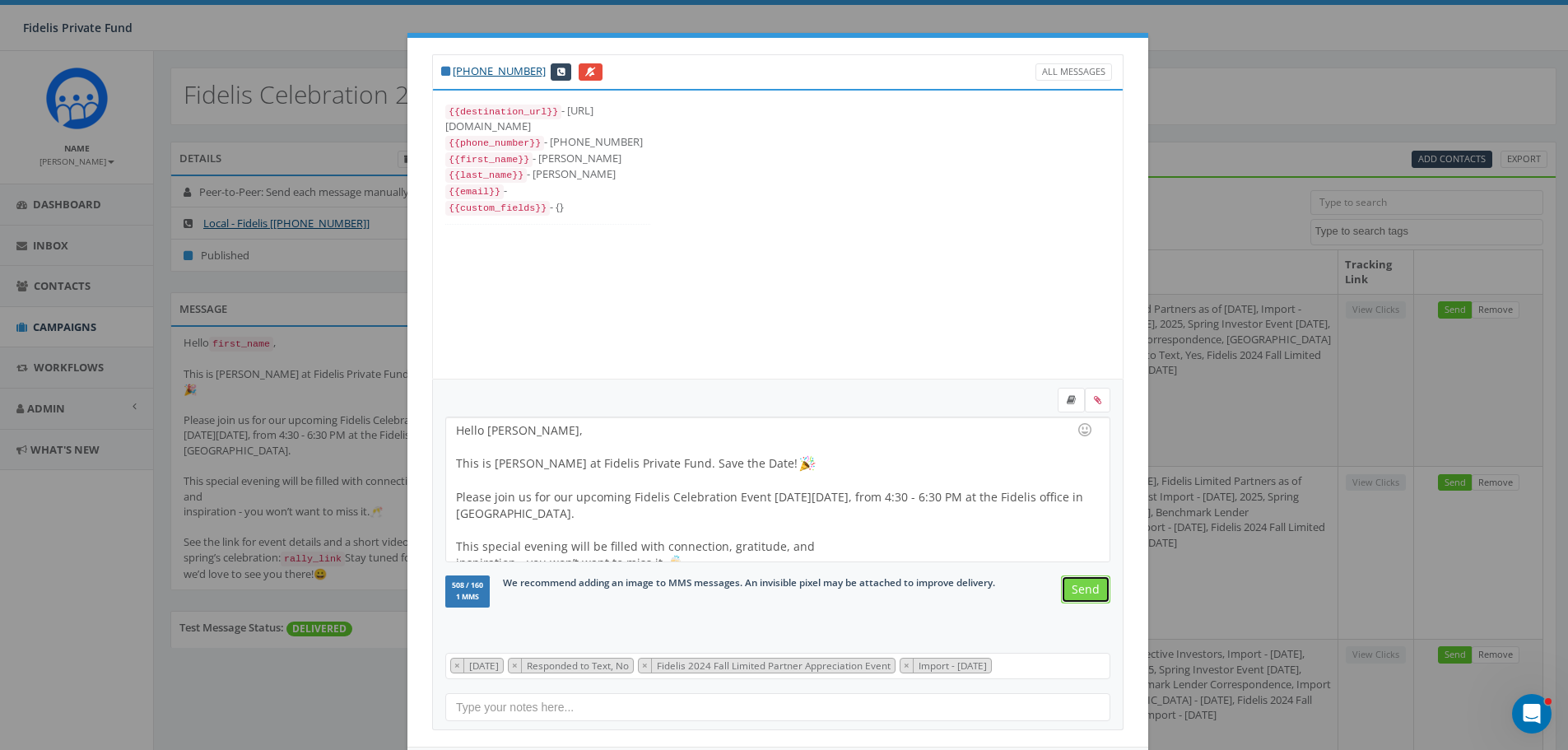
click at [1085, 592] on input "Send" at bounding box center [1085, 589] width 49 height 28
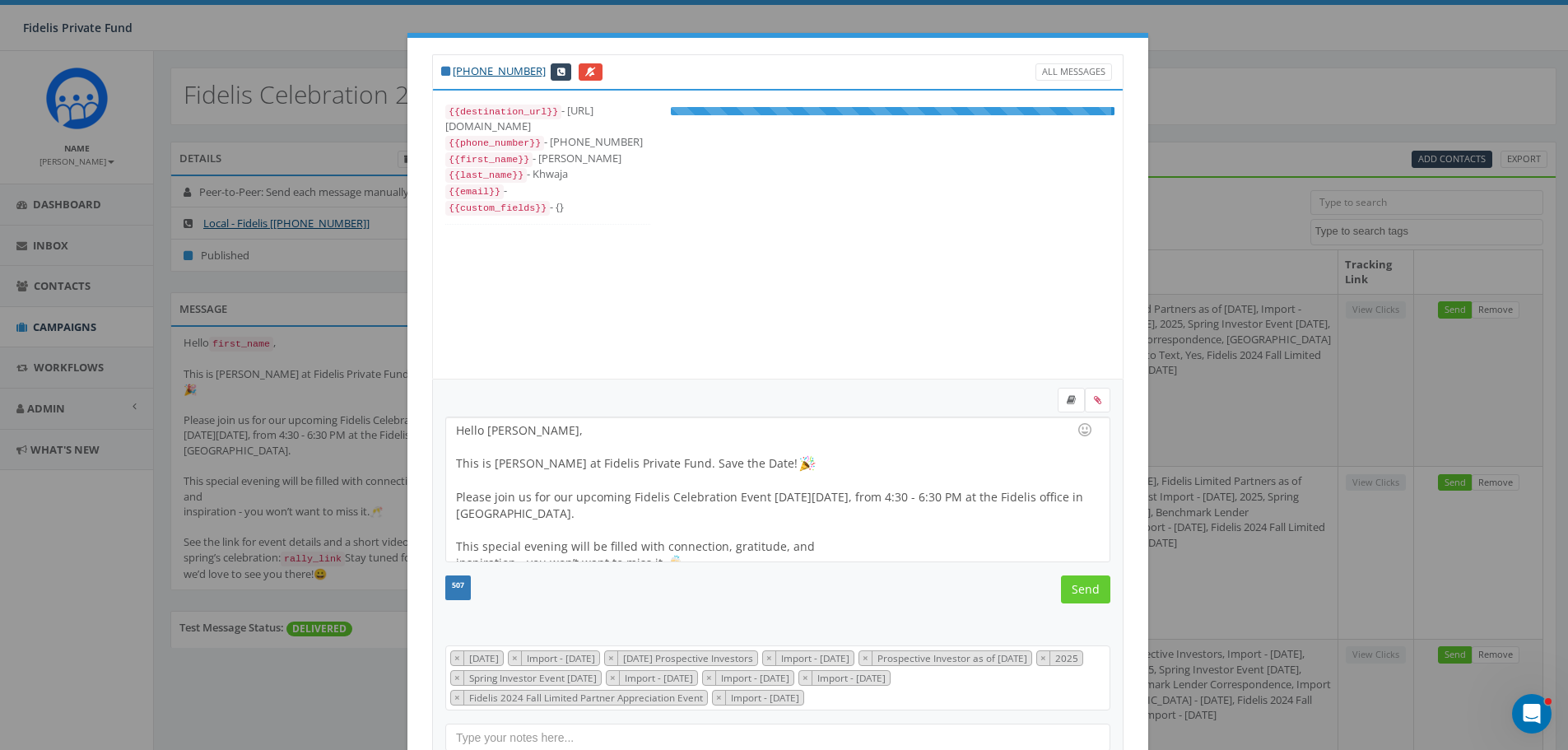
scroll to position [181, 0]
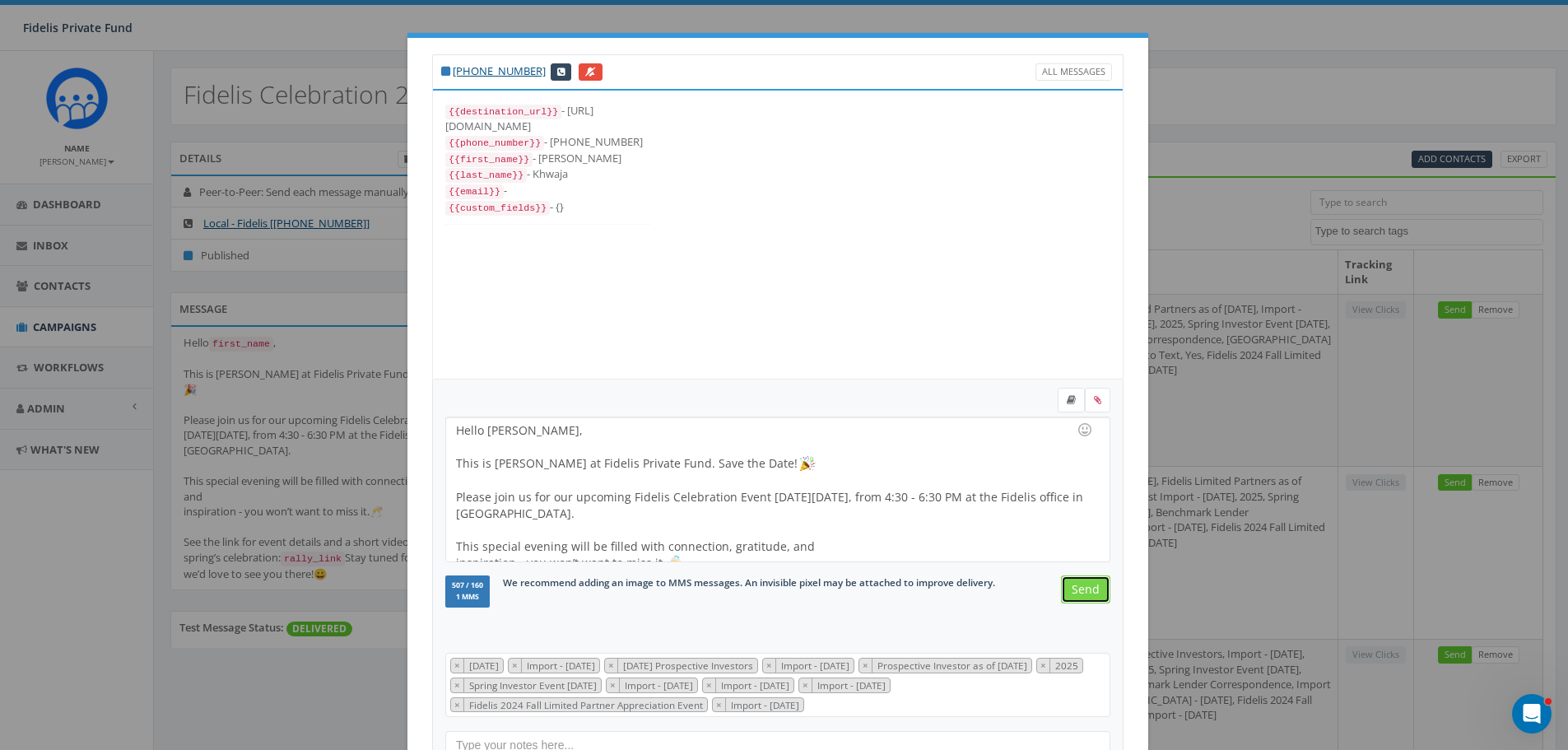
click at [1085, 592] on input "Send" at bounding box center [1085, 589] width 49 height 28
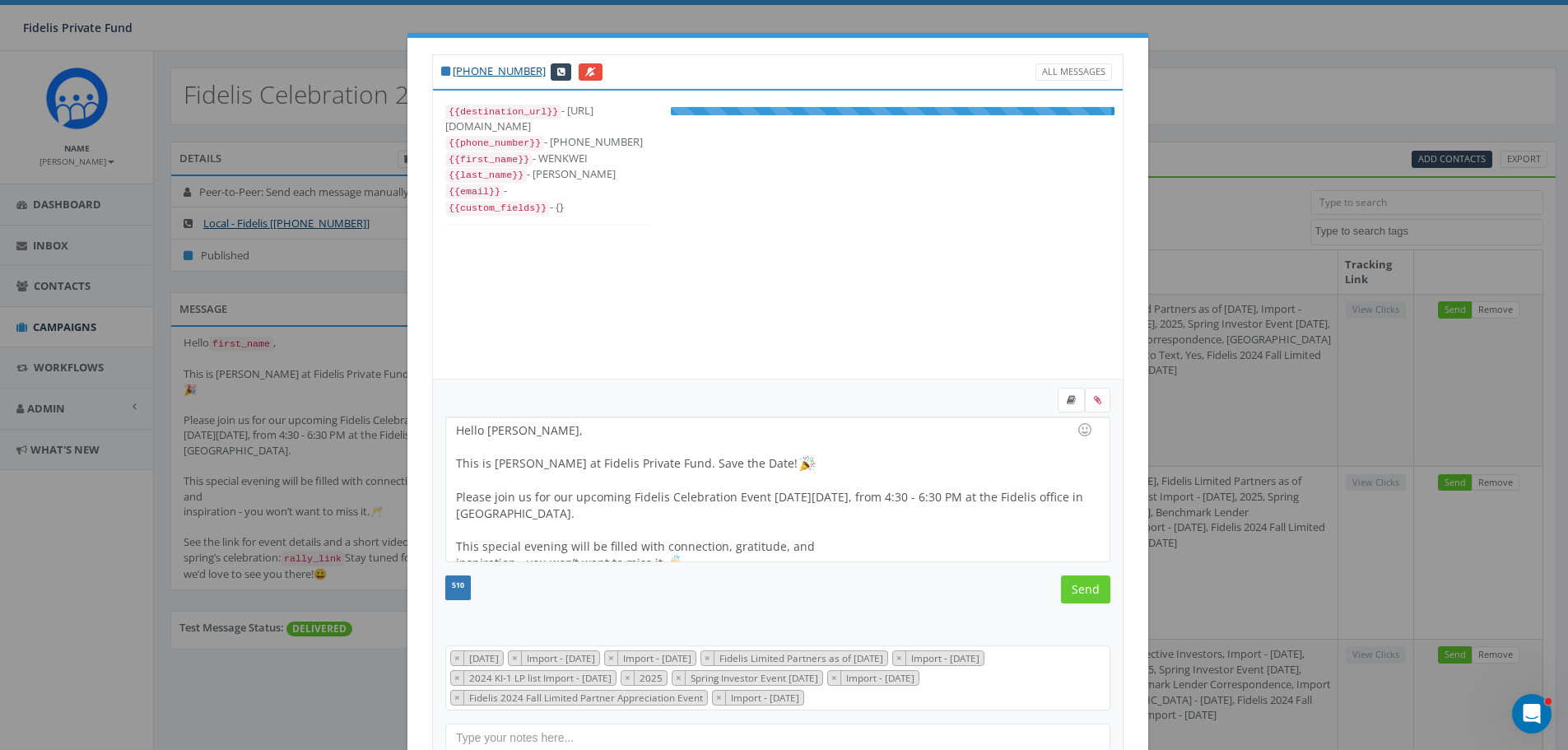
scroll to position [165, 0]
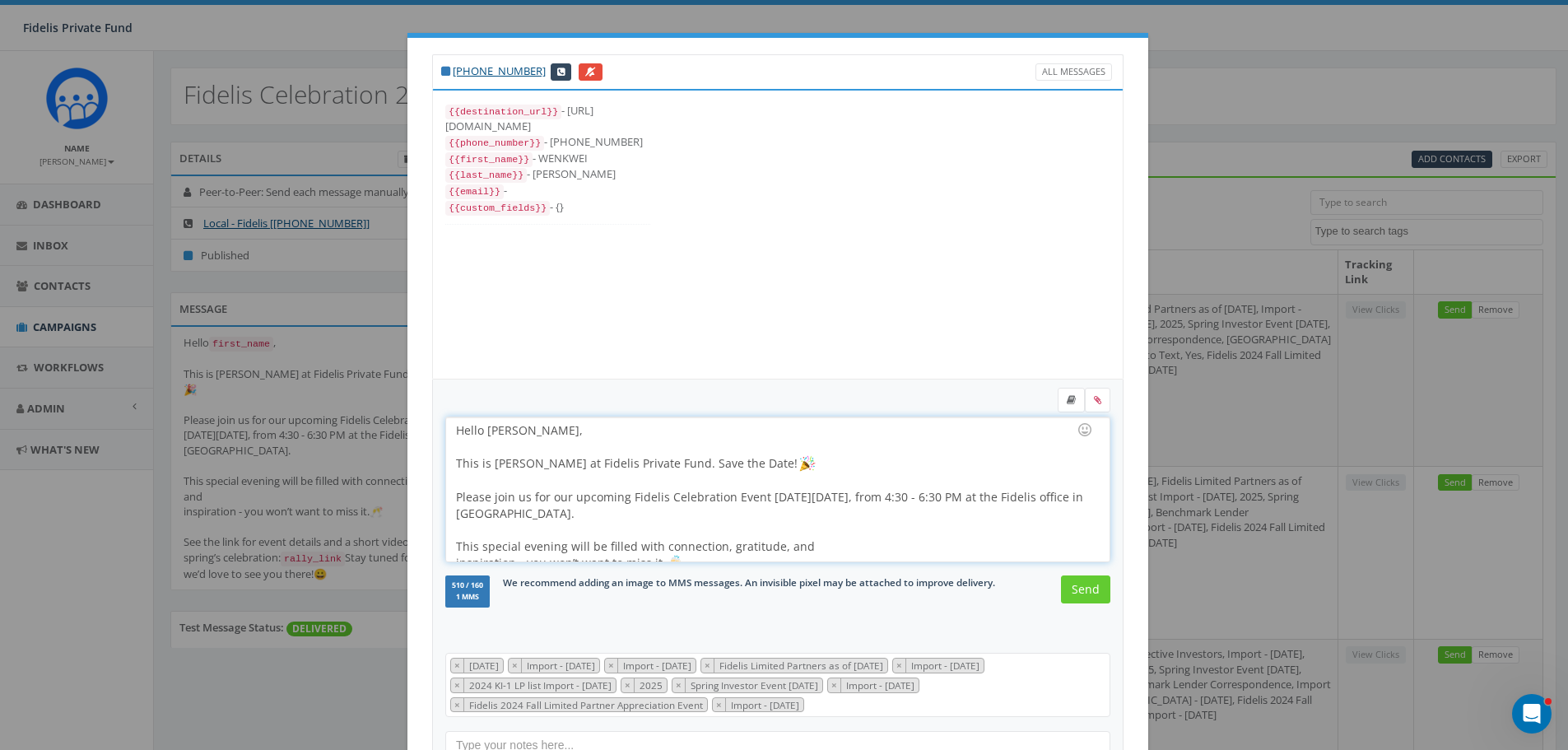
click at [532, 425] on div "Hello [PERSON_NAME], This is [PERSON_NAME] at Fidelis Private Fund. Save the Da…" at bounding box center [777, 489] width 662 height 144
click at [1078, 593] on input "Send" at bounding box center [1085, 589] width 49 height 28
click at [1082, 590] on input "Send" at bounding box center [1085, 589] width 49 height 28
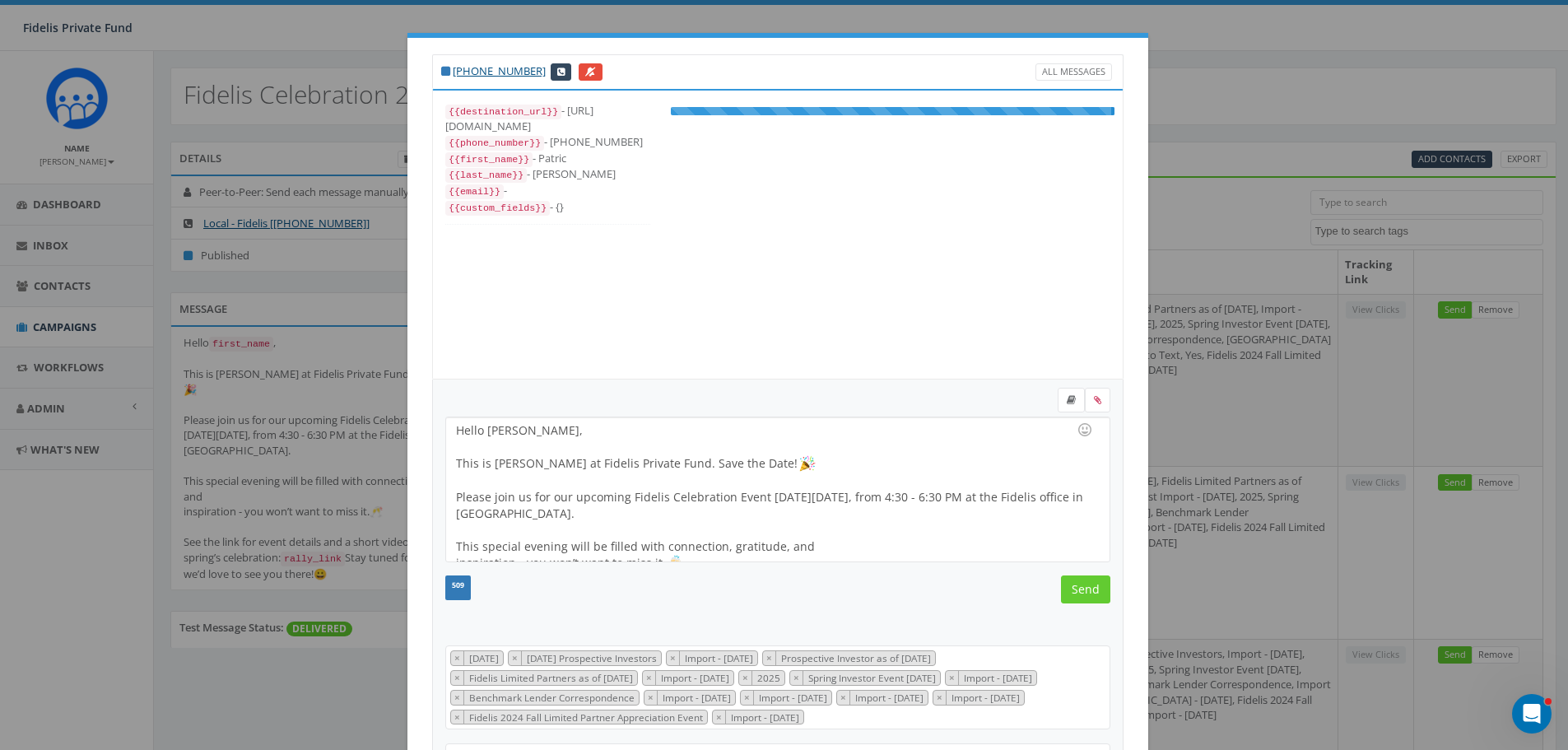
scroll to position [247, 0]
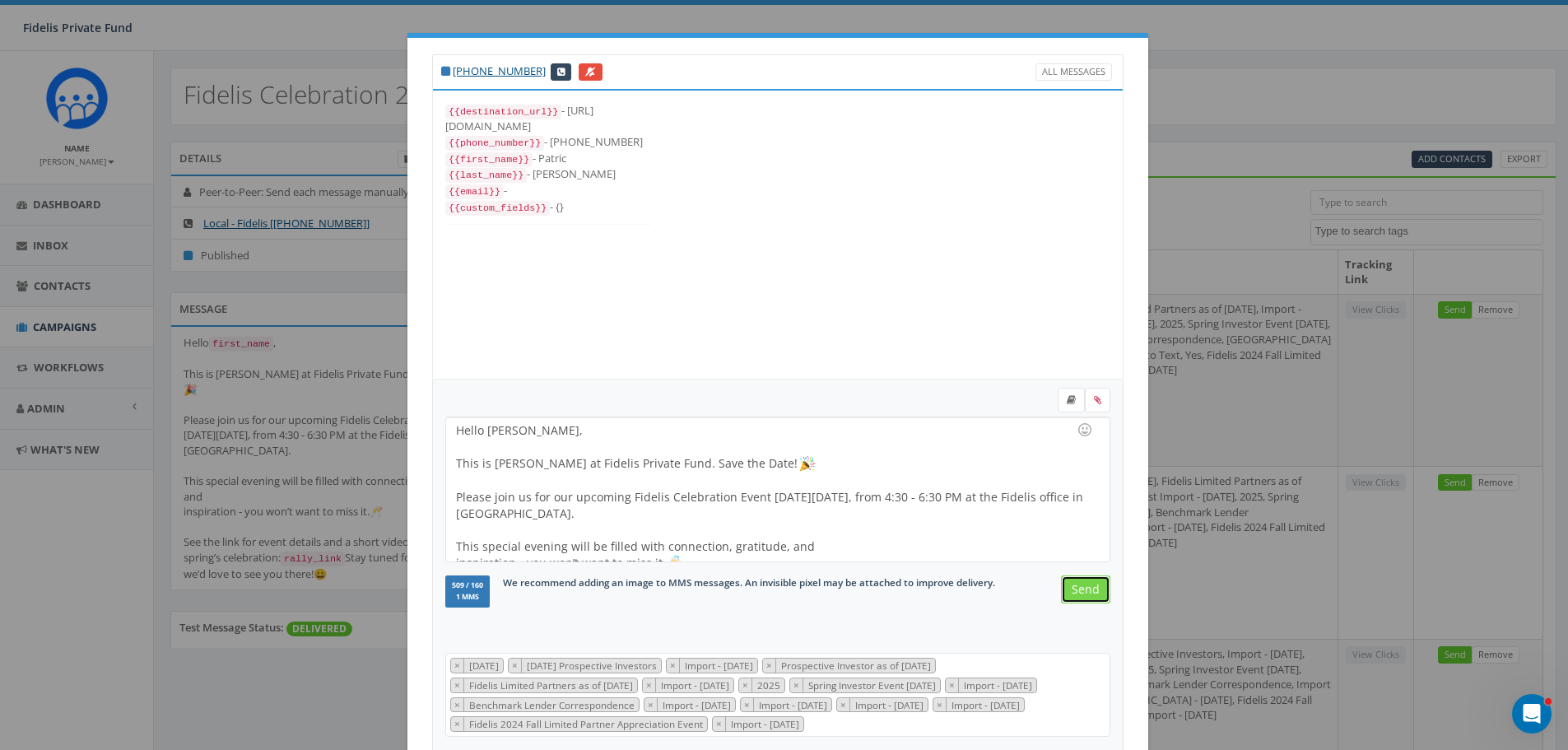
click at [1082, 590] on input "Send" at bounding box center [1085, 589] width 49 height 28
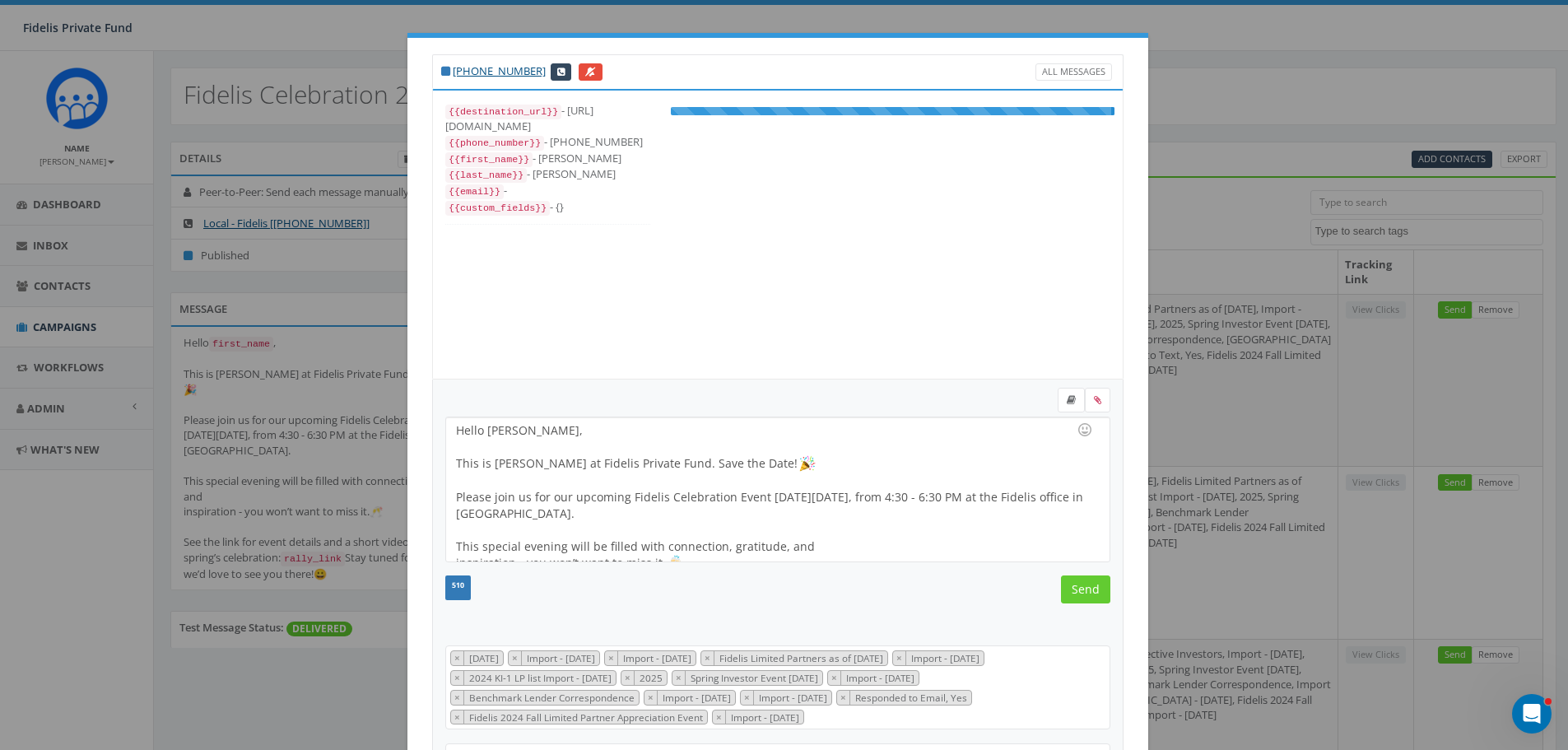
scroll to position [231, 0]
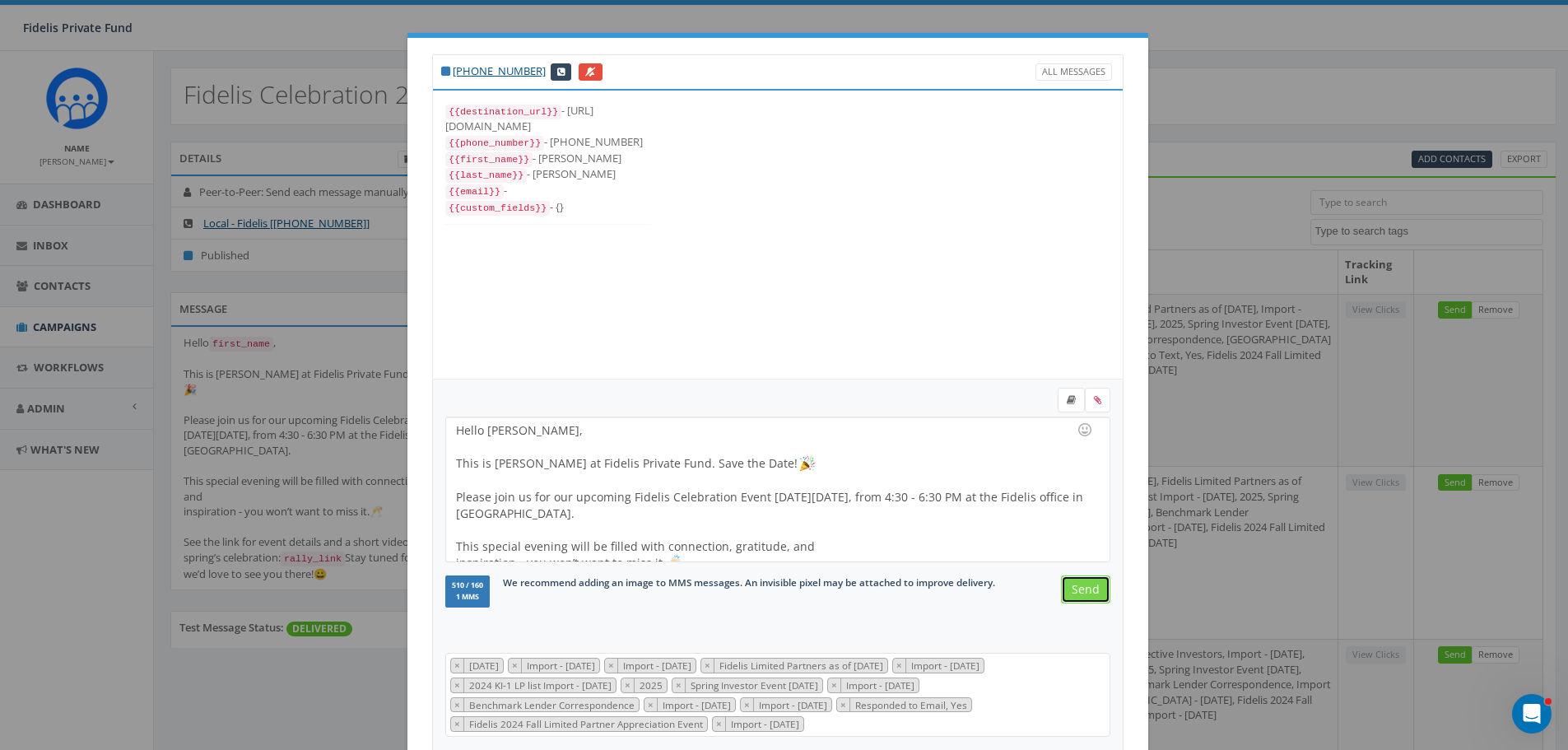
click at [1082, 590] on input "Send" at bounding box center [1085, 589] width 49 height 28
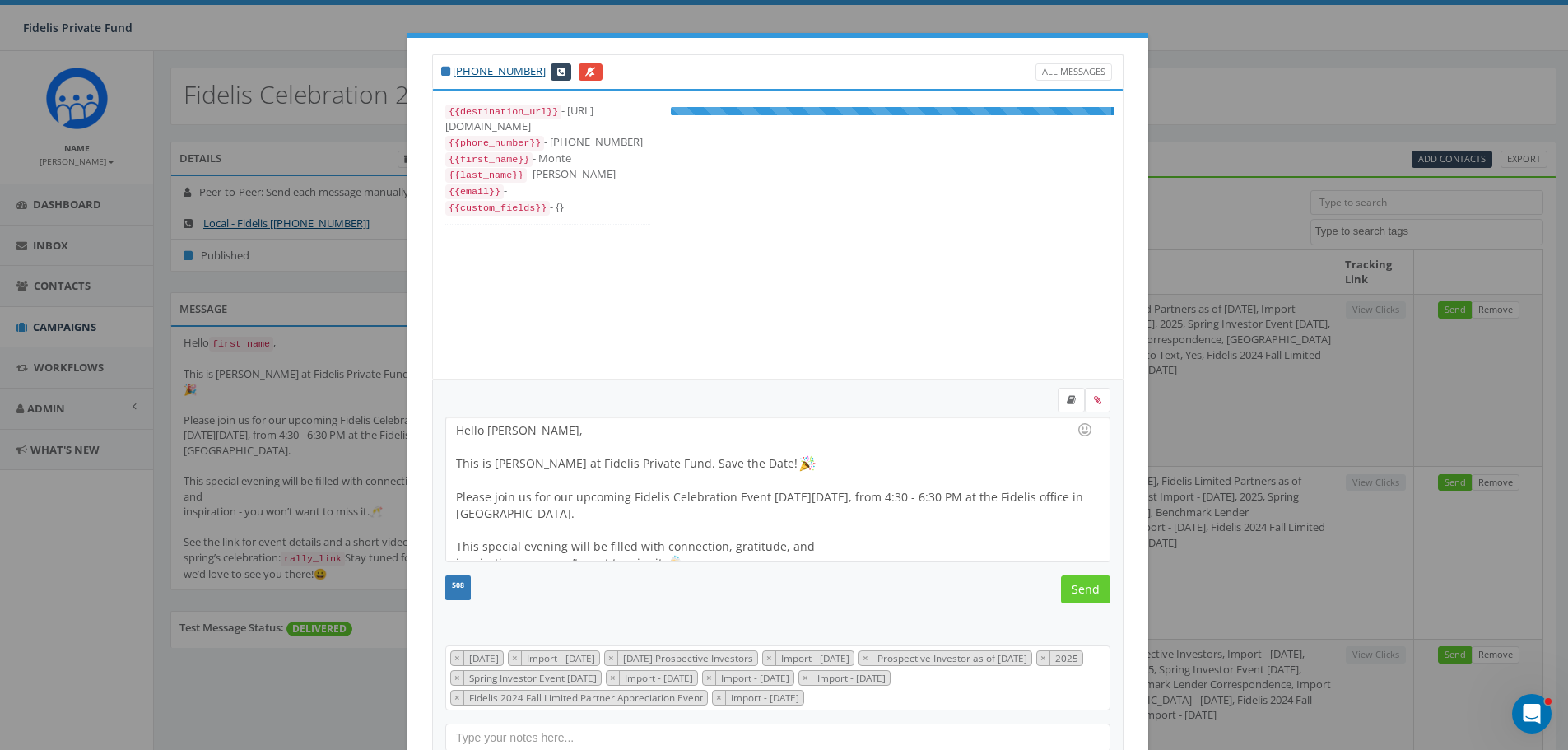
scroll to position [181, 0]
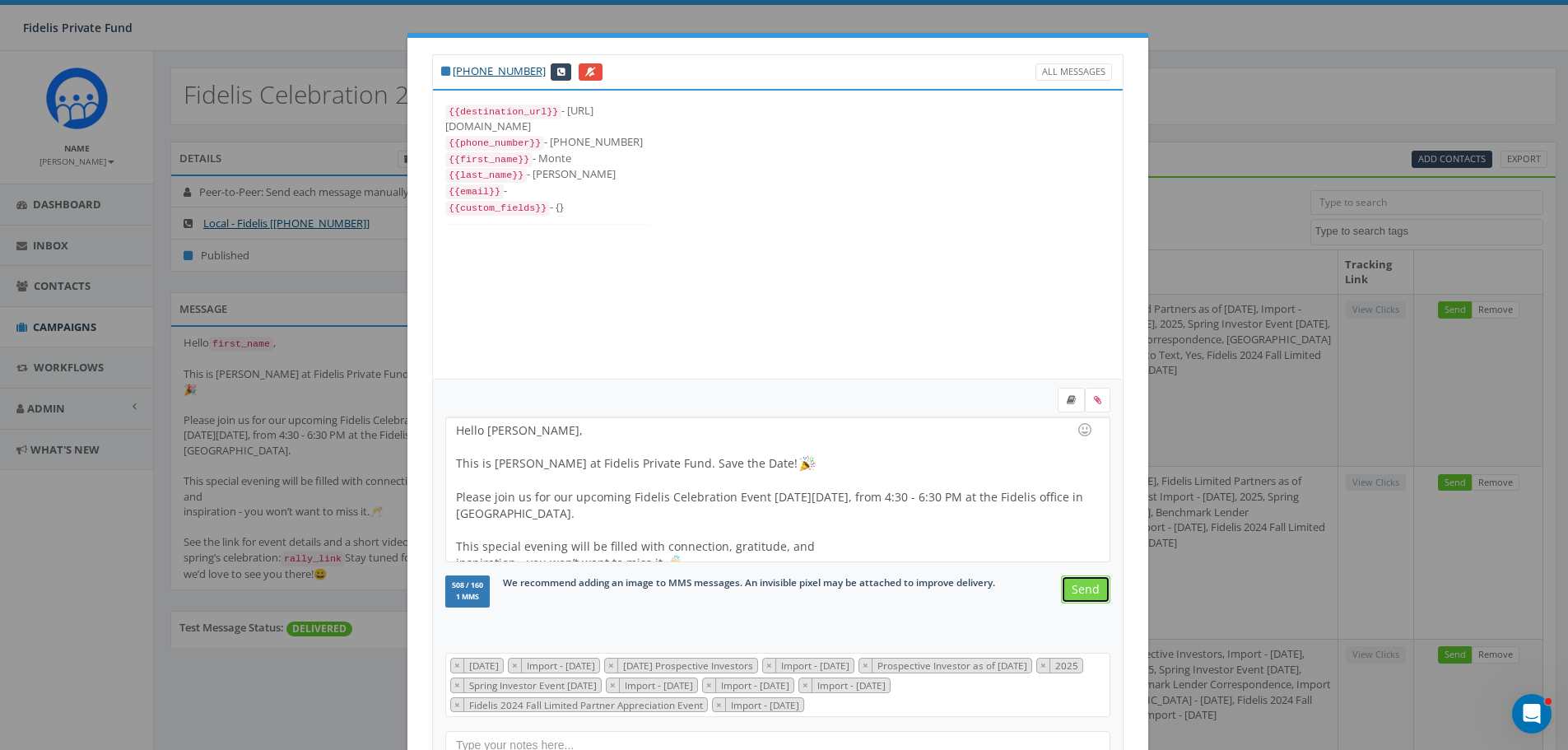
click at [1082, 590] on input "Send" at bounding box center [1085, 589] width 49 height 28
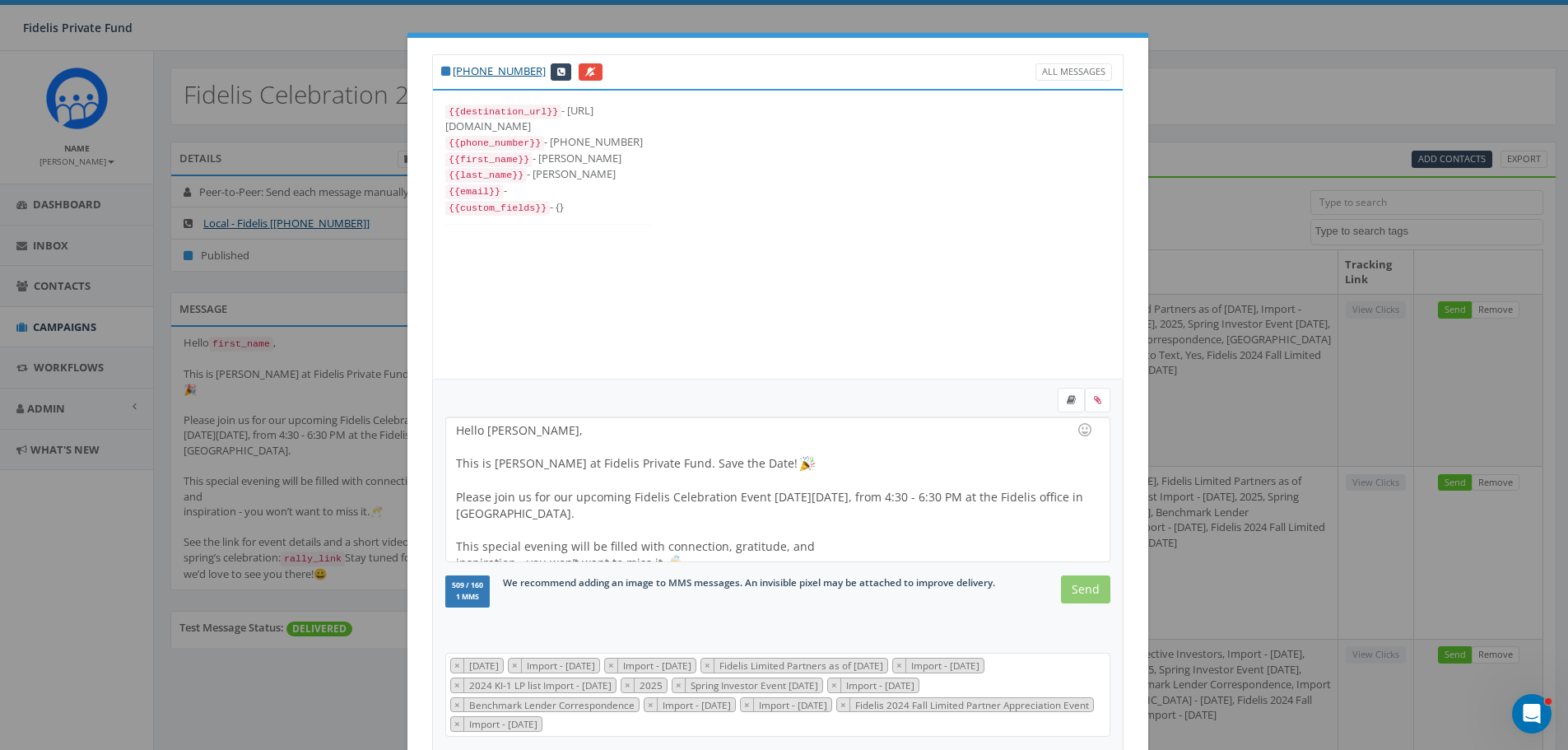
scroll to position [214, 0]
click at [1082, 590] on input "Send" at bounding box center [1085, 589] width 49 height 28
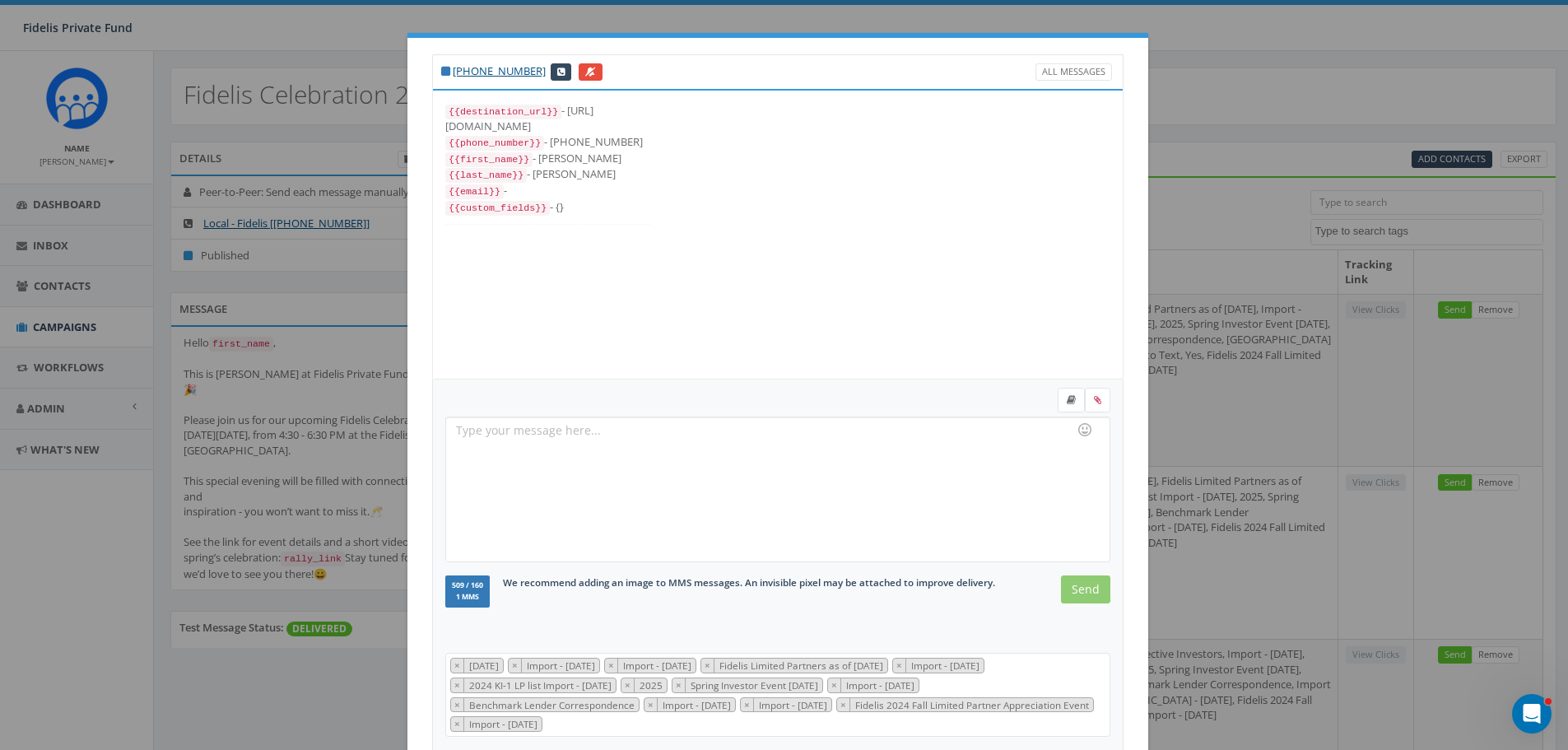
scroll to position [0, 0]
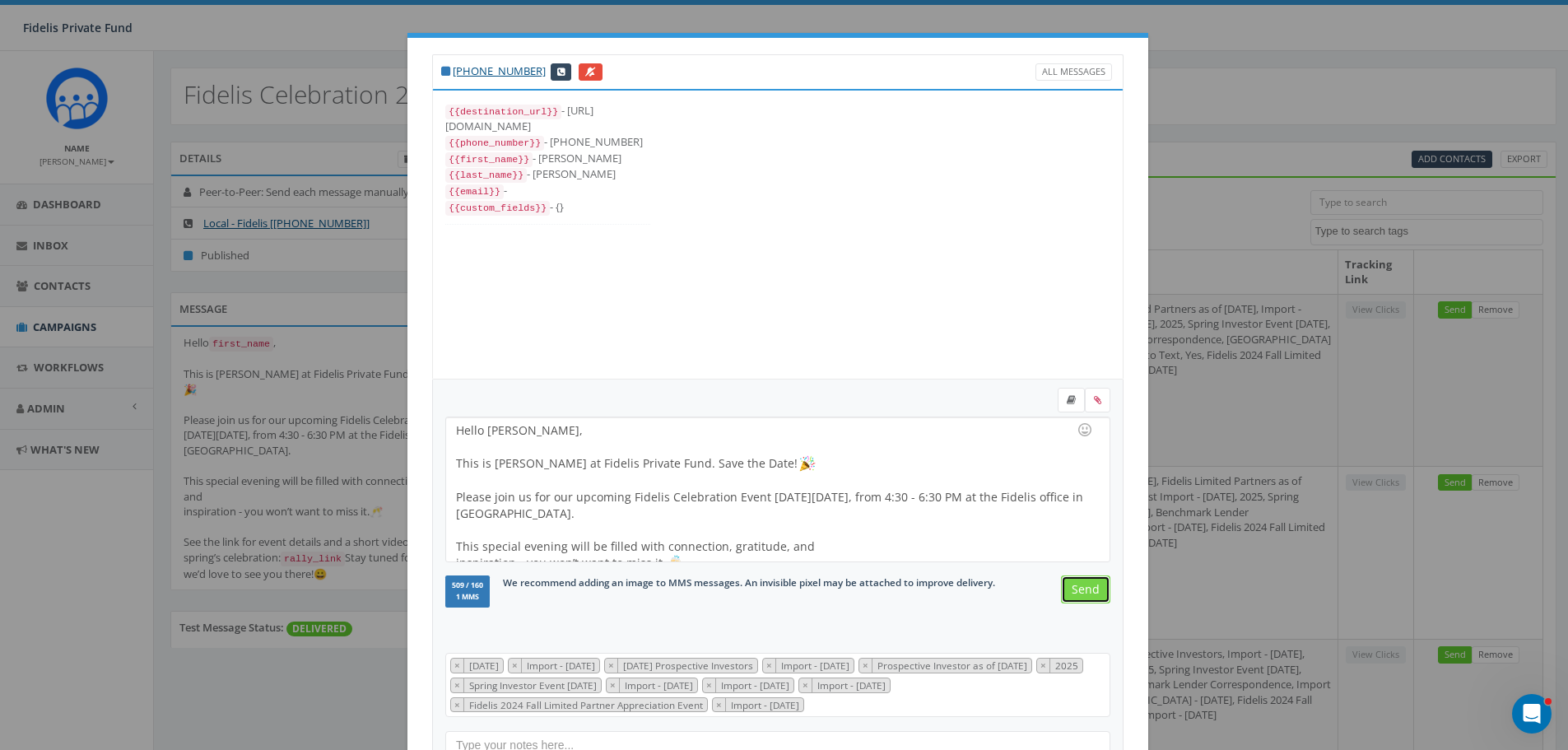
click at [1082, 590] on input "Send" at bounding box center [1085, 589] width 49 height 28
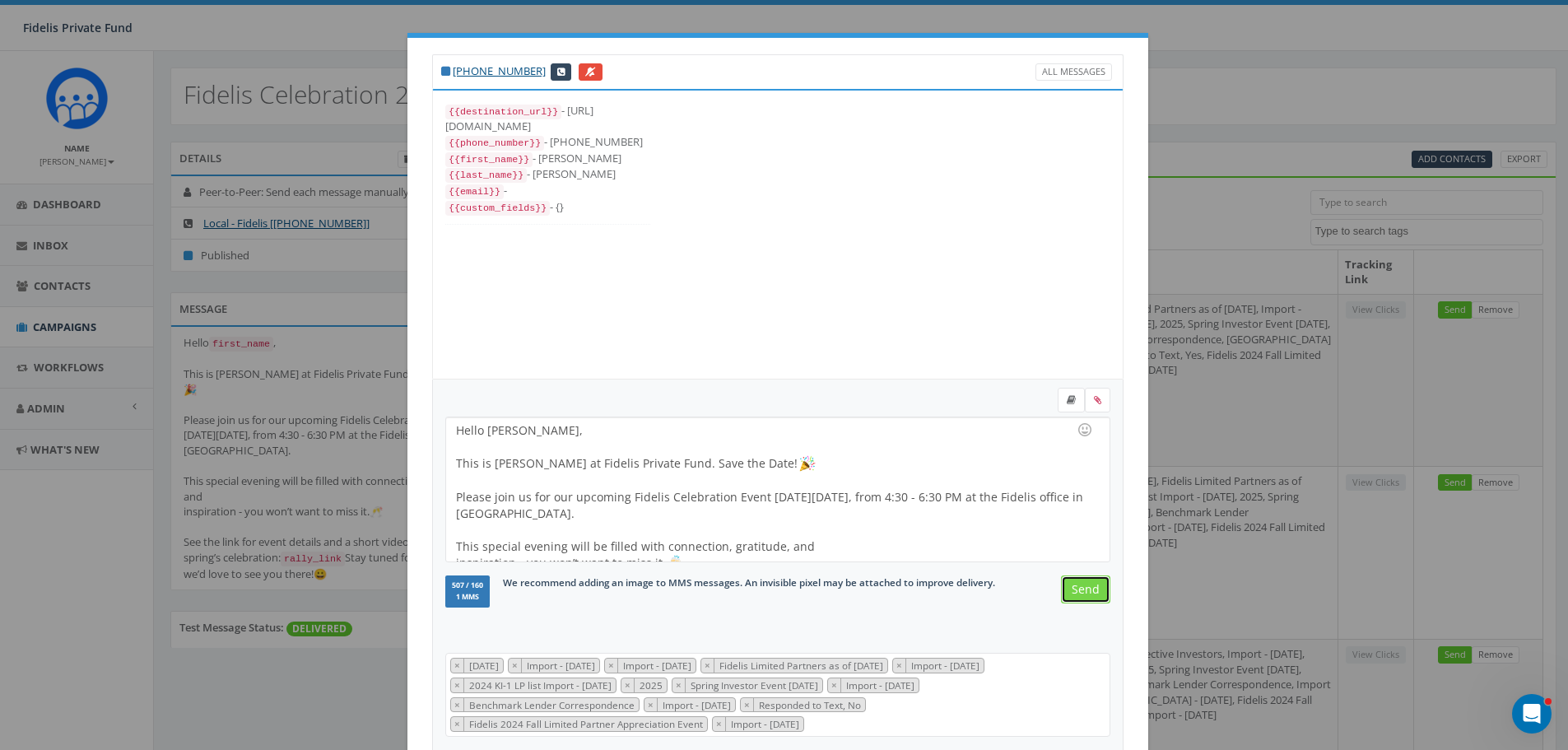
click at [1082, 590] on input "Send" at bounding box center [1085, 589] width 49 height 28
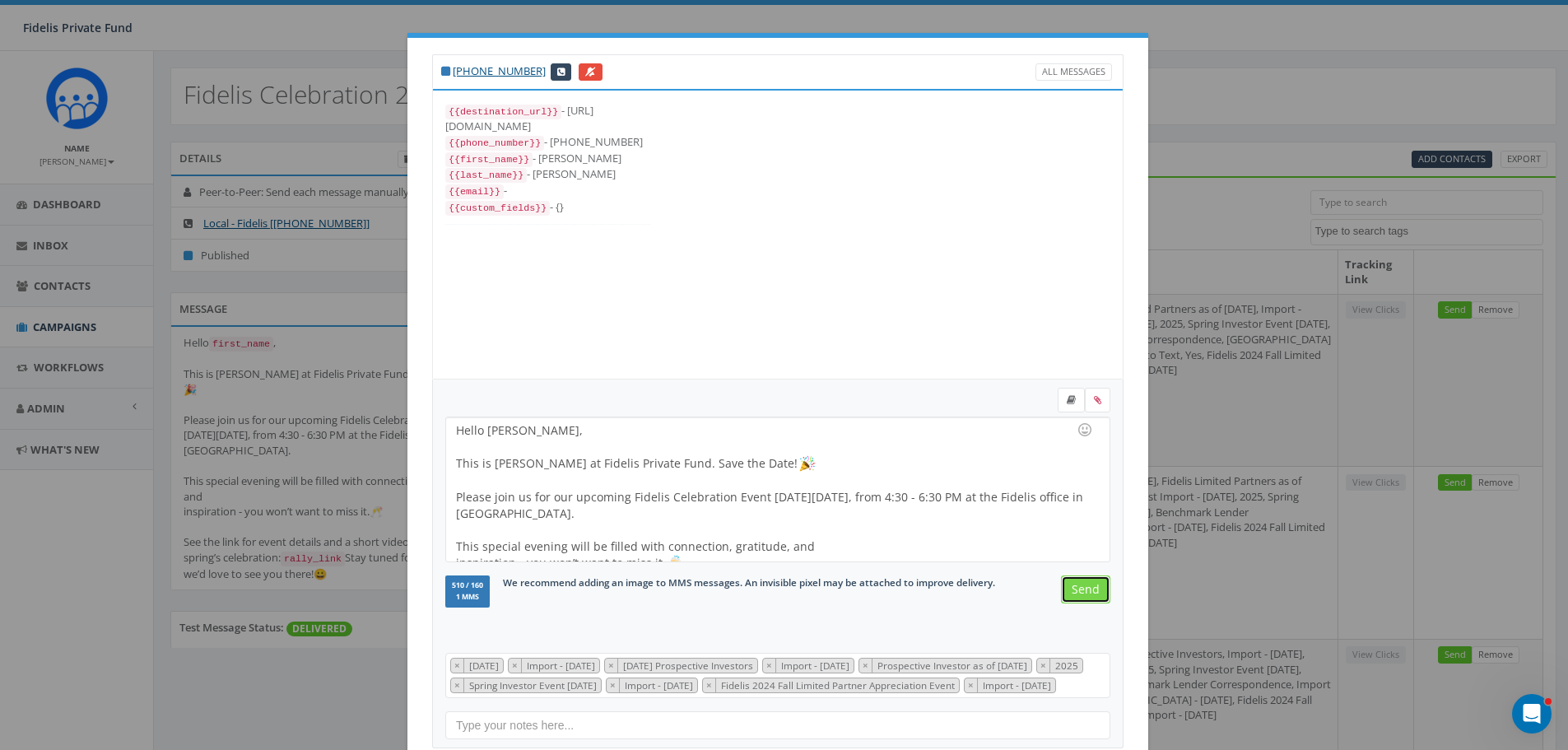
click at [1082, 590] on input "Send" at bounding box center [1085, 589] width 49 height 28
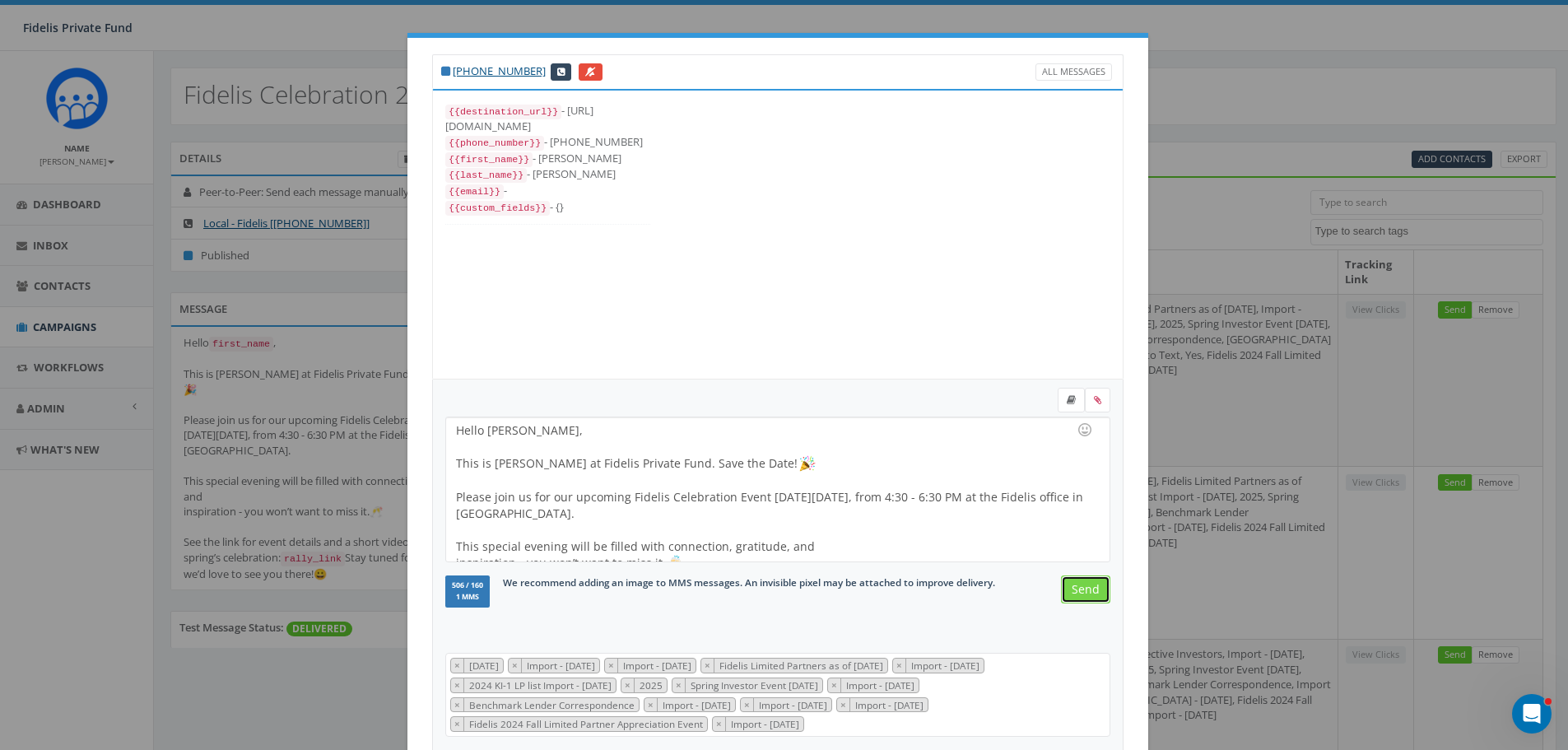
click at [1082, 590] on input "Send" at bounding box center [1085, 589] width 49 height 28
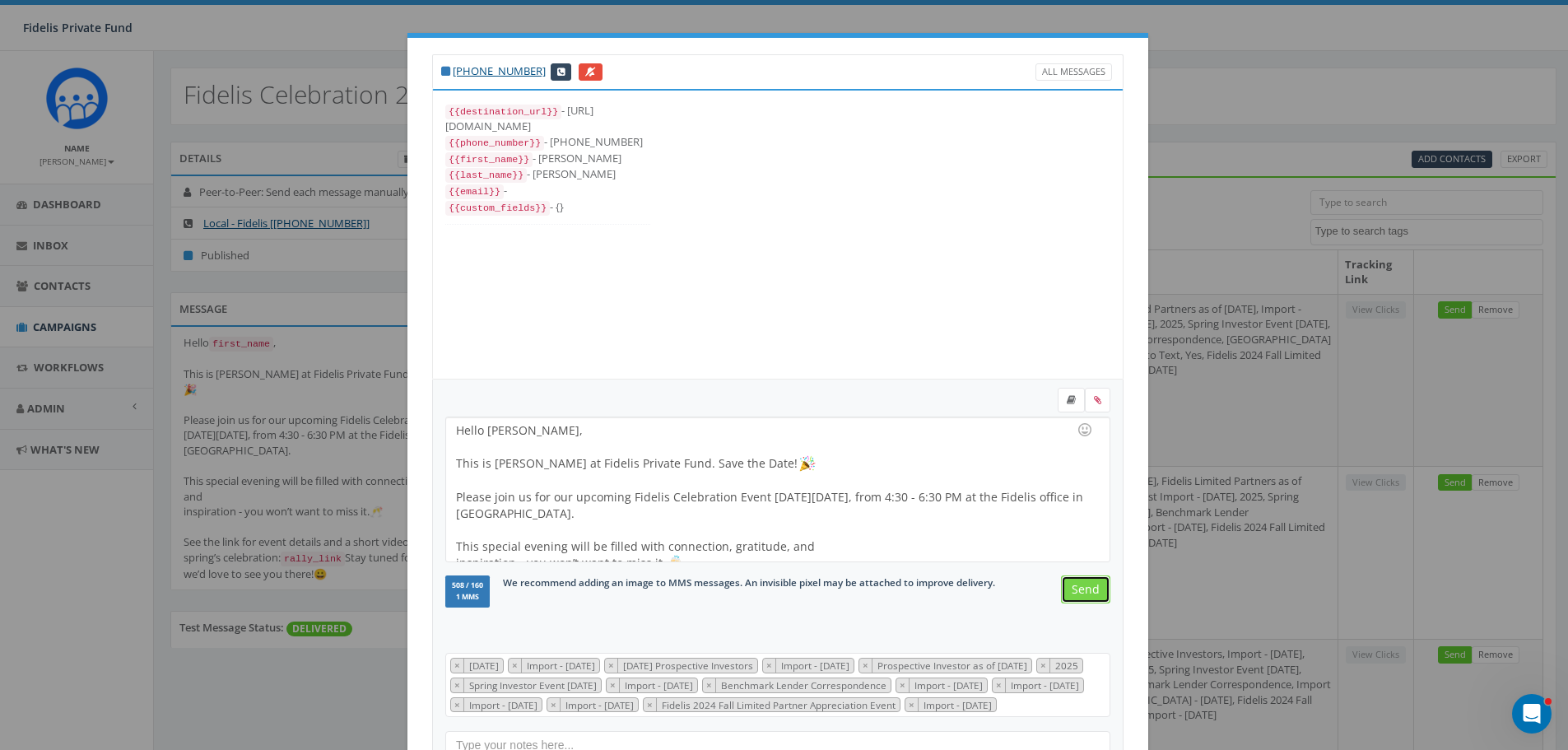
click at [1082, 590] on input "Send" at bounding box center [1085, 589] width 49 height 28
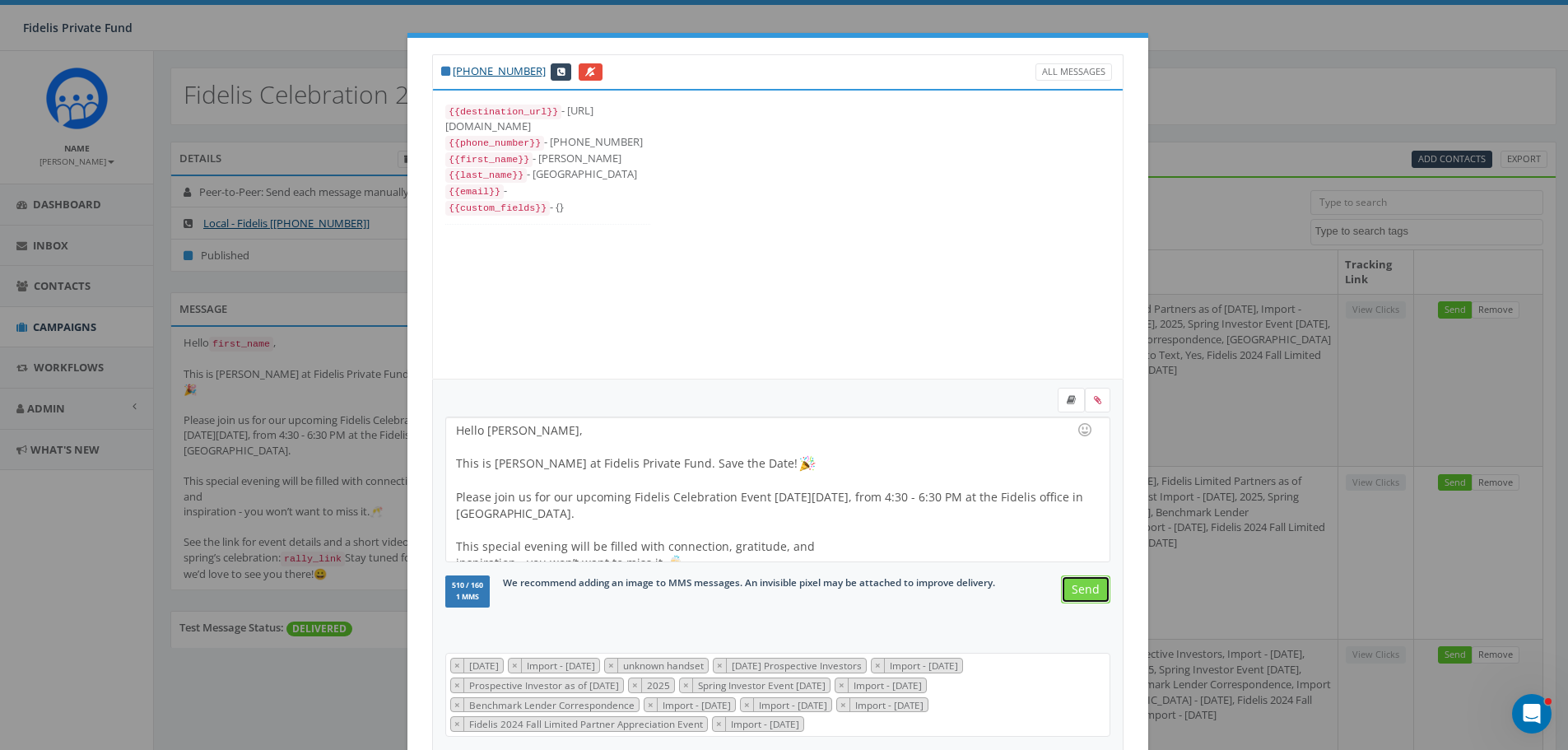
click at [1082, 590] on input "Send" at bounding box center [1085, 589] width 49 height 28
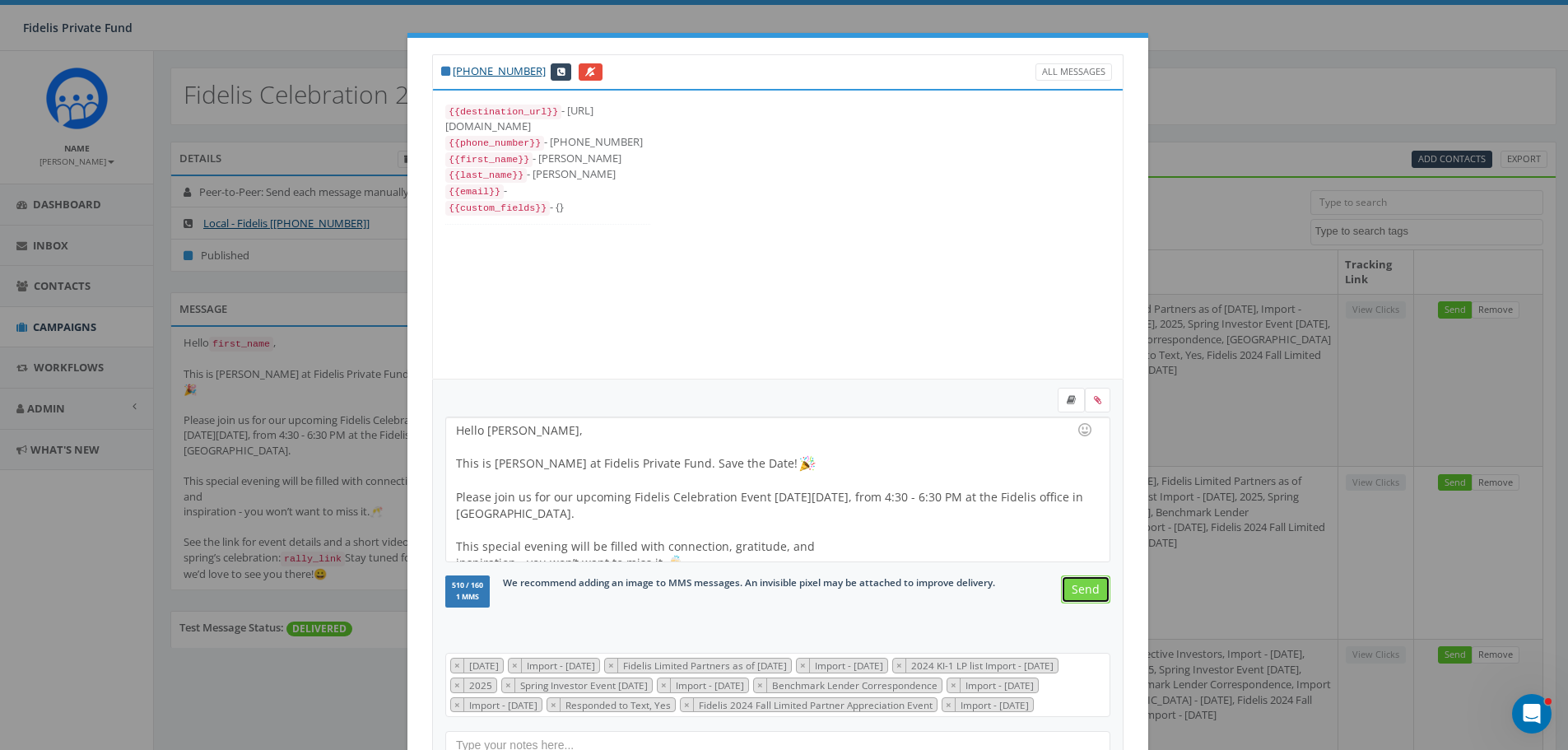
click at [1082, 590] on input "Send" at bounding box center [1085, 589] width 49 height 28
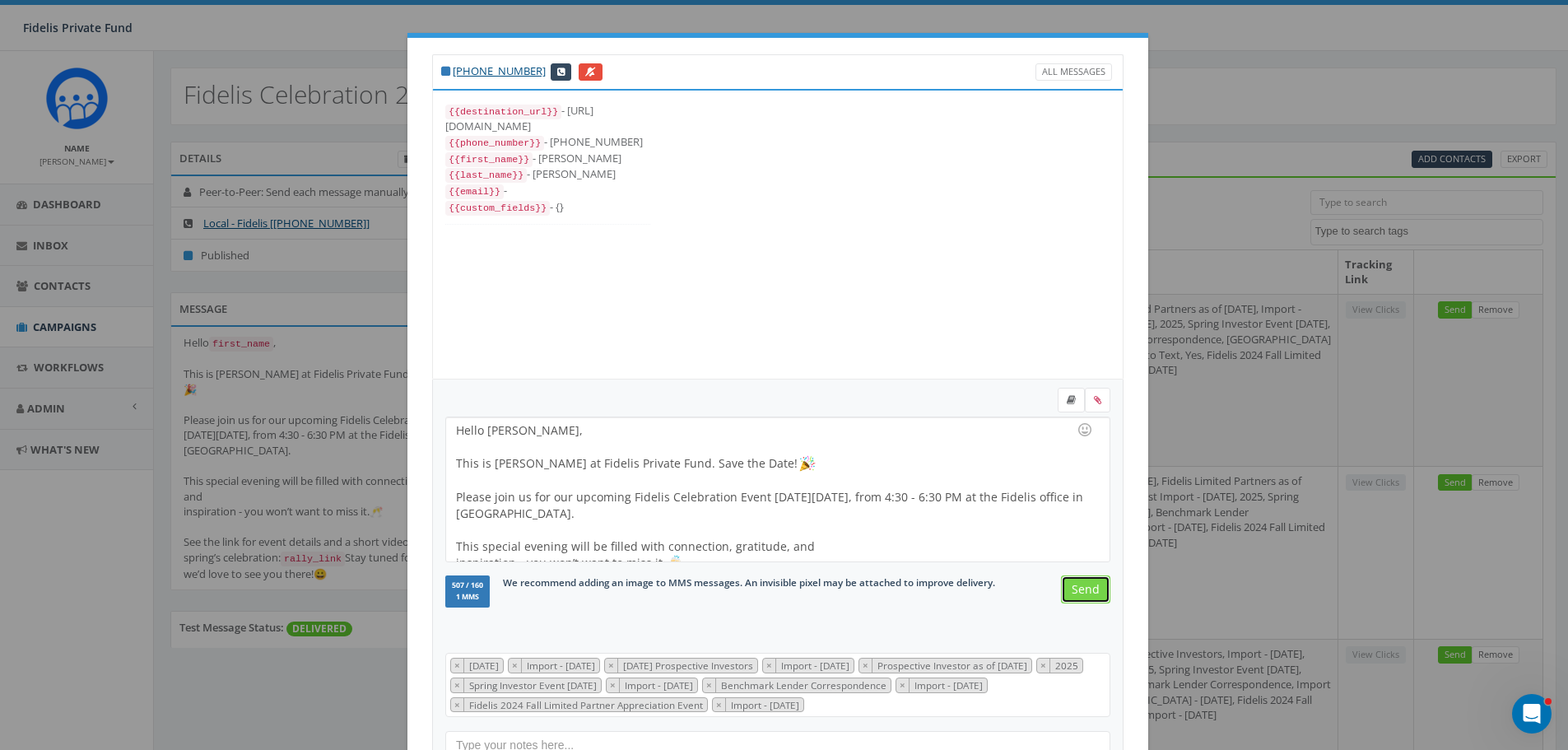
click at [1082, 590] on input "Send" at bounding box center [1085, 589] width 49 height 28
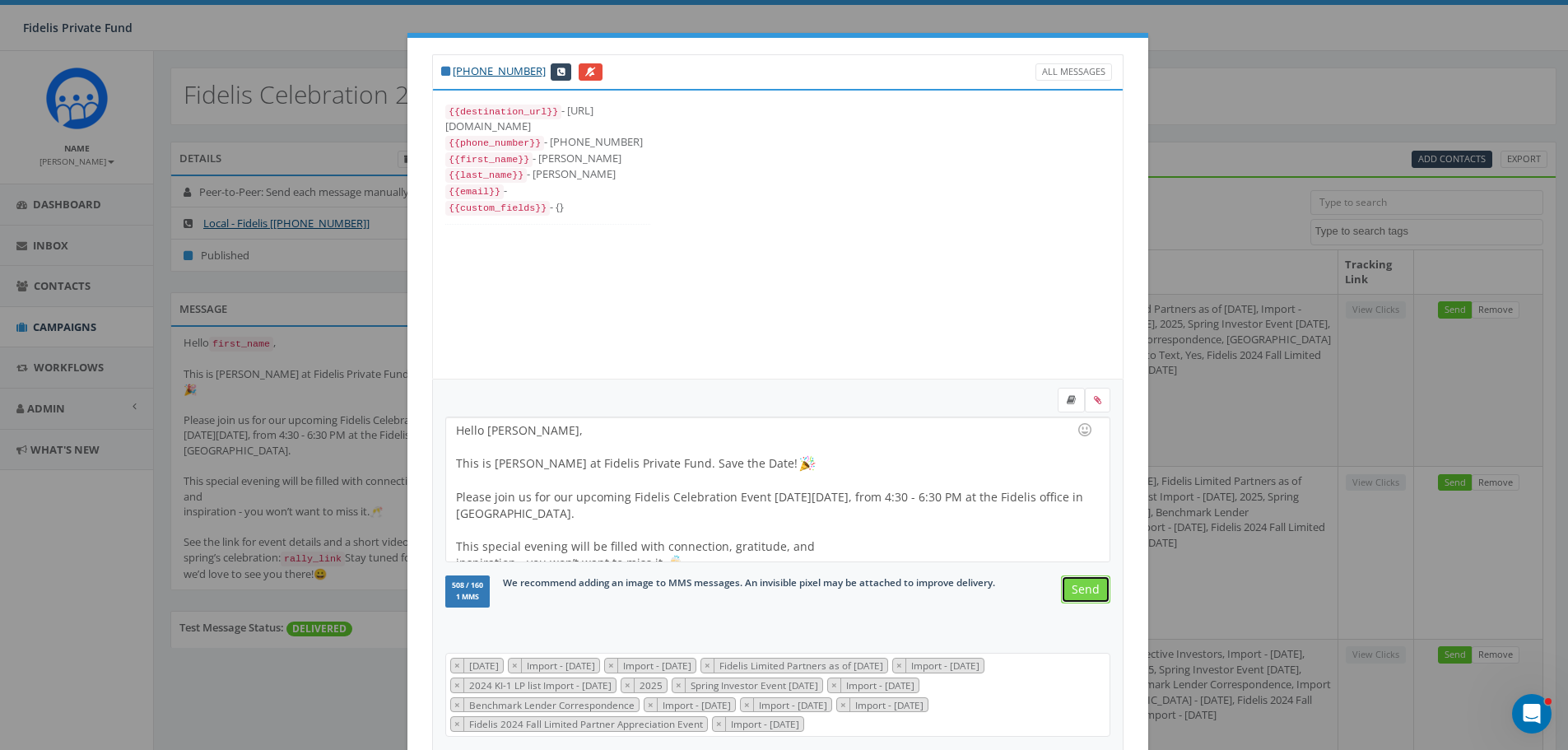
click at [1082, 590] on input "Send" at bounding box center [1085, 589] width 49 height 28
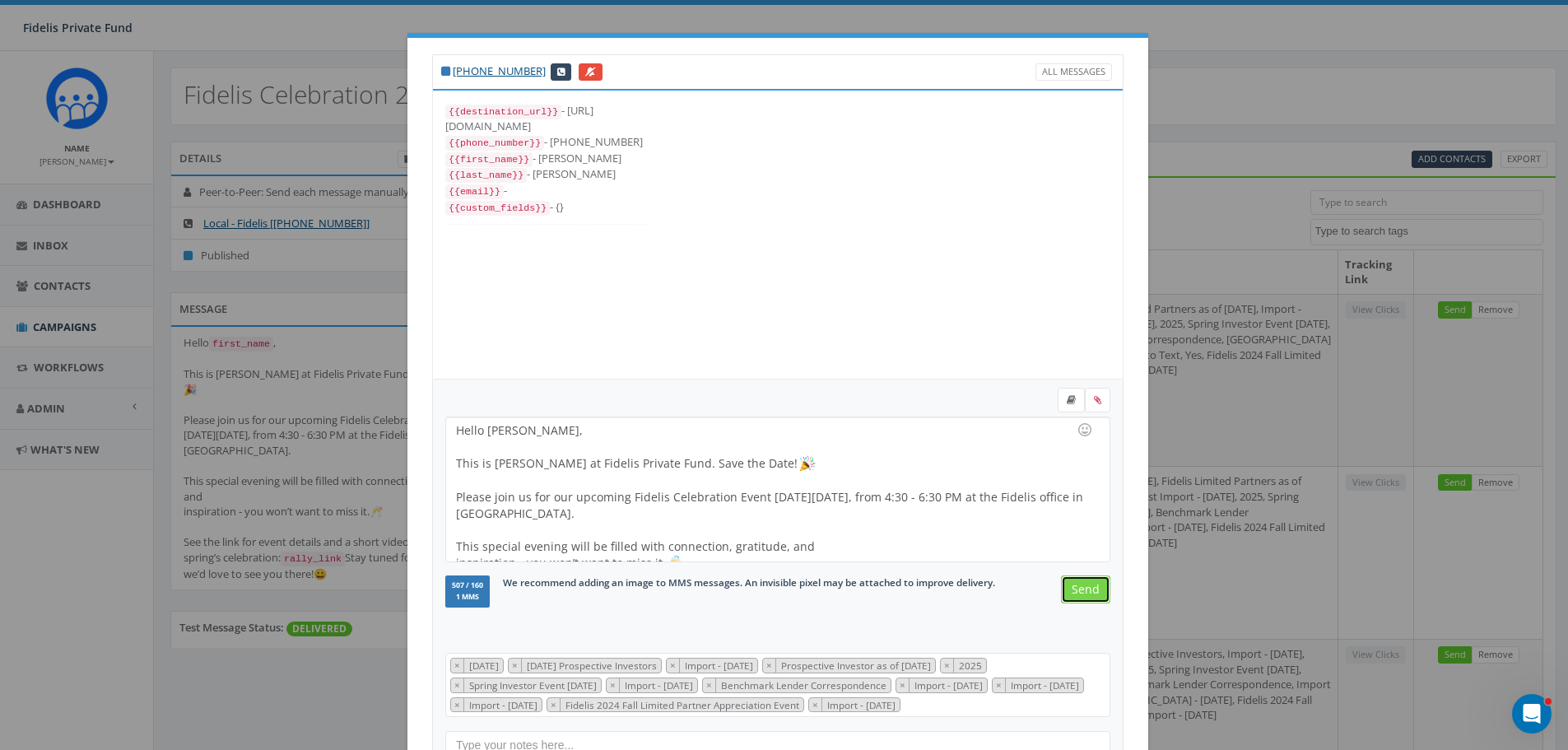
click at [1082, 590] on input "Send" at bounding box center [1085, 589] width 49 height 28
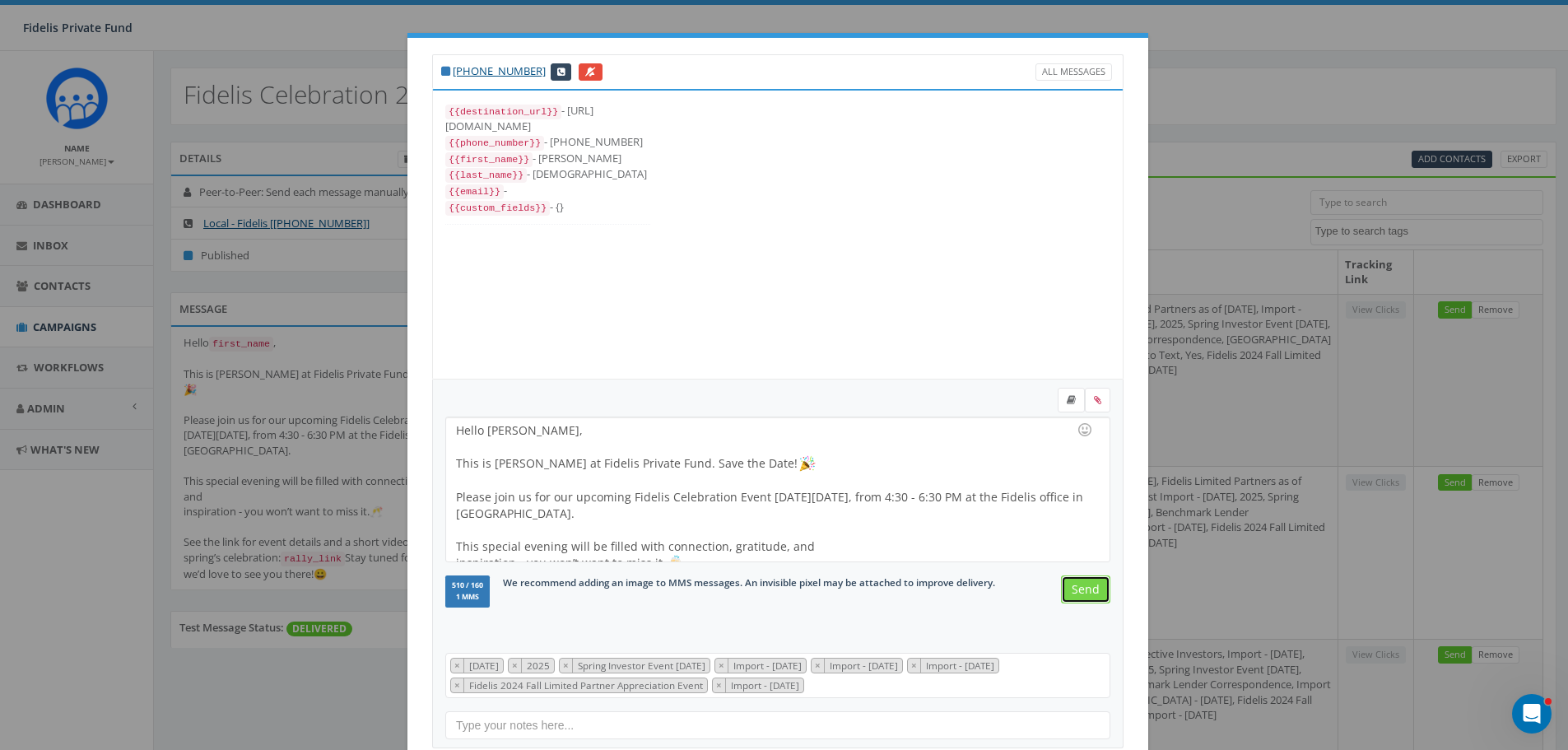
click at [1082, 590] on input "Send" at bounding box center [1085, 589] width 49 height 28
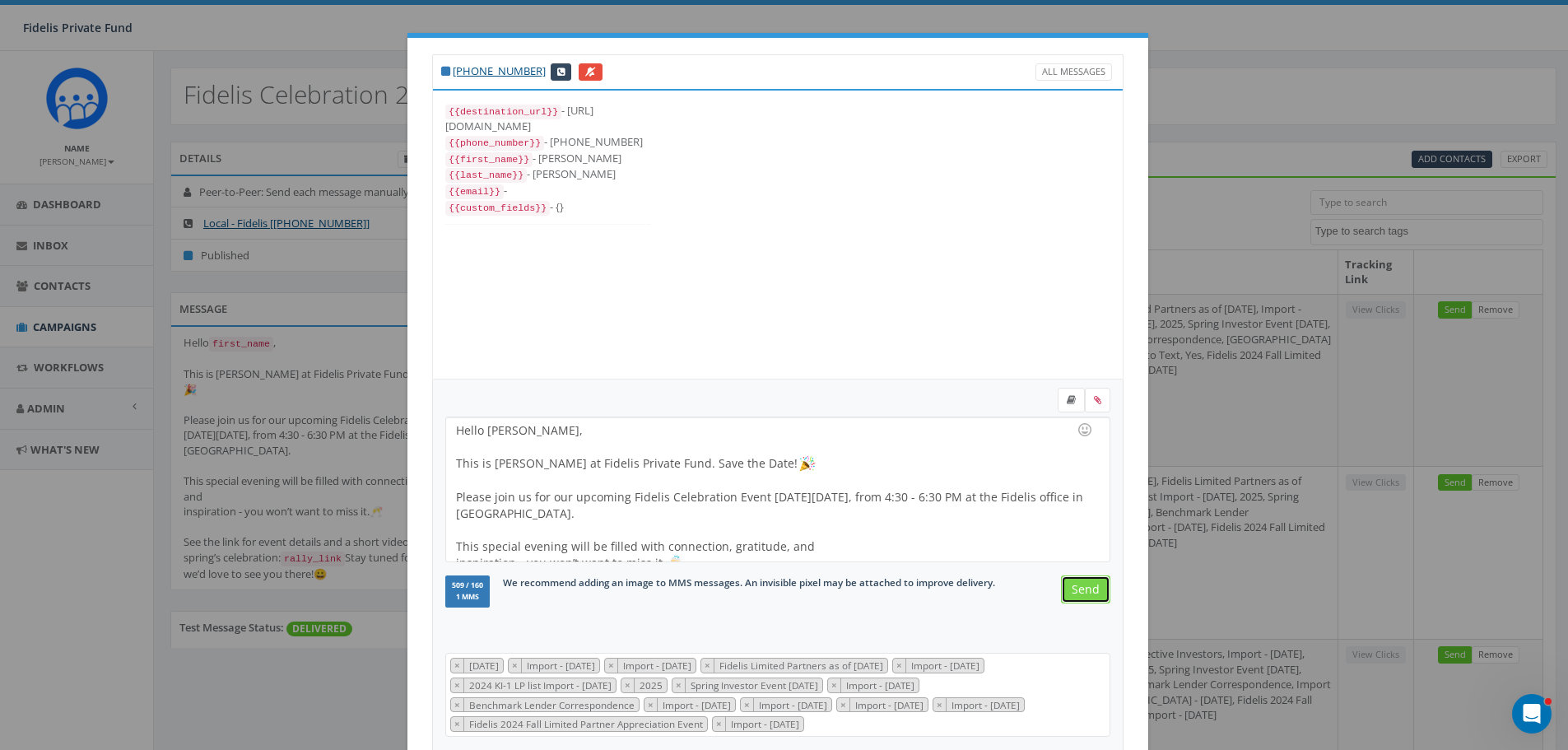
click at [1082, 590] on input "Send" at bounding box center [1085, 589] width 49 height 28
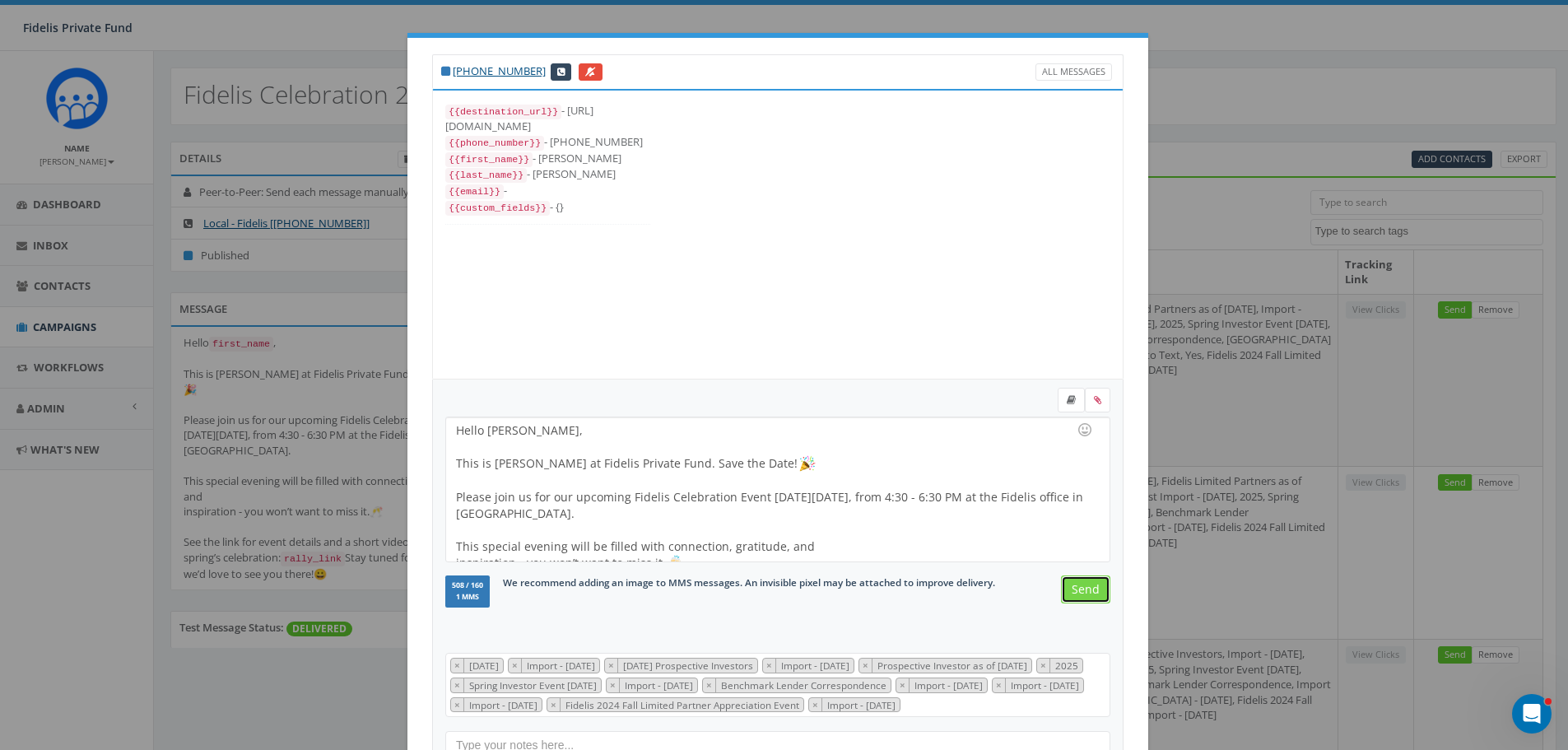
click at [1082, 590] on input "Send" at bounding box center [1085, 589] width 49 height 28
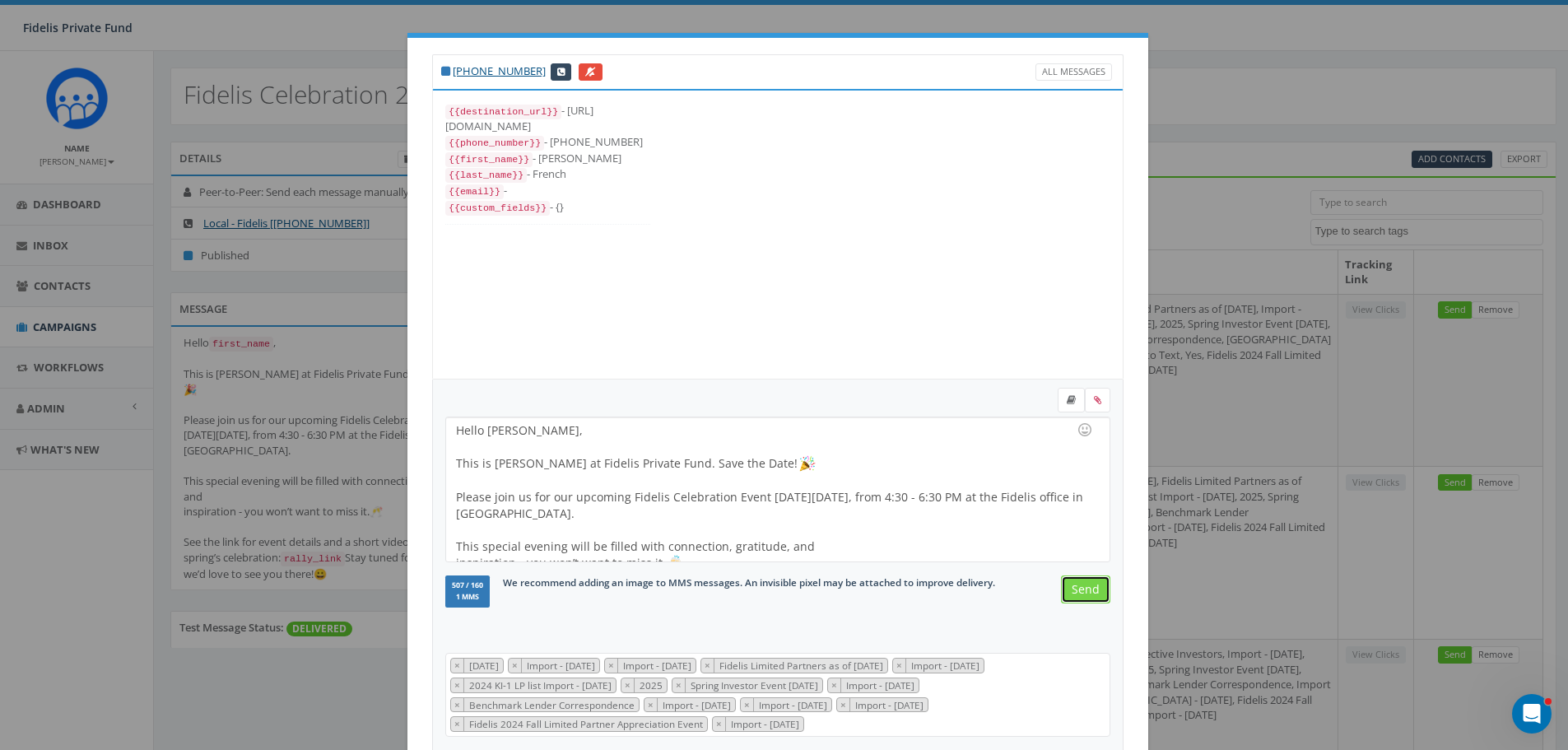
click at [1082, 590] on input "Send" at bounding box center [1085, 589] width 49 height 28
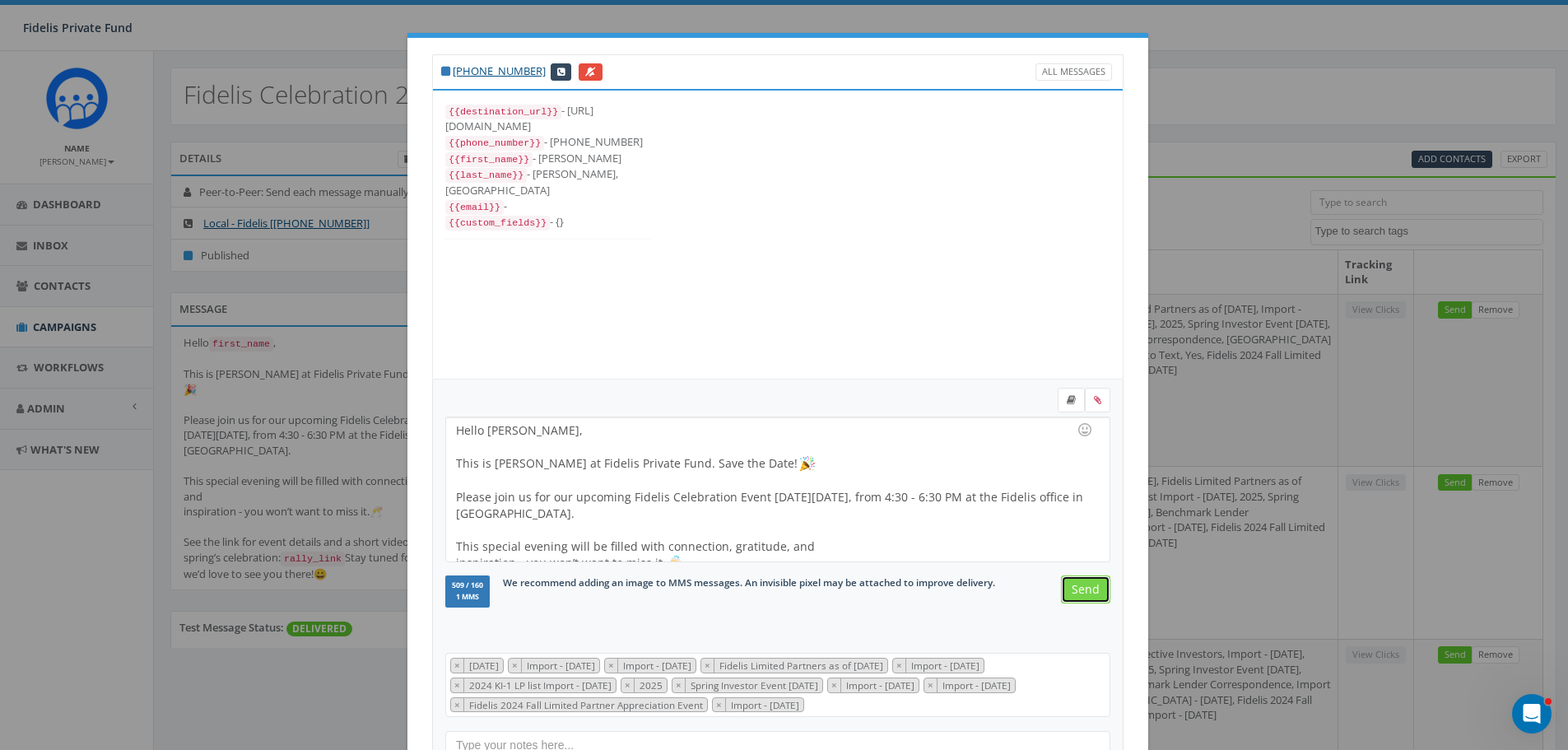
click at [1082, 590] on input "Send" at bounding box center [1085, 589] width 49 height 28
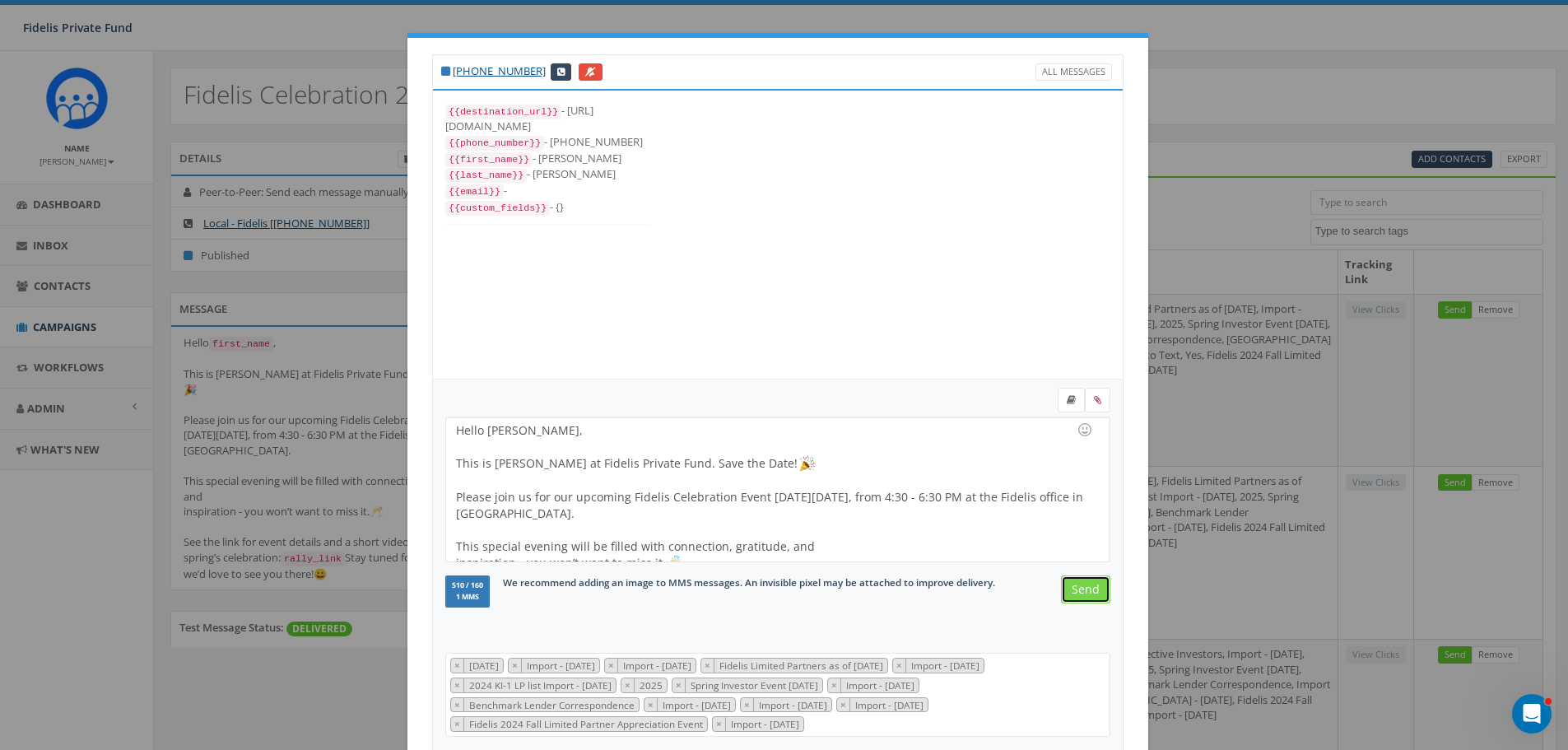
click at [1082, 590] on input "Send" at bounding box center [1085, 589] width 49 height 28
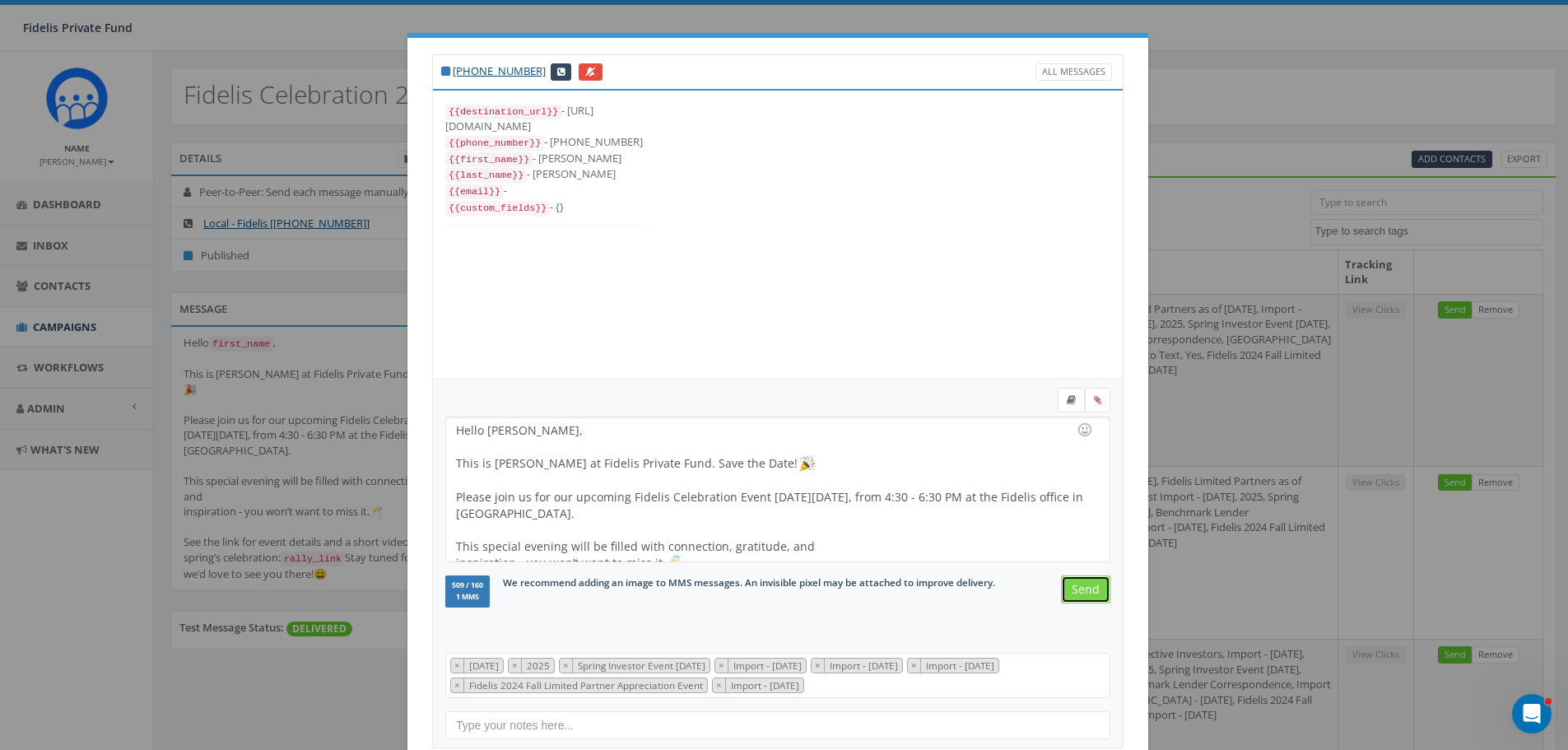
click at [1082, 590] on input "Send" at bounding box center [1085, 589] width 49 height 28
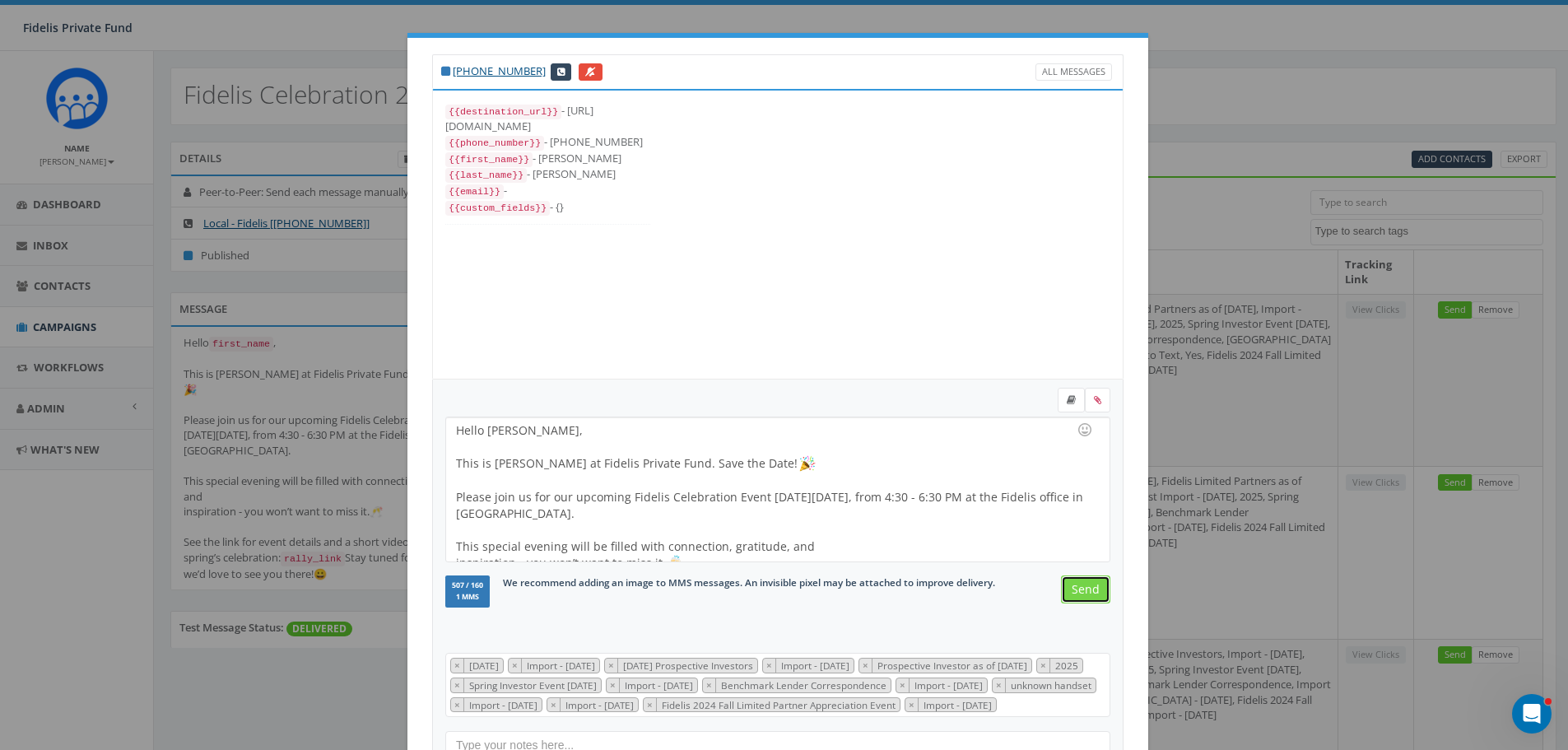
click at [1082, 590] on input "Send" at bounding box center [1085, 589] width 49 height 28
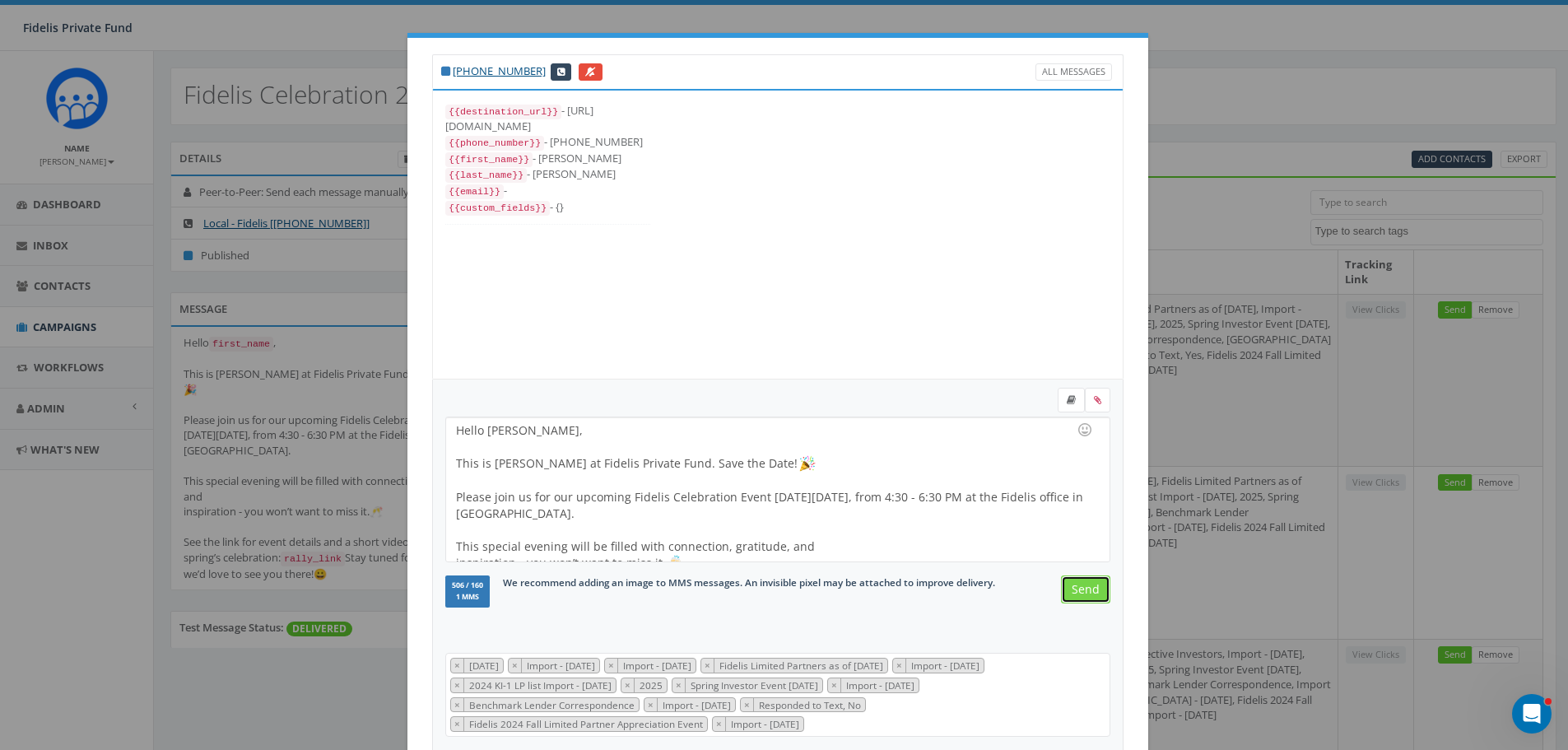
click at [1082, 590] on input "Send" at bounding box center [1085, 589] width 49 height 28
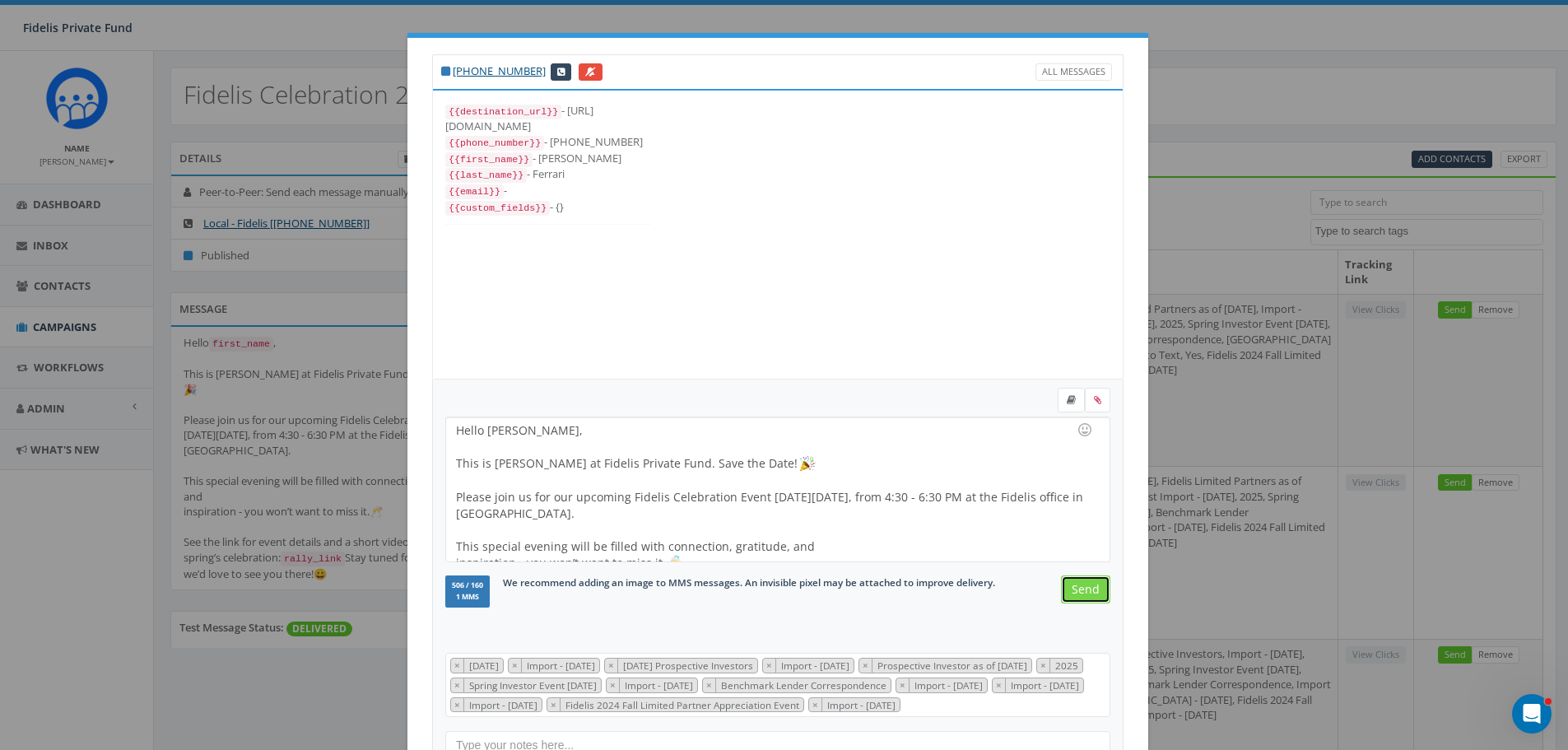
click at [1082, 590] on input "Send" at bounding box center [1085, 589] width 49 height 28
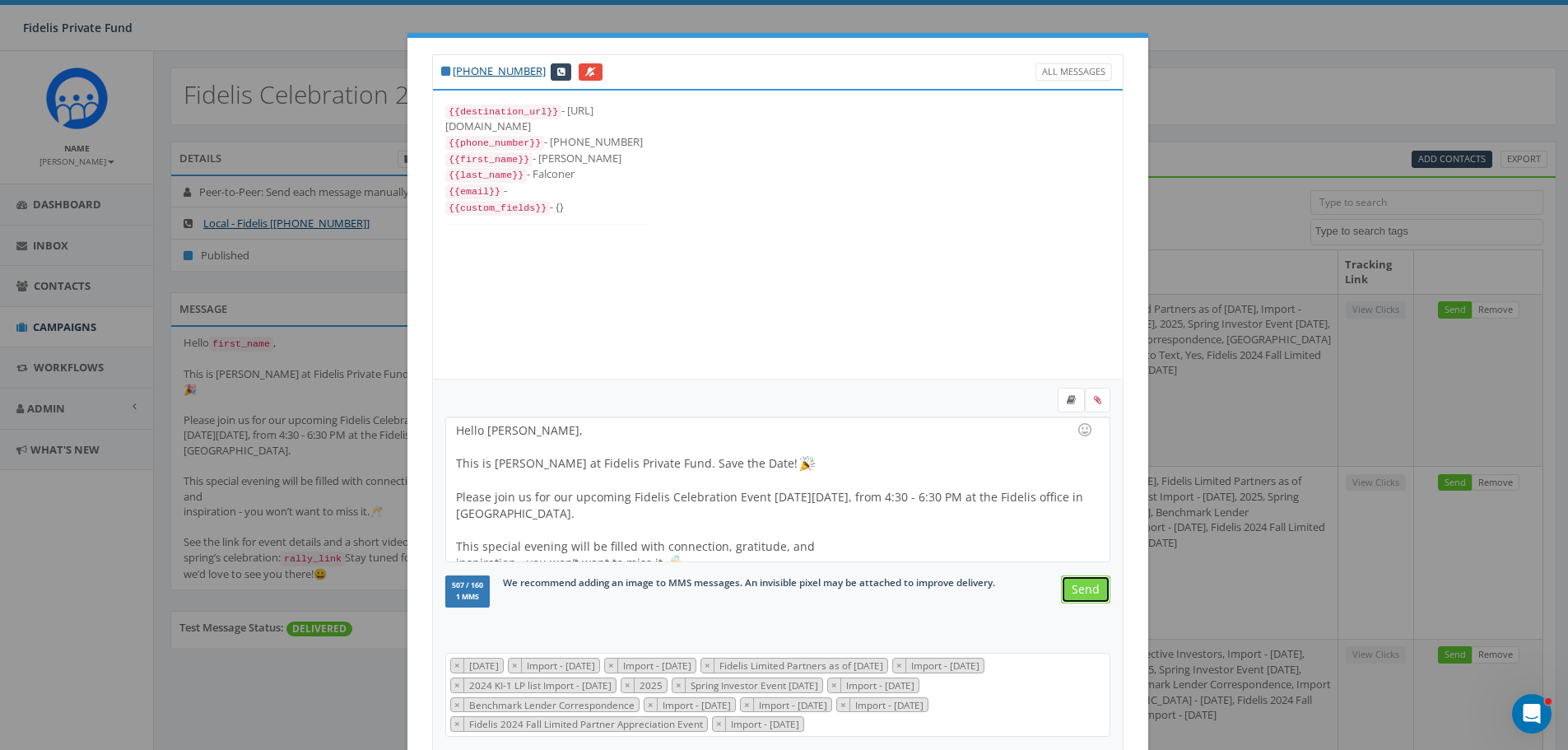
click at [1082, 590] on input "Send" at bounding box center [1085, 589] width 49 height 28
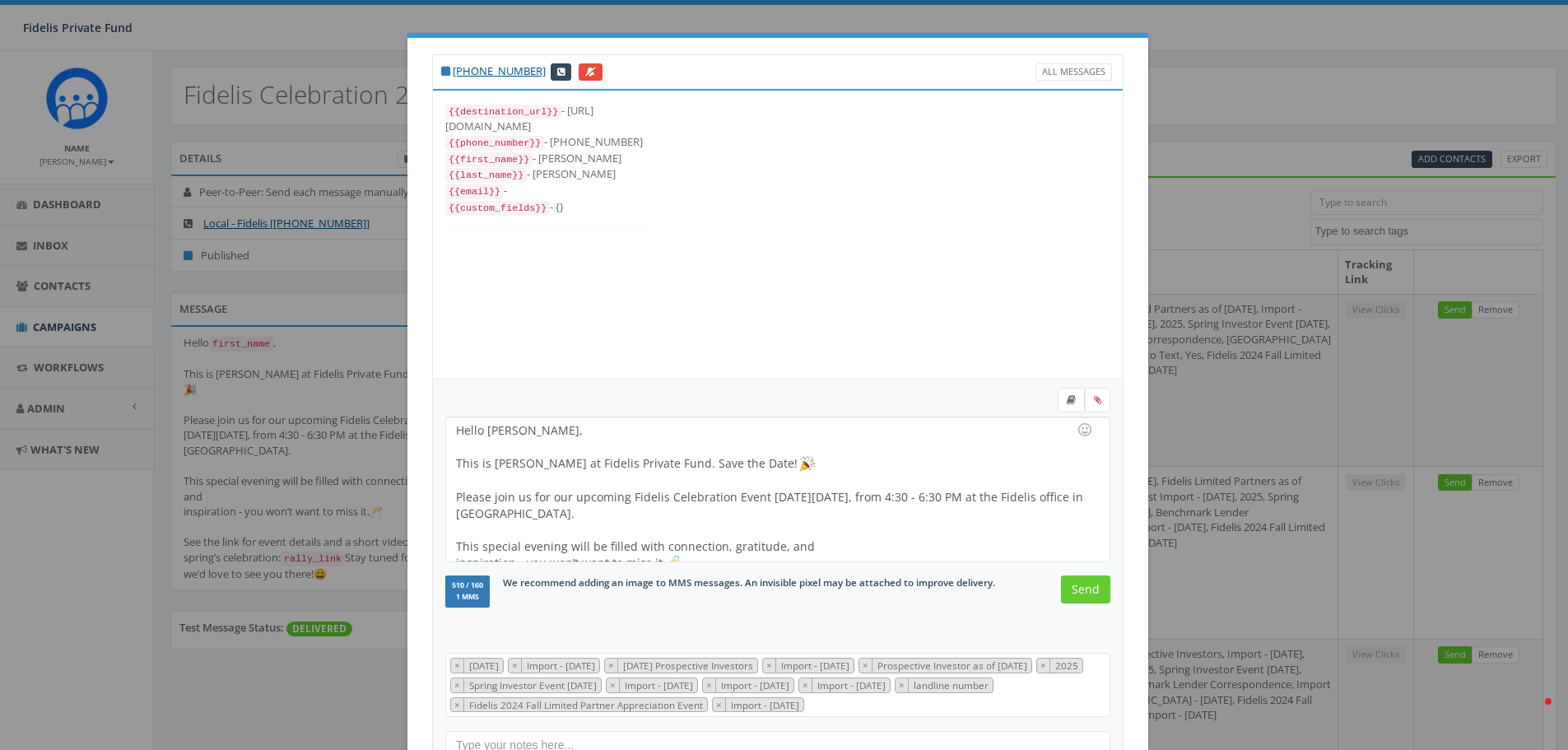
select select "100"
select select
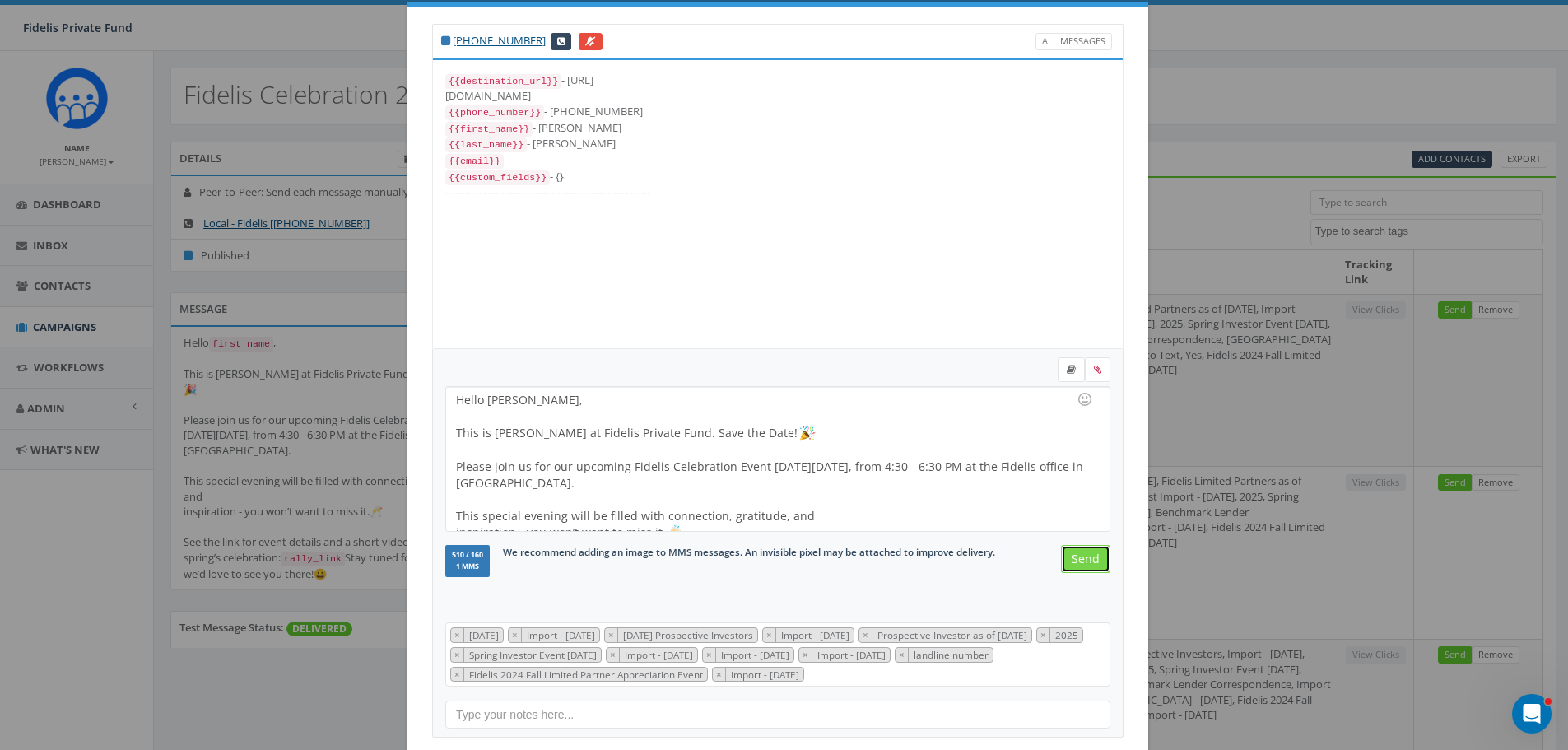
click at [1077, 557] on input "Send" at bounding box center [1085, 558] width 49 height 28
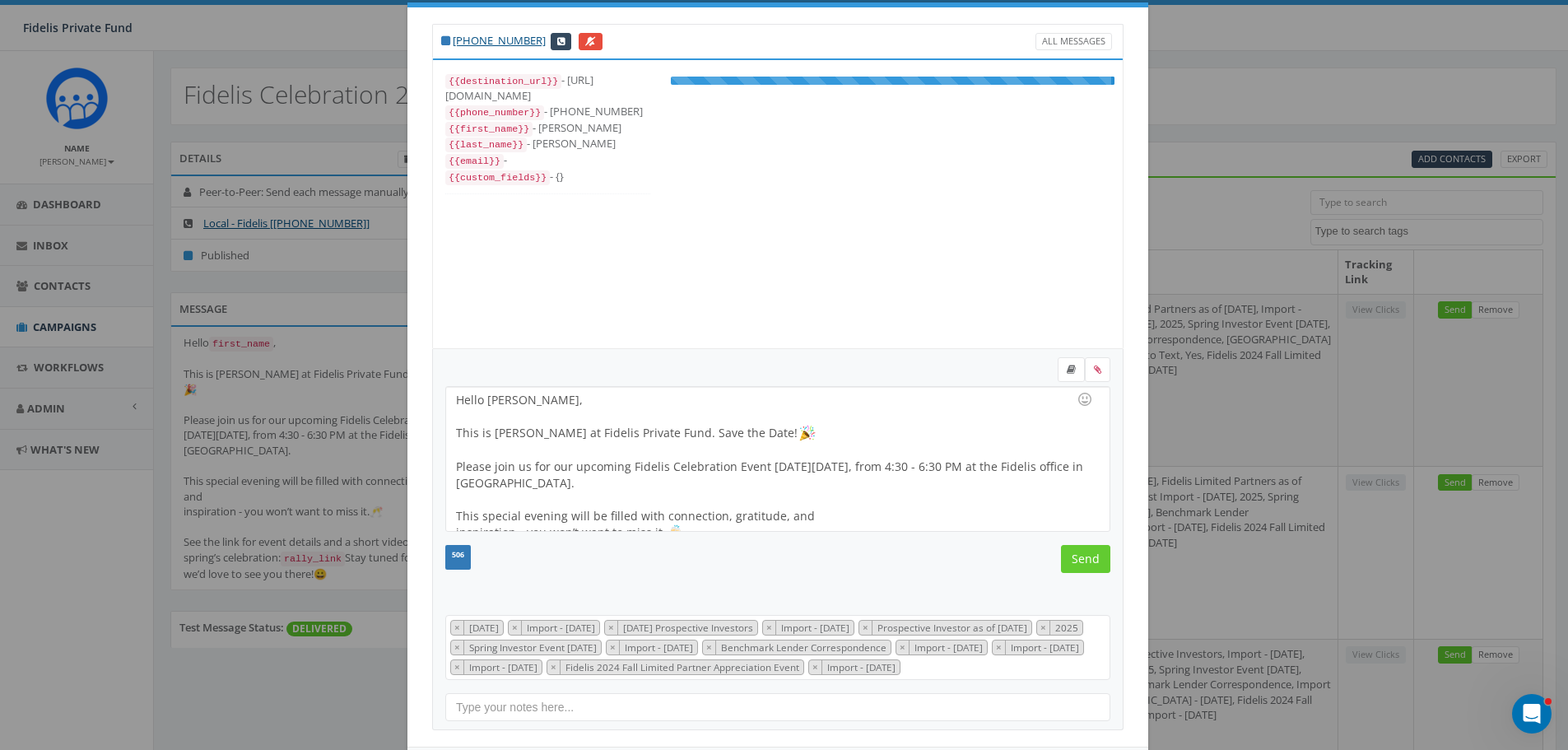
scroll to position [214, 0]
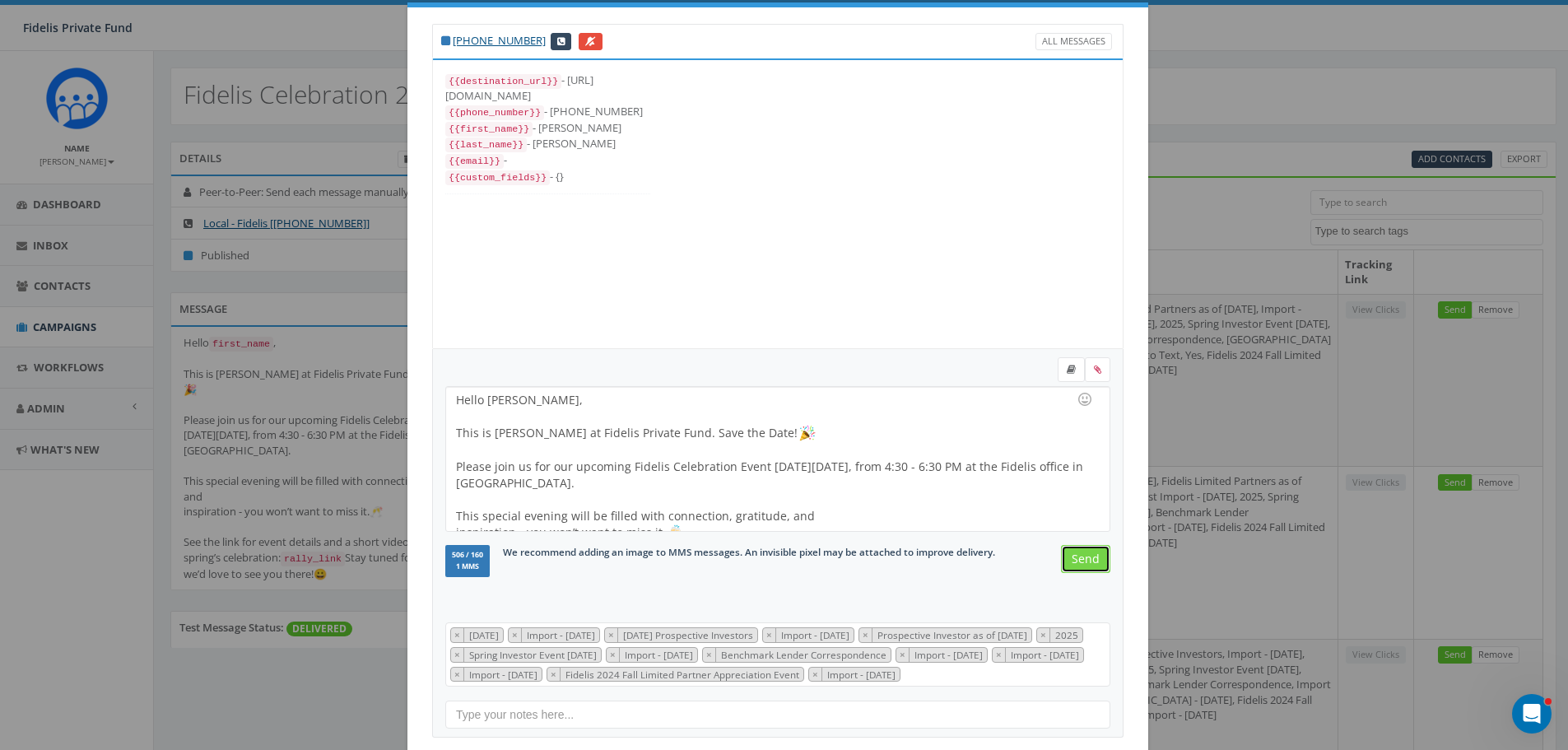
click at [1077, 557] on input "Send" at bounding box center [1085, 558] width 49 height 28
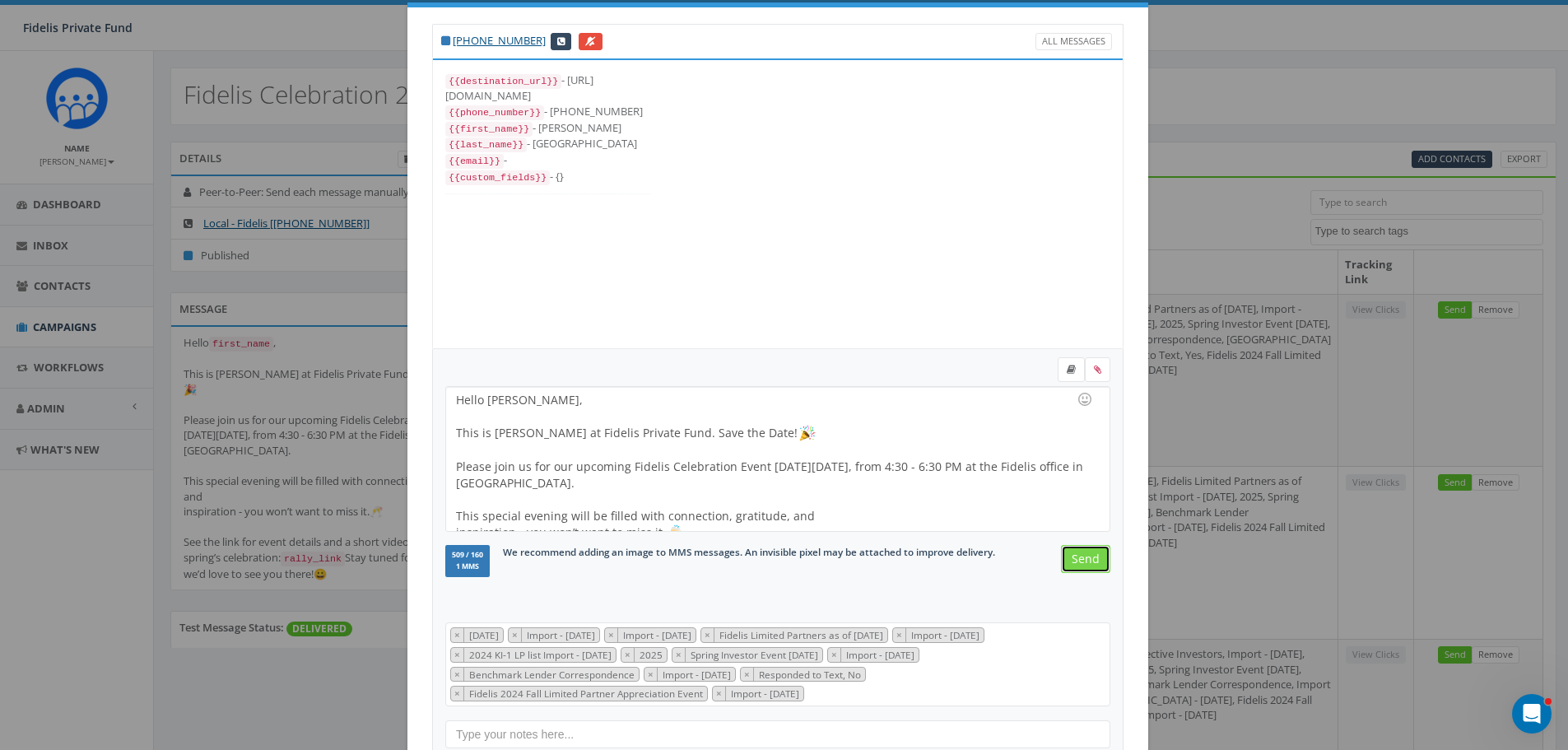
click at [1077, 557] on input "Send" at bounding box center [1085, 558] width 49 height 28
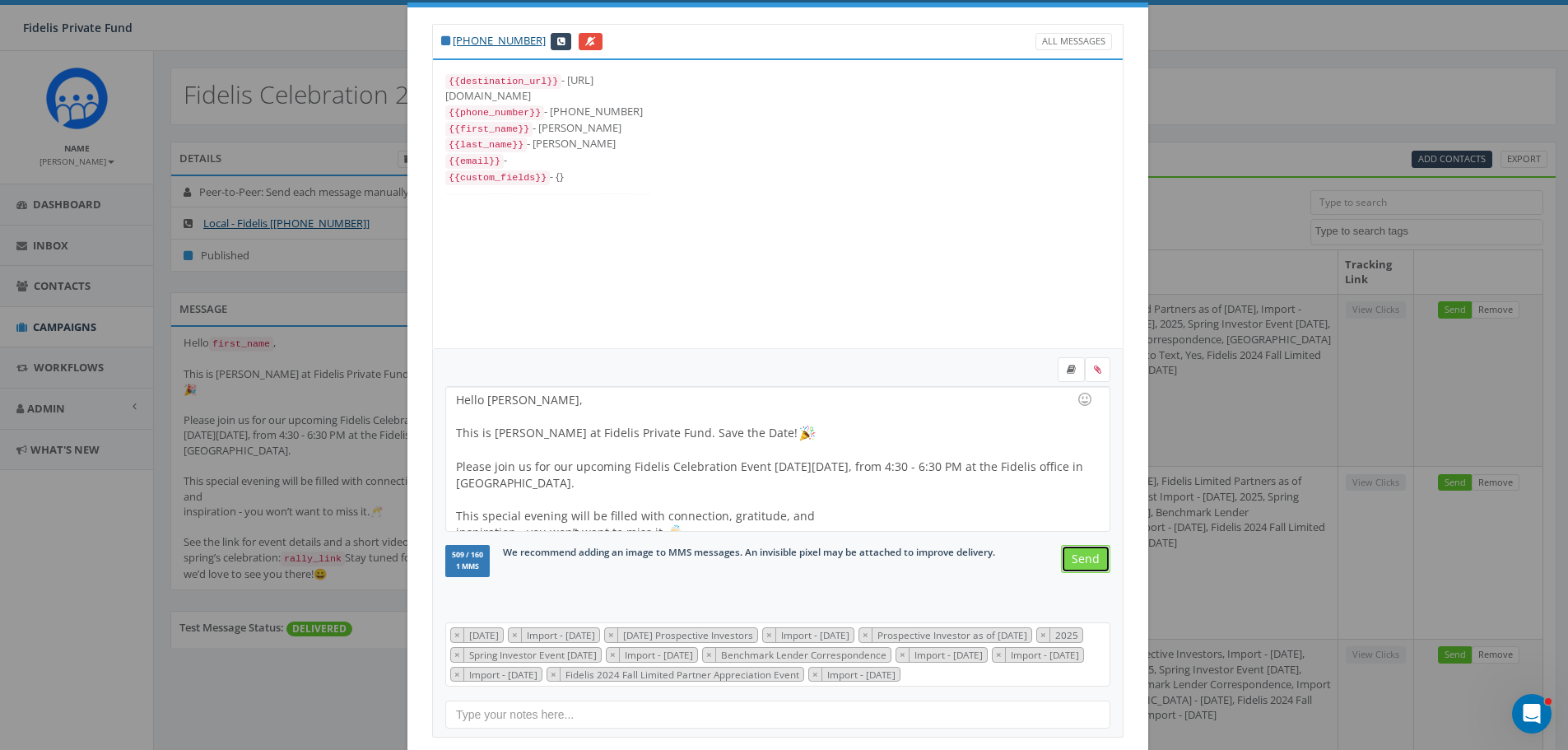
click at [1077, 557] on input "Send" at bounding box center [1085, 558] width 49 height 28
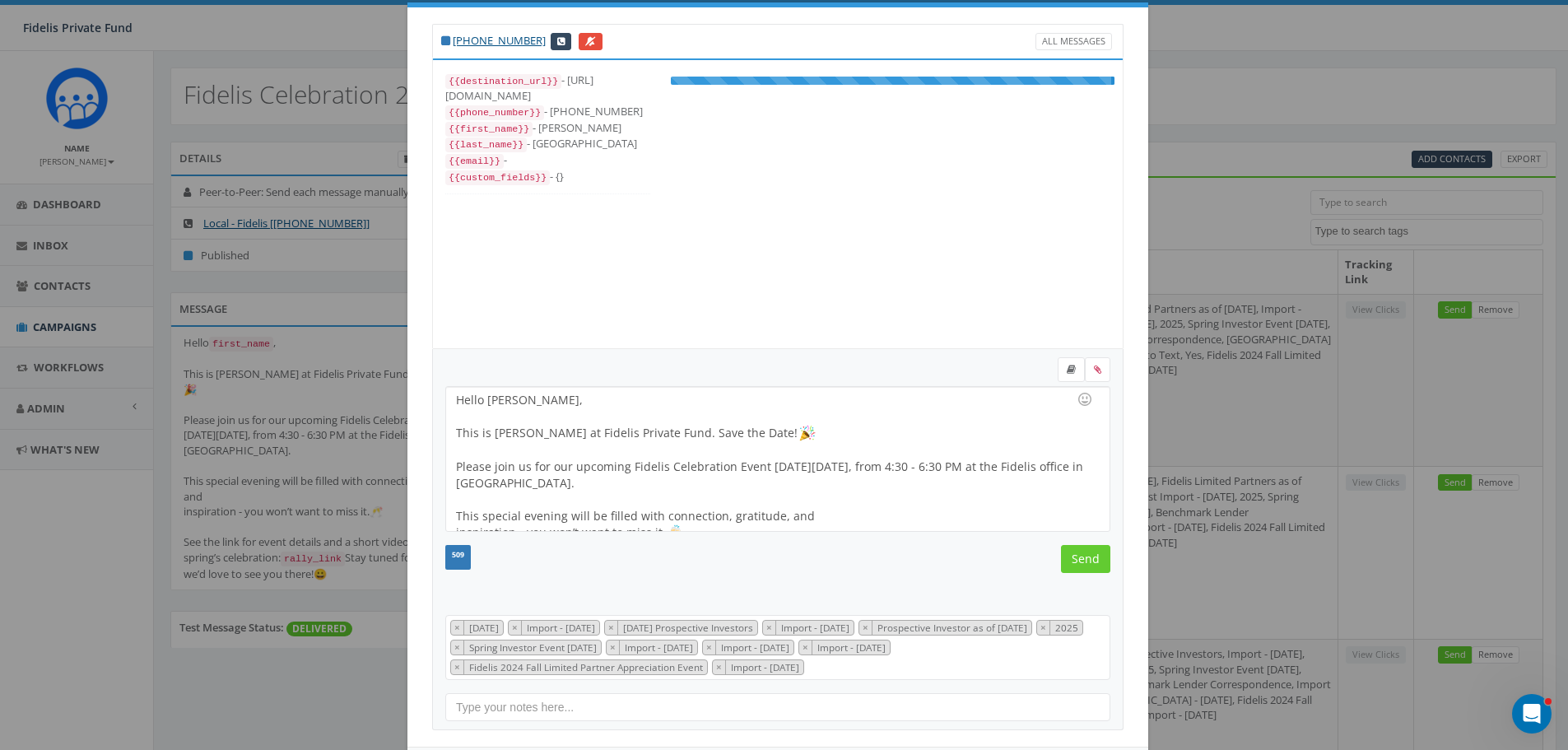
scroll to position [181, 0]
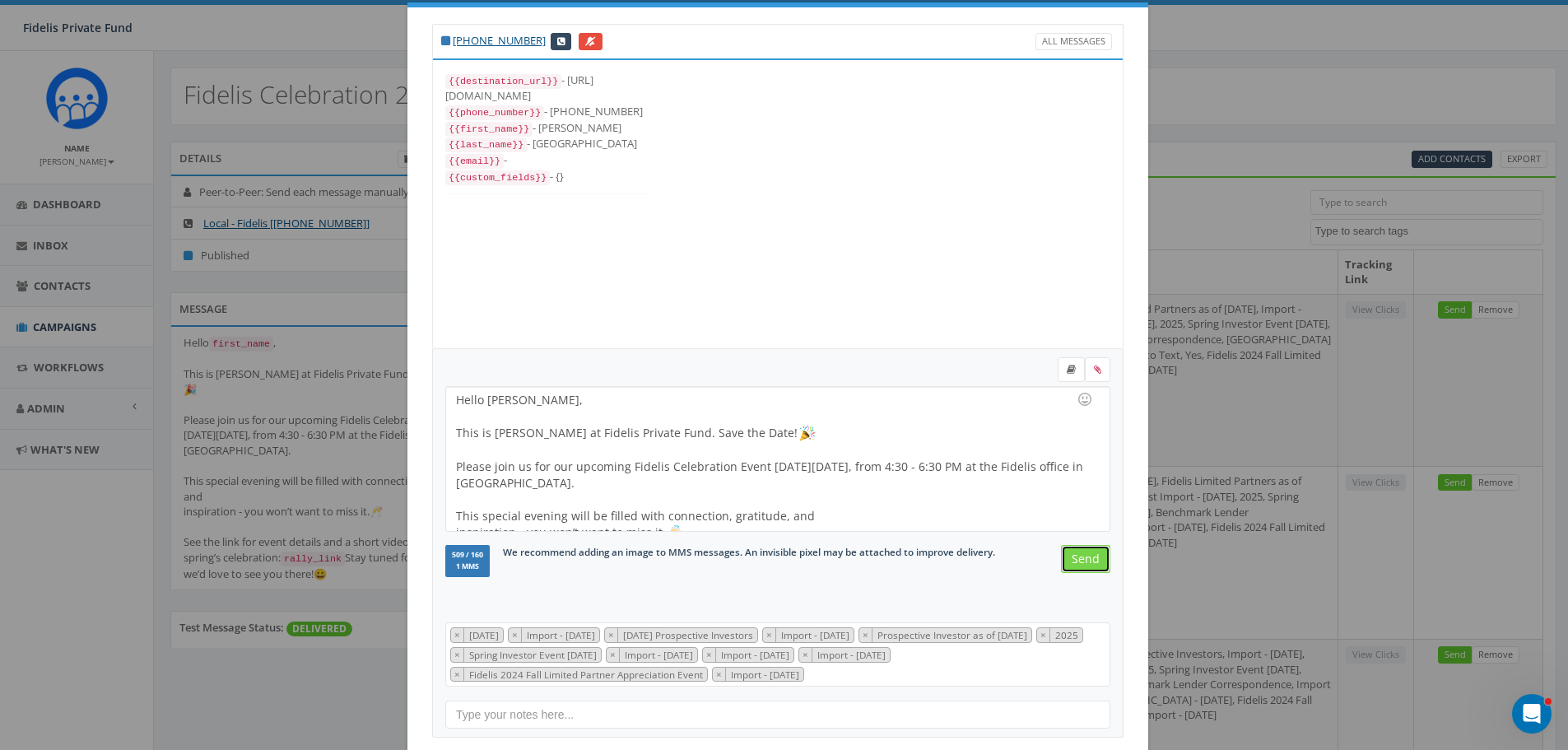
click at [1077, 557] on input "Send" at bounding box center [1085, 558] width 49 height 28
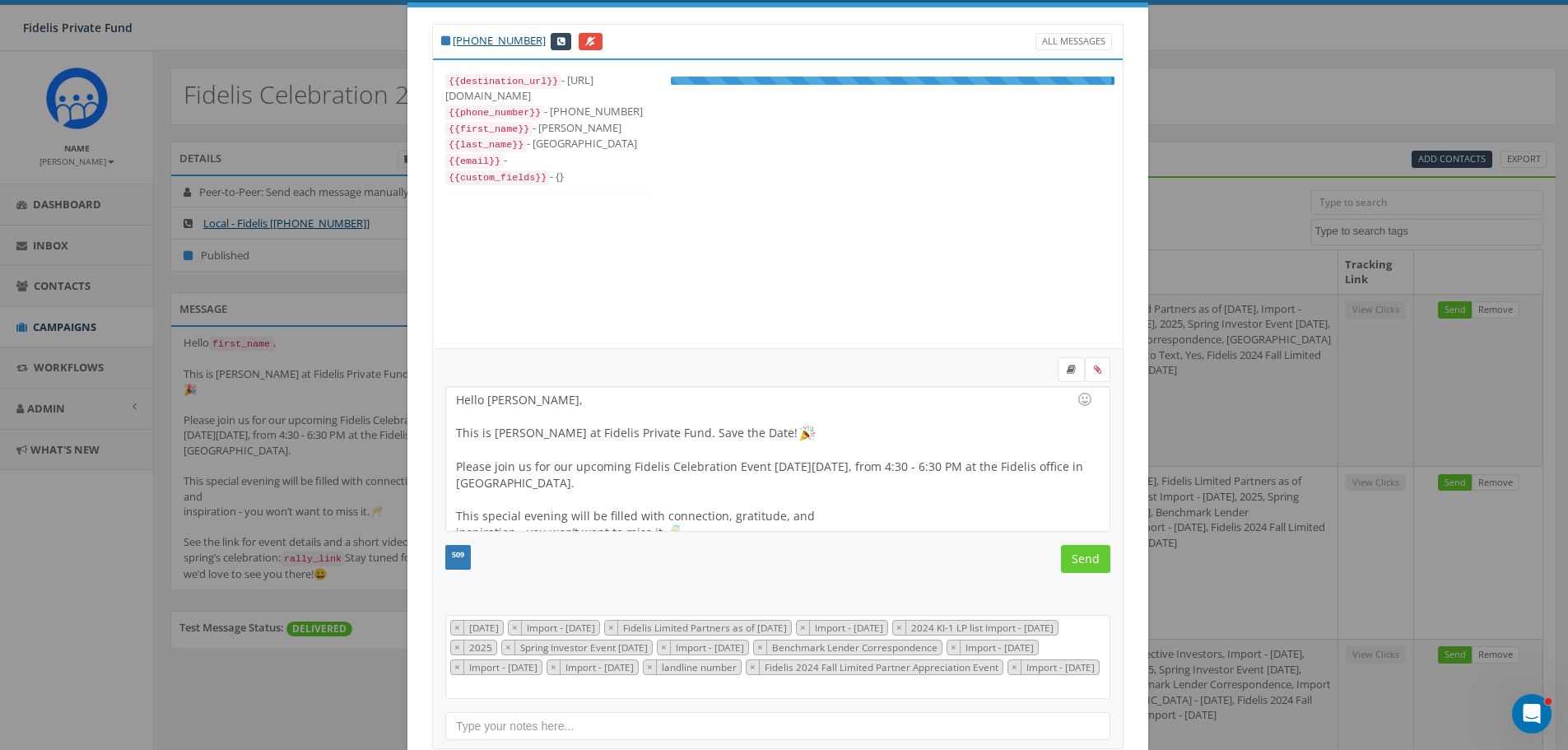
scroll to position [231, 0]
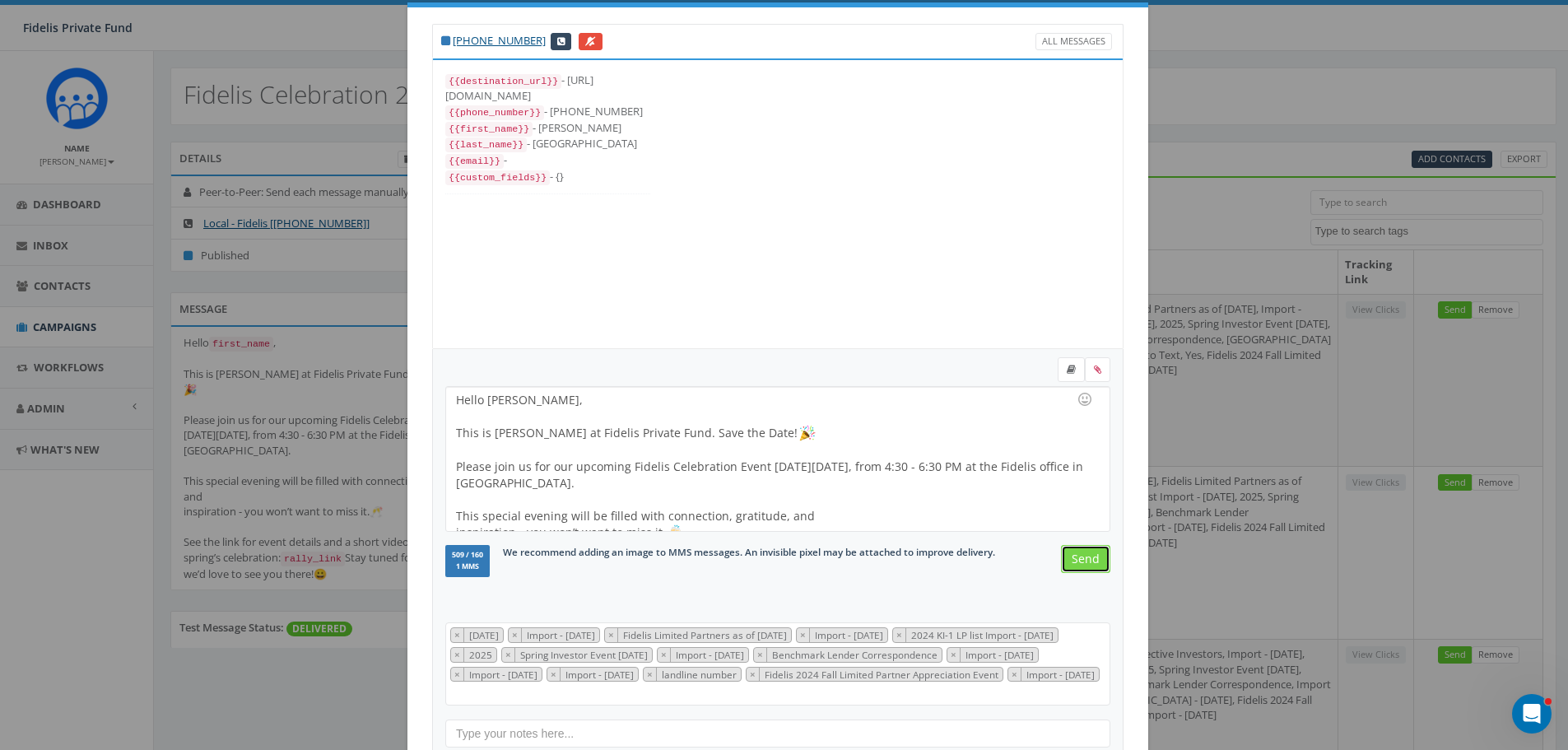
click at [1077, 557] on input "Send" at bounding box center [1085, 558] width 49 height 28
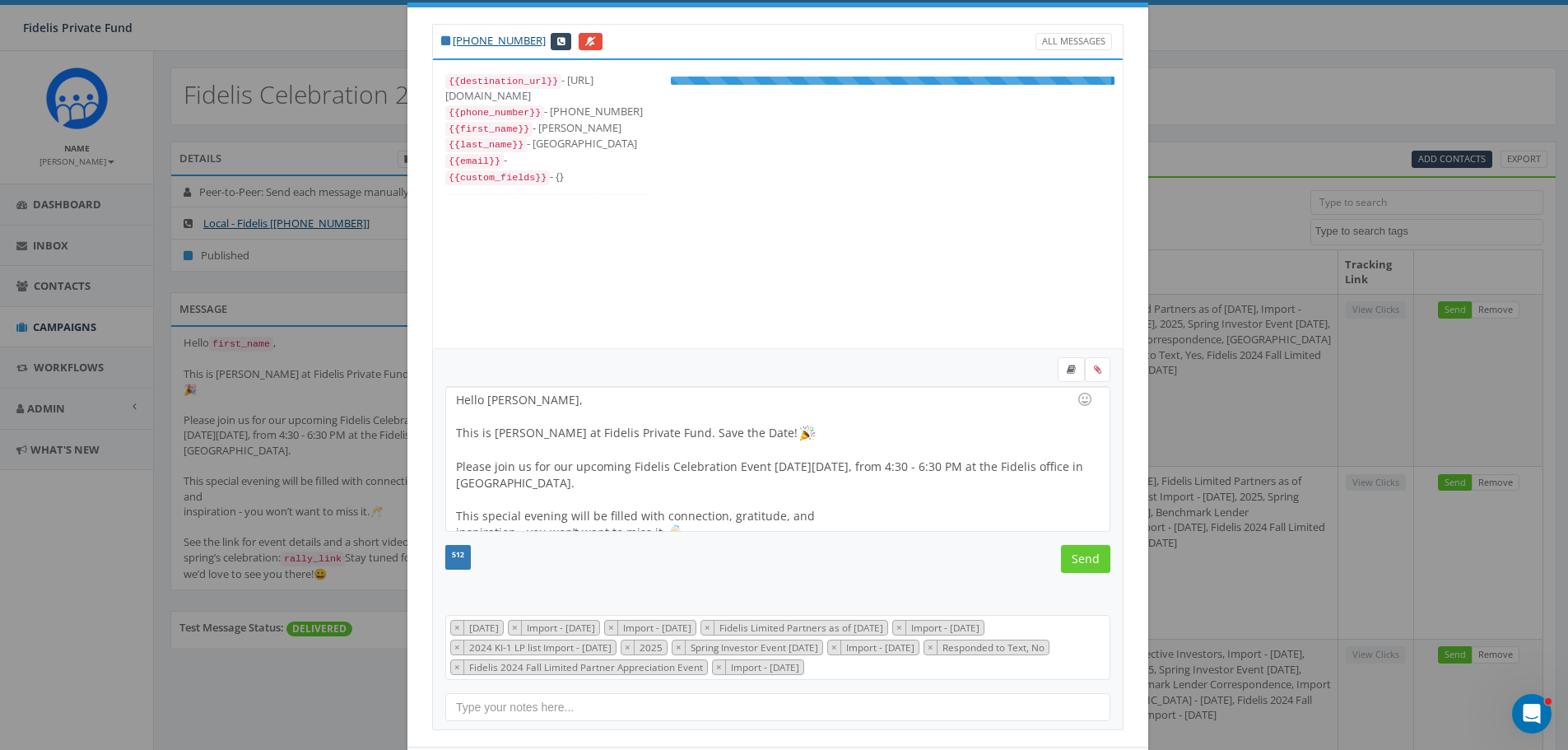
scroll to position [181, 0]
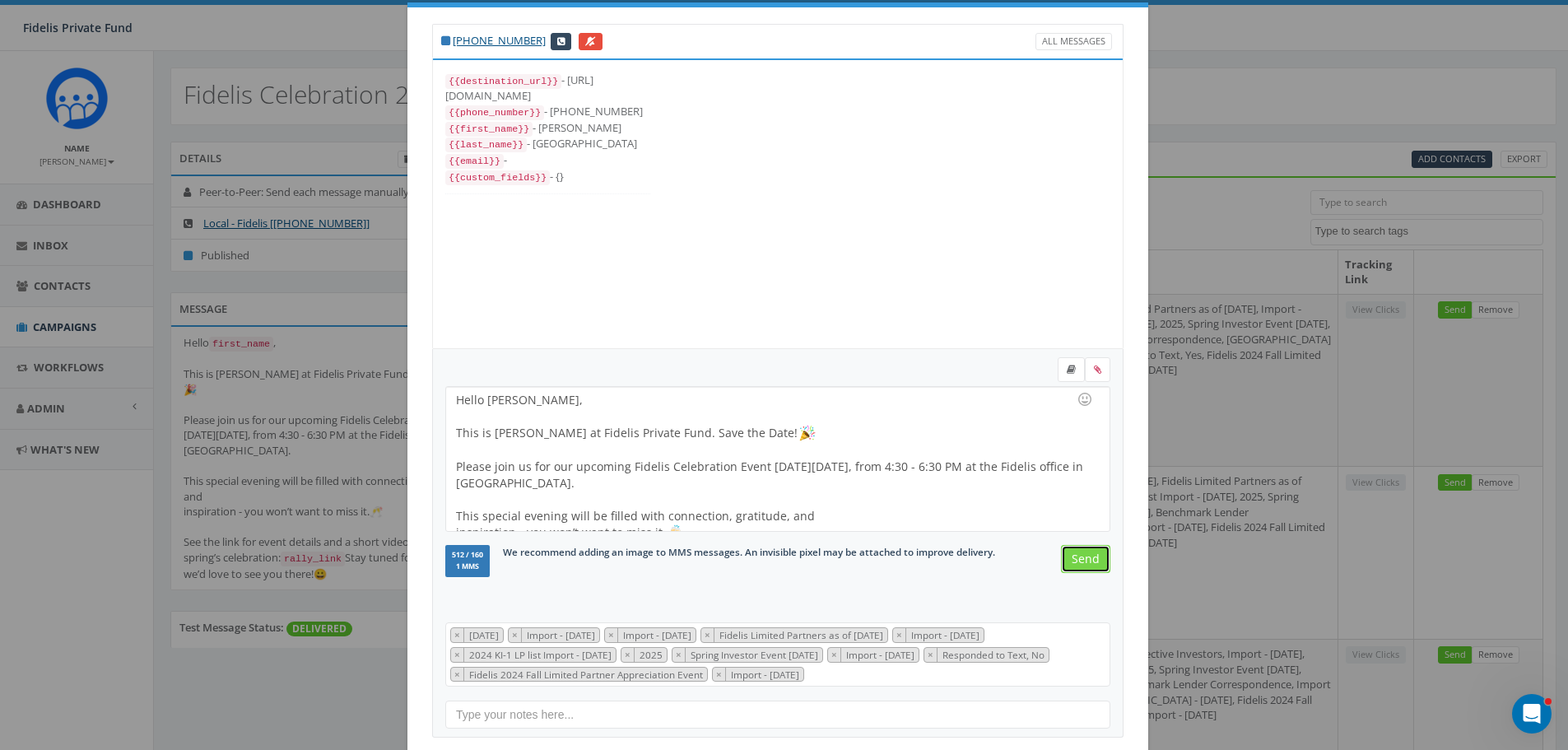
click at [1077, 557] on input "Send" at bounding box center [1085, 558] width 49 height 28
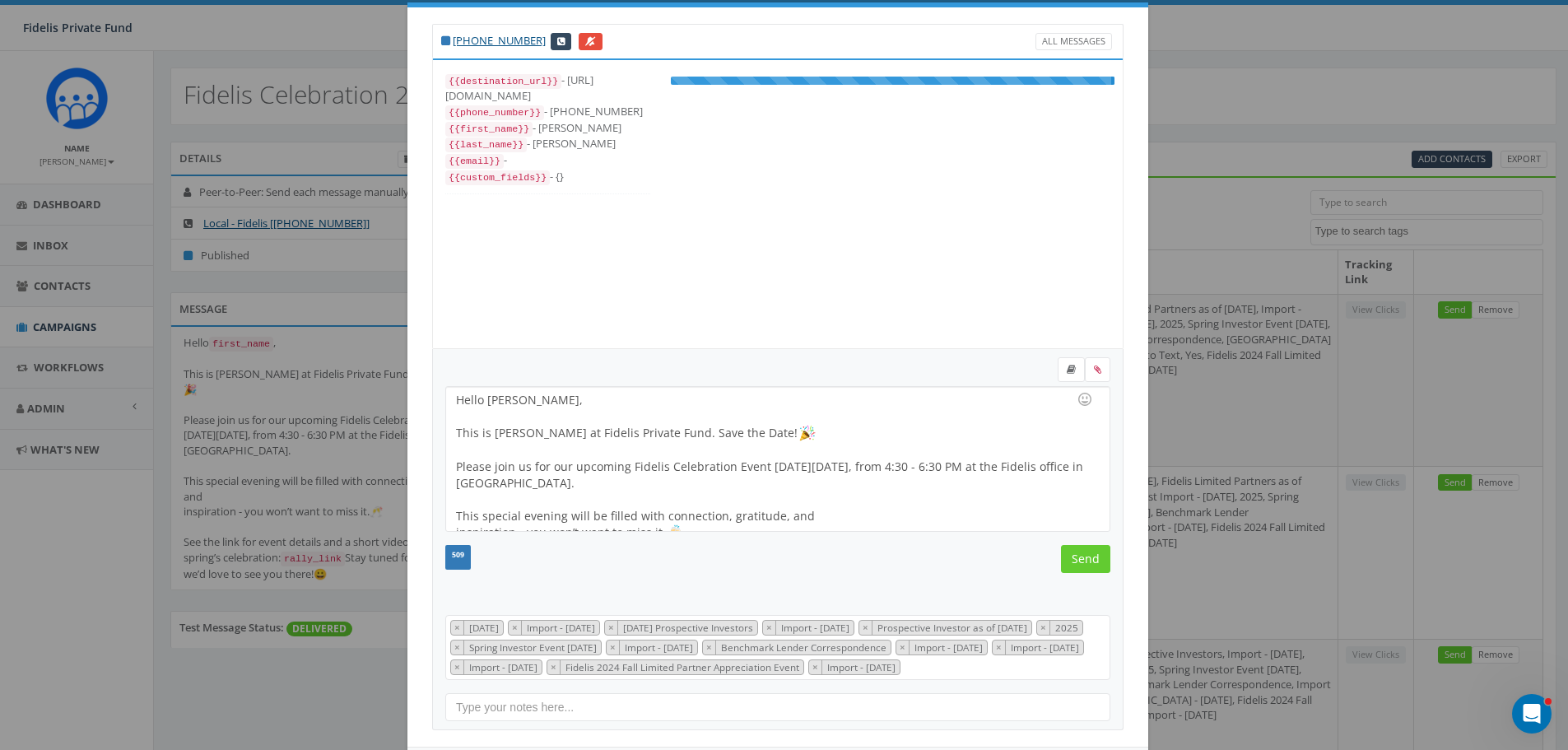
scroll to position [214, 0]
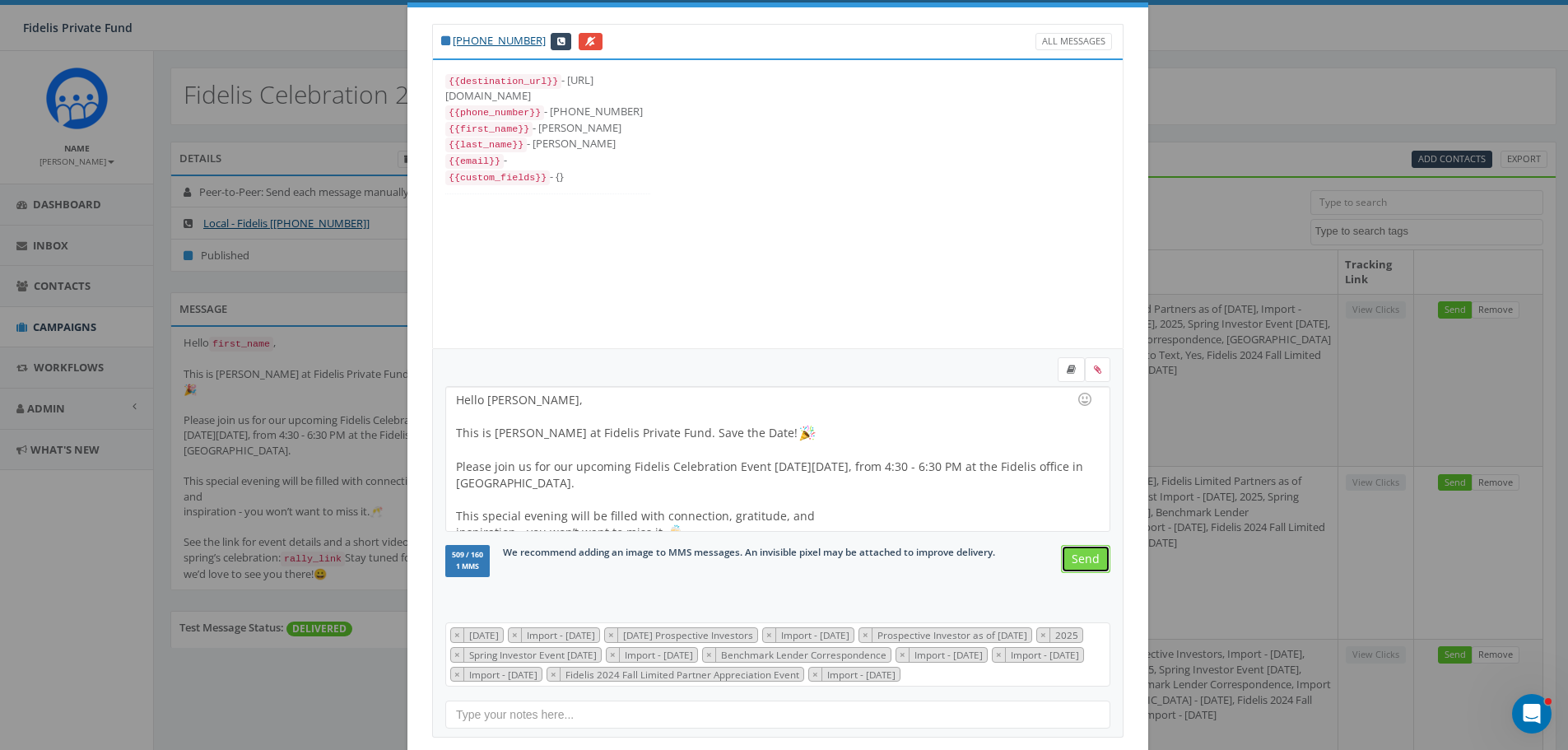
click at [1077, 557] on input "Send" at bounding box center [1085, 558] width 49 height 28
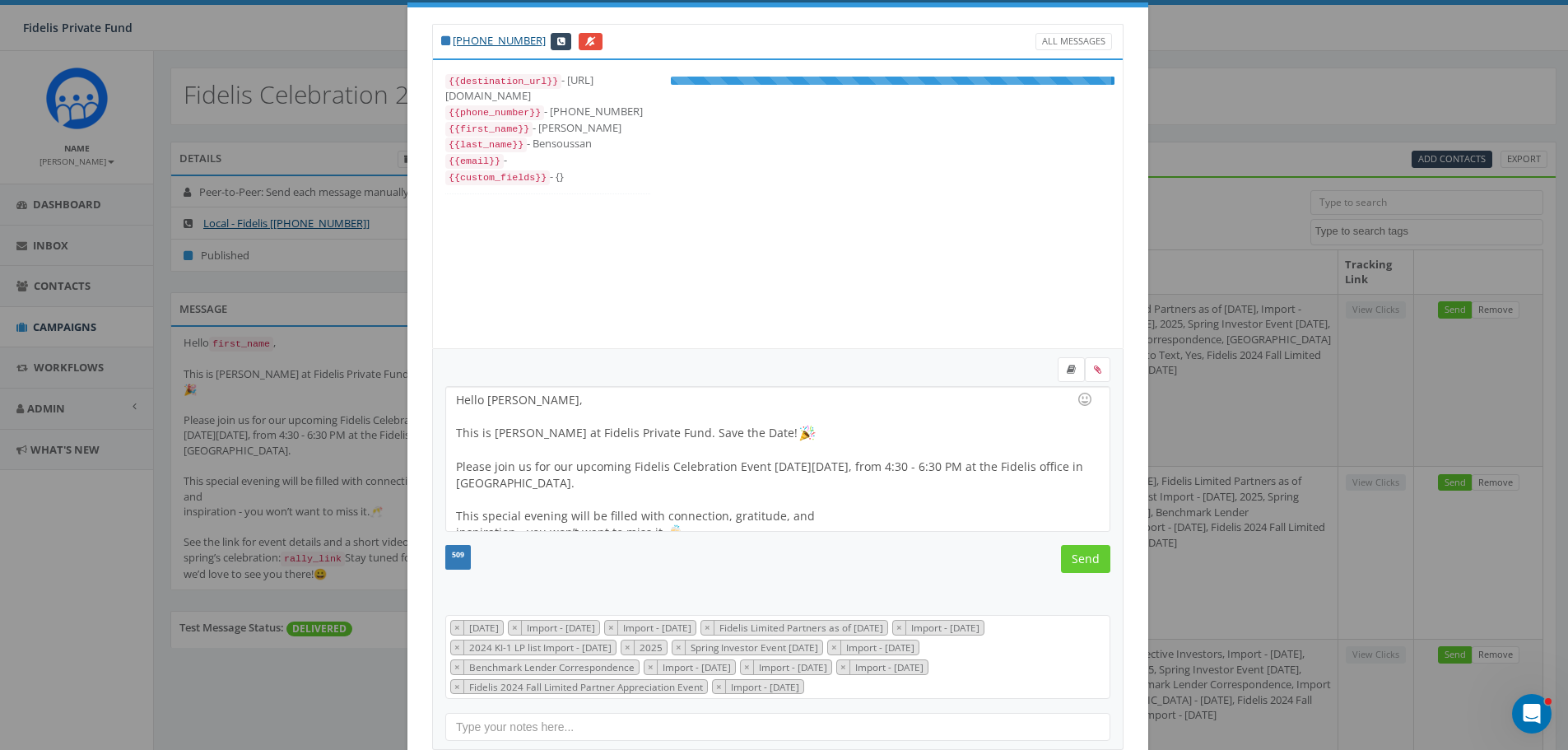
scroll to position [231, 0]
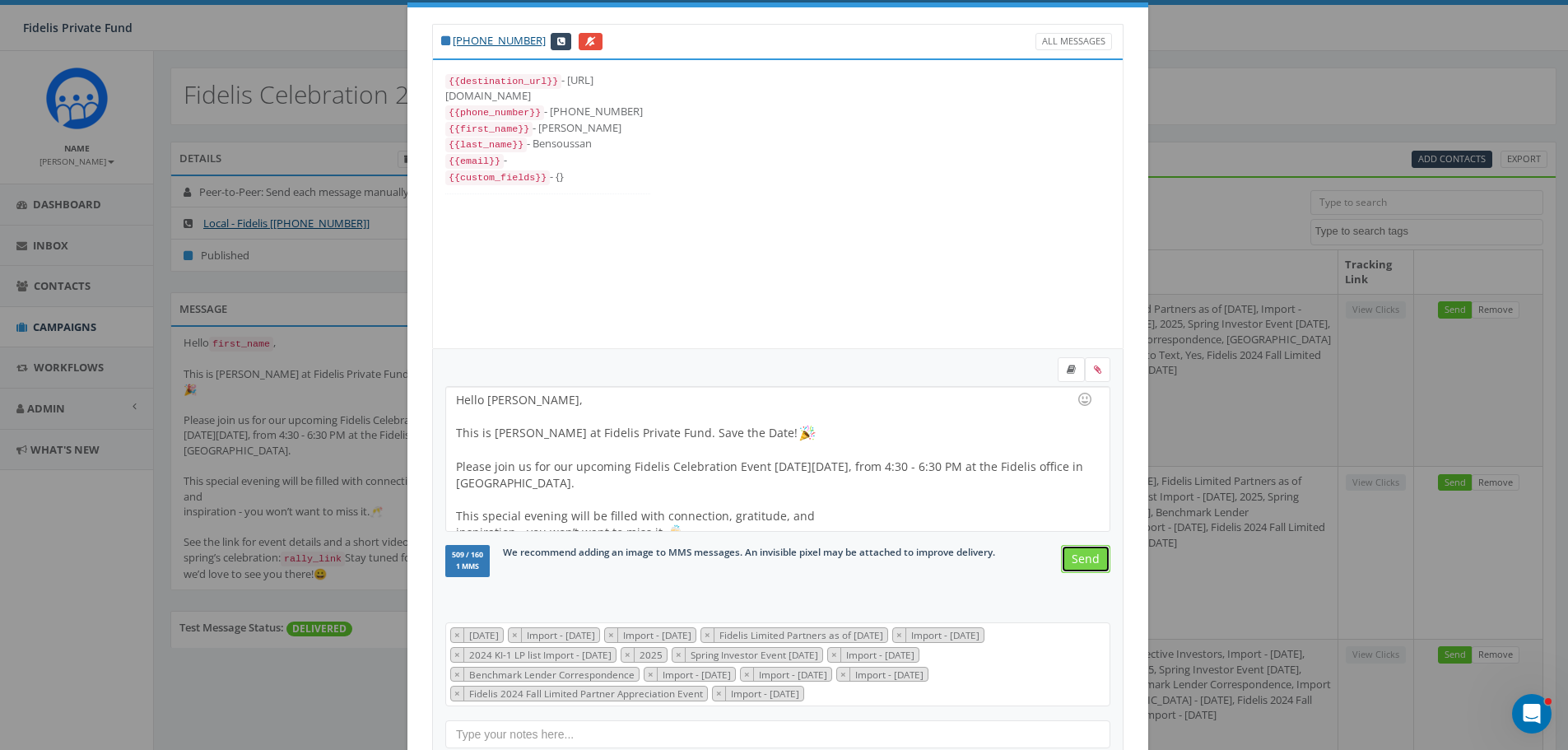
click at [1077, 557] on input "Send" at bounding box center [1085, 558] width 49 height 28
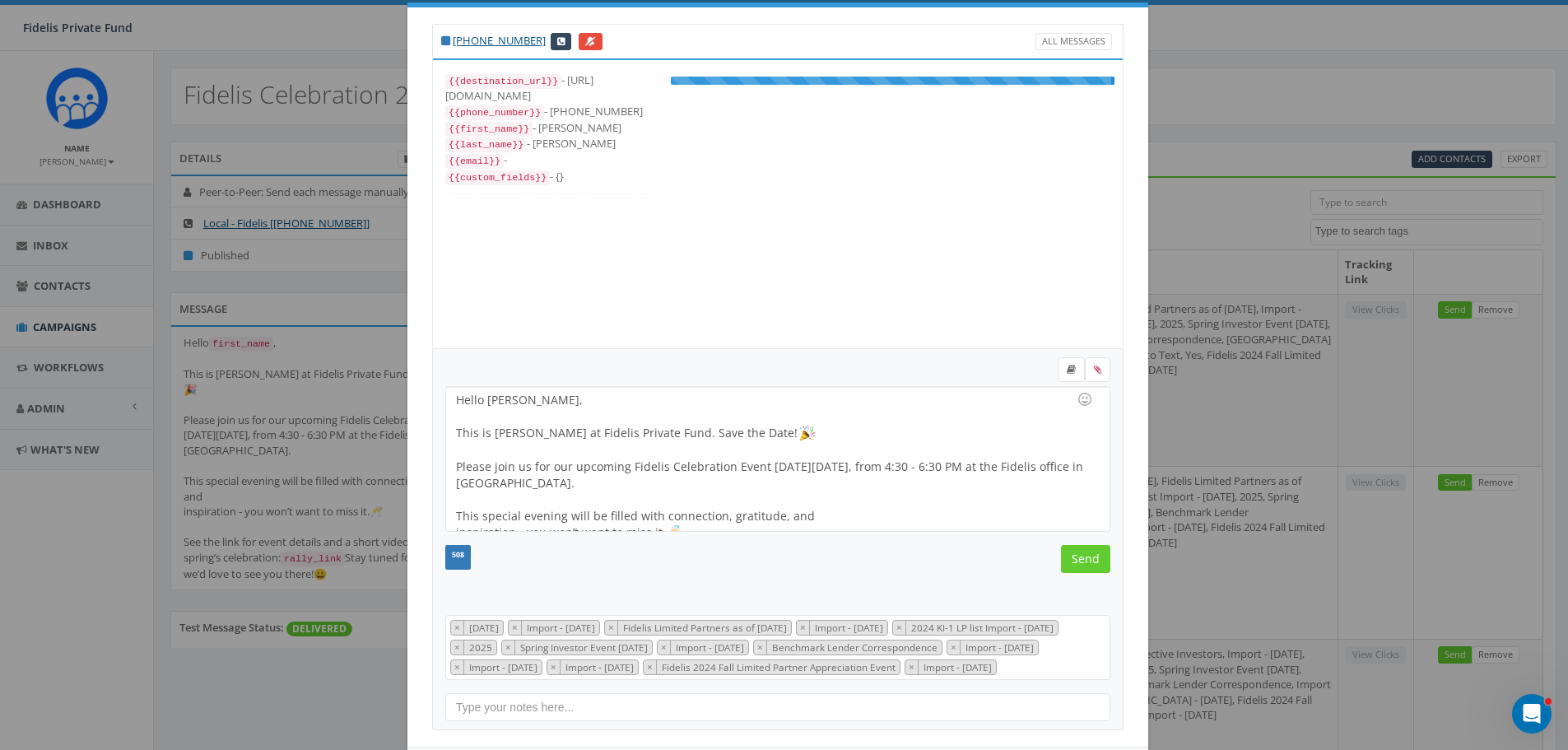
scroll to position [214, 0]
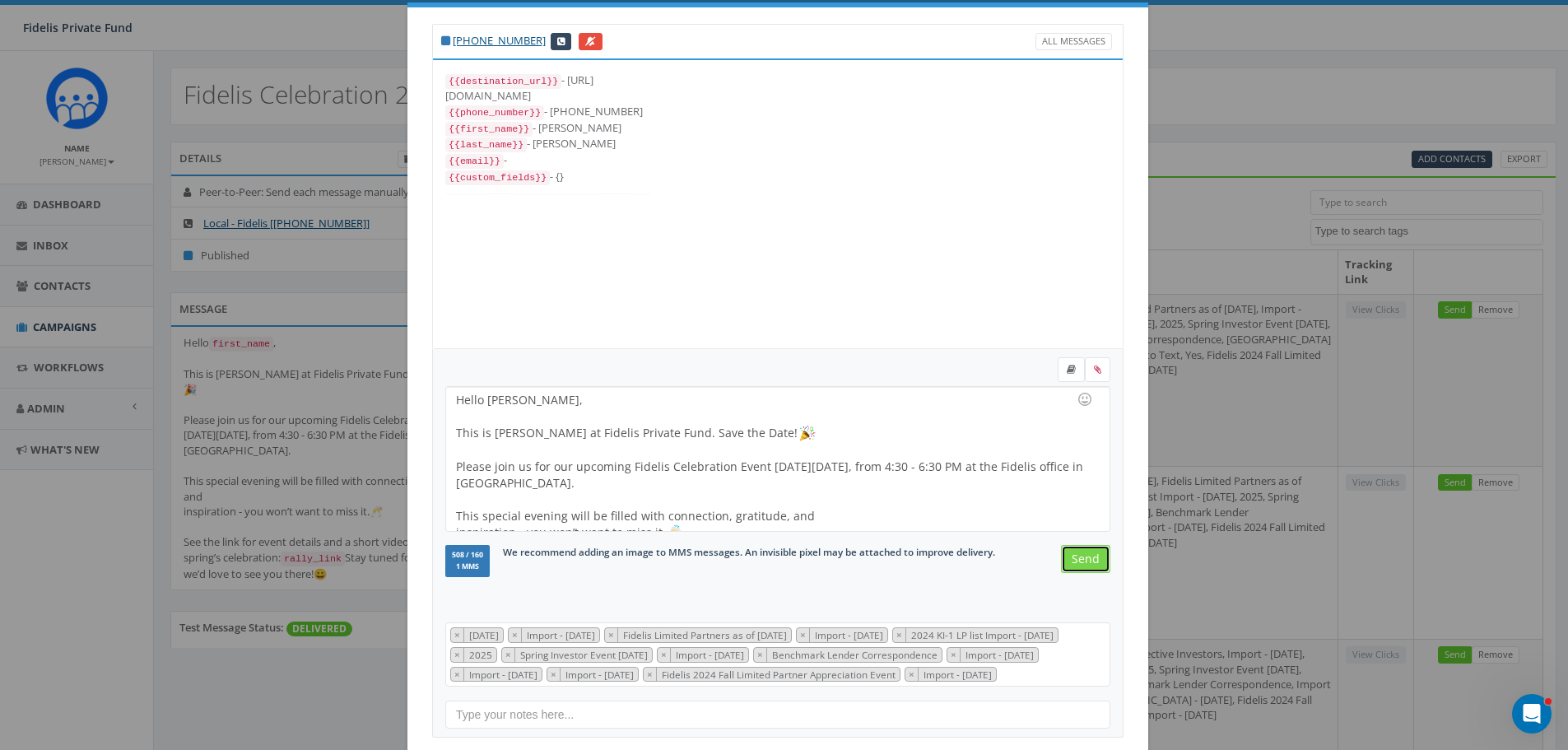
click at [1077, 557] on input "Send" at bounding box center [1085, 558] width 49 height 28
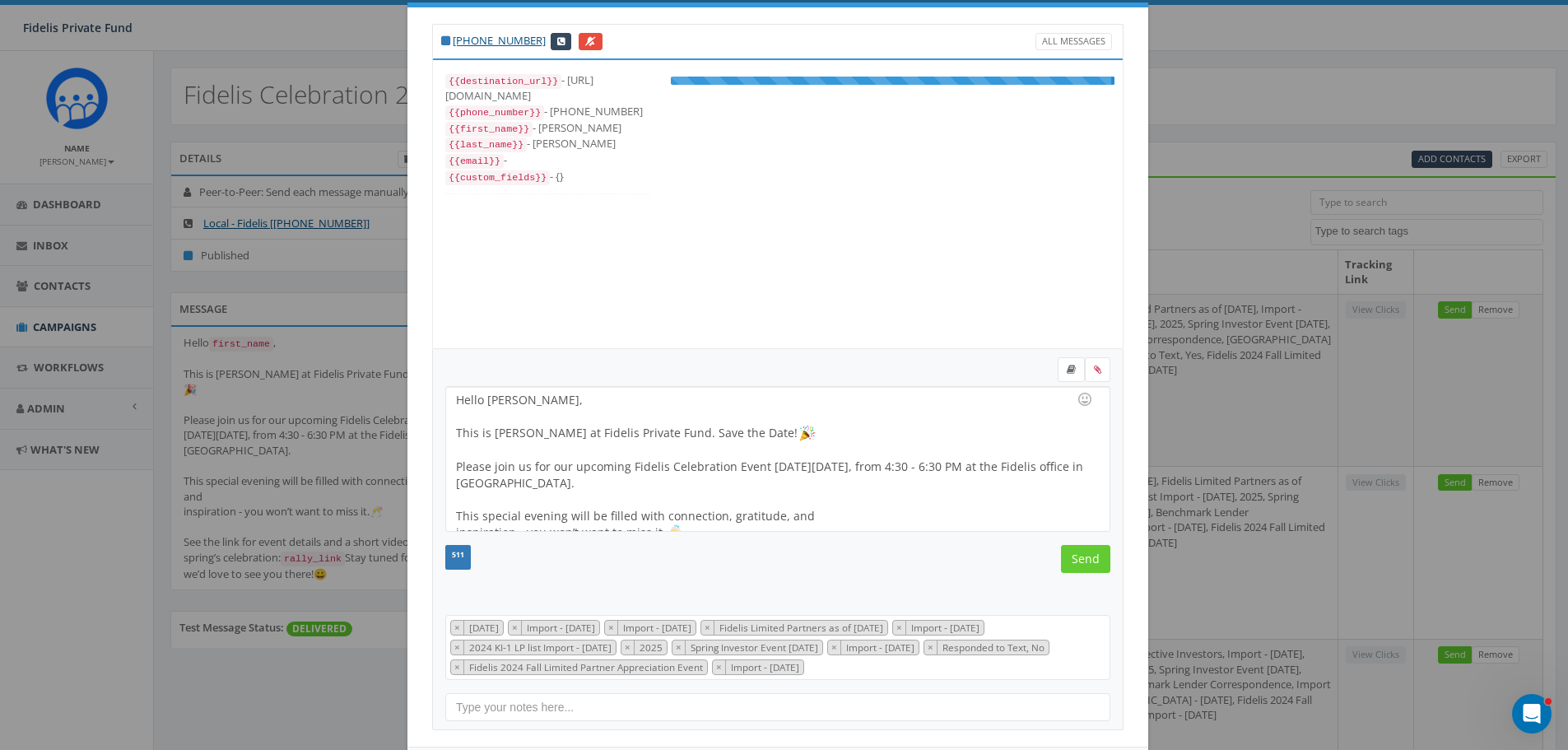
scroll to position [181, 0]
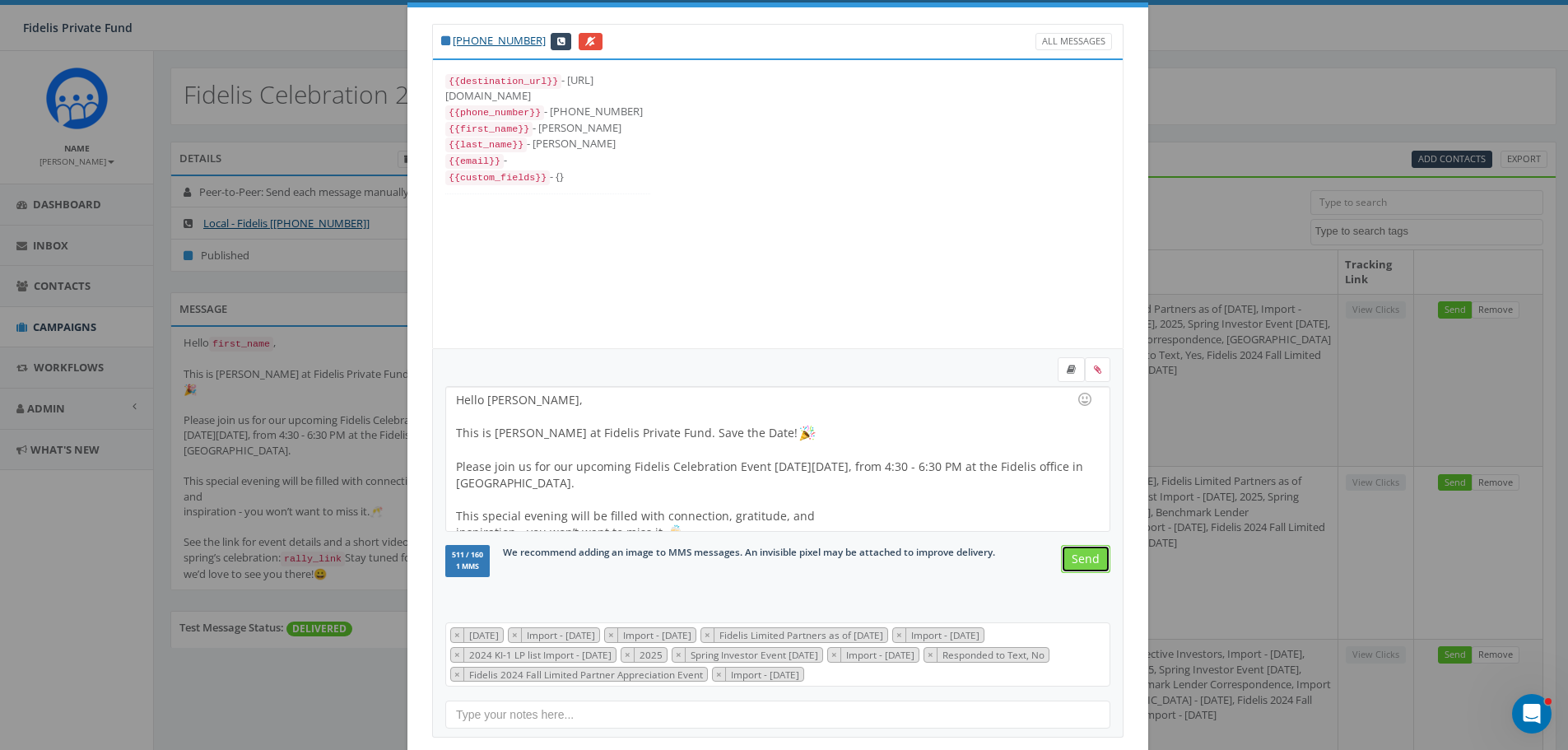
click at [1077, 557] on input "Send" at bounding box center [1085, 558] width 49 height 28
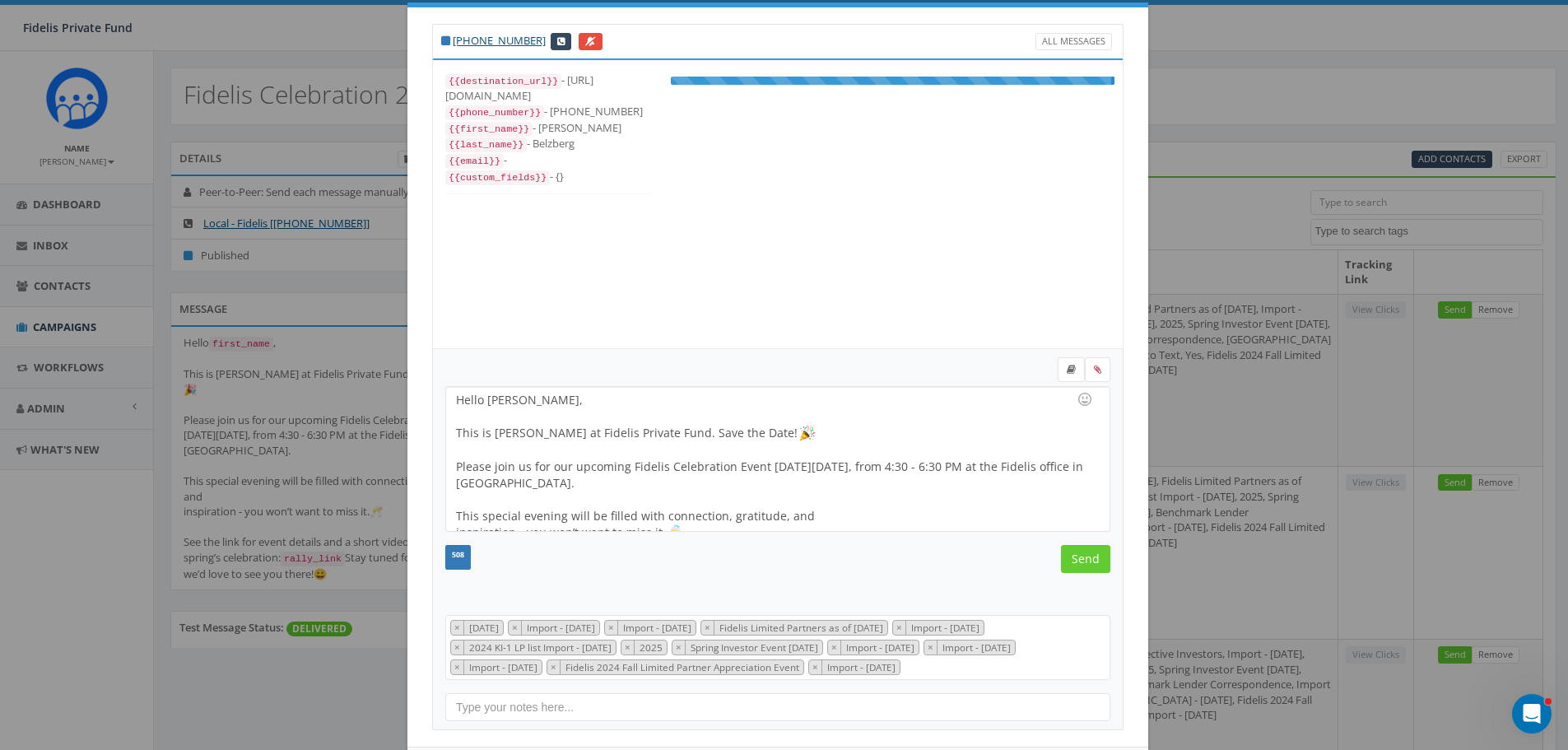
scroll to position [197, 0]
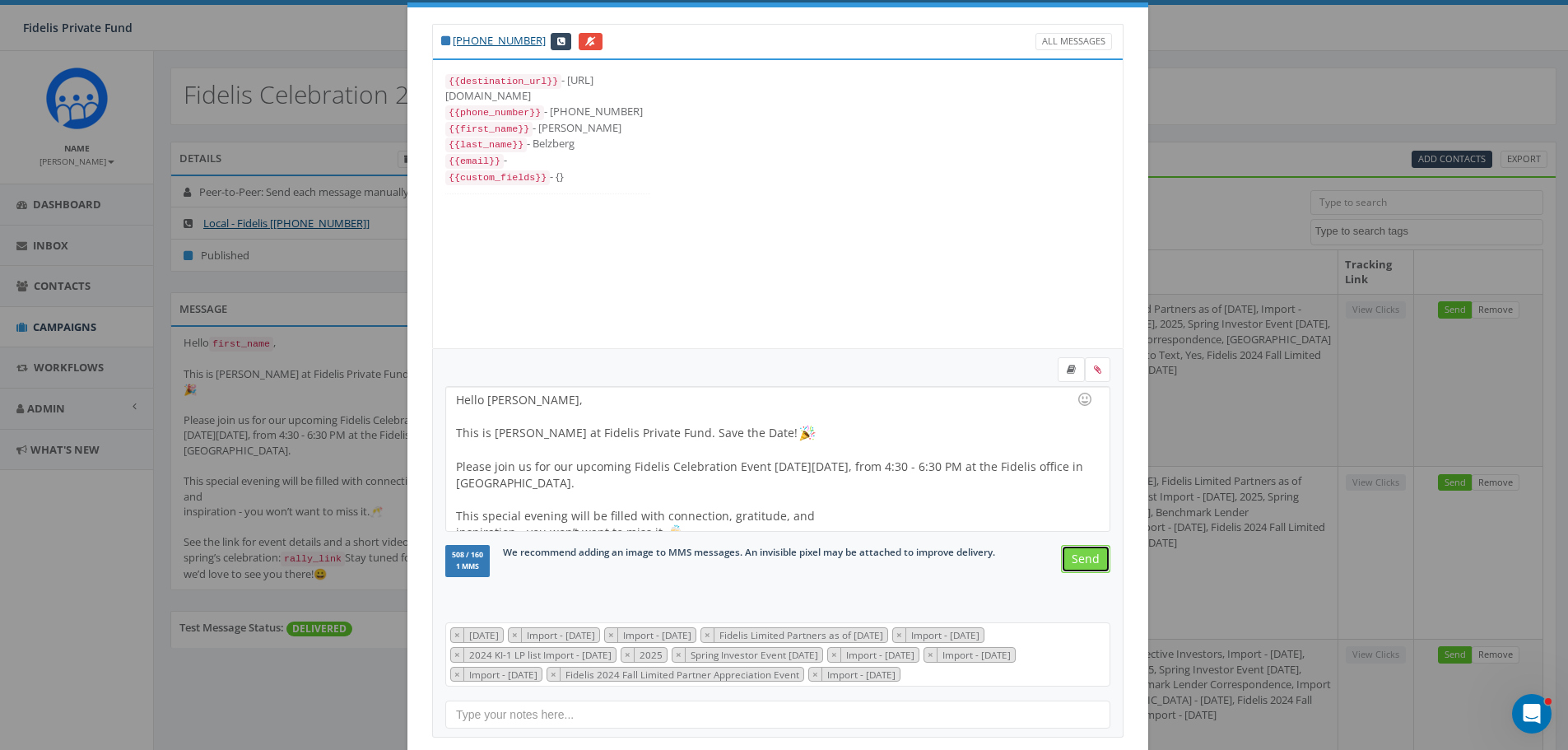
click at [1077, 557] on input "Send" at bounding box center [1085, 558] width 49 height 28
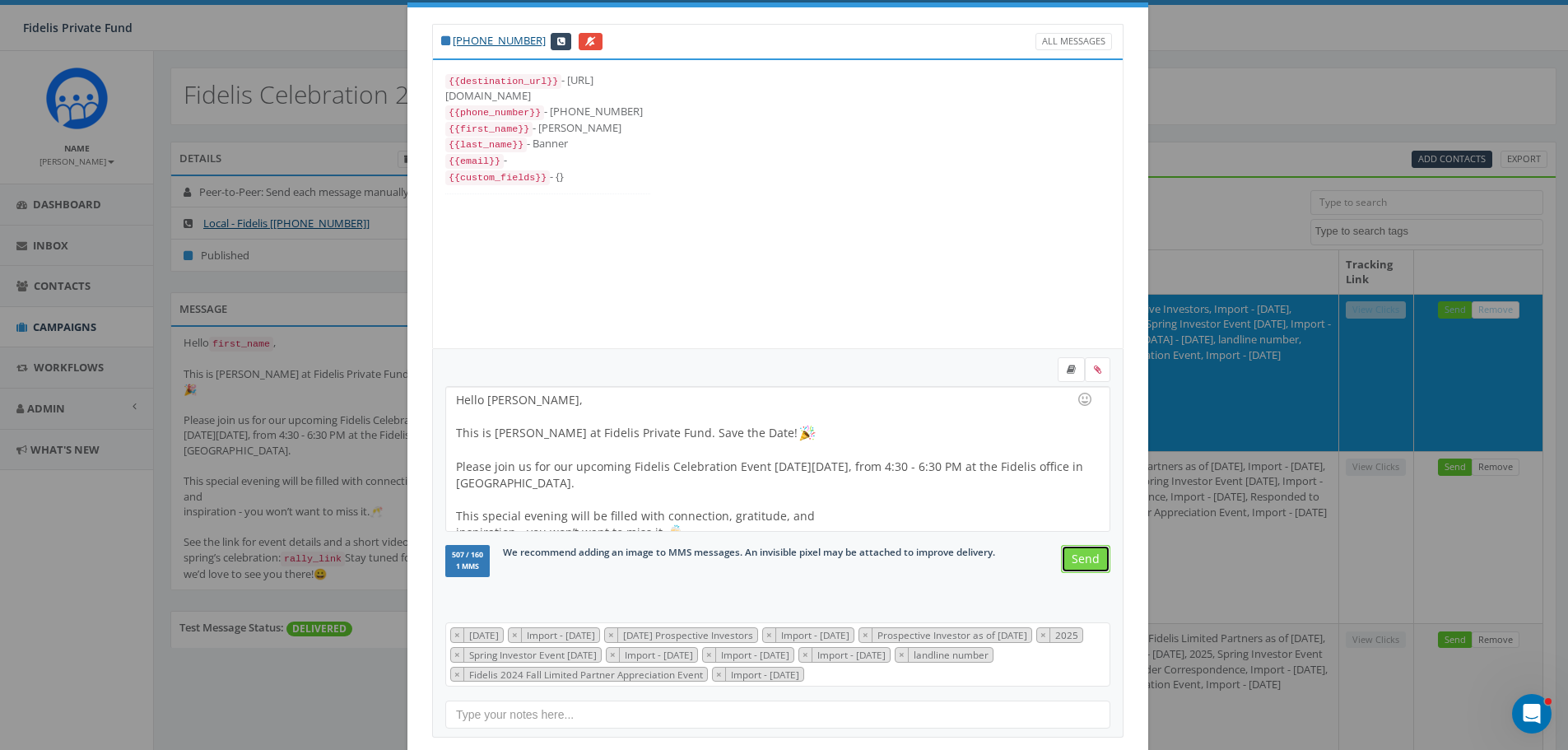
click at [1077, 557] on input "Send" at bounding box center [1085, 558] width 49 height 28
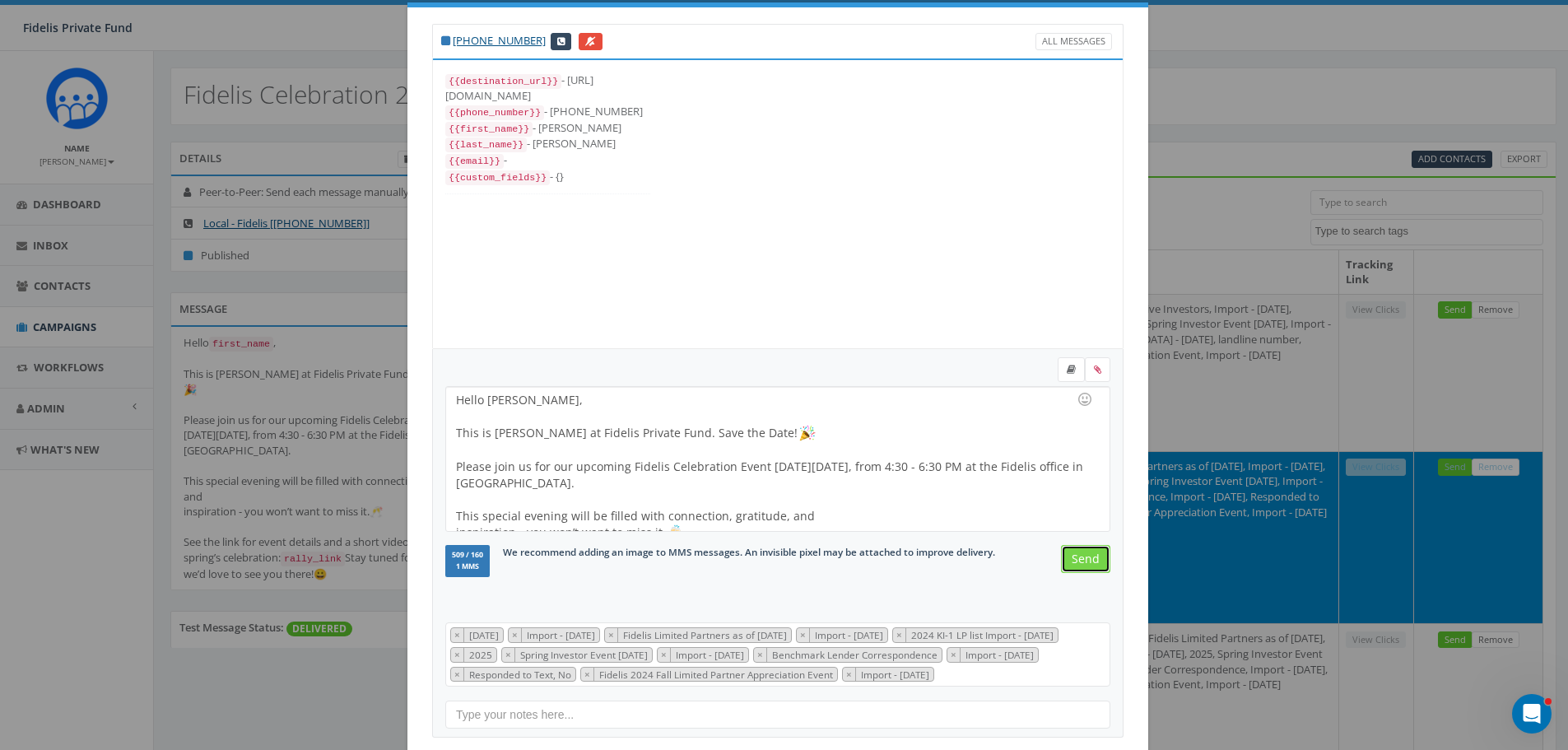
click at [1077, 557] on input "Send" at bounding box center [1085, 558] width 49 height 28
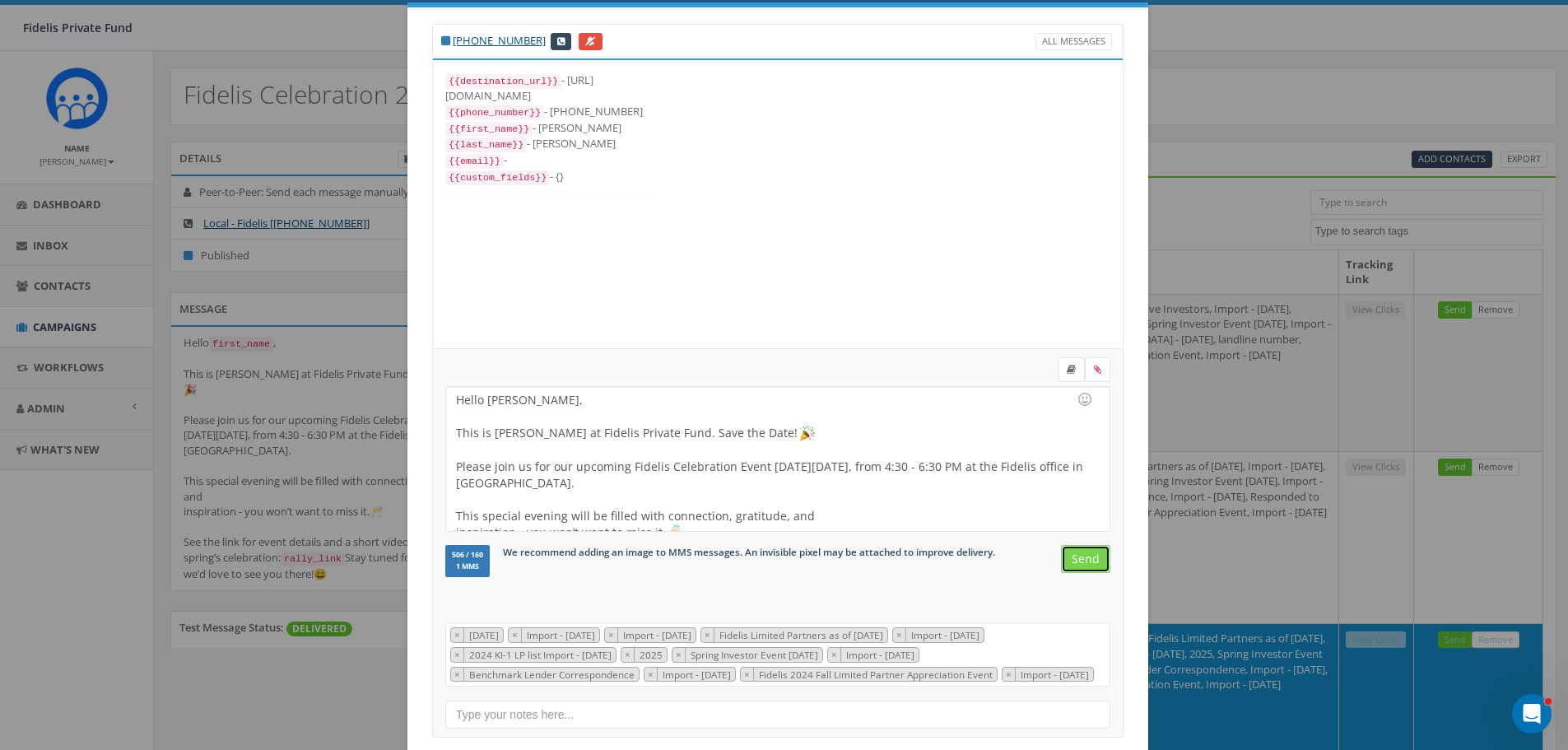
click at [1077, 557] on input "Send" at bounding box center [1085, 558] width 49 height 28
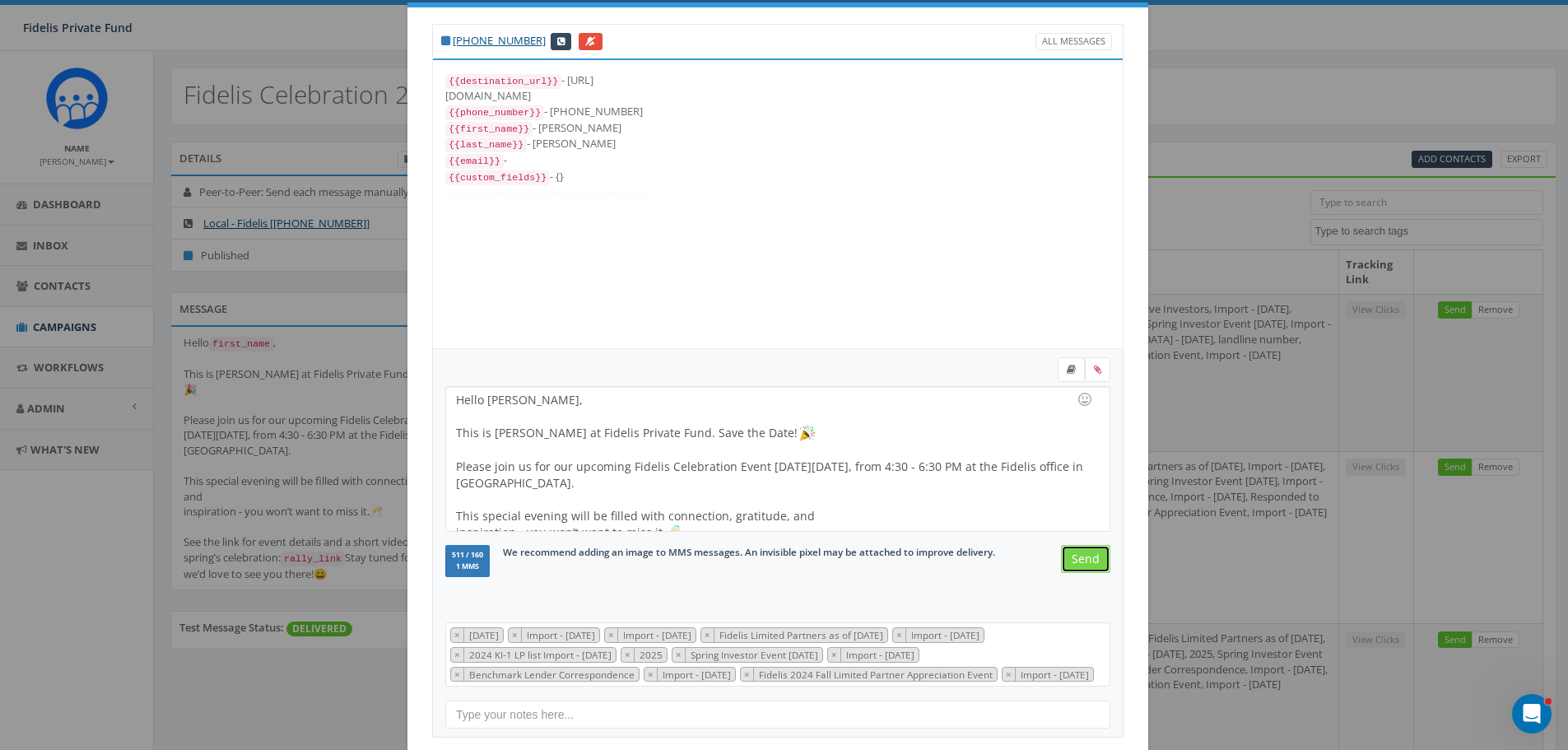
click at [1077, 557] on input "Send" at bounding box center [1085, 558] width 49 height 28
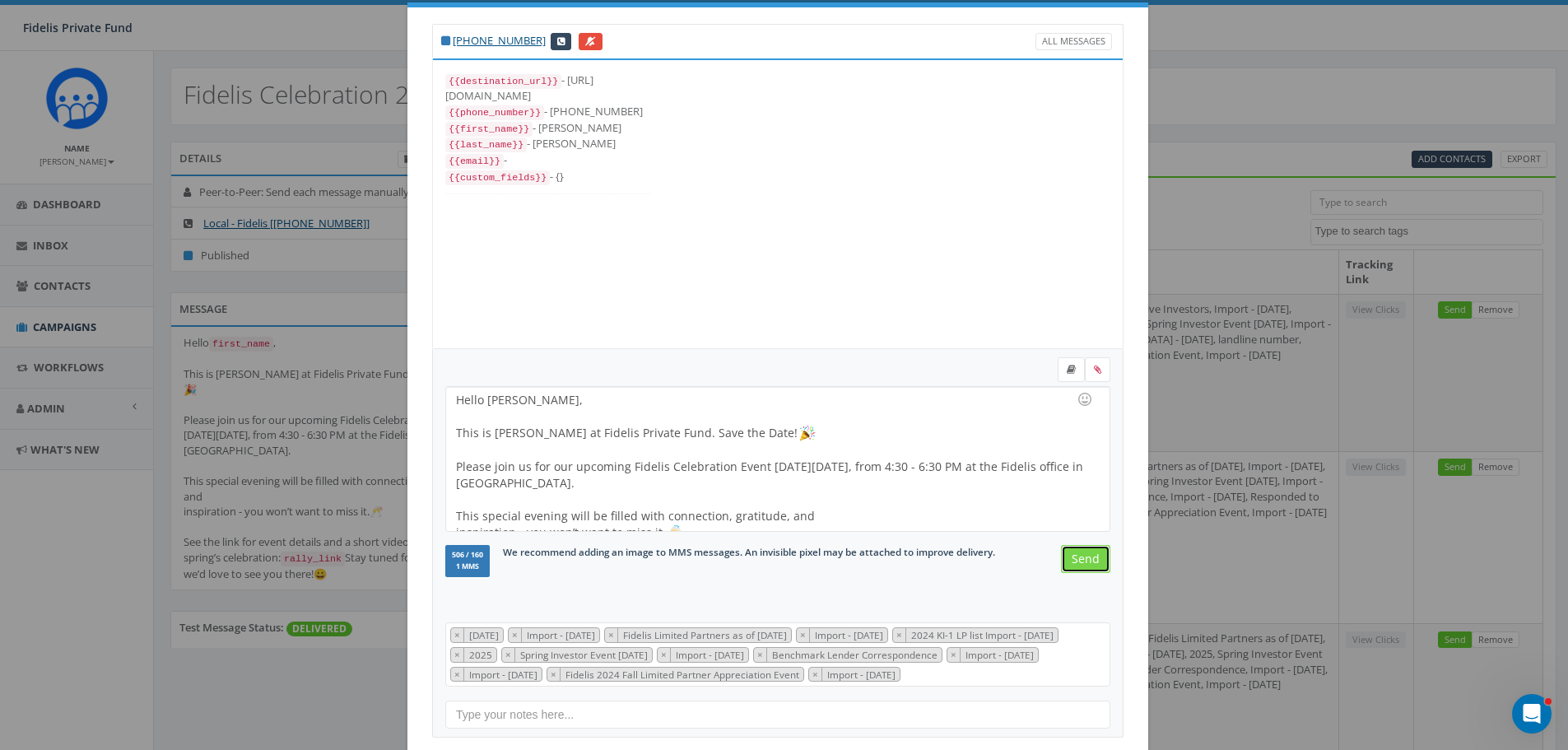
click at [1077, 557] on input "Send" at bounding box center [1085, 558] width 49 height 28
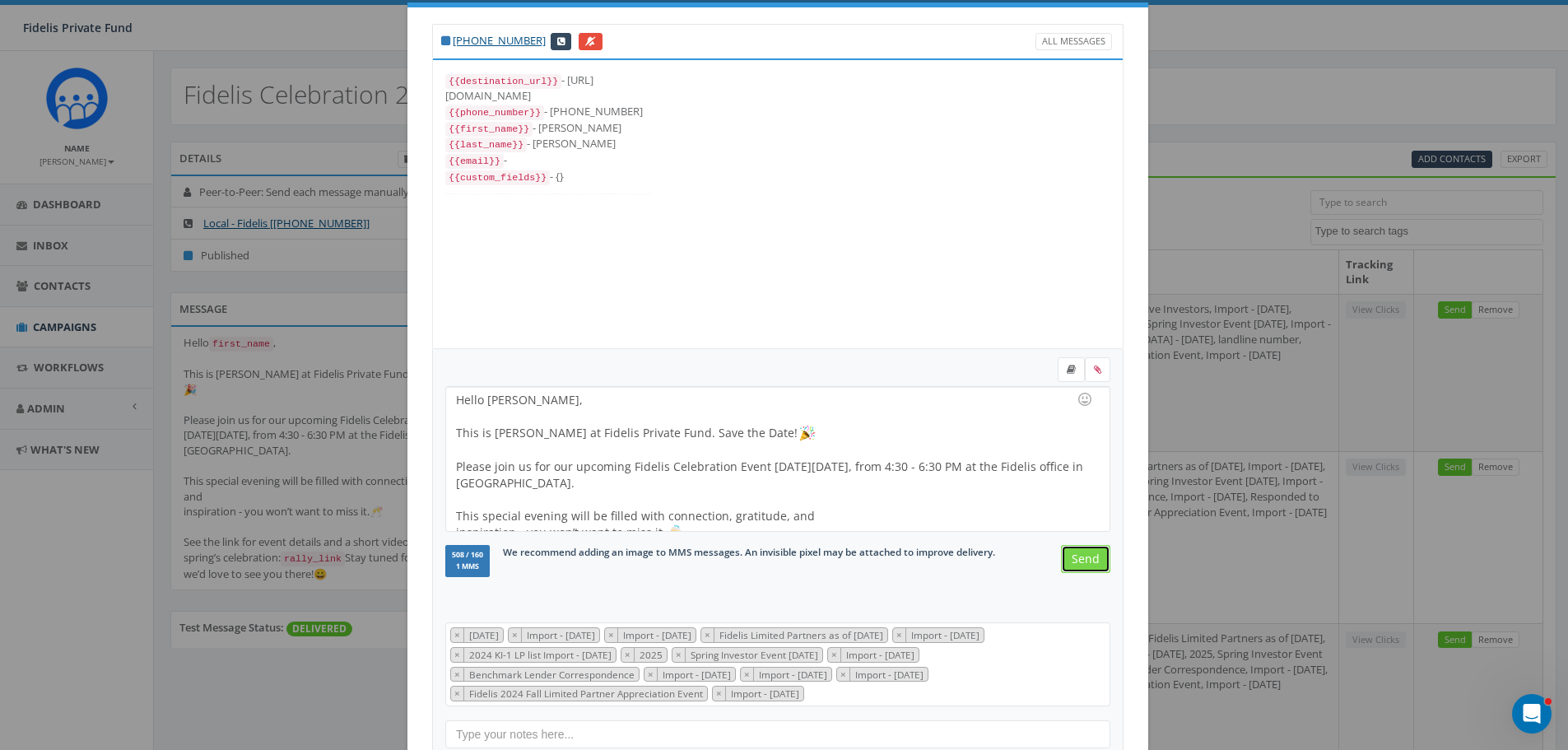
click at [1077, 557] on input "Send" at bounding box center [1085, 558] width 49 height 28
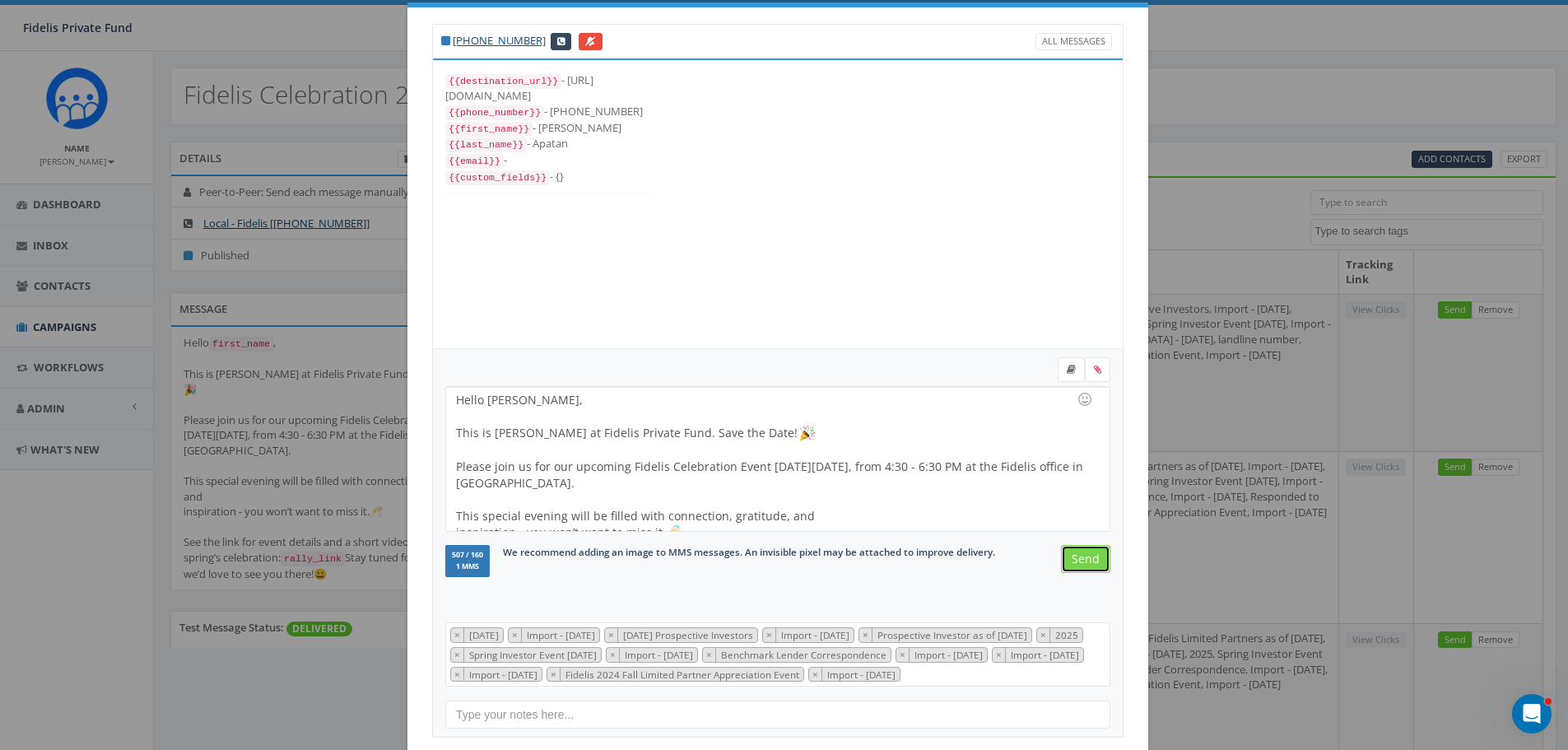
click at [1077, 557] on input "Send" at bounding box center [1085, 558] width 49 height 28
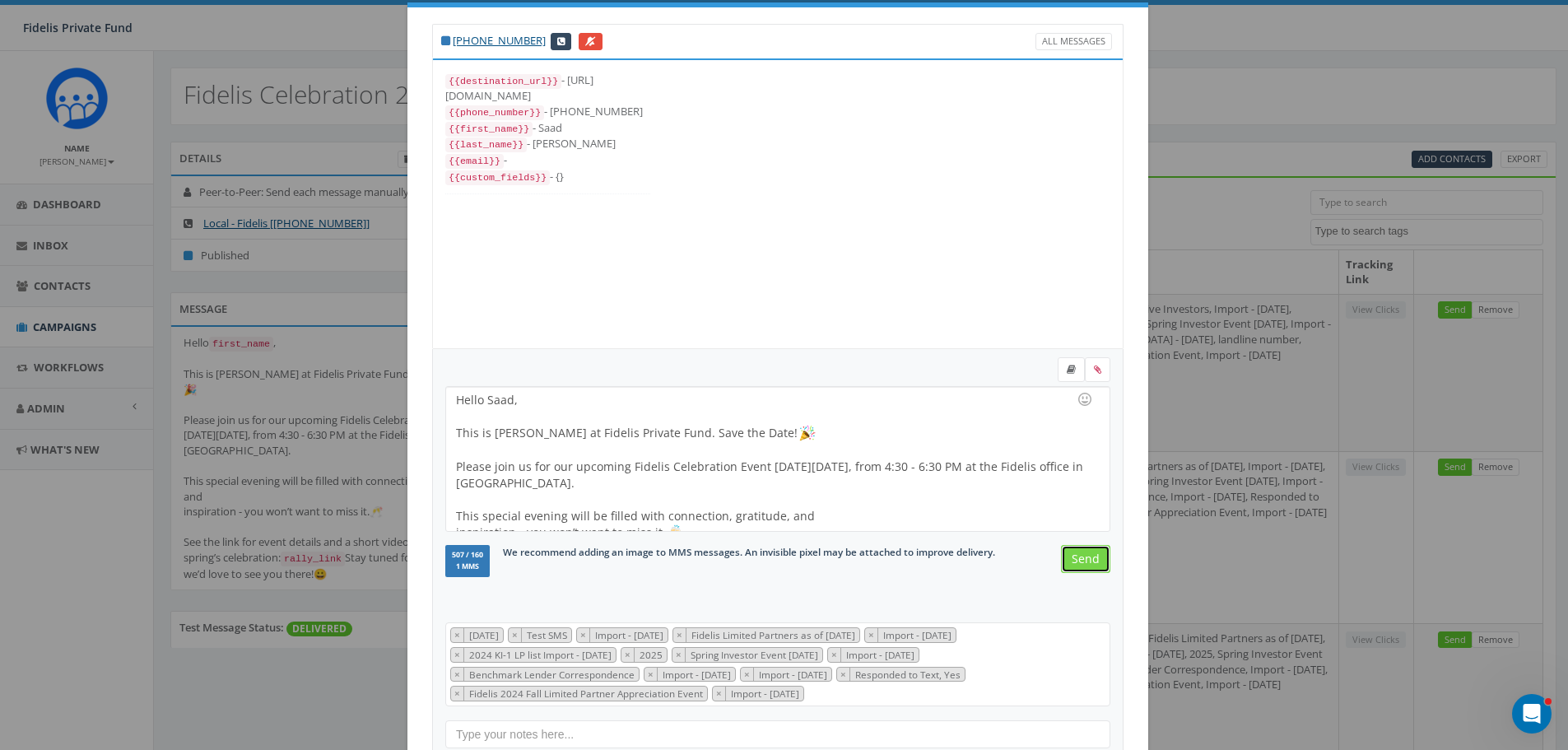
click at [1077, 557] on input "Send" at bounding box center [1085, 558] width 49 height 28
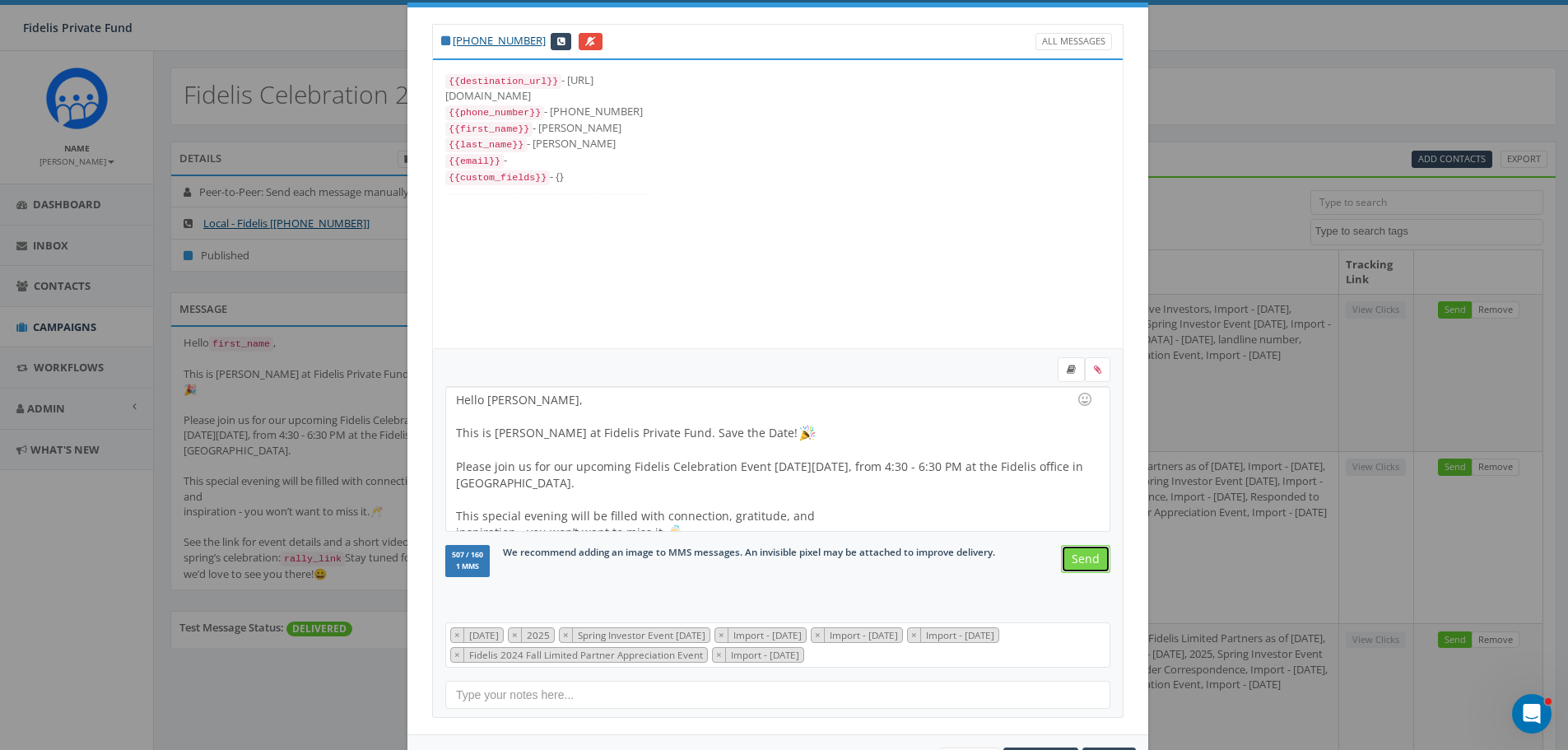
click at [1077, 557] on input "Send" at bounding box center [1085, 558] width 49 height 28
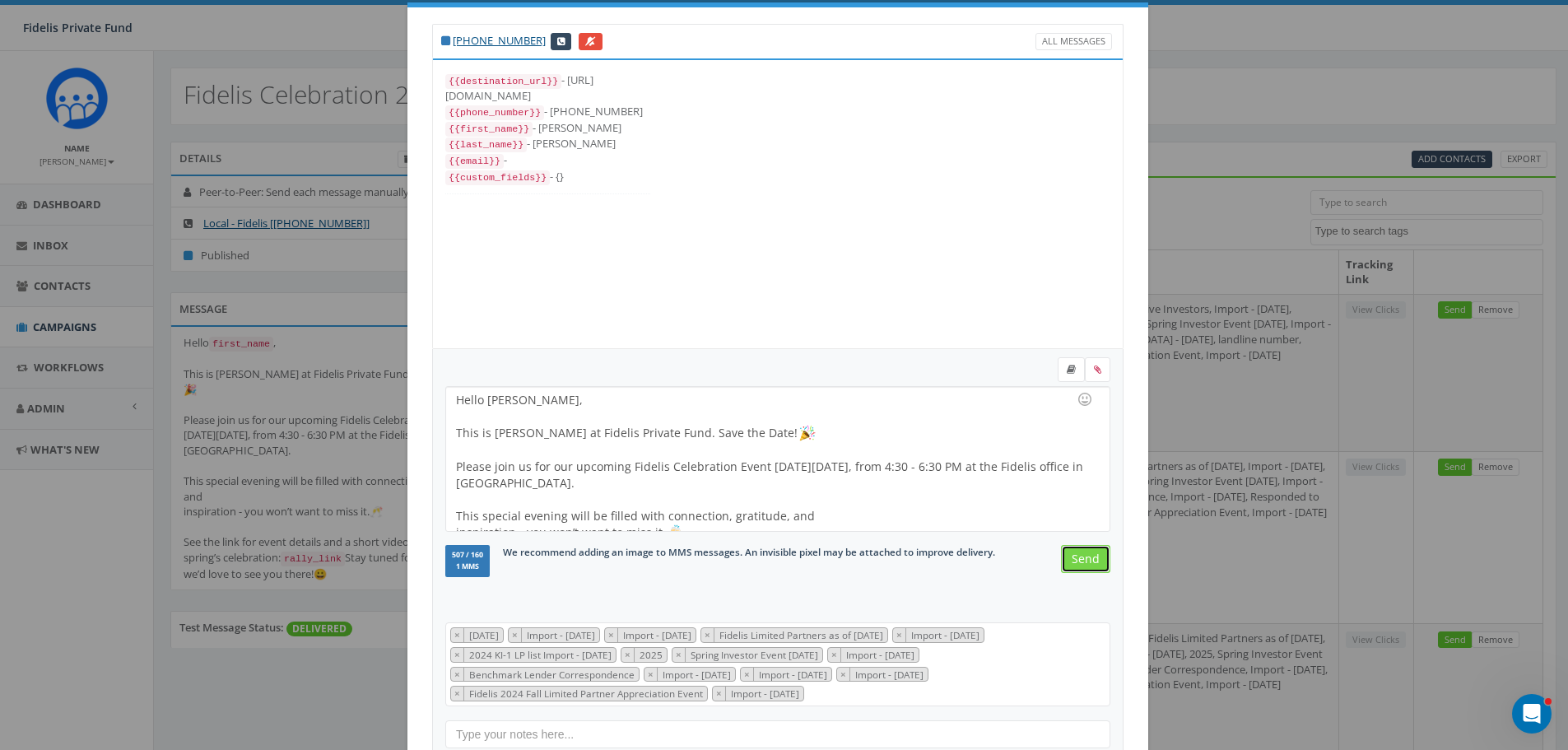
click at [1077, 557] on input "Send" at bounding box center [1085, 558] width 49 height 28
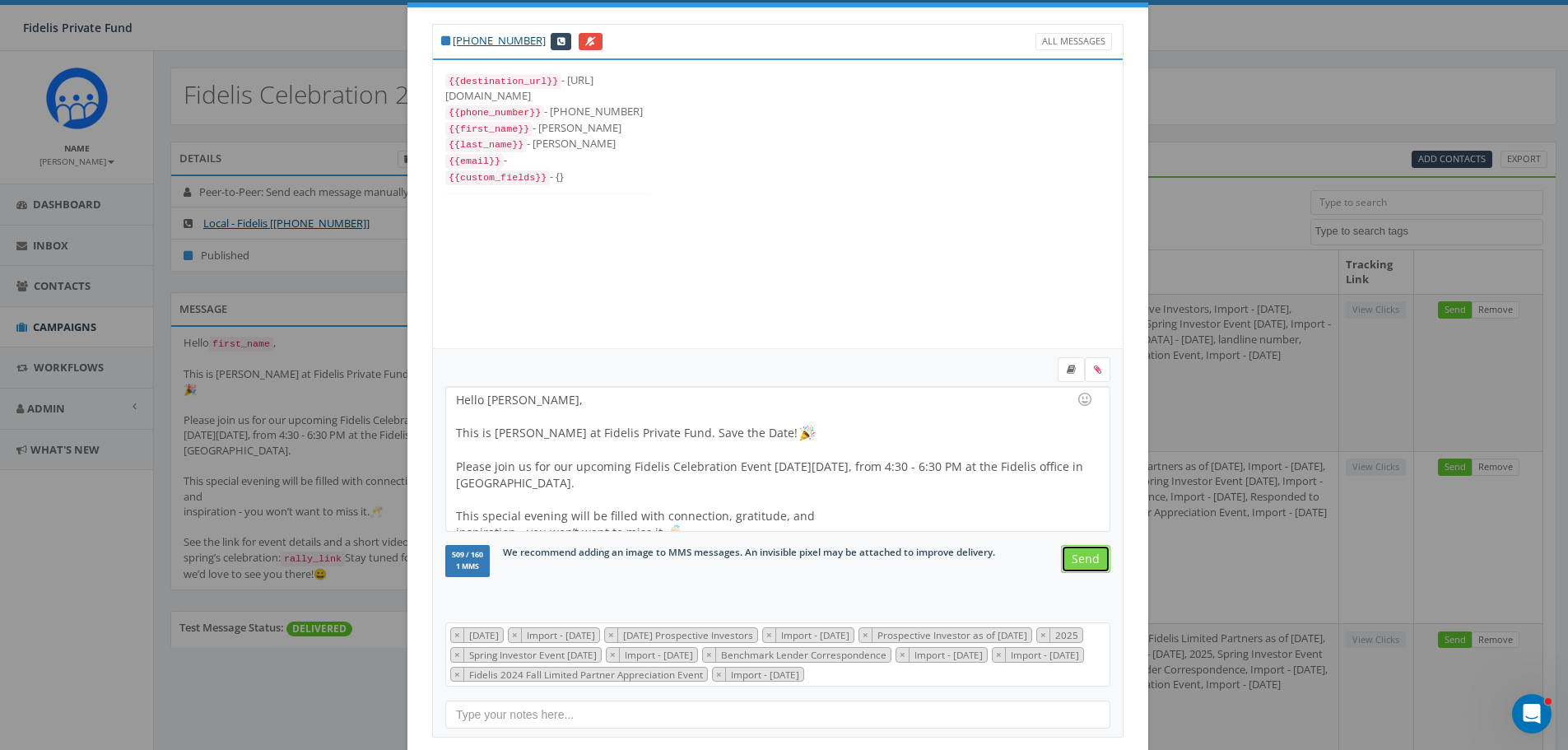
click at [1077, 557] on input "Send" at bounding box center [1085, 558] width 49 height 28
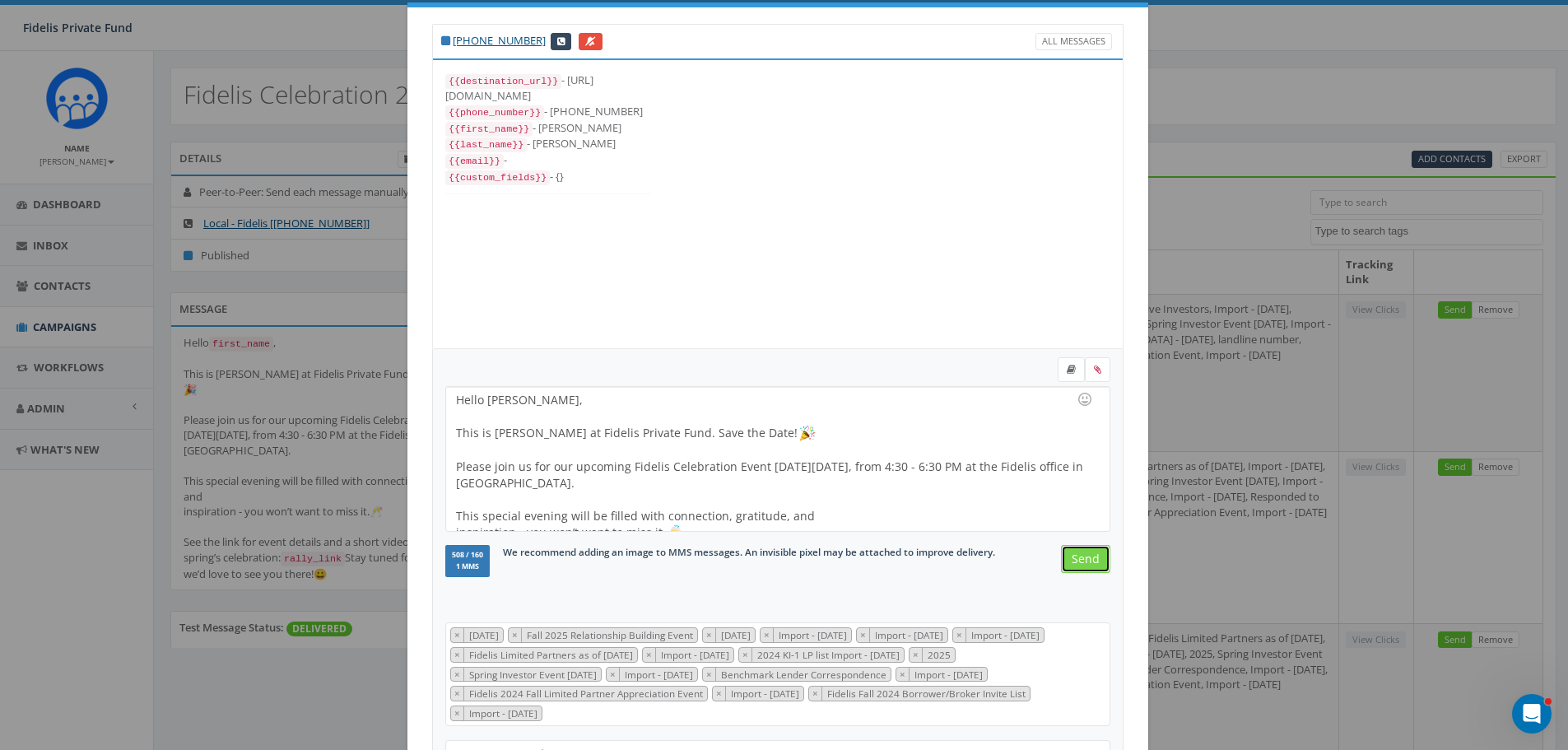
click at [1077, 557] on input "Send" at bounding box center [1085, 558] width 49 height 28
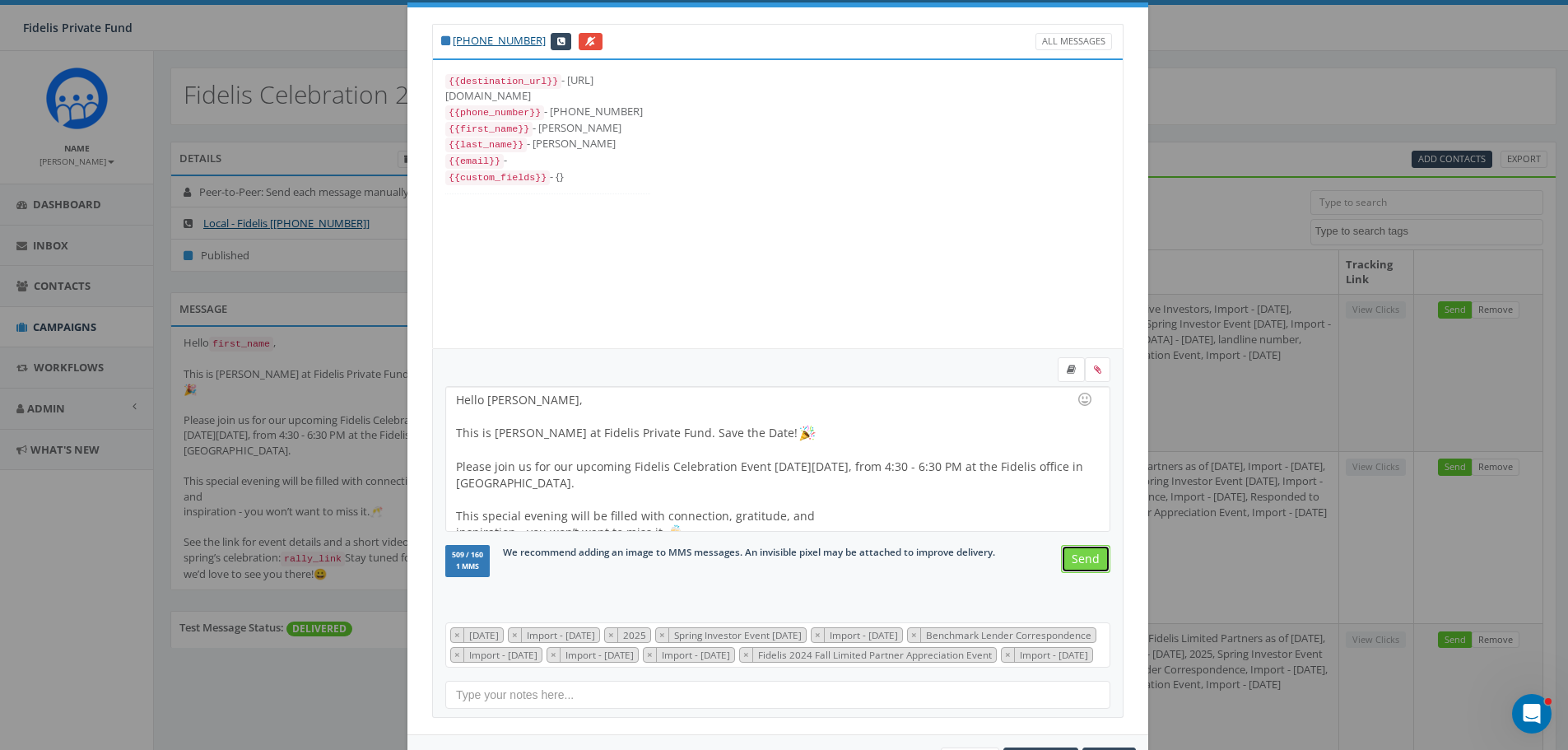
click at [1077, 557] on input "Send" at bounding box center [1085, 558] width 49 height 28
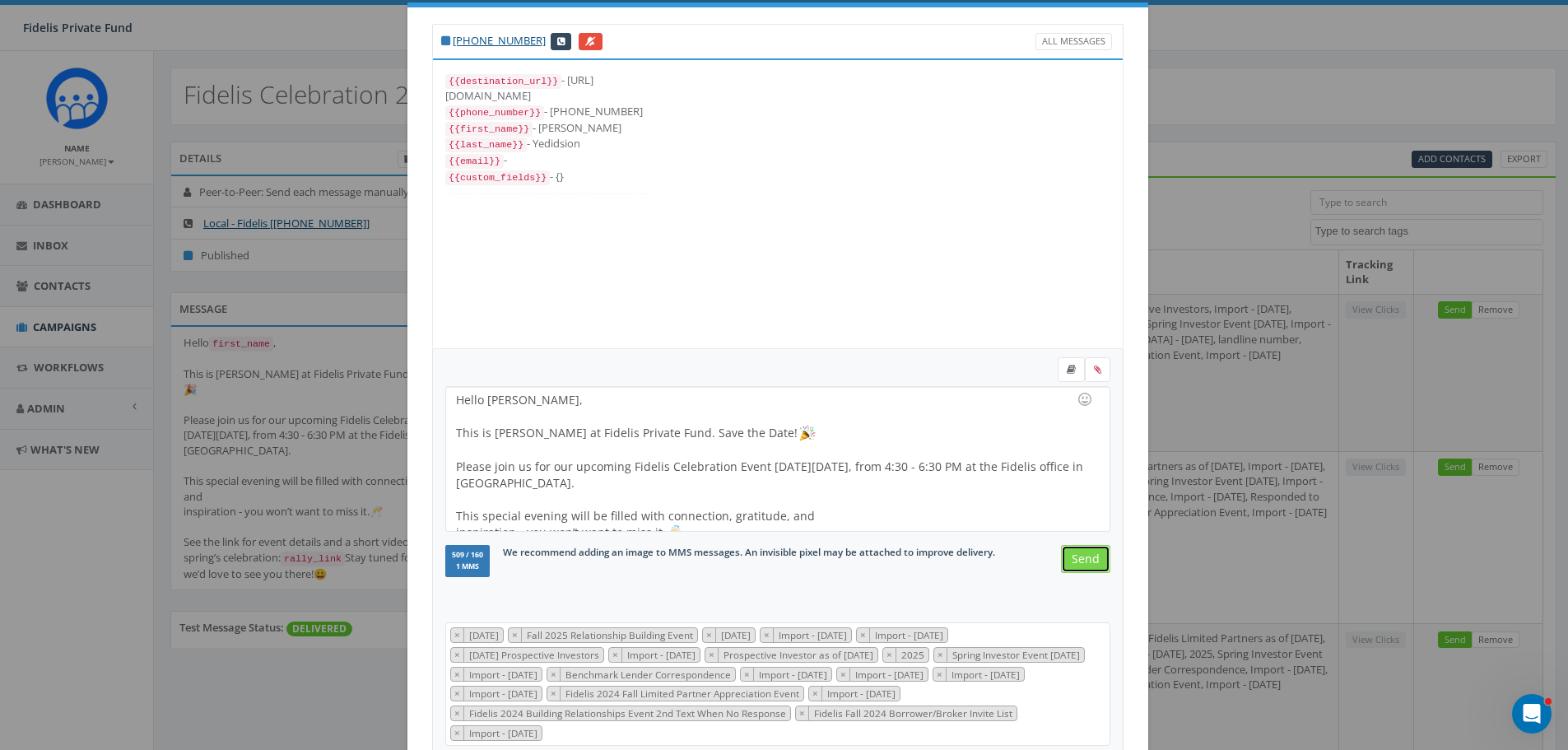
click at [1077, 557] on input "Send" at bounding box center [1085, 558] width 49 height 28
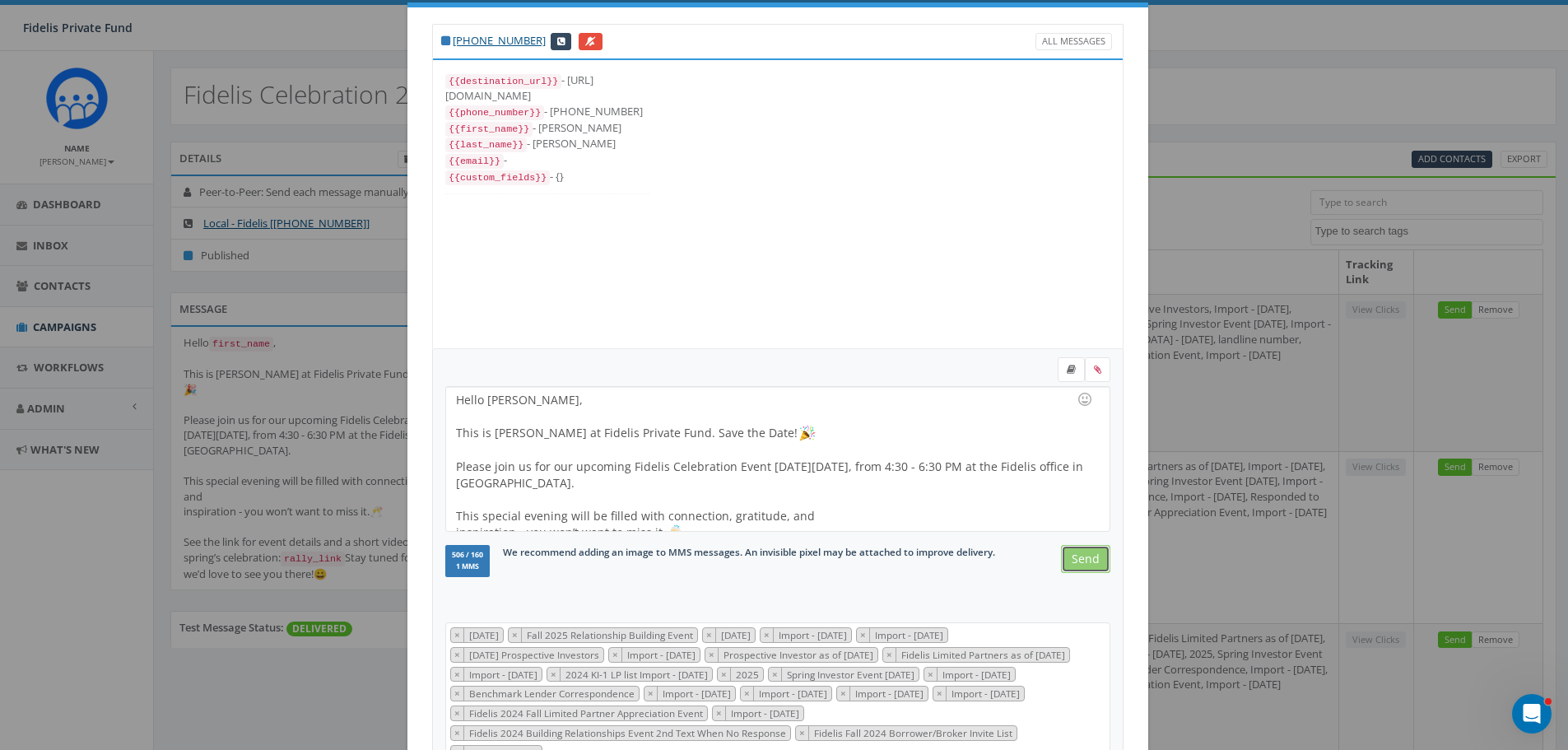
click at [1077, 557] on input "Send" at bounding box center [1085, 558] width 49 height 28
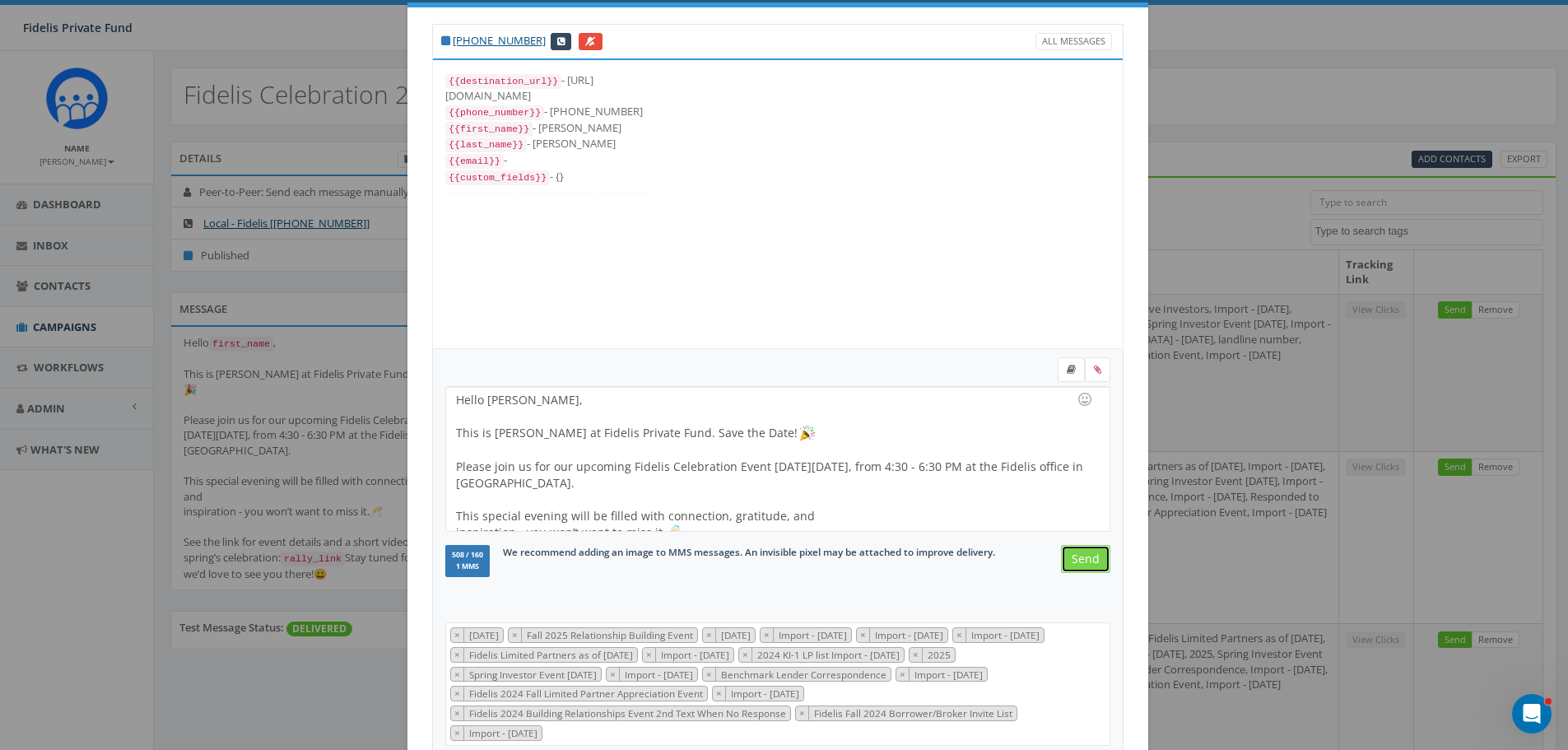
click at [1077, 557] on input "Send" at bounding box center [1085, 558] width 49 height 28
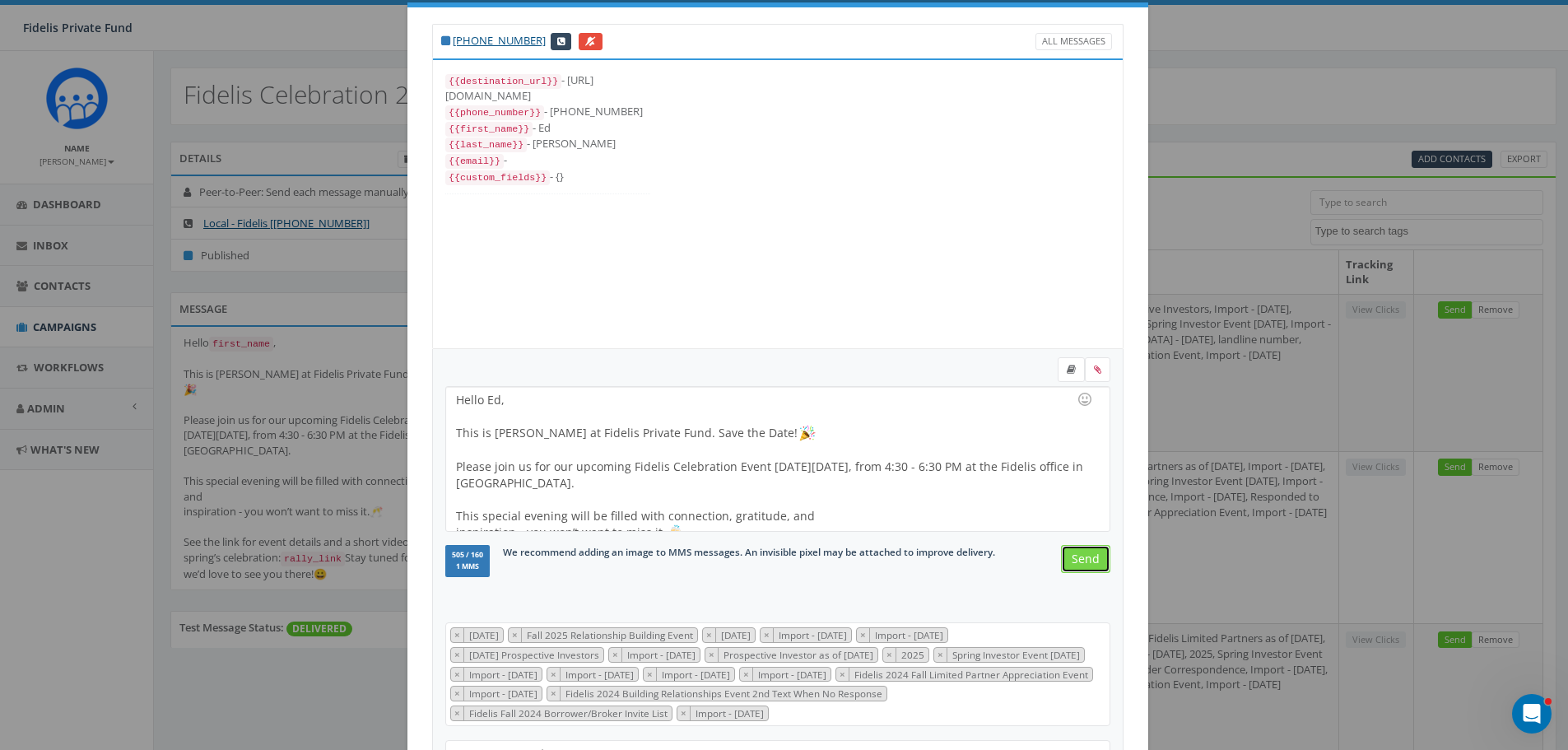
click at [1077, 557] on input "Send" at bounding box center [1085, 558] width 49 height 28
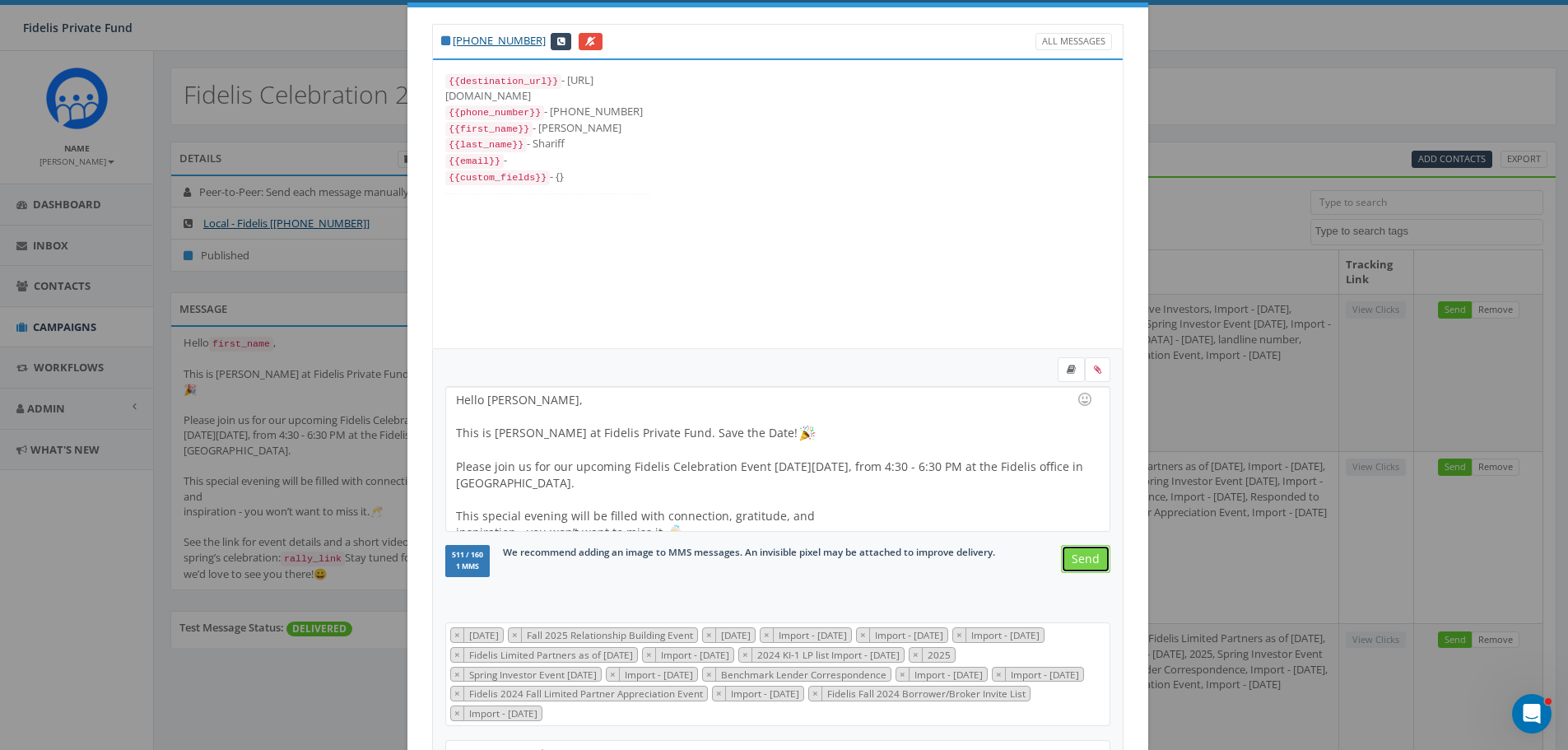
click at [1077, 557] on input "Send" at bounding box center [1085, 558] width 49 height 28
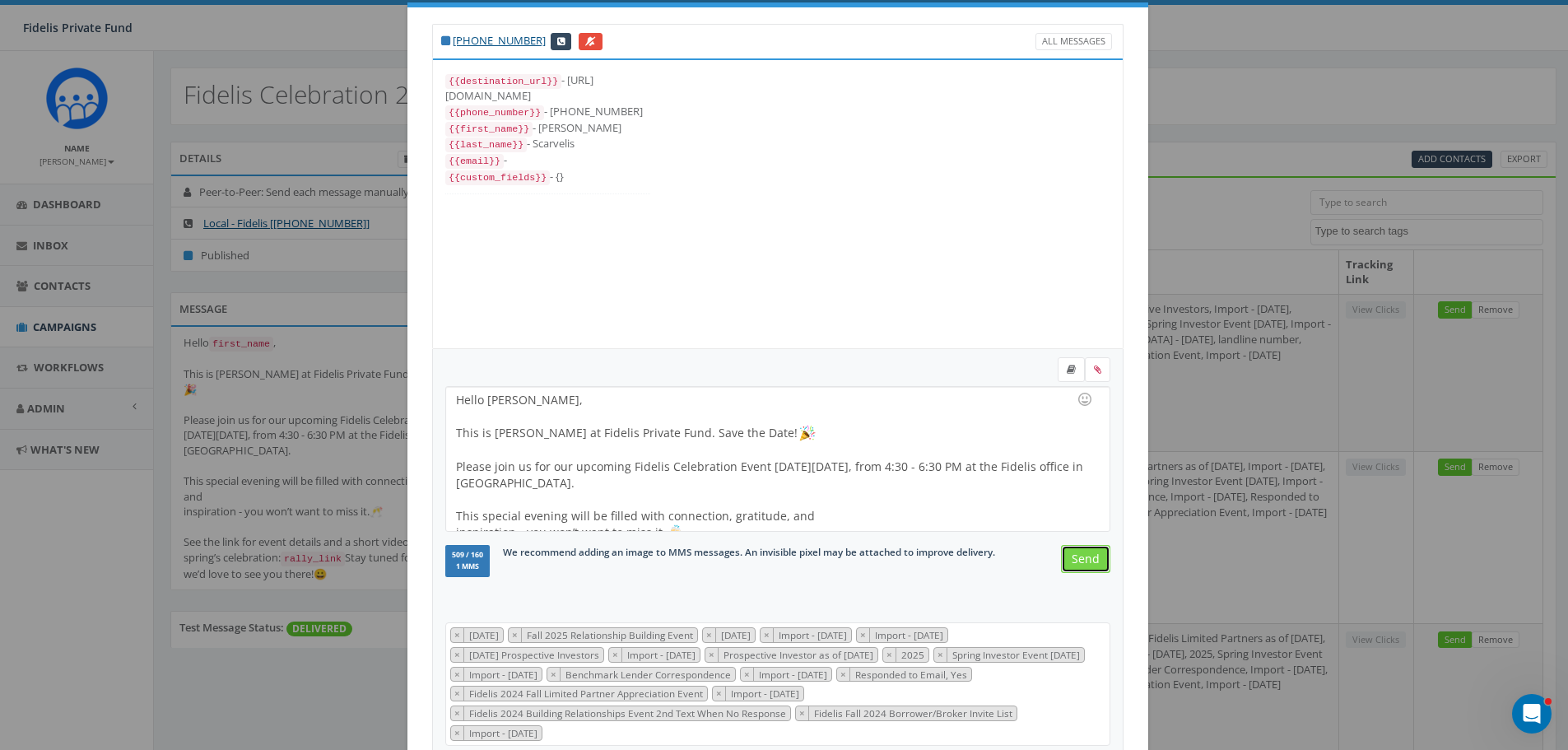
click at [1077, 557] on input "Send" at bounding box center [1085, 558] width 49 height 28
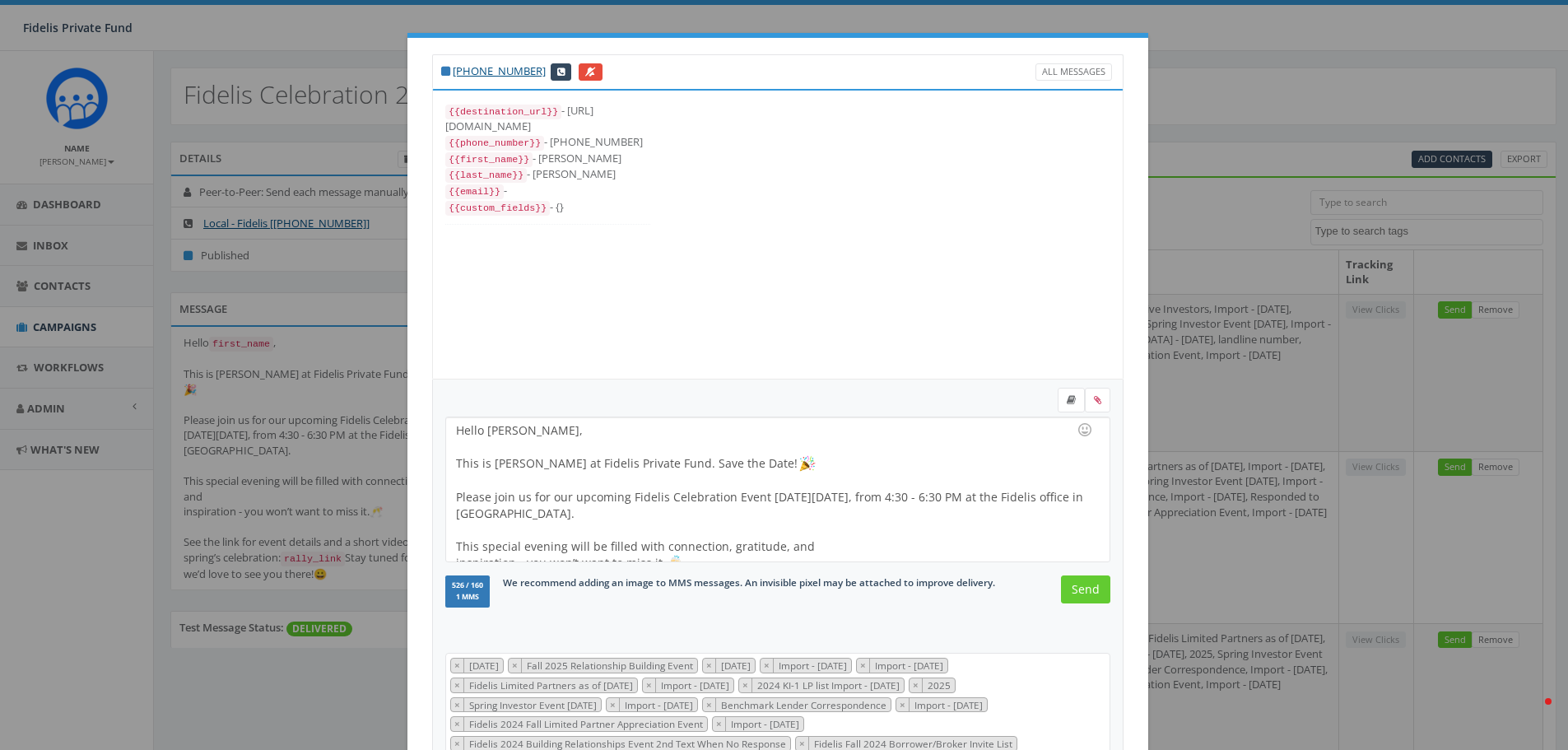
select select "100"
select select
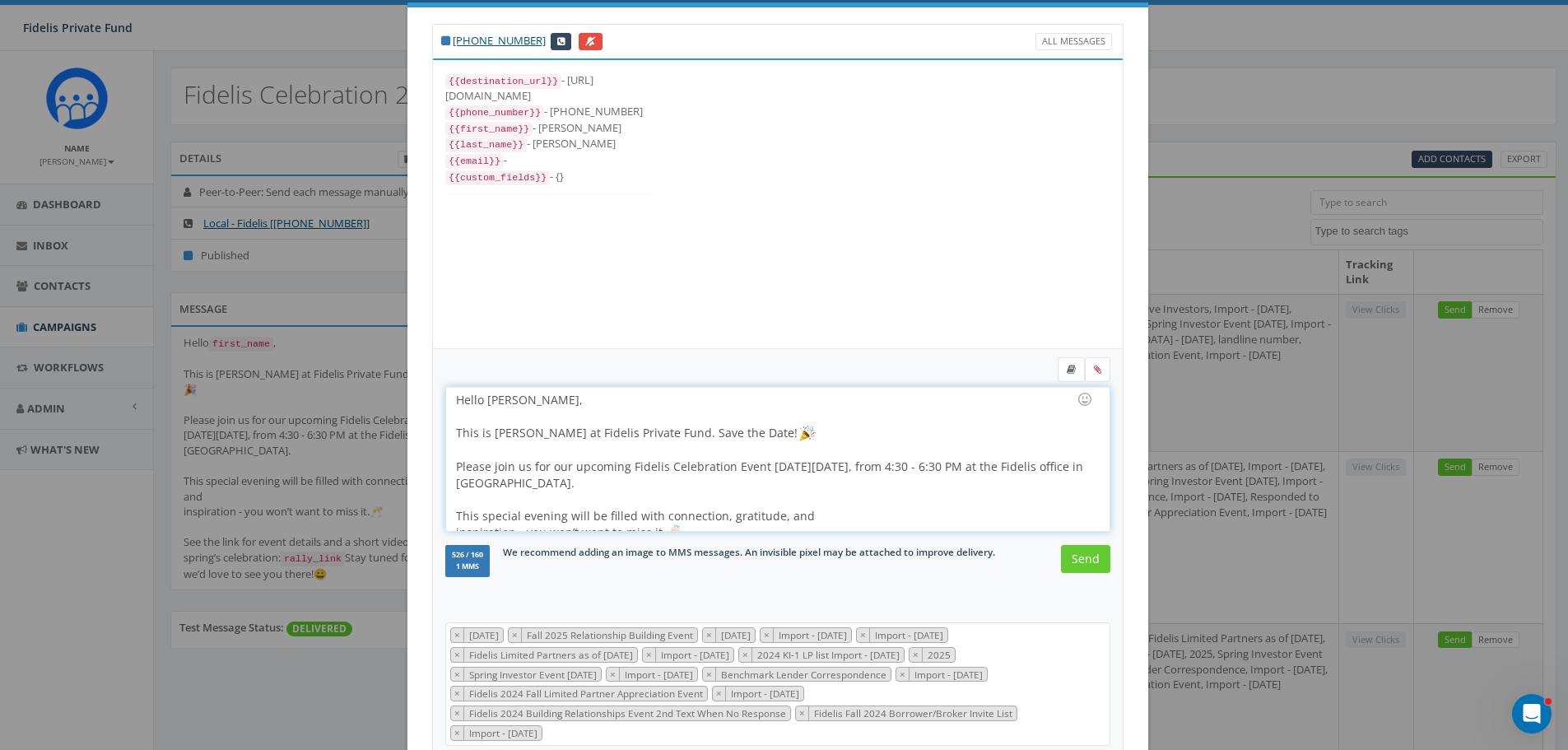
drag, startPoint x: 613, startPoint y: 398, endPoint x: 515, endPoint y: 408, distance: 98.5
click at [515, 408] on div "Hello Angel Carlos Armendariz, This is John Lloyd at Fidelis Private Fund. Save…" at bounding box center [777, 459] width 662 height 144
click at [1068, 553] on input "Send" at bounding box center [1085, 558] width 49 height 28
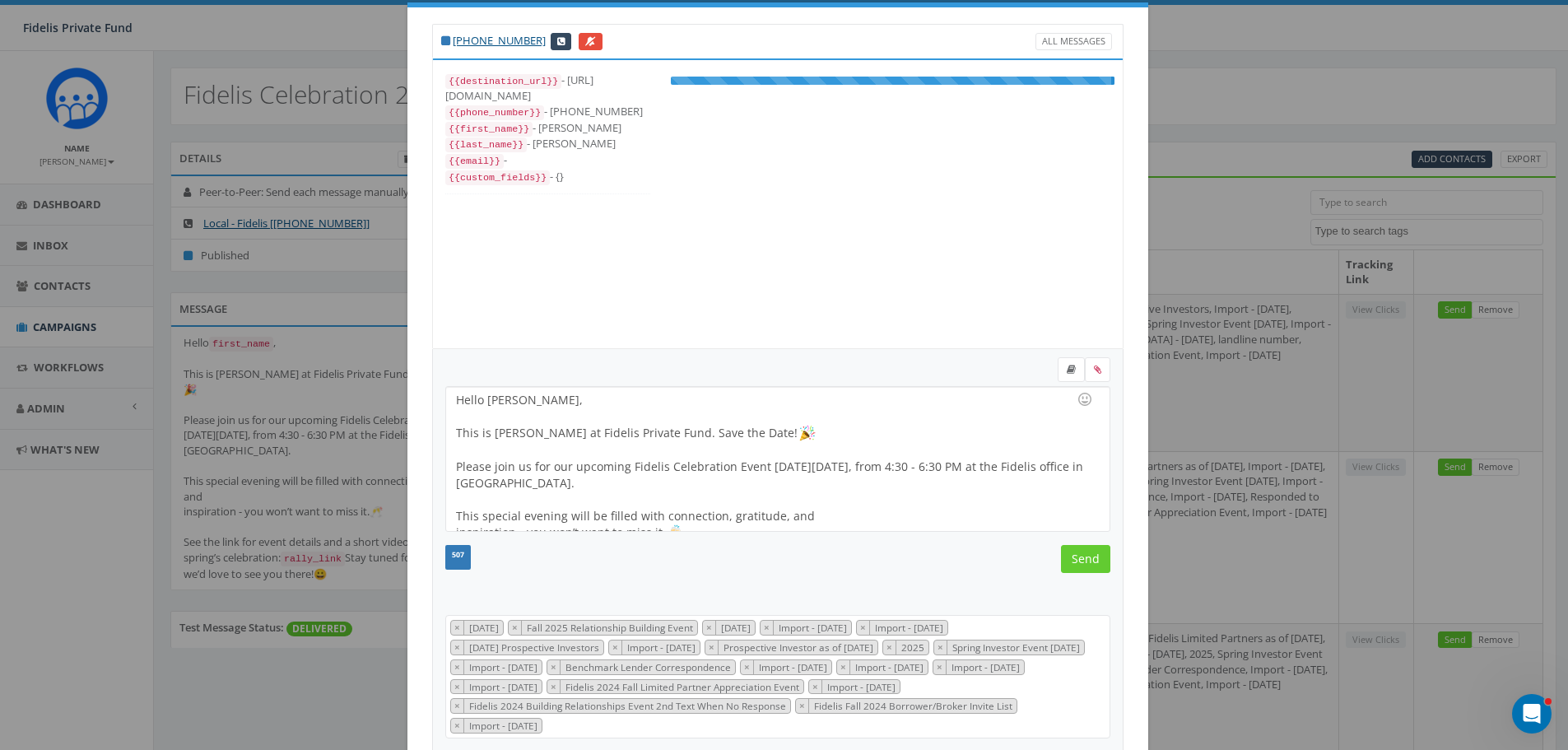
scroll to position [329, 0]
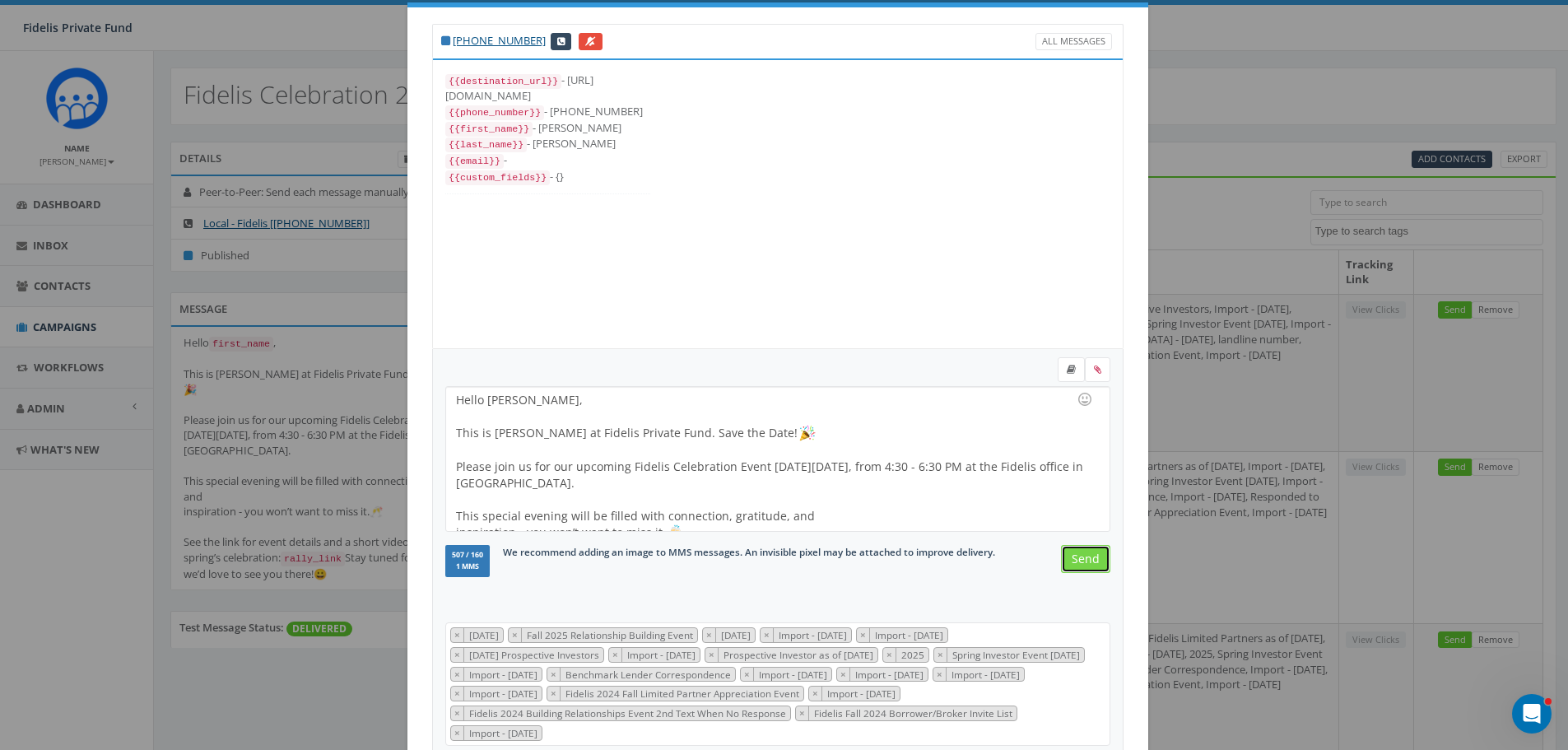
click at [1078, 563] on input "Send" at bounding box center [1085, 558] width 49 height 28
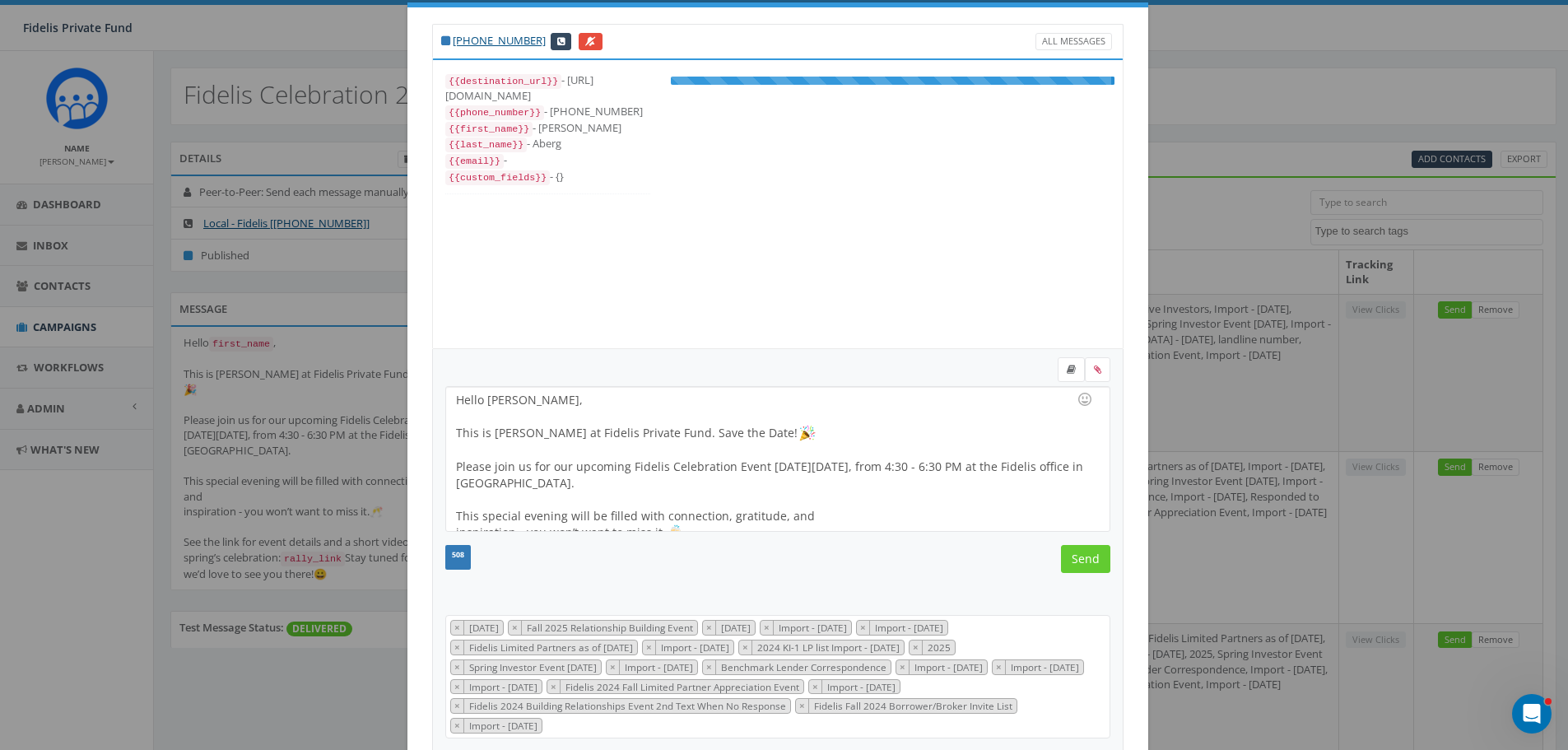
scroll to position [312, 0]
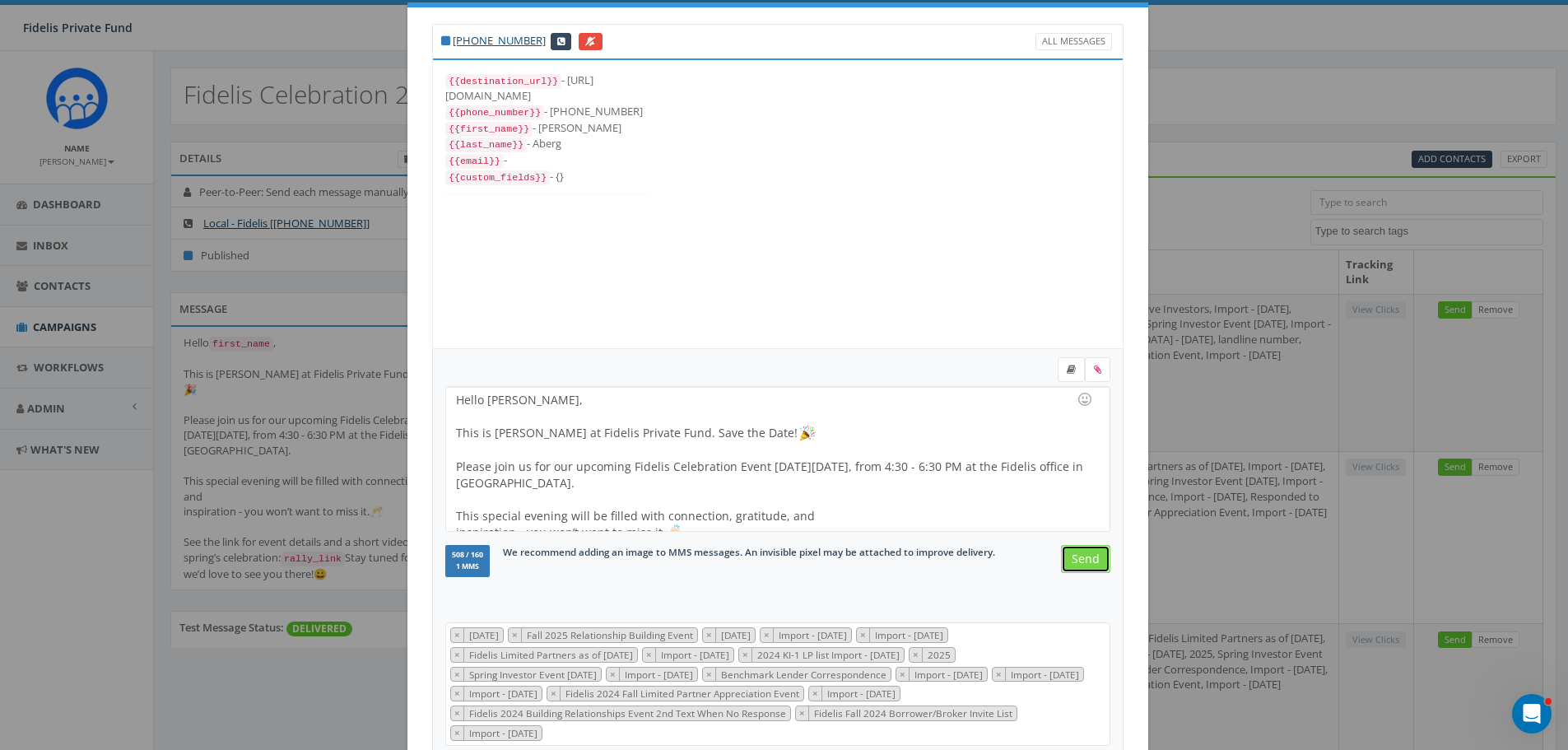
click at [1081, 564] on input "Send" at bounding box center [1085, 558] width 49 height 28
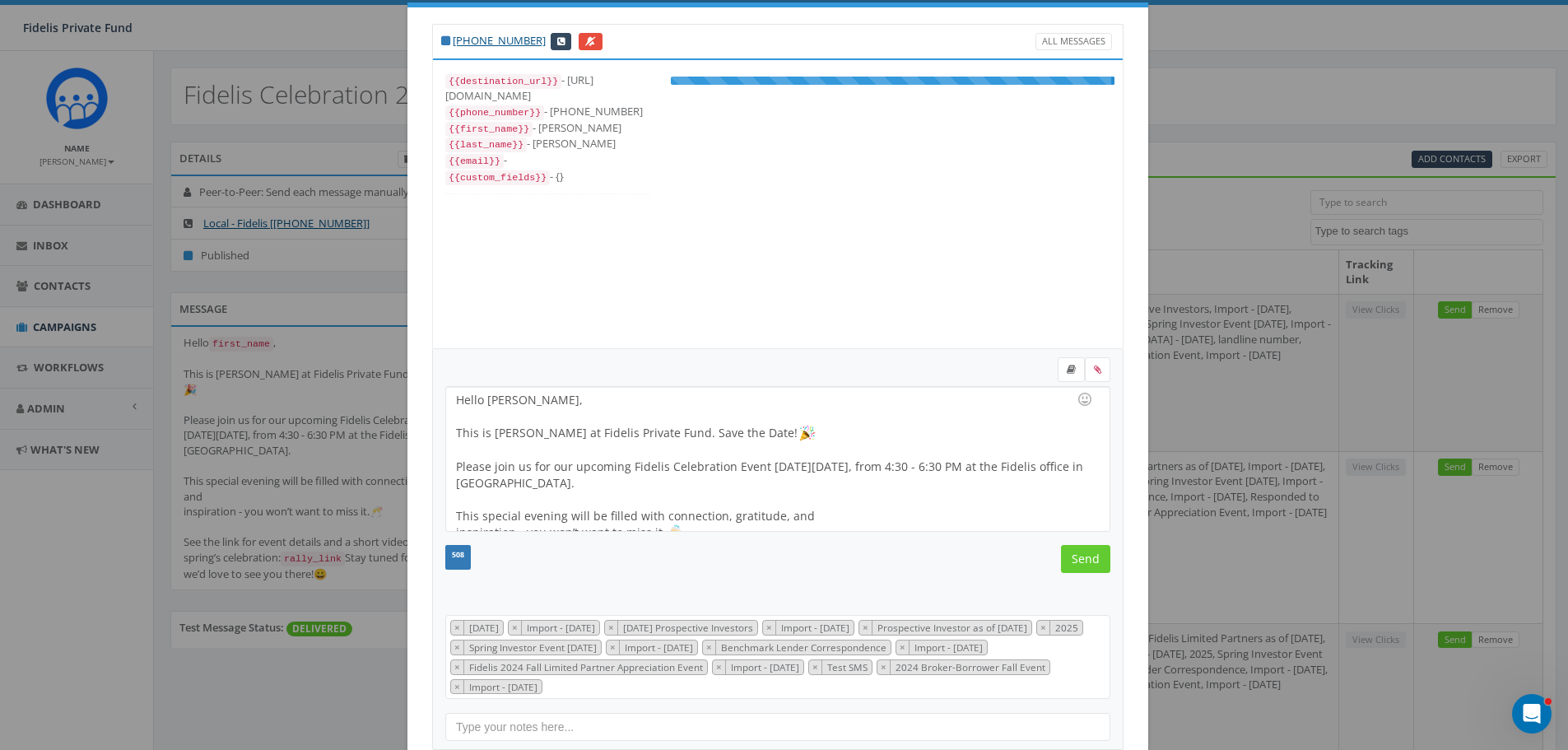
scroll to position [231, 0]
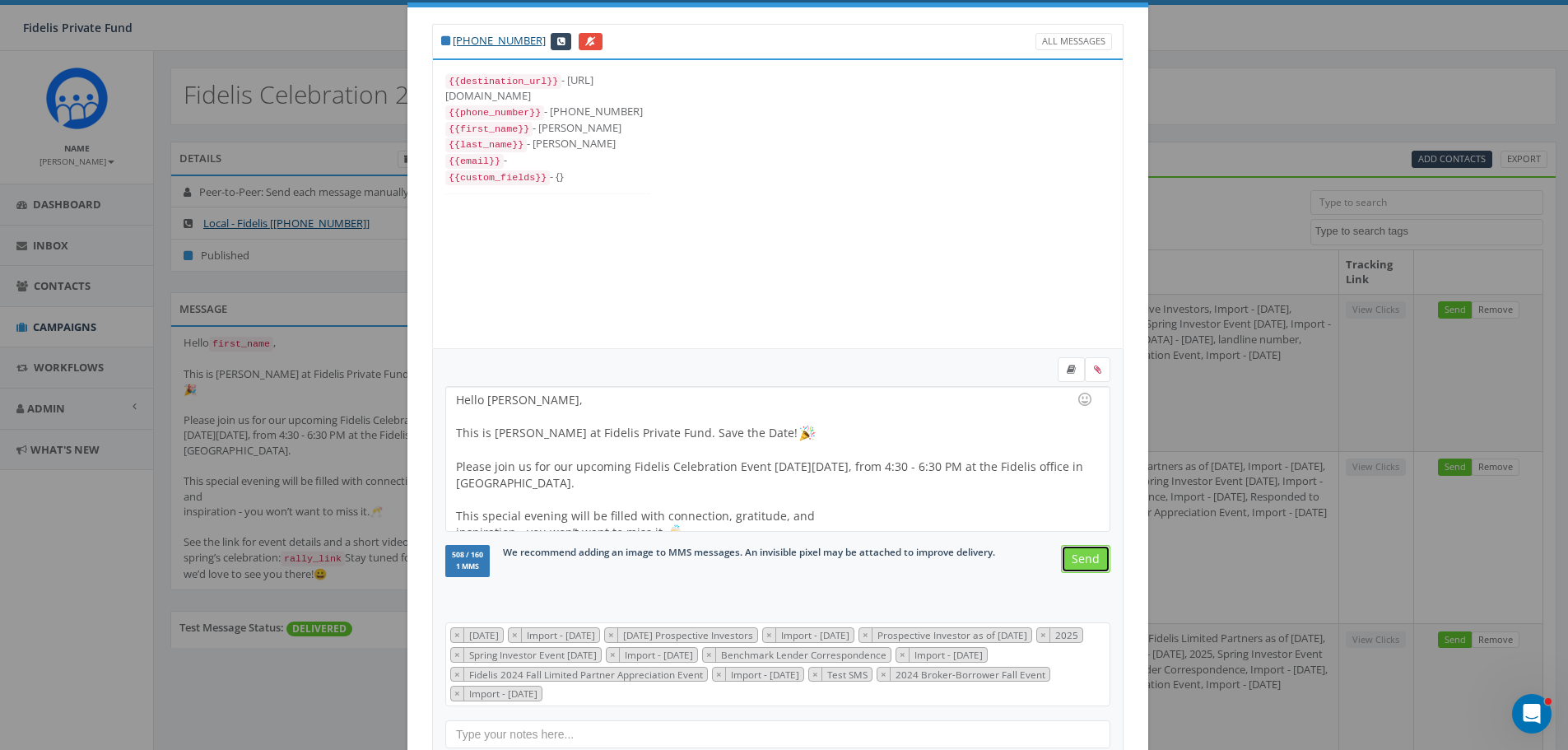
click at [1081, 564] on input "Send" at bounding box center [1085, 558] width 49 height 28
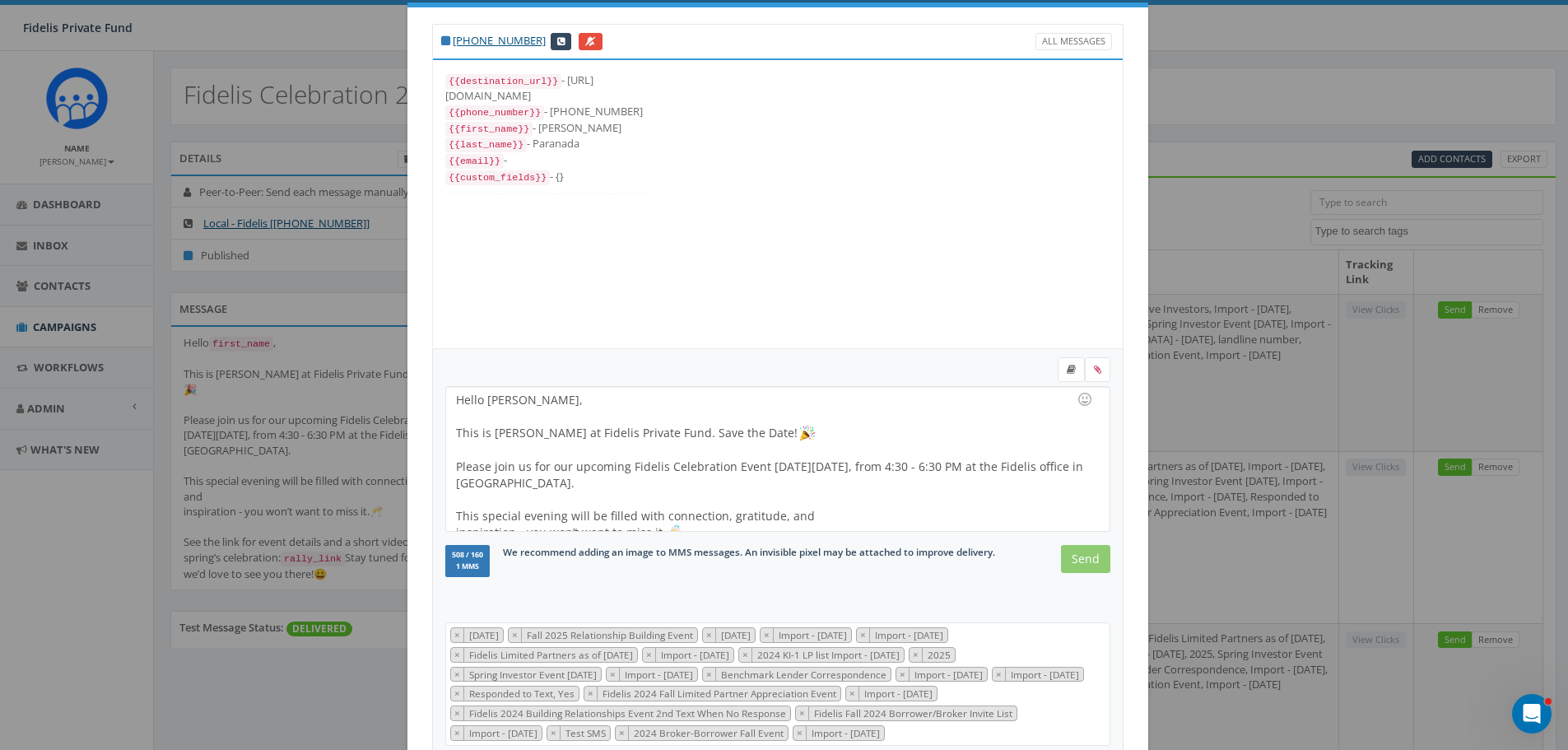
scroll to position [362, 0]
click at [1081, 564] on input "Send" at bounding box center [1085, 558] width 49 height 28
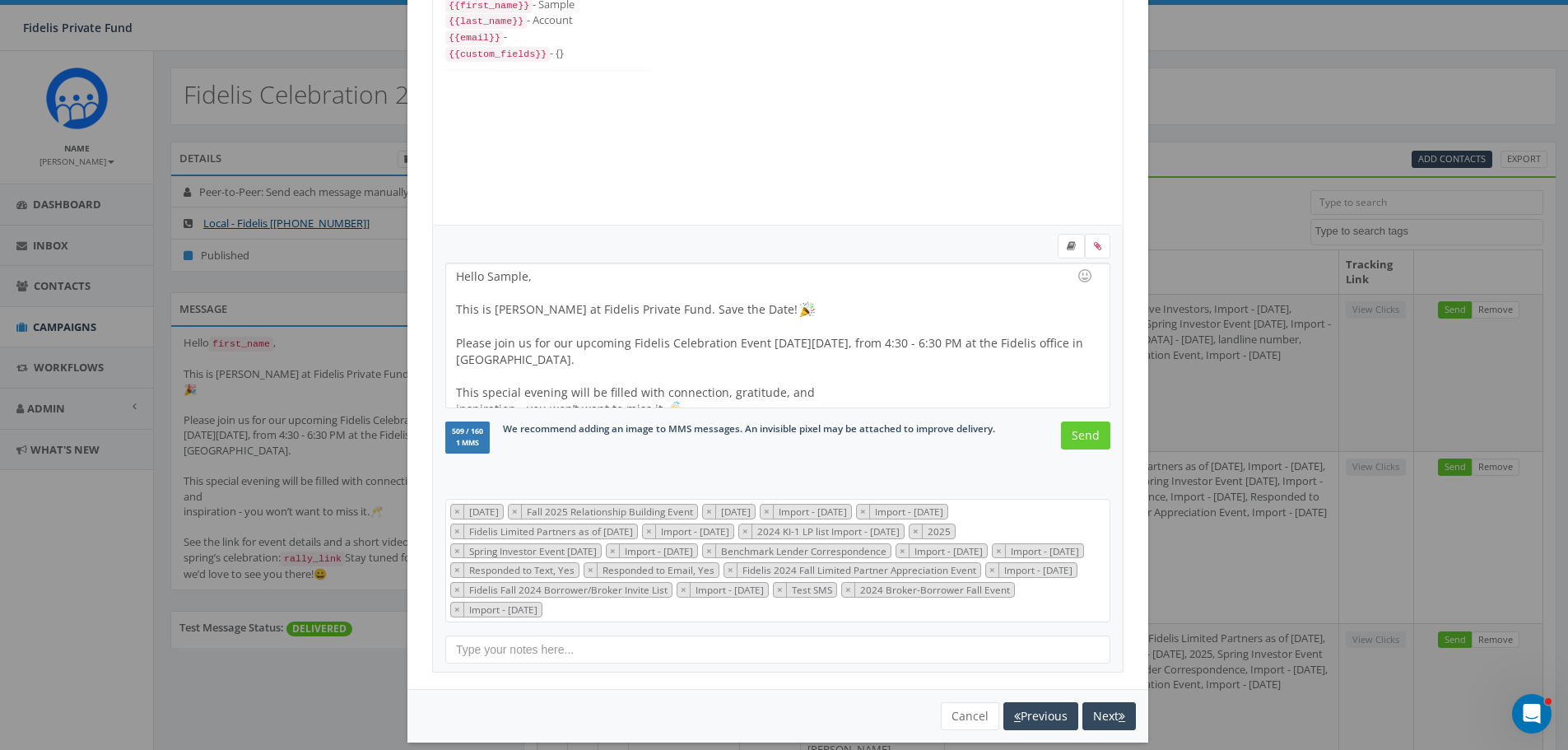
scroll to position [171, 0]
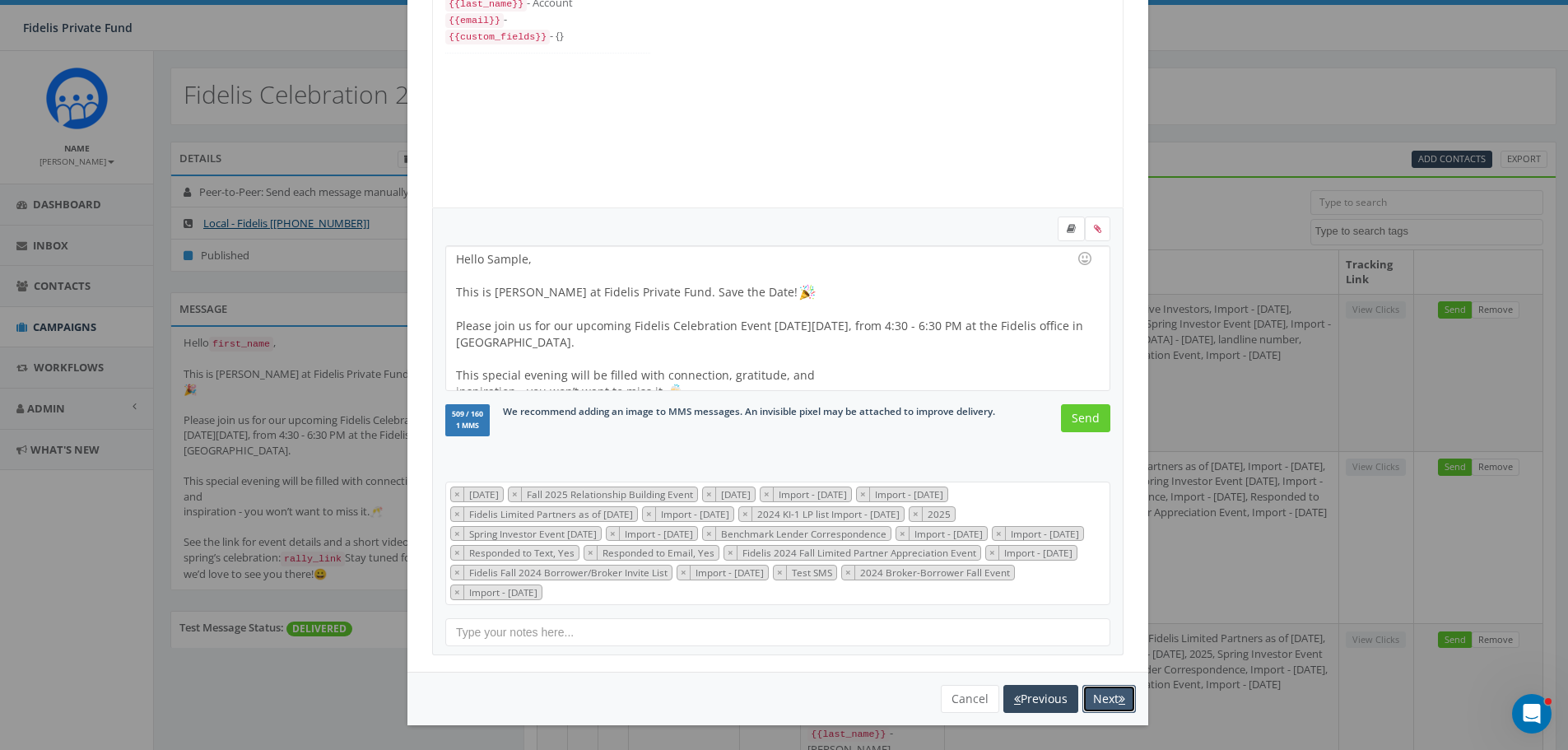
click at [1094, 702] on button "Next" at bounding box center [1109, 698] width 53 height 28
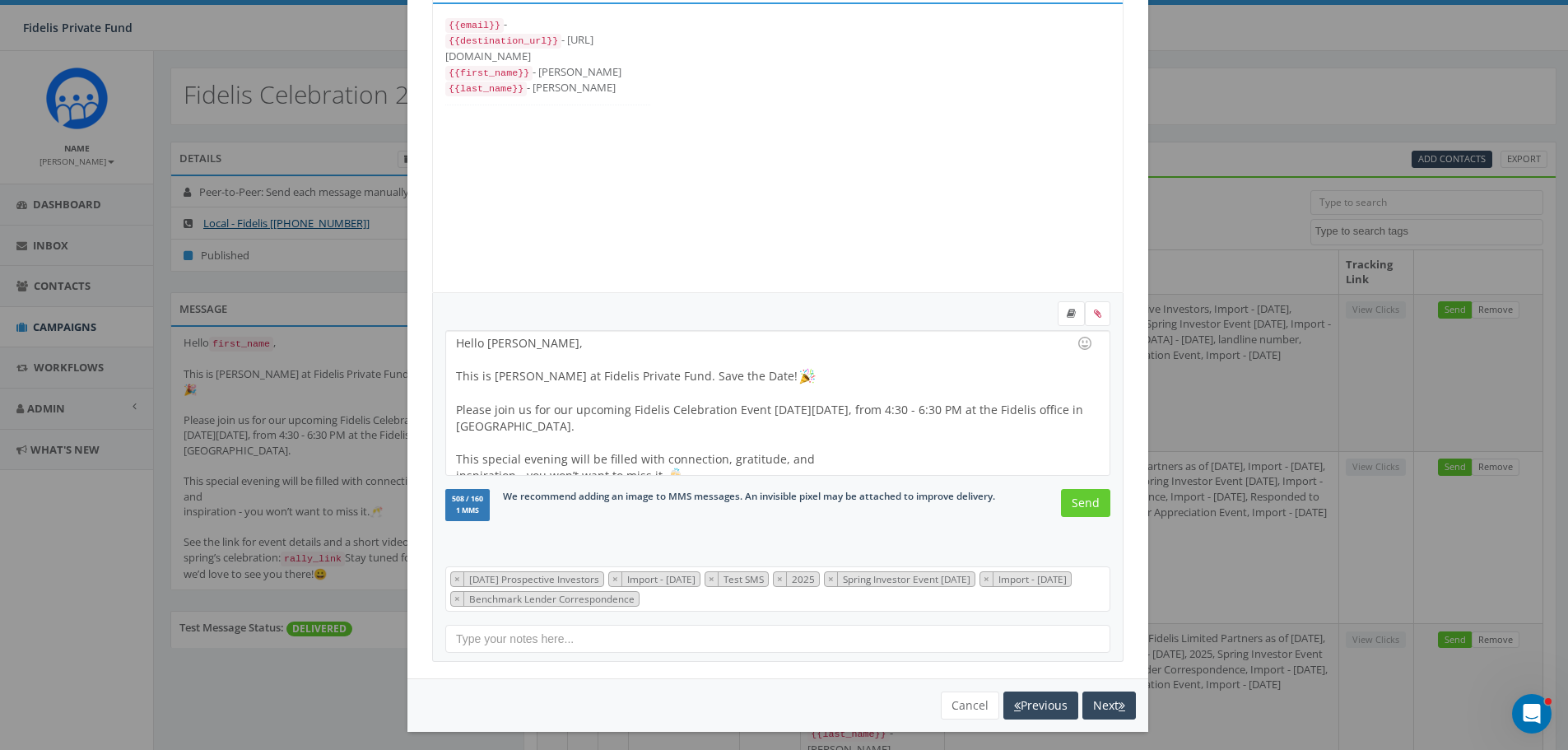
scroll to position [0, 0]
click at [1079, 498] on input "Send" at bounding box center [1085, 502] width 49 height 28
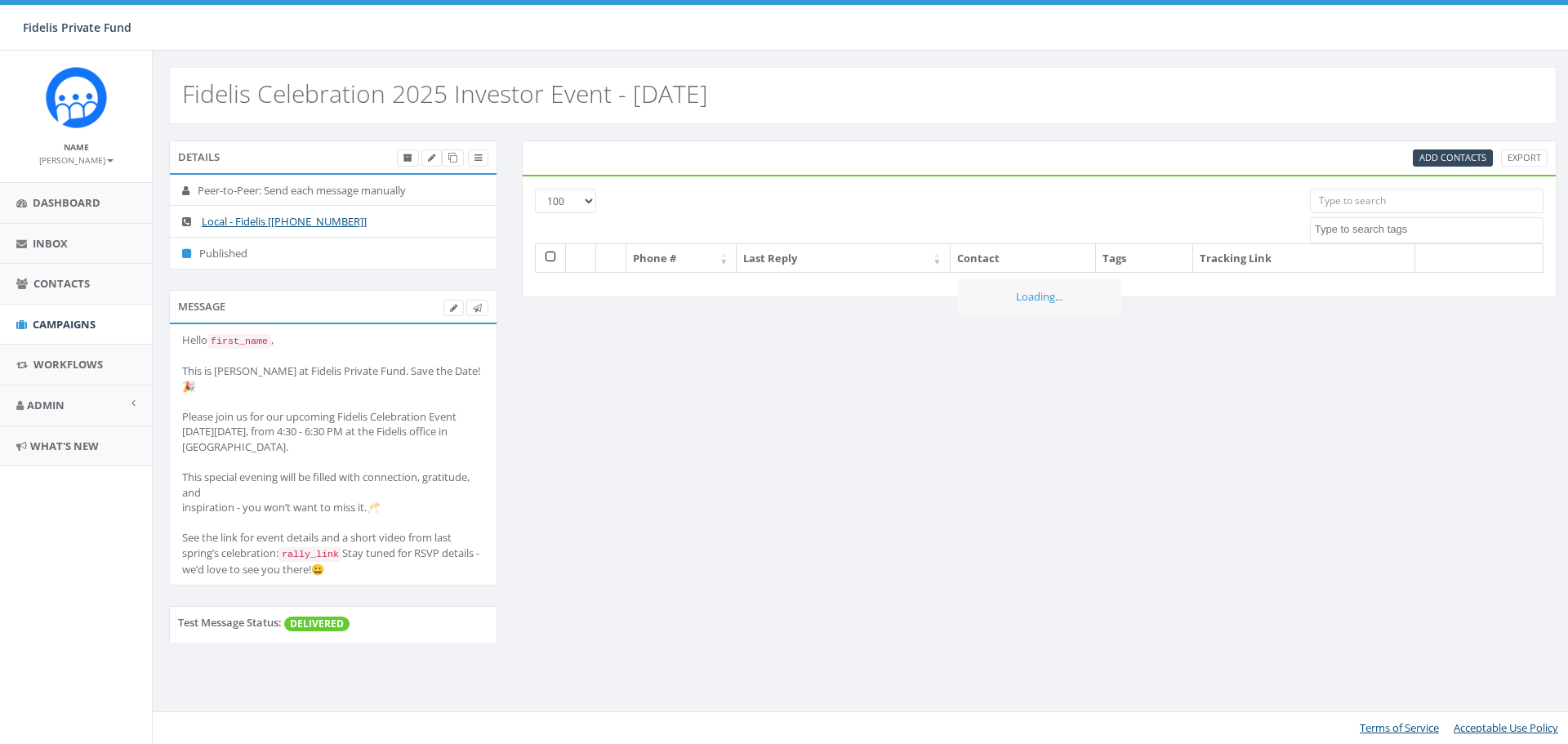
select select "100"
select select
click at [88, 319] on span "Campaigns" at bounding box center [64, 324] width 63 height 15
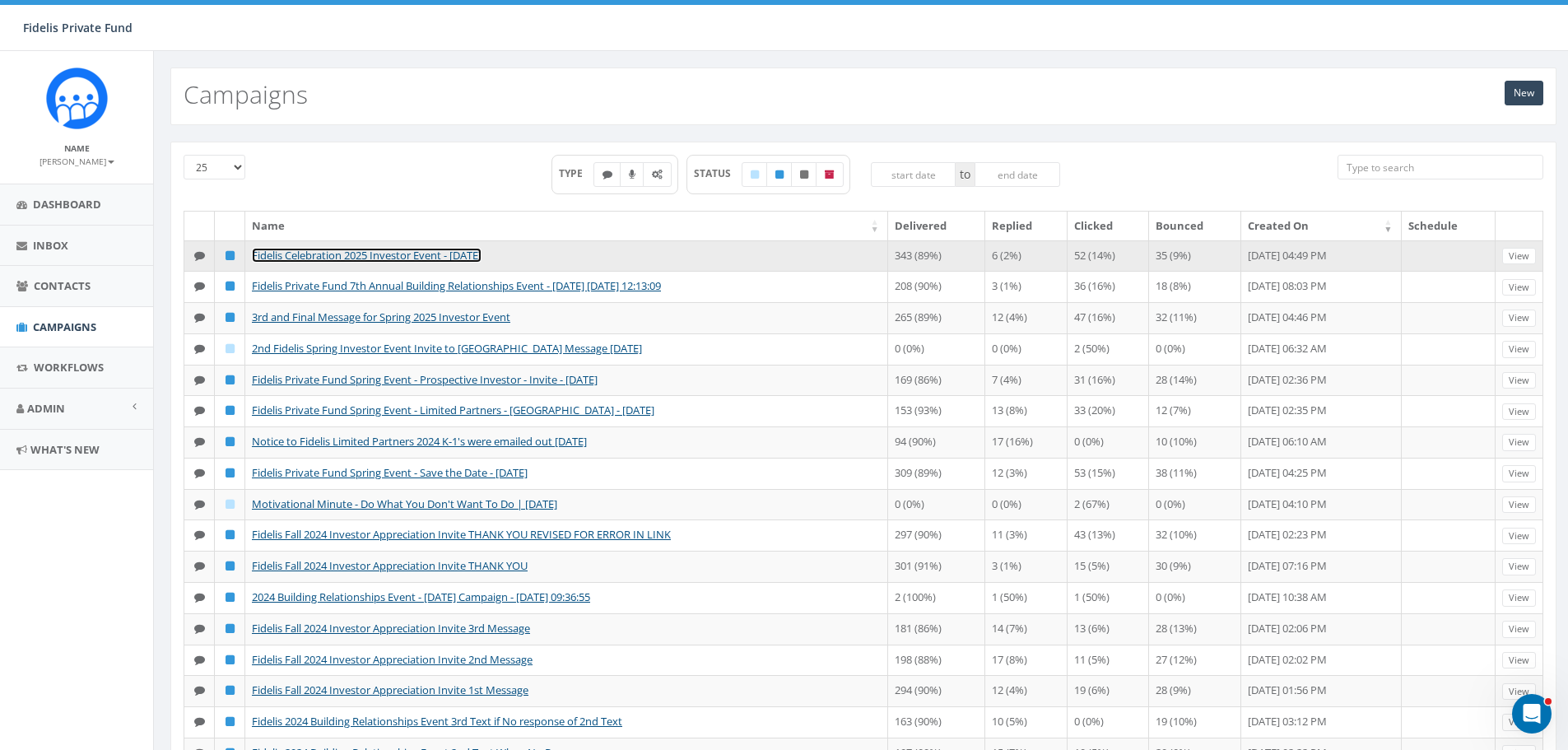
click at [409, 256] on link "Fidelis Celebration 2025 Investor Event - [DATE]" at bounding box center [366, 256] width 230 height 15
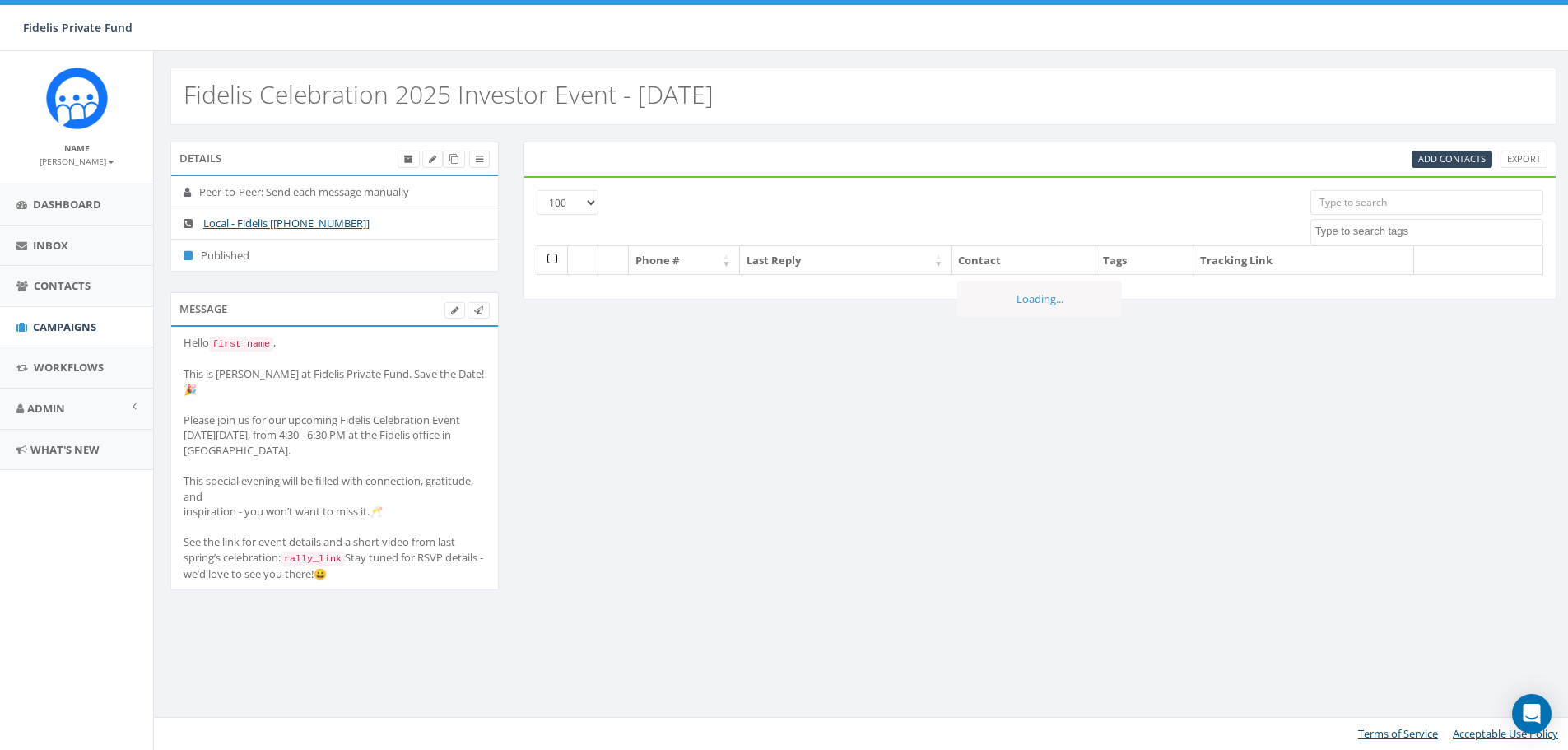
select select "100"
select select
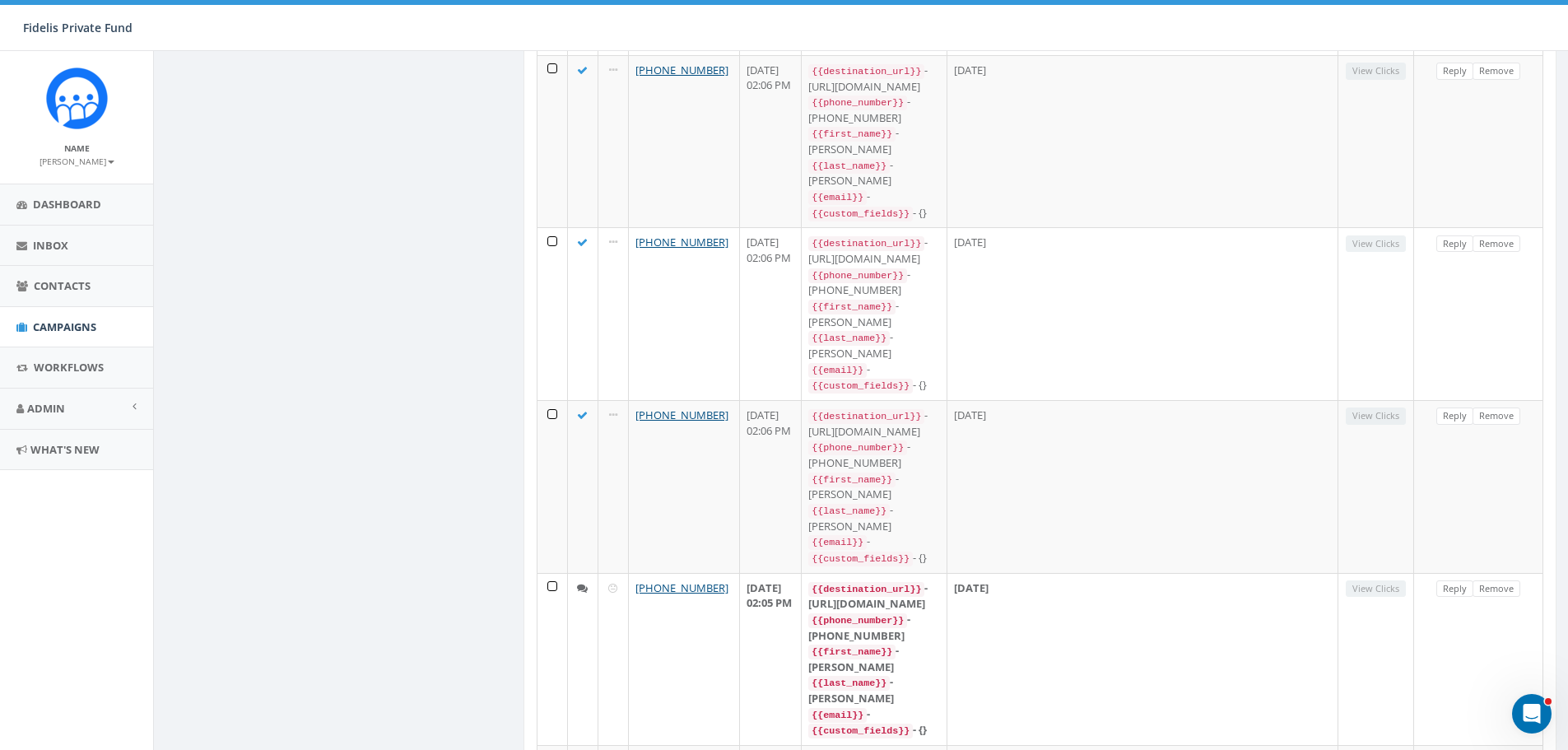
scroll to position [10894, 0]
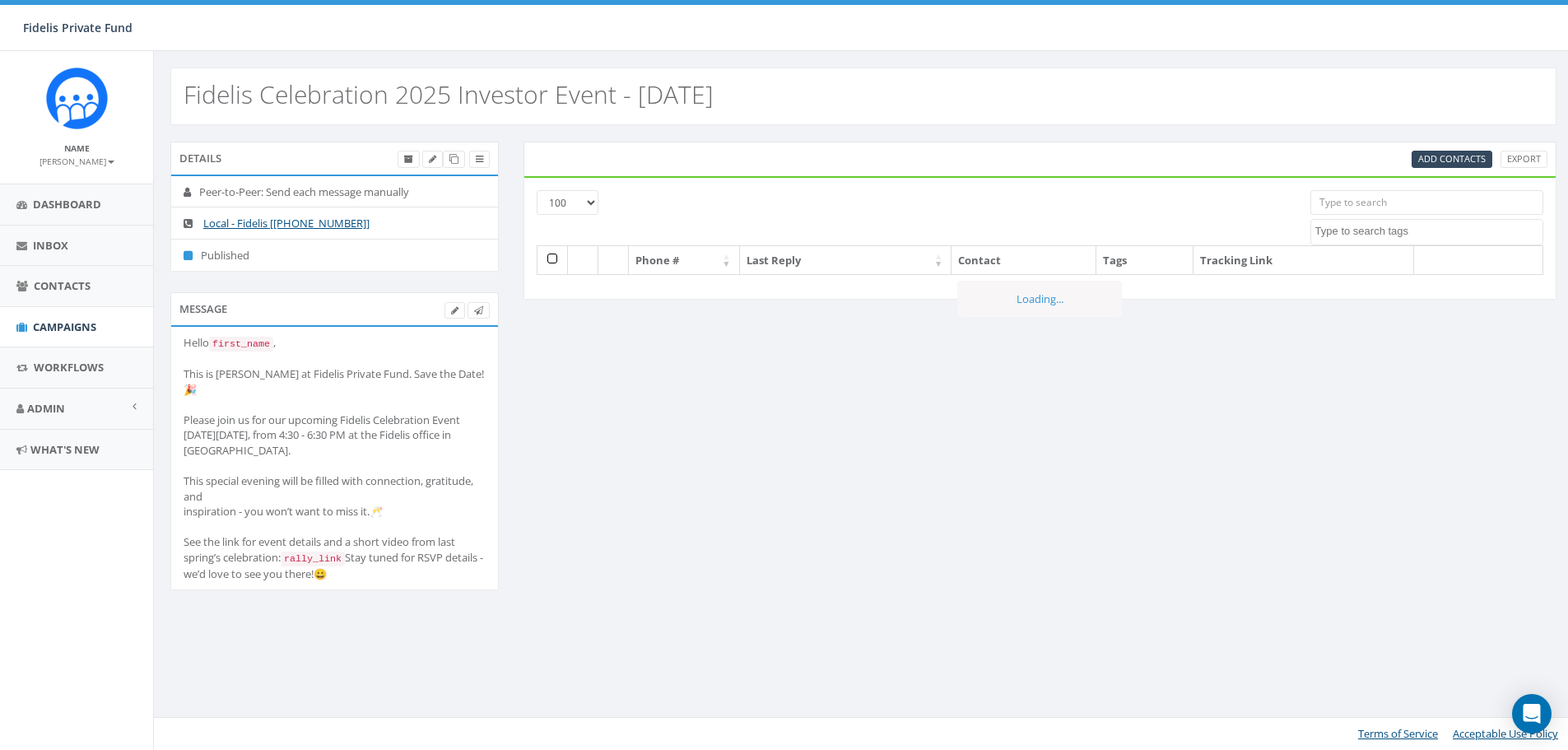
select select "100"
select select
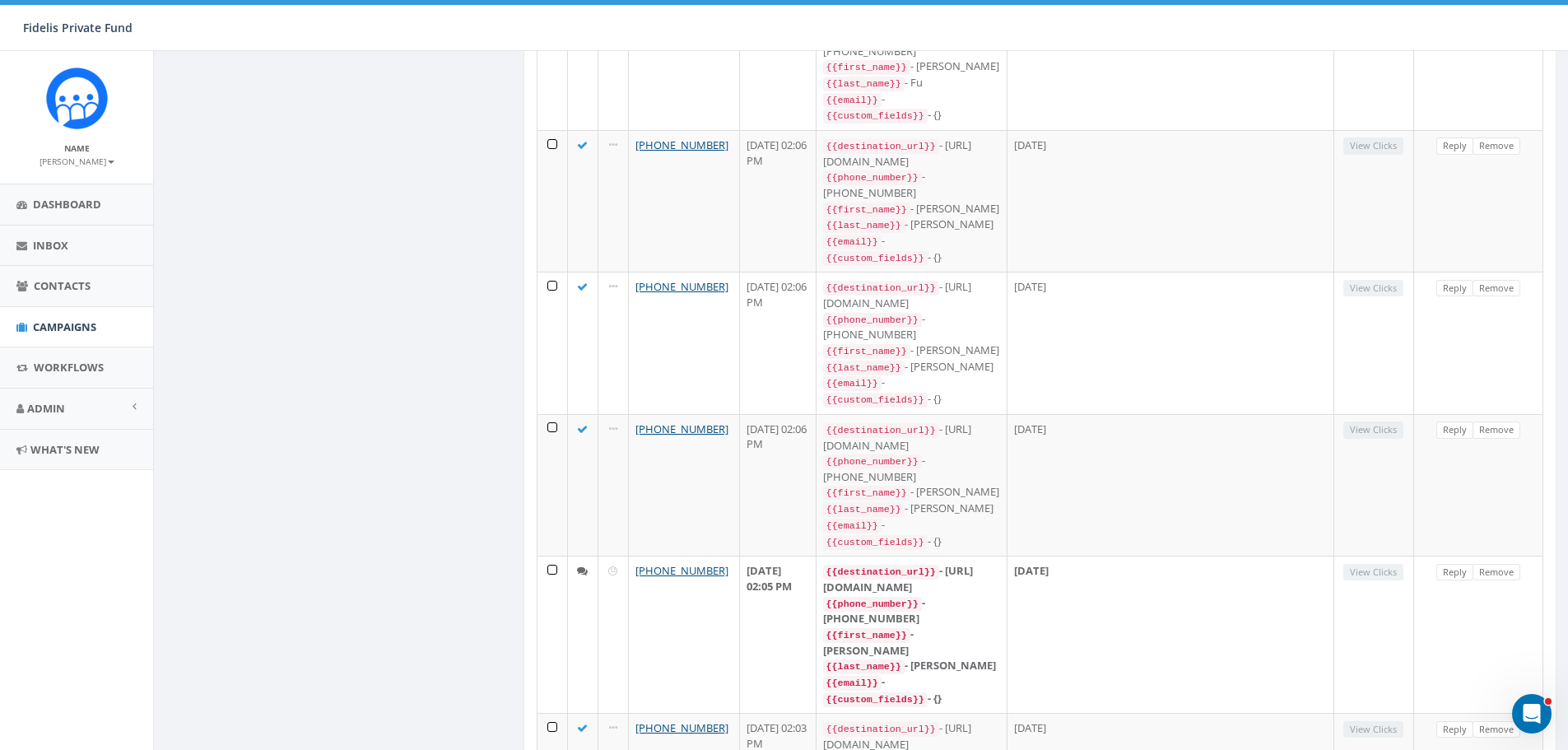
scroll to position [9490, 0]
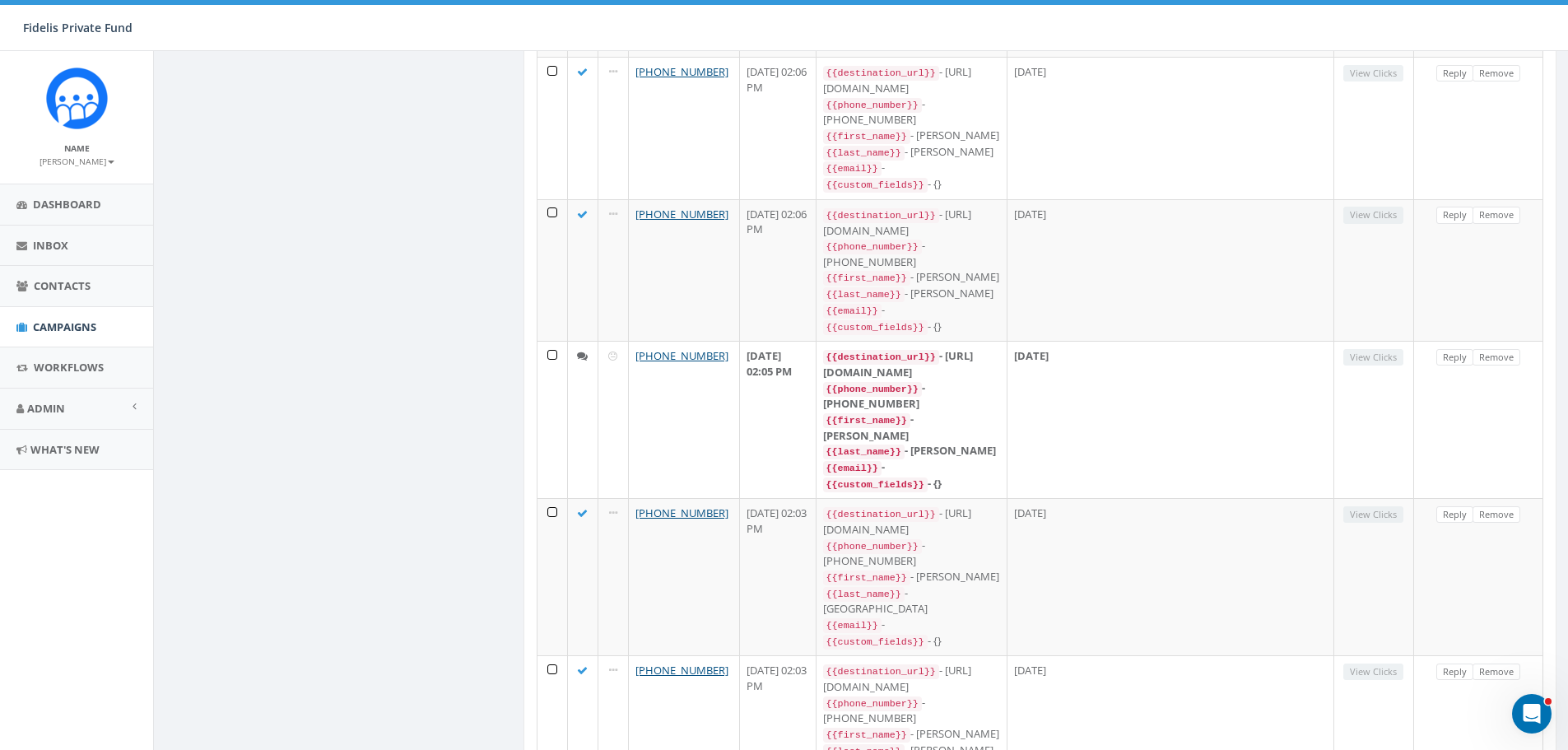
click at [1539, 712] on icon "Open Intercom Messenger" at bounding box center [1530, 712] width 28 height 28
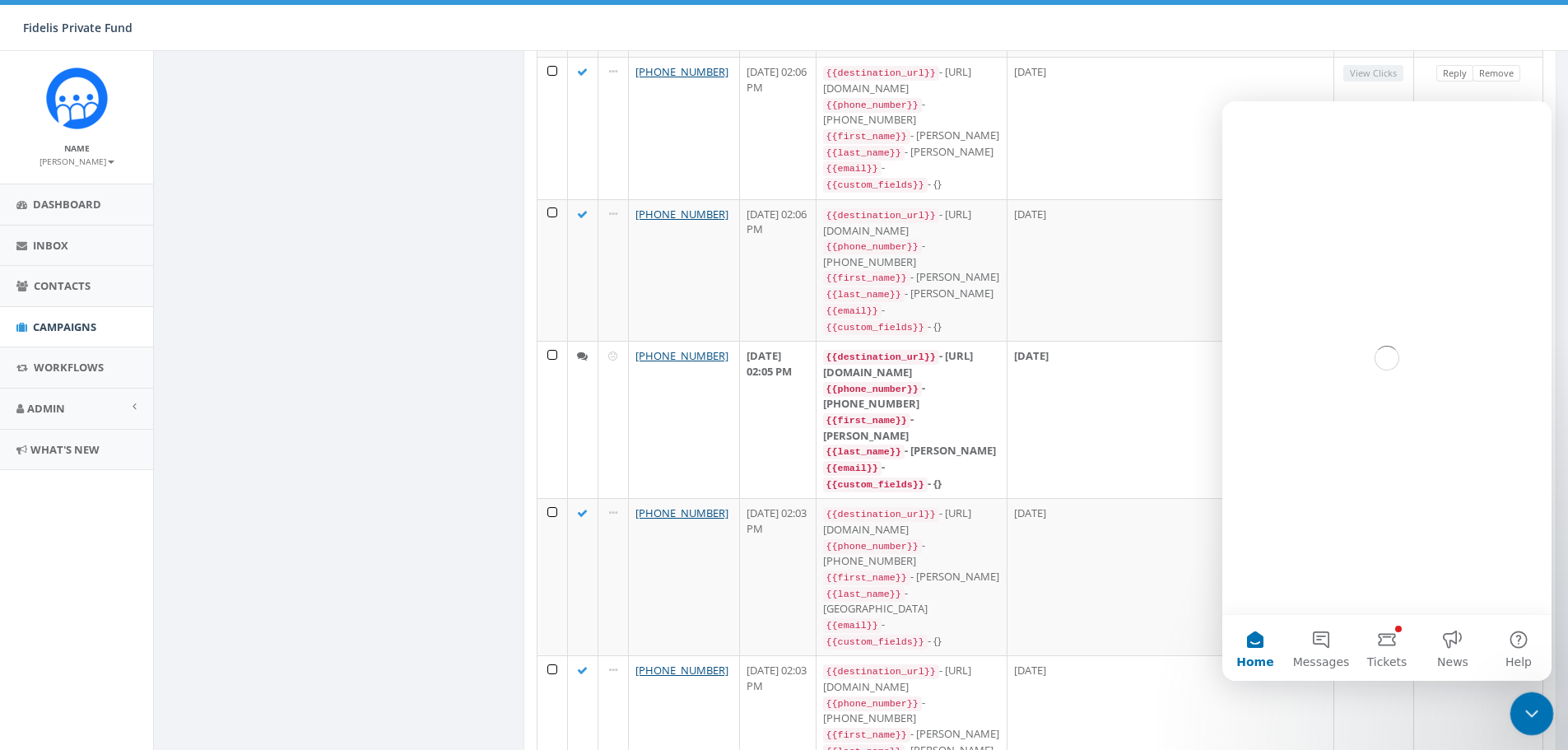
scroll to position [0, 0]
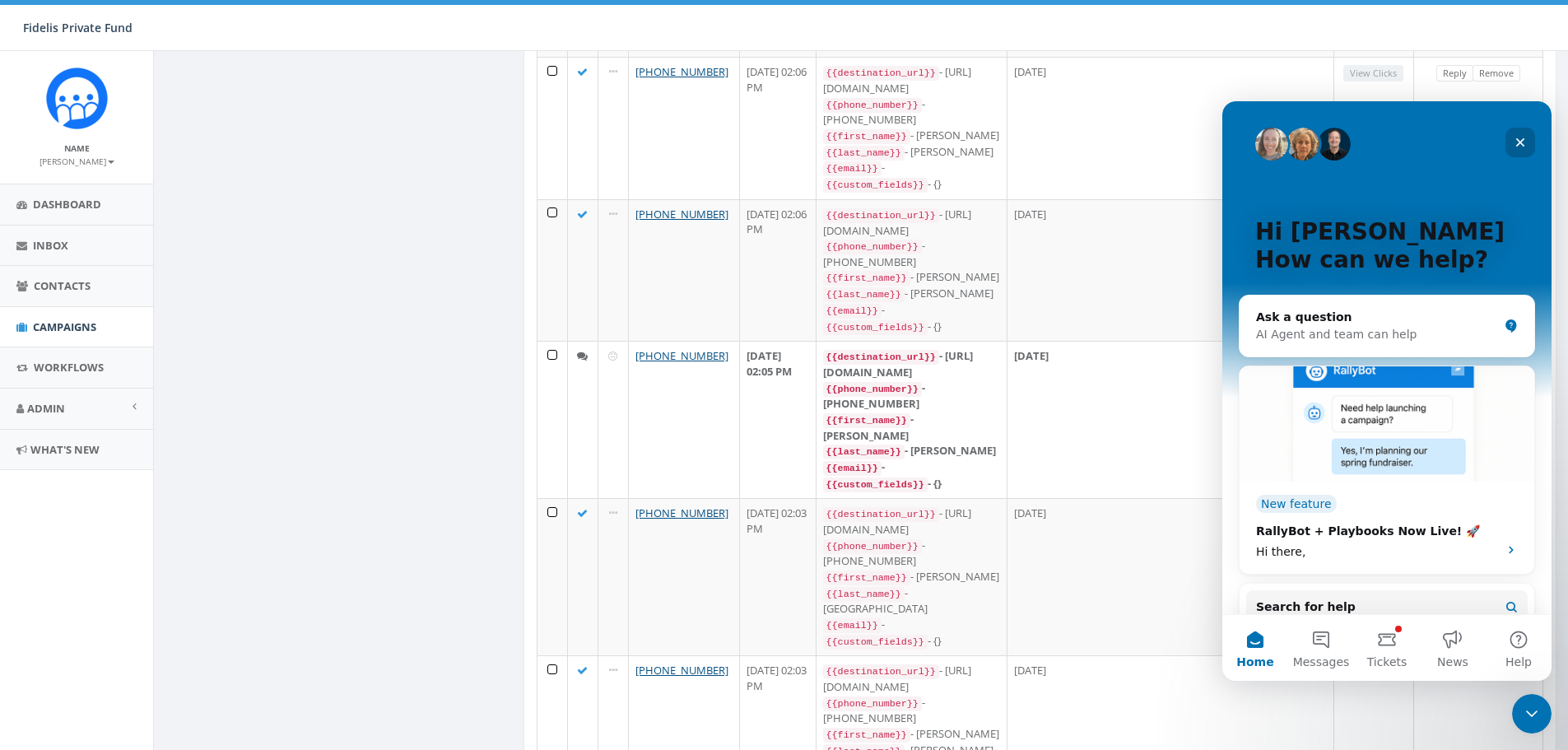
click at [1520, 139] on icon "Close" at bounding box center [1520, 143] width 13 height 13
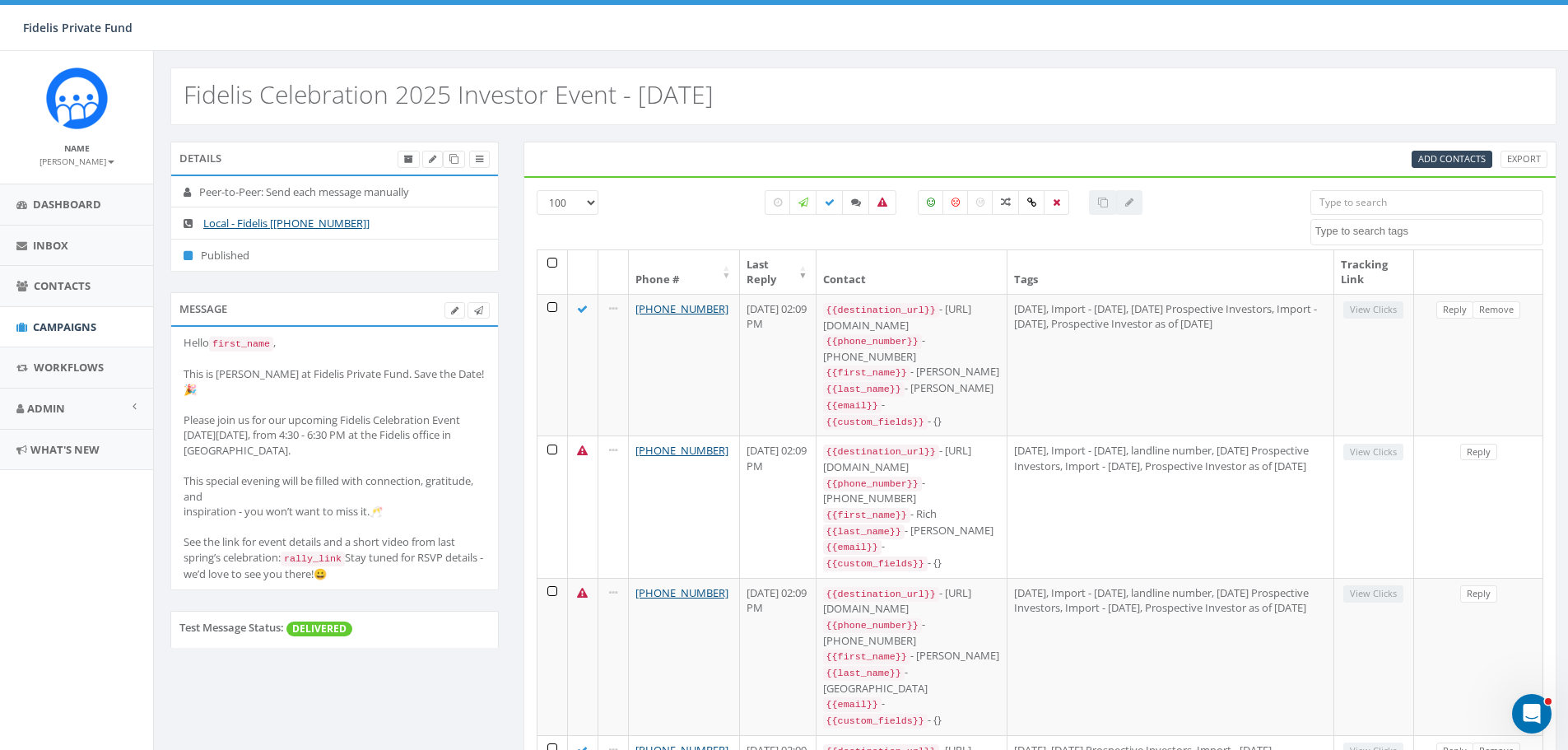
click at [588, 200] on select "25 50 100" at bounding box center [567, 203] width 62 height 25
click at [536, 190] on select "25 50 100" at bounding box center [567, 203] width 62 height 25
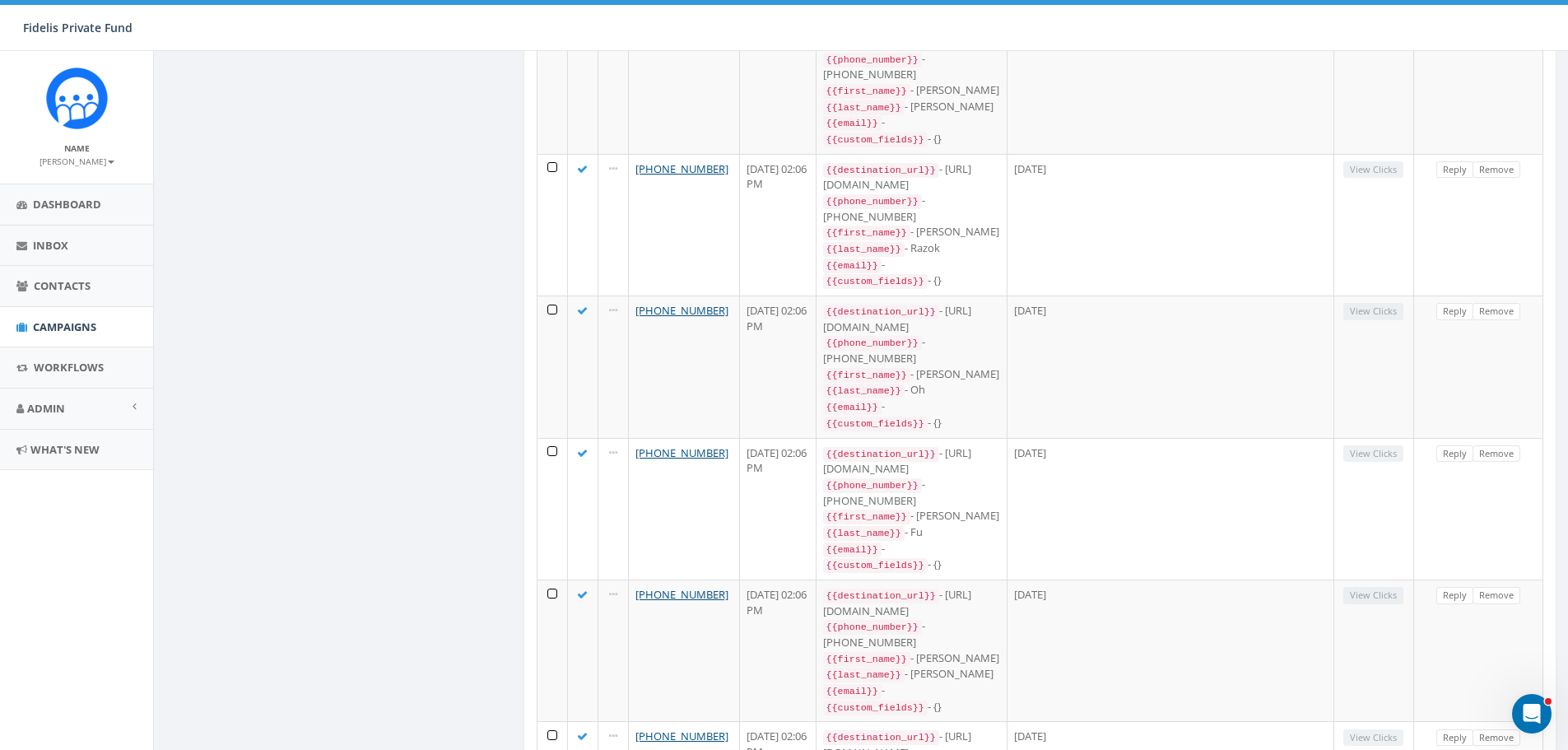
scroll to position [9490, 0]
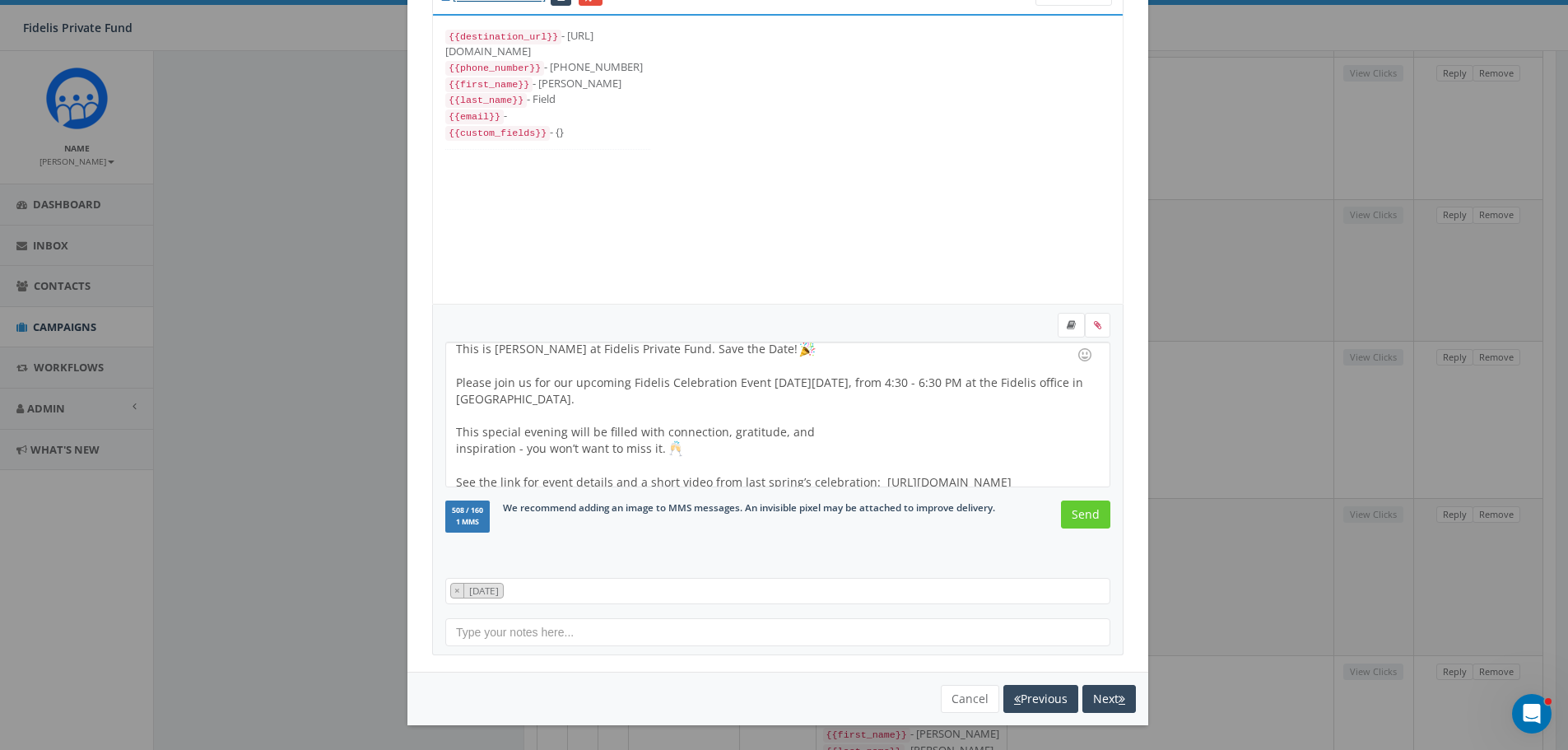
scroll to position [0, 0]
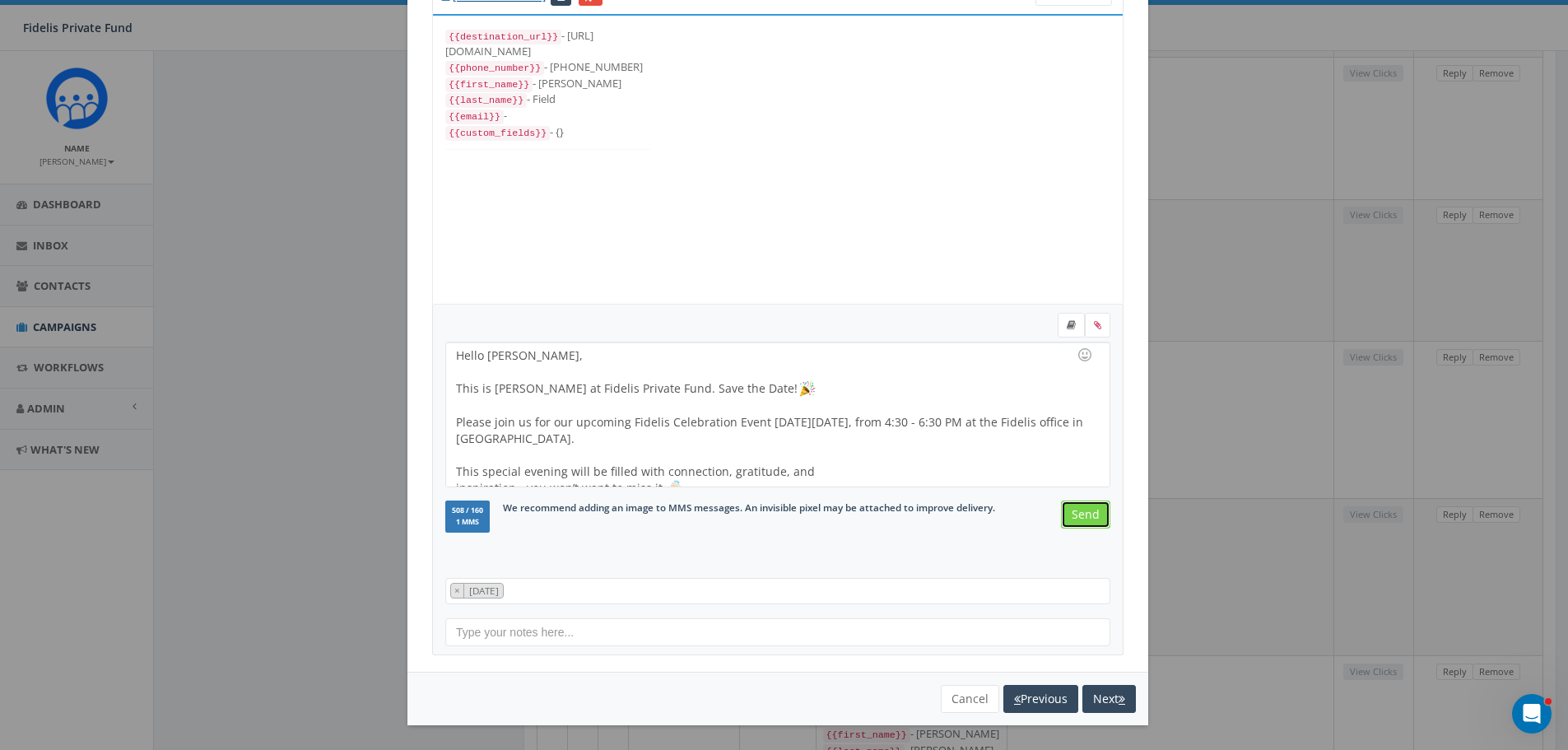
click at [1079, 517] on input "Send" at bounding box center [1085, 514] width 49 height 28
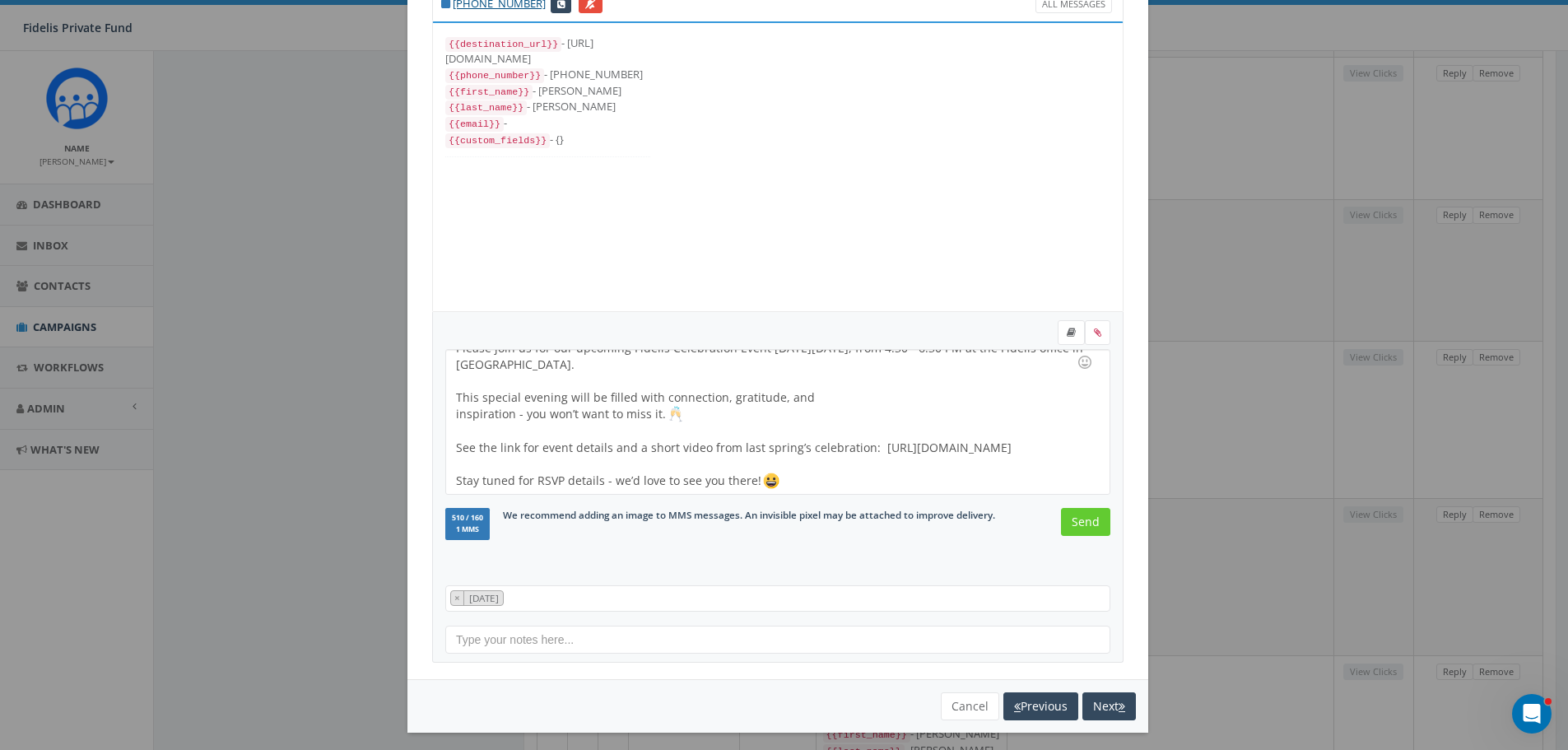
scroll to position [84, 0]
click at [1091, 704] on button "Next" at bounding box center [1109, 706] width 53 height 28
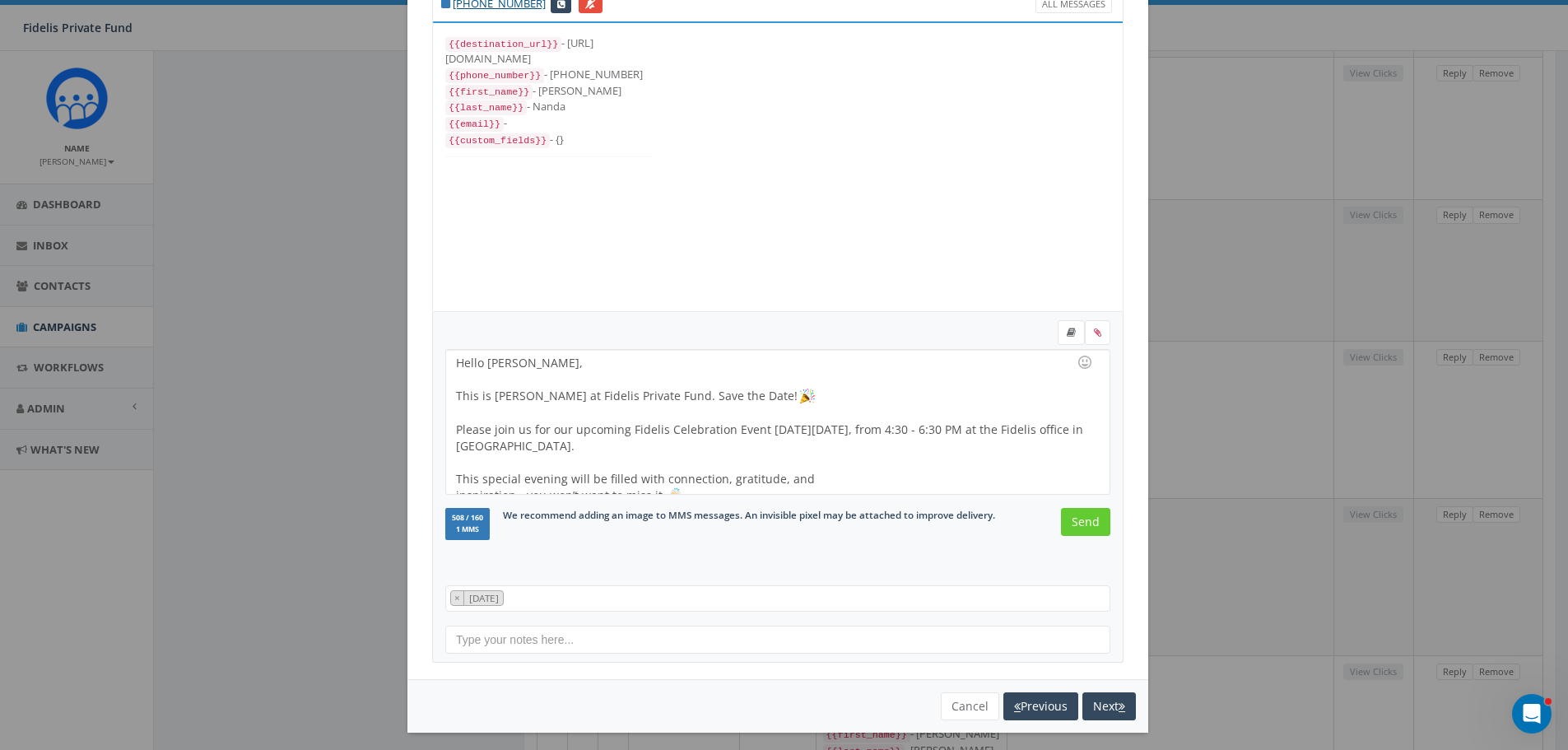
scroll to position [75, 0]
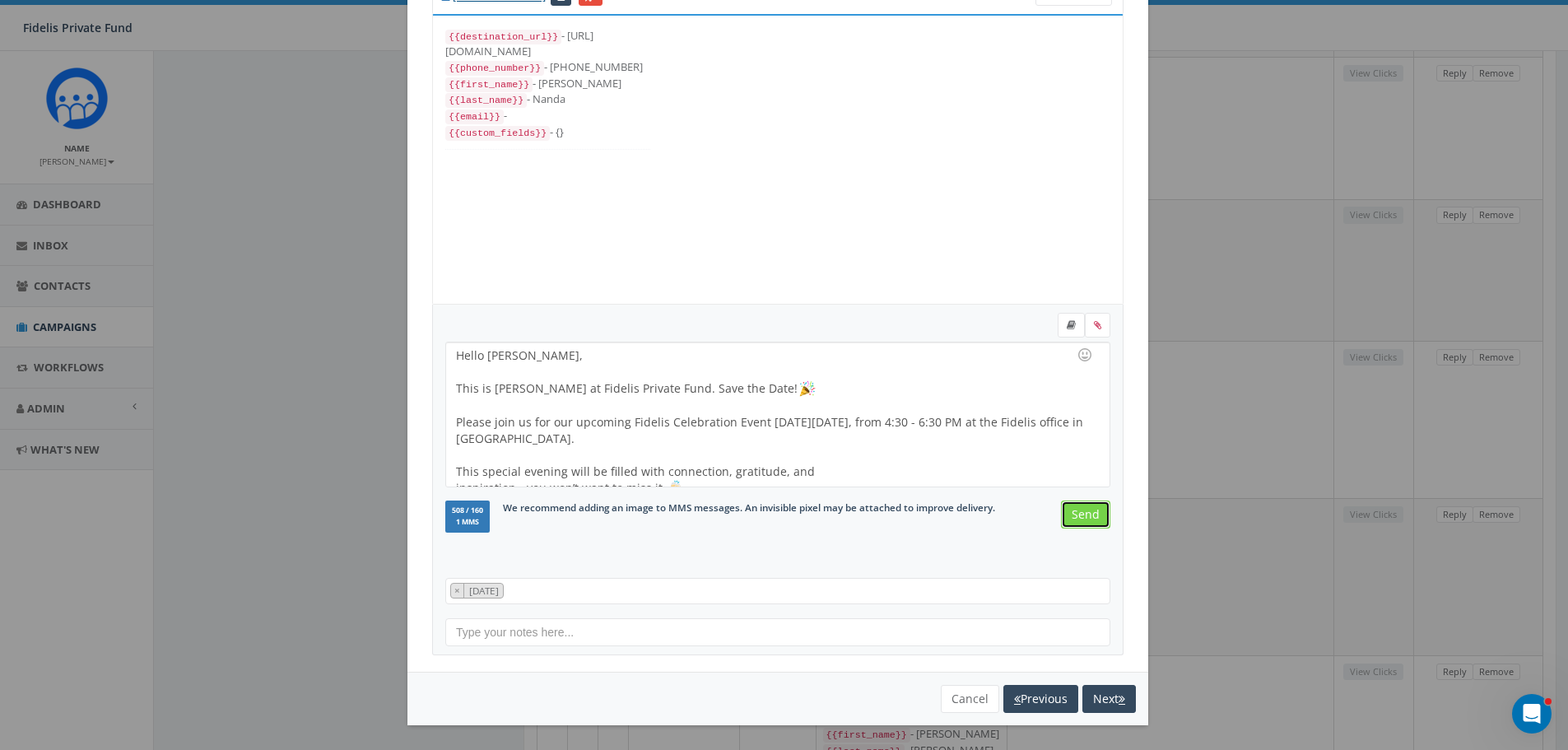
click at [1078, 518] on input "Send" at bounding box center [1085, 514] width 49 height 28
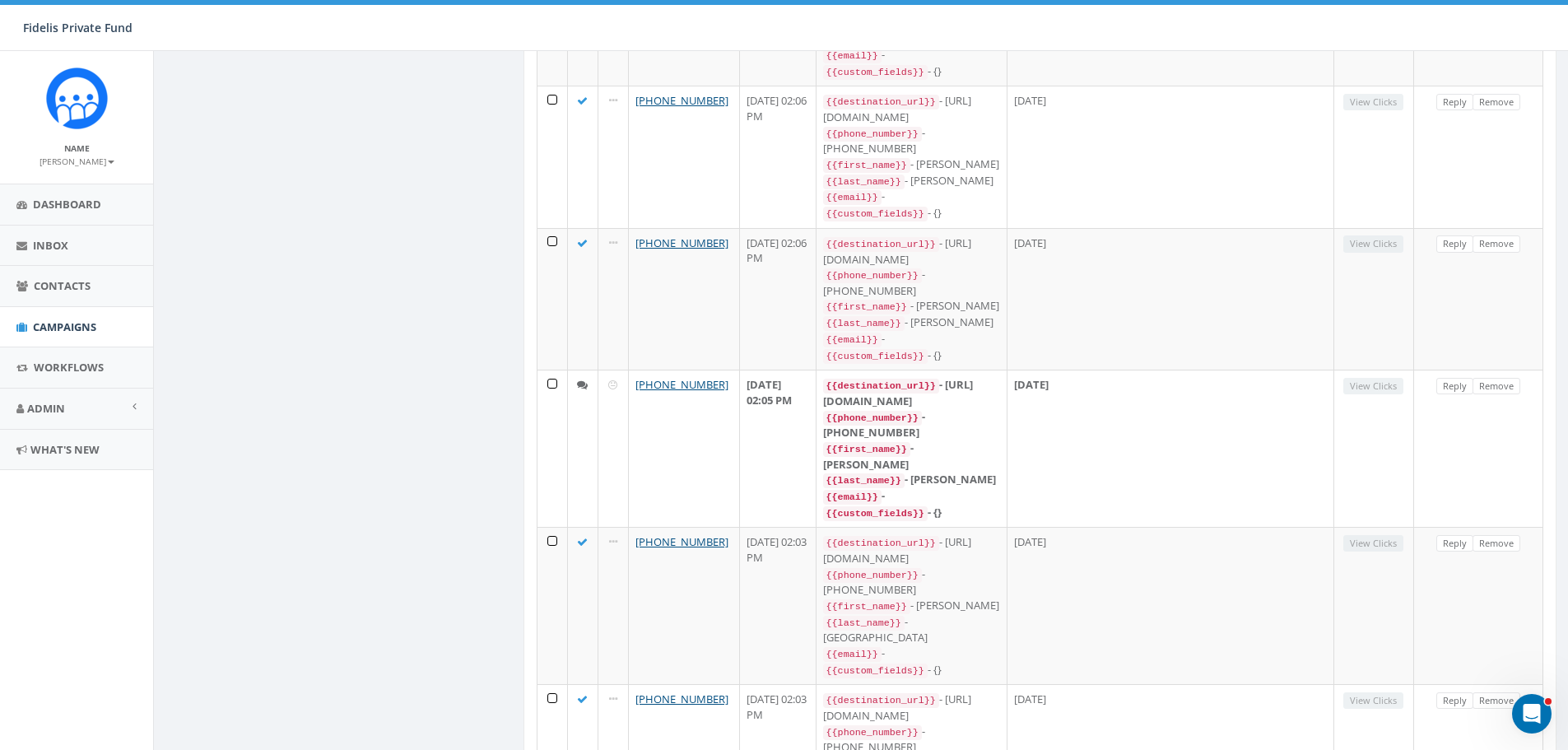
scroll to position [9490, 0]
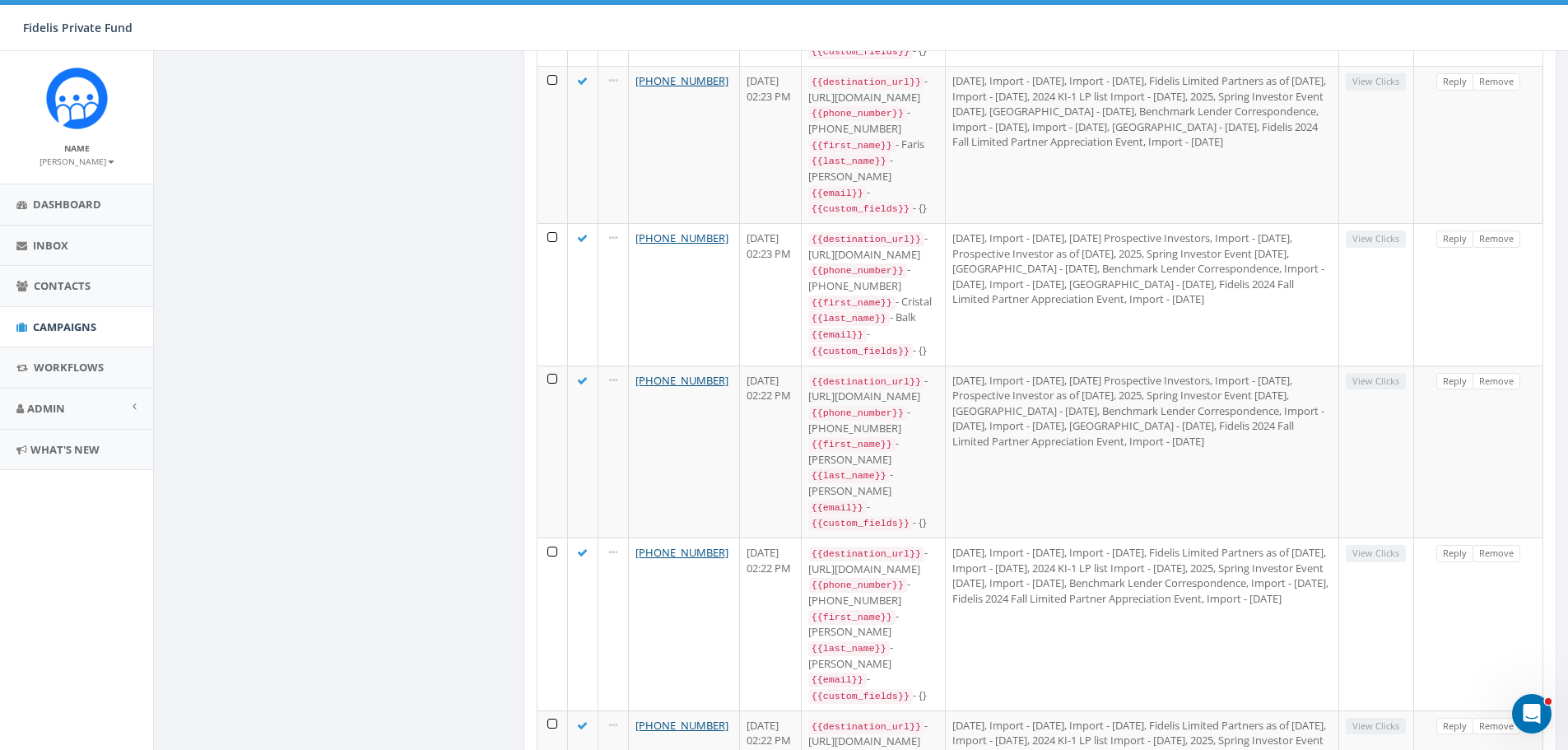
scroll to position [14397, 0]
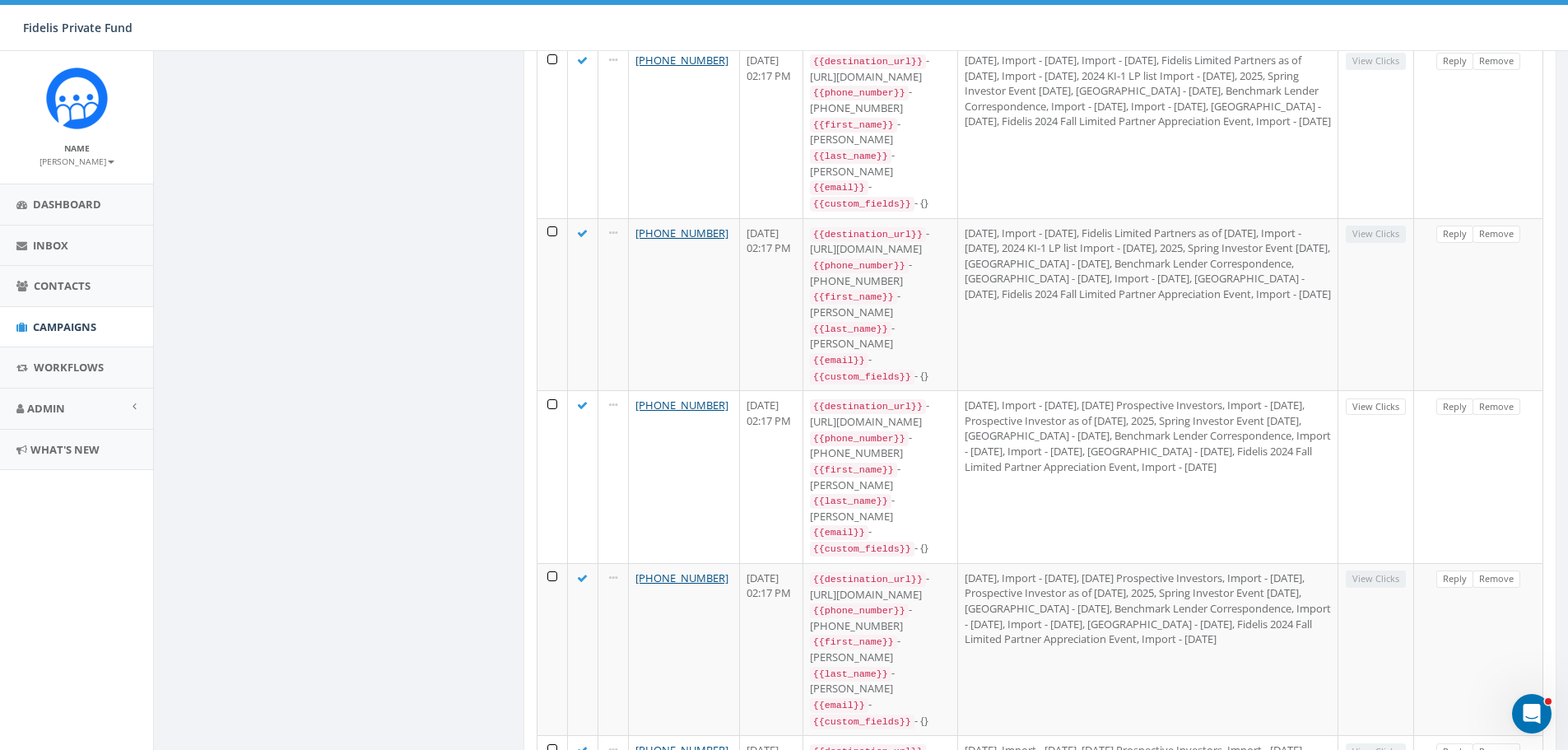
scroll to position [13330, 0]
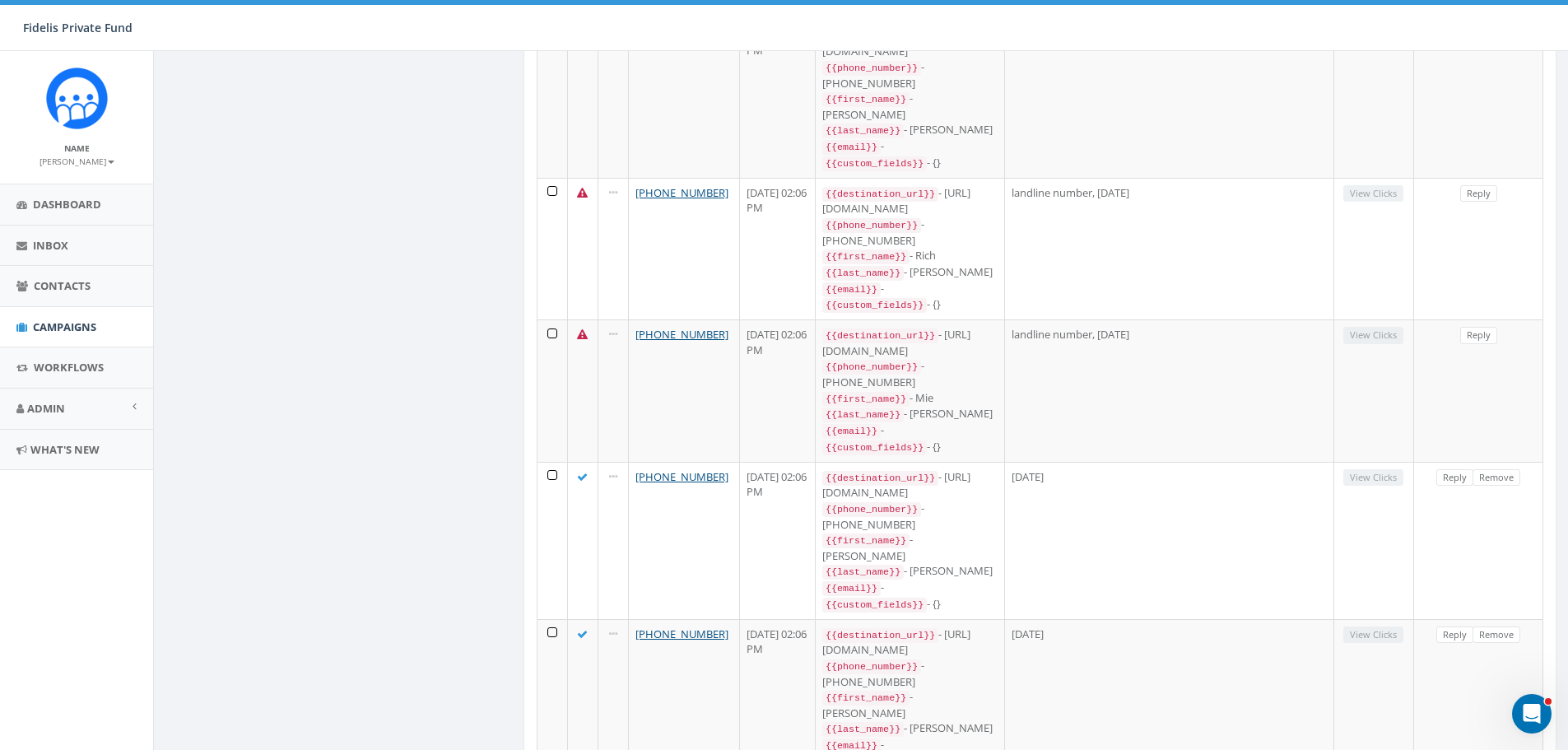
scroll to position [9490, 0]
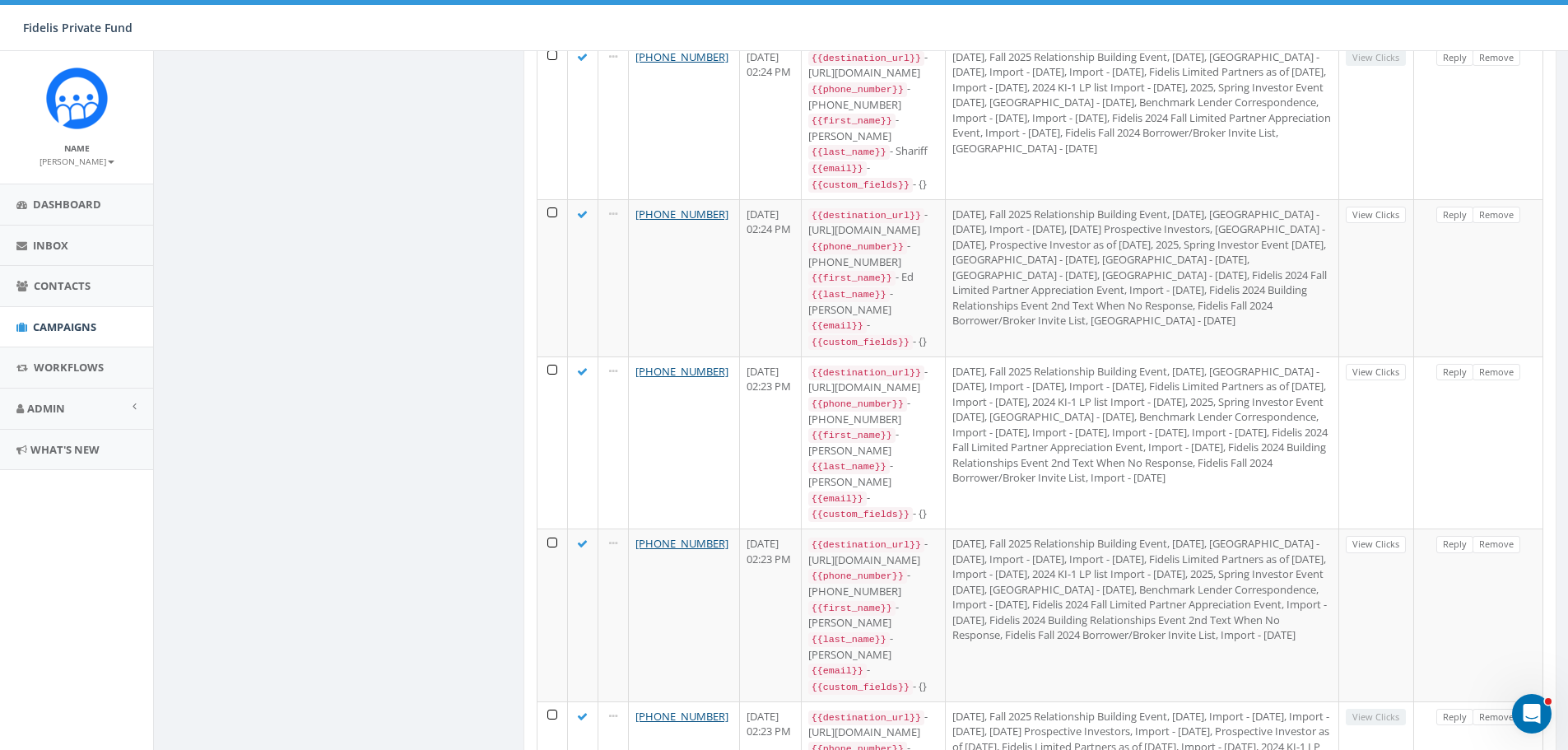
scroll to position [14397, 0]
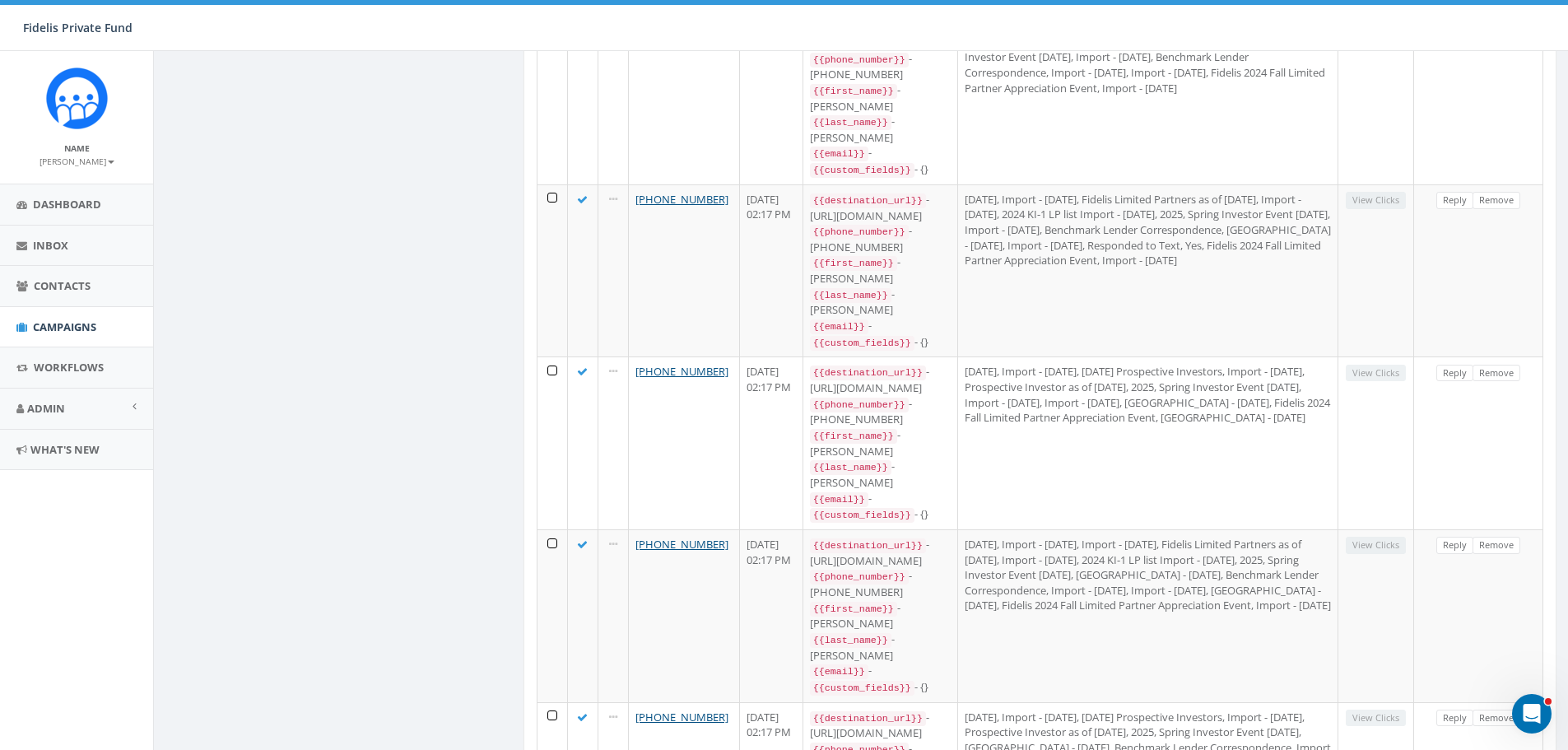
scroll to position [13330, 0]
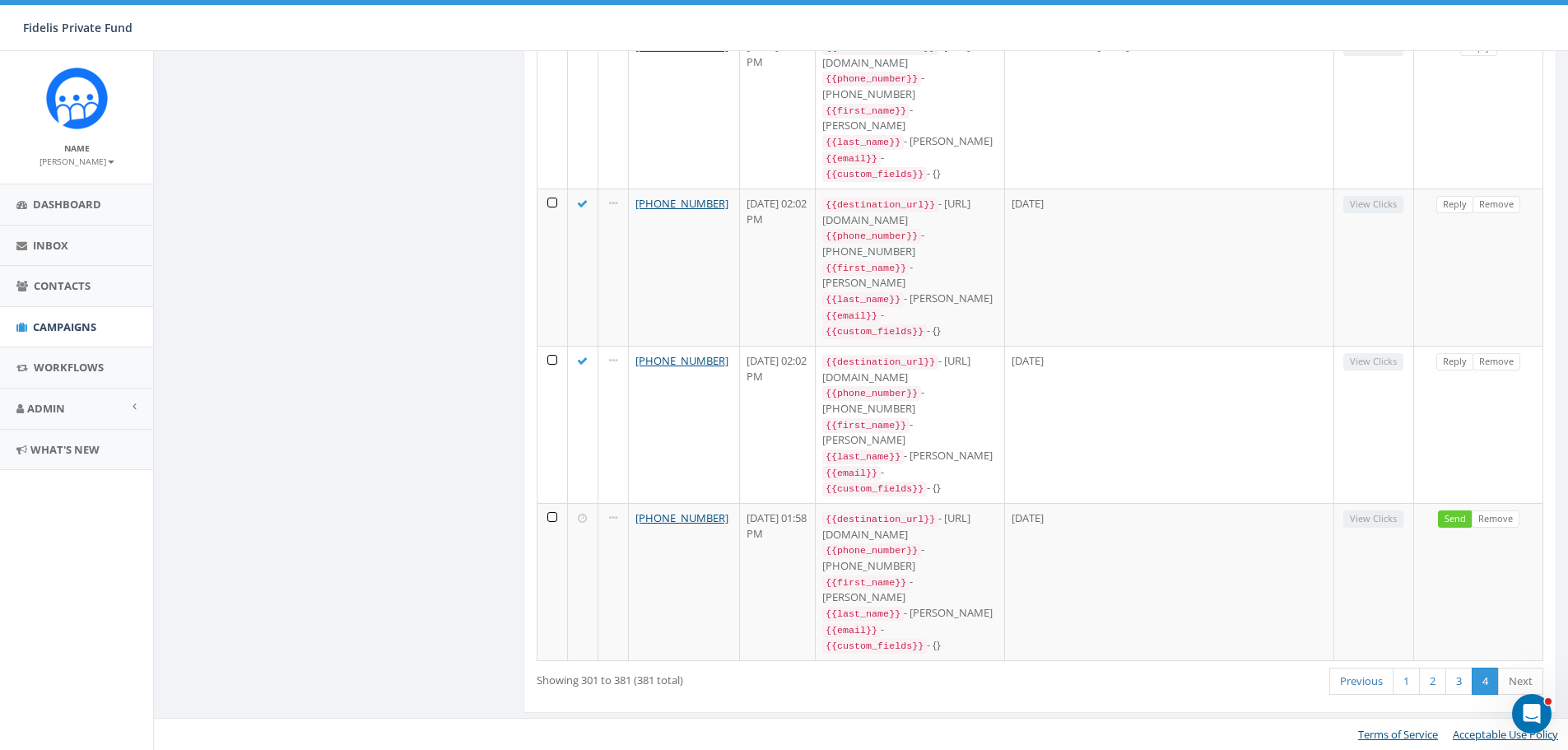
scroll to position [9490, 0]
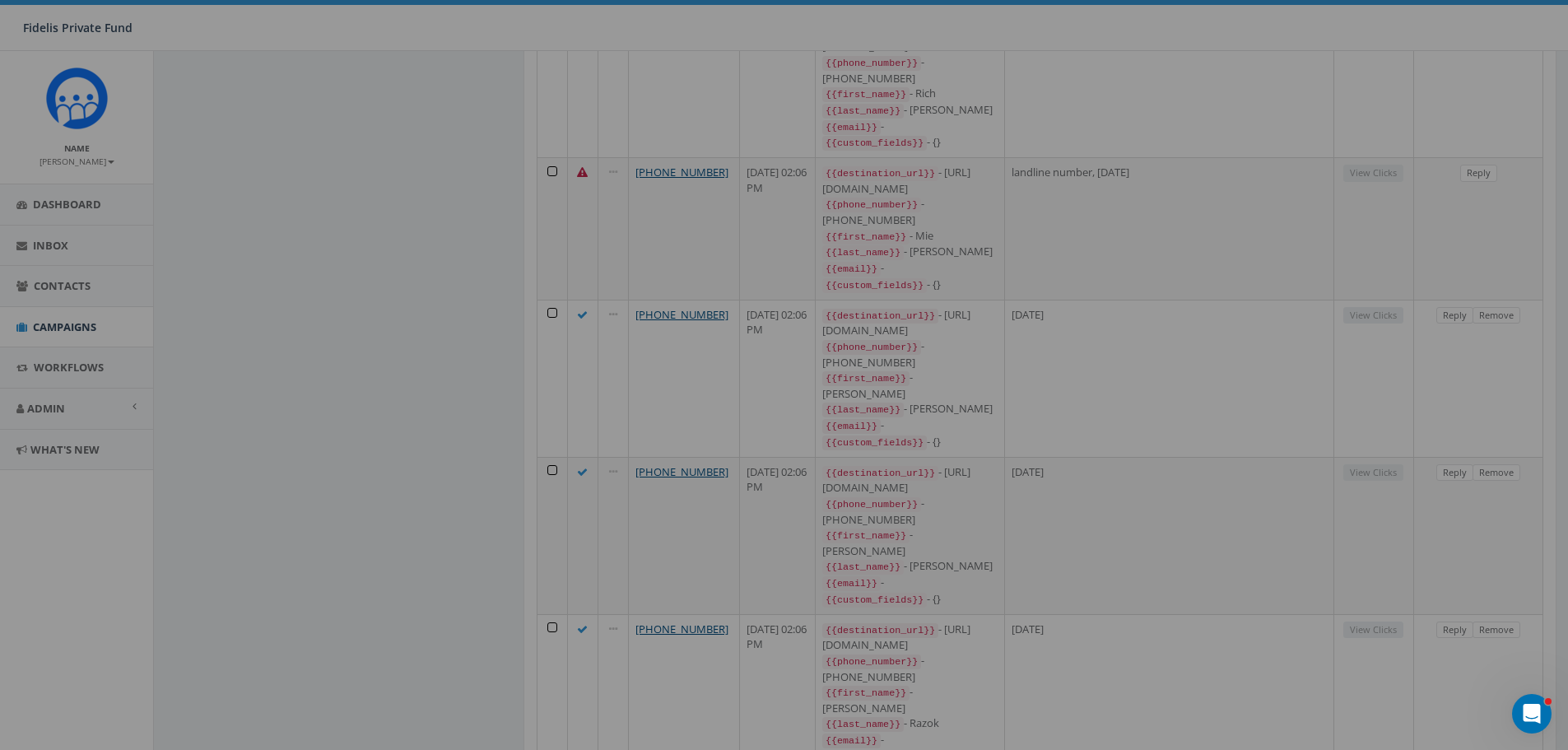
scroll to position [0, 0]
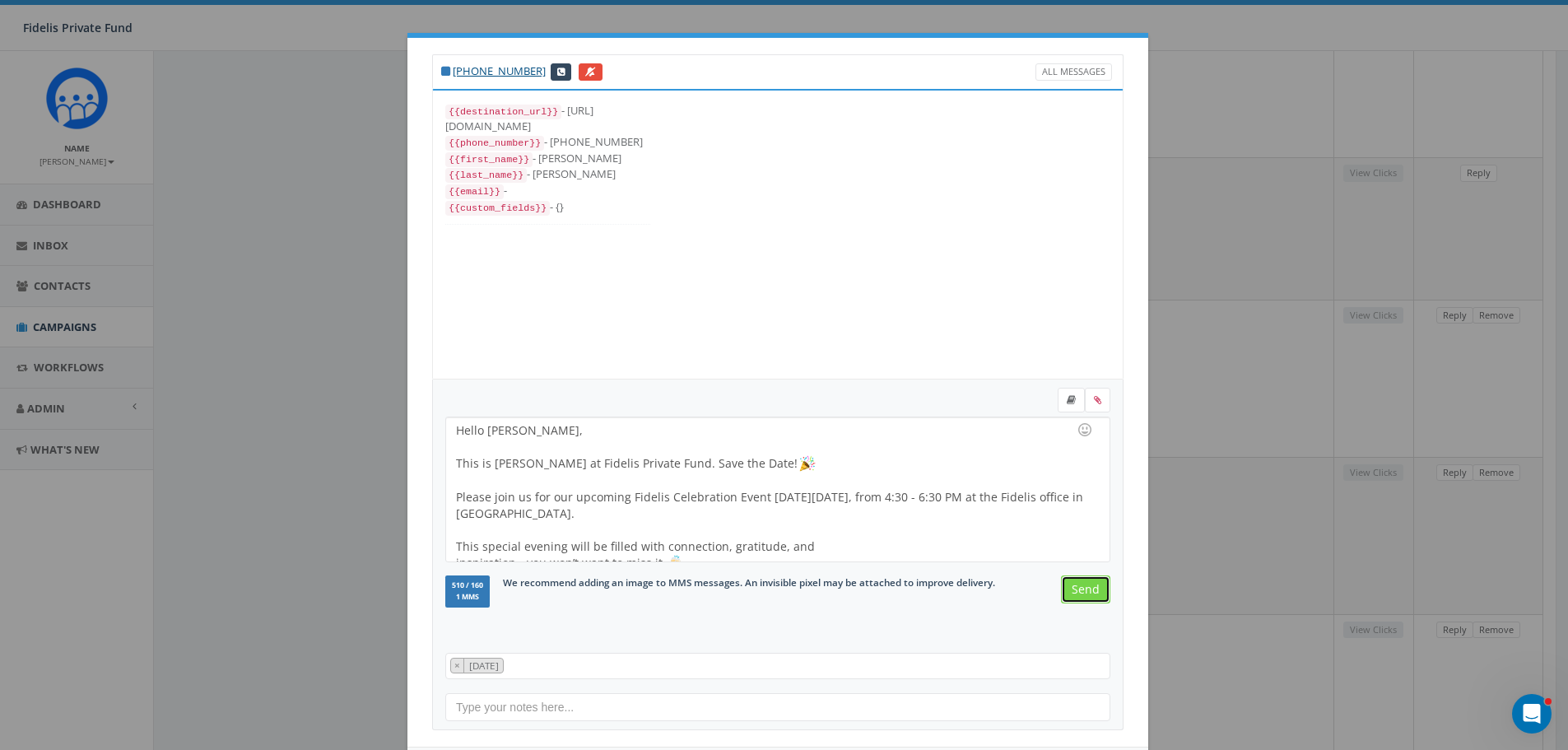
click at [1078, 590] on input "Send" at bounding box center [1085, 589] width 49 height 28
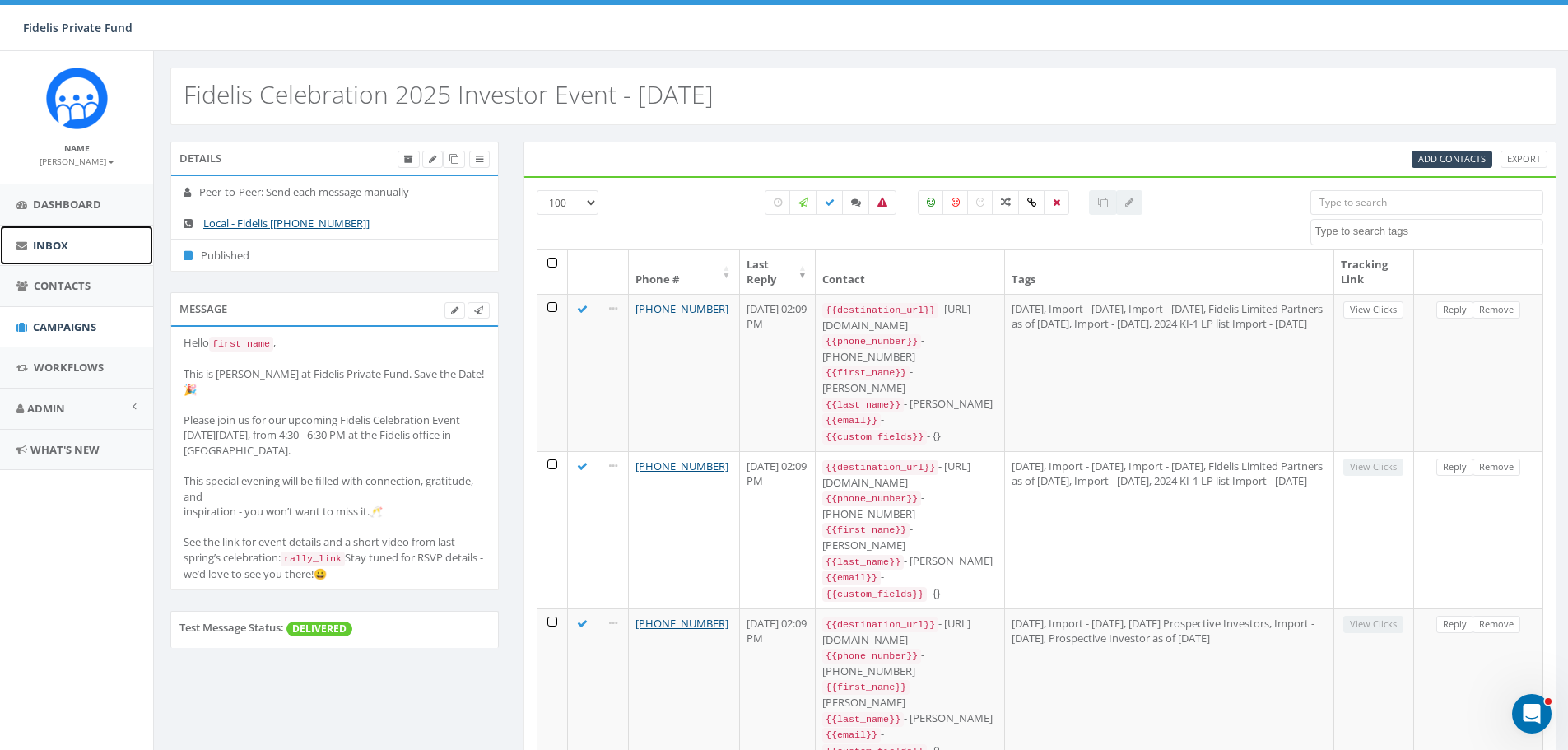
click at [56, 250] on span "Inbox" at bounding box center [50, 246] width 35 height 15
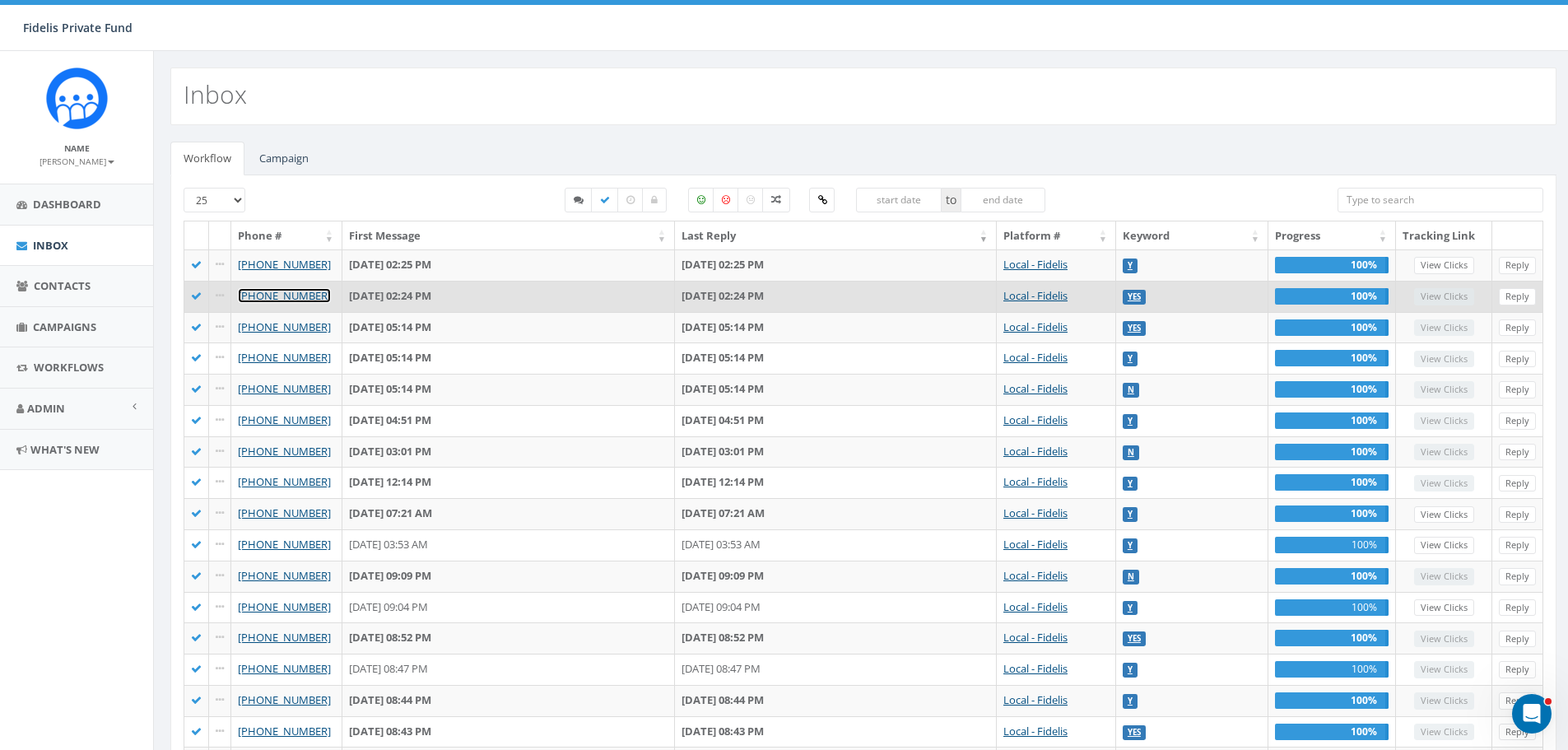
click at [274, 296] on link "[PHONE_NUMBER]" at bounding box center [284, 296] width 93 height 15
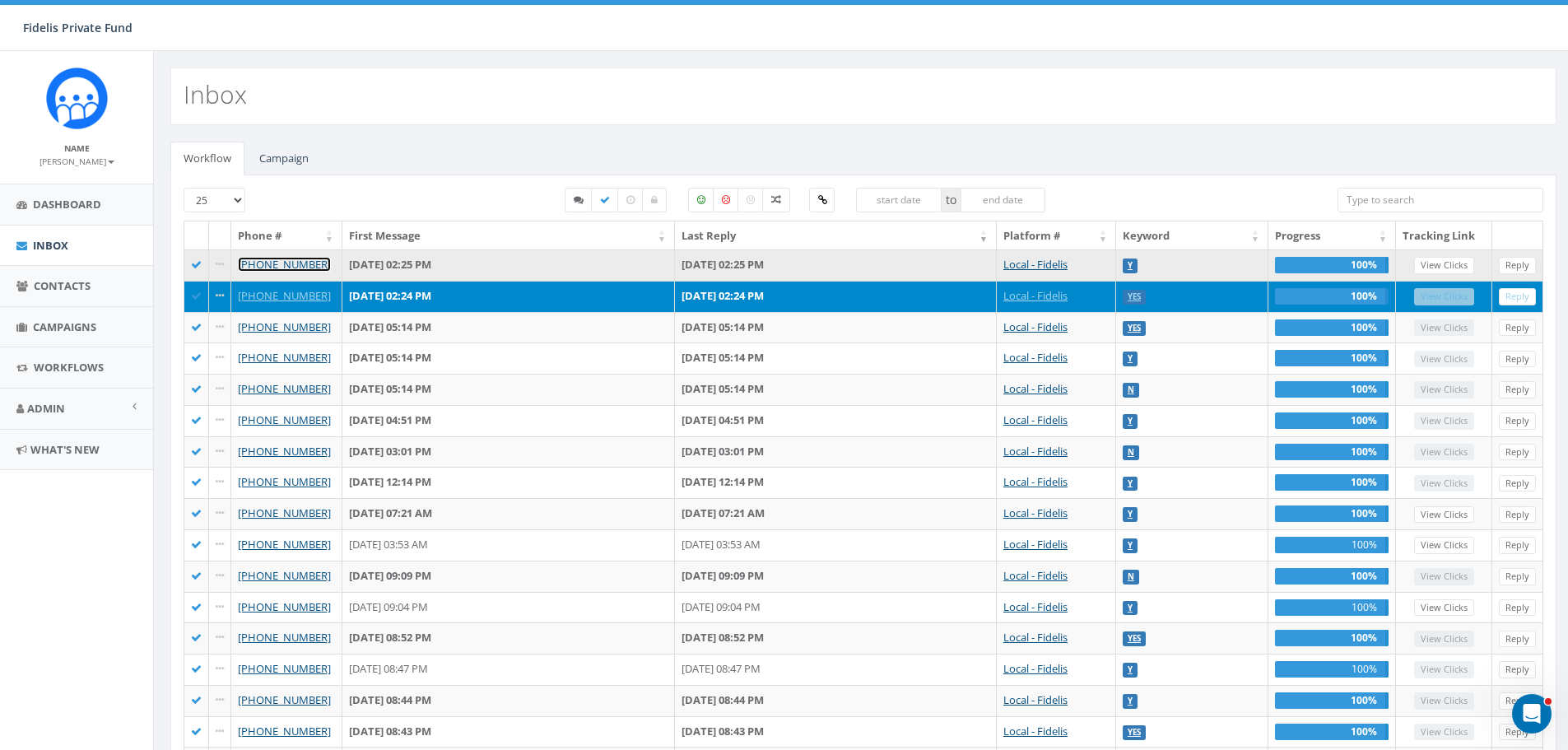
click at [303, 263] on link "[PHONE_NUMBER]" at bounding box center [284, 264] width 93 height 15
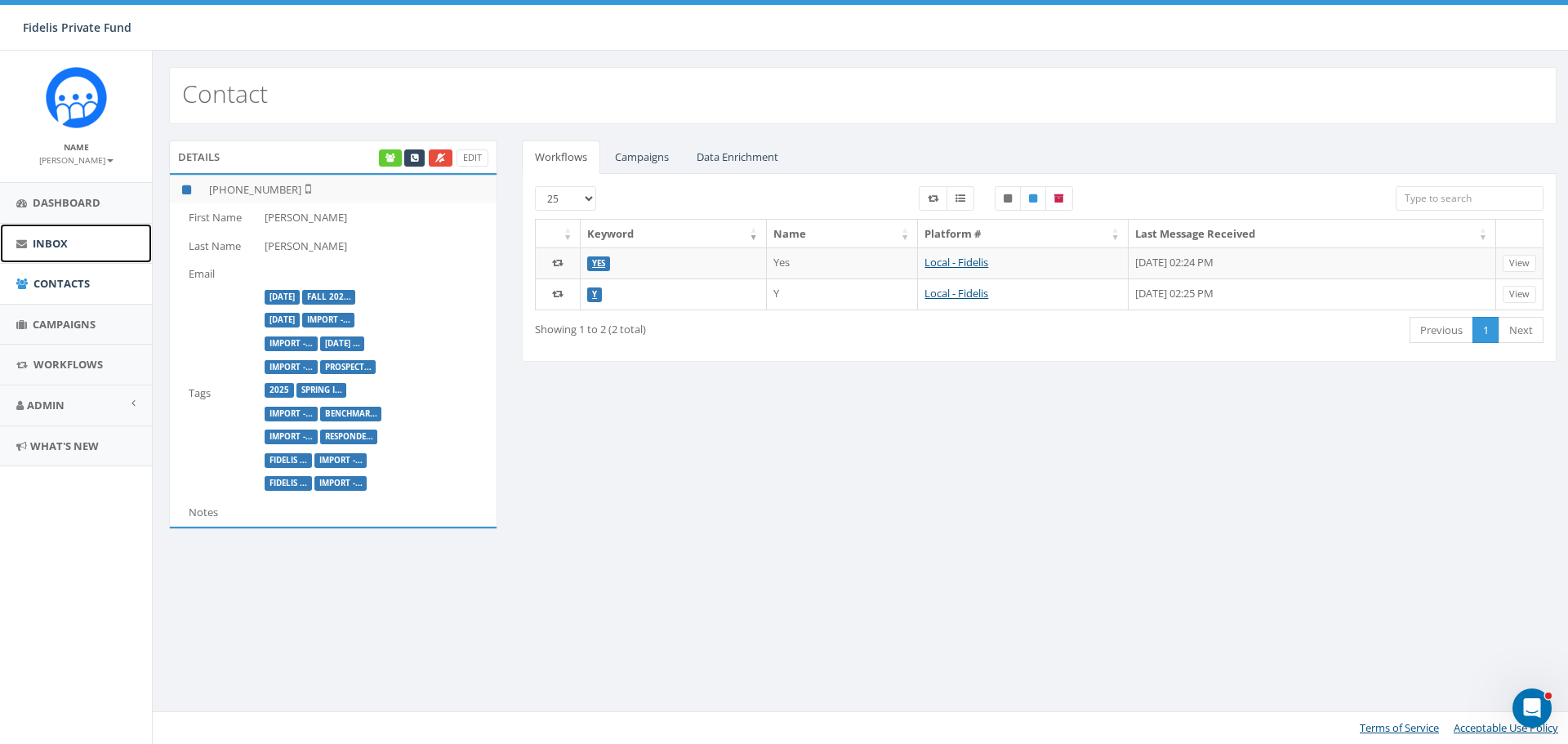
click at [58, 241] on span "Inbox" at bounding box center [50, 244] width 35 height 15
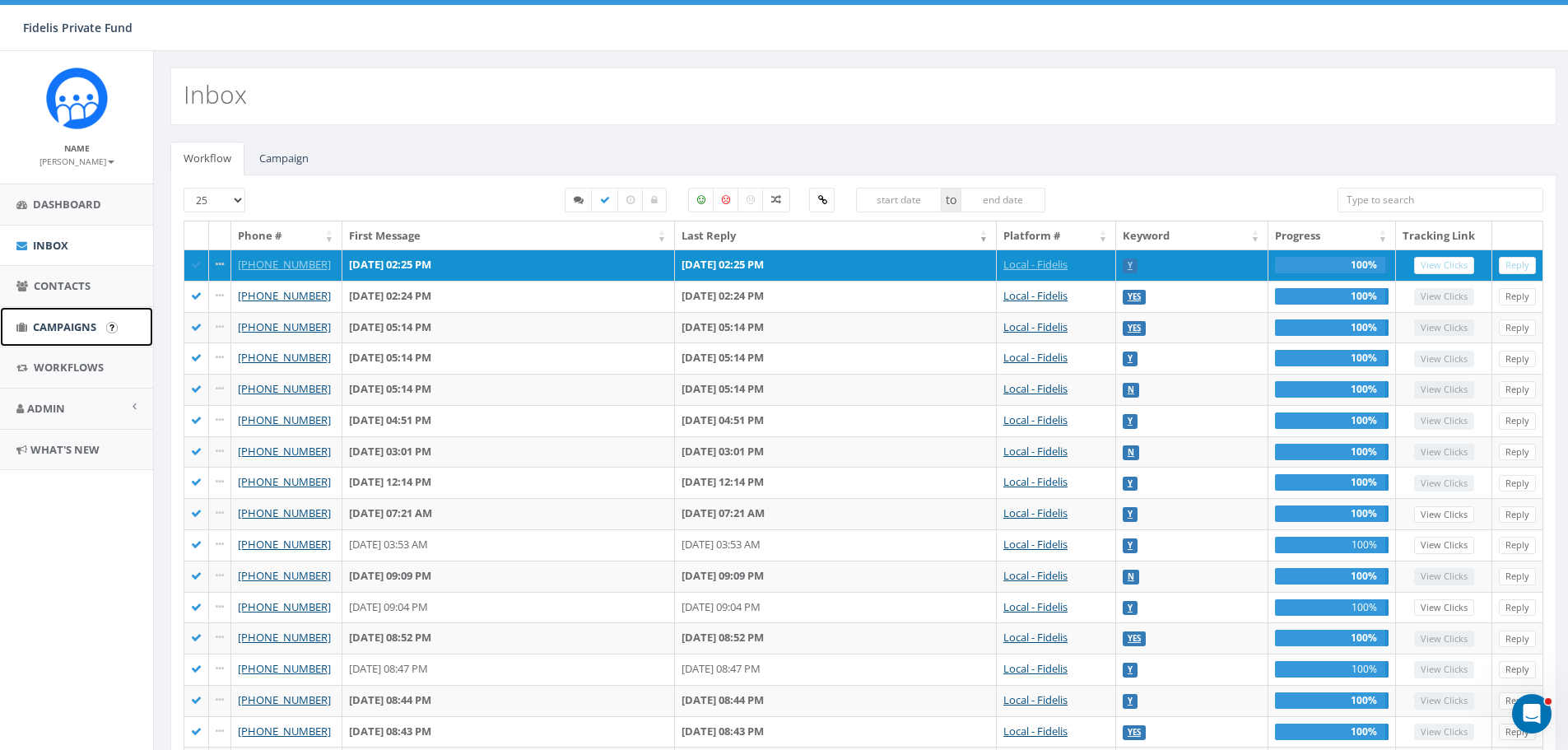
click at [70, 327] on span "Campaigns" at bounding box center [64, 327] width 63 height 15
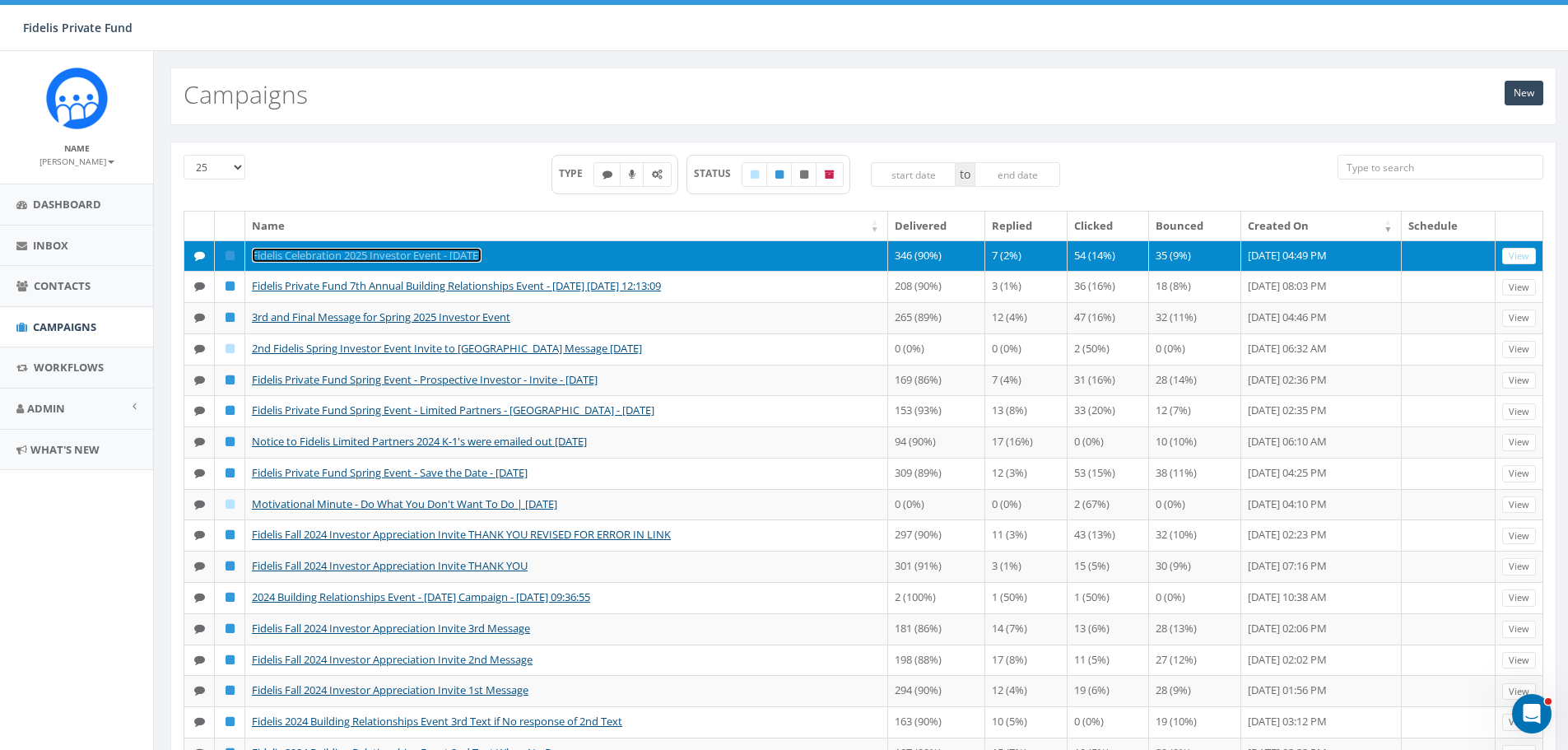
click at [383, 251] on link "Fidelis Celebration 2025 Investor Event - [DATE]" at bounding box center [366, 256] width 230 height 15
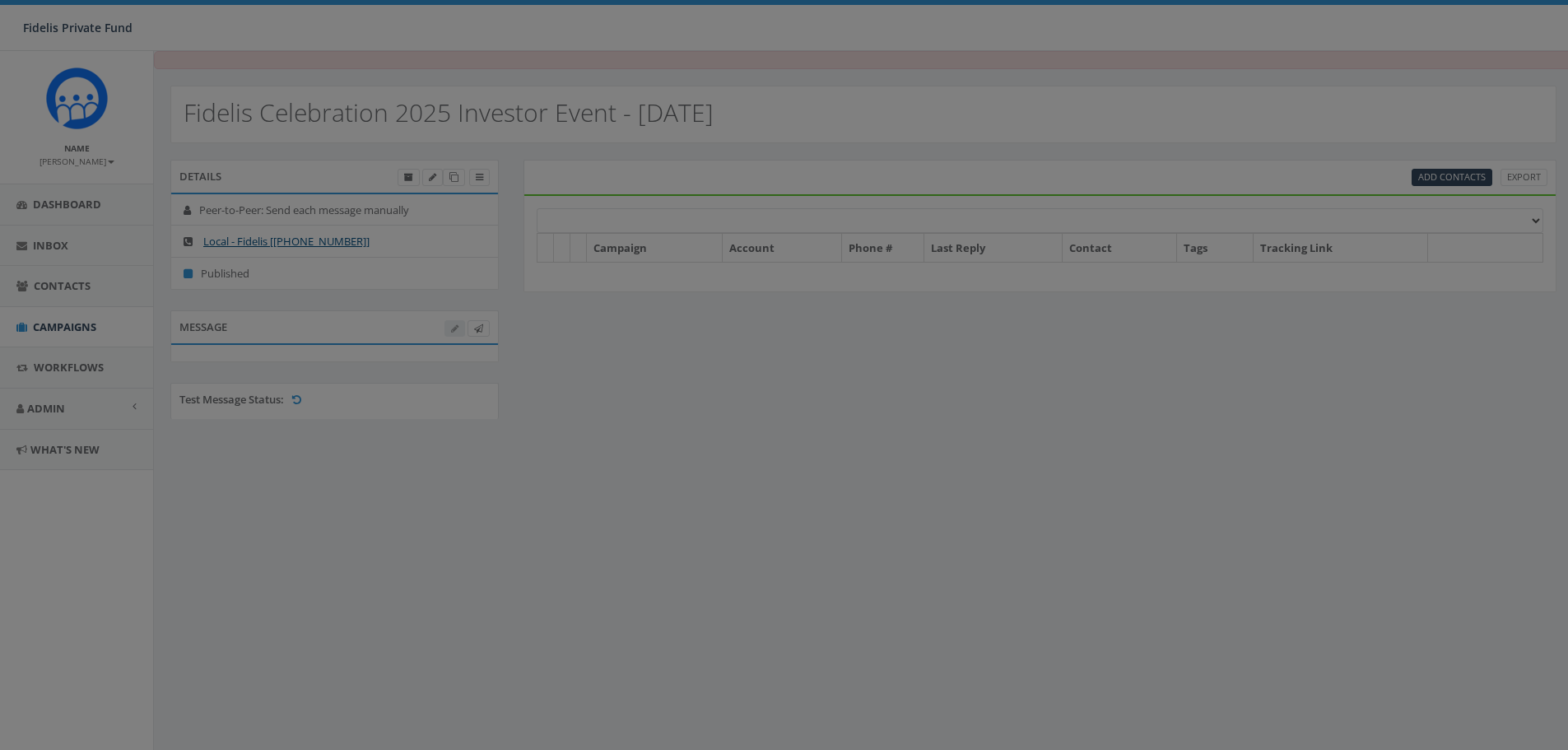
select select "100"
select select
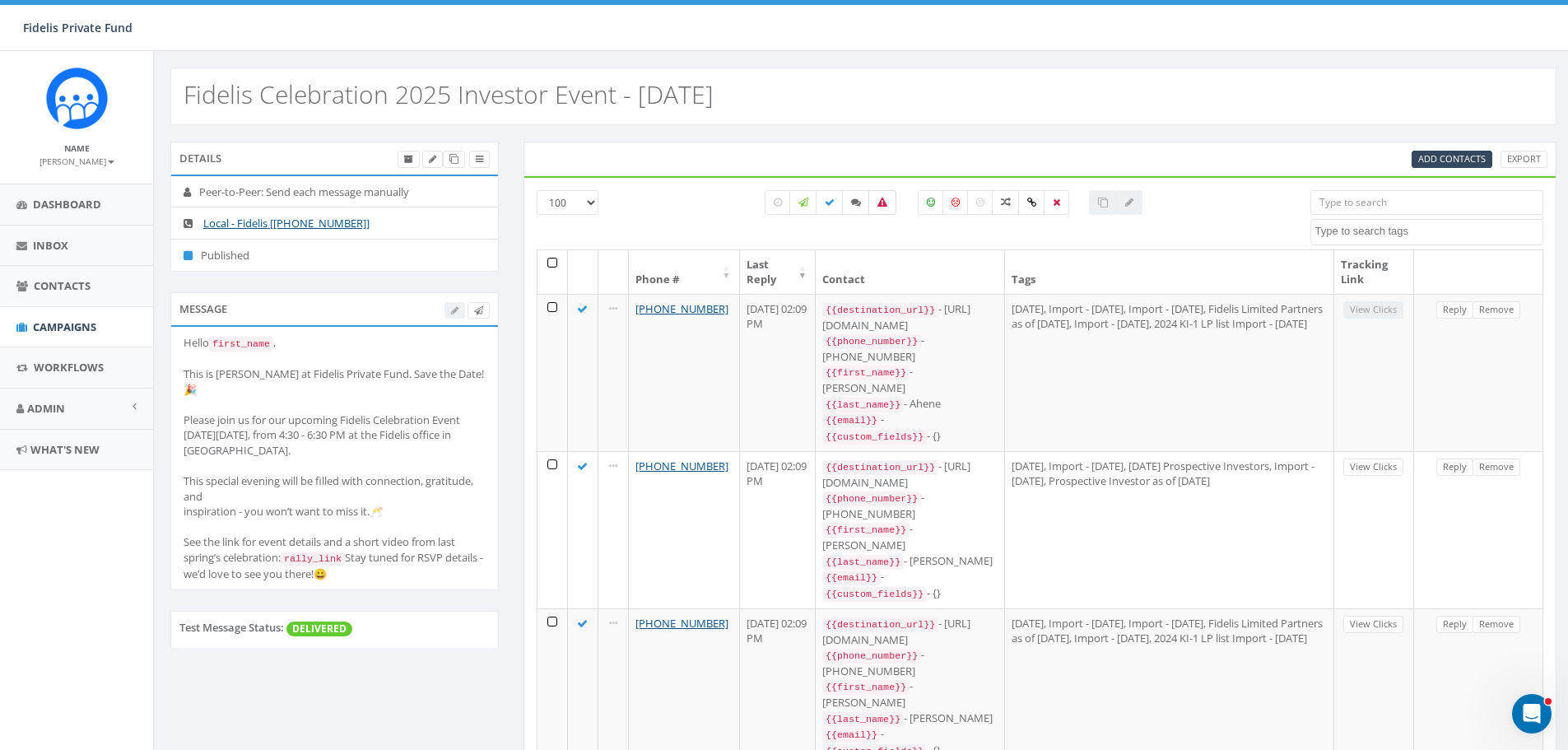
click at [881, 203] on icon at bounding box center [882, 202] width 10 height 10
checkbox input "true"
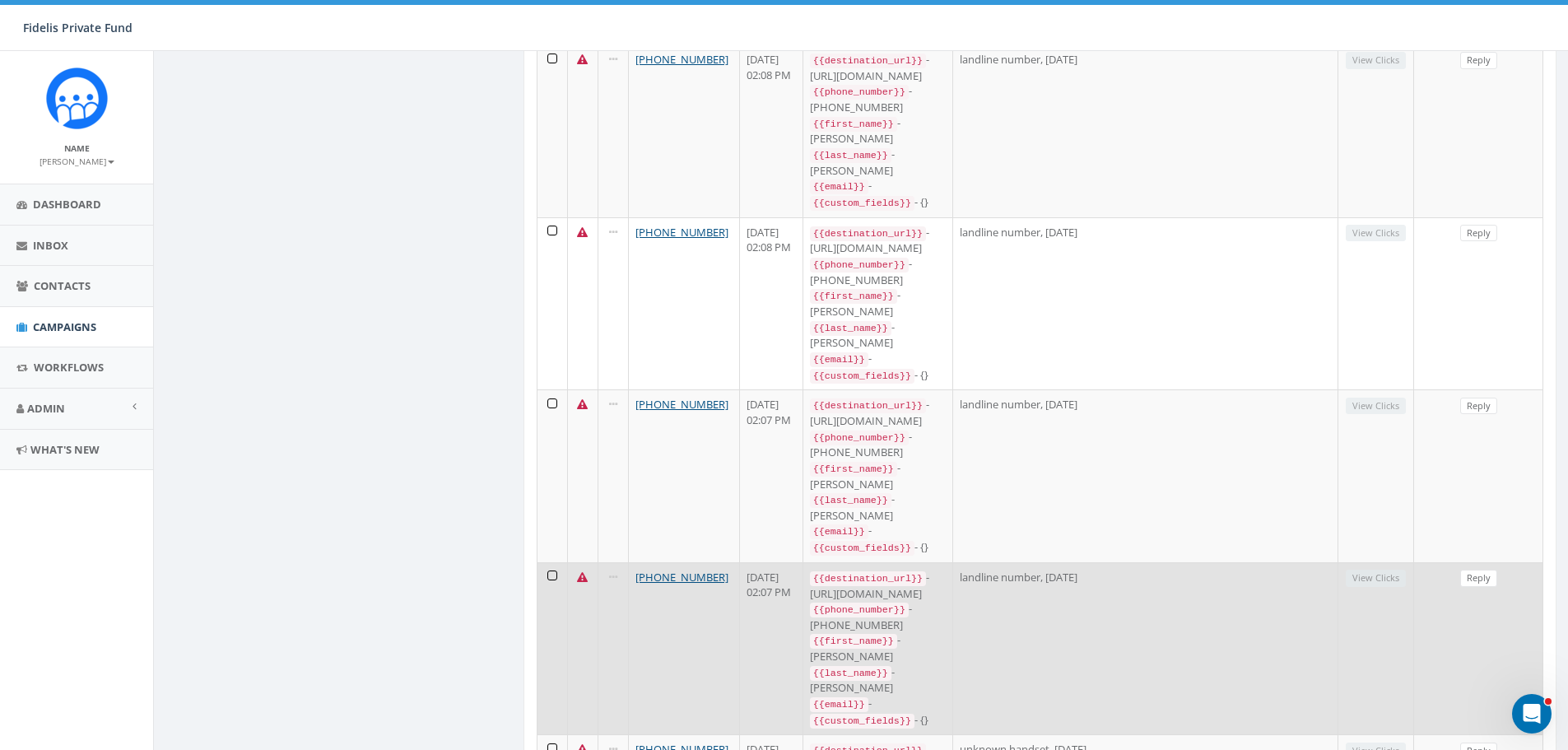
scroll to position [4427, 0]
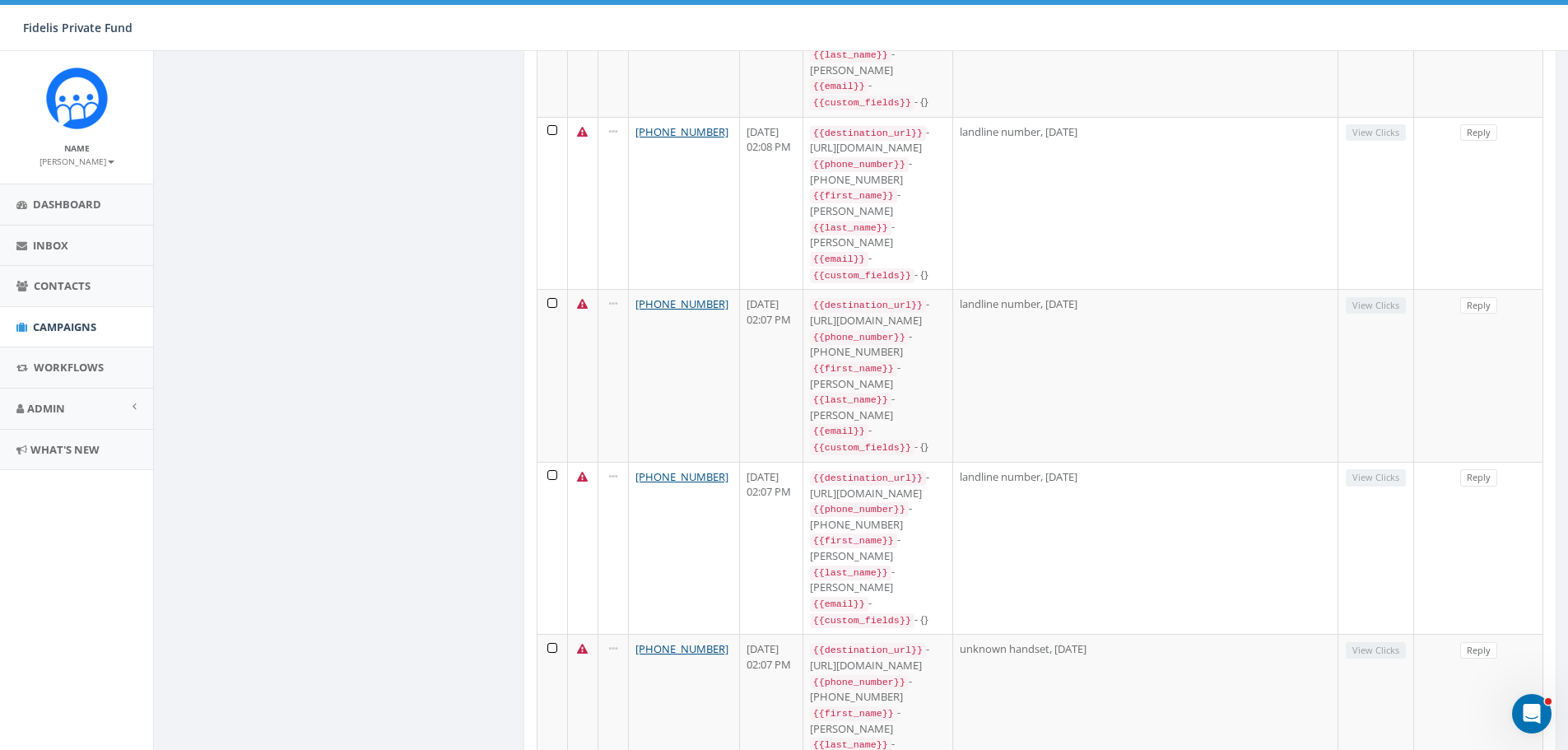
click at [48, 246] on span "Inbox" at bounding box center [50, 246] width 35 height 15
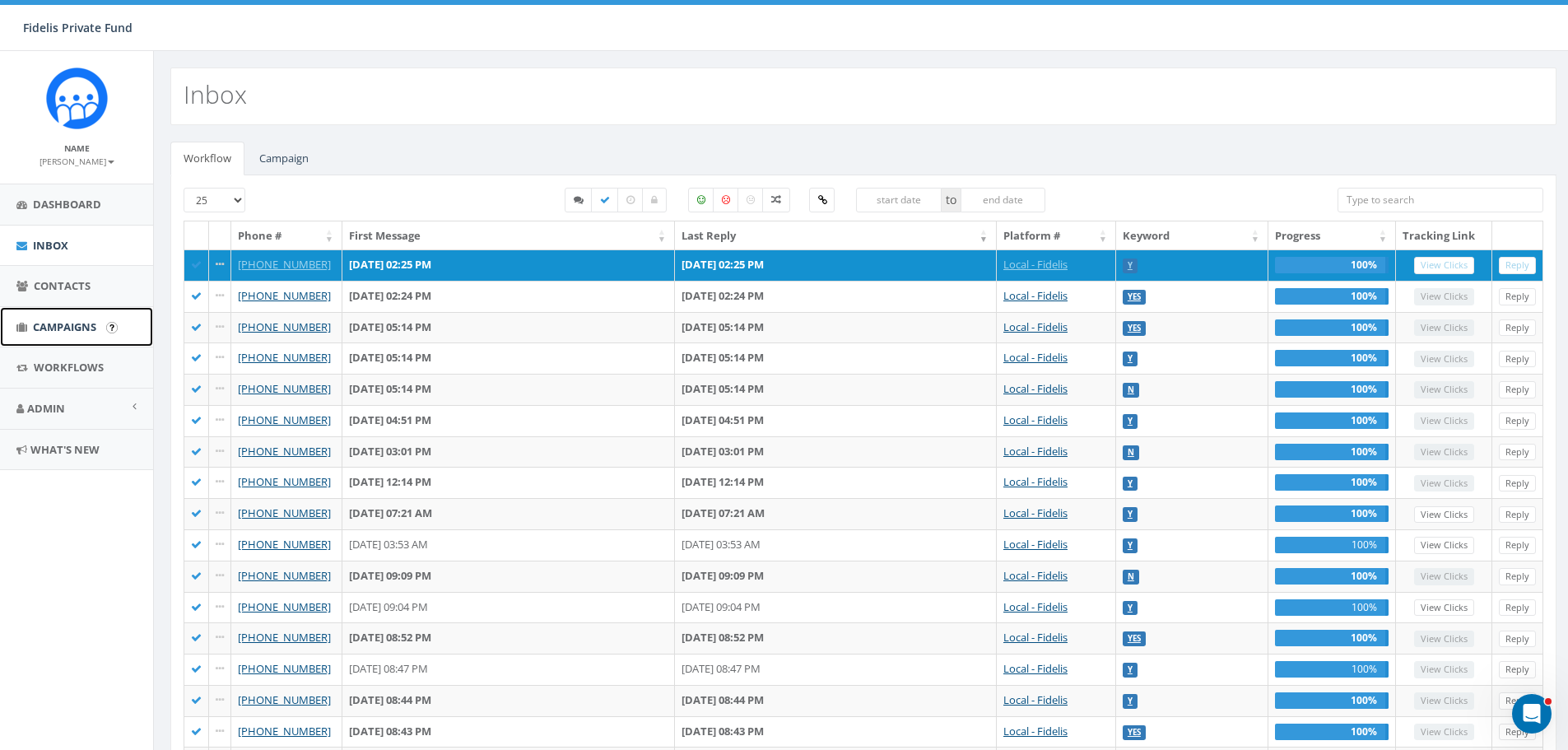
click at [78, 323] on span "Campaigns" at bounding box center [64, 327] width 63 height 15
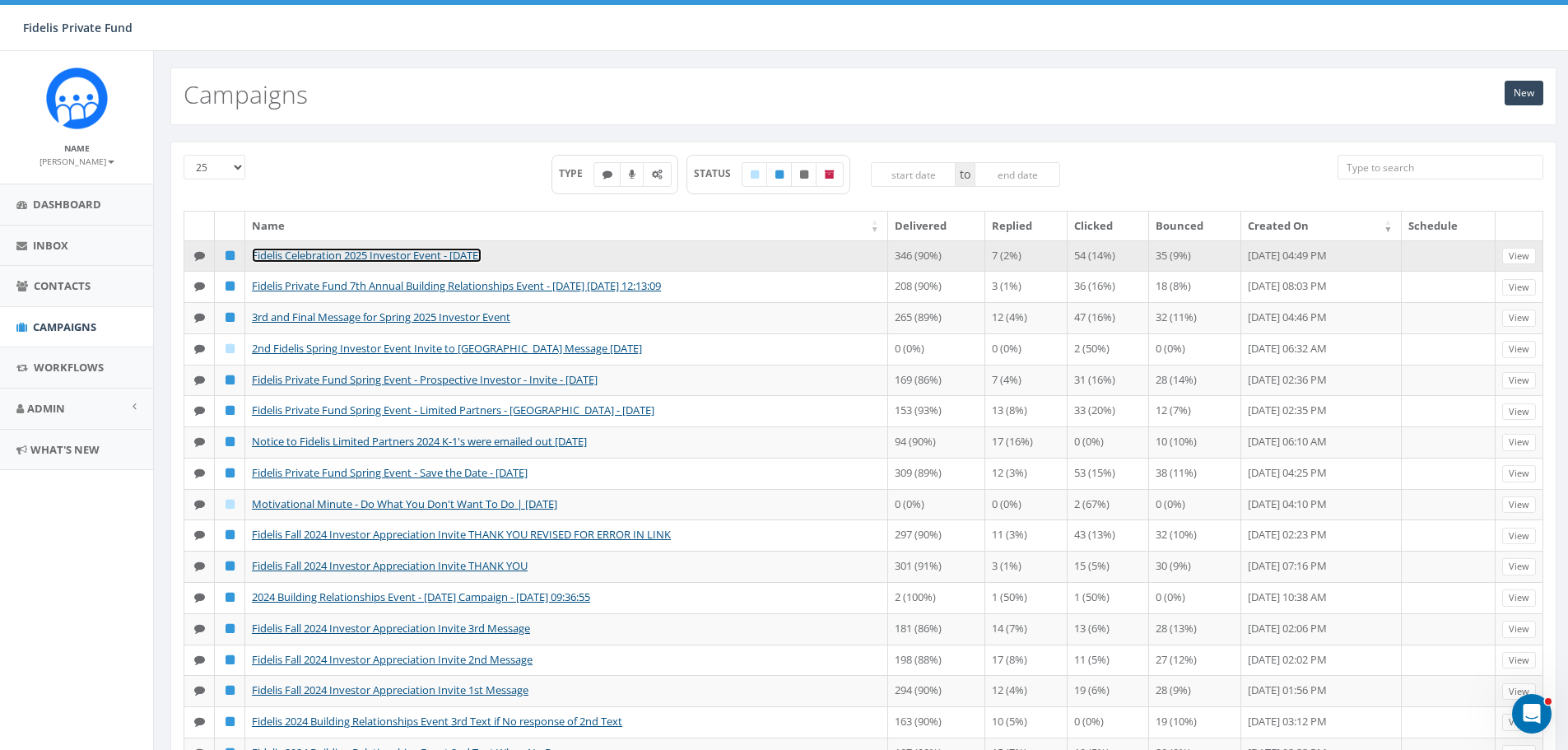
click at [481, 251] on link "Fidelis Celebration 2025 Investor Event - [DATE]" at bounding box center [366, 256] width 230 height 15
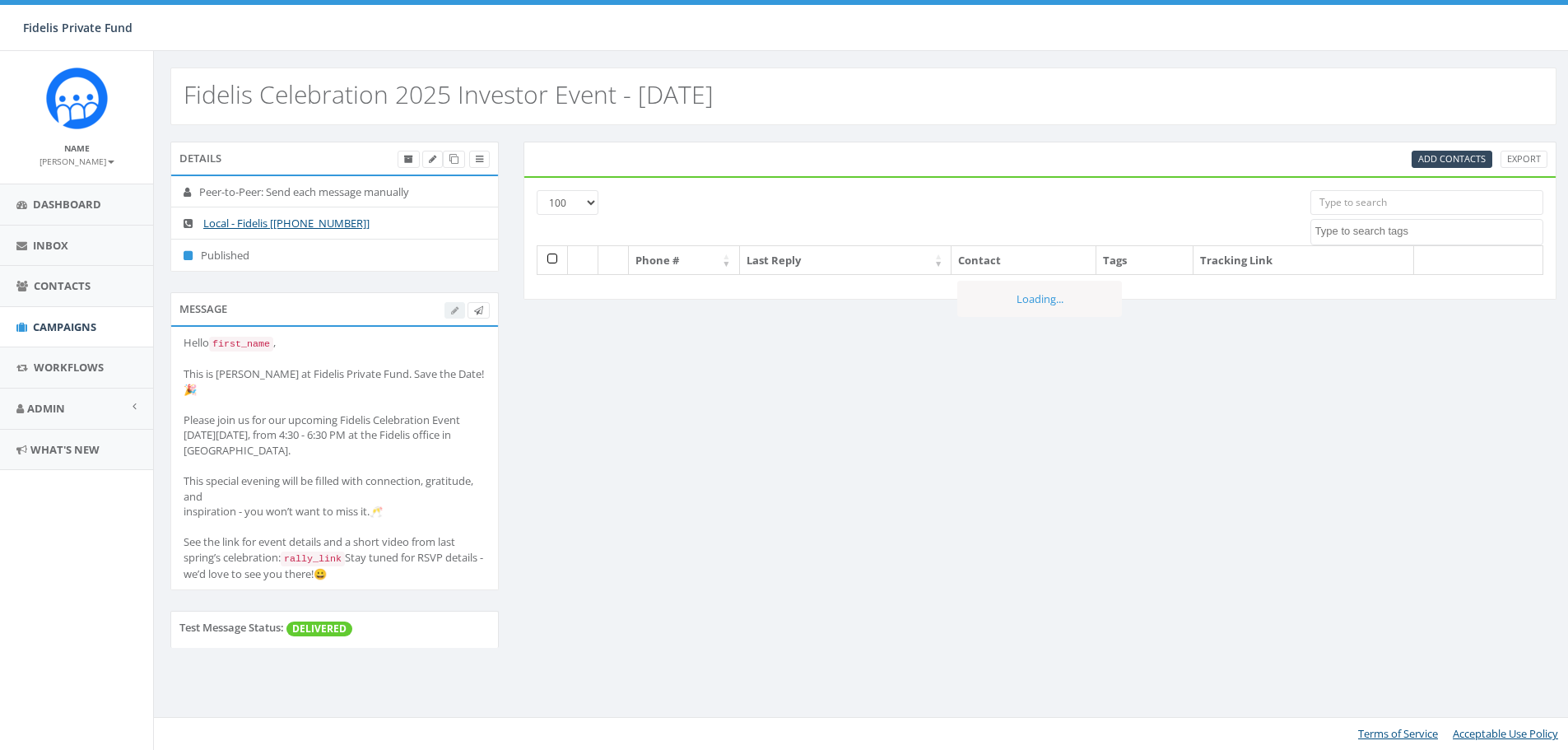
select select "100"
select select
click at [69, 326] on span "Campaigns" at bounding box center [64, 327] width 63 height 15
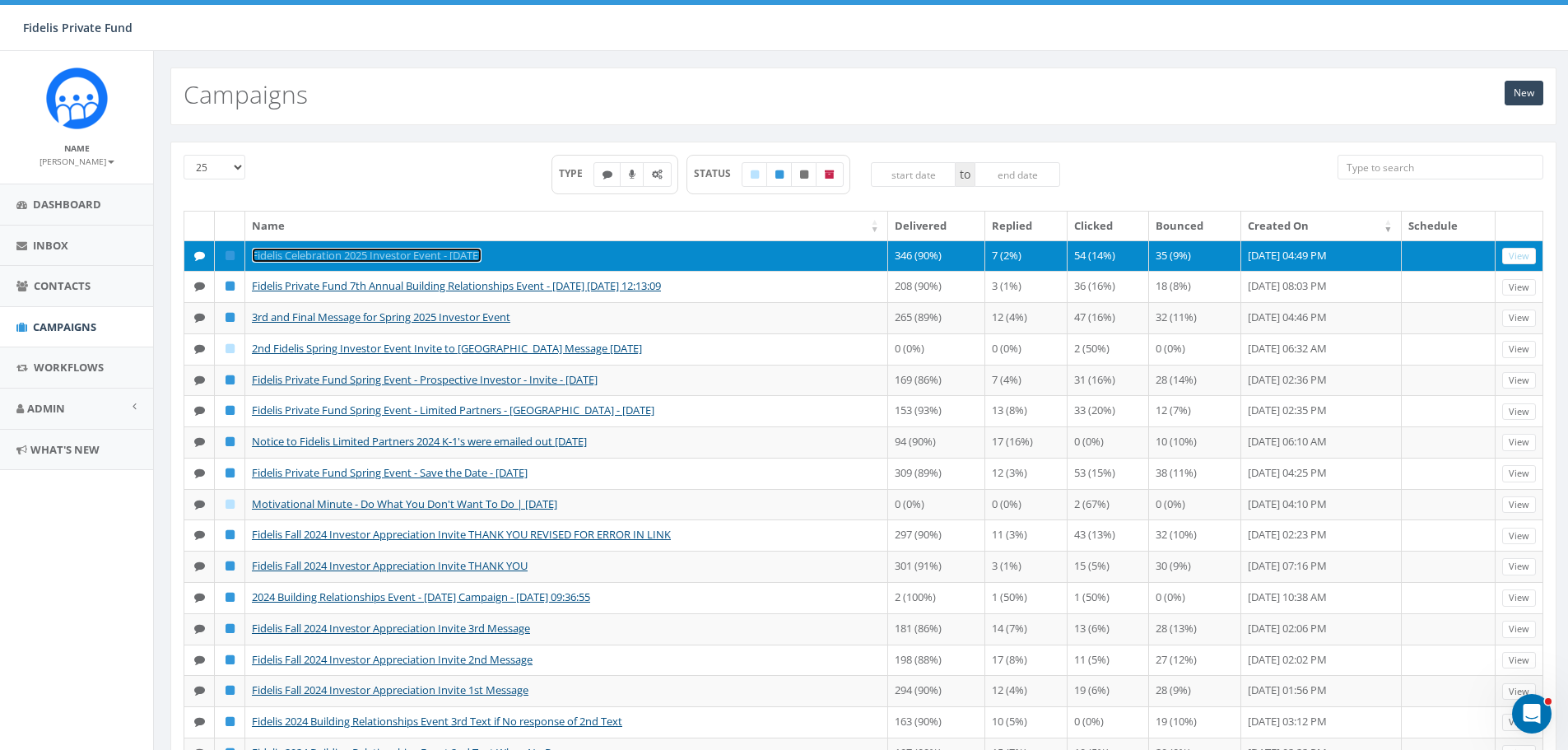
click at [419, 260] on link "Fidelis Celebration 2025 Investor Event - [DATE]" at bounding box center [366, 256] width 230 height 15
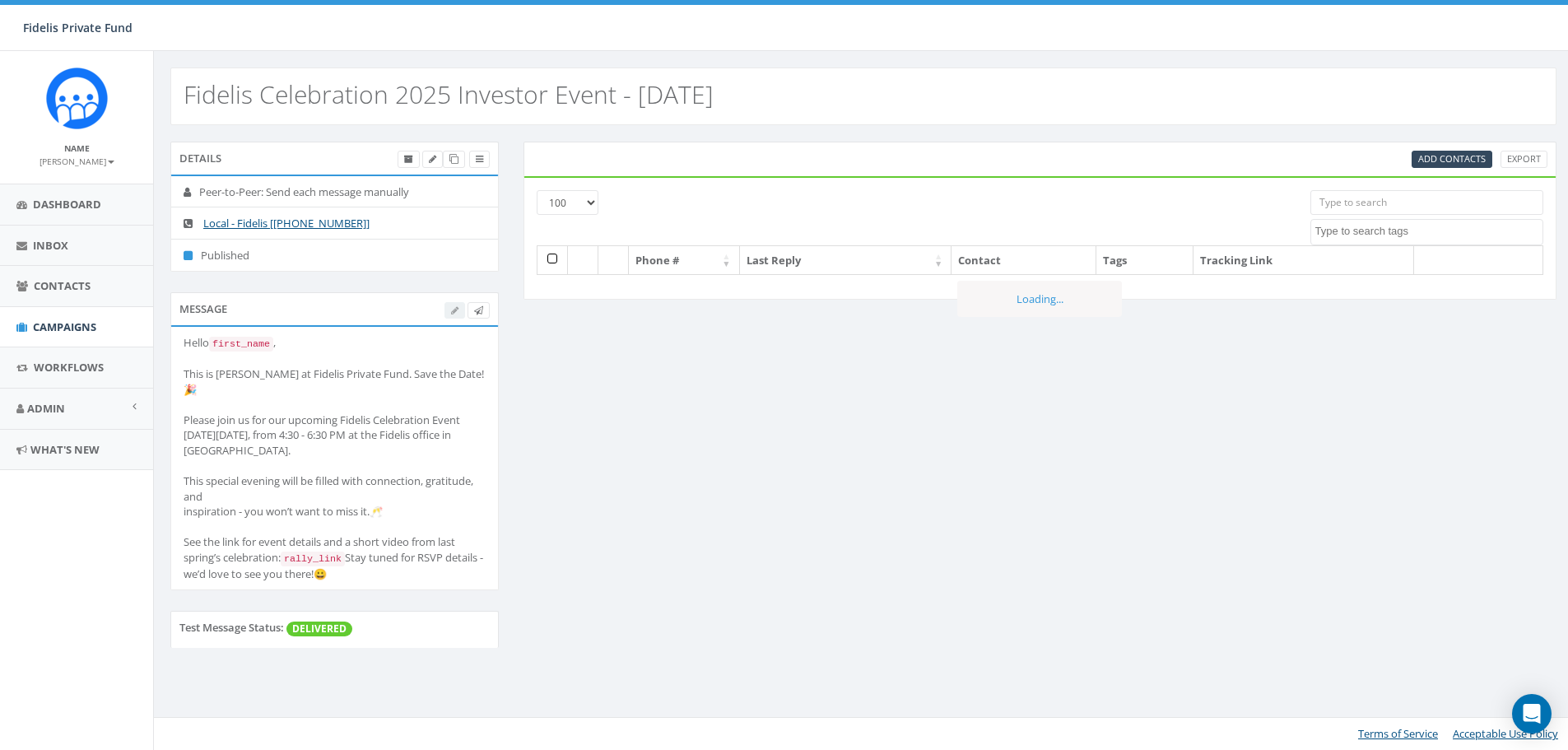
select select "100"
select select
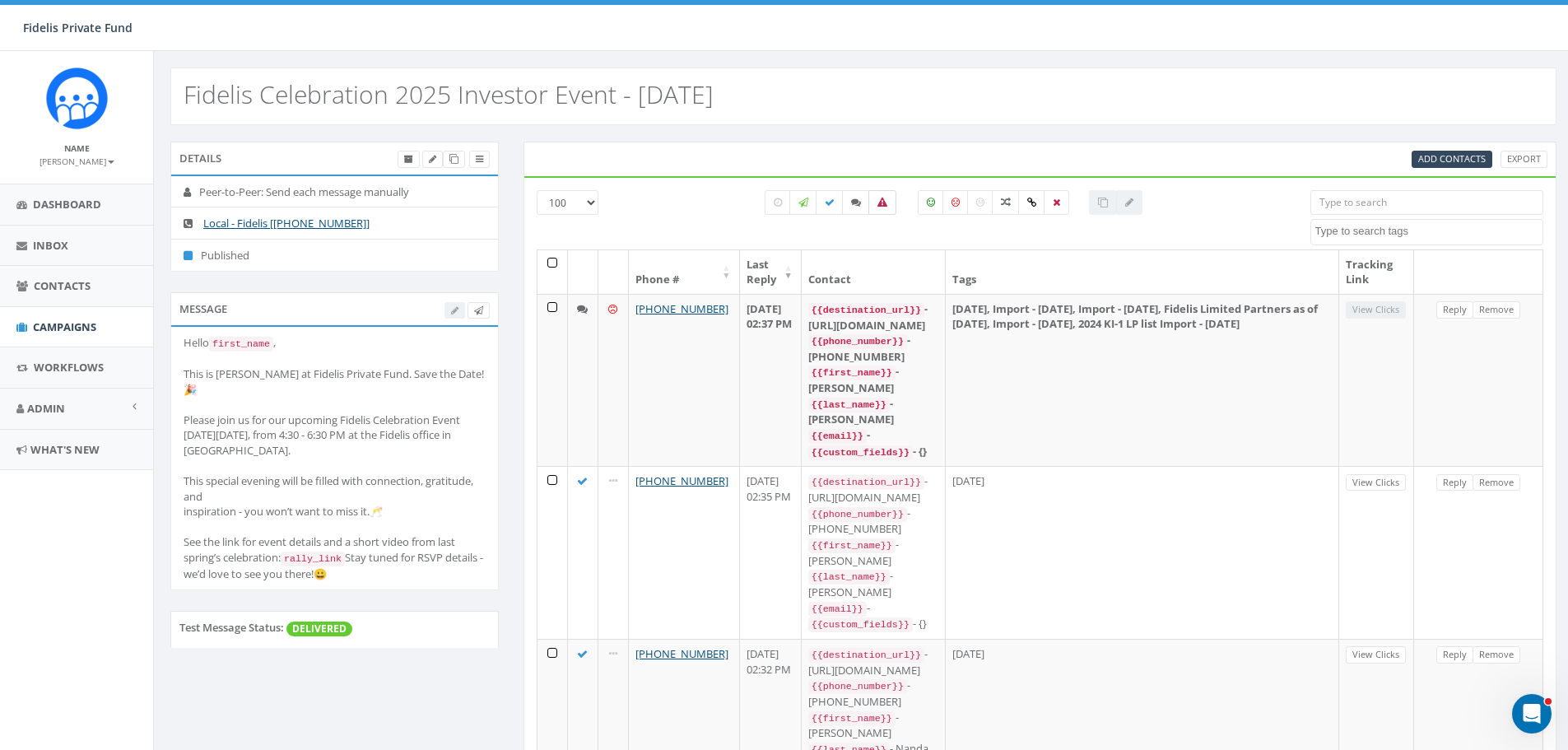
click at [883, 203] on icon at bounding box center [882, 202] width 10 height 10
checkbox input "true"
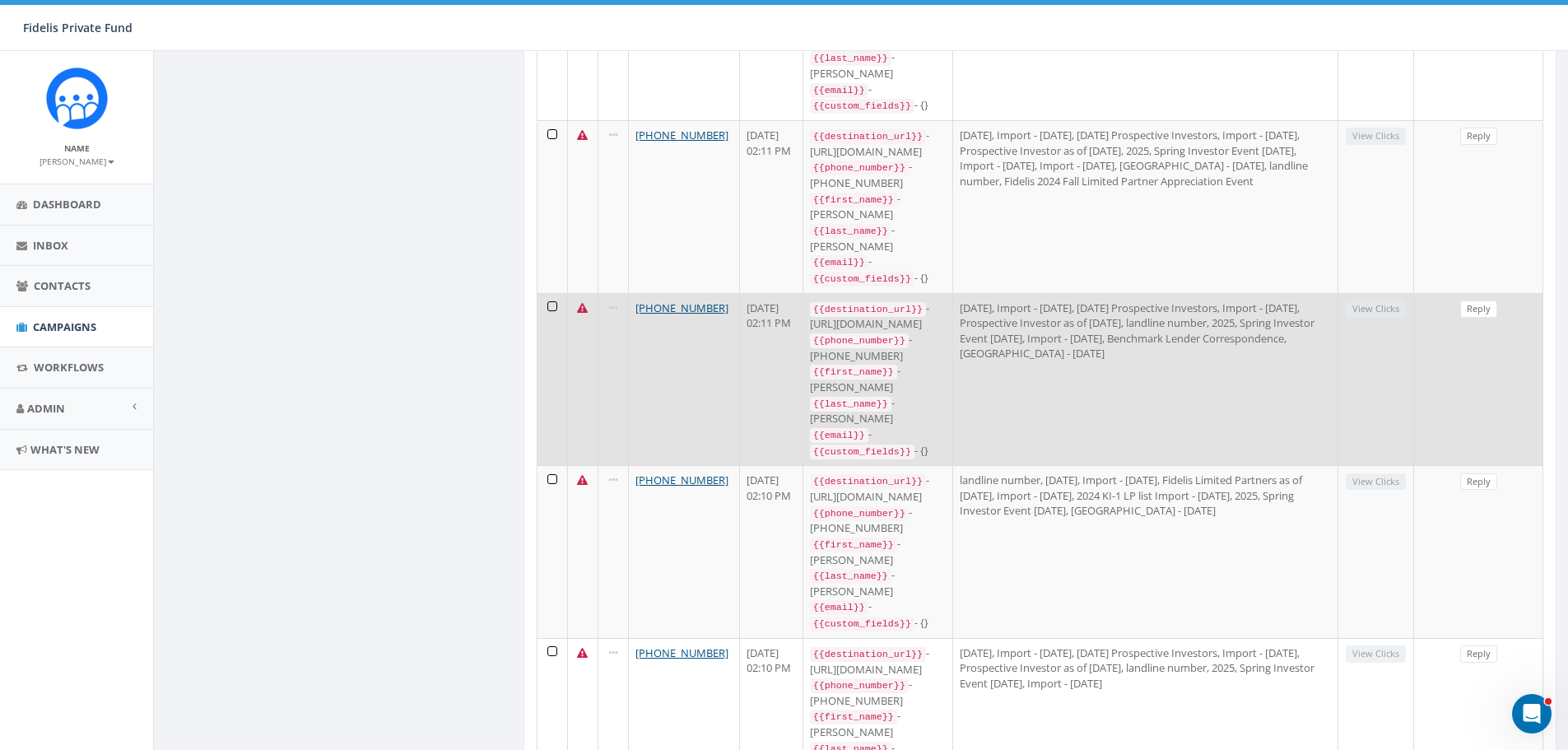
scroll to position [2057, 0]
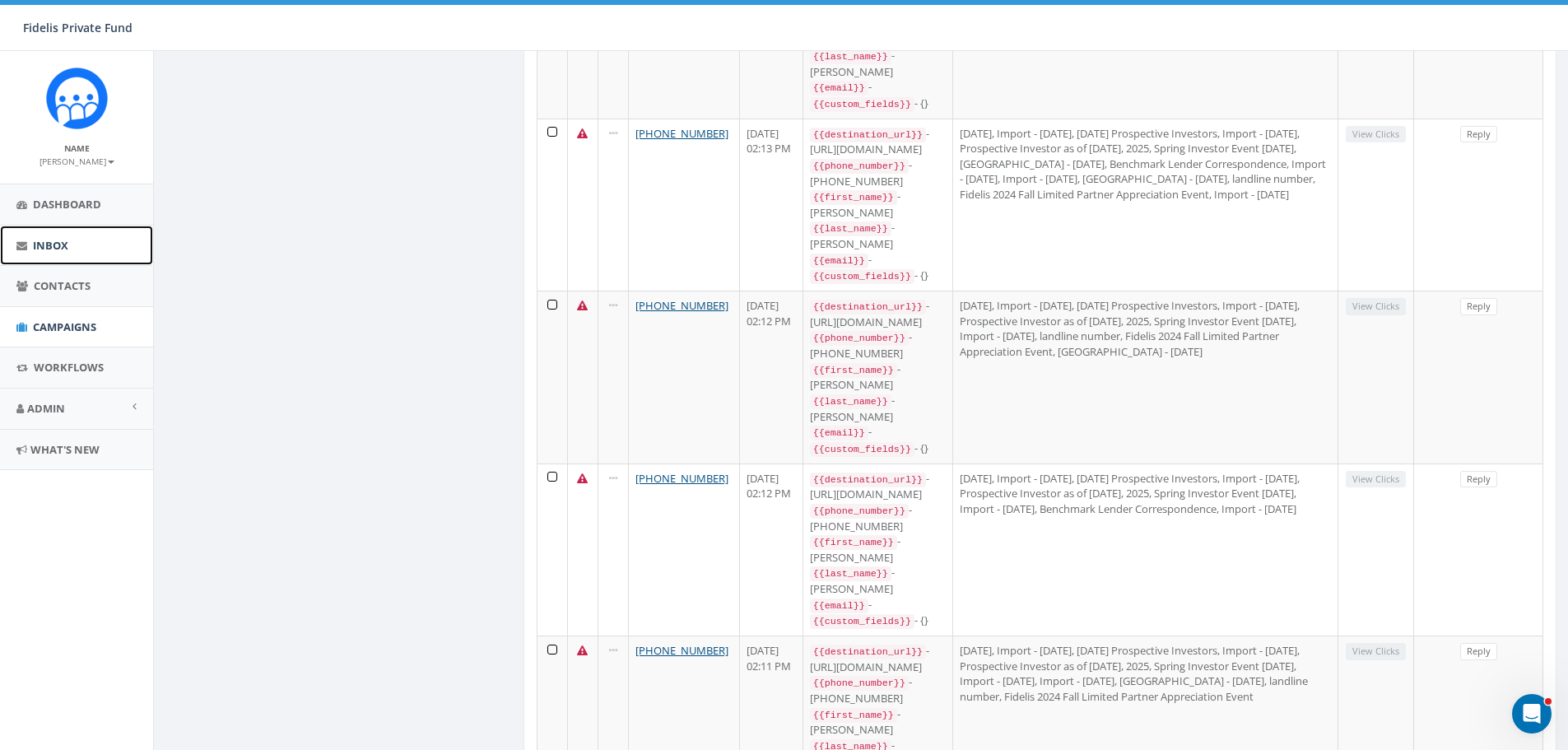
click at [63, 241] on span "Inbox" at bounding box center [50, 246] width 35 height 15
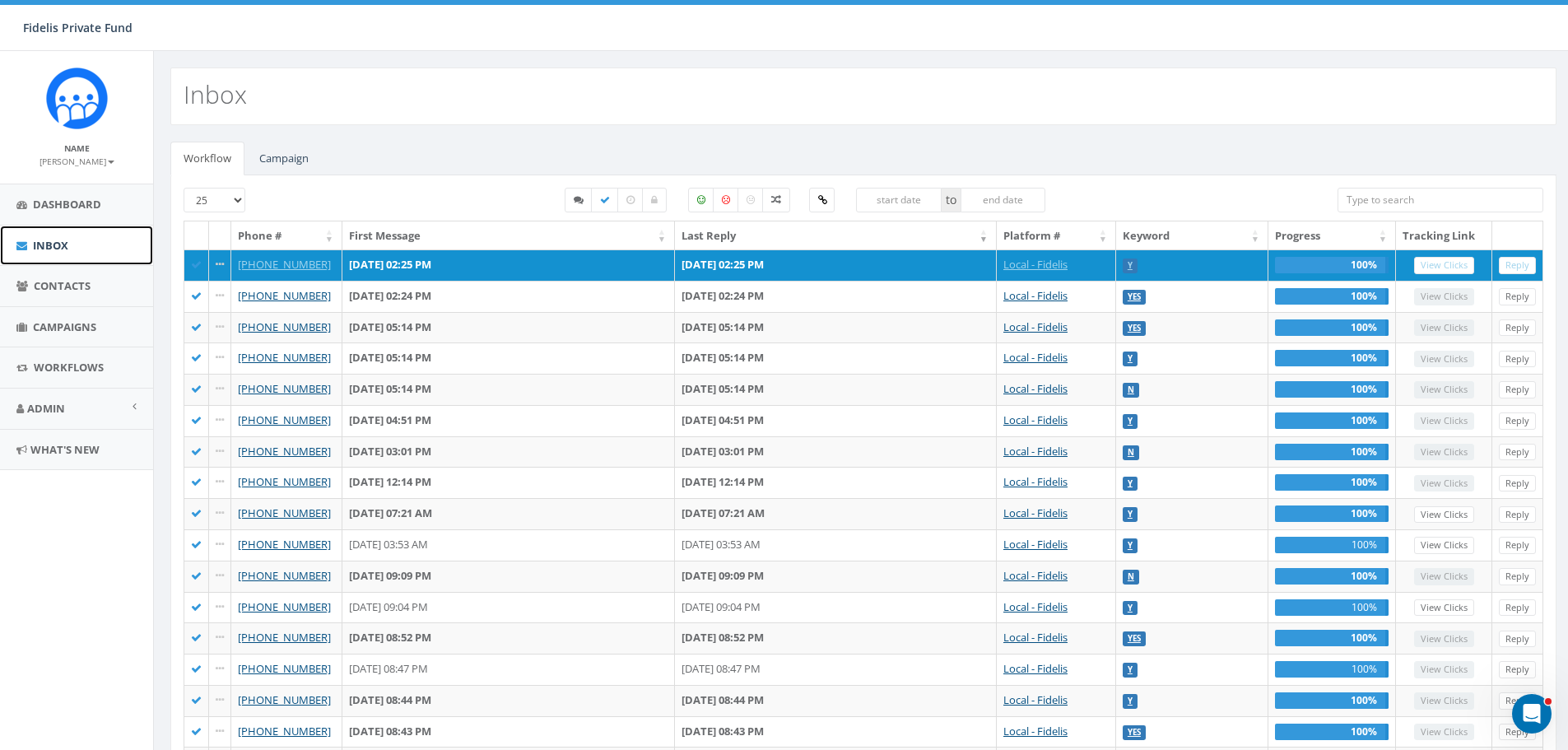
click at [44, 246] on span "Inbox" at bounding box center [50, 246] width 35 height 15
